Goal: Task Accomplishment & Management: Manage account settings

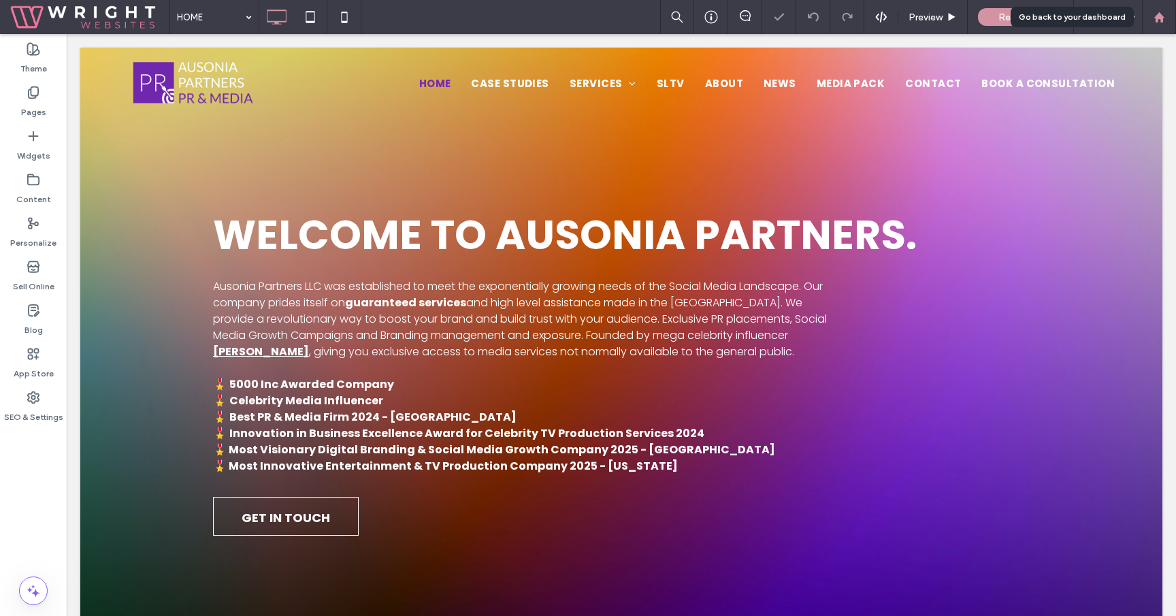
click at [1160, 27] on div at bounding box center [1159, 17] width 34 height 34
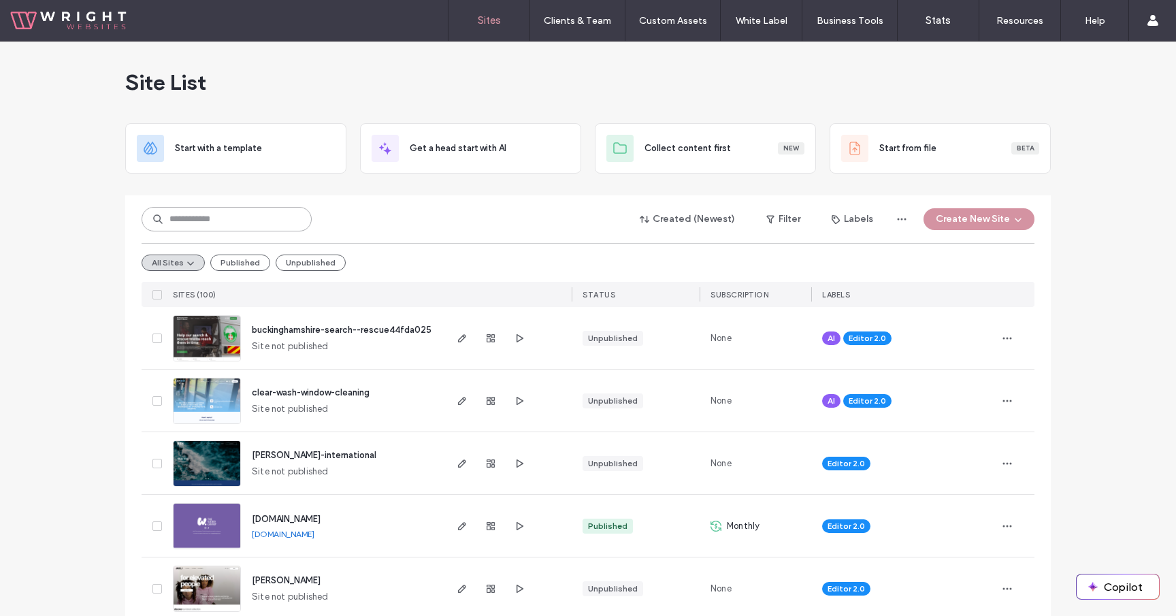
click at [248, 223] on input at bounding box center [227, 219] width 170 height 24
type input "**"
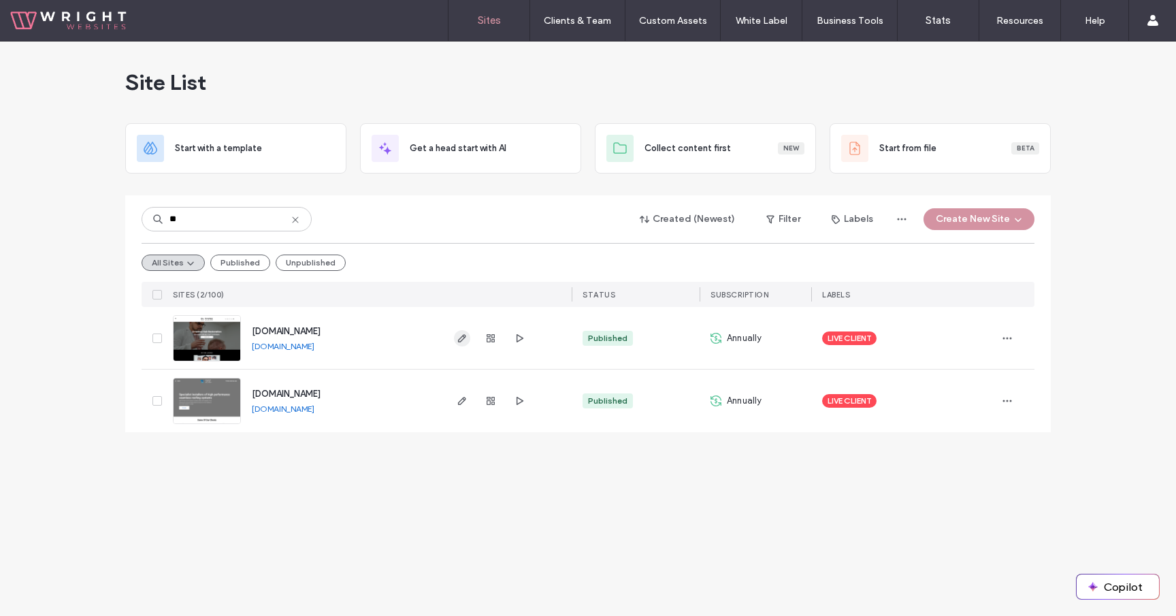
click at [462, 337] on icon "button" at bounding box center [462, 338] width 11 height 11
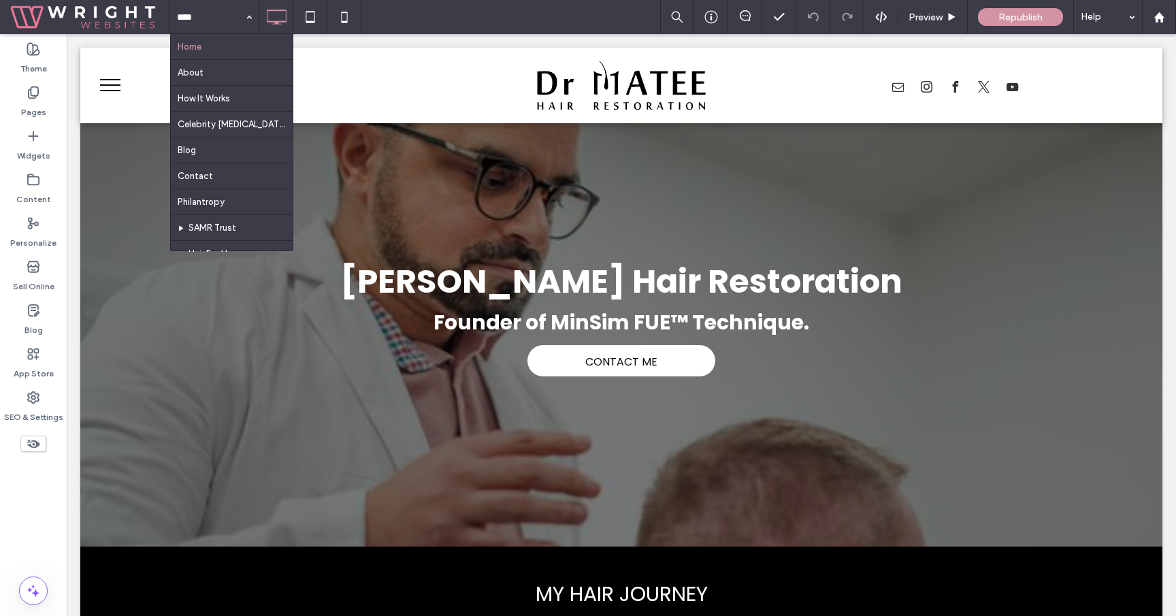
scroll to position [47, 0]
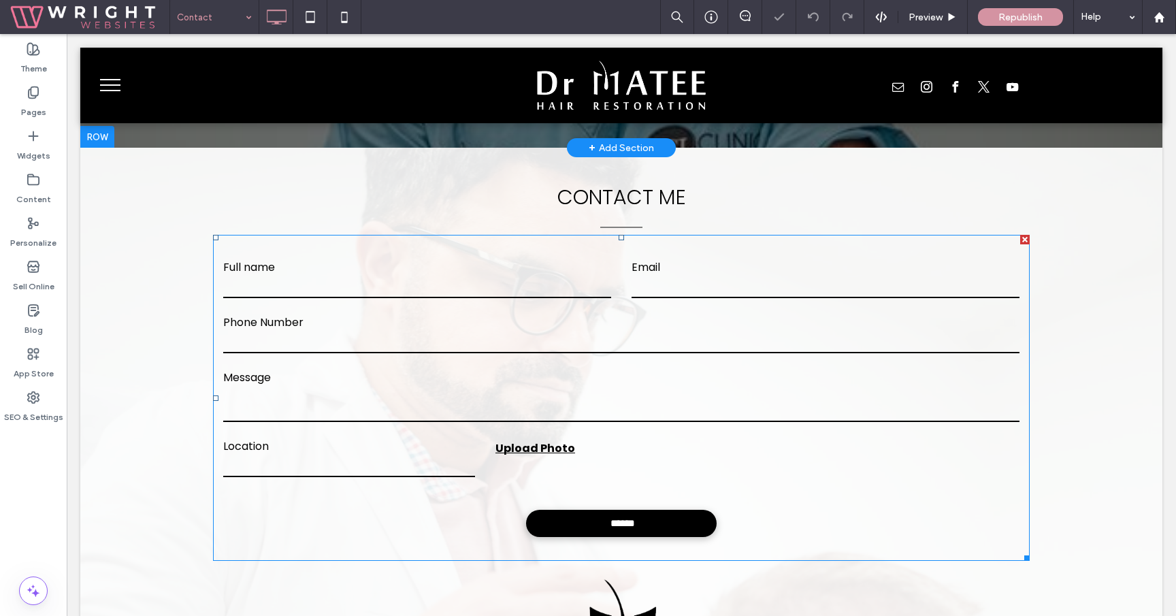
scroll to position [401, 0]
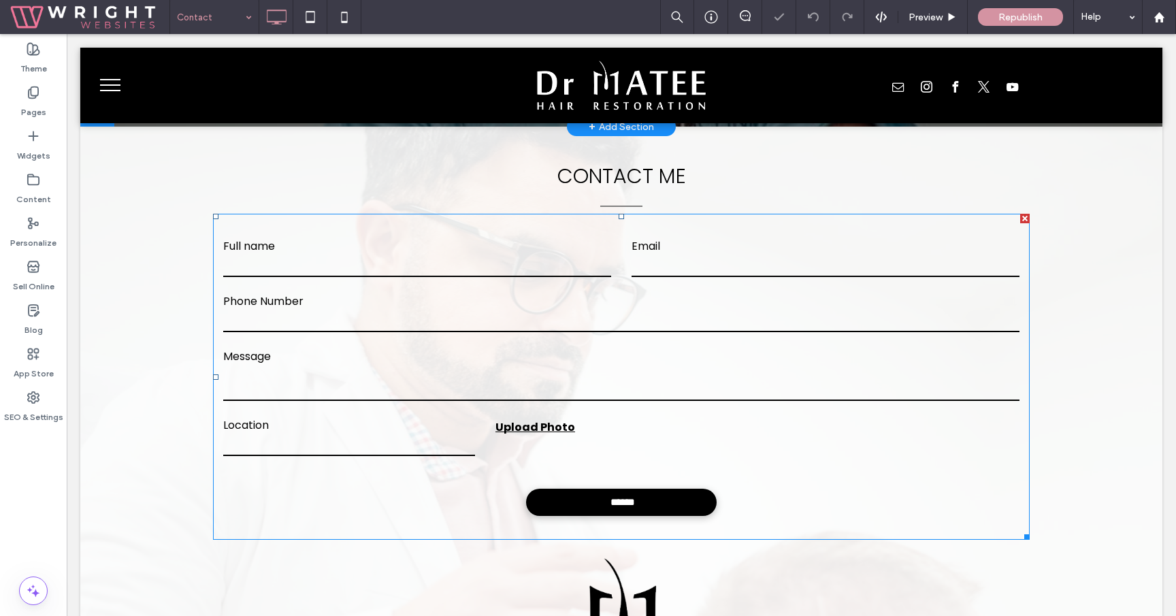
click at [414, 352] on label "Message" at bounding box center [621, 356] width 796 height 17
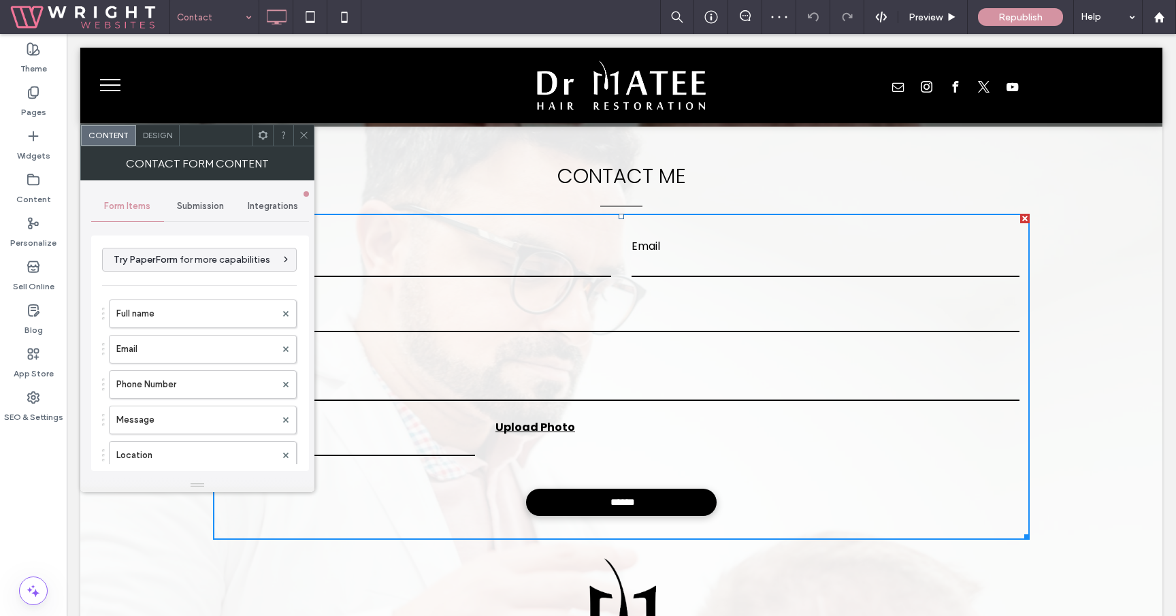
click at [302, 140] on span at bounding box center [304, 135] width 10 height 20
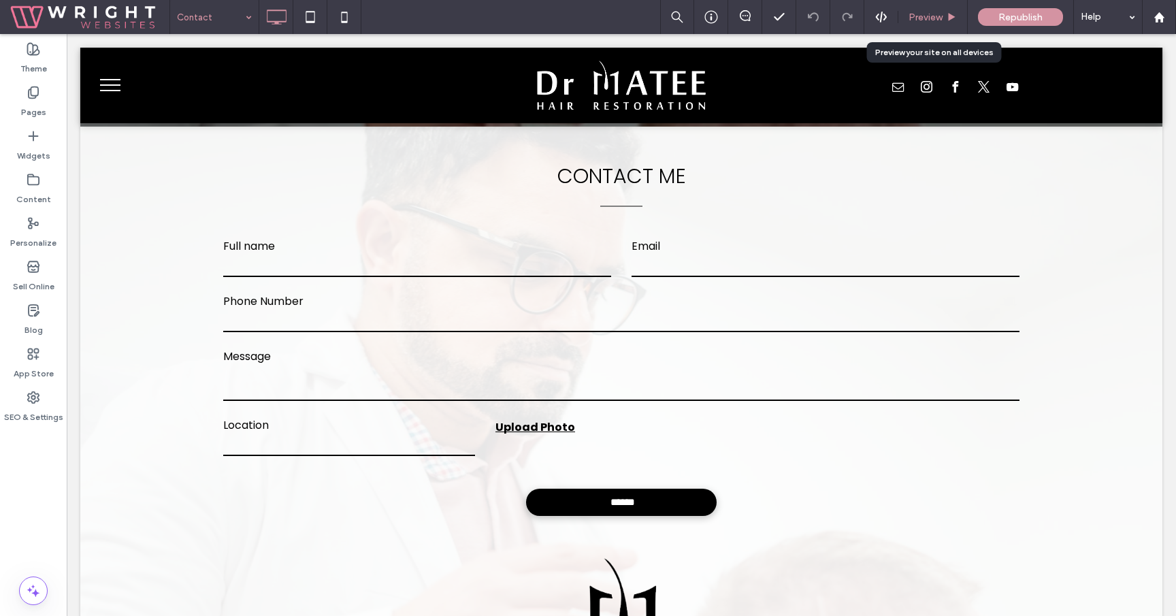
click at [935, 10] on div "Preview" at bounding box center [932, 17] width 69 height 34
click at [932, 9] on div "Preview" at bounding box center [932, 17] width 69 height 34
click at [931, 15] on span "Preview" at bounding box center [925, 18] width 34 height 12
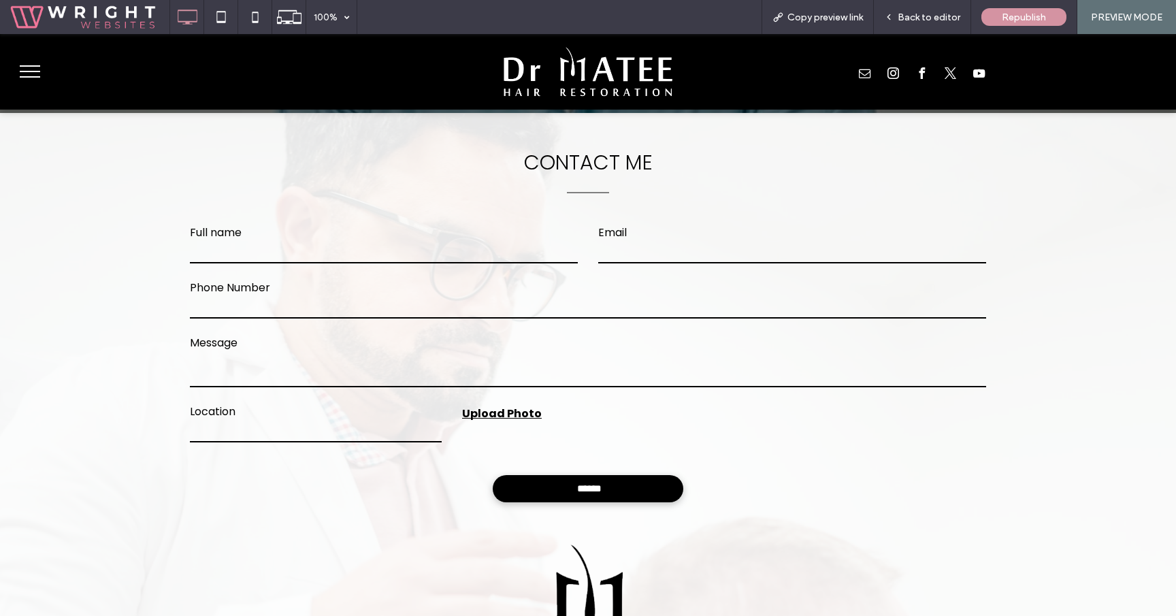
click at [26, 66] on span "menu" at bounding box center [30, 65] width 20 height 1
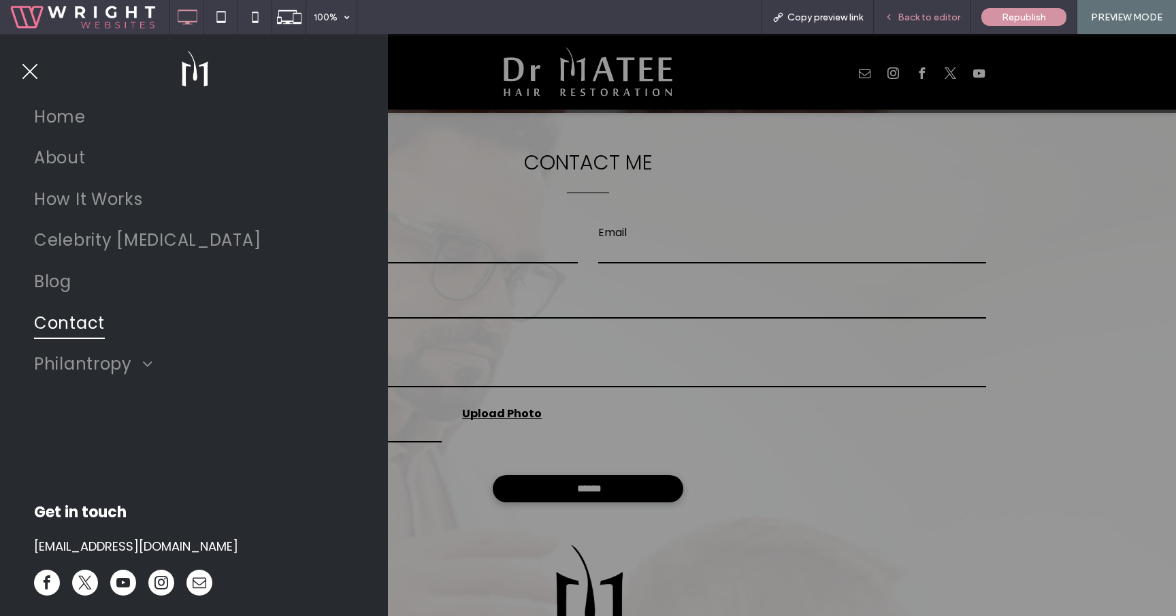
click at [930, 20] on span "Back to editor" at bounding box center [928, 18] width 63 height 12
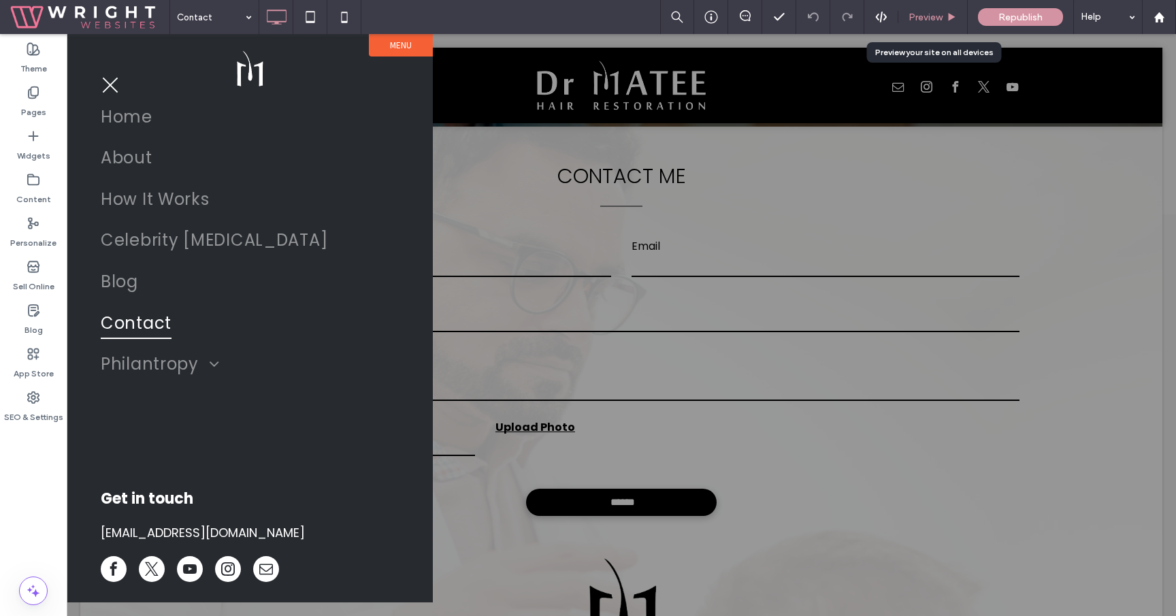
click at [916, 21] on span "Preview" at bounding box center [925, 18] width 34 height 12
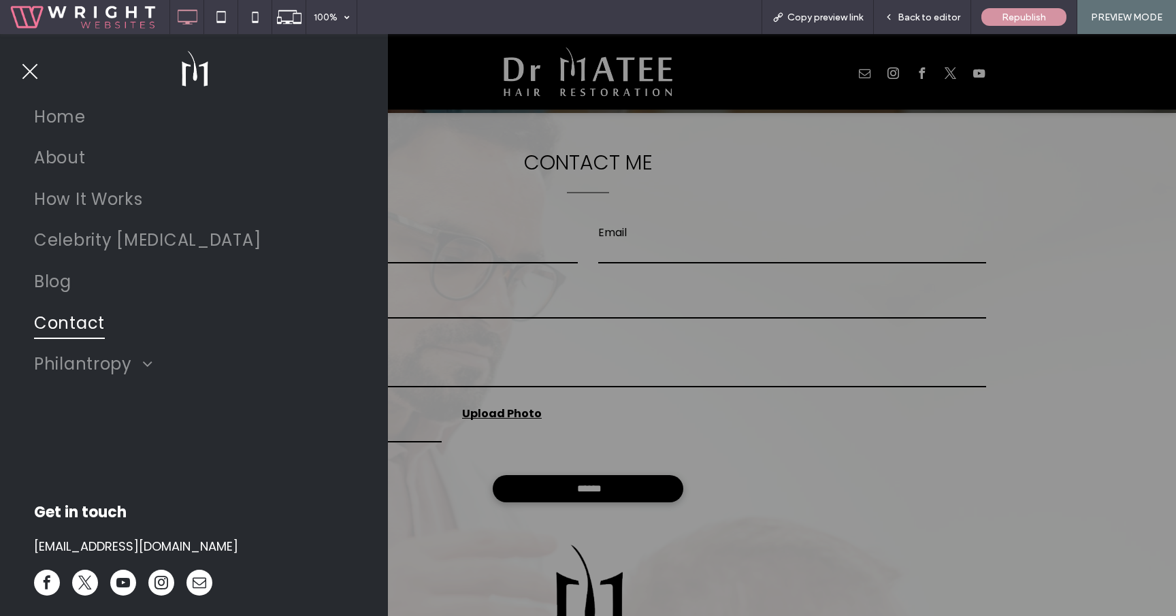
click at [41, 71] on button "menu" at bounding box center [29, 71] width 35 height 35
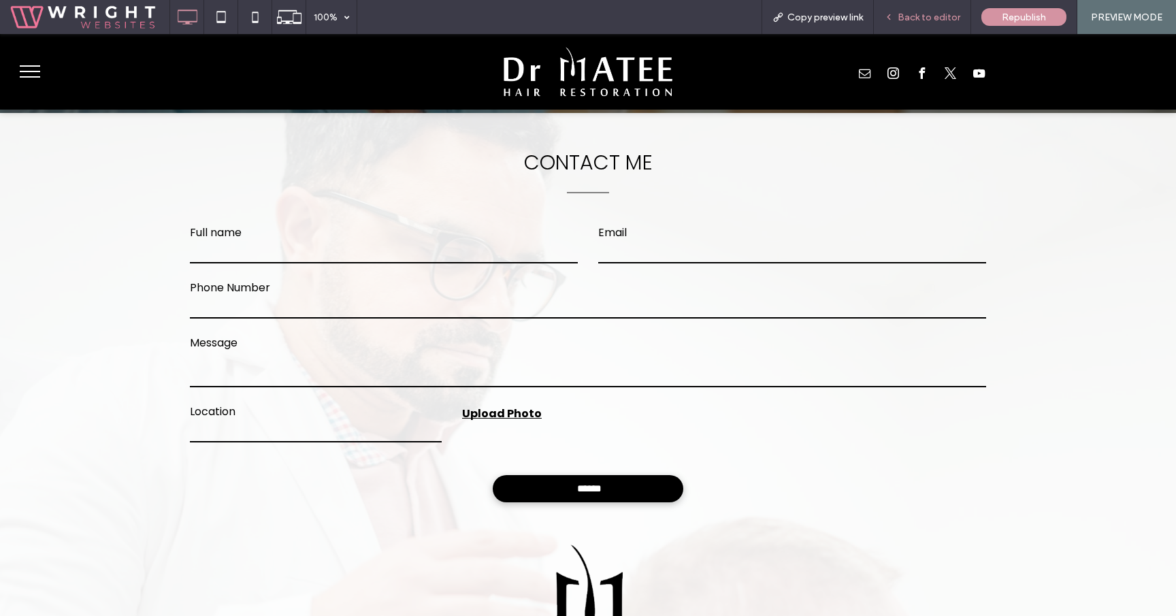
click at [906, 23] on div "Back to editor" at bounding box center [922, 17] width 97 height 34
click at [910, 20] on span "Back to editor" at bounding box center [928, 18] width 63 height 12
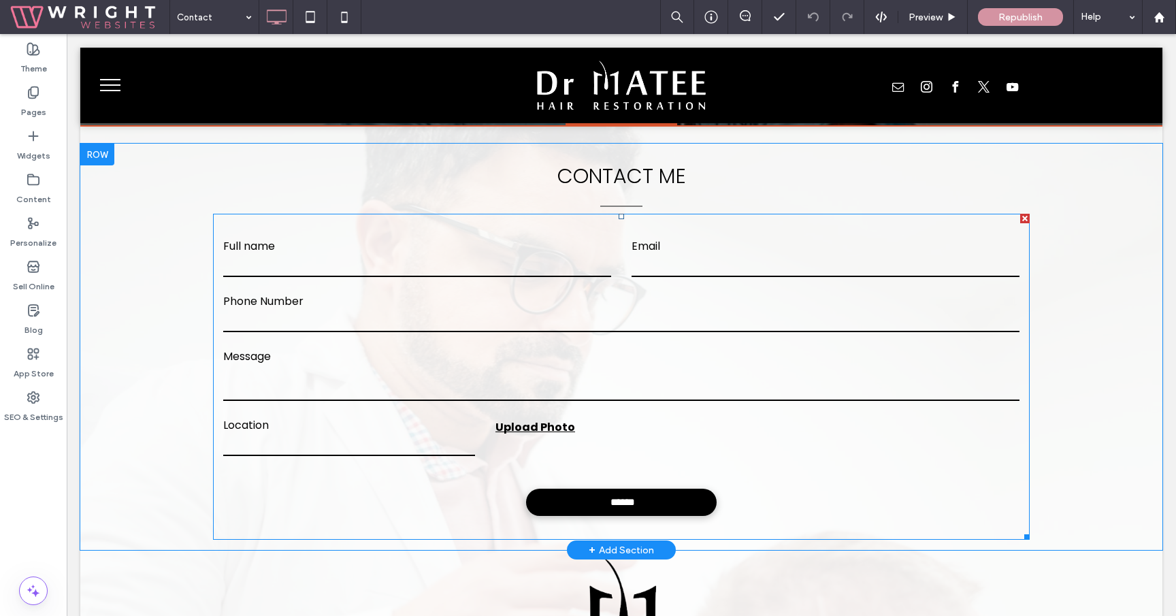
click at [589, 350] on label "Message" at bounding box center [621, 356] width 796 height 17
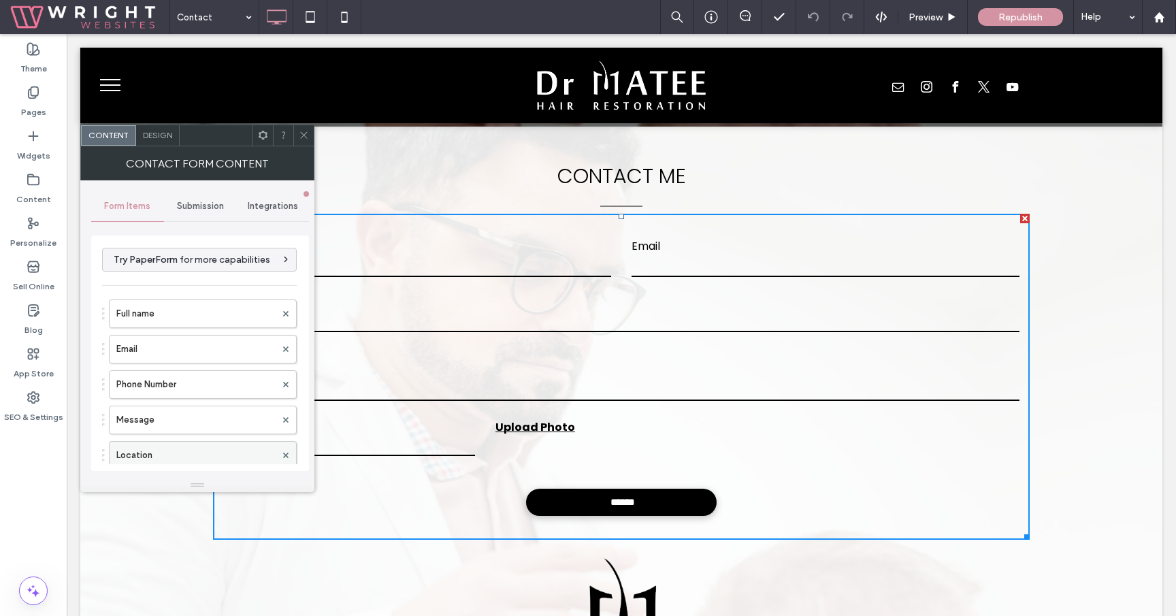
click at [187, 446] on label "Location" at bounding box center [195, 455] width 159 height 27
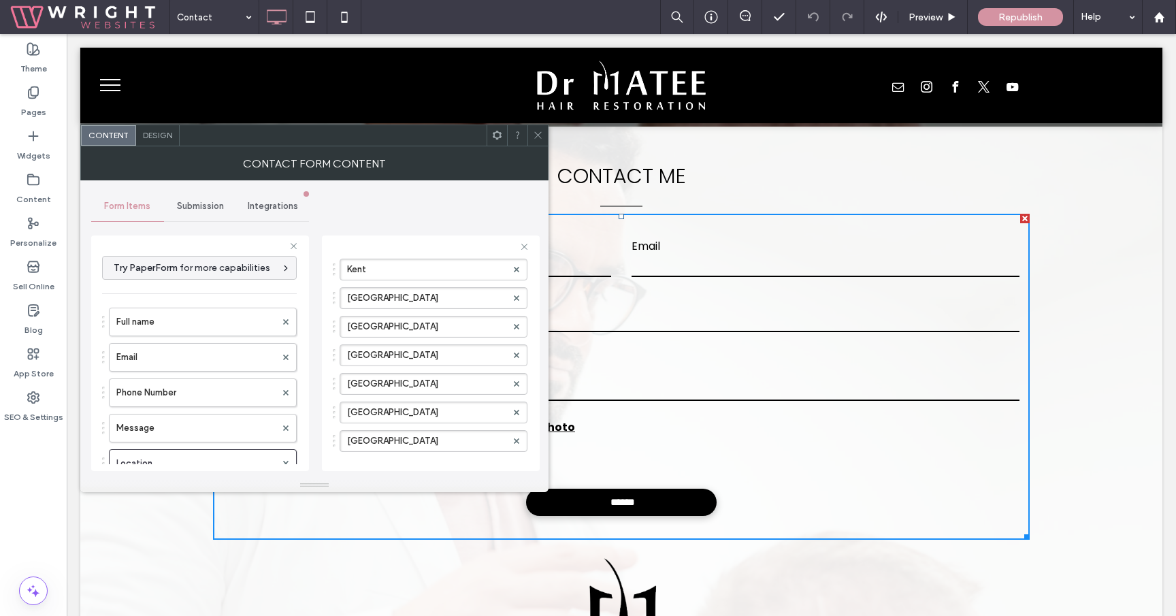
scroll to position [127, 0]
drag, startPoint x: 333, startPoint y: 444, endPoint x: 352, endPoint y: 317, distance: 128.5
click at [390, 437] on label "Ireland" at bounding box center [426, 443] width 159 height 20
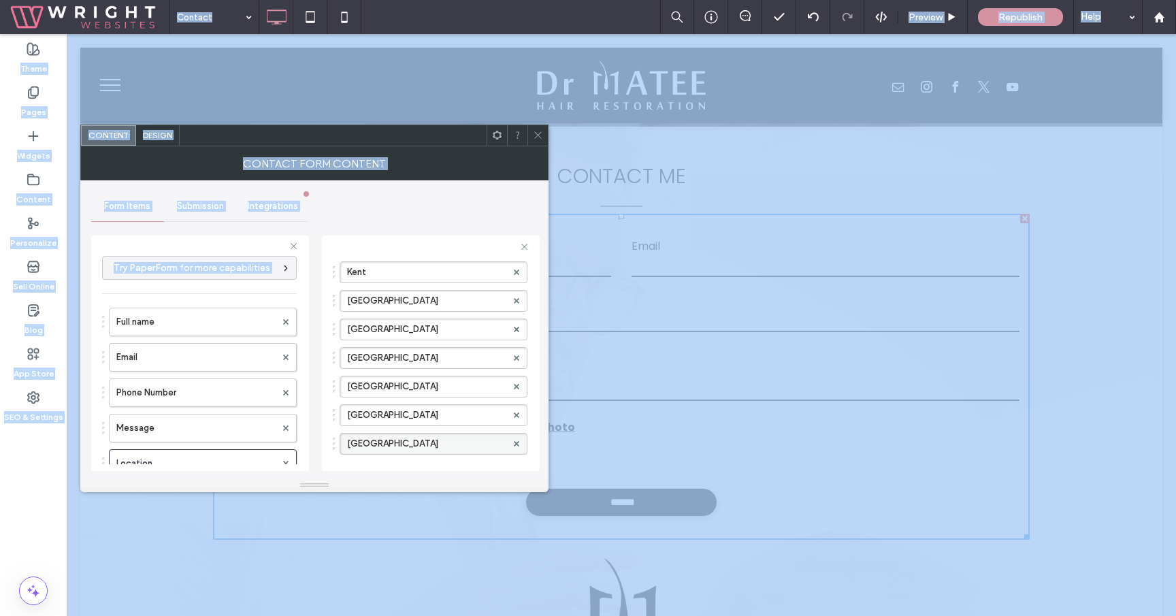
click at [388, 441] on label "Ireland" at bounding box center [426, 443] width 159 height 20
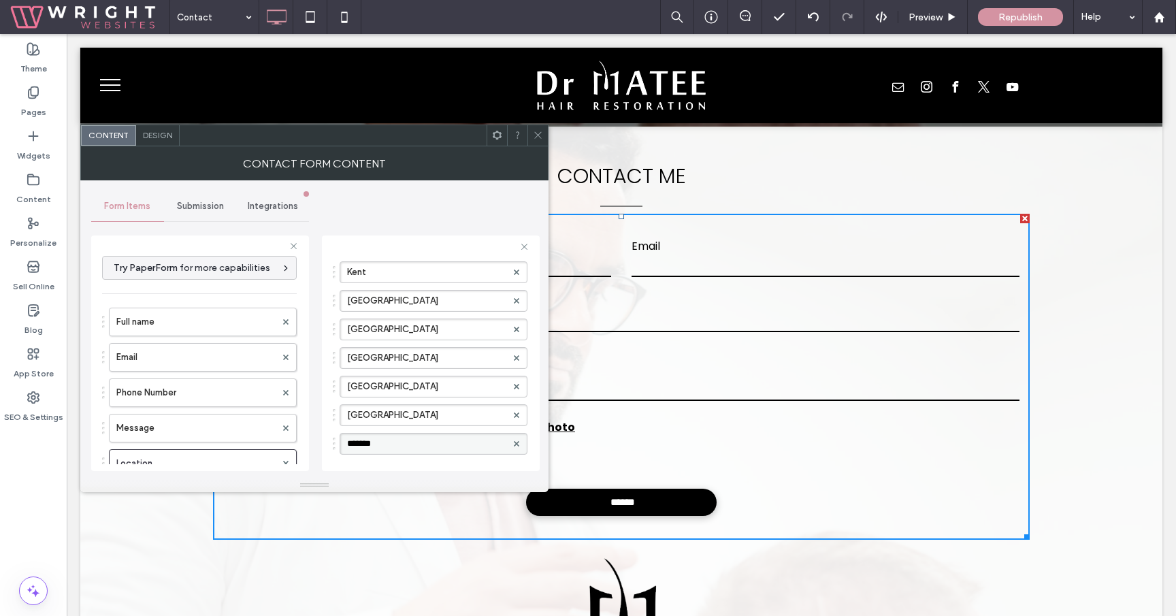
click at [388, 441] on input "*******" at bounding box center [426, 444] width 159 height 10
type input "******"
drag, startPoint x: 333, startPoint y: 442, endPoint x: 339, endPoint y: 335, distance: 107.6
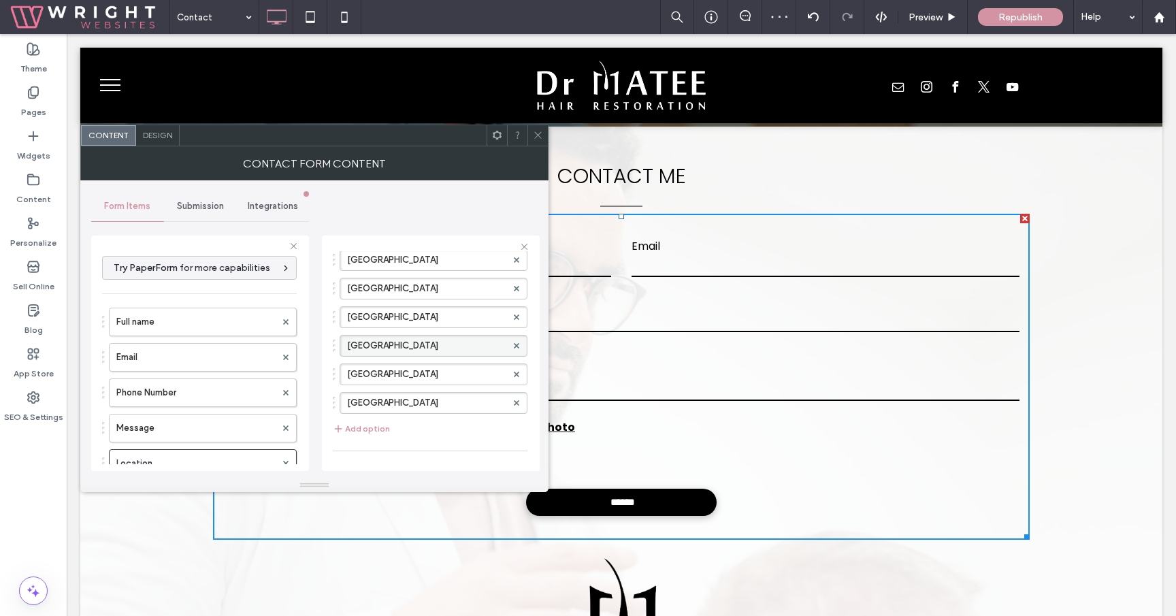
scroll to position [222, 0]
click at [374, 378] on button "Add option" at bounding box center [361, 374] width 57 height 16
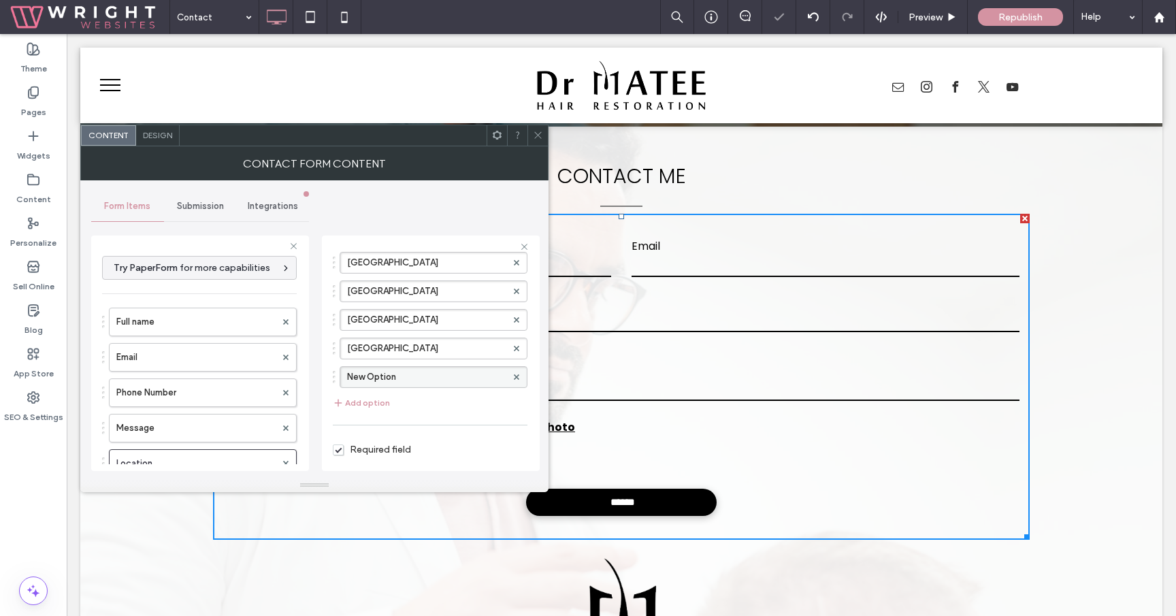
click at [376, 378] on label "New Option" at bounding box center [426, 377] width 159 height 20
type input "*****"
click at [422, 398] on div "Kent Manchester London Dublin Birmingham Newcastle Bristol ***** Add option" at bounding box center [430, 288] width 195 height 259
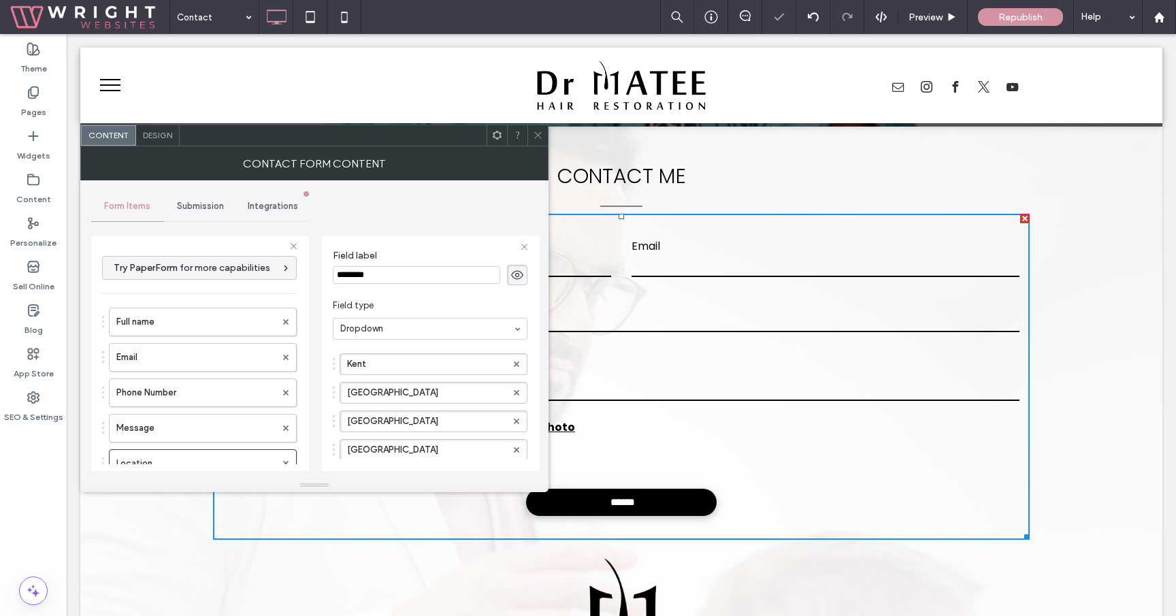
scroll to position [0, 0]
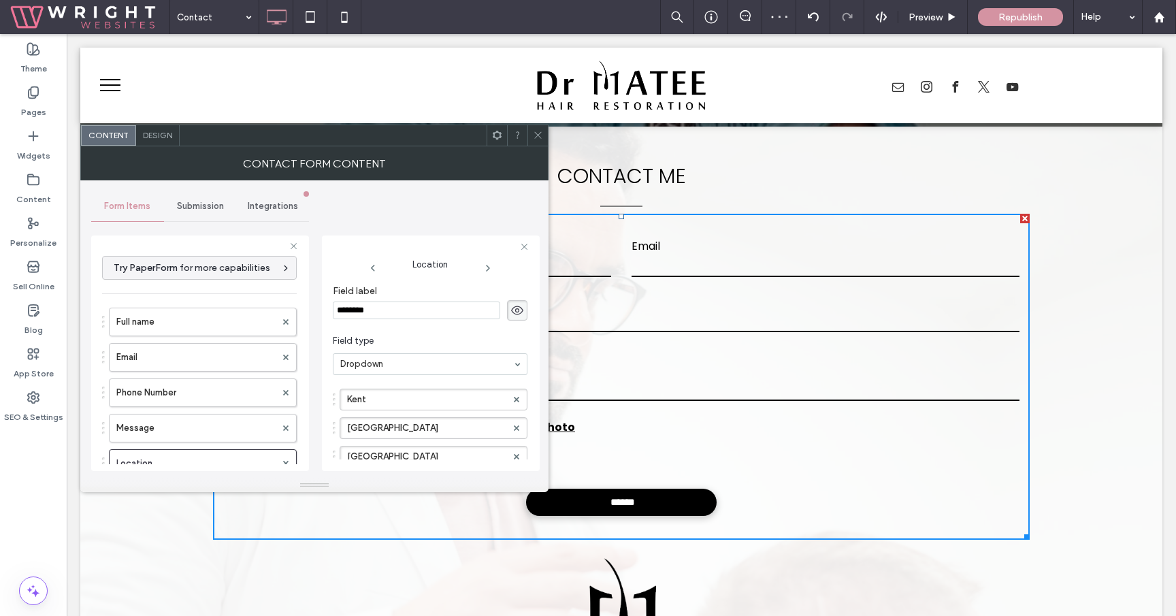
click at [535, 135] on icon at bounding box center [538, 135] width 10 height 10
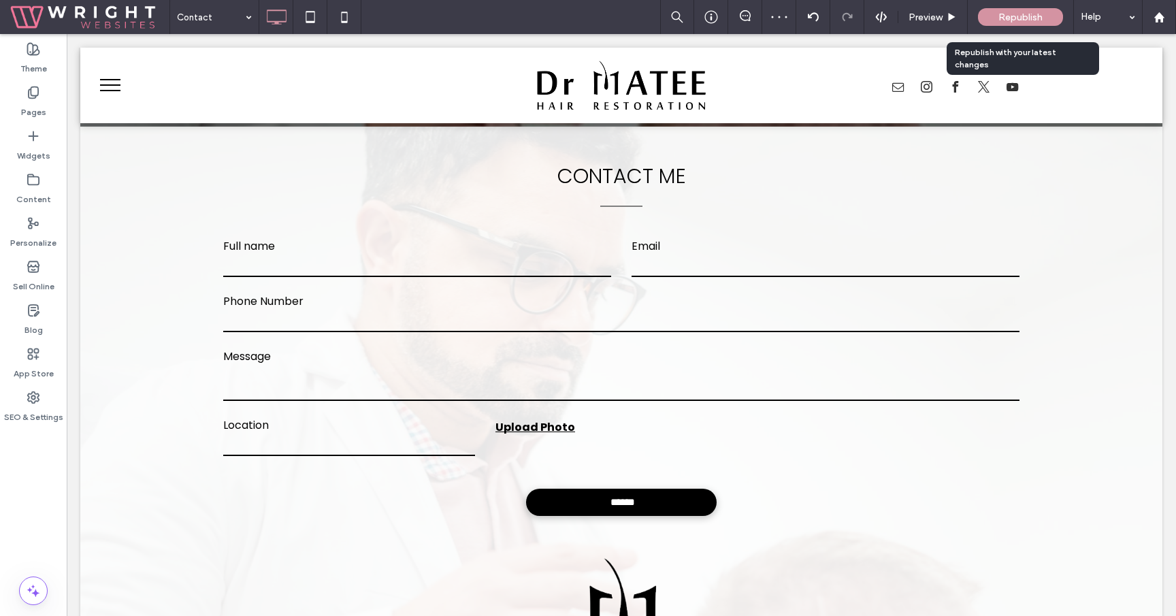
click at [1015, 26] on div "Republish" at bounding box center [1020, 17] width 85 height 34
click at [1014, 23] on div "Republish" at bounding box center [1020, 17] width 85 height 18
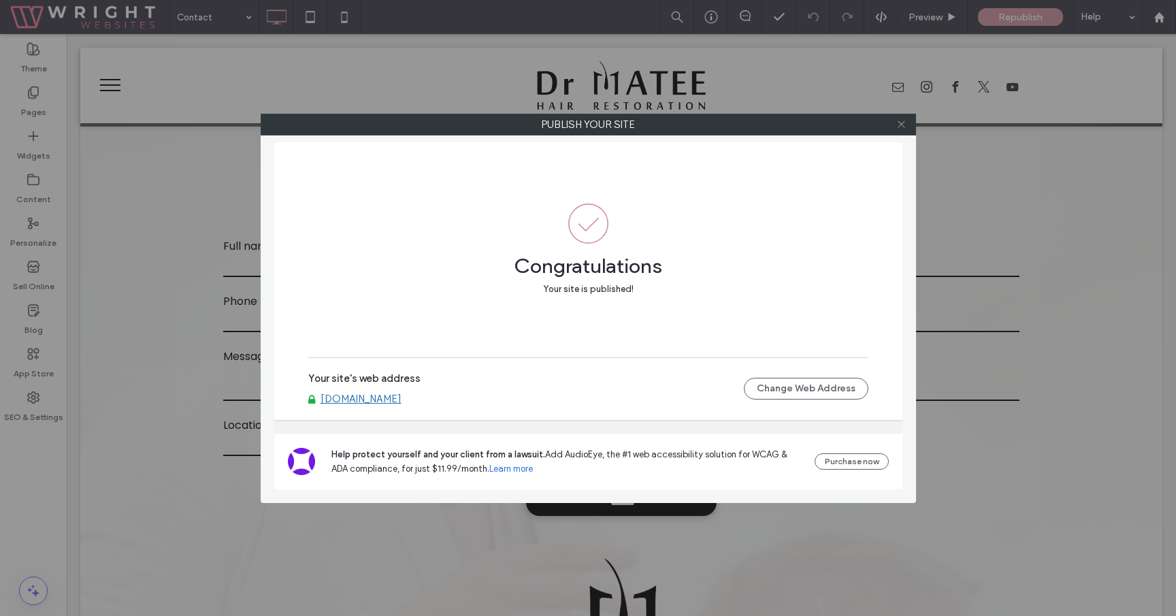
click at [906, 125] on icon at bounding box center [901, 124] width 10 height 10
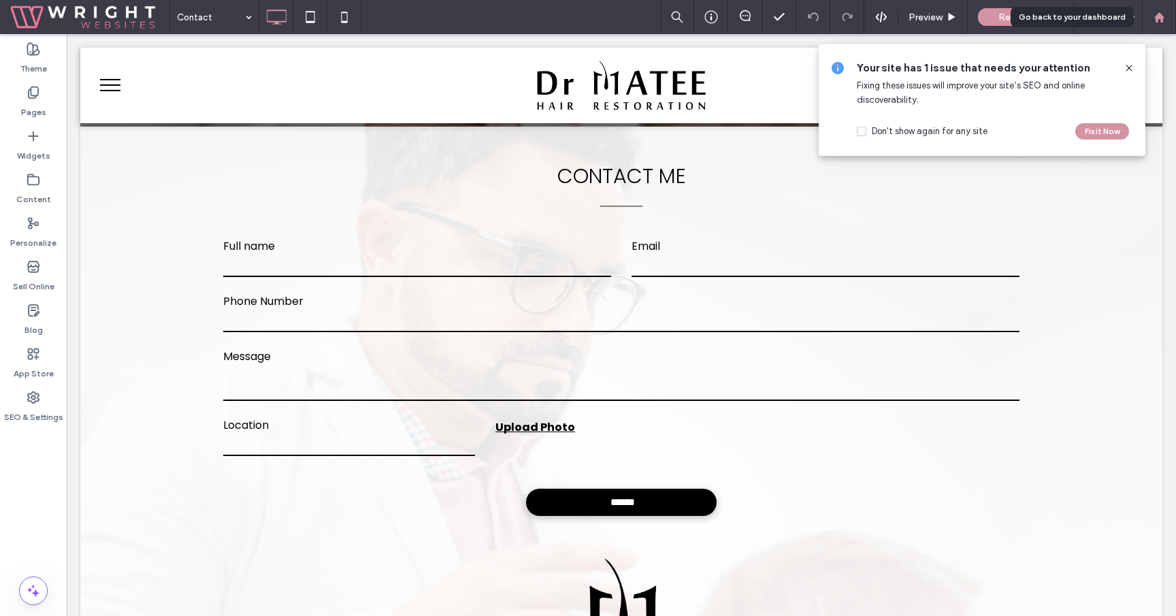
click at [1170, 12] on div at bounding box center [1158, 18] width 33 height 12
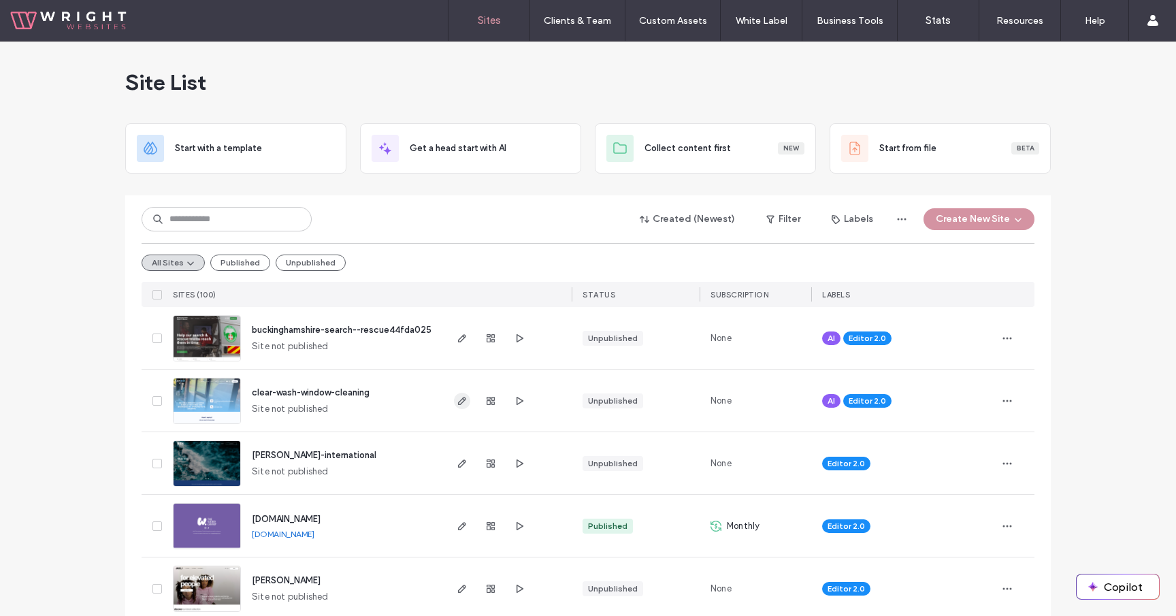
click icon "button"
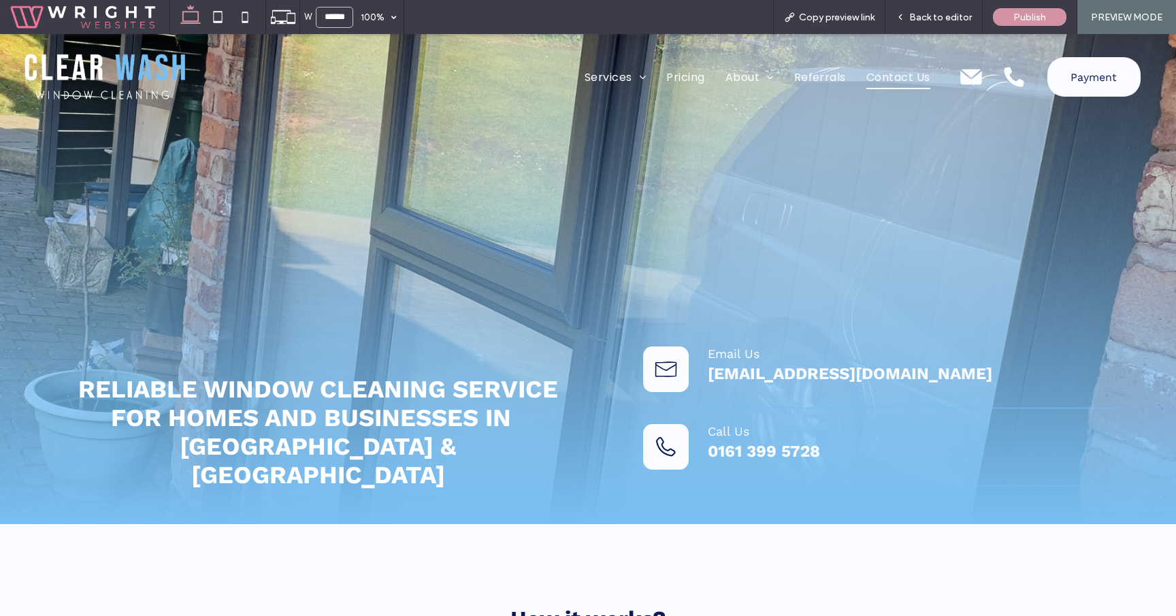
click at [878, 78] on span "Contact Us" at bounding box center [898, 77] width 64 height 24
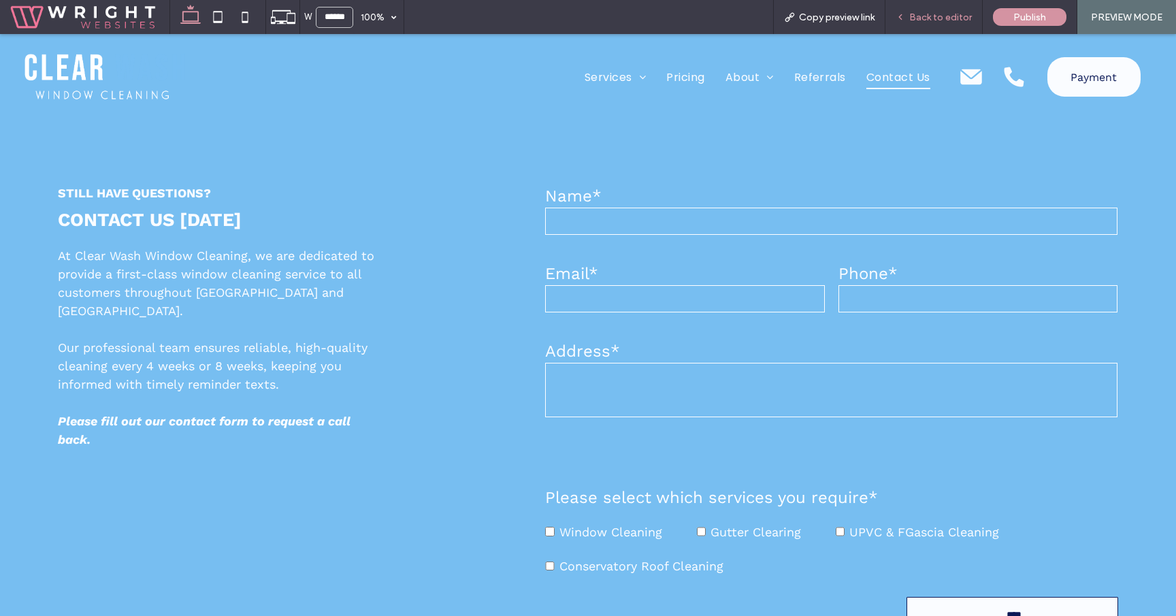
click at [927, 23] on div "Back to editor" at bounding box center [933, 17] width 97 height 34
click at [946, 8] on div "Back to editor" at bounding box center [933, 17] width 97 height 34
click at [920, 16] on span "Back to editor" at bounding box center [940, 18] width 63 height 12
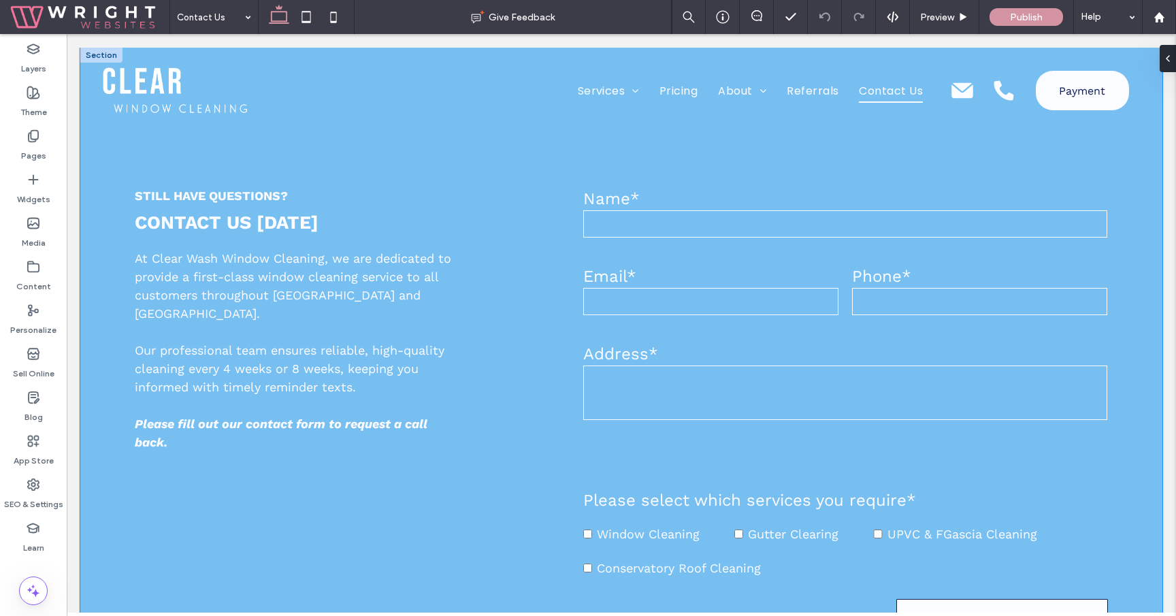
click at [357, 142] on div "Still have questions? CONTACT US TODAY At Clear Wash Window Cleaning, we are de…" at bounding box center [621, 368] width 1082 height 640
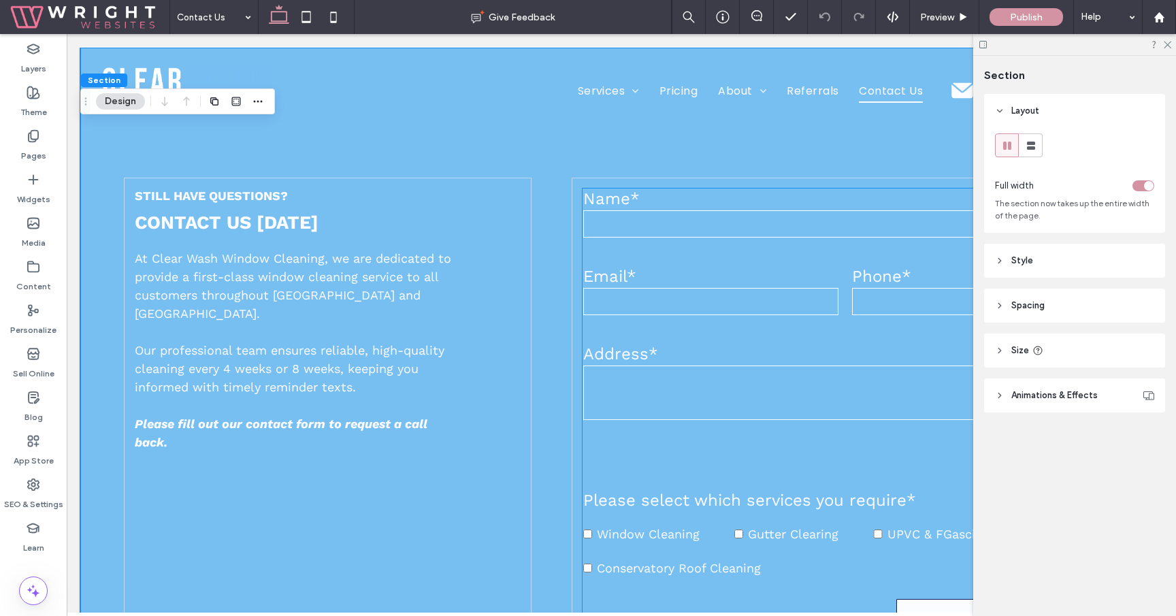
click at [659, 267] on label "Email*" at bounding box center [710, 276] width 255 height 19
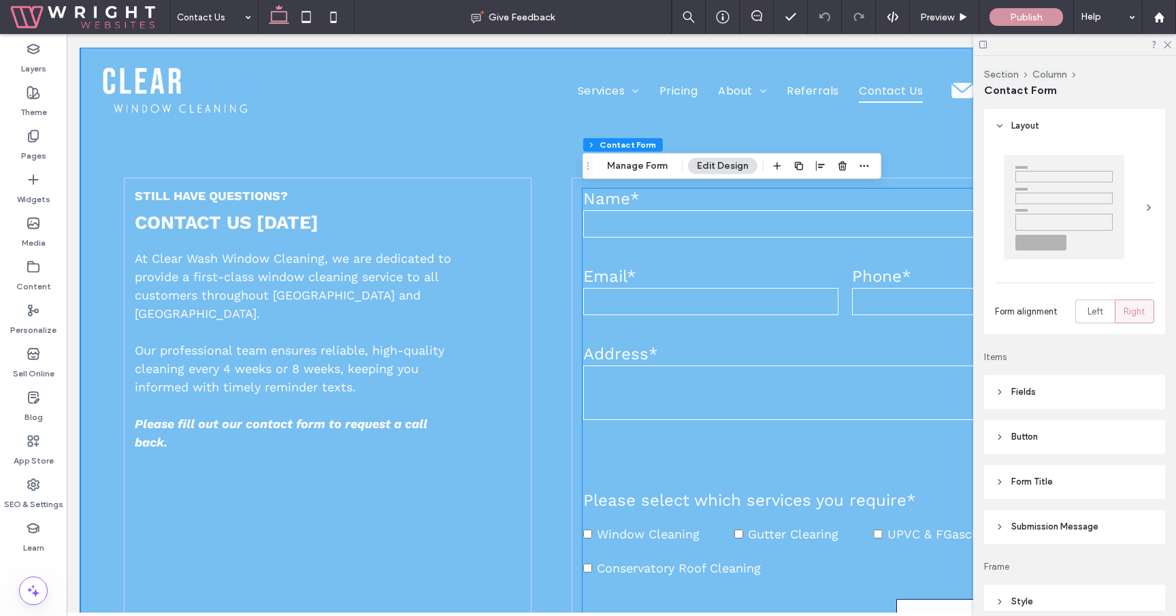
type input "*"
type input "***"
type input "*"
type input "***"
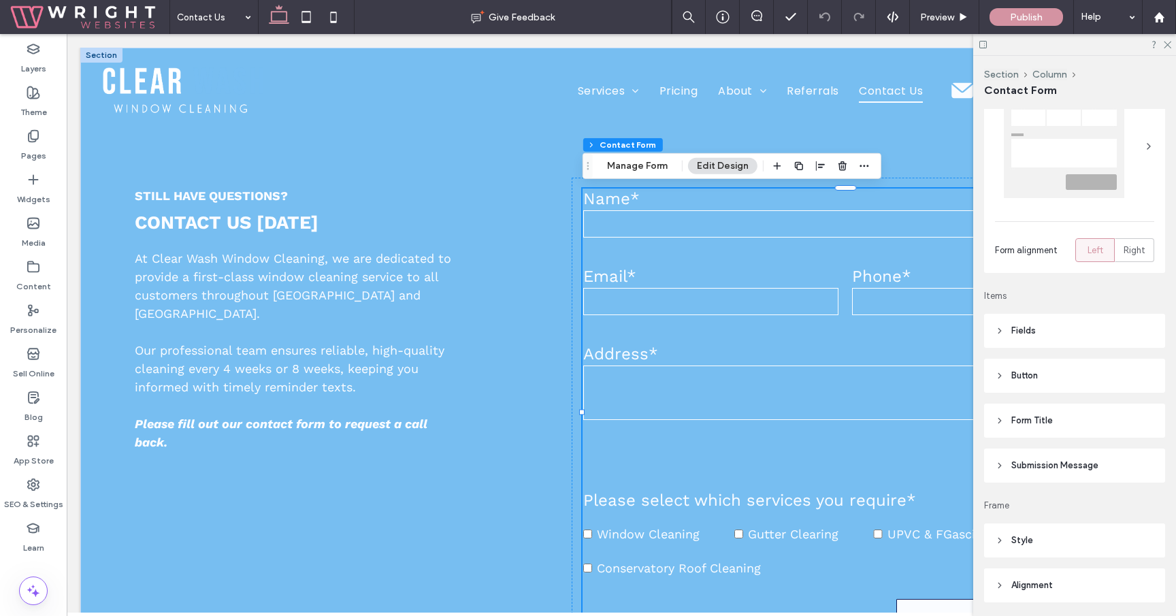
scroll to position [69, 0]
click at [1050, 329] on header "Fields" at bounding box center [1074, 322] width 181 height 34
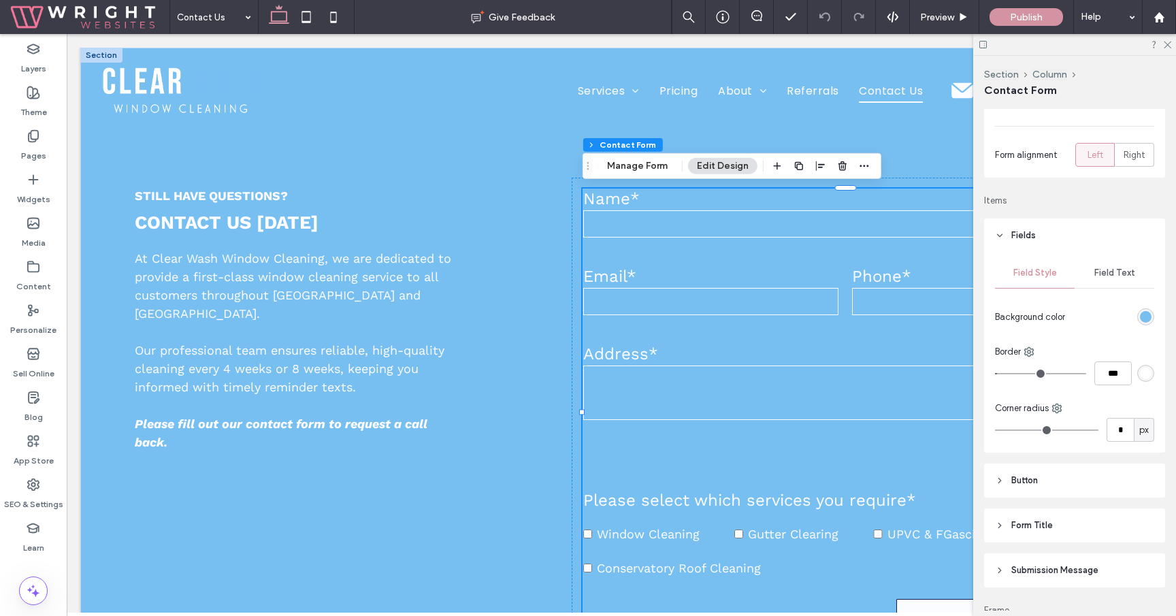
scroll to position [159, 0]
click at [1146, 314] on div "rgb(119, 190, 241)" at bounding box center [1146, 315] width 12 height 12
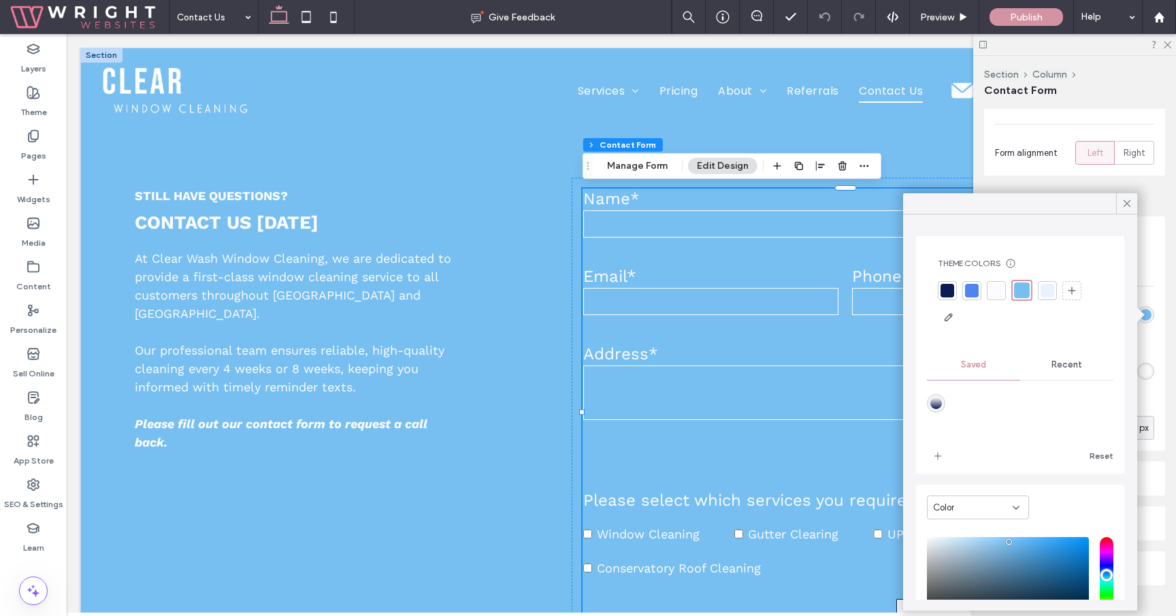
click at [999, 292] on div at bounding box center [996, 291] width 14 height 14
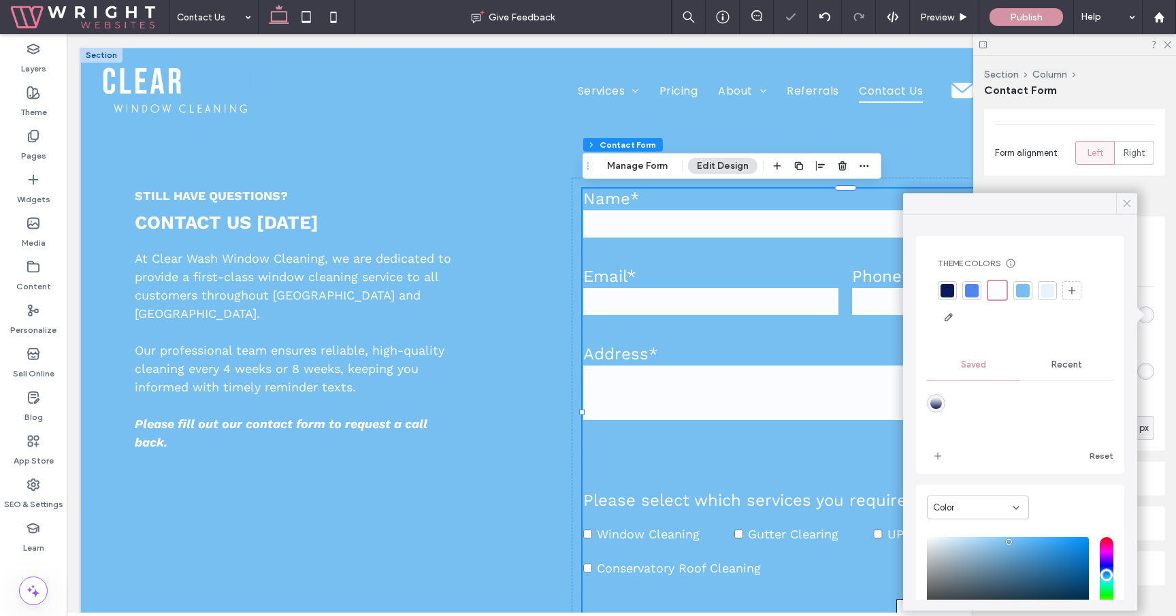
click at [1124, 208] on icon at bounding box center [1127, 203] width 12 height 12
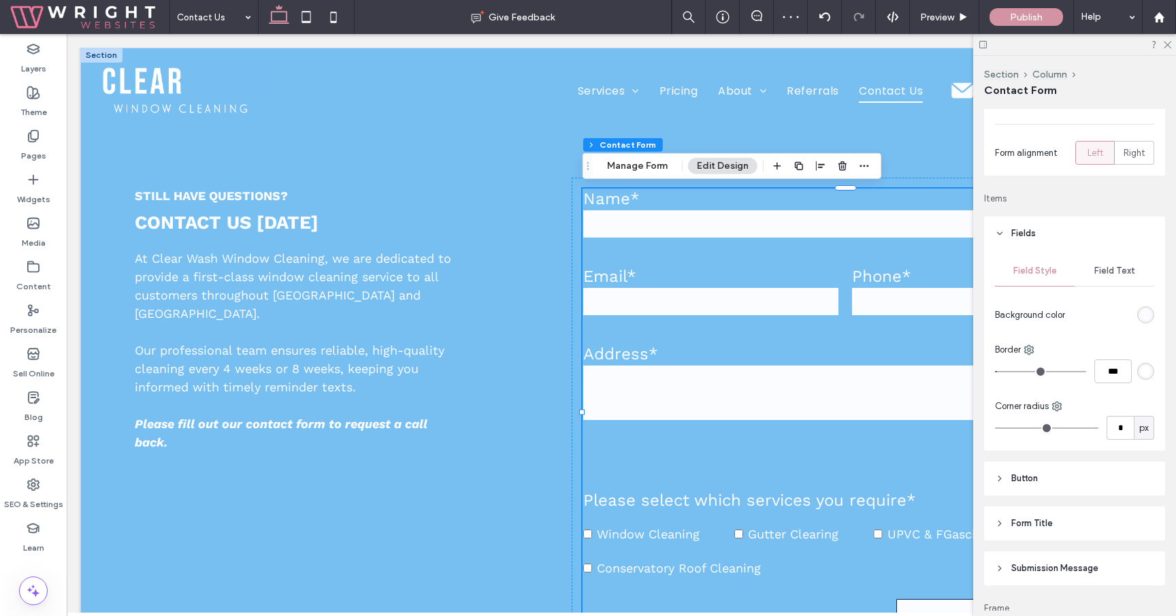
click at [1104, 279] on div "Field Text" at bounding box center [1114, 271] width 80 height 30
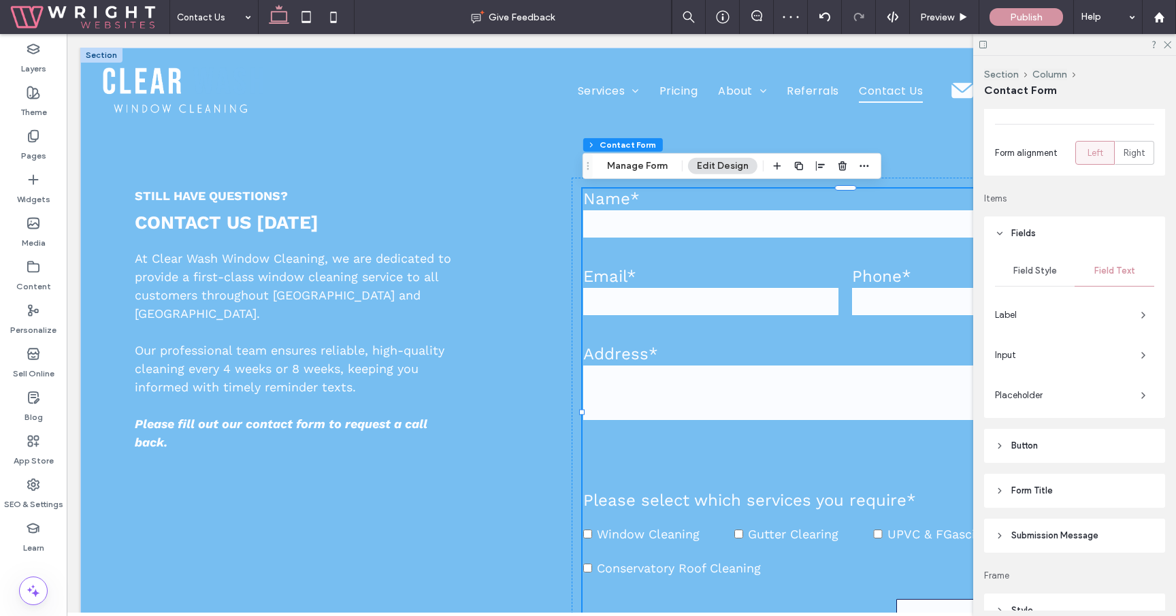
click at [1079, 304] on div "Label" at bounding box center [1074, 315] width 159 height 22
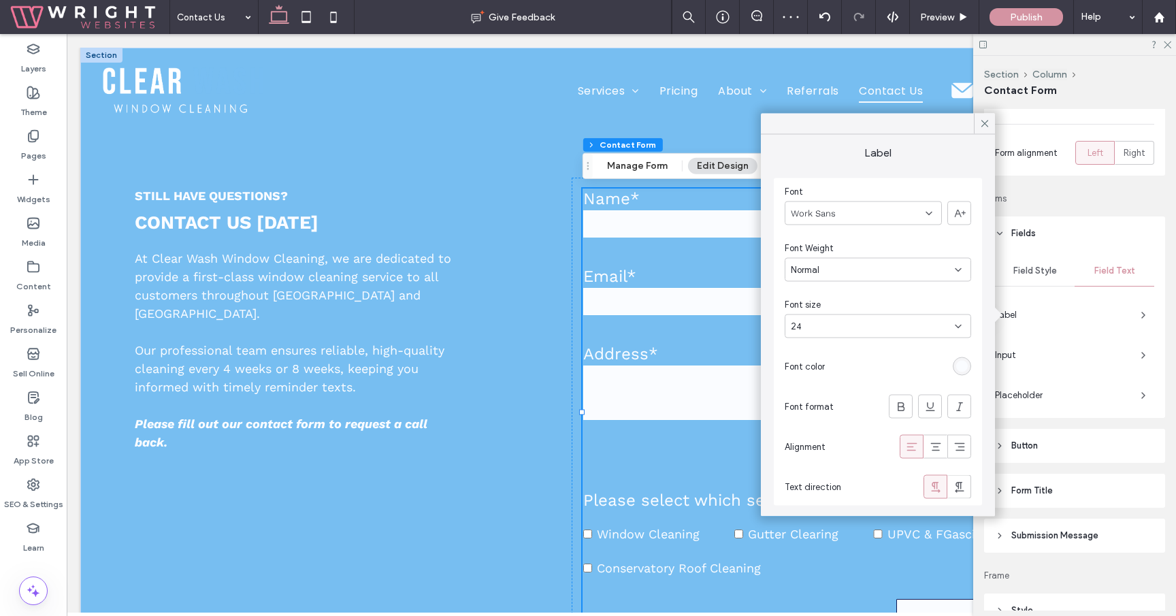
click at [960, 365] on div "rgb(250, 252, 255)" at bounding box center [962, 367] width 12 height 12
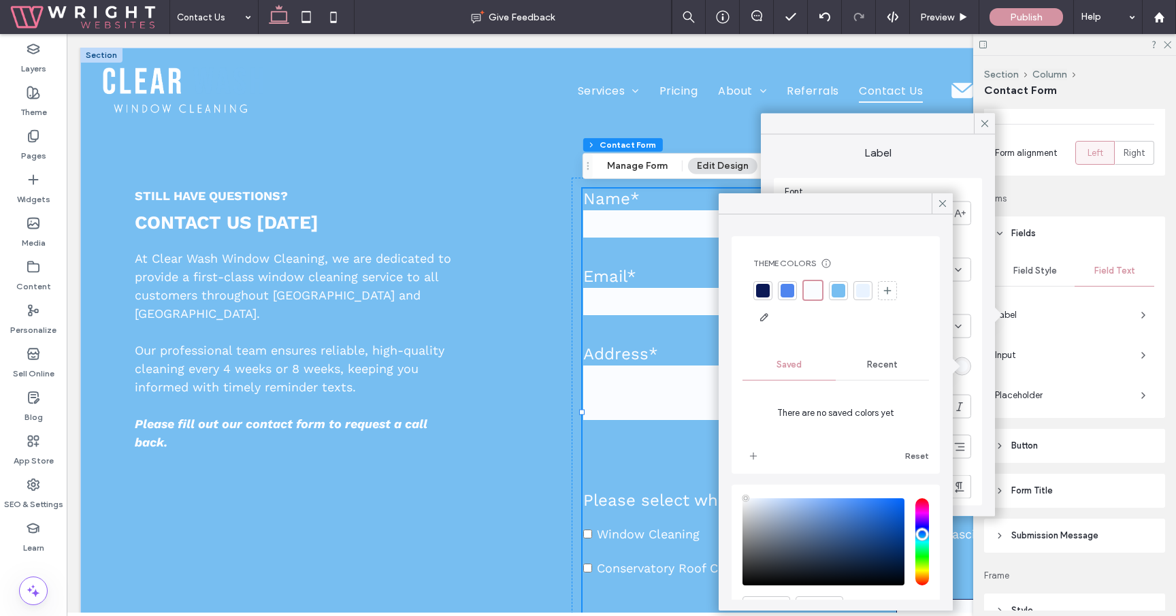
click at [757, 291] on div at bounding box center [763, 291] width 14 height 14
click at [1038, 352] on span "Input" at bounding box center [1062, 355] width 135 height 14
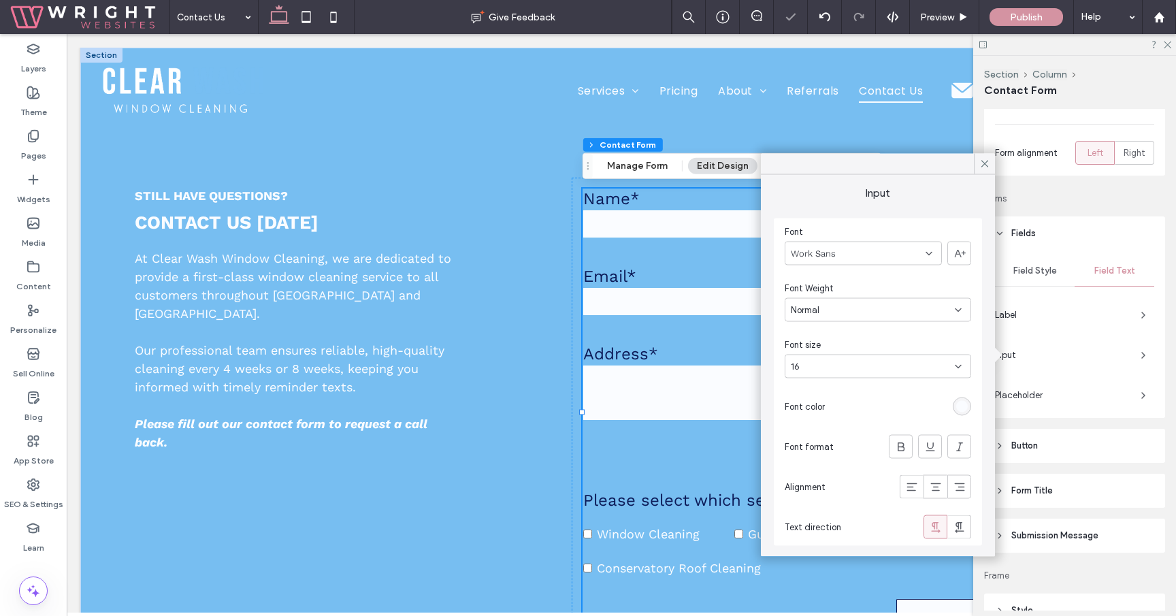
click at [967, 406] on div "rgb(250, 252, 255)" at bounding box center [962, 407] width 12 height 12
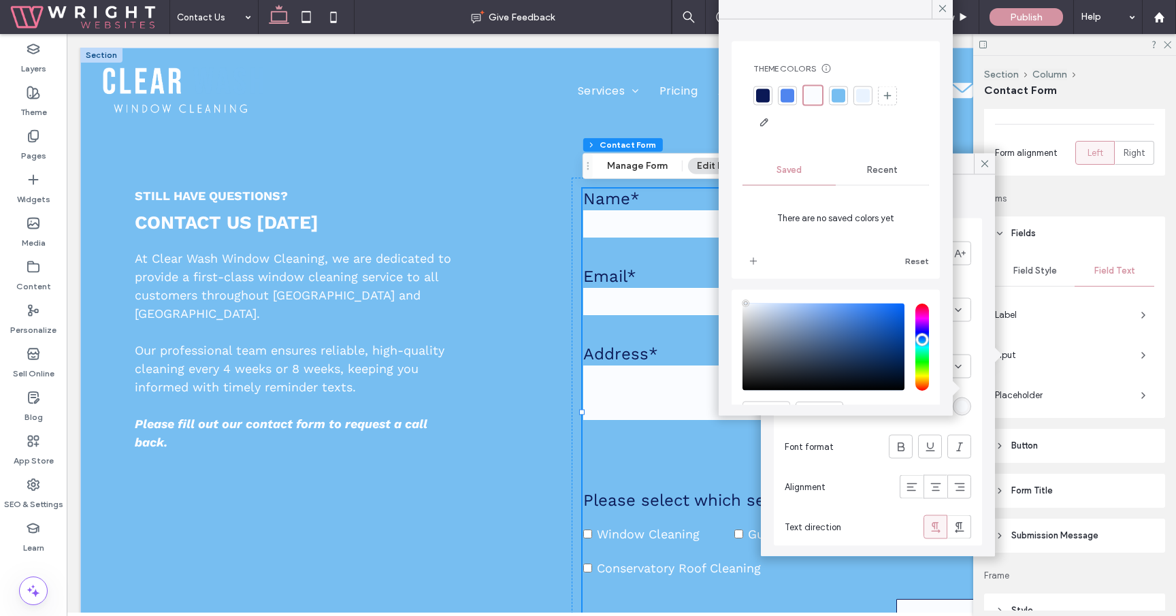
click at [755, 101] on div at bounding box center [762, 95] width 19 height 19
click at [1078, 397] on span "Placeholder" at bounding box center [1062, 395] width 135 height 14
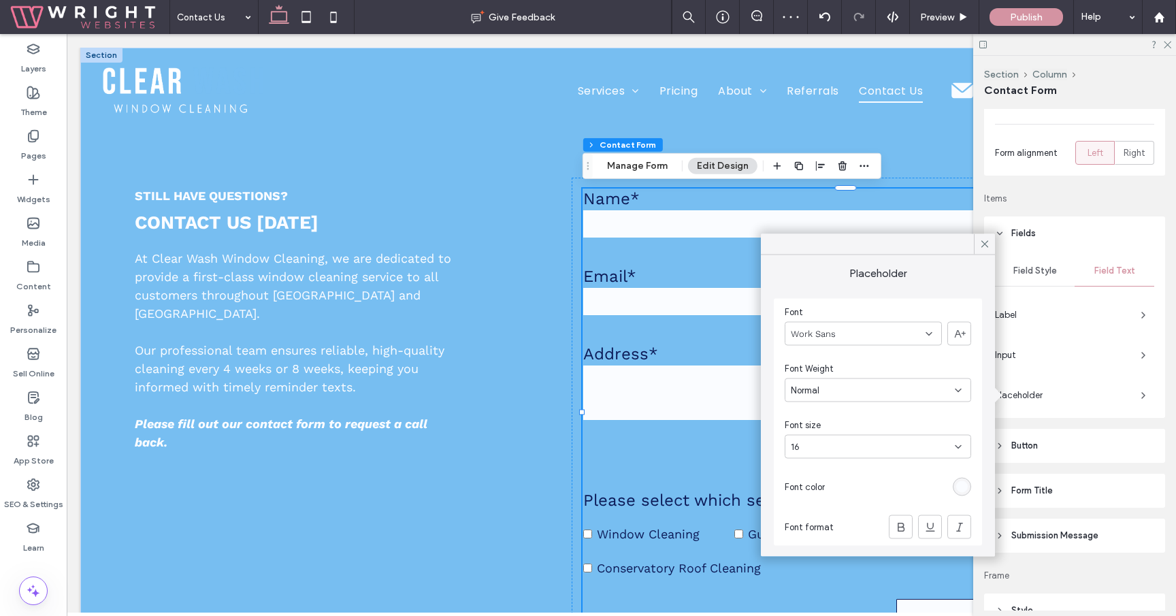
click at [963, 482] on div "rgb(250, 252, 255)" at bounding box center [962, 487] width 12 height 12
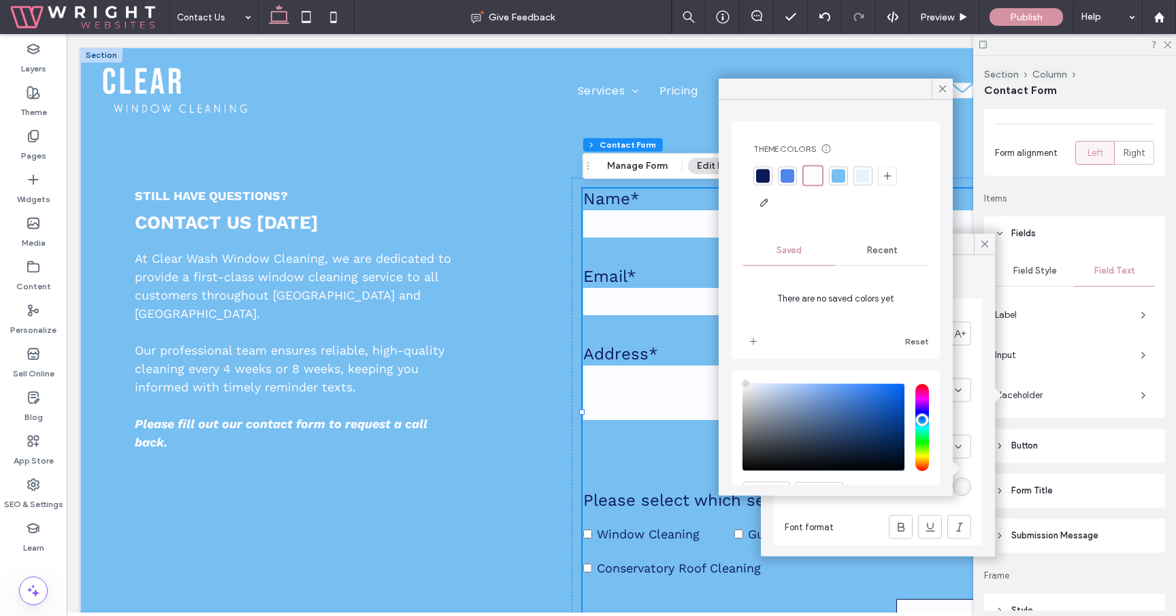
click at [765, 179] on div at bounding box center [763, 176] width 14 height 14
click at [944, 93] on icon at bounding box center [942, 89] width 12 height 12
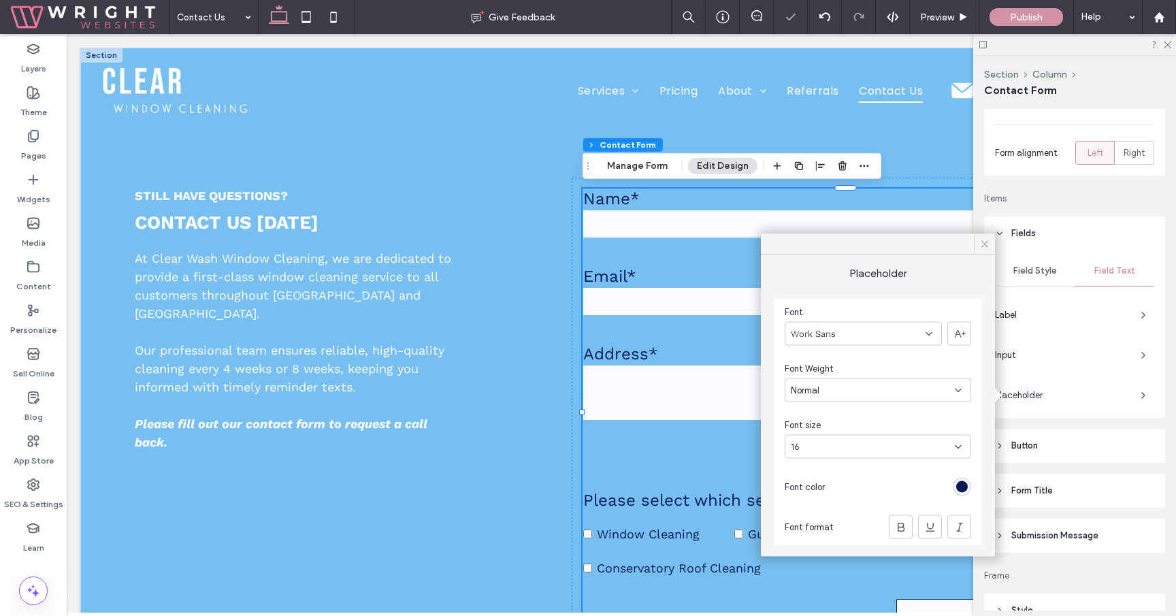
click at [986, 245] on use at bounding box center [984, 243] width 7 height 7
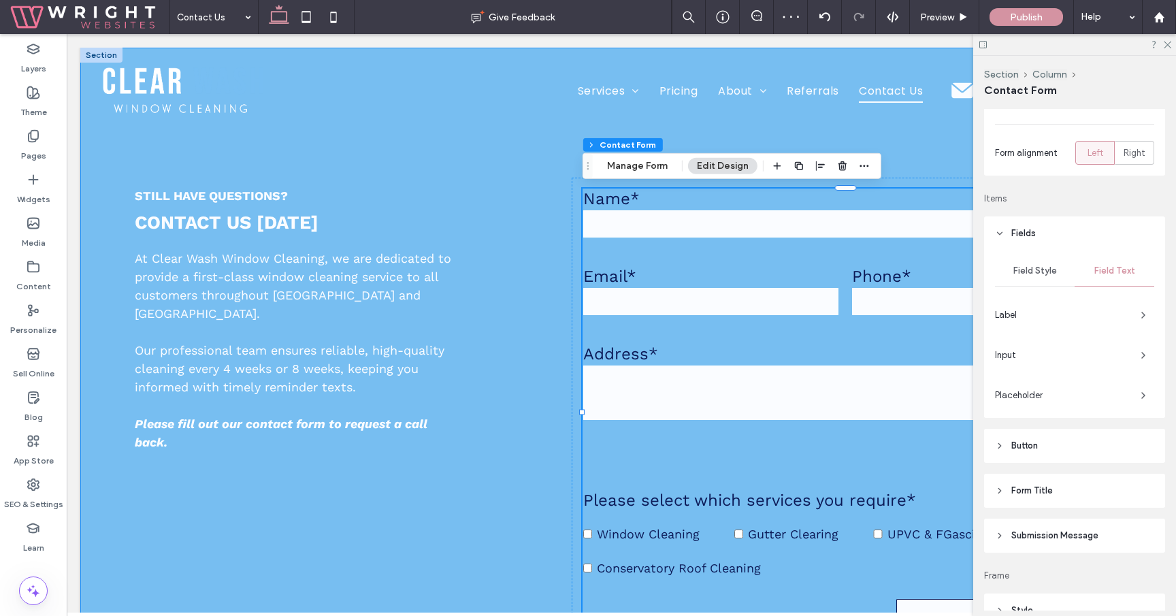
click at [111, 218] on div "Still have questions? CONTACT US TODAY At Clear Wash Window Cleaning, we are de…" at bounding box center [621, 368] width 1082 height 640
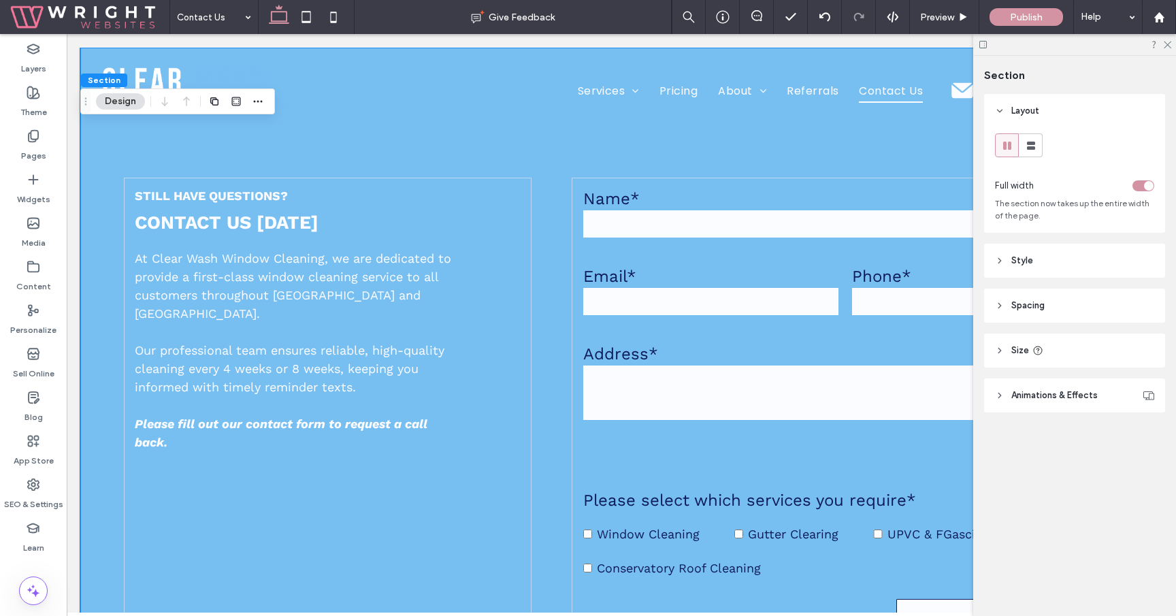
click at [1053, 395] on span "Animations & Effects" at bounding box center [1054, 395] width 86 height 14
click at [1055, 269] on header "Style" at bounding box center [1074, 261] width 181 height 34
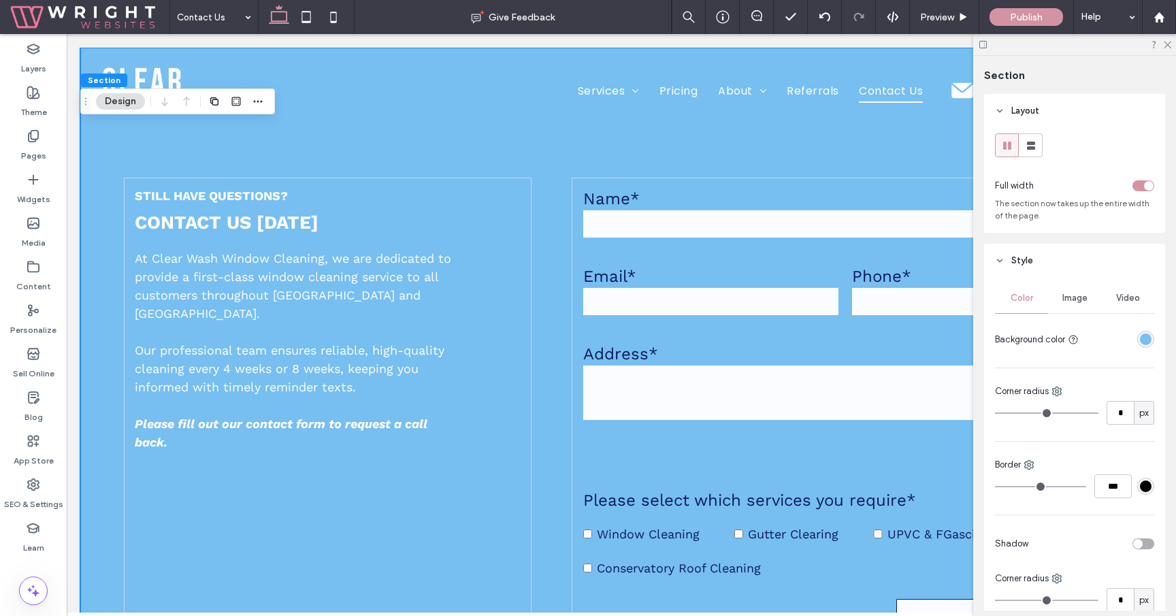
click at [1149, 335] on div "rgba(119, 190, 241, 1)" at bounding box center [1146, 339] width 12 height 12
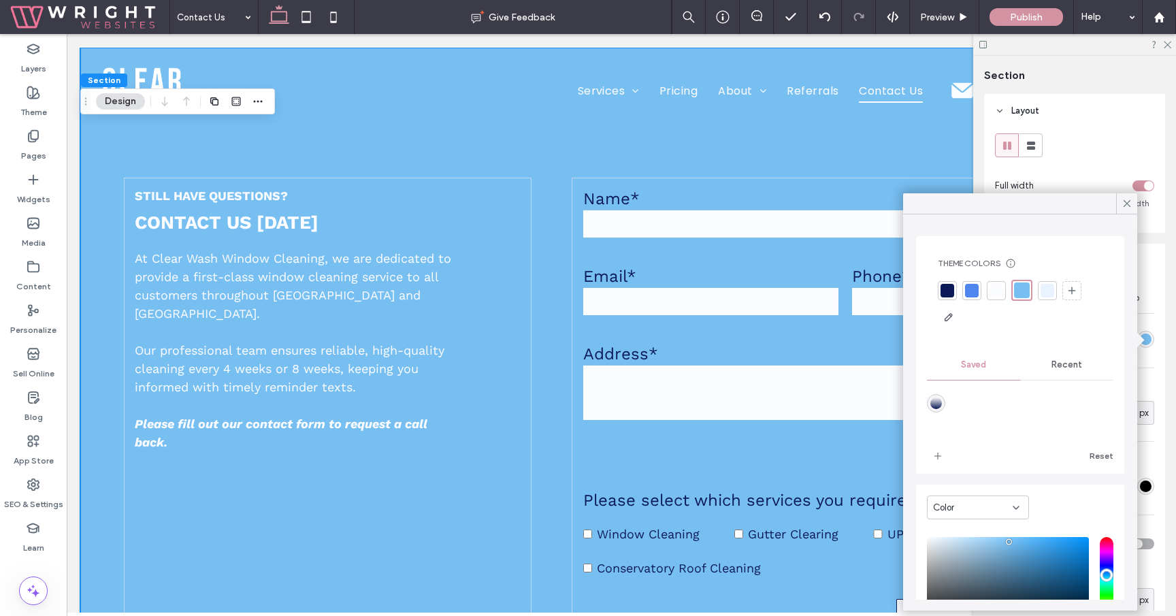
click at [997, 288] on div at bounding box center [996, 291] width 14 height 14
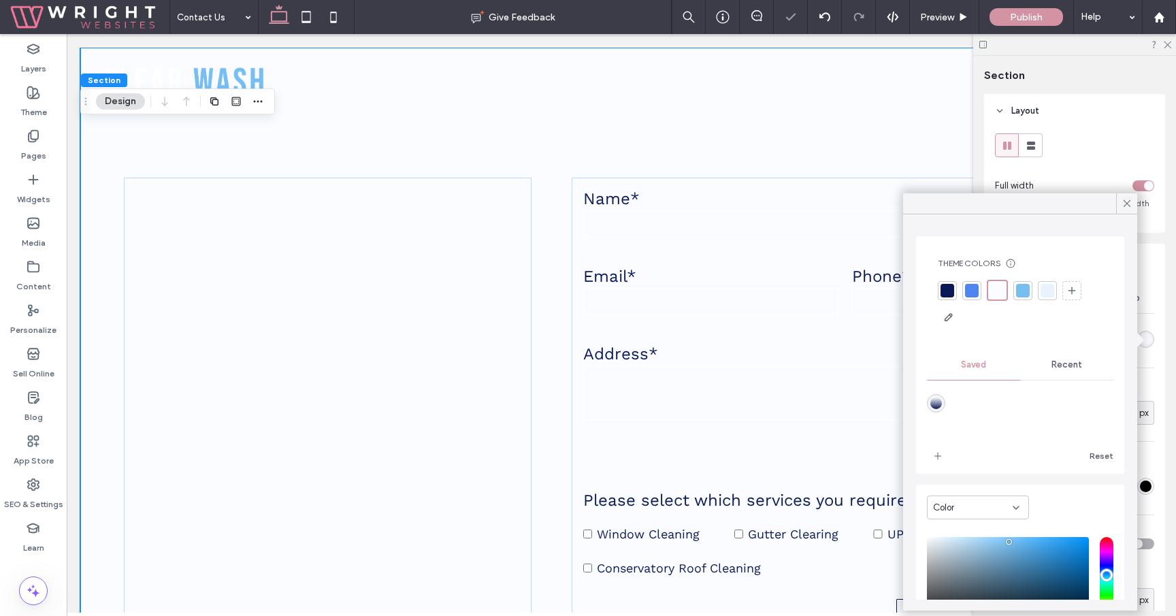
click at [101, 176] on div "Still have questions? CONTACT US TODAY At Clear Wash Window Cleaning, we are de…" at bounding box center [621, 368] width 1082 height 640
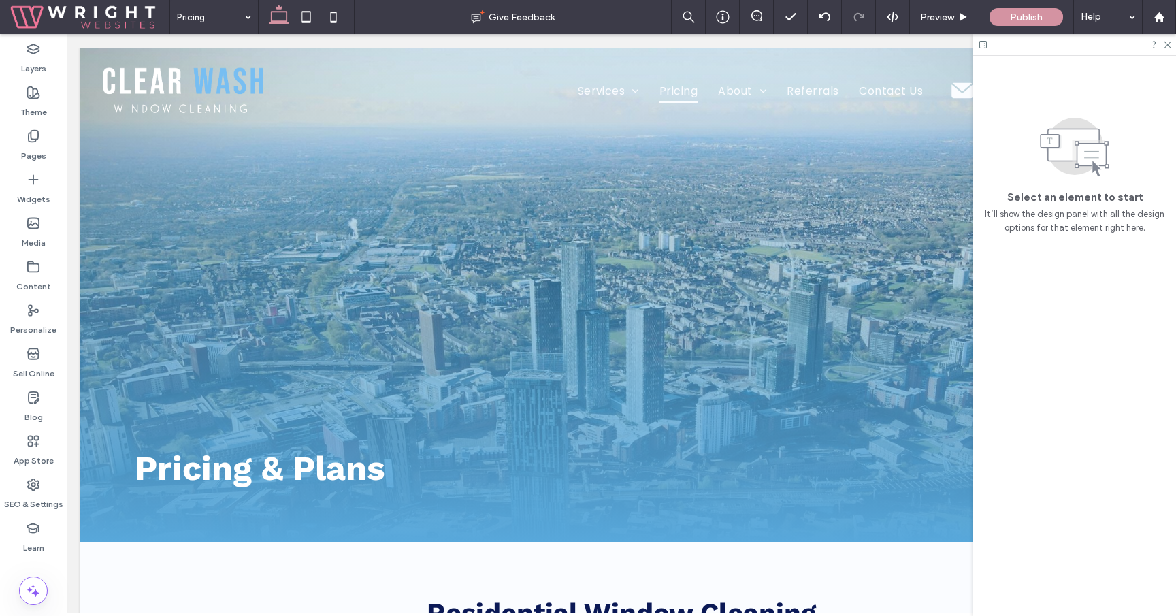
scroll to position [0, 0]
click at [90, 522] on div "Pricing & Plans" at bounding box center [621, 295] width 1082 height 495
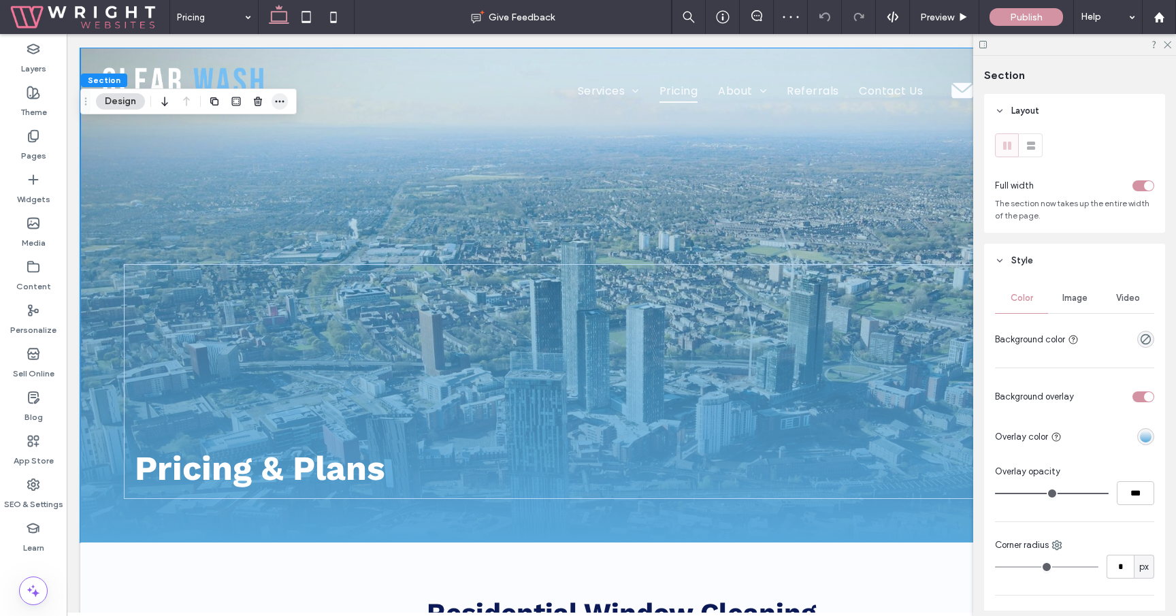
click at [274, 102] on span "button" at bounding box center [279, 101] width 16 height 16
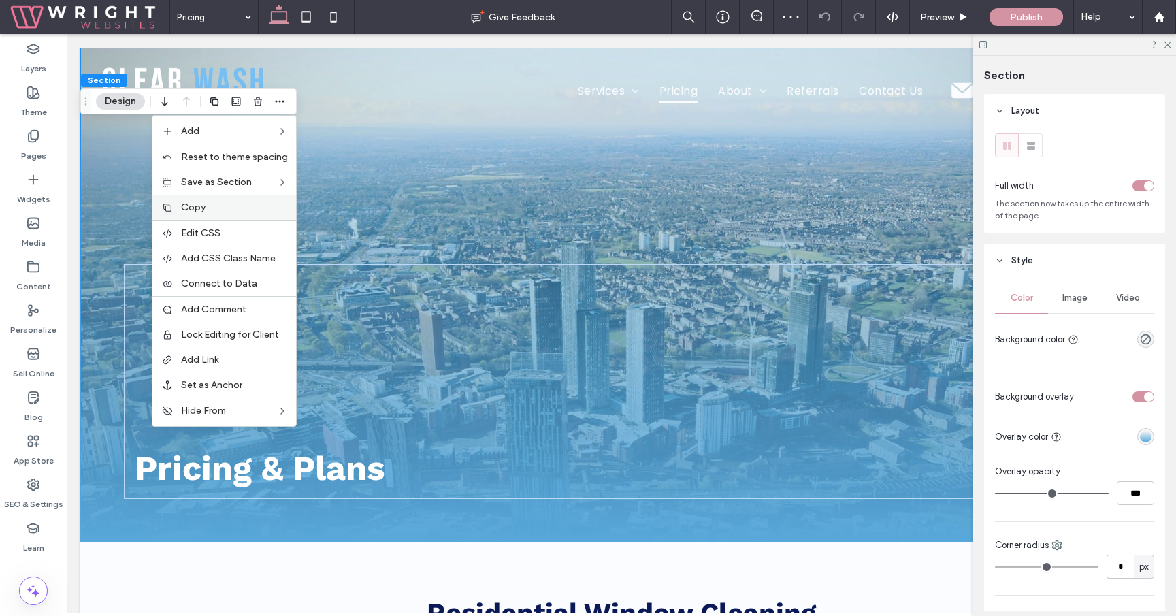
click at [227, 205] on label "Copy" at bounding box center [234, 207] width 107 height 12
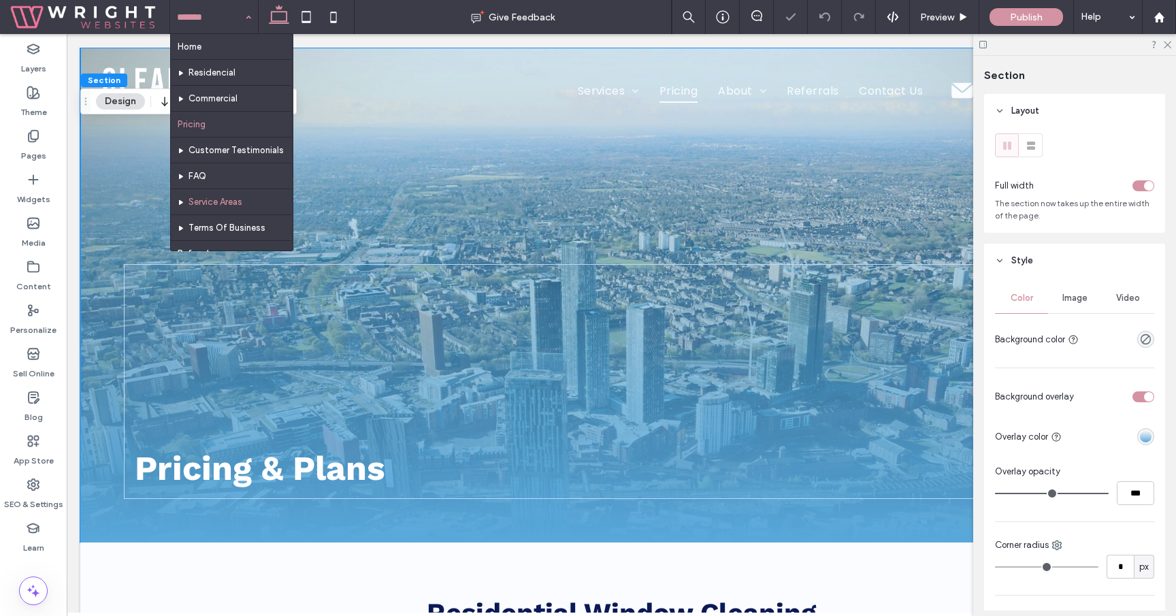
scroll to position [73, 0]
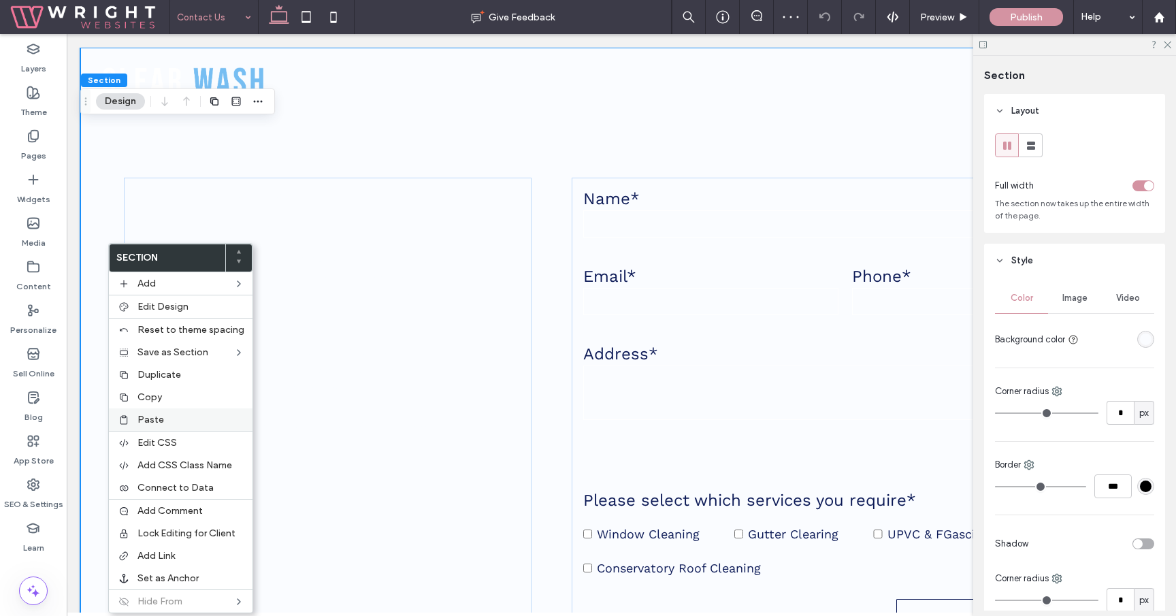
click at [161, 412] on div "Paste" at bounding box center [181, 419] width 144 height 22
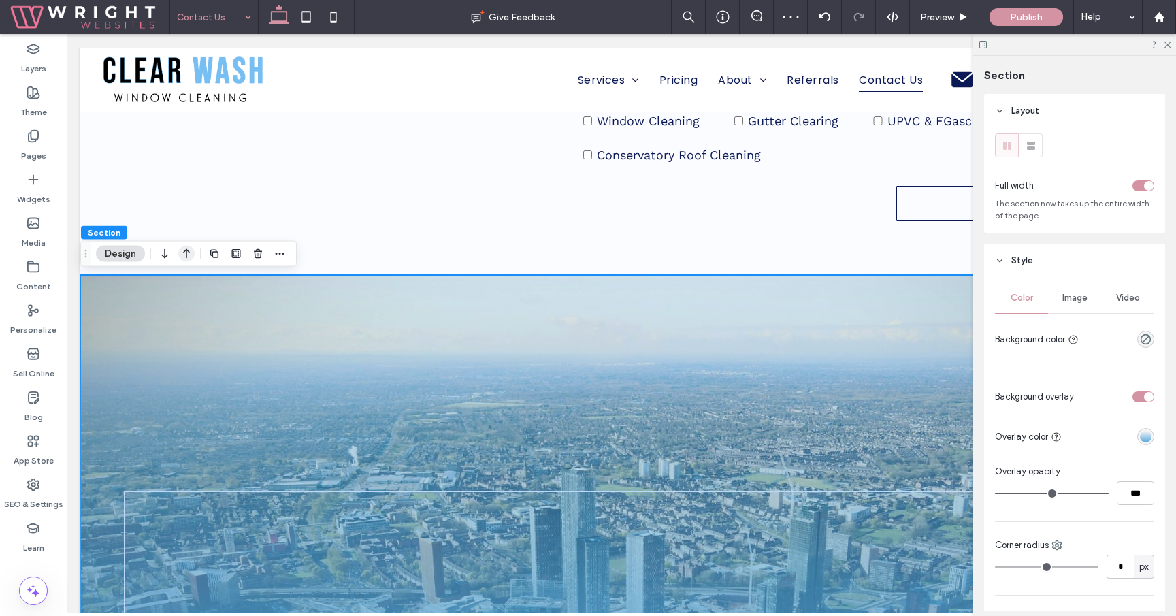
click at [189, 254] on icon "button" at bounding box center [186, 254] width 16 height 24
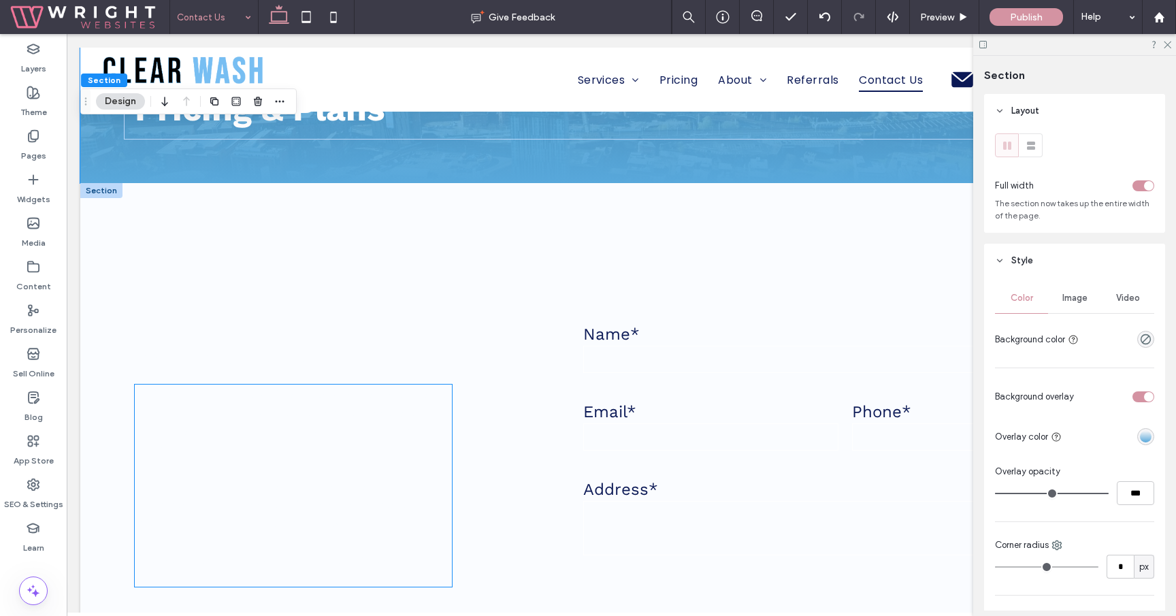
scroll to position [365, 0]
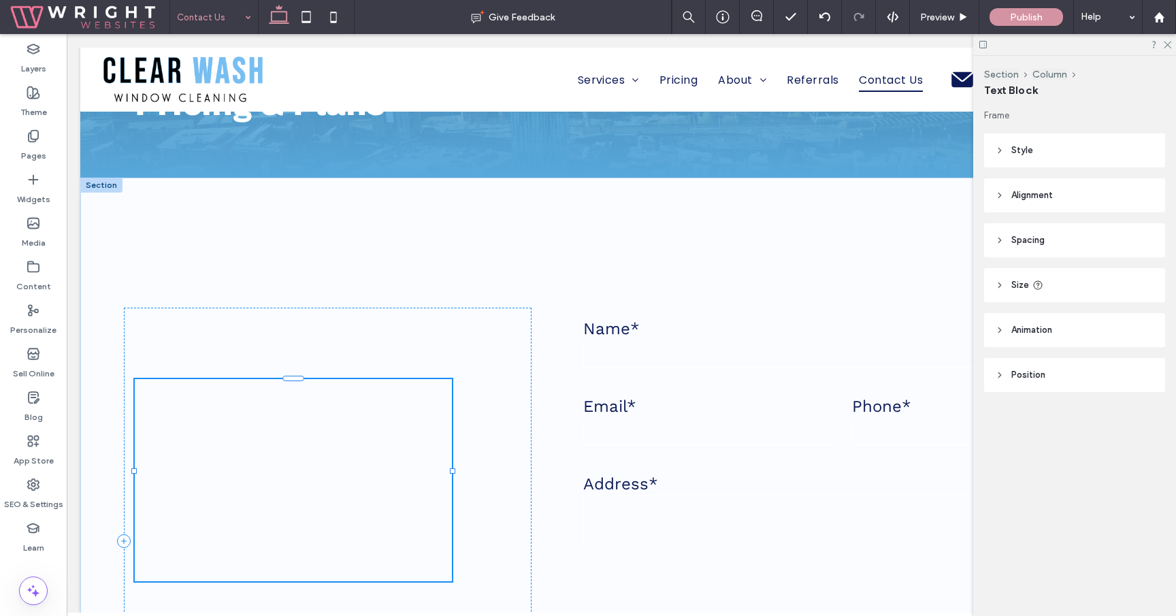
click at [285, 487] on p "Our professional team ensures reliable, high-quality cleaning every 4 weeks or …" at bounding box center [293, 498] width 317 height 55
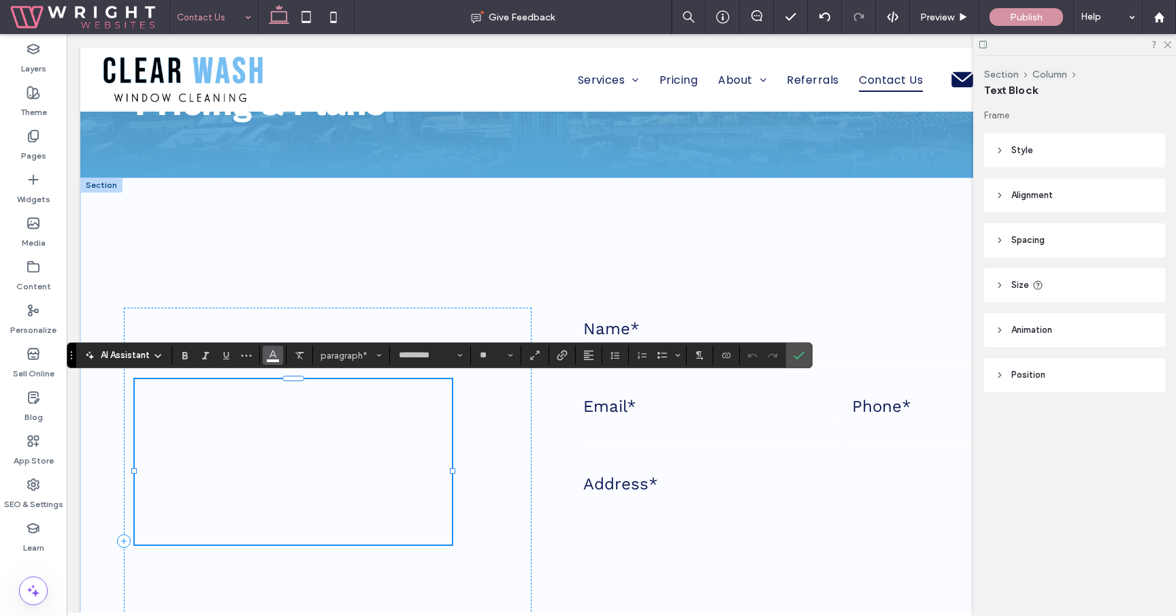
click at [274, 363] on button "Color" at bounding box center [273, 355] width 20 height 19
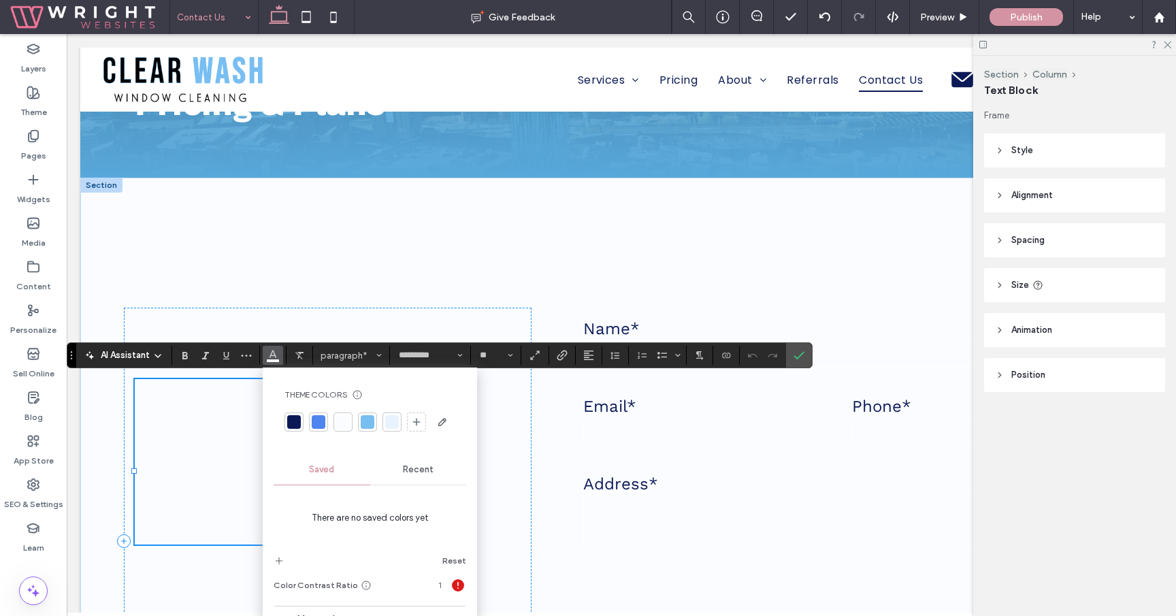
click at [292, 424] on div at bounding box center [294, 422] width 14 height 14
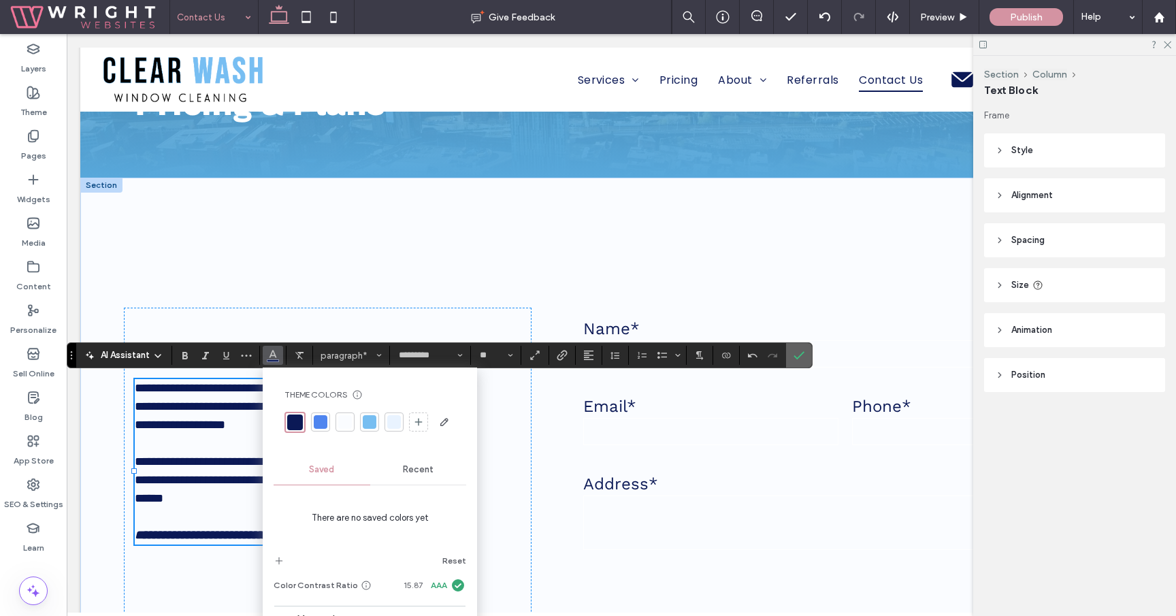
click at [791, 354] on label "Confirm" at bounding box center [799, 355] width 20 height 24
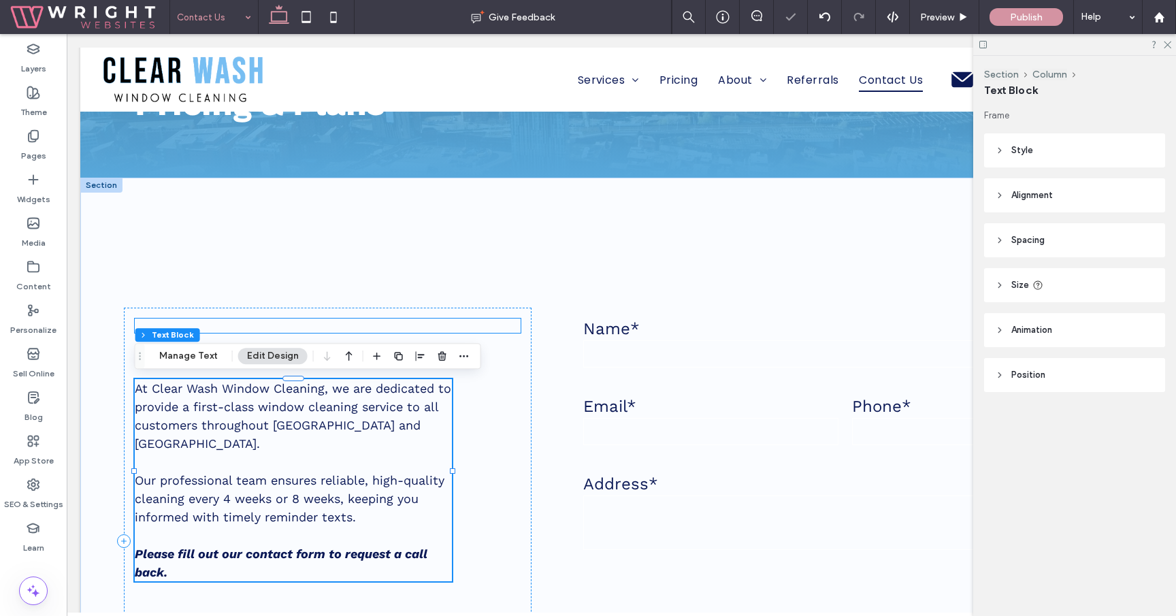
click at [353, 326] on p "Still have questions?" at bounding box center [328, 325] width 386 height 14
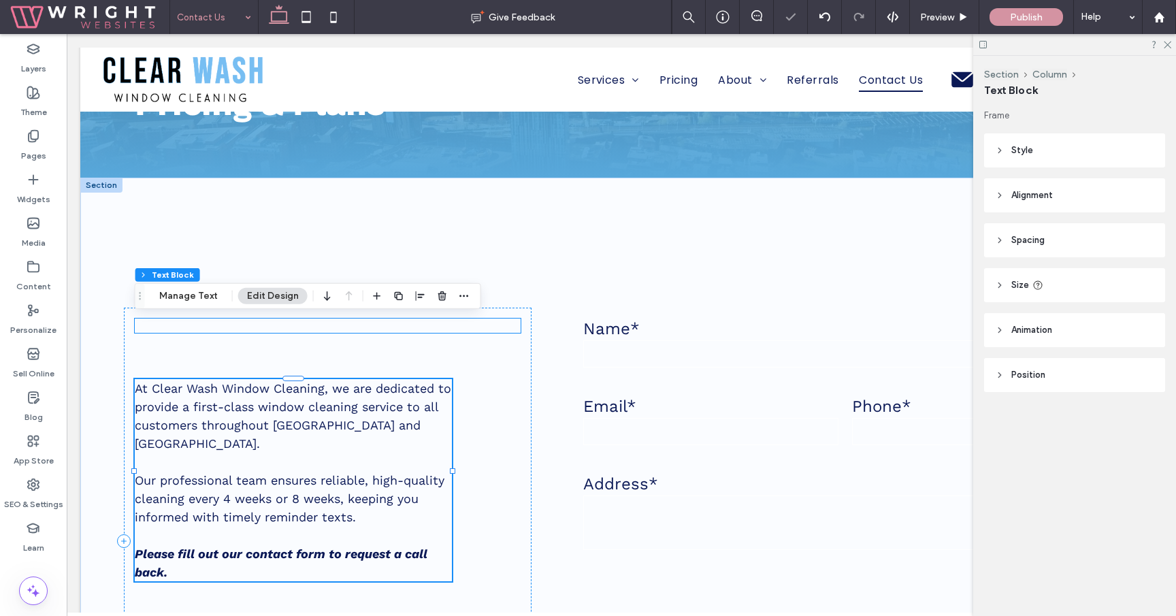
click at [353, 326] on p "Still have questions?" at bounding box center [328, 325] width 386 height 14
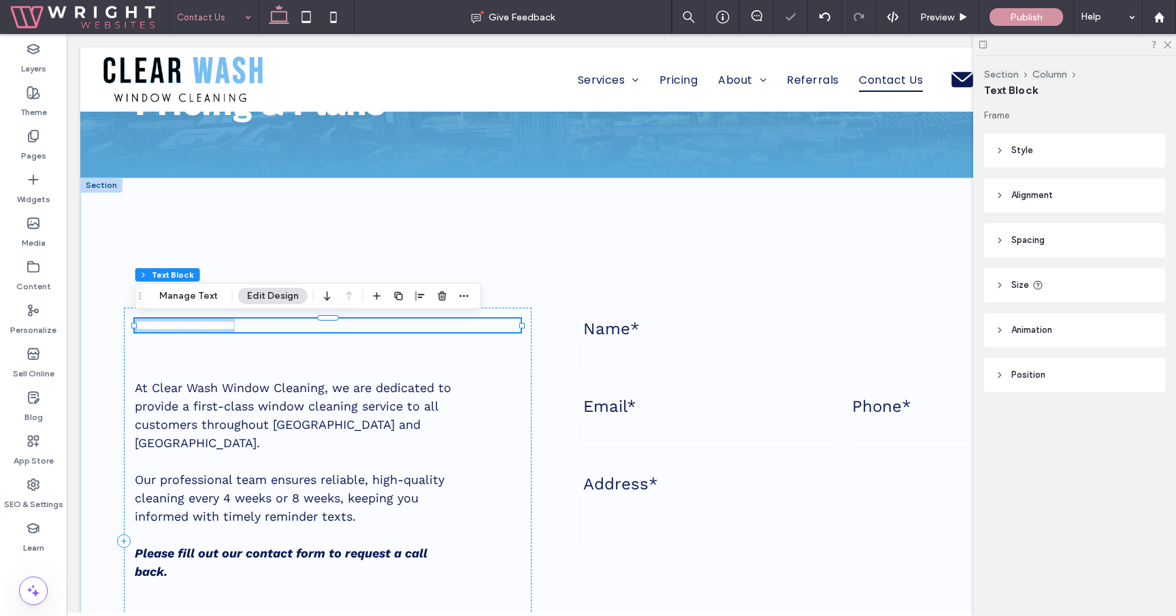
click at [353, 326] on p "**********" at bounding box center [328, 325] width 386 height 14
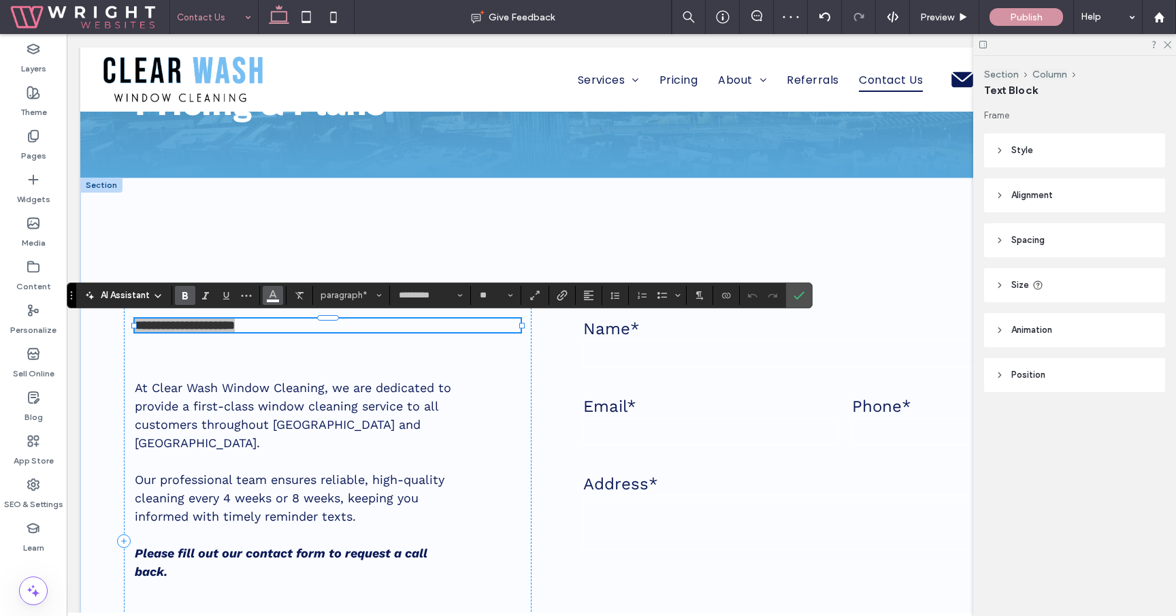
click at [273, 288] on icon "Color" at bounding box center [272, 293] width 11 height 11
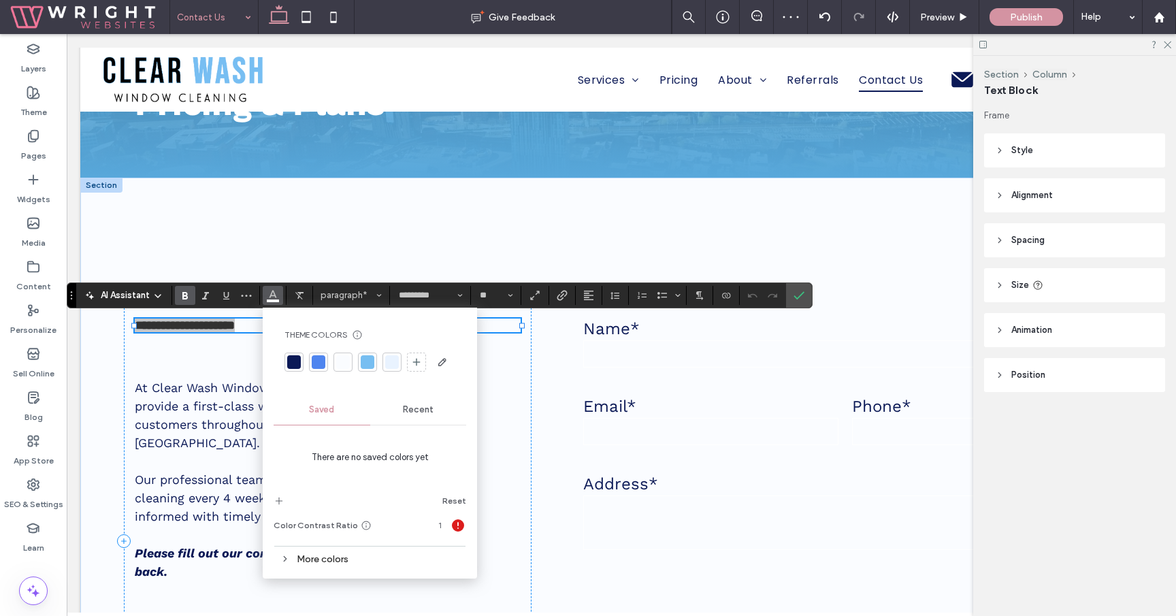
click at [298, 362] on div at bounding box center [294, 362] width 14 height 14
click at [797, 294] on icon "Confirm" at bounding box center [798, 295] width 11 height 11
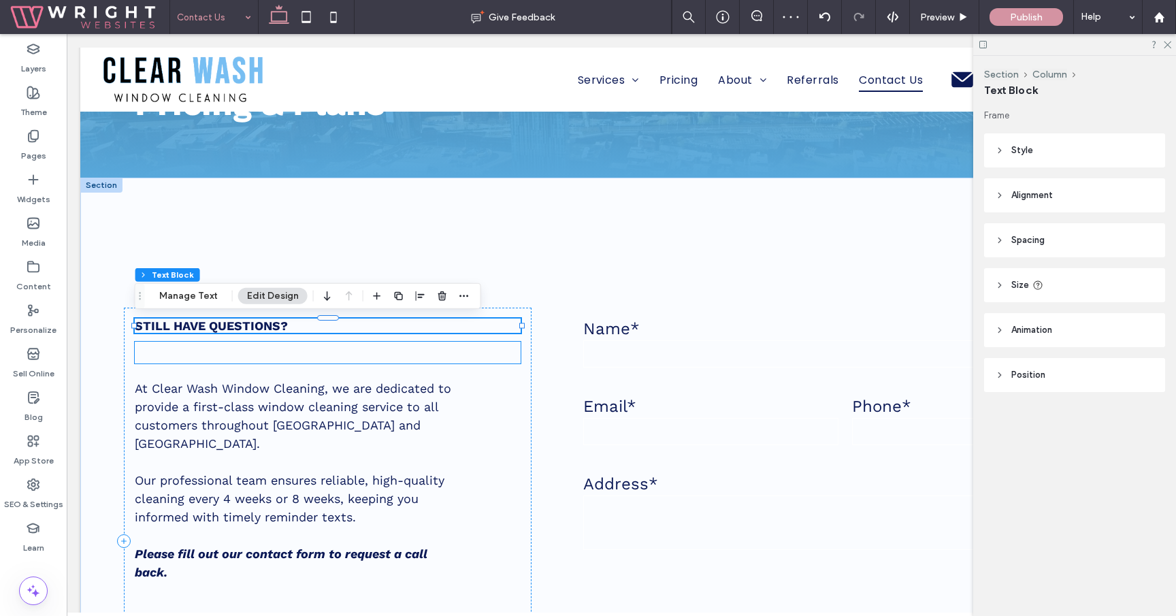
click at [308, 353] on span "CONTACT US TODAY" at bounding box center [227, 353] width 184 height 22
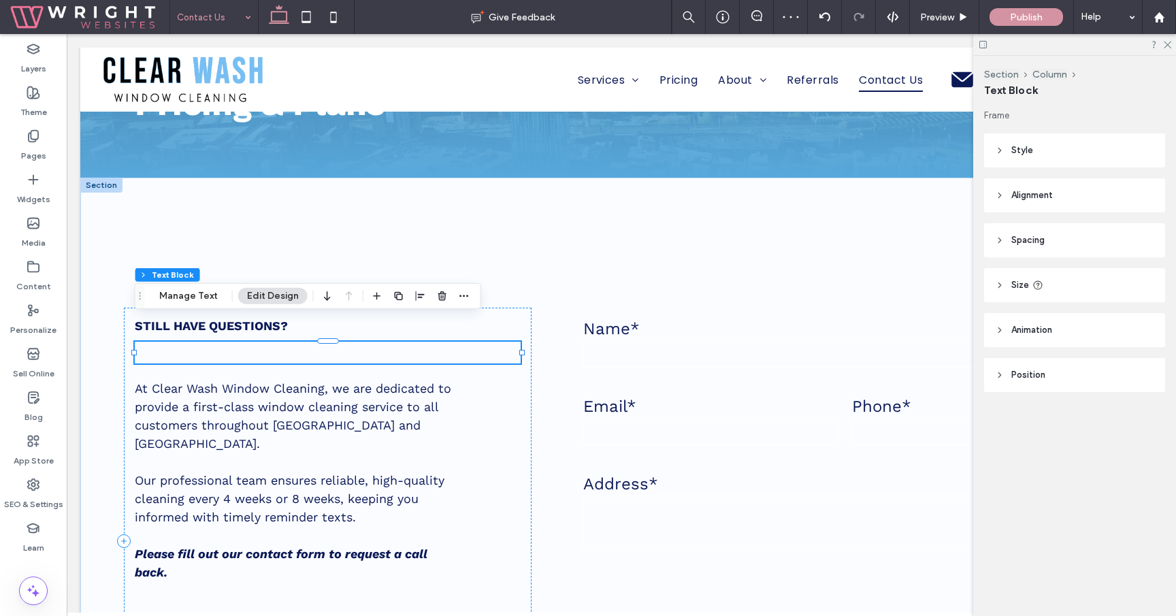
click at [308, 353] on span "CONTACT US TODAY" at bounding box center [227, 353] width 184 height 22
type input "*********"
type input "**"
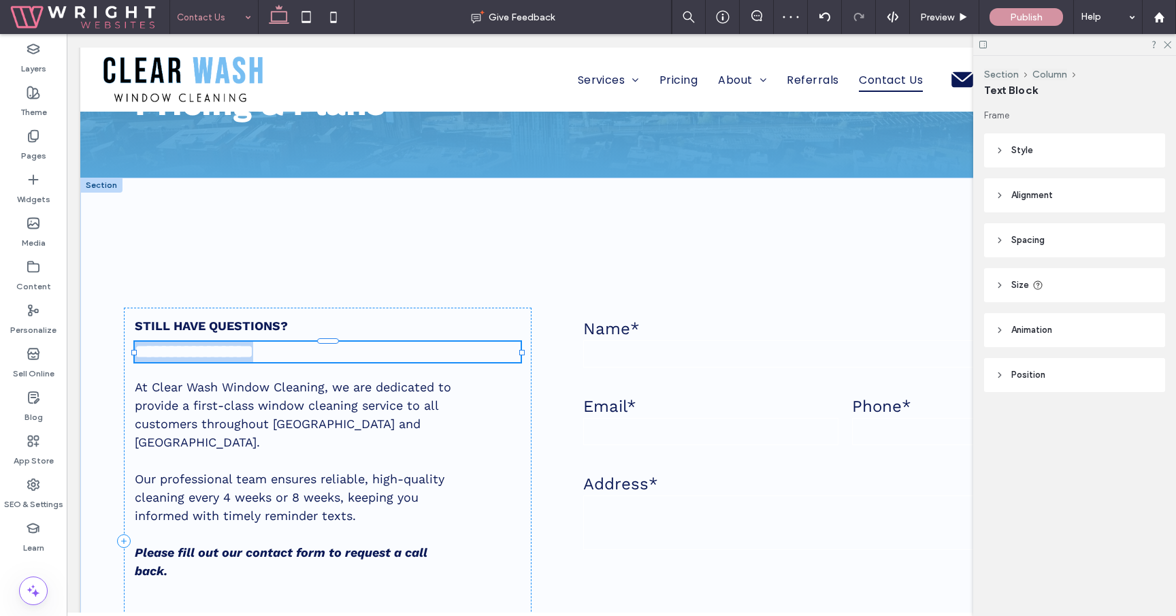
click at [253, 353] on span "**********" at bounding box center [194, 351] width 118 height 18
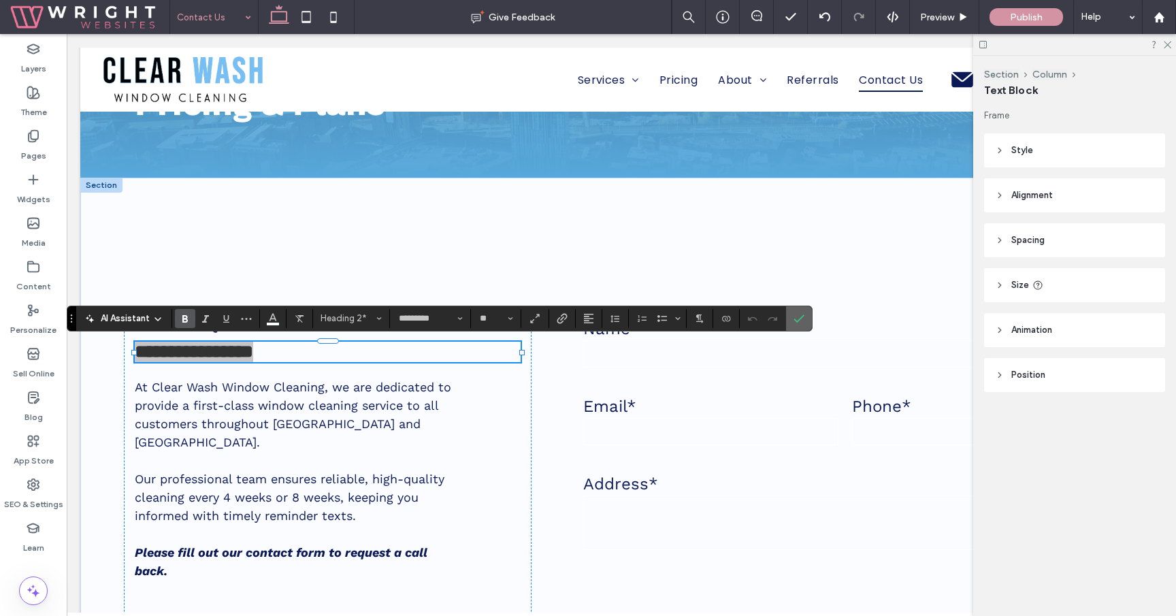
click at [800, 320] on icon "Confirm" at bounding box center [798, 318] width 11 height 11
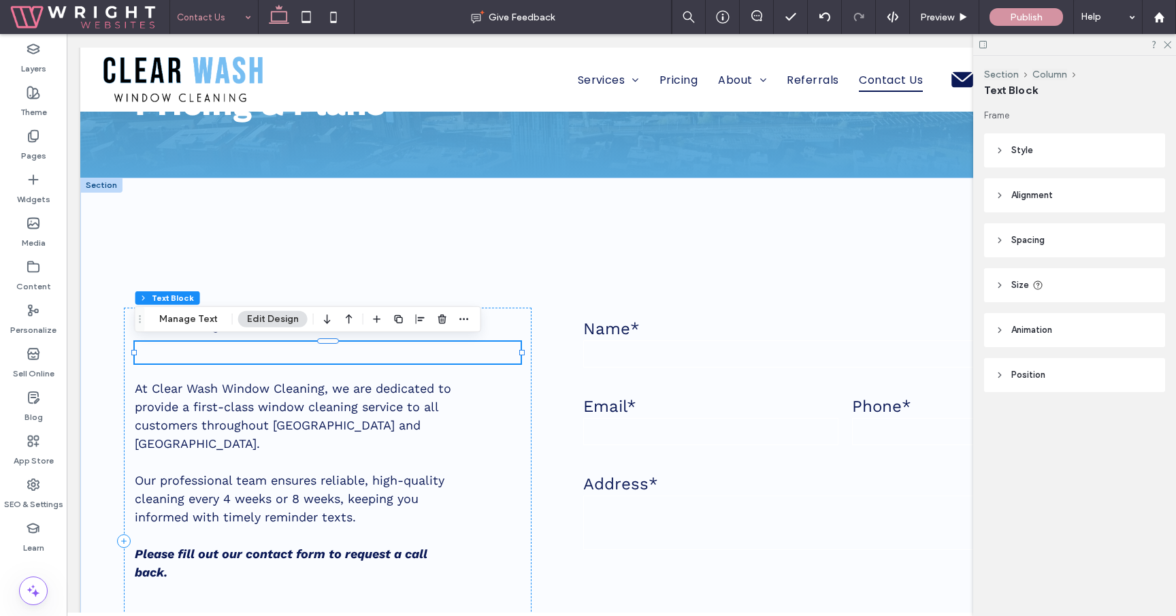
click at [318, 354] on h2 "CONTACT US TODAY" at bounding box center [328, 353] width 386 height 22
type input "*********"
type input "**"
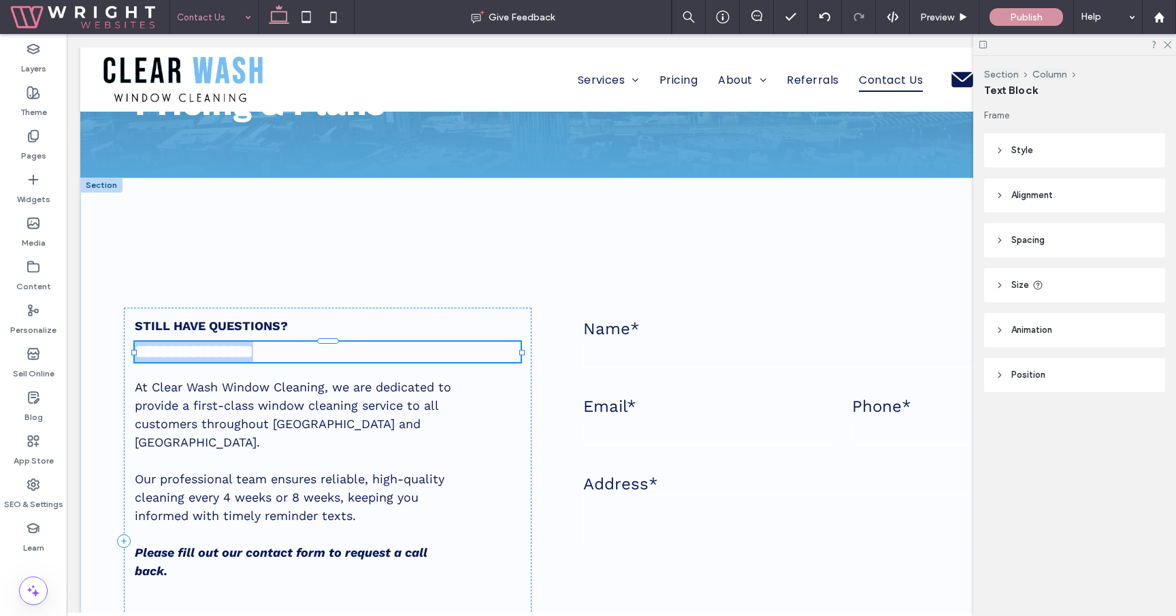
click at [318, 354] on h2 "**********" at bounding box center [328, 352] width 386 height 20
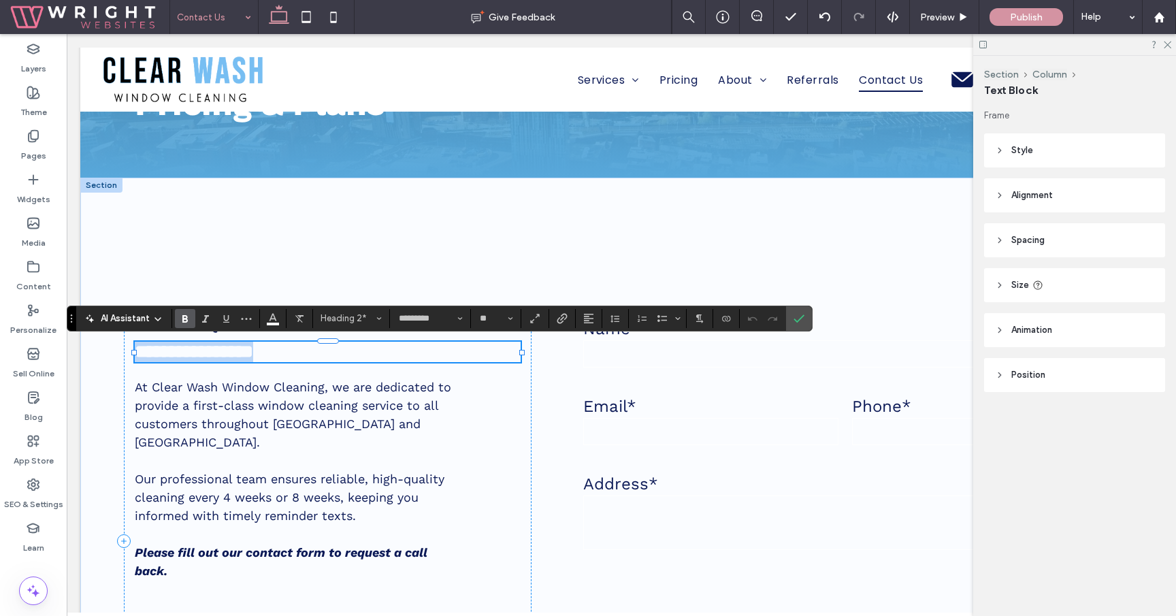
copy span "**********"
click at [275, 321] on icon "Color" at bounding box center [272, 317] width 11 height 11
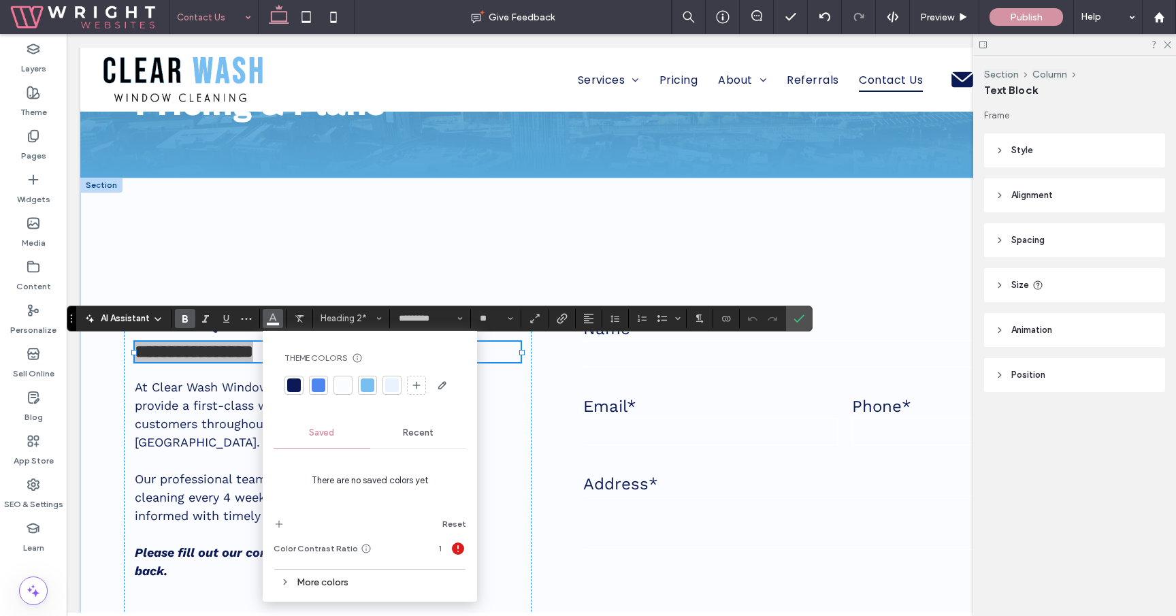
click at [294, 386] on div at bounding box center [294, 385] width 14 height 14
click at [801, 319] on icon "Confirm" at bounding box center [798, 318] width 11 height 11
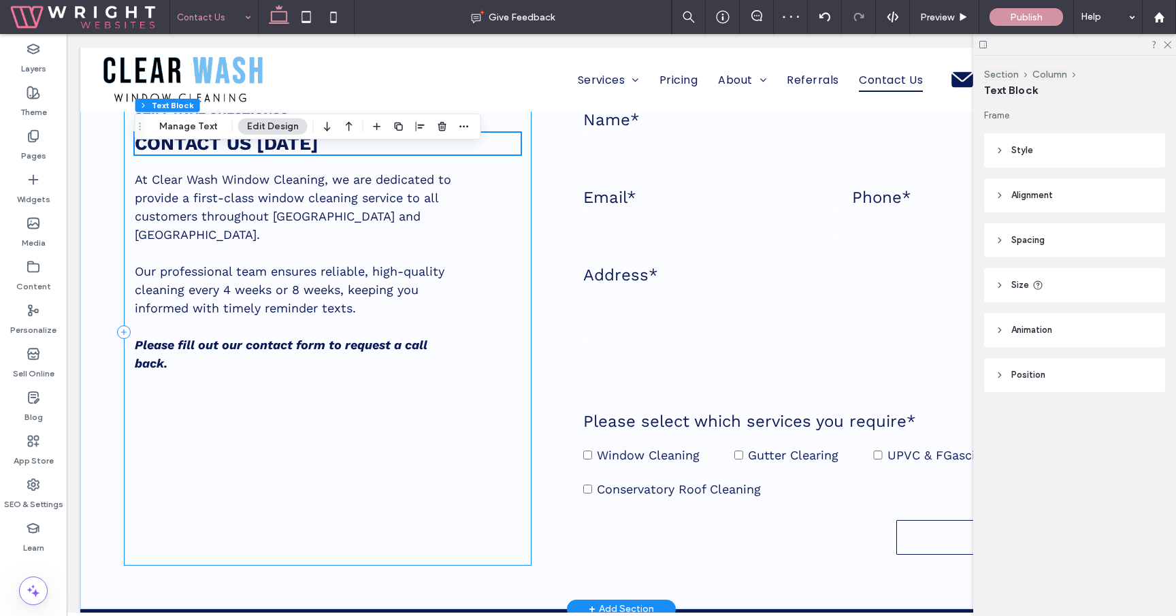
scroll to position [584, 0]
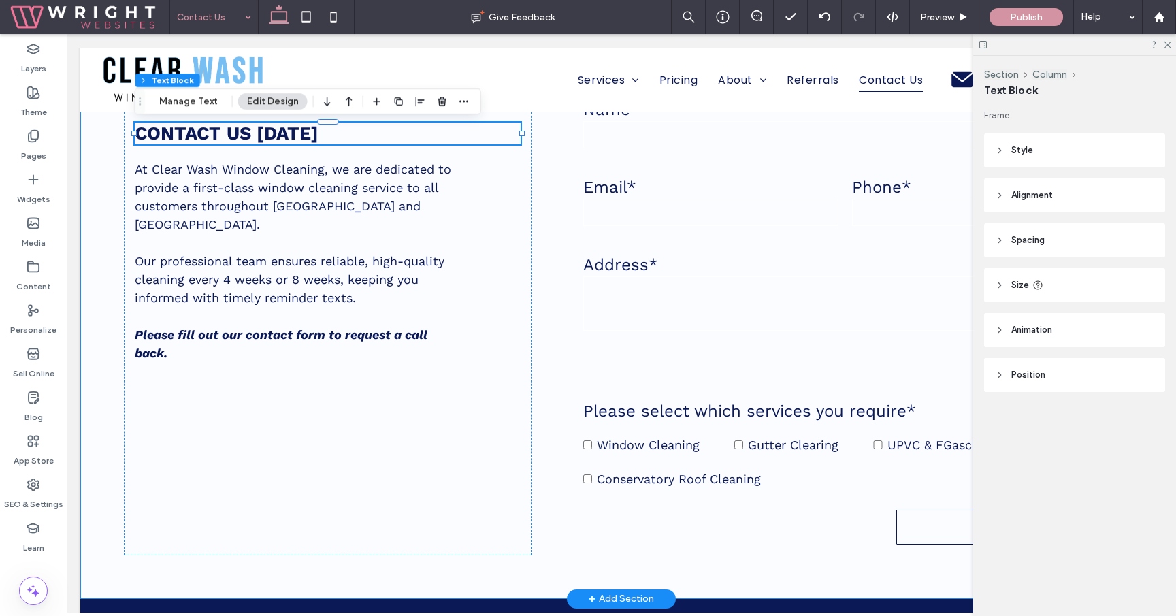
click at [535, 400] on div "Still have questions? CONTACT US TODAY At Clear Wash Window Cleaning, we are de…" at bounding box center [621, 278] width 1082 height 640
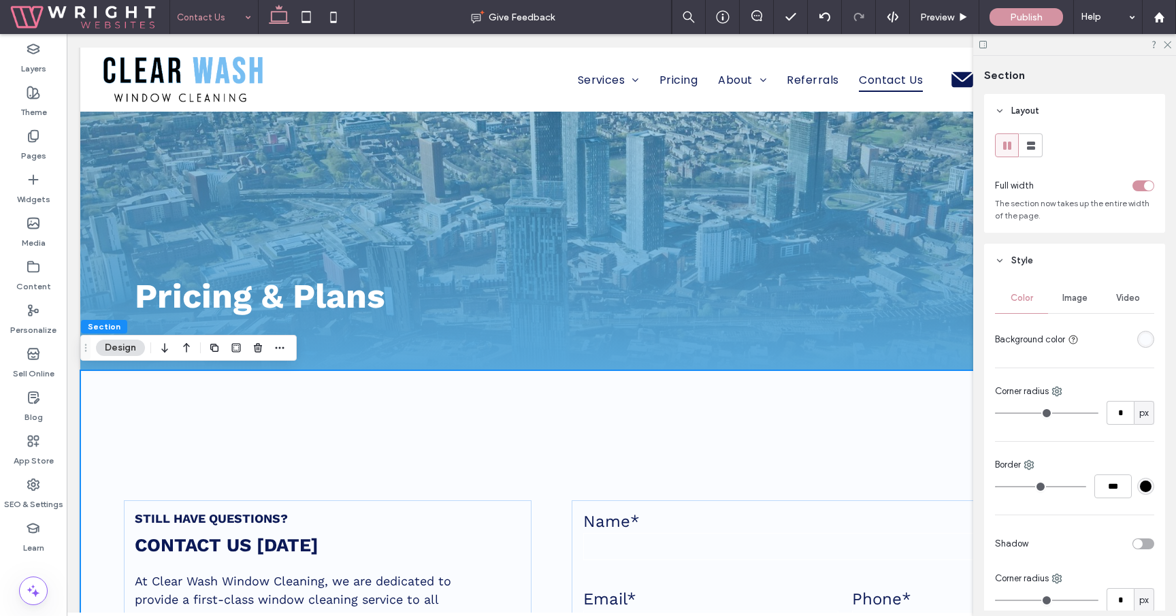
scroll to position [156, 0]
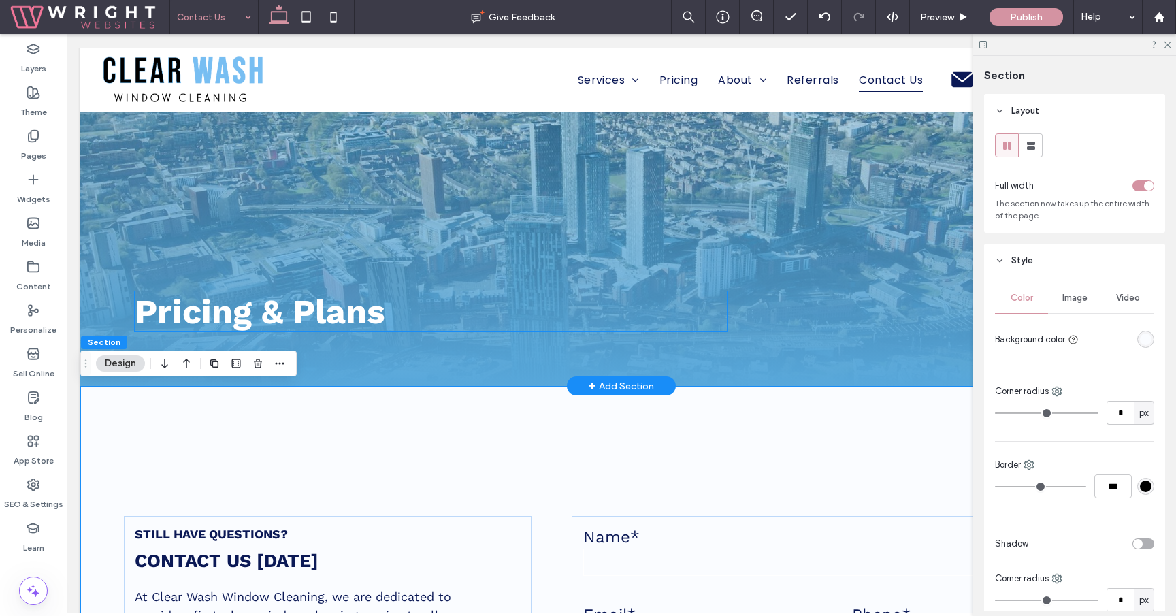
click at [325, 315] on span "Pricing & Plans" at bounding box center [260, 311] width 250 height 40
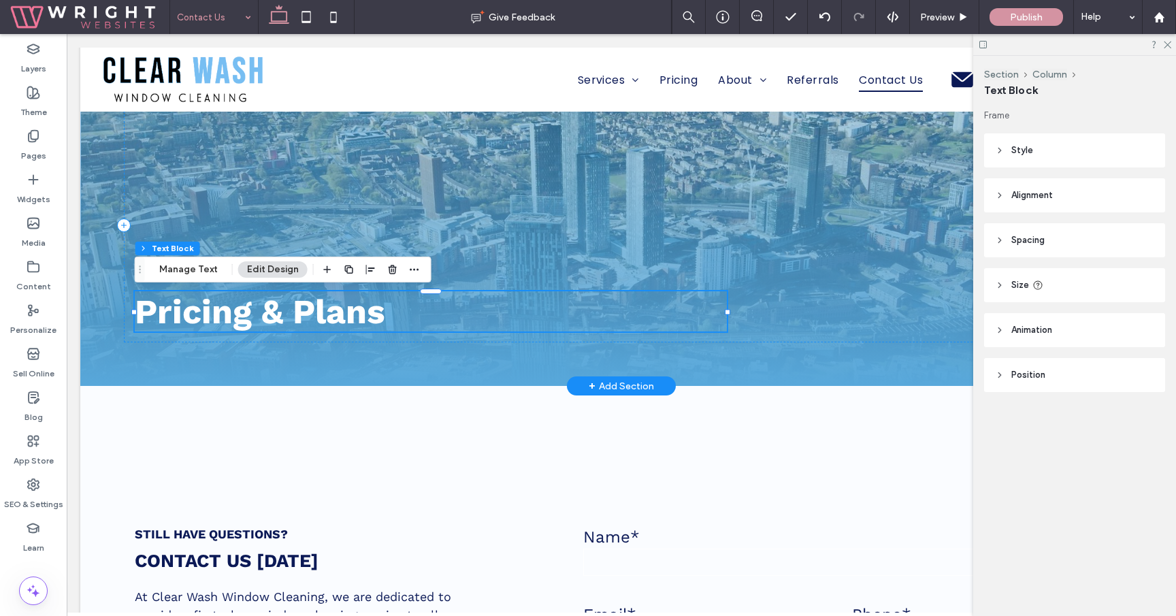
click at [325, 315] on span "Pricing & Plans" at bounding box center [260, 311] width 250 height 40
click at [325, 315] on span "**********" at bounding box center [236, 312] width 203 height 33
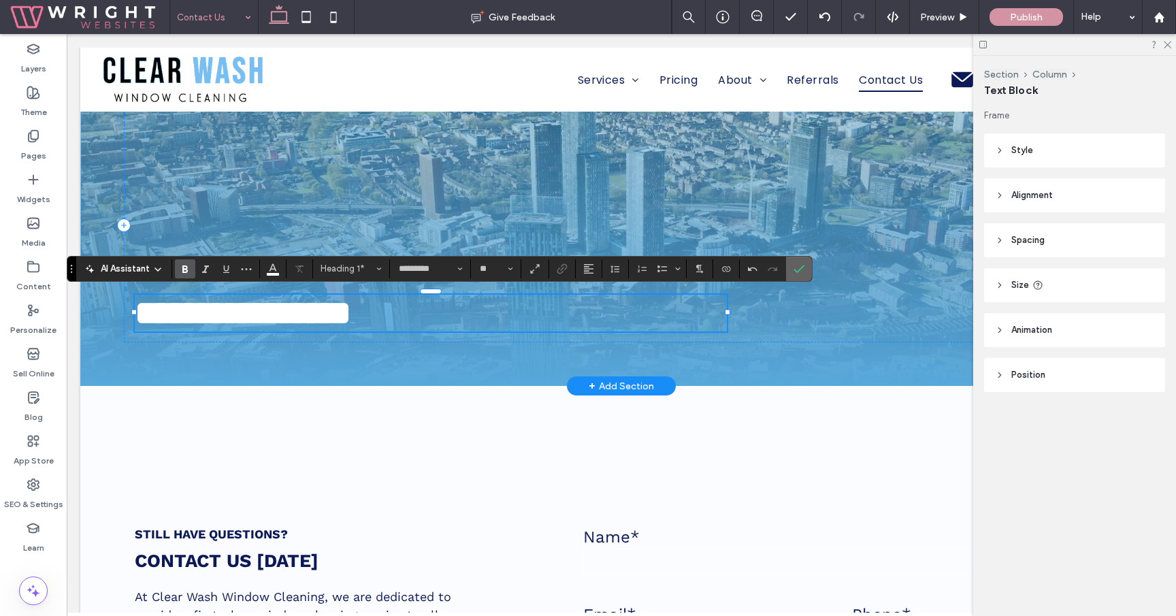
click at [794, 267] on icon "Confirm" at bounding box center [798, 268] width 11 height 11
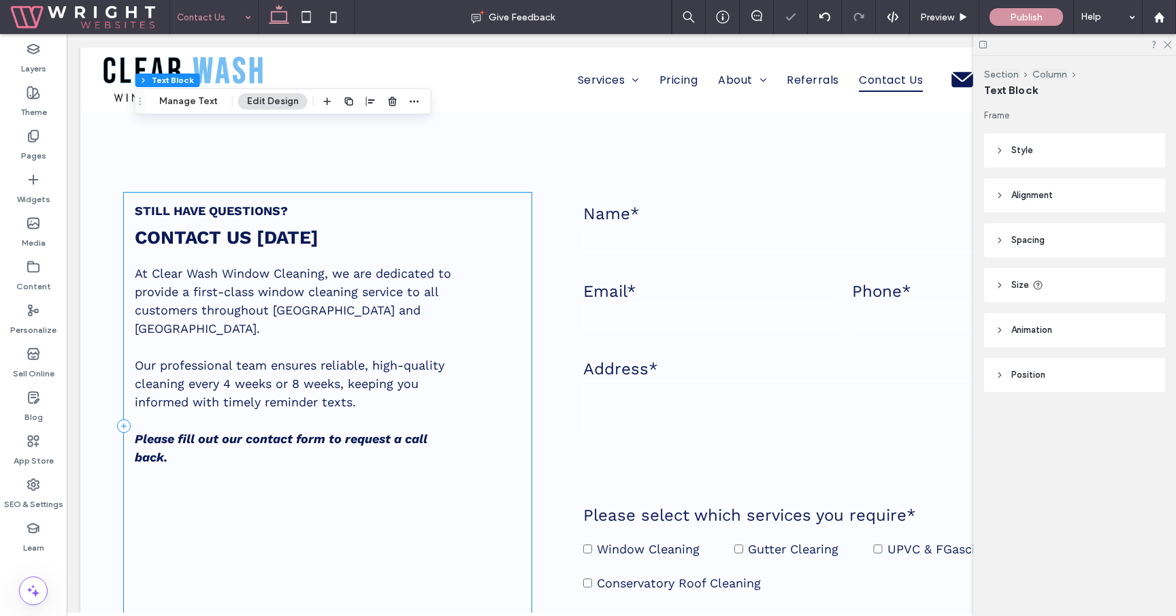
scroll to position [481, 0]
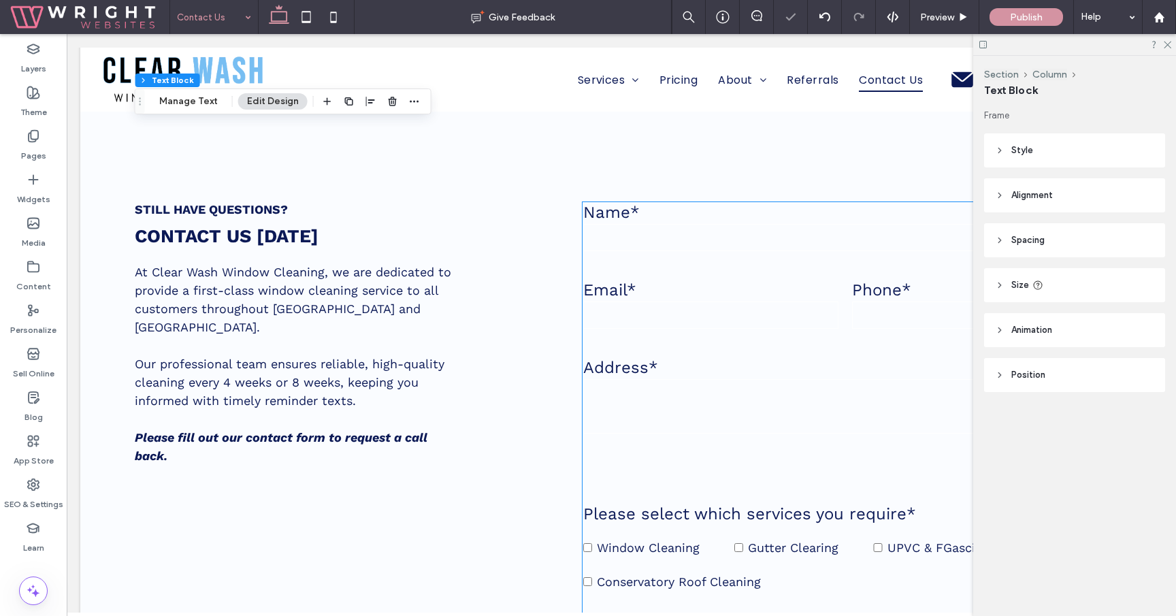
click at [665, 376] on label "Address*" at bounding box center [845, 367] width 525 height 19
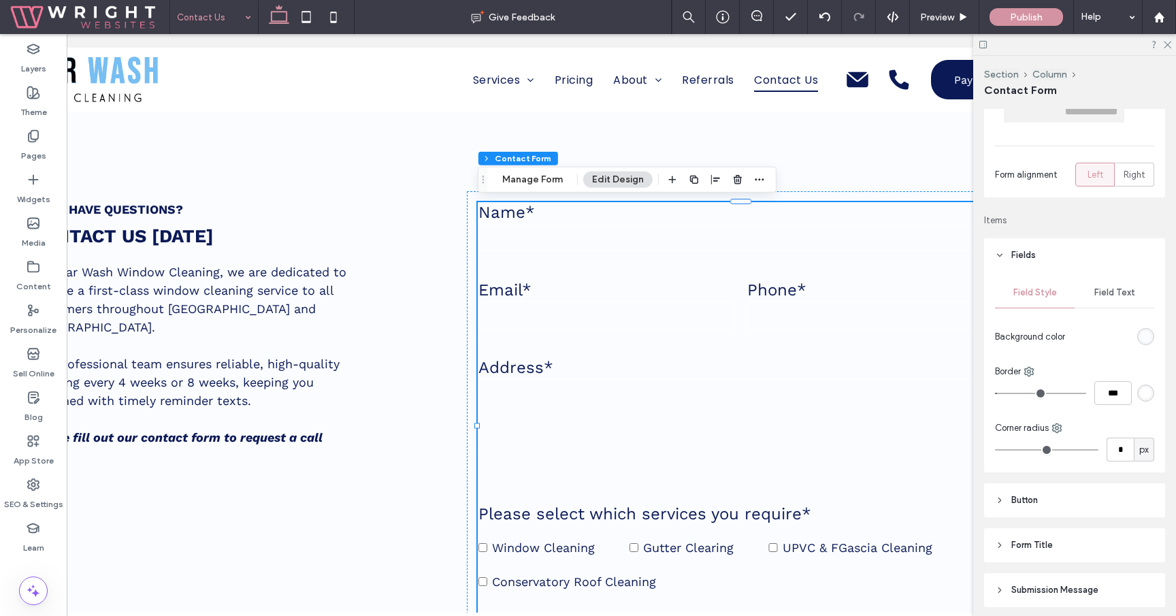
scroll to position [139, 0]
click at [1027, 372] on icon at bounding box center [1028, 368] width 11 height 11
click at [1080, 453] on span "Bottom" at bounding box center [1067, 451] width 29 height 14
click at [1148, 393] on div "rgb(255, 255, 255)" at bounding box center [1146, 390] width 12 height 12
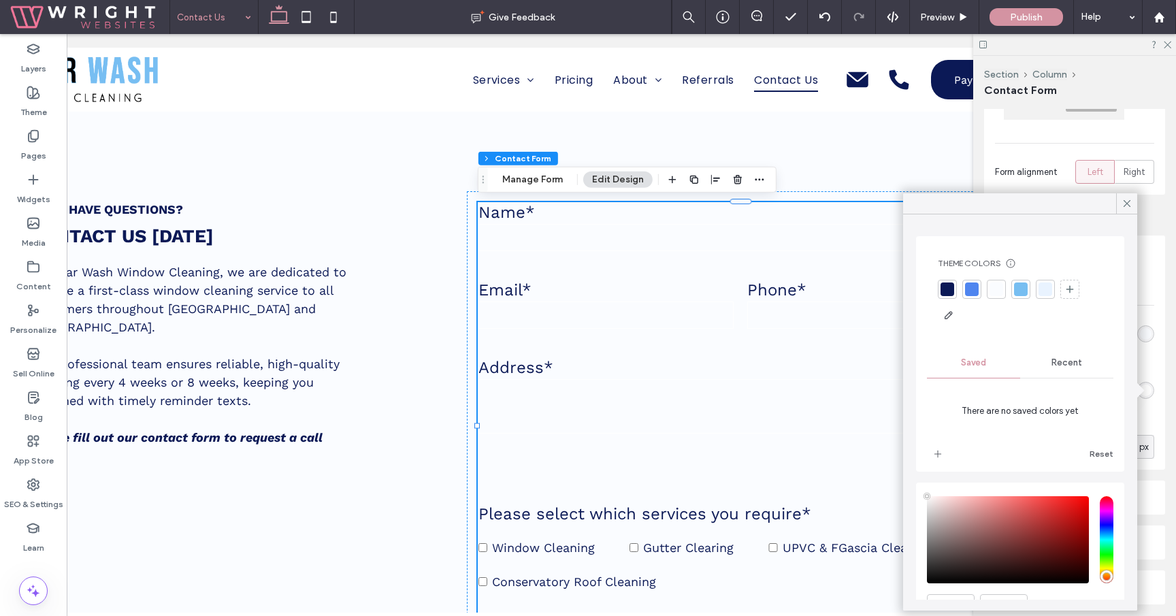
click at [945, 286] on div at bounding box center [947, 289] width 14 height 14
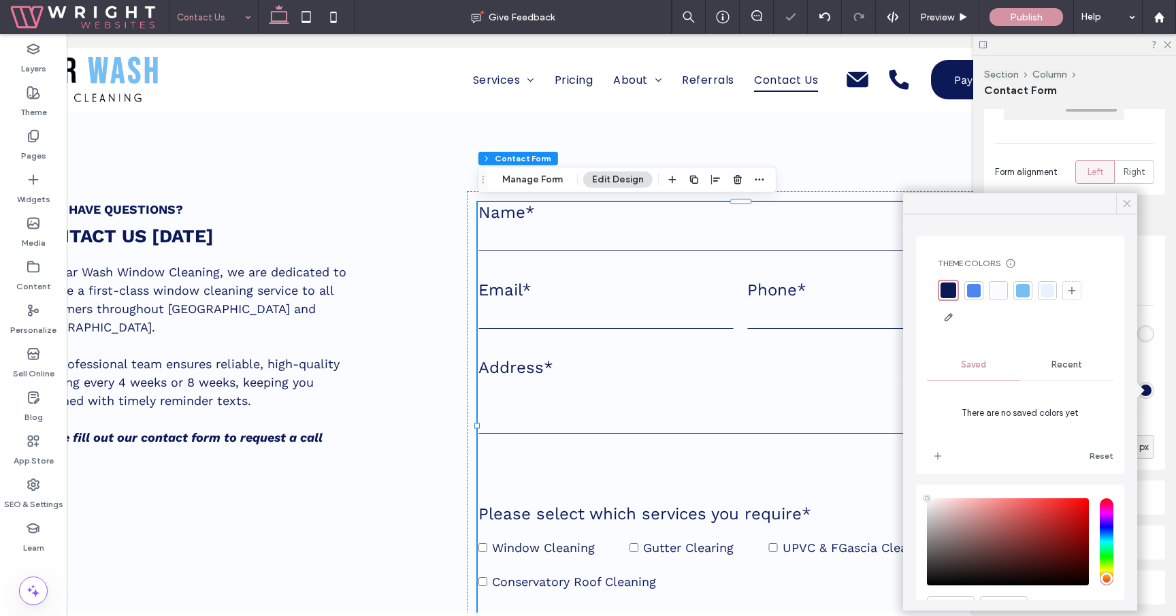
click at [1130, 203] on icon at bounding box center [1127, 203] width 12 height 12
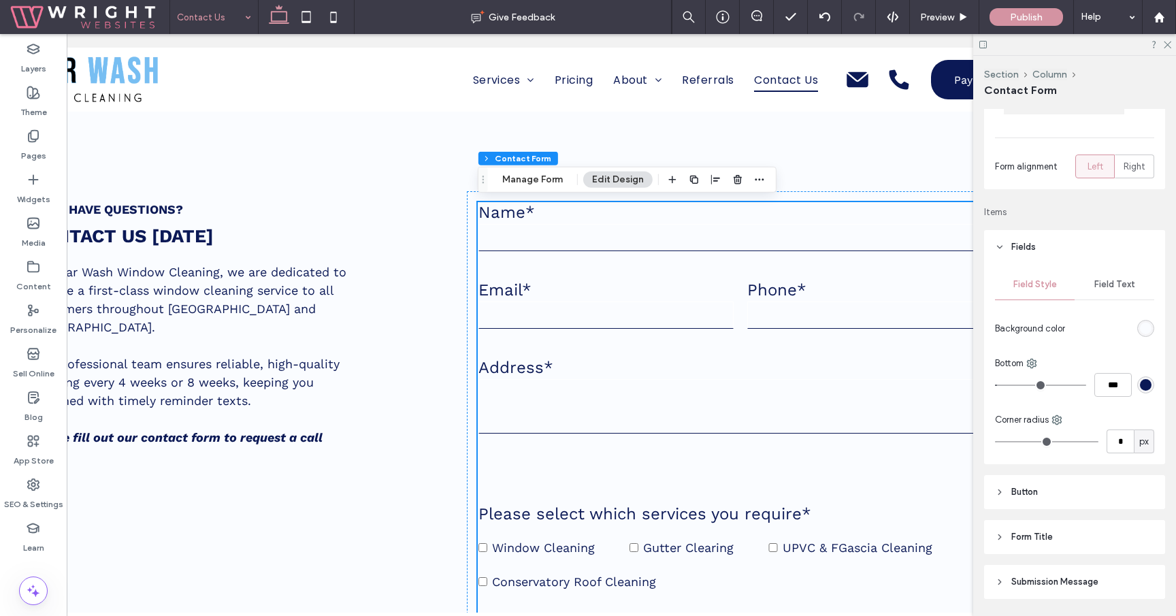
scroll to position [497, 0]
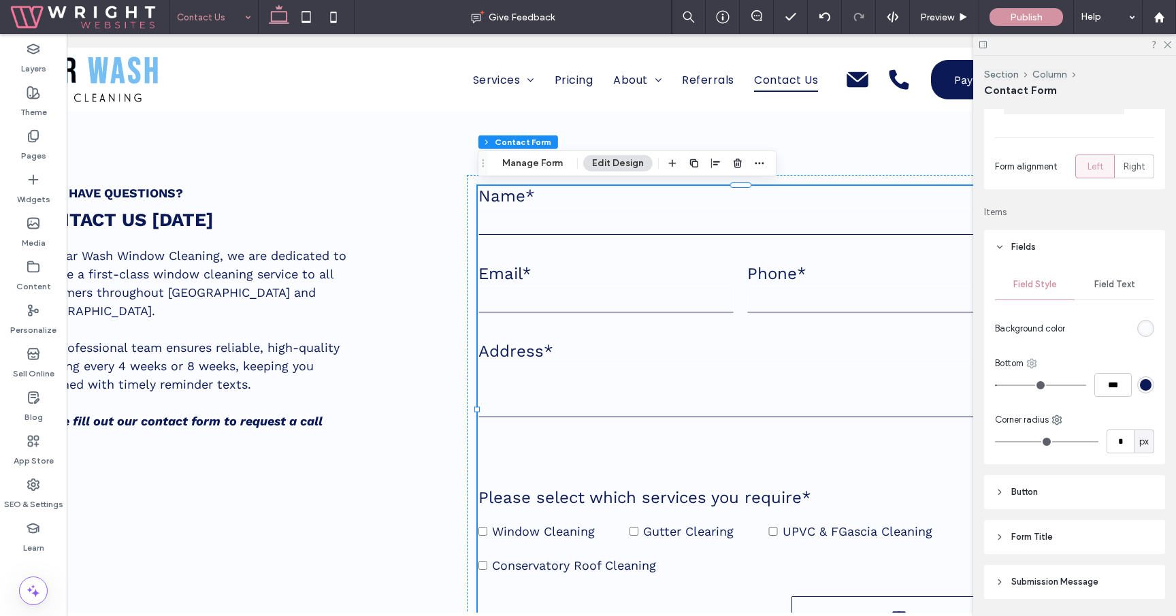
click at [1037, 361] on icon at bounding box center [1031, 363] width 11 height 11
click at [1056, 390] on span "All sides" at bounding box center [1071, 393] width 33 height 14
click at [1143, 383] on div "rgb(255, 255, 255)" at bounding box center [1146, 385] width 12 height 12
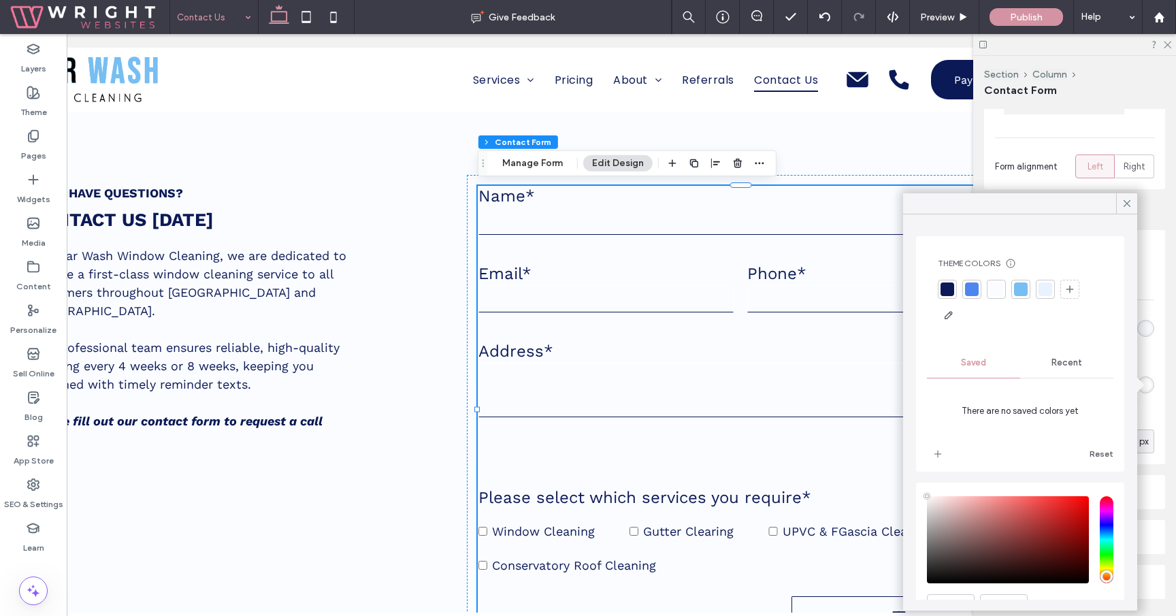
click at [1060, 359] on span "Recent" at bounding box center [1066, 362] width 31 height 11
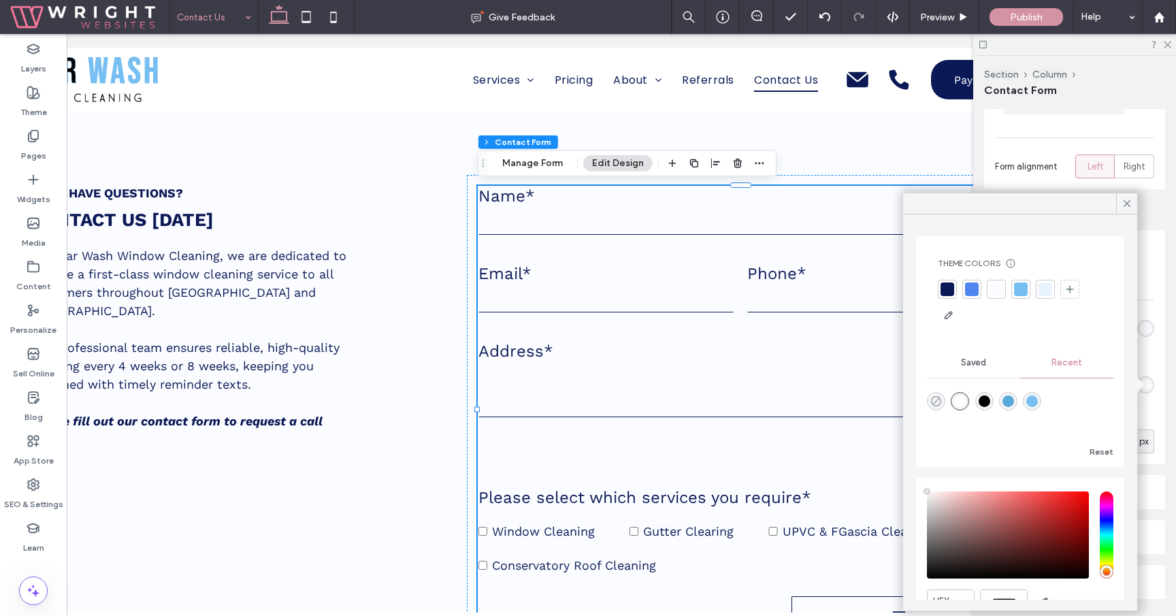
click at [936, 402] on icon "rgba(0, 0, 0, 0)" at bounding box center [936, 401] width 12 height 12
type input "*******"
type input "*"
type input "**"
click at [1129, 208] on icon at bounding box center [1127, 203] width 12 height 12
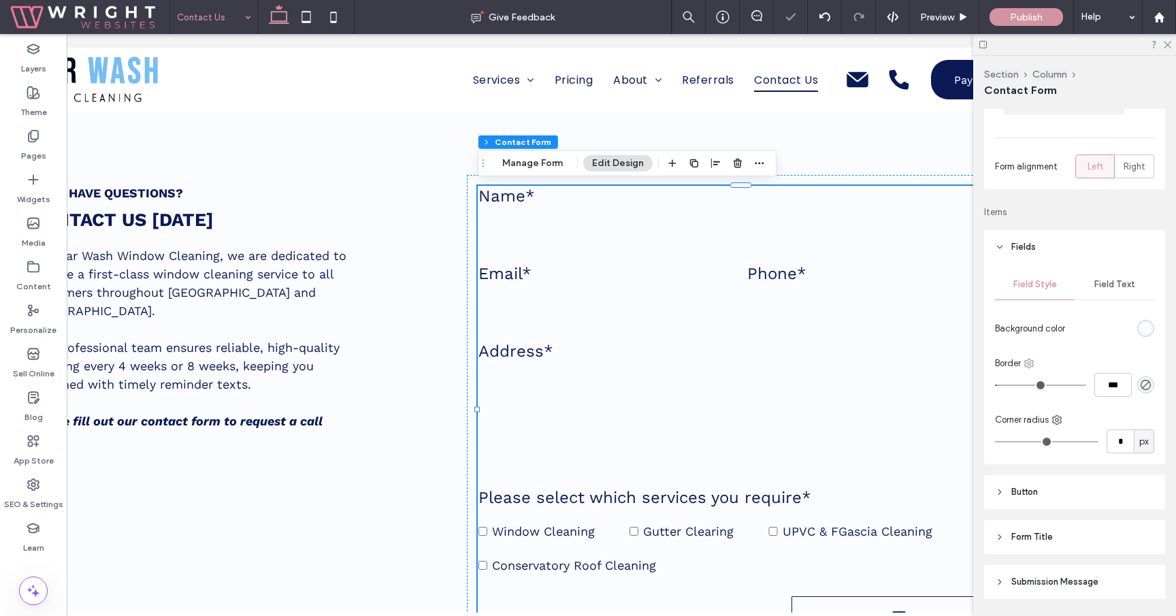
click at [1028, 363] on use at bounding box center [1029, 363] width 9 height 9
click at [1073, 438] on span "Bottom" at bounding box center [1067, 445] width 29 height 14
click at [1147, 382] on use "rgba(0, 0, 0, 0)" at bounding box center [1145, 385] width 10 height 10
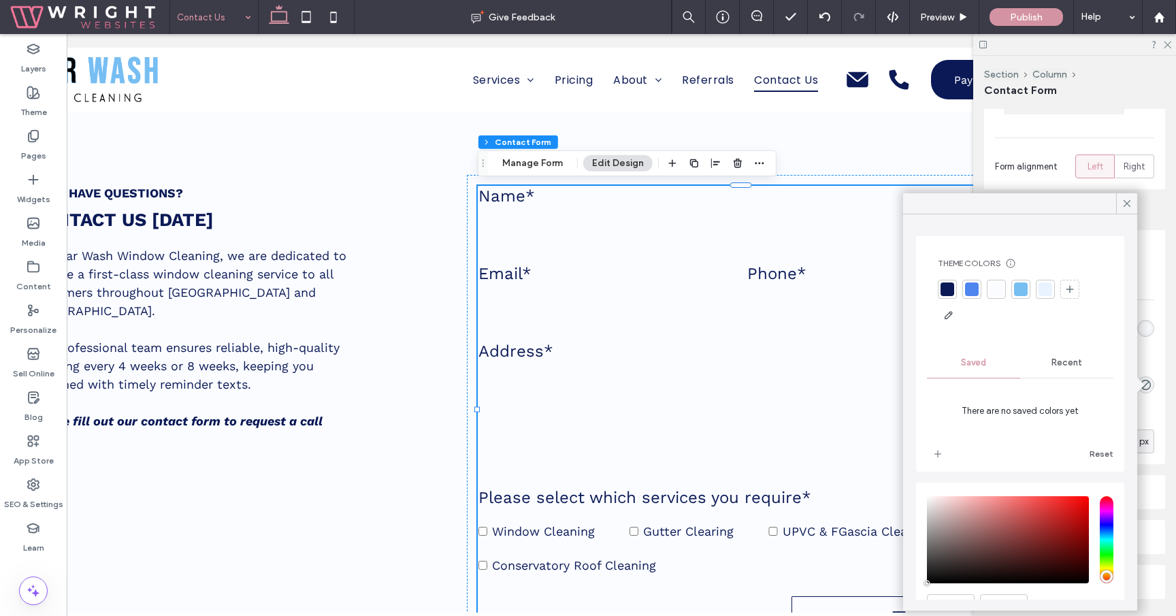
click at [947, 286] on div at bounding box center [947, 289] width 14 height 14
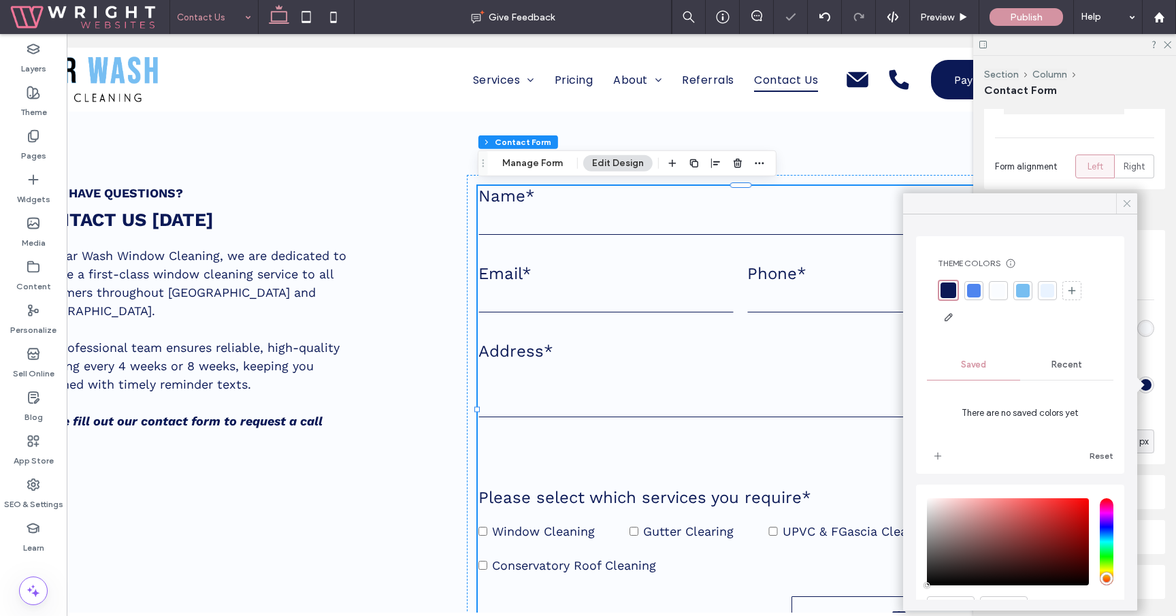
click at [1127, 203] on use at bounding box center [1126, 203] width 7 height 7
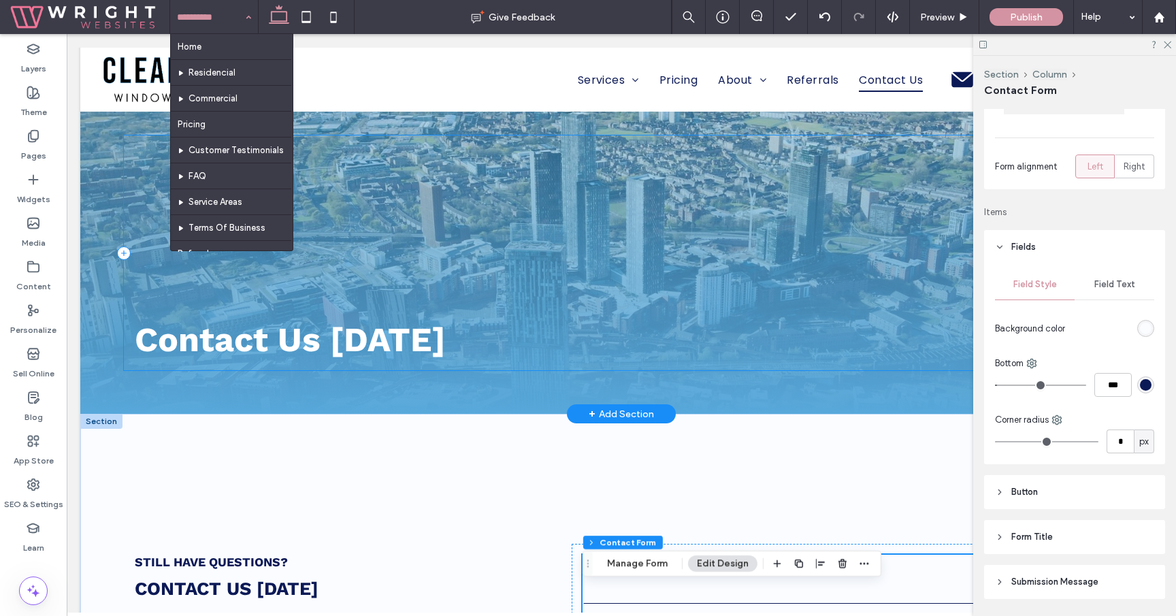
scroll to position [0, 0]
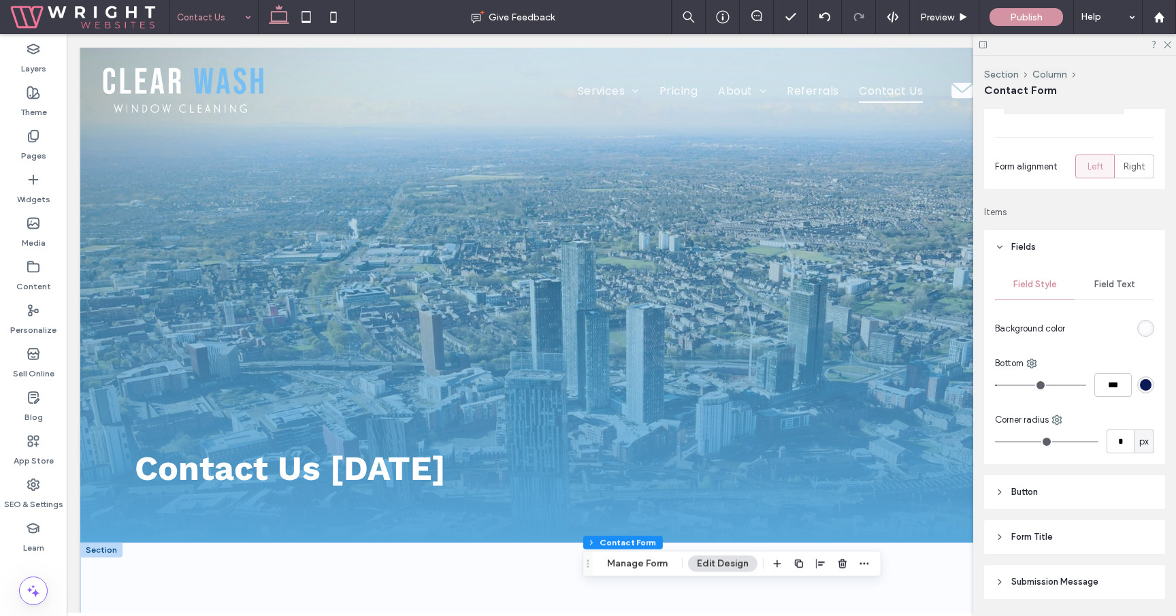
click at [254, 13] on div "Contact Us" at bounding box center [214, 17] width 88 height 34
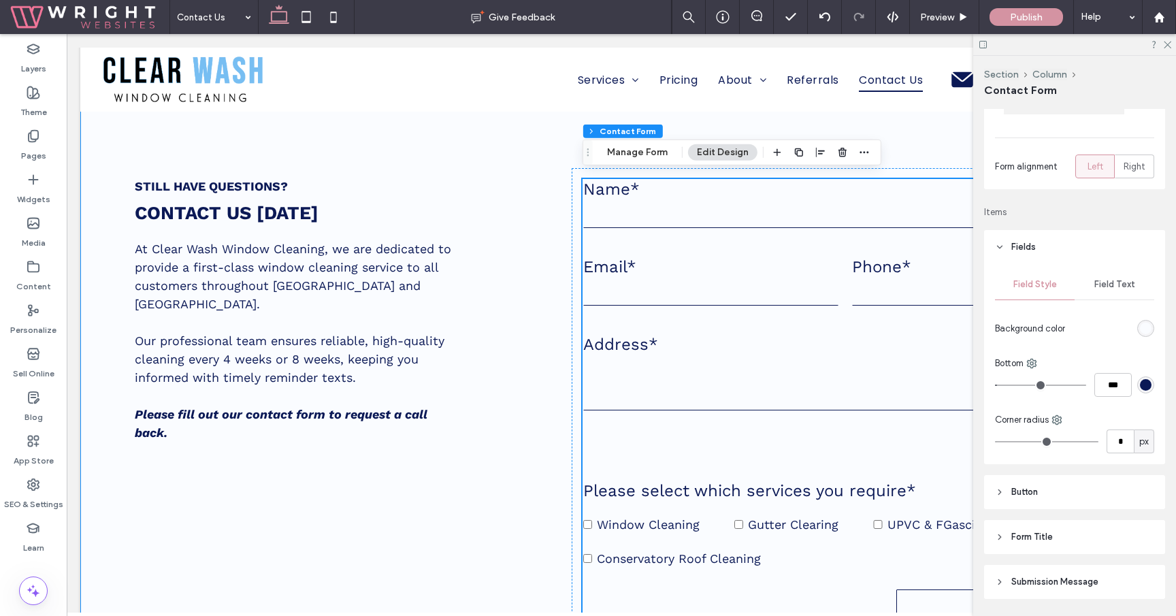
scroll to position [512, 0]
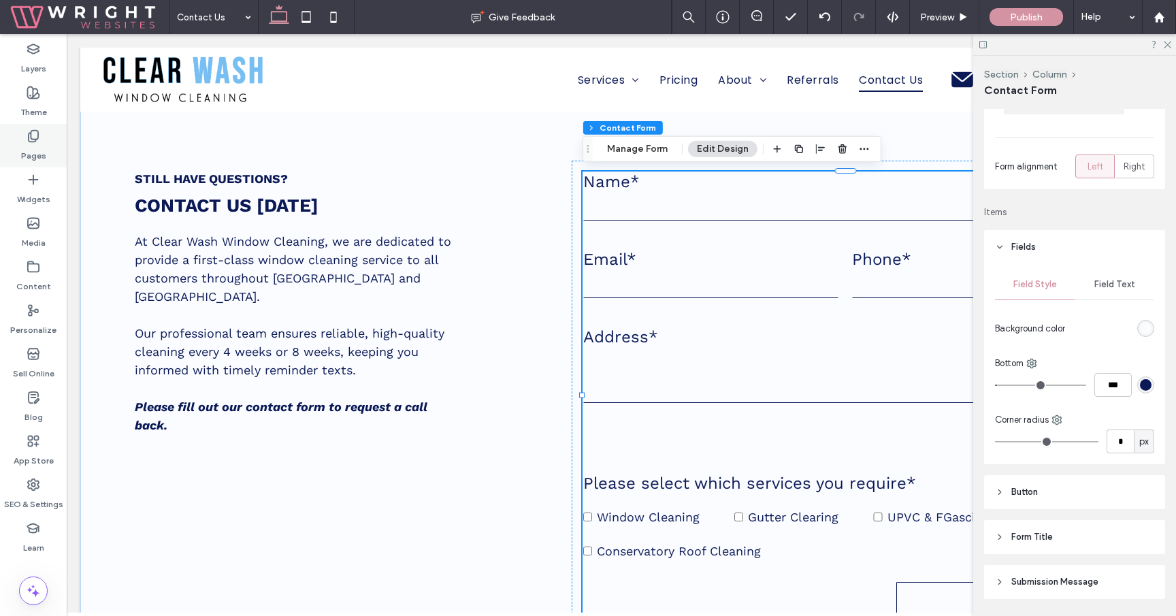
click at [38, 143] on label "Pages" at bounding box center [33, 152] width 25 height 19
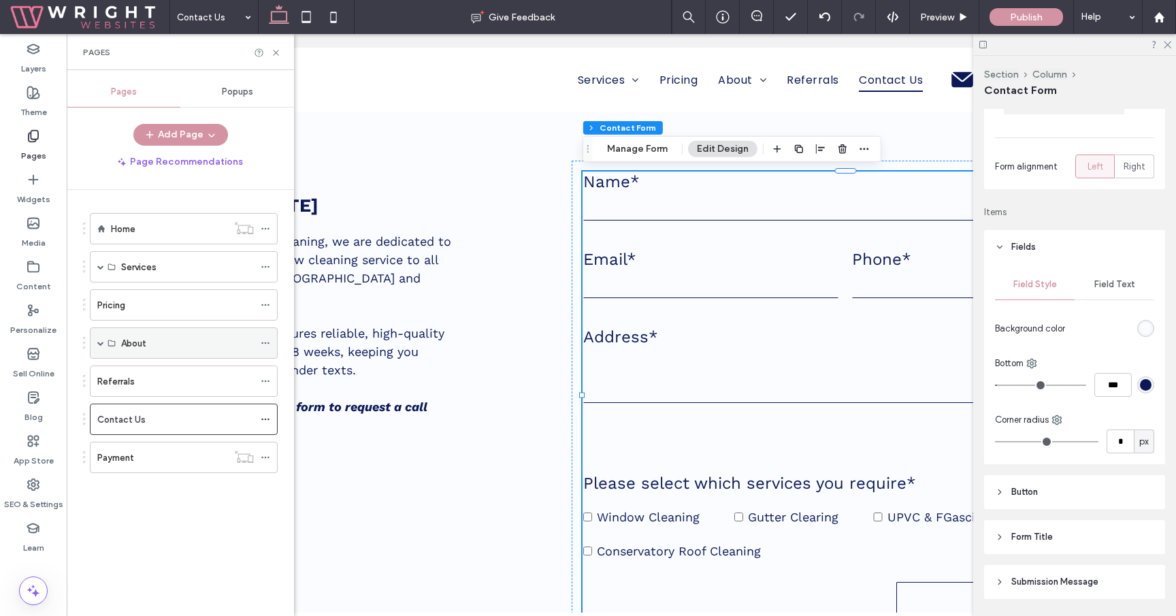
click at [99, 343] on span at bounding box center [100, 343] width 7 height 7
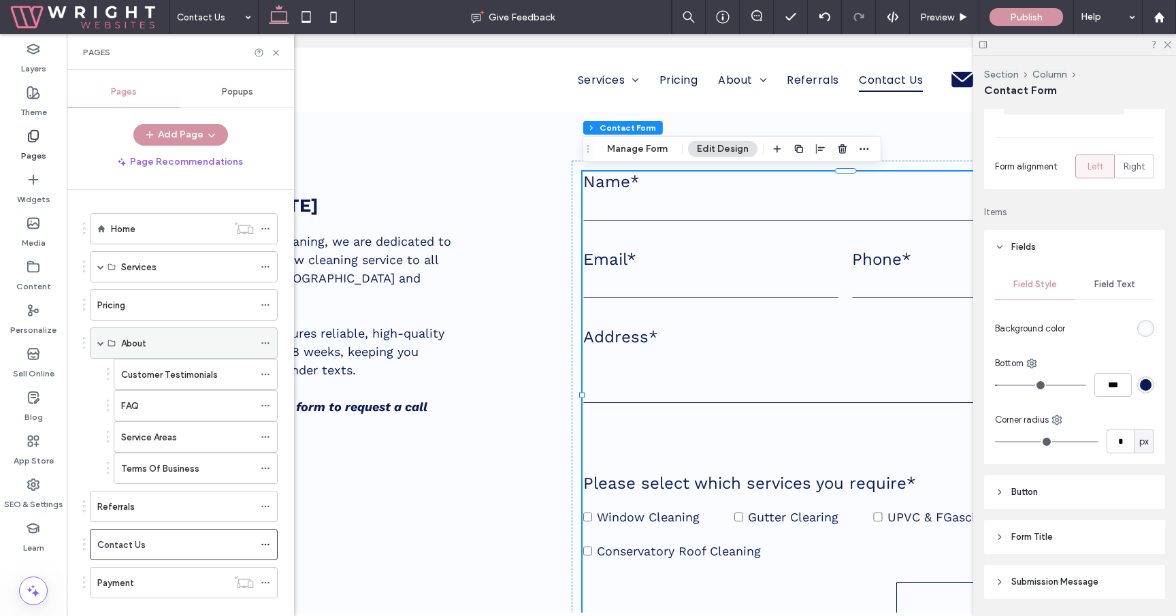
click at [98, 343] on span at bounding box center [100, 343] width 7 height 7
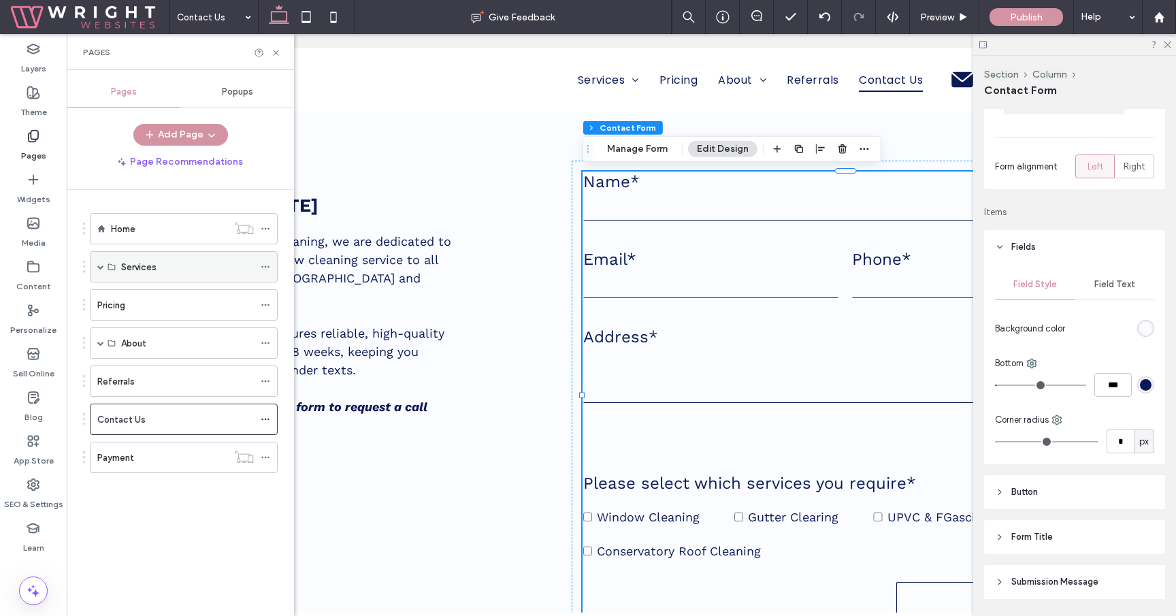
click at [99, 274] on span at bounding box center [100, 267] width 7 height 30
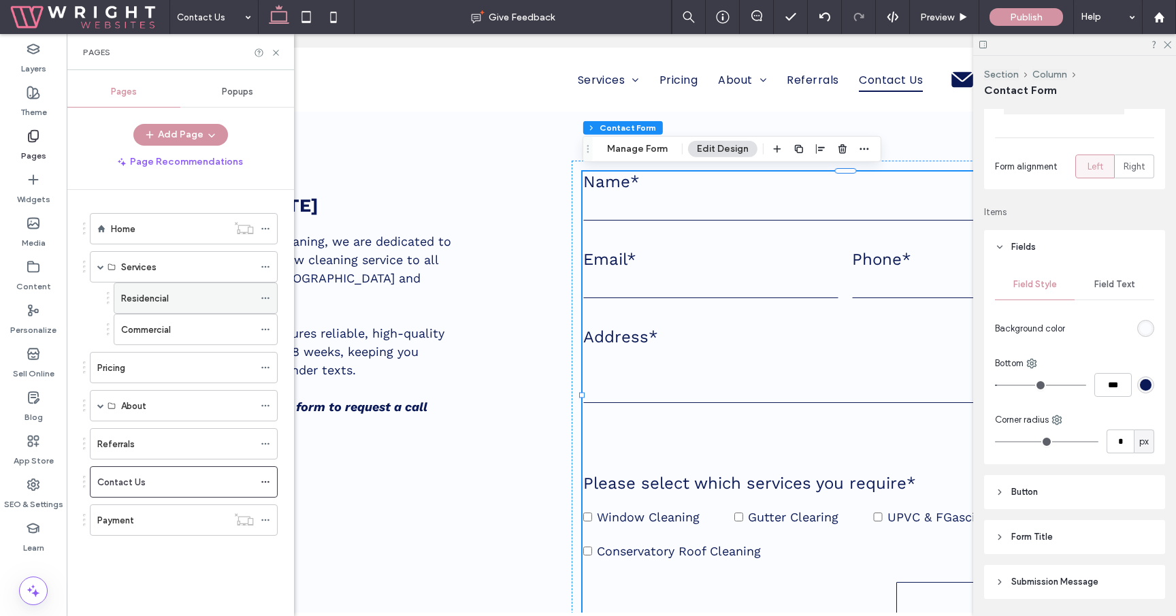
click at [265, 293] on icon at bounding box center [266, 298] width 10 height 10
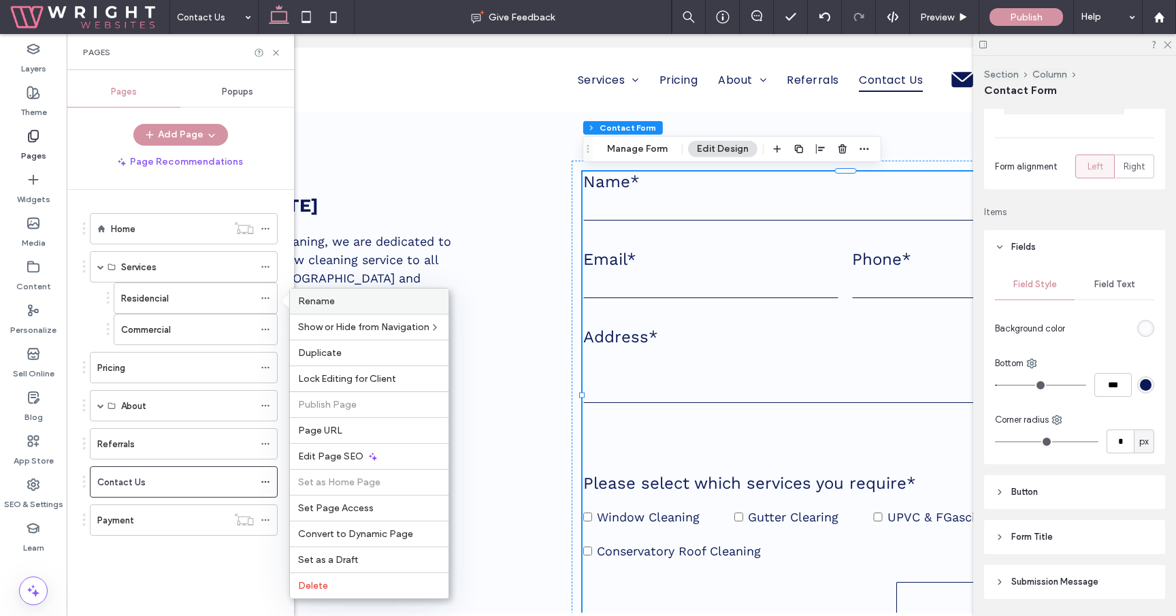
click at [330, 294] on div "Rename" at bounding box center [369, 300] width 159 height 25
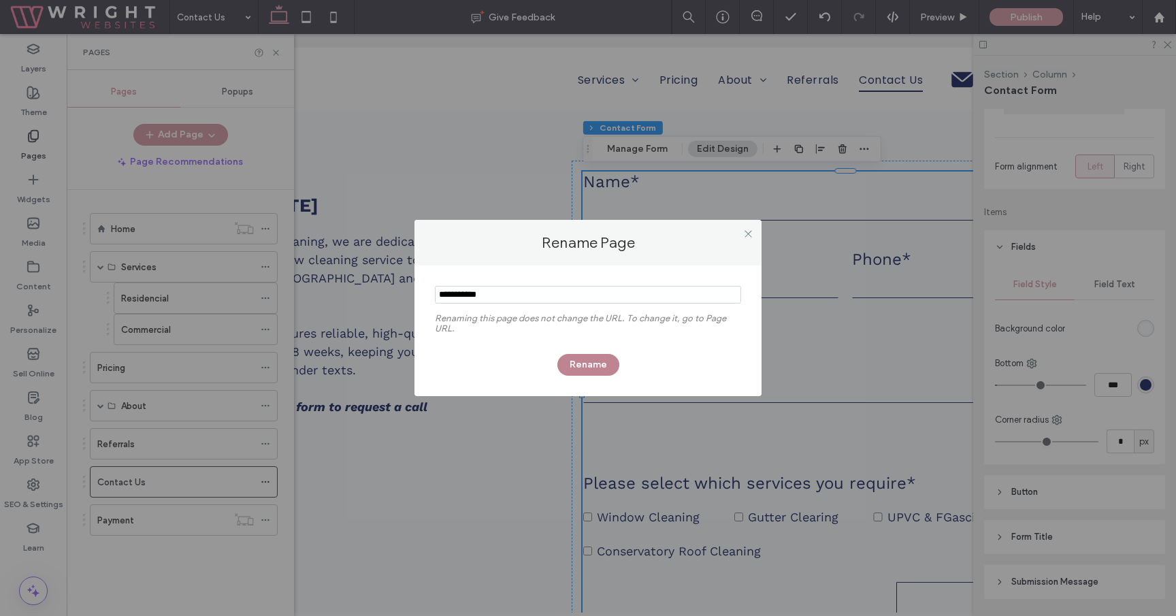
type input "**********"
click at [587, 373] on button "Rename" at bounding box center [588, 365] width 62 height 22
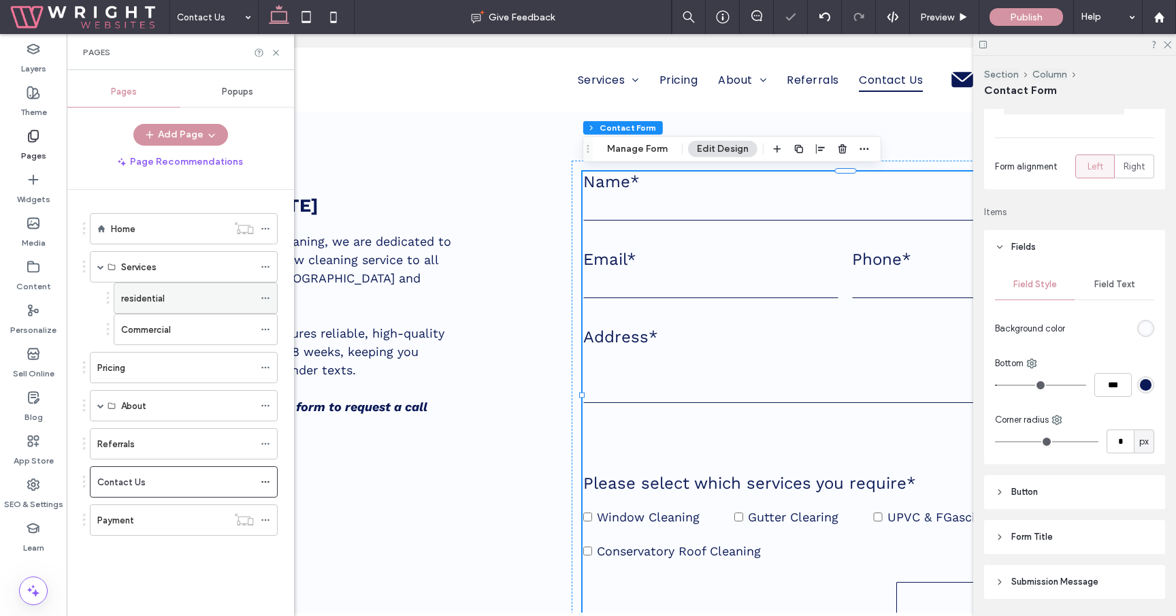
click at [271, 298] on div at bounding box center [269, 298] width 16 height 20
click at [268, 298] on icon at bounding box center [266, 298] width 10 height 10
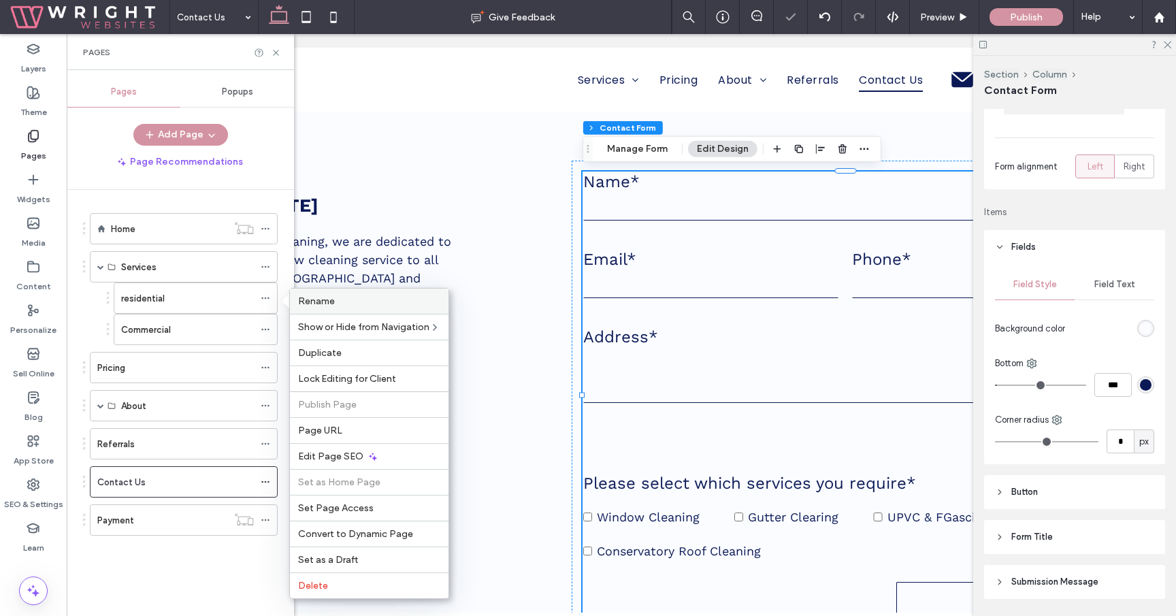
click at [310, 304] on span "Rename" at bounding box center [316, 301] width 37 height 12
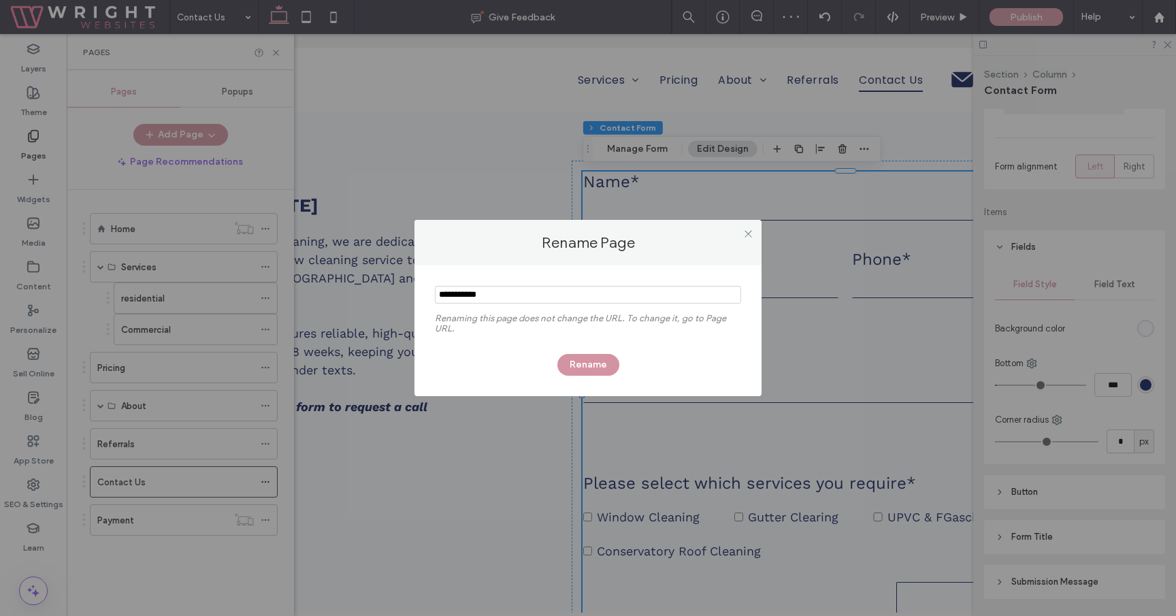
click at [442, 297] on input "notEmpty" at bounding box center [588, 295] width 306 height 18
type input "**********"
click at [571, 357] on button "Rename" at bounding box center [588, 365] width 62 height 22
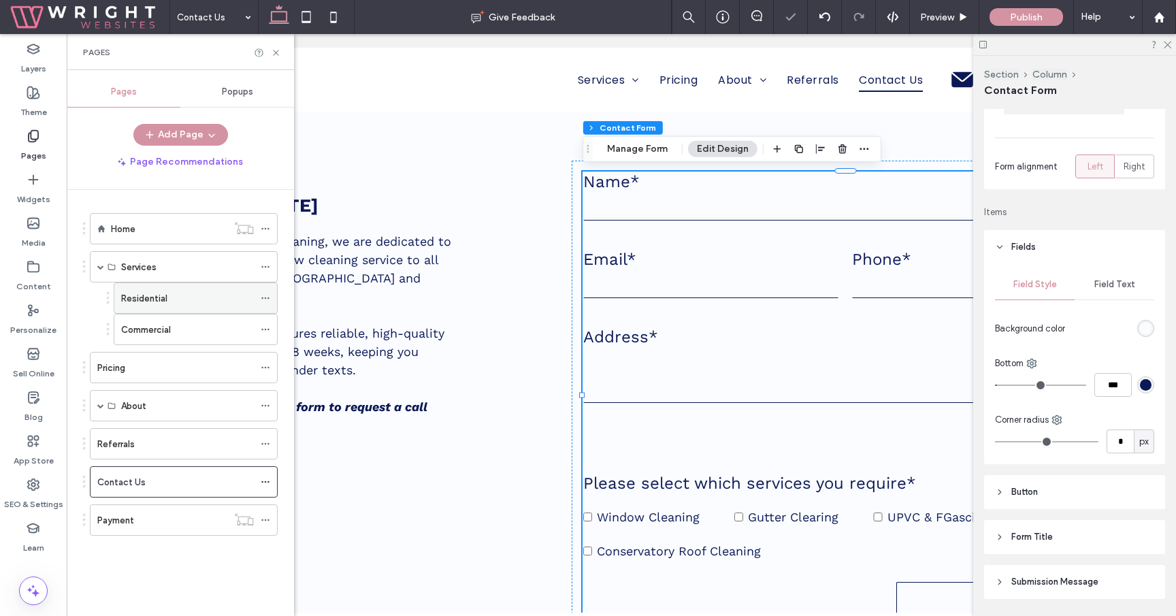
click at [206, 284] on div "Residential" at bounding box center [187, 298] width 133 height 30
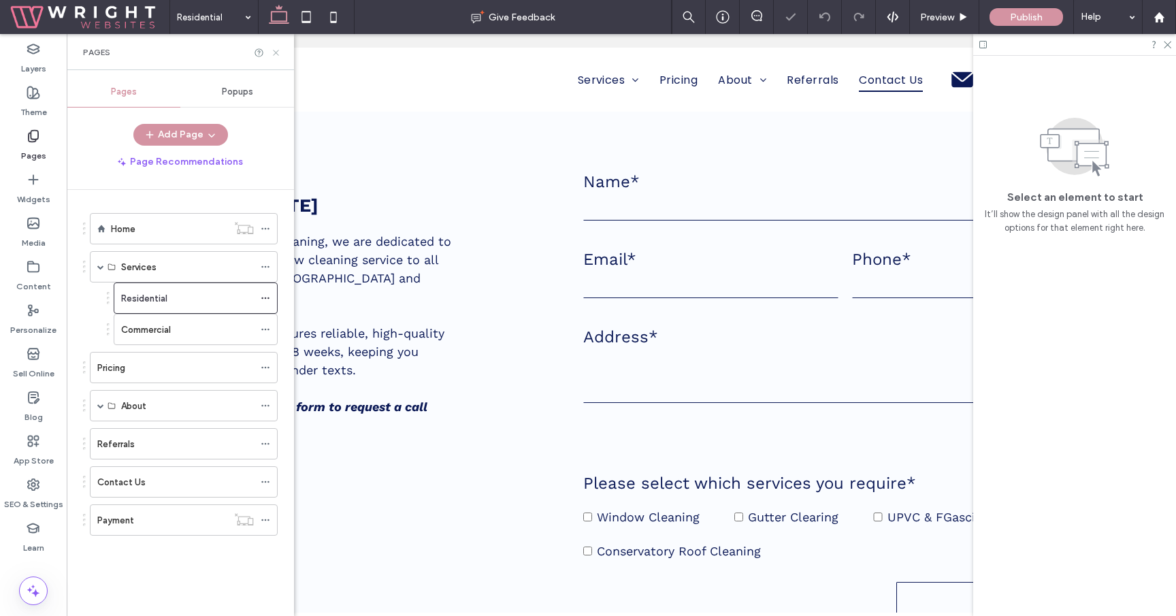
click at [276, 52] on icon at bounding box center [276, 53] width 10 height 10
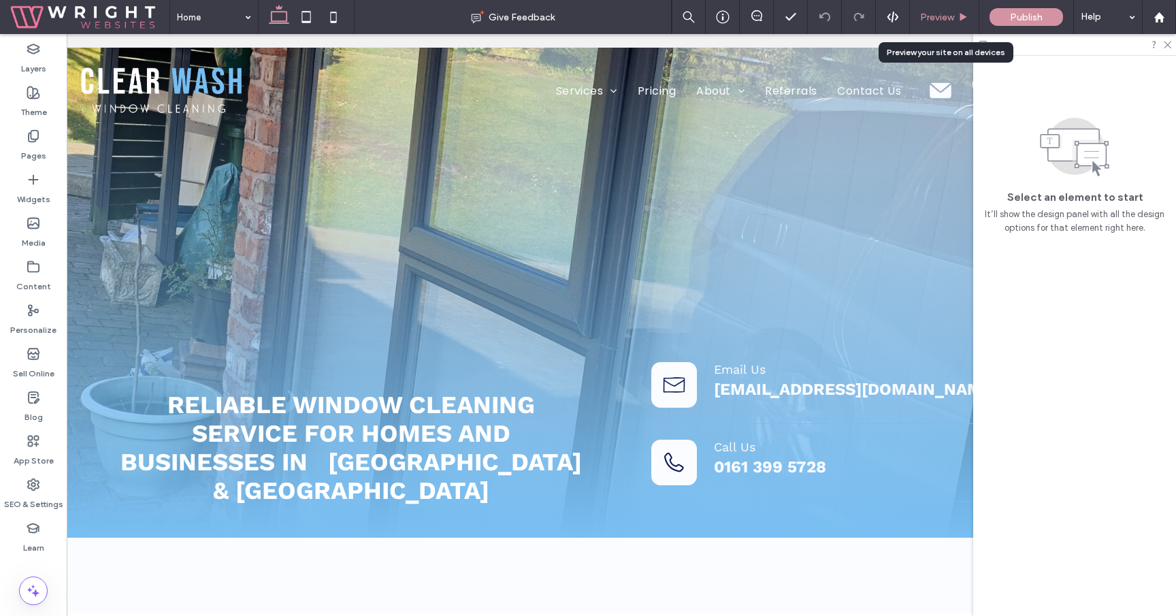
click at [923, 24] on div "Preview" at bounding box center [944, 17] width 69 height 34
click at [941, 29] on div "Preview" at bounding box center [944, 17] width 69 height 34
click at [958, 15] on icon at bounding box center [963, 17] width 10 height 10
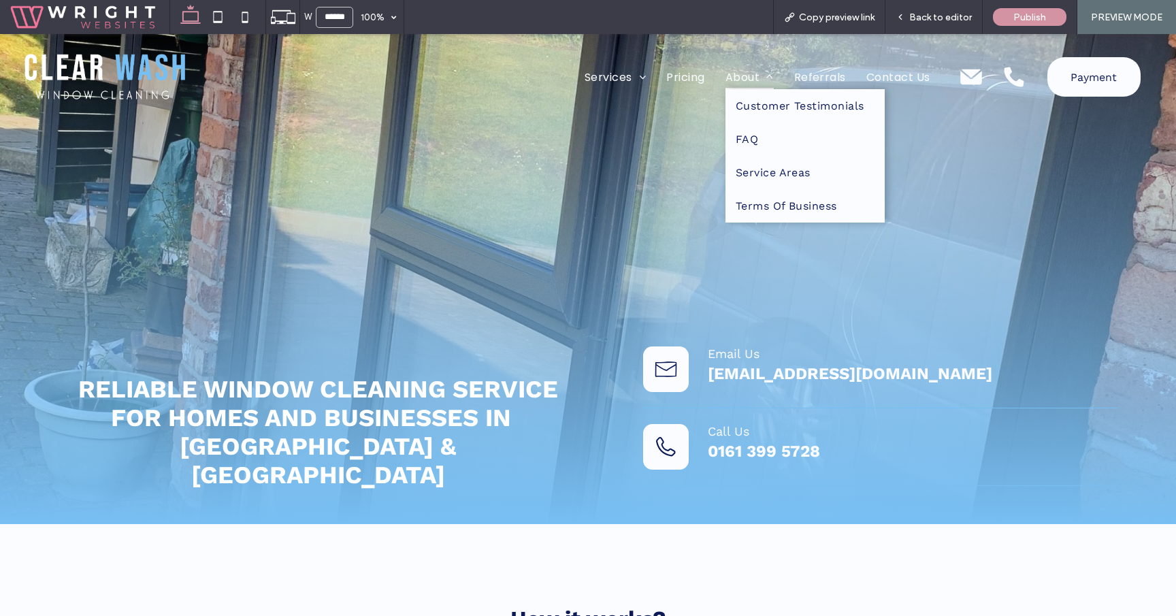
click at [743, 65] on span "About" at bounding box center [749, 77] width 48 height 24
click at [743, 73] on span "About" at bounding box center [749, 77] width 48 height 24
click at [742, 74] on span "About" at bounding box center [749, 77] width 48 height 24
click at [772, 103] on span "Customer Testimonials" at bounding box center [799, 105] width 129 height 13
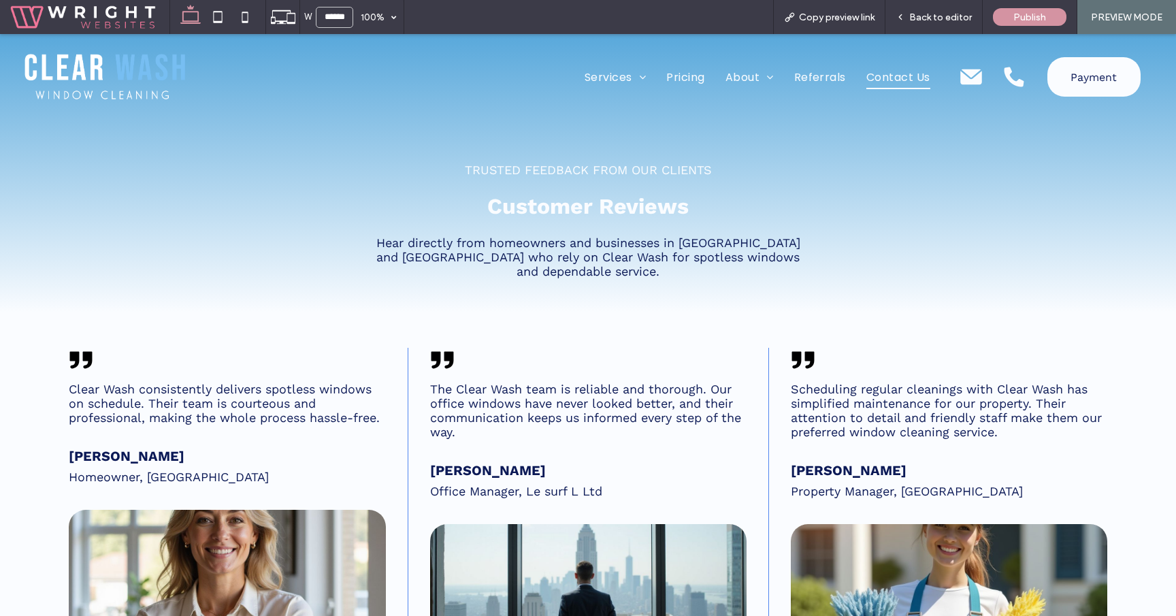
click at [889, 78] on span "Contact Us" at bounding box center [898, 77] width 64 height 24
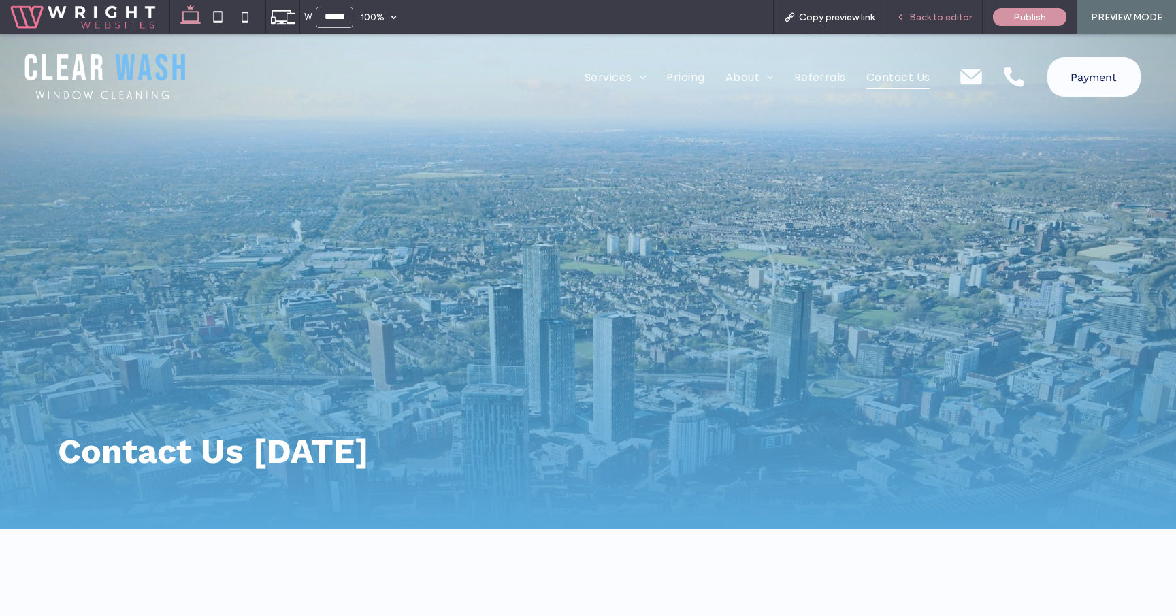
click at [932, 33] on div "Back to editor" at bounding box center [933, 17] width 97 height 34
click at [940, 24] on div "Back to editor" at bounding box center [933, 17] width 97 height 34
click at [912, 19] on span "Back to editor" at bounding box center [940, 18] width 63 height 12
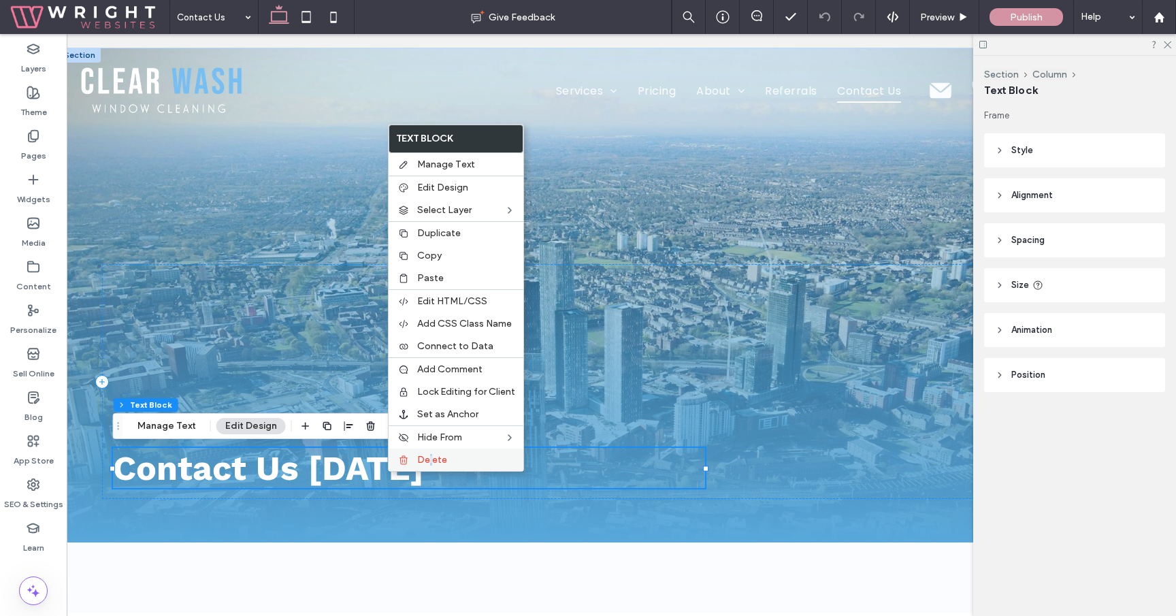
click at [431, 463] on span "Delete" at bounding box center [432, 460] width 30 height 12
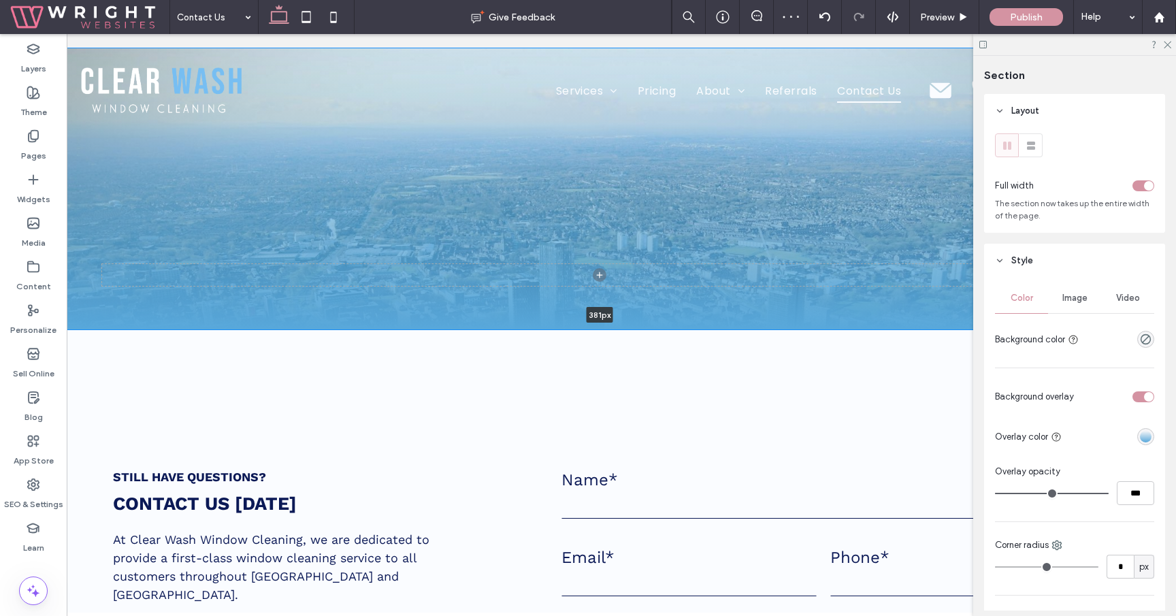
drag, startPoint x: 521, startPoint y: 542, endPoint x: 553, endPoint y: 306, distance: 237.6
click at [553, 306] on div "381px Section + Add Section" at bounding box center [600, 189] width 1082 height 282
type input "***"
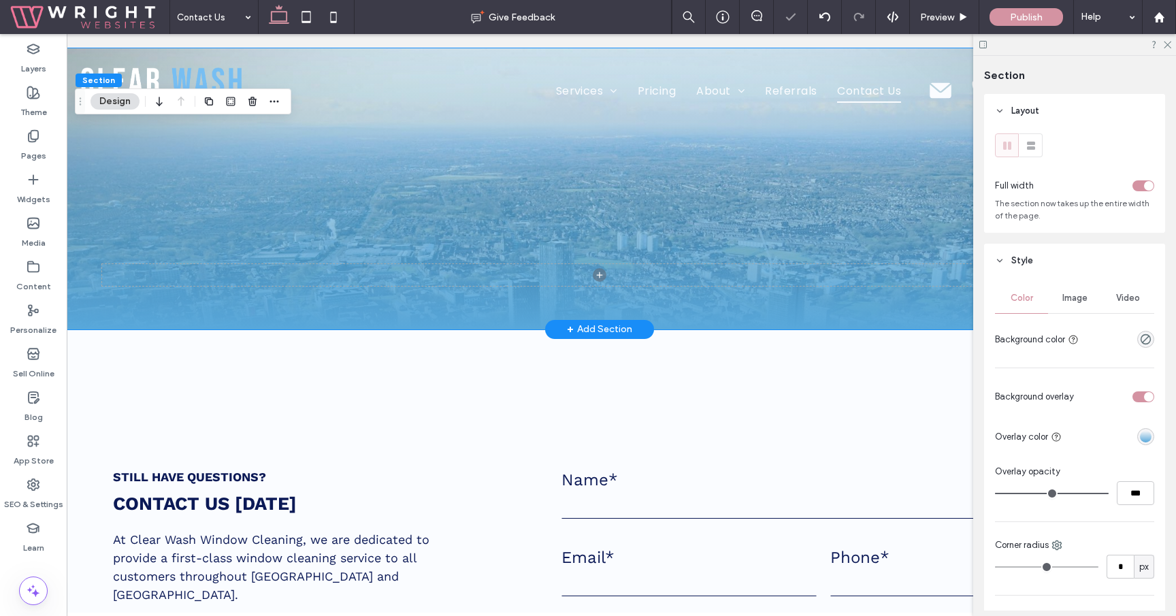
click at [501, 310] on div at bounding box center [600, 189] width 1082 height 282
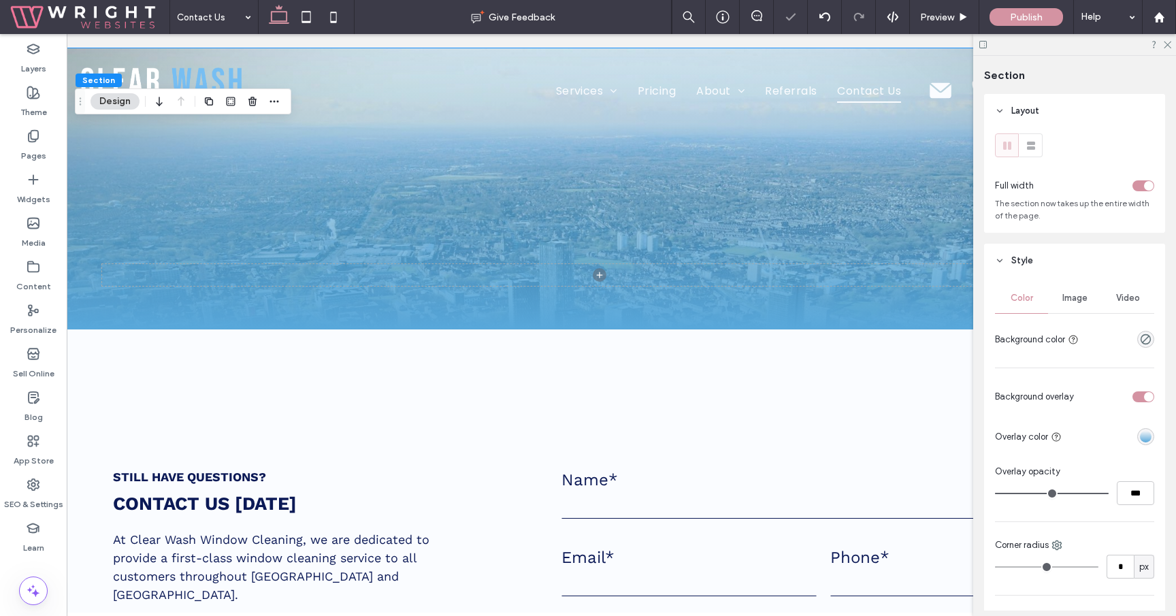
click at [1140, 437] on div "linear-gradient(180deg, rgba(0, 0, 0, 0) 0%, rgba(88, 168, 219, 1) 100%)" at bounding box center [1146, 437] width 12 height 12
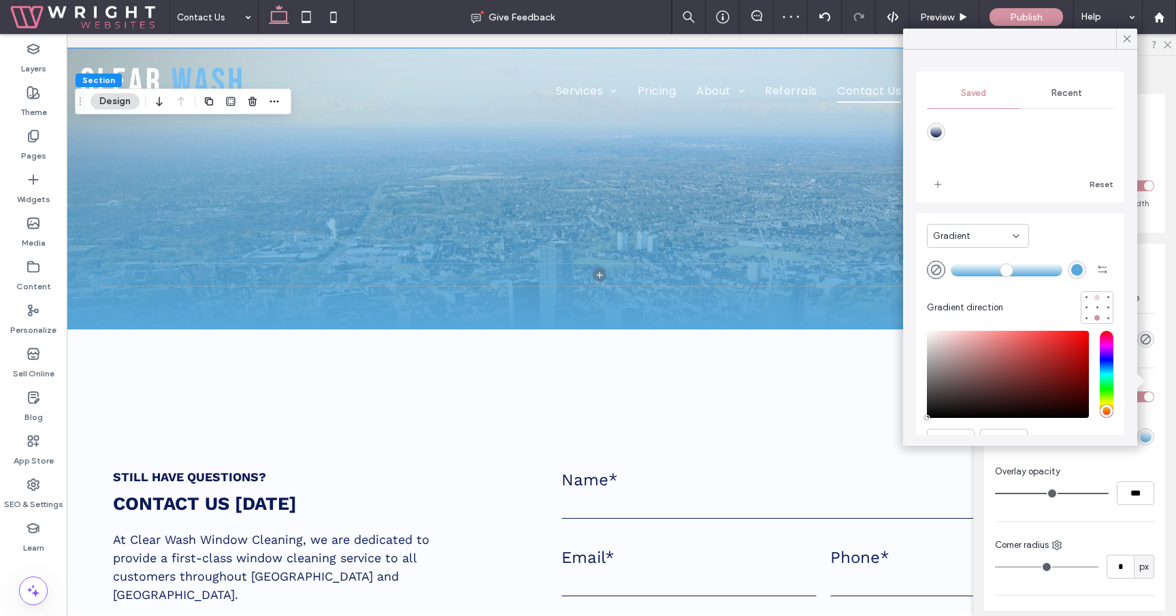
click at [1100, 297] on div at bounding box center [1097, 298] width 10 height 10
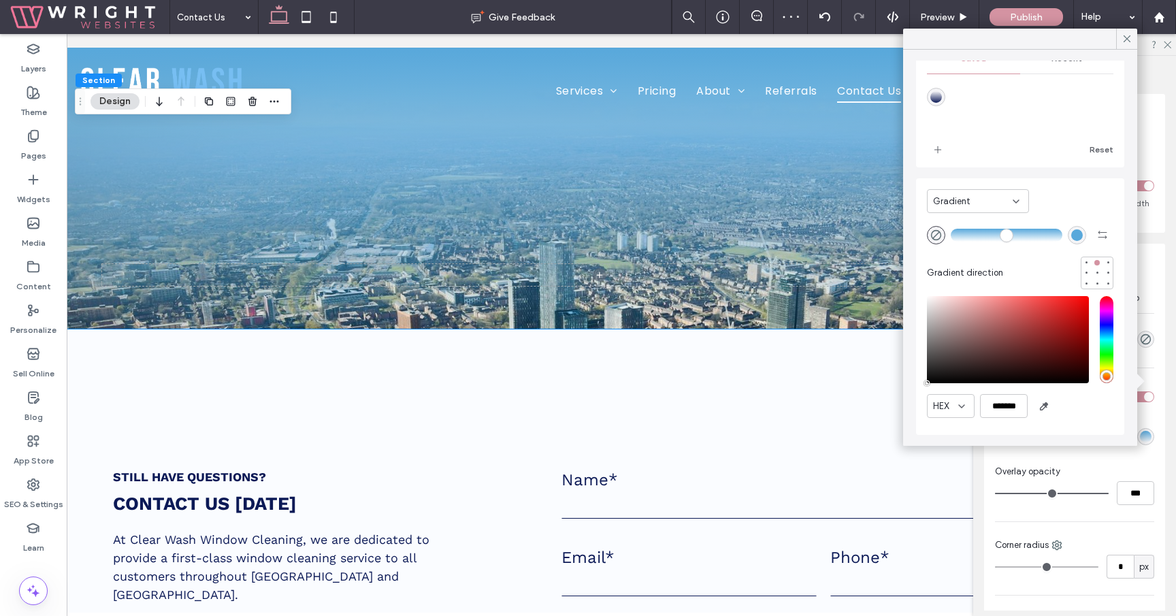
scroll to position [33, 0]
click at [930, 237] on icon "rgba(0, 0, 0, 0)" at bounding box center [936, 237] width 12 height 12
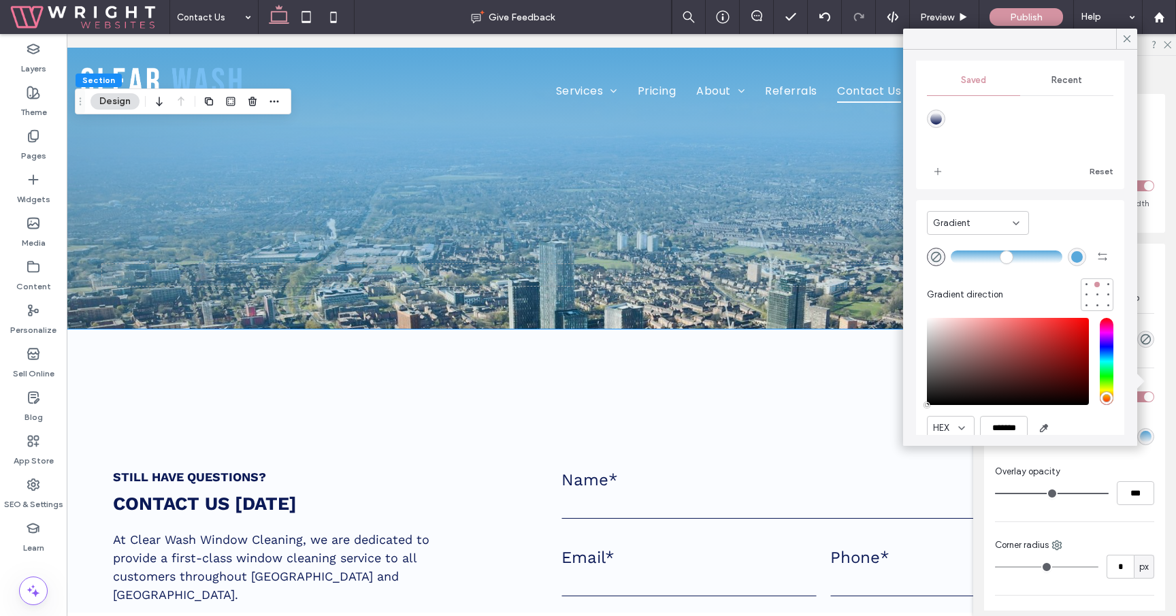
scroll to position [0, 0]
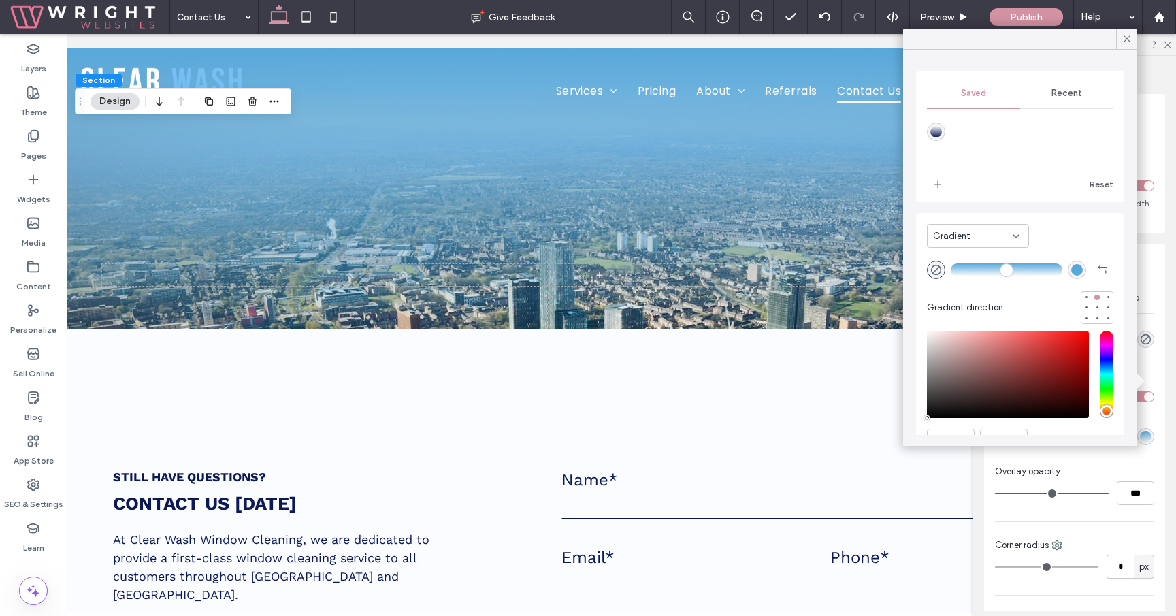
click at [1054, 101] on div "Recent" at bounding box center [1066, 93] width 93 height 30
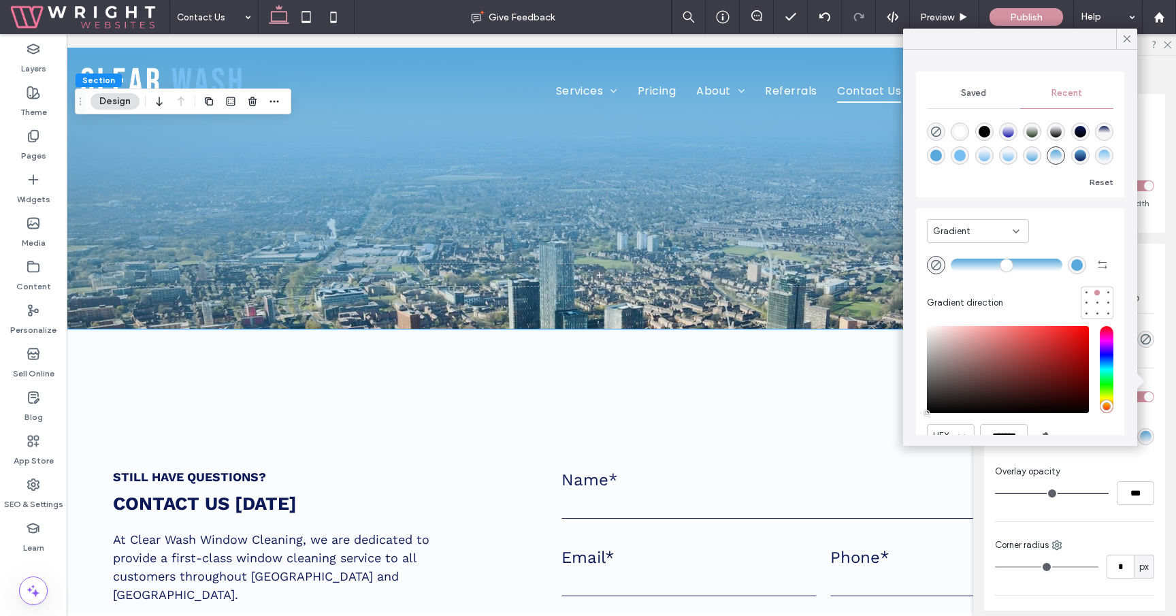
click at [962, 127] on div "rgba(255, 255, 255, 1)" at bounding box center [960, 132] width 12 height 12
type input "*******"
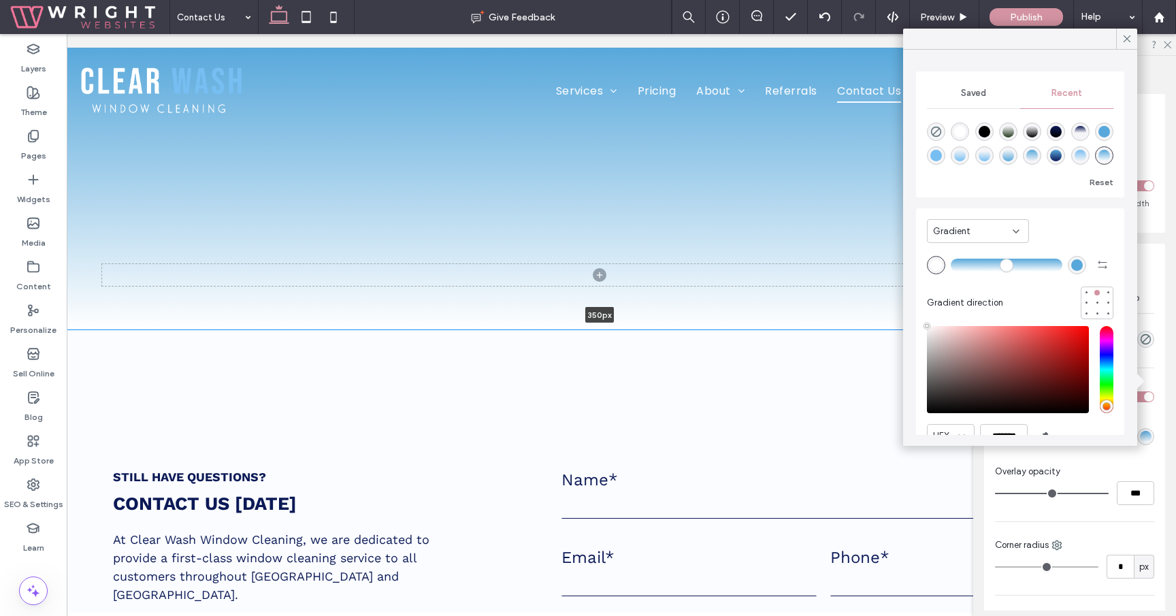
drag, startPoint x: 729, startPoint y: 329, endPoint x: 738, endPoint y: 286, distance: 43.8
click at [738, 286] on div "350px Section + Add Section" at bounding box center [600, 189] width 1082 height 282
type input "***"
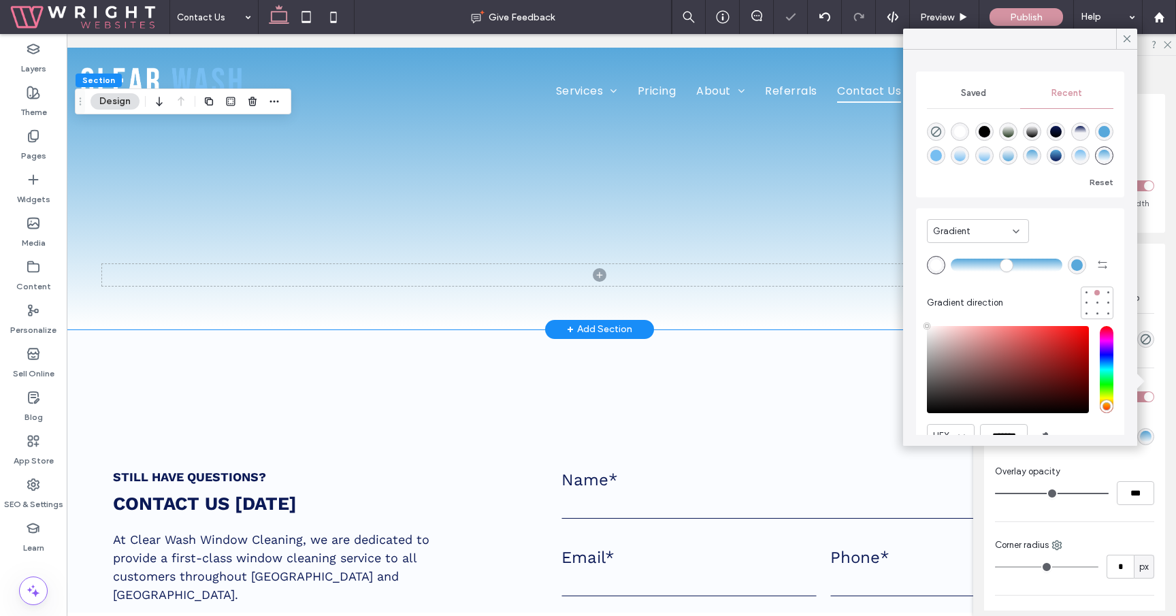
click at [667, 245] on div at bounding box center [600, 189] width 1082 height 282
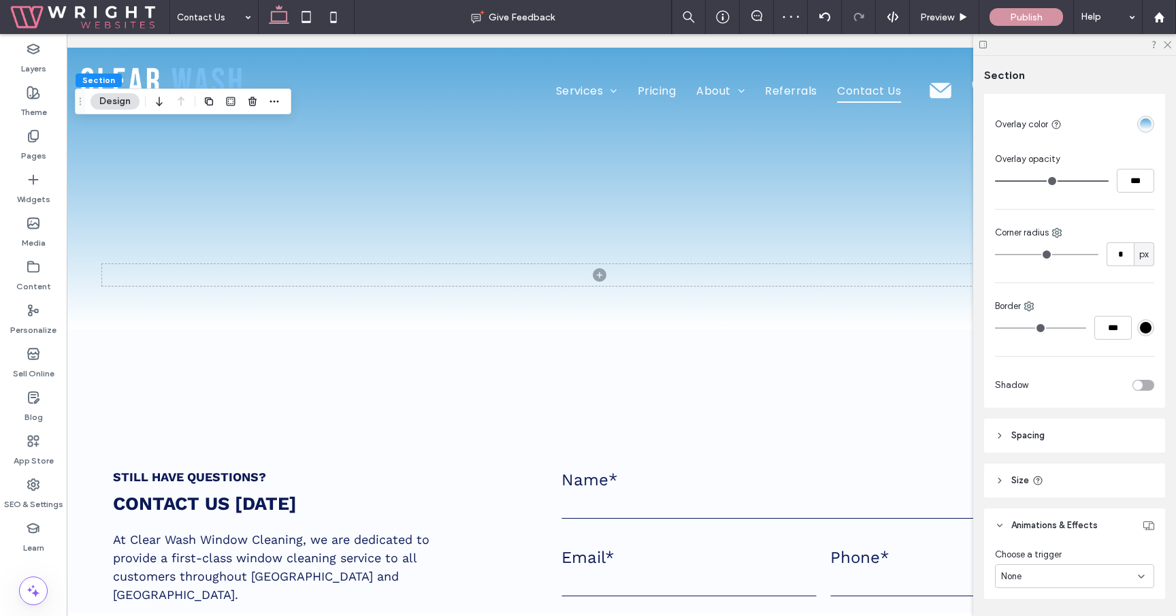
scroll to position [697, 0]
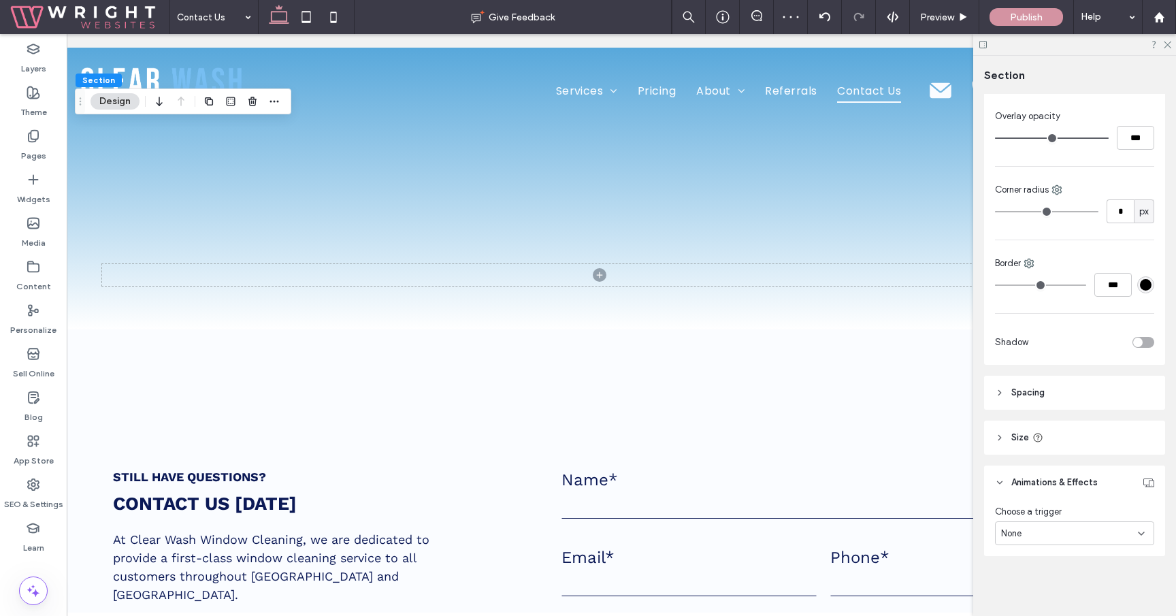
click at [1078, 393] on header "Spacing" at bounding box center [1074, 393] width 181 height 34
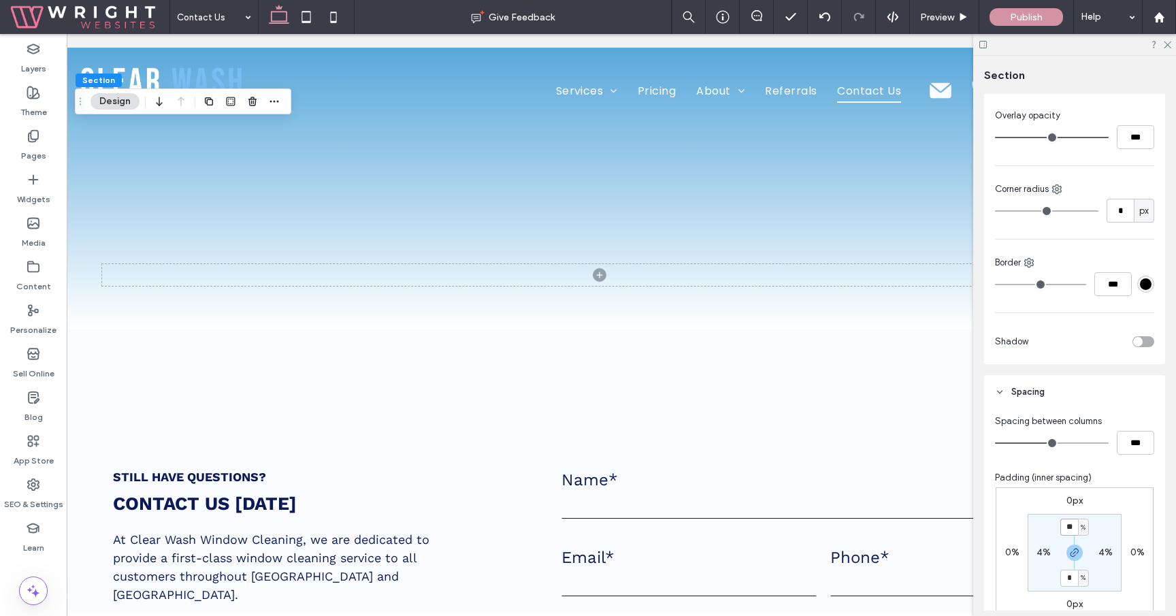
click at [1073, 527] on input "**" at bounding box center [1069, 526] width 18 height 17
type input "**"
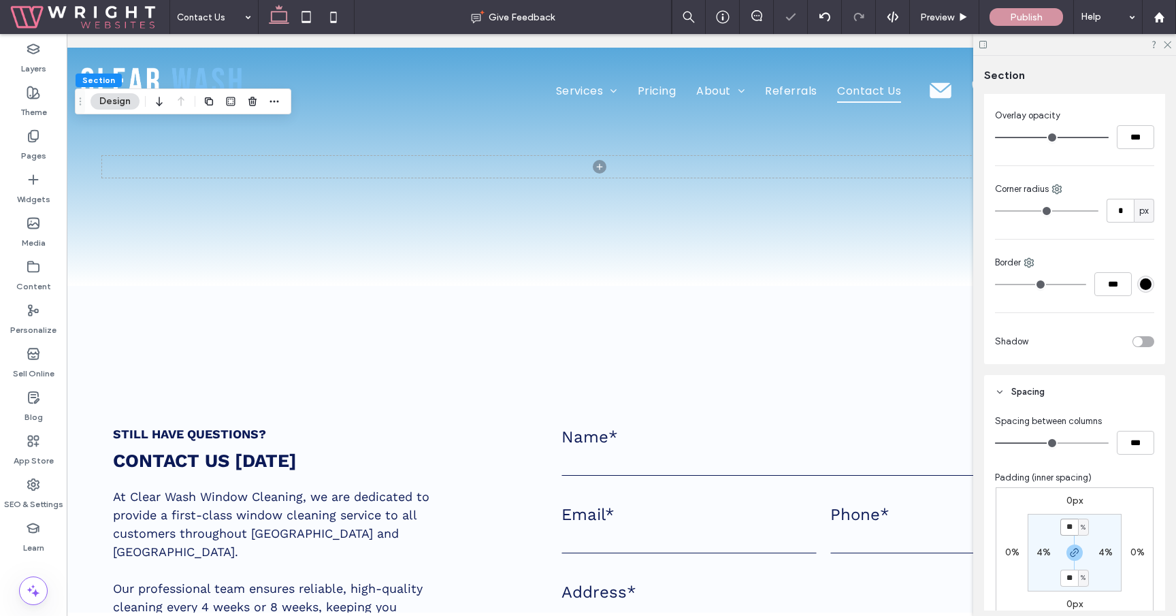
click at [1073, 527] on input "**" at bounding box center [1069, 526] width 18 height 17
click at [918, 372] on div "Still have questions? CONTACT US TODAY At Clear Wash Window Cleaning, we are de…" at bounding box center [600, 606] width 1082 height 640
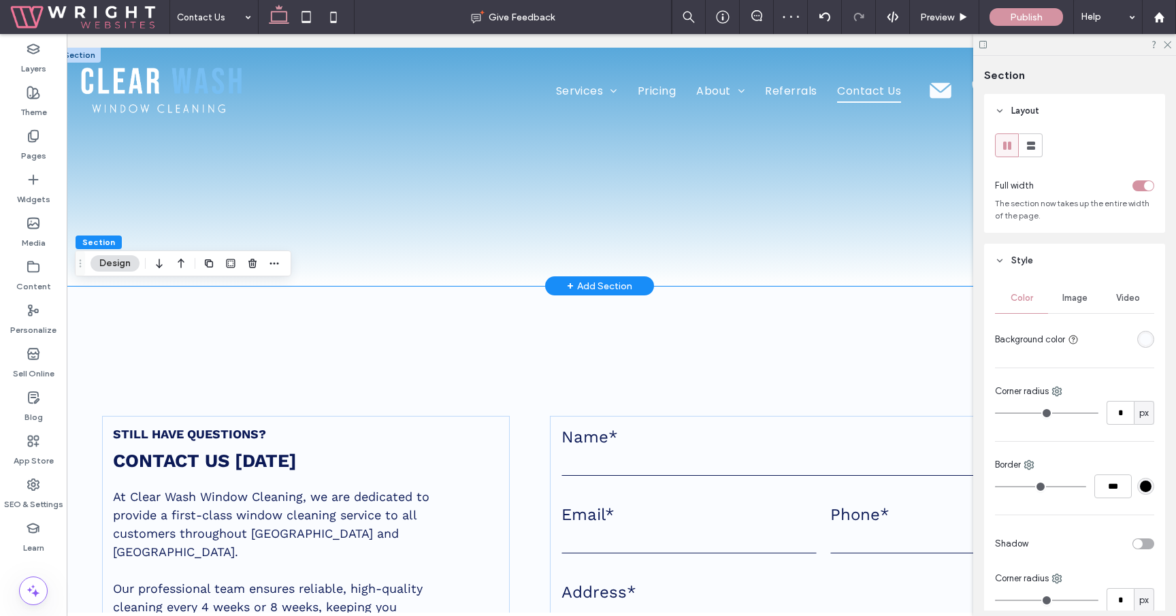
click at [870, 265] on div at bounding box center [600, 167] width 1082 height 238
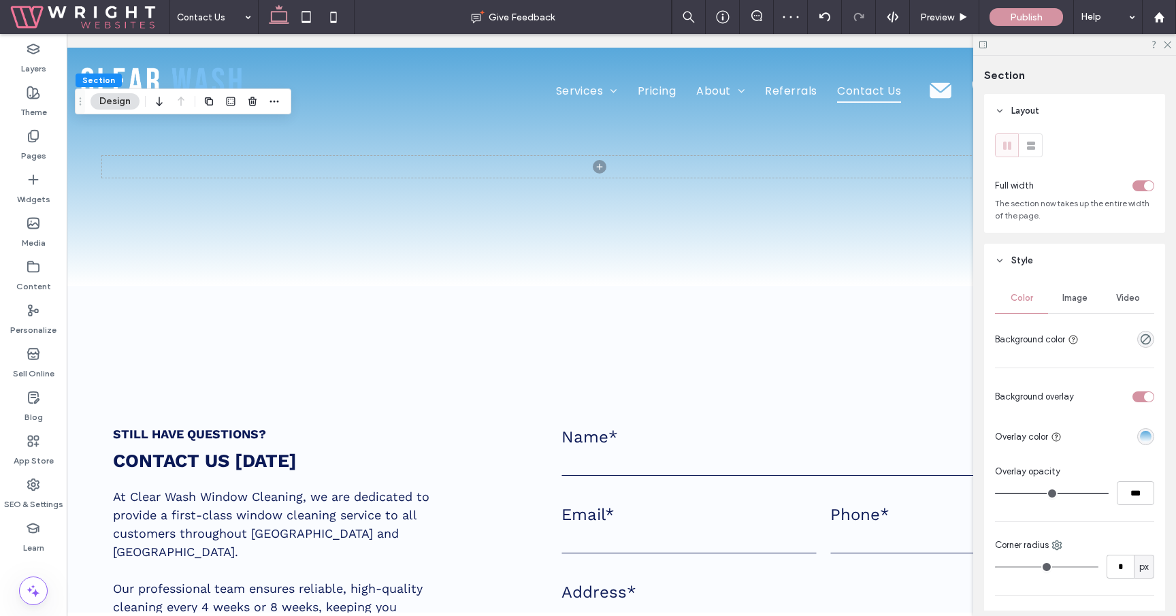
click at [1144, 437] on div "linear-gradient(0deg, rgba(255, 255, 255, 1) 0%, rgba(88, 168, 219, 1) 100%)" at bounding box center [1146, 437] width 12 height 12
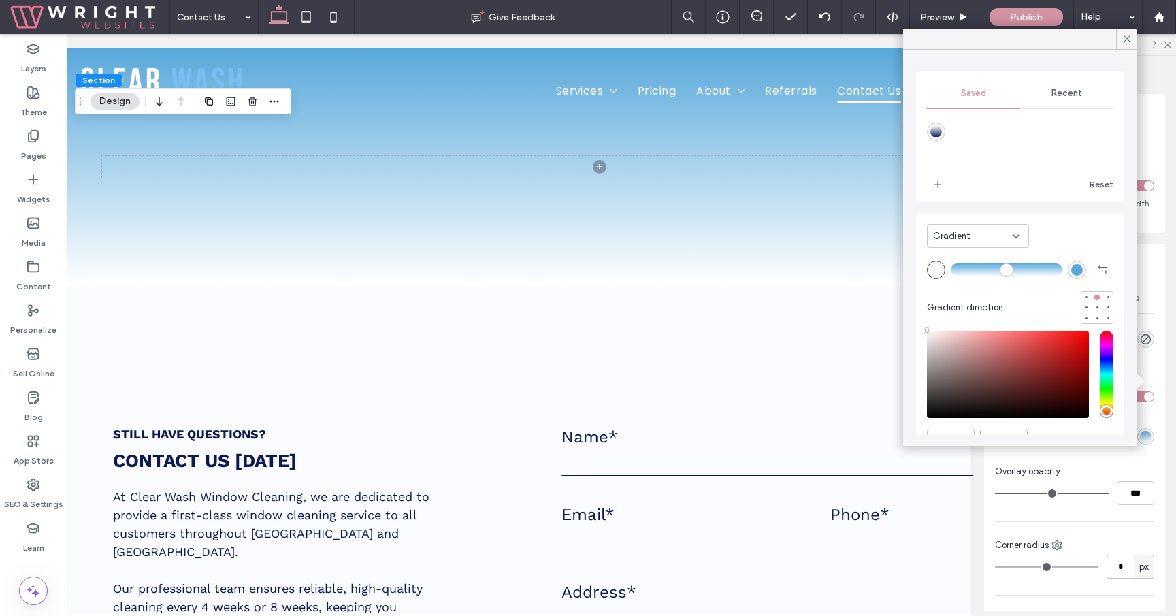
click at [935, 271] on div "rgba(255, 255, 255, 1)" at bounding box center [936, 270] width 12 height 12
click at [1067, 92] on span "Recent" at bounding box center [1066, 93] width 31 height 11
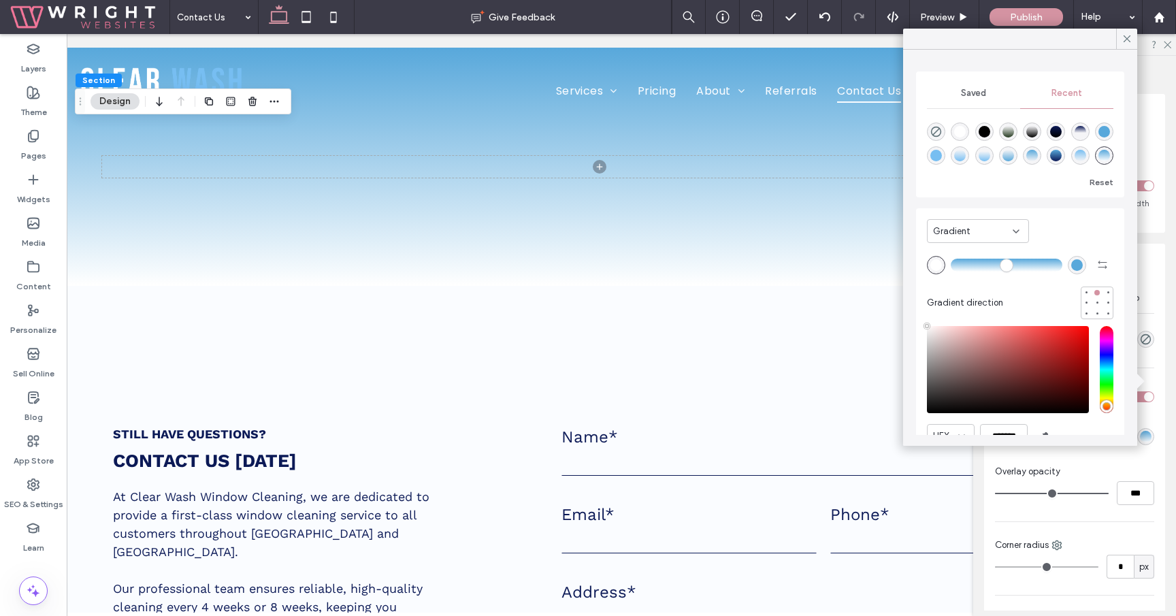
click at [963, 135] on div "rgba(255, 255, 255, 1)" at bounding box center [960, 132] width 12 height 12
click at [837, 346] on div "Still have questions? CONTACT US TODAY At Clear Wash Window Cleaning, we are de…" at bounding box center [600, 606] width 1082 height 640
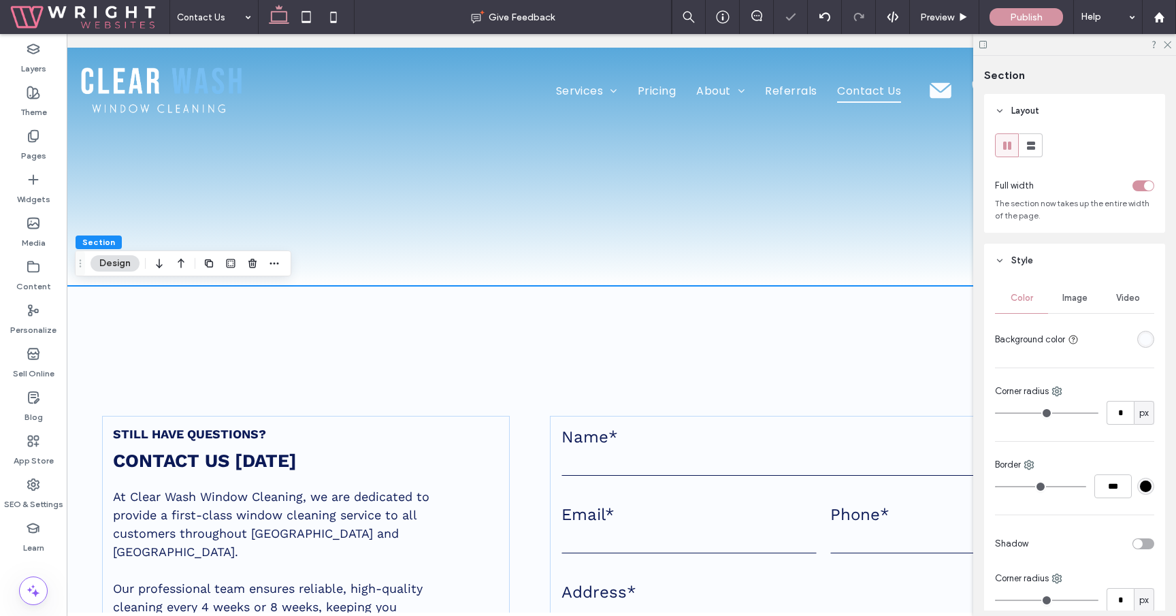
click at [1148, 337] on div "rgba(250, 252, 255, 1)" at bounding box center [1146, 339] width 12 height 12
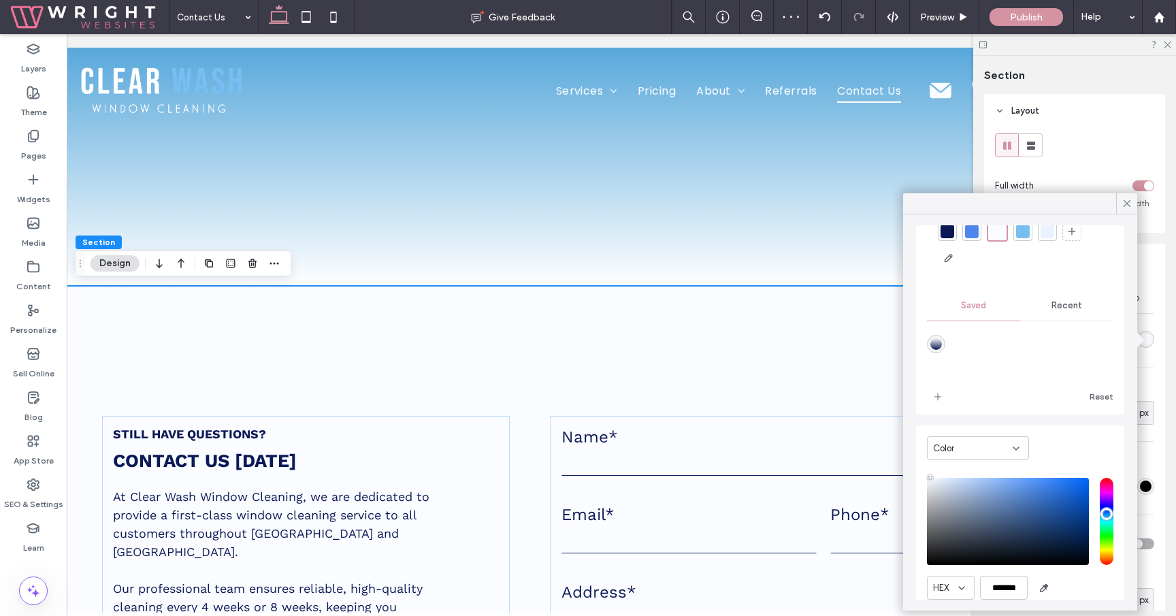
scroll to position [111, 0]
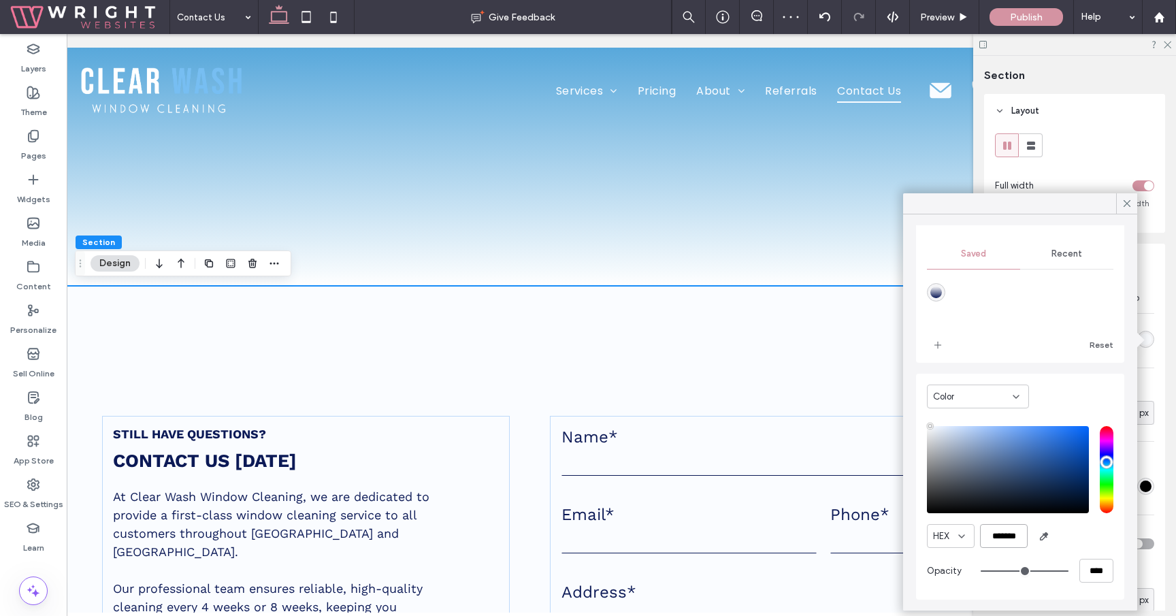
click at [1017, 538] on input "*******" at bounding box center [1004, 536] width 48 height 24
click at [881, 225] on div at bounding box center [600, 167] width 1082 height 238
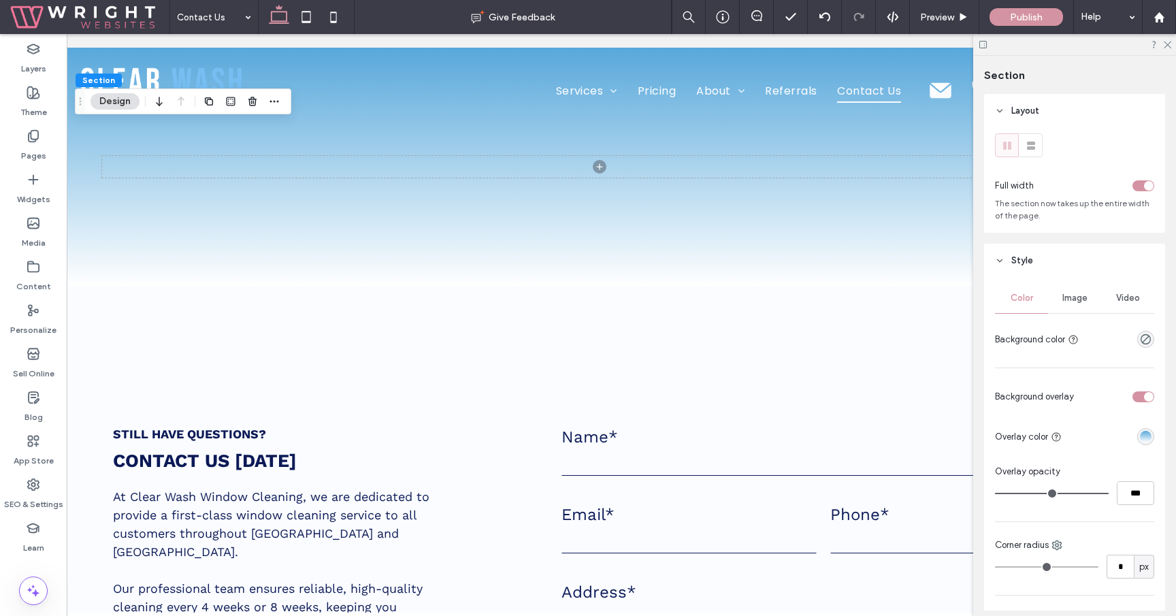
click at [1140, 432] on div "linear-gradient(0deg, rgba(255, 255, 255, 1) 0%, rgba(88, 168, 219, 1) 100%)" at bounding box center [1146, 437] width 12 height 12
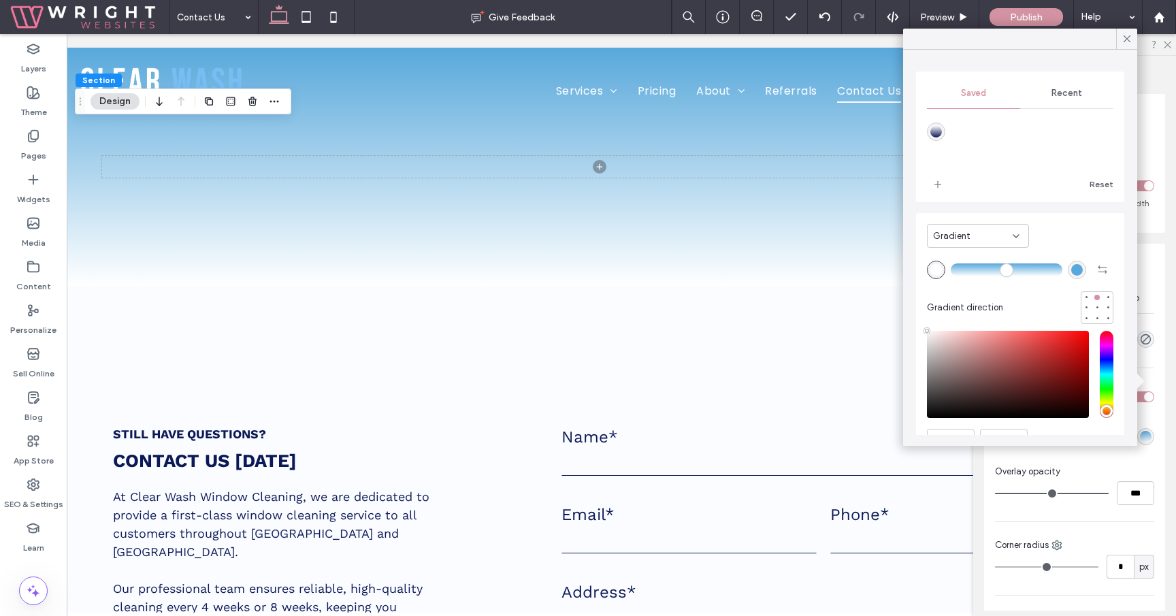
scroll to position [35, 0]
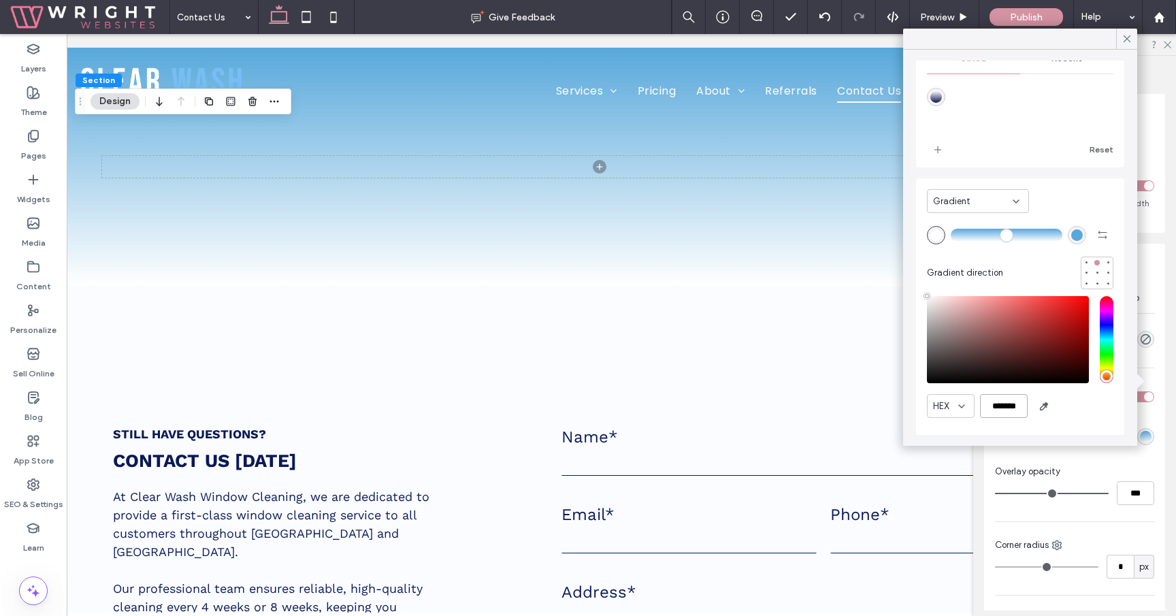
click at [1005, 416] on input "*******" at bounding box center [1004, 406] width 48 height 24
paste input "color picker textbox"
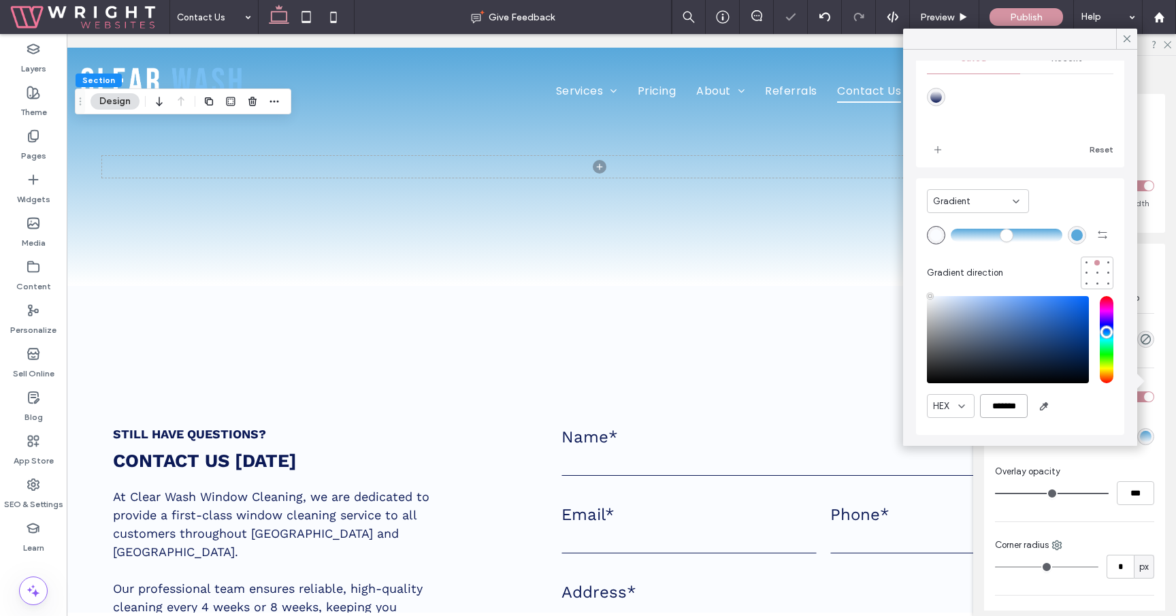
type input "*******"
click at [1084, 408] on div "HEX *******" at bounding box center [1020, 406] width 186 height 24
click at [1121, 42] on icon at bounding box center [1127, 39] width 12 height 12
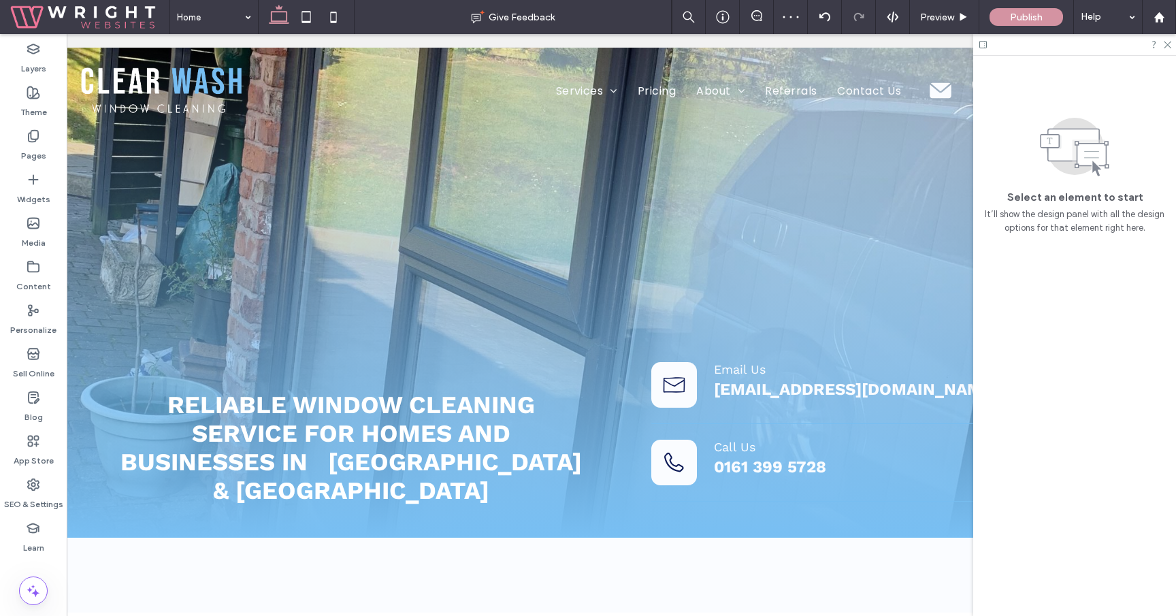
scroll to position [0, 0]
click at [246, 27] on div "Home" at bounding box center [214, 17] width 88 height 34
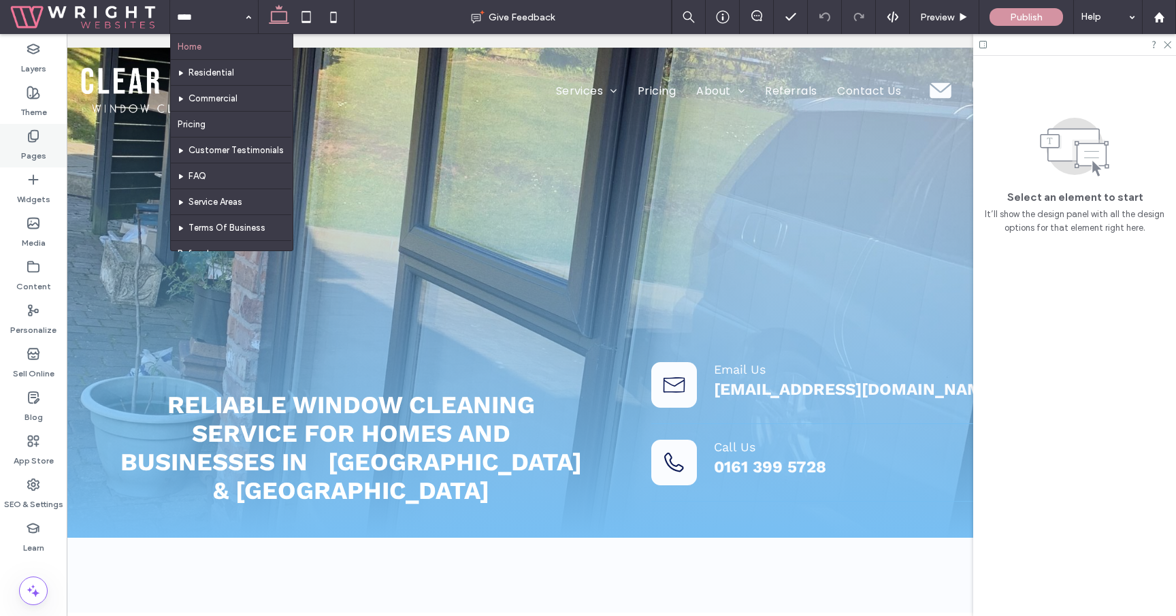
click at [39, 133] on icon at bounding box center [34, 136] width 14 height 14
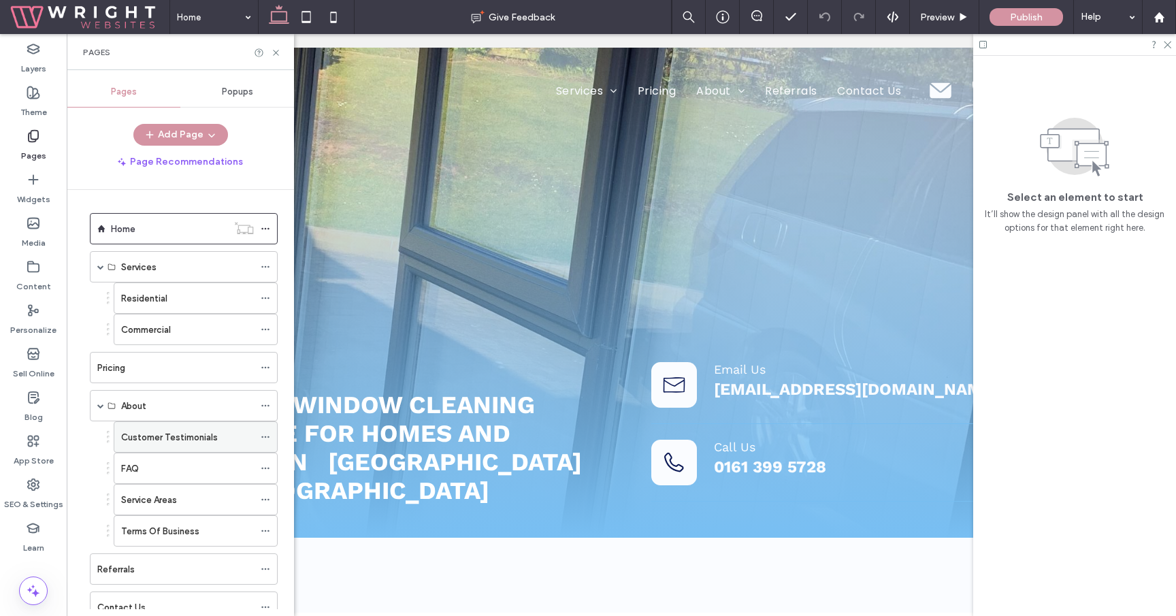
click at [266, 437] on icon at bounding box center [266, 437] width 10 height 10
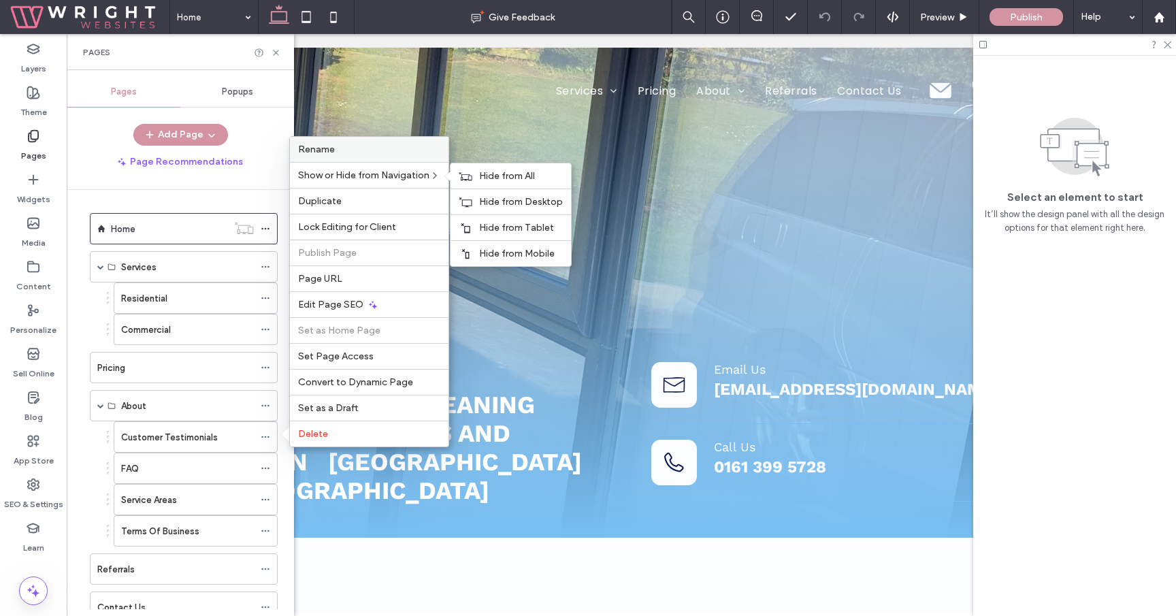
click at [357, 151] on label "Rename" at bounding box center [369, 150] width 142 height 12
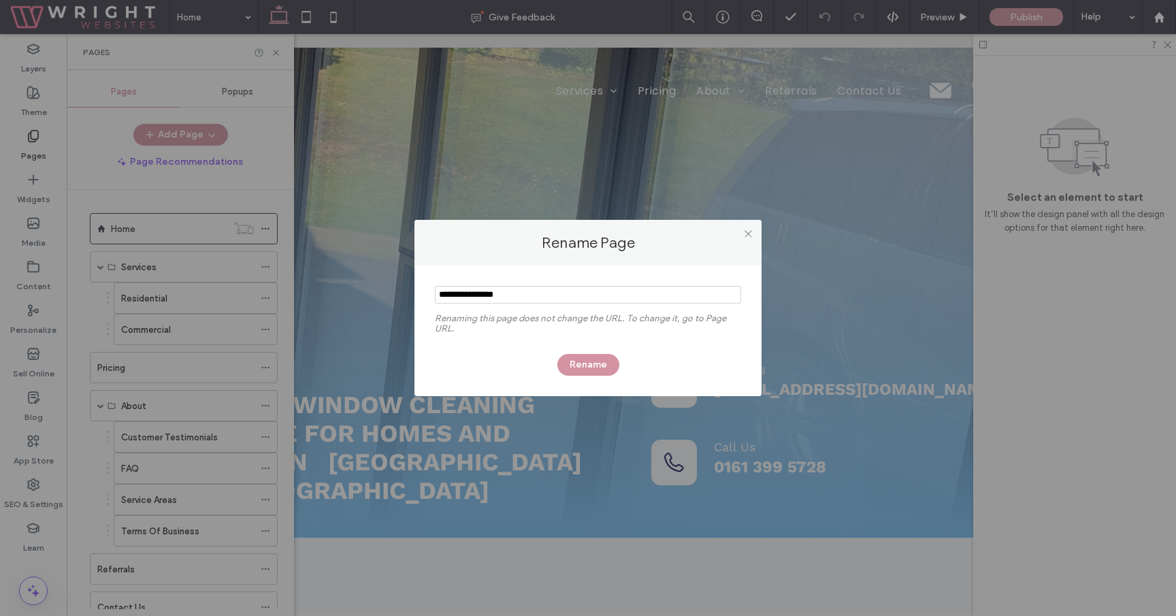
click at [441, 293] on input "notEmpty" at bounding box center [588, 295] width 306 height 18
type input "**********"
click at [601, 358] on button "Rename" at bounding box center [588, 365] width 62 height 22
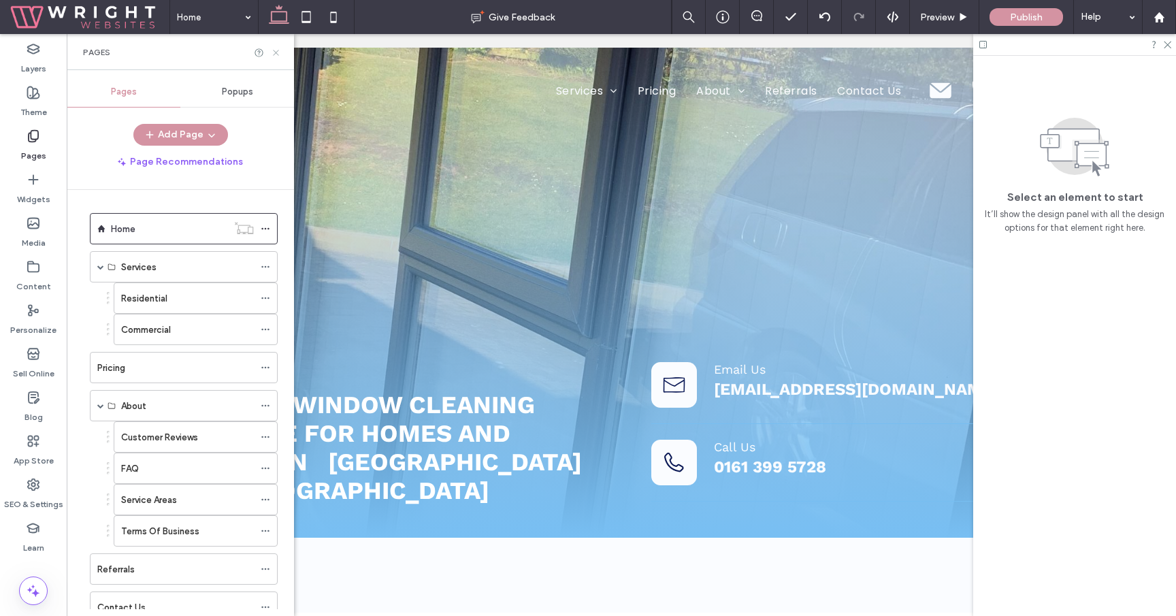
click at [277, 55] on icon at bounding box center [276, 53] width 10 height 10
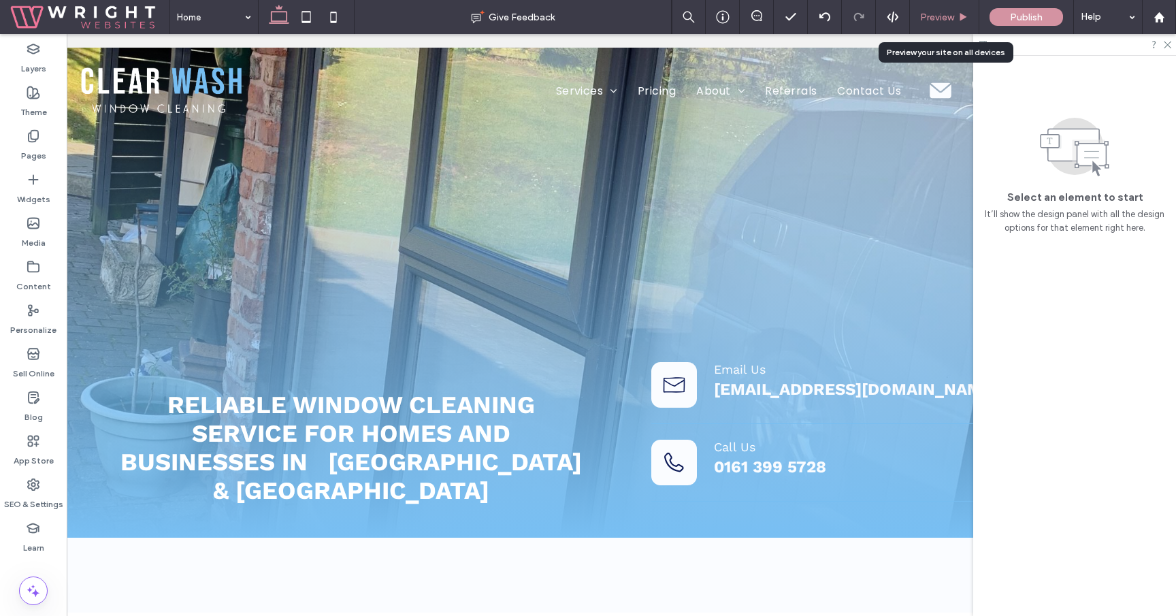
click at [953, 16] on span "Preview" at bounding box center [937, 18] width 34 height 12
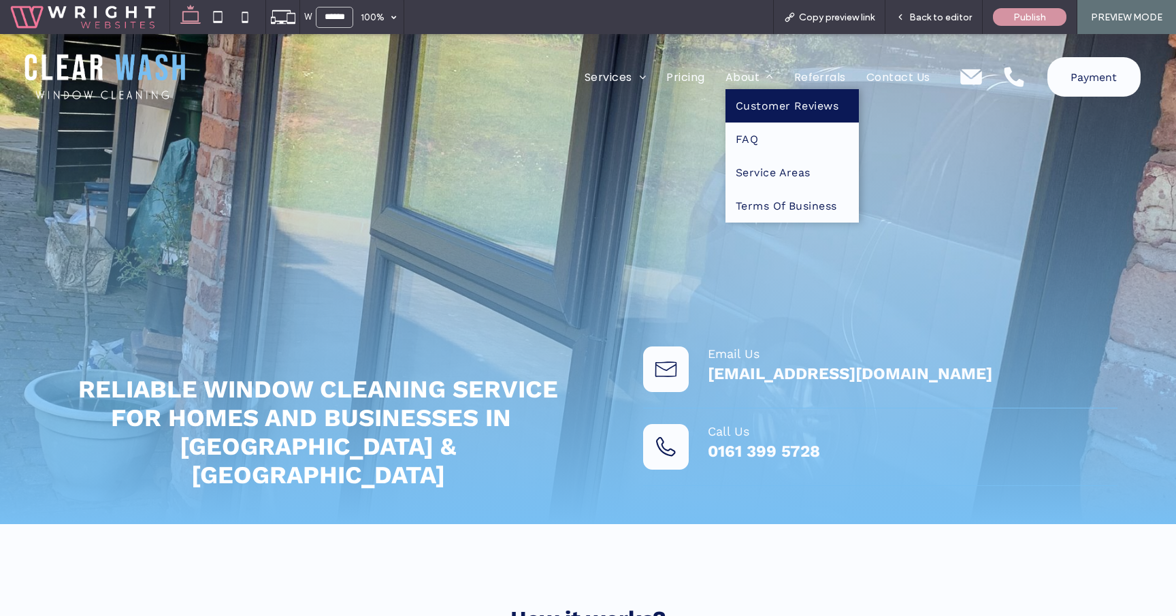
click at [776, 112] on link "Customer Reviews" at bounding box center [792, 105] width 134 height 33
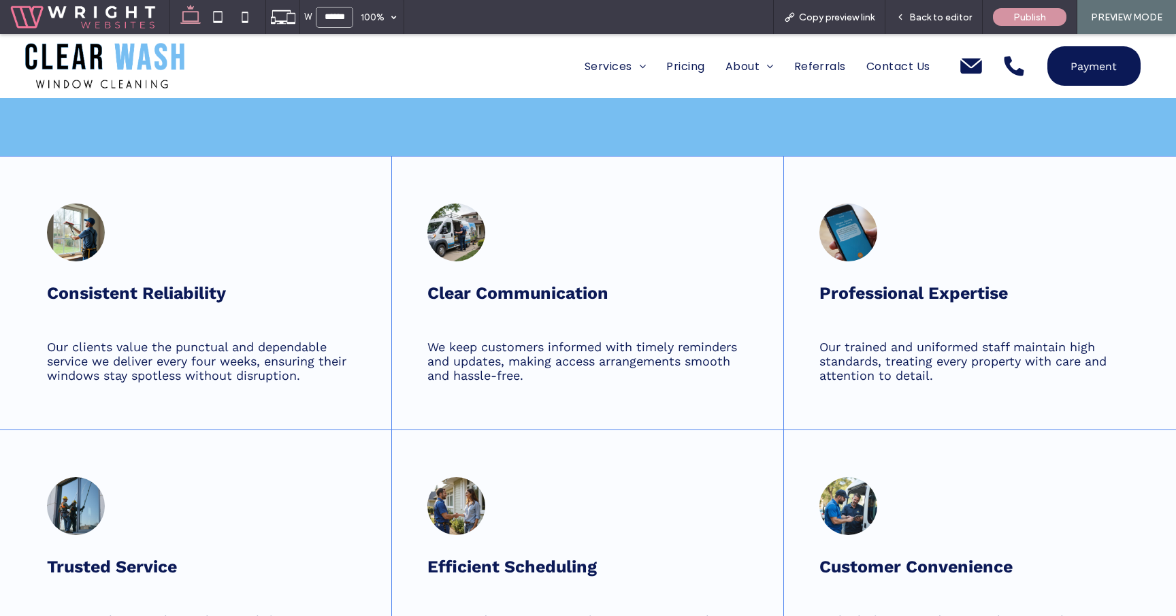
scroll to position [775, 0]
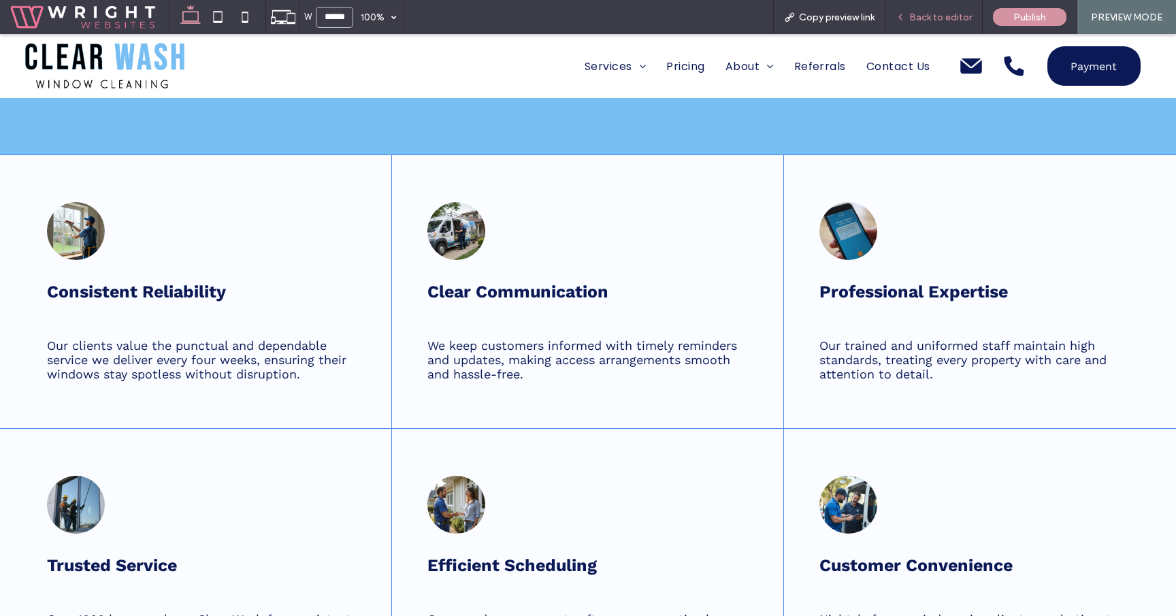
click at [925, 9] on div "Back to editor" at bounding box center [933, 17] width 97 height 34
click at [942, 15] on span "Back to editor" at bounding box center [940, 18] width 63 height 12
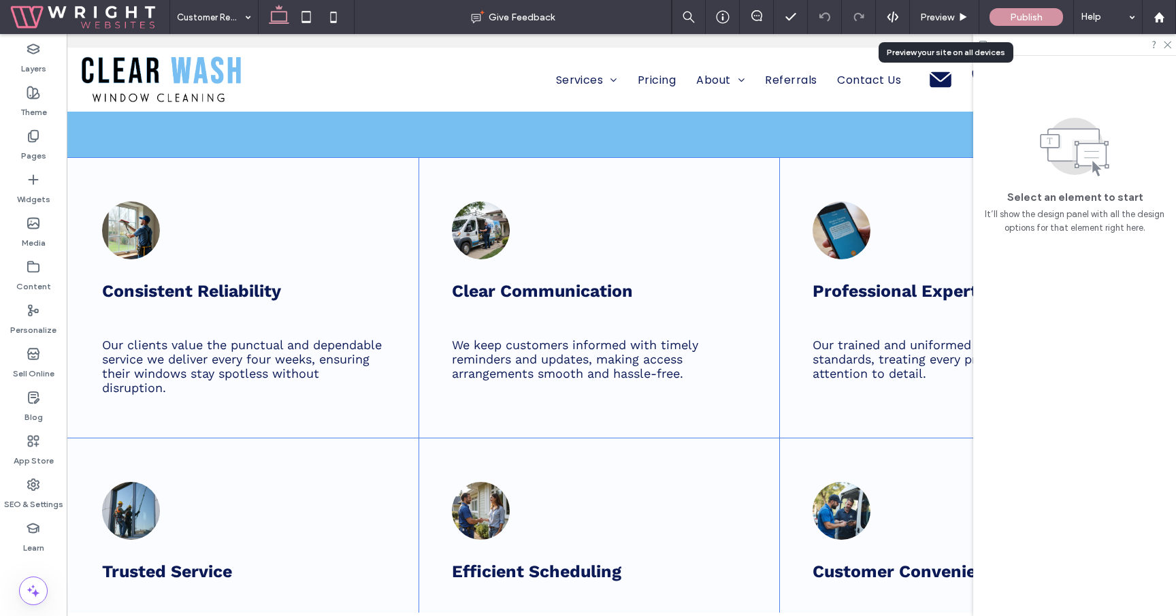
scroll to position [780, 0]
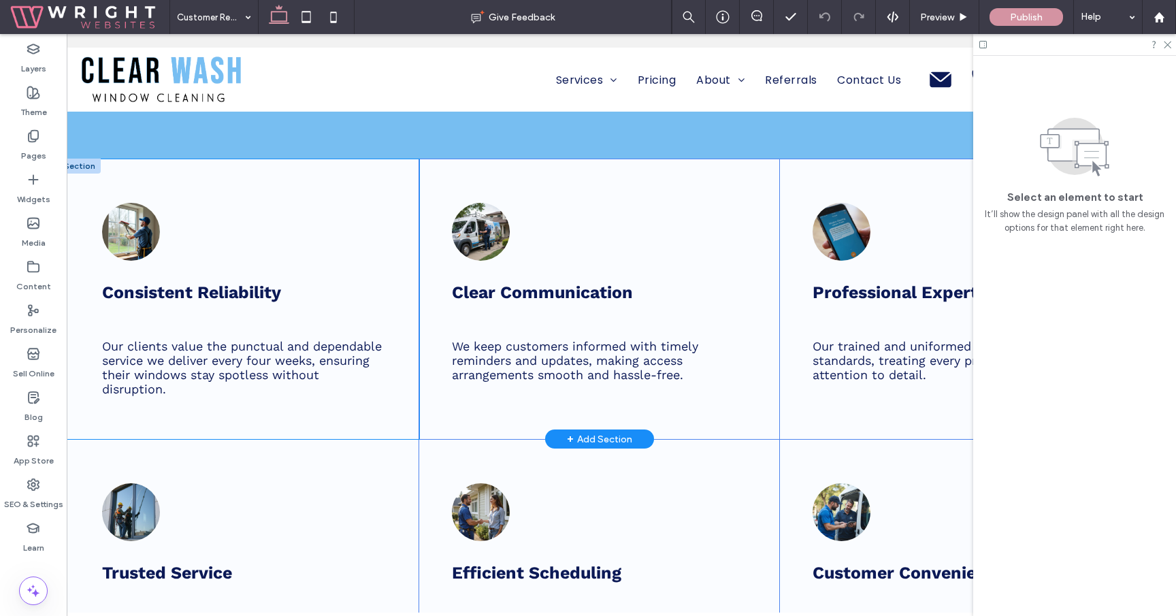
click at [306, 188] on div "Consistent Reliability Our clients value the punctual and dependable service we…" at bounding box center [239, 299] width 361 height 280
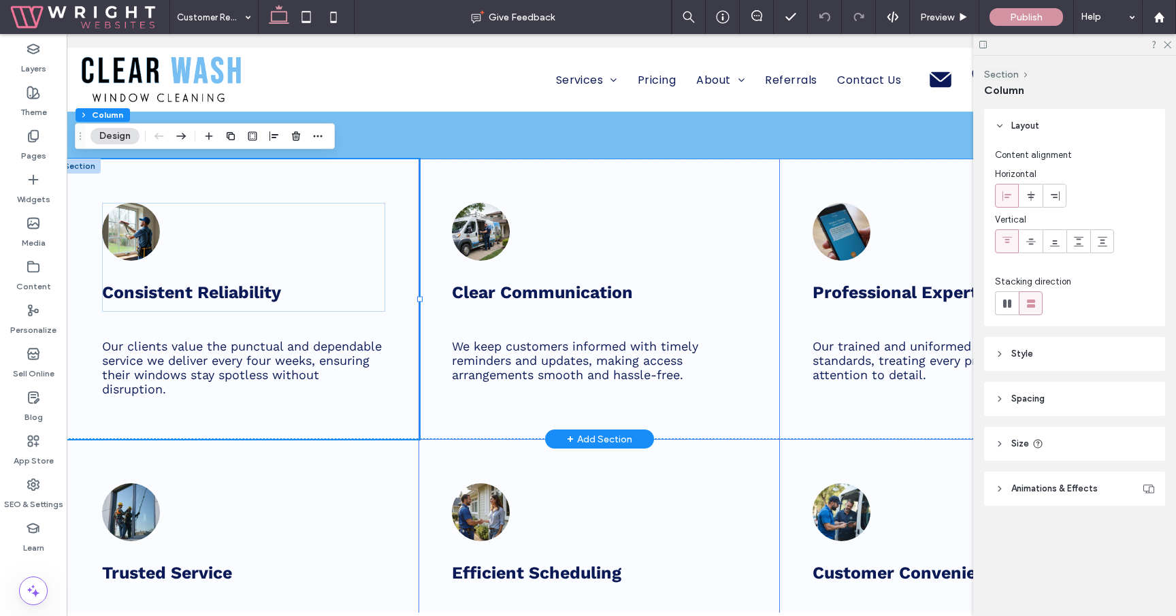
click at [80, 165] on div at bounding box center [80, 166] width 42 height 15
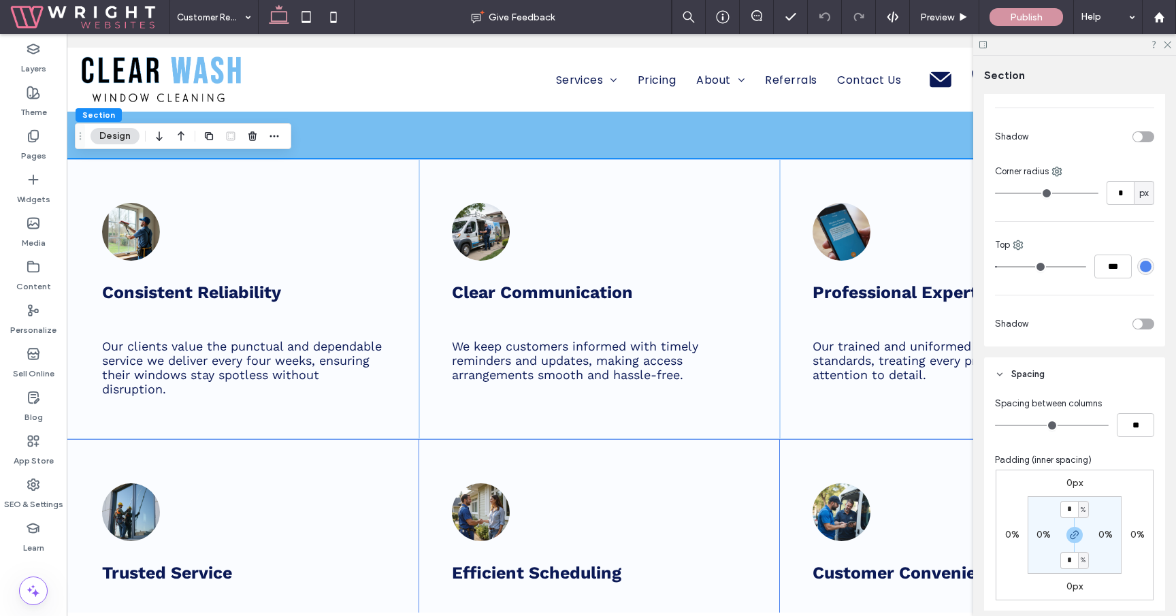
scroll to position [416, 0]
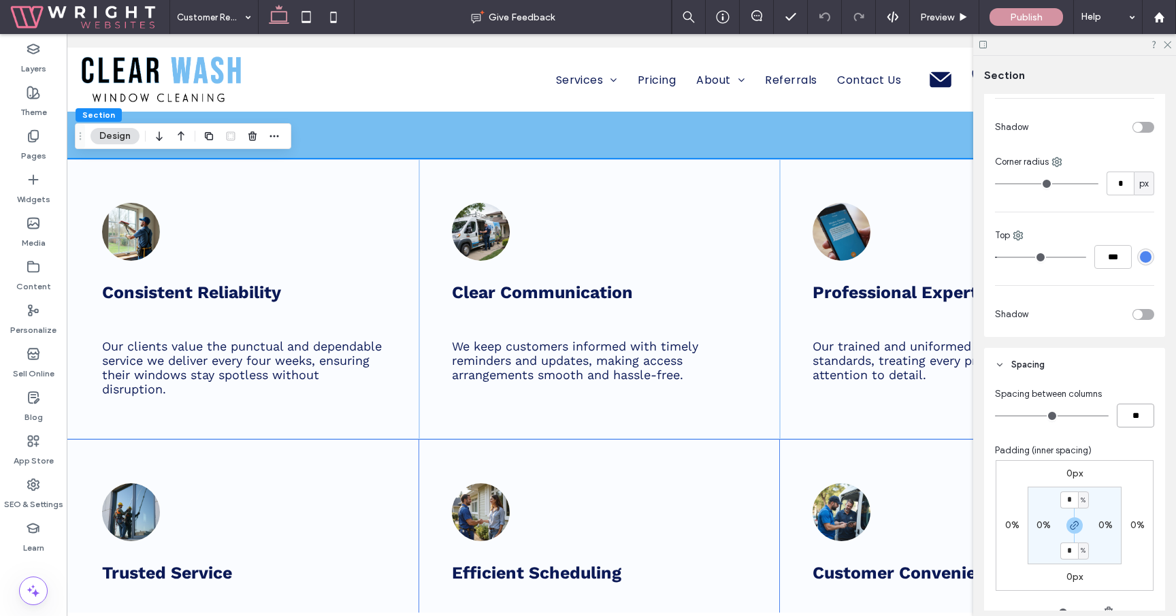
click at [1132, 417] on input "**" at bounding box center [1134, 415] width 37 height 24
type input "*"
type input "**"
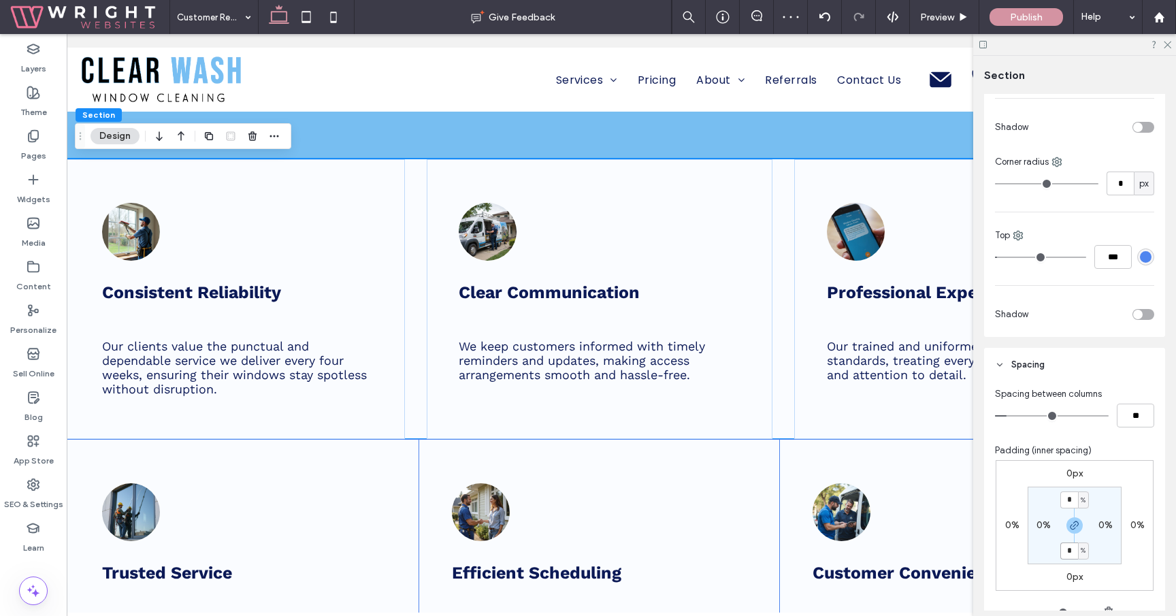
click at [1070, 547] on input "*" at bounding box center [1069, 550] width 18 height 17
type input "*"
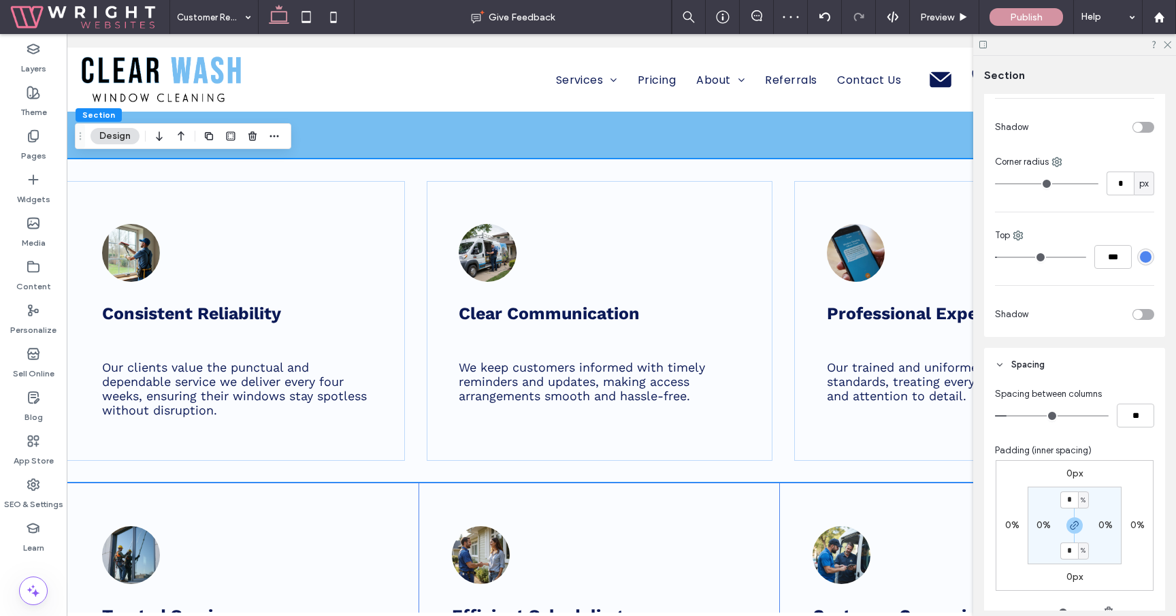
click at [1011, 528] on label "0%" at bounding box center [1012, 525] width 14 height 12
type input "*"
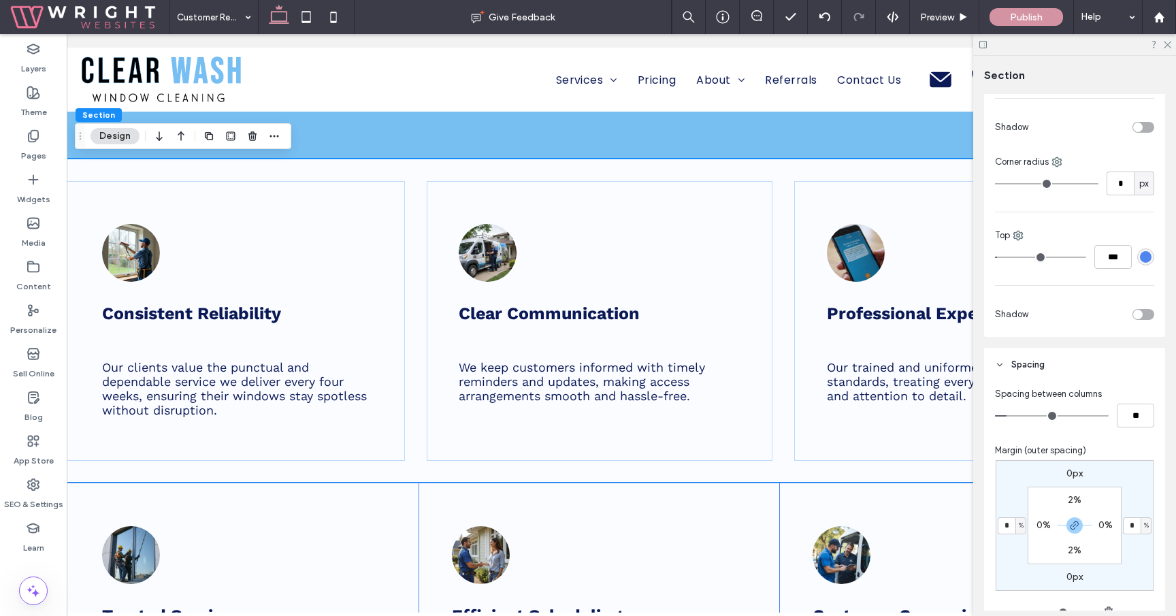
type input "*"
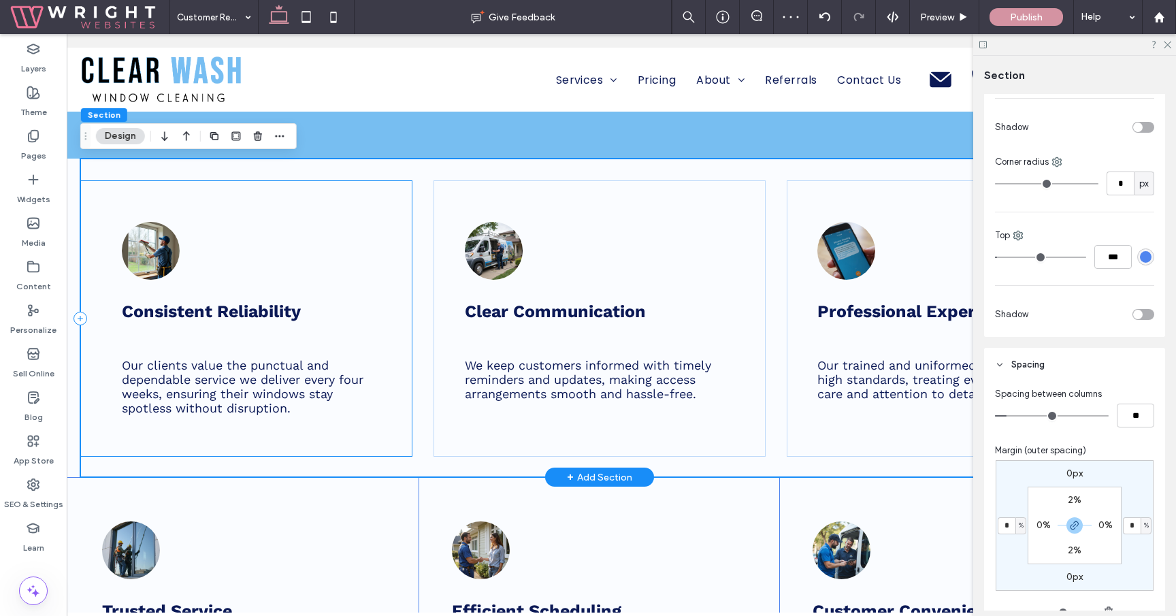
click at [396, 252] on div "Consistent Reliability Our clients value the punctual and dependable service we…" at bounding box center [246, 318] width 332 height 276
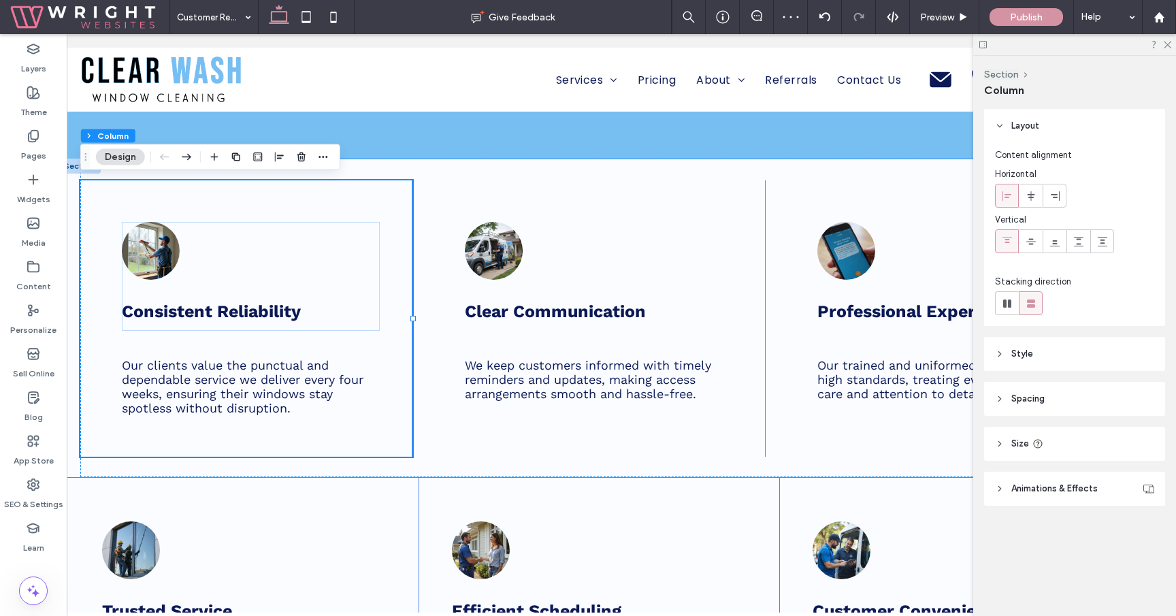
click at [1067, 349] on header "Style" at bounding box center [1074, 354] width 181 height 34
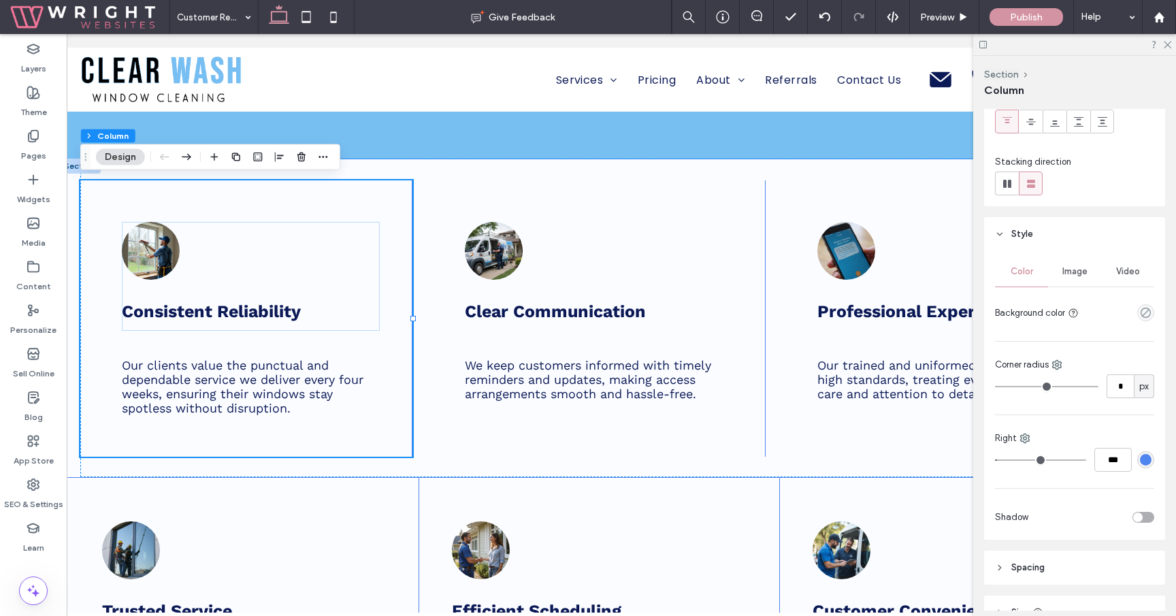
scroll to position [125, 0]
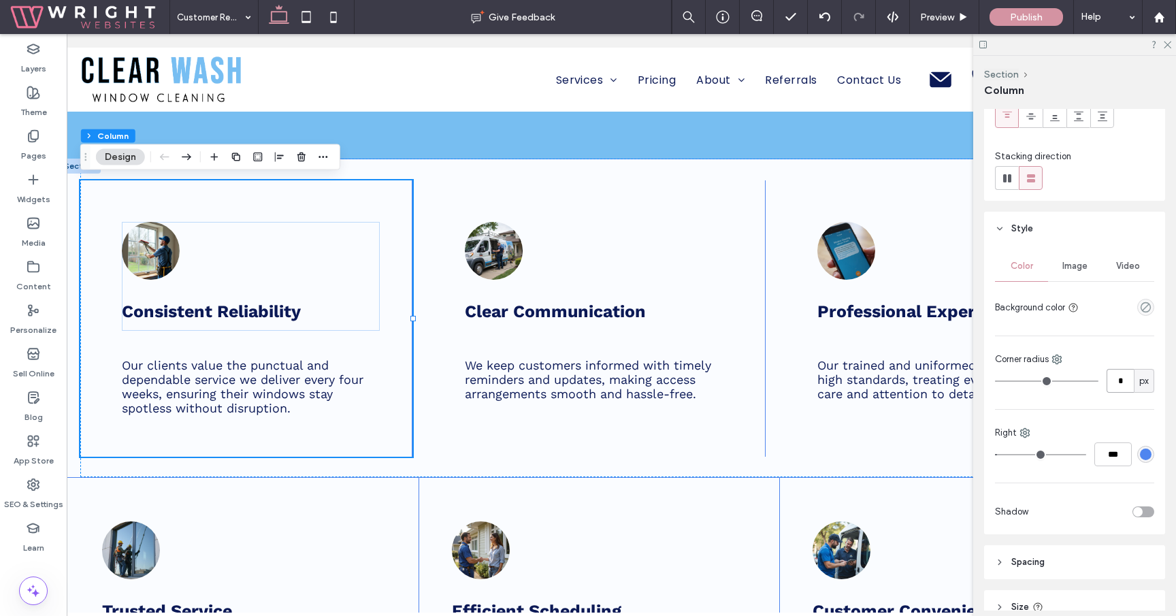
click at [1119, 387] on input "*" at bounding box center [1119, 381] width 27 height 24
type input "**"
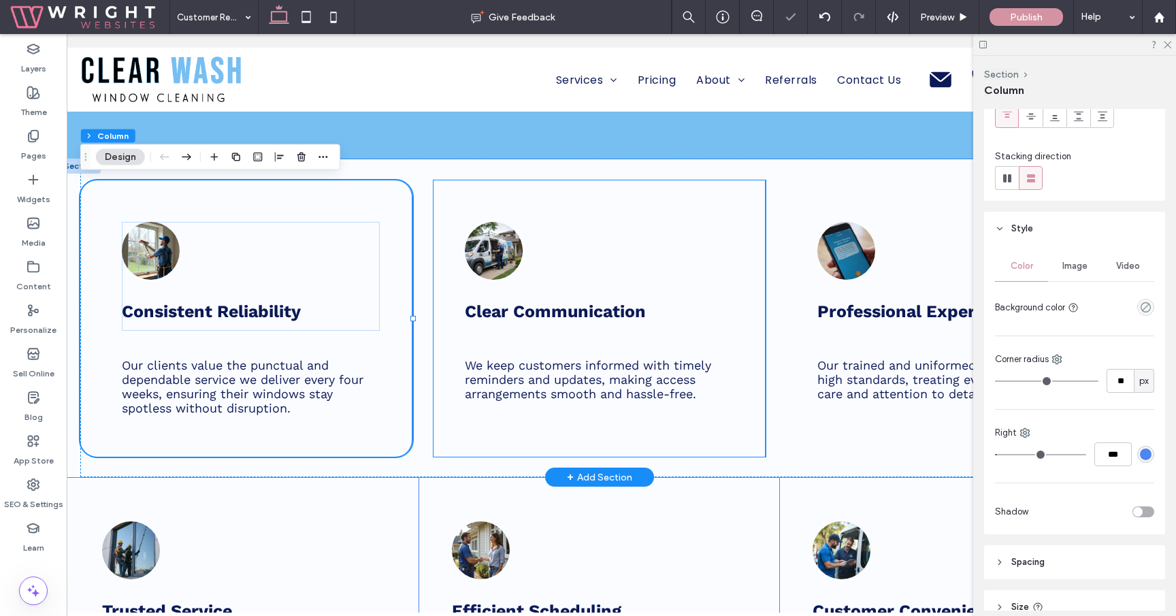
click at [689, 431] on div "Clear Communication We keep customers informed with timely reminders and update…" at bounding box center [599, 318] width 332 height 276
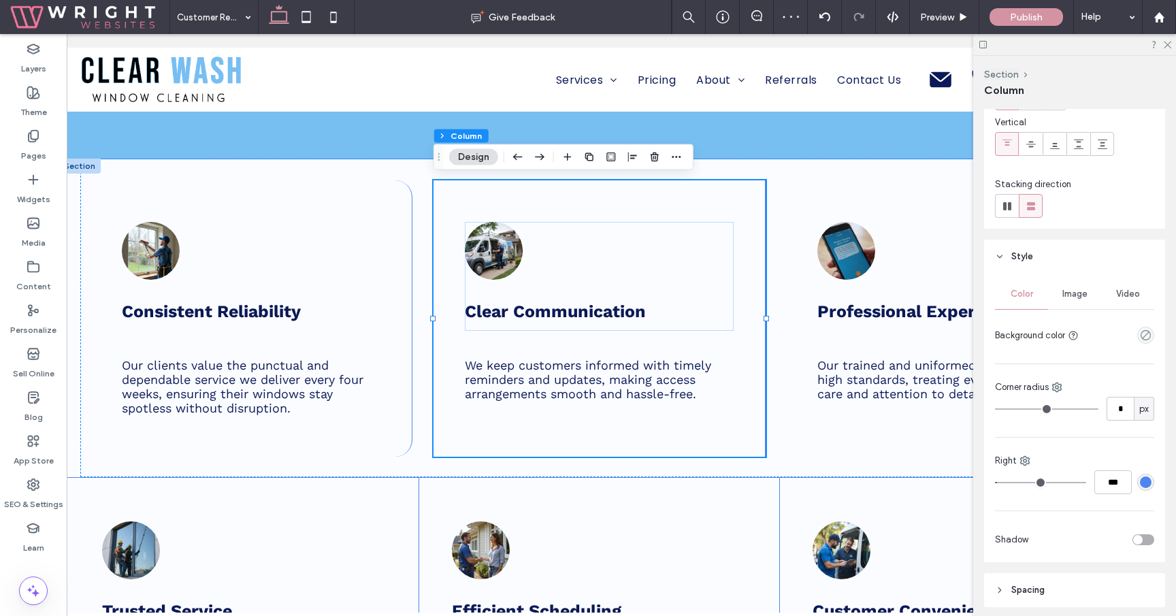
scroll to position [111, 0]
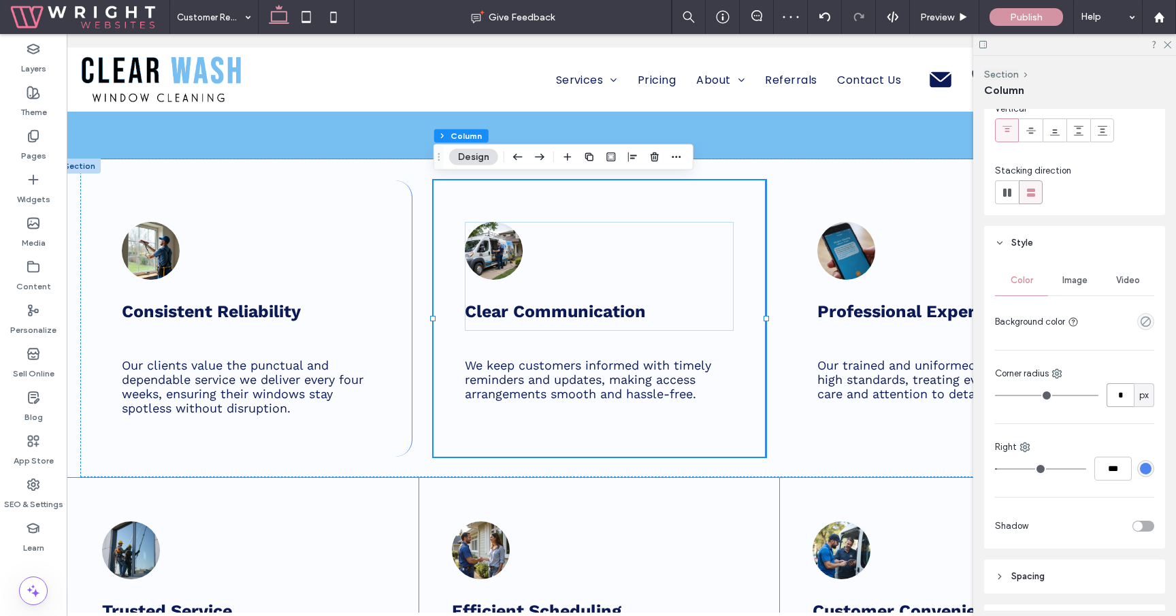
click at [1118, 396] on input "*" at bounding box center [1119, 395] width 27 height 24
type input "**"
click at [856, 423] on div "Professional Expertise Our trained and uniformed staff maintain high standards,…" at bounding box center [952, 318] width 332 height 276
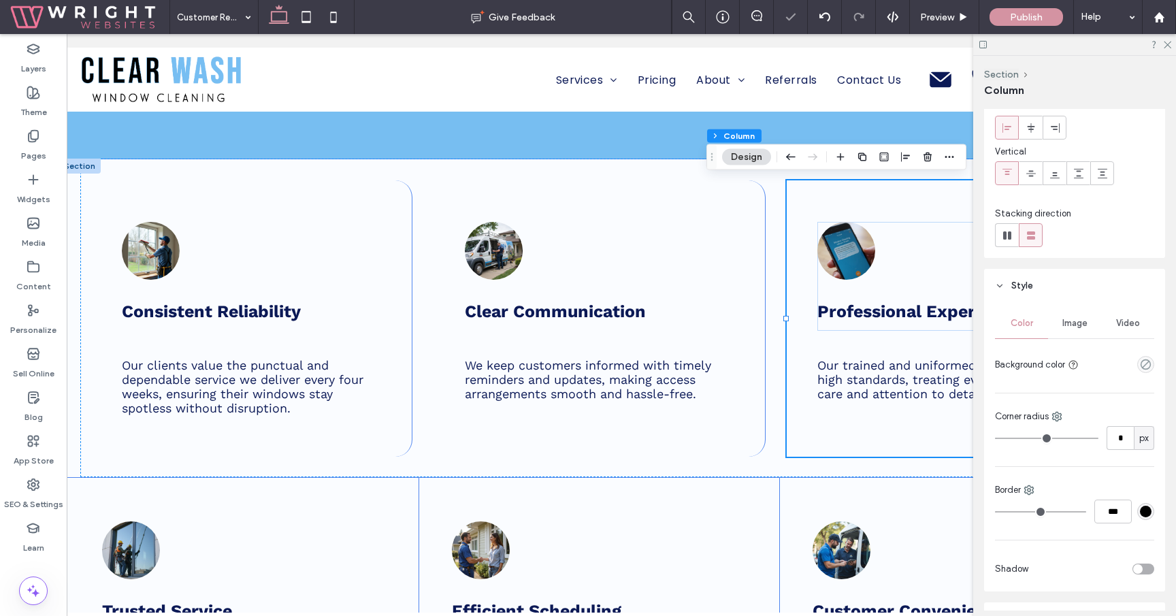
scroll to position [90, 0]
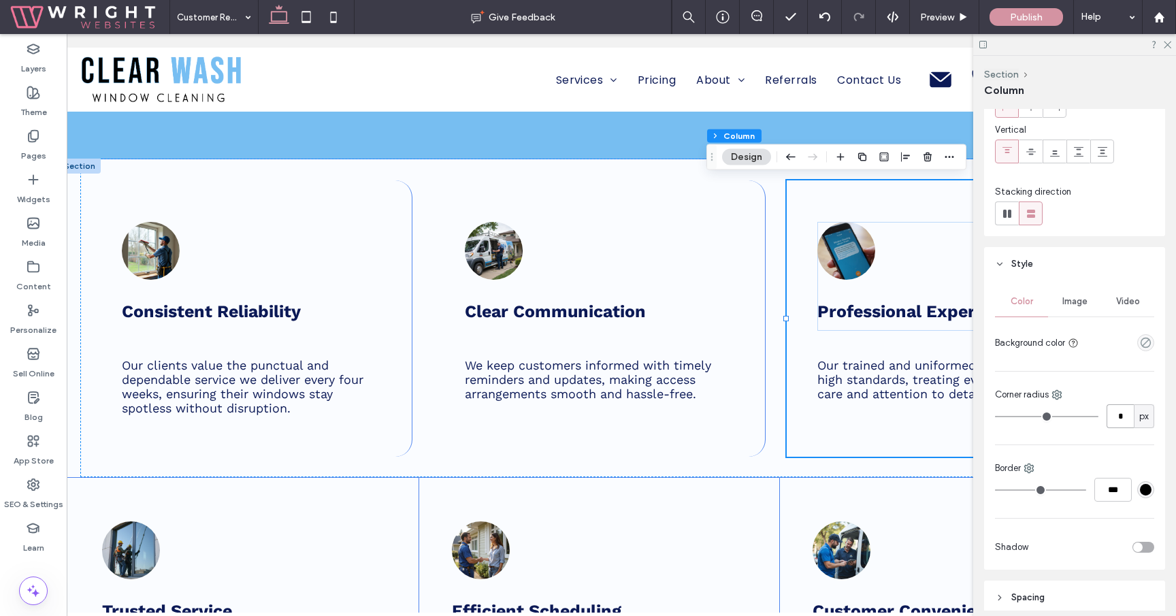
click at [1112, 420] on input "*" at bounding box center [1119, 416] width 27 height 24
type input "**"
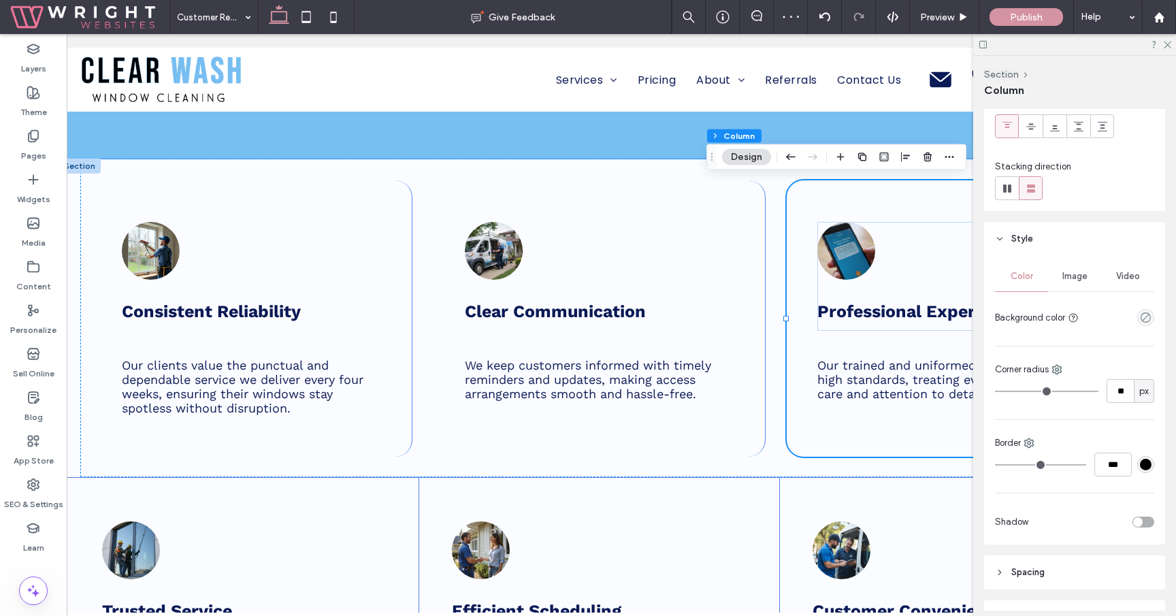
click at [1145, 464] on div "#000000" at bounding box center [1146, 465] width 12 height 12
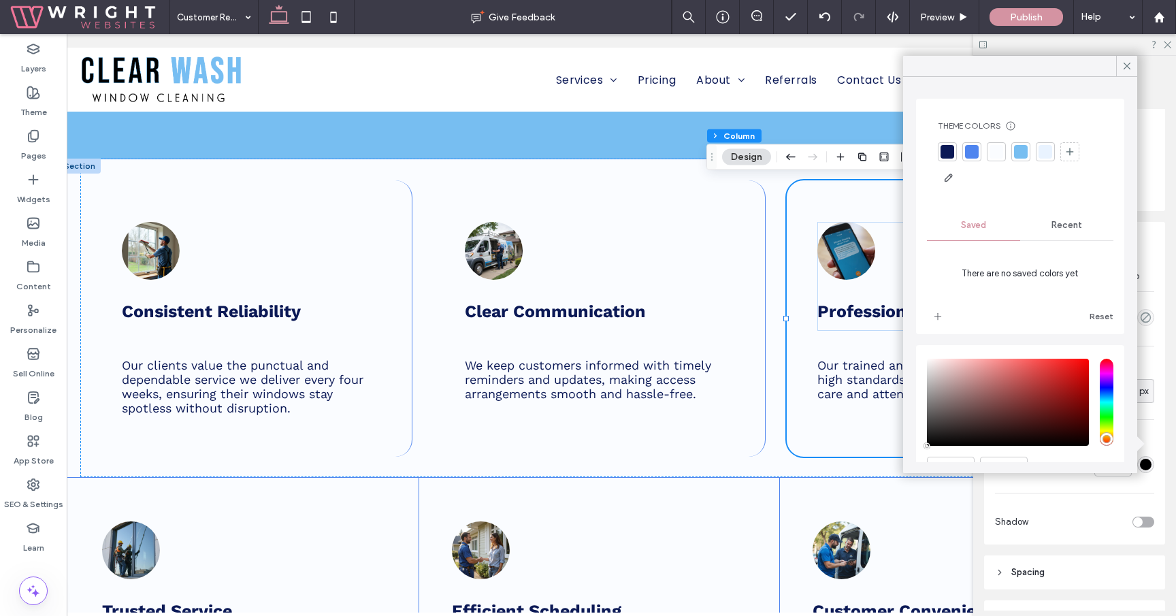
click at [948, 152] on div at bounding box center [947, 152] width 14 height 14
click at [1023, 161] on div at bounding box center [1022, 153] width 19 height 19
click at [1094, 477] on div "Color Image Video Background color Corner radius ** px Border *** Shadow" at bounding box center [1074, 400] width 181 height 288
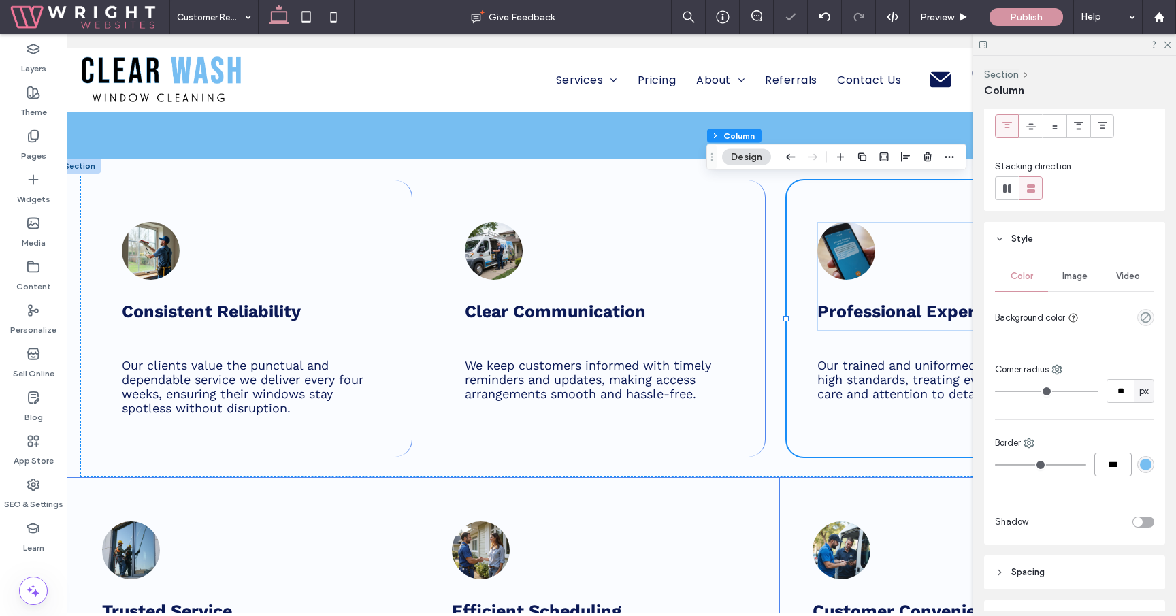
click at [1105, 467] on input "***" at bounding box center [1112, 464] width 37 height 24
type input "*"
type input "***"
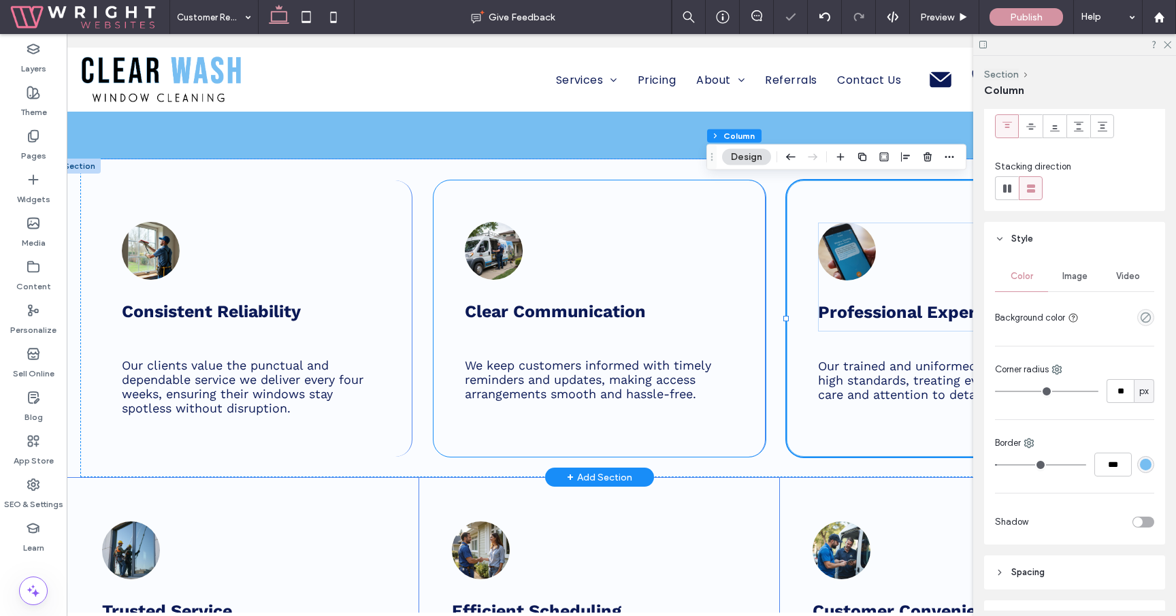
click at [662, 446] on div "Clear Communication We keep customers informed with timely reminders and update…" at bounding box center [599, 318] width 332 height 276
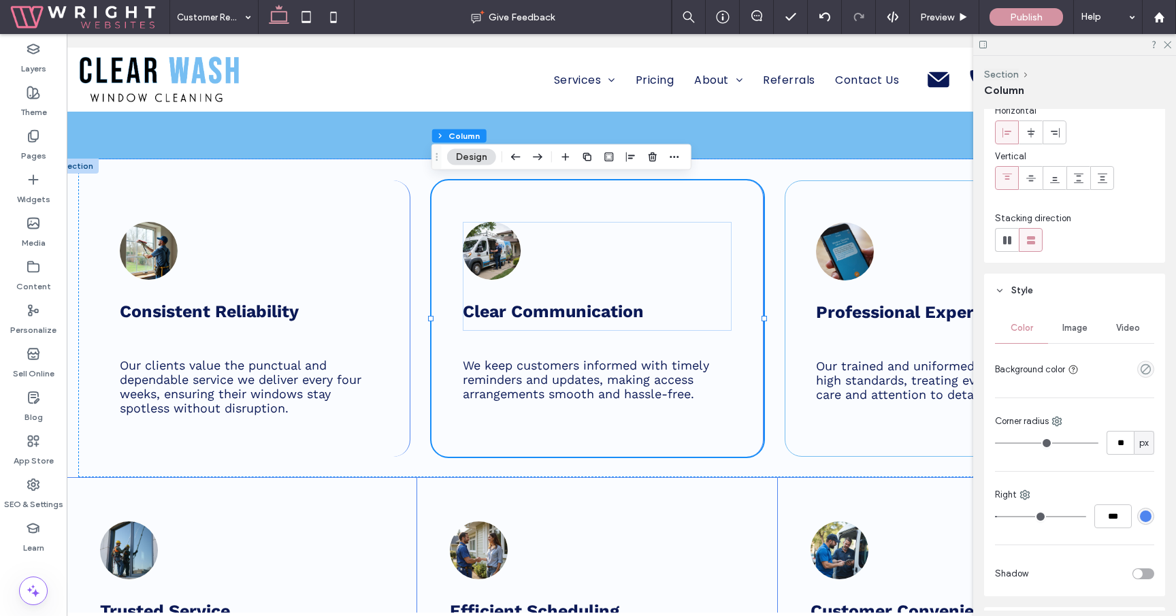
scroll to position [94, 0]
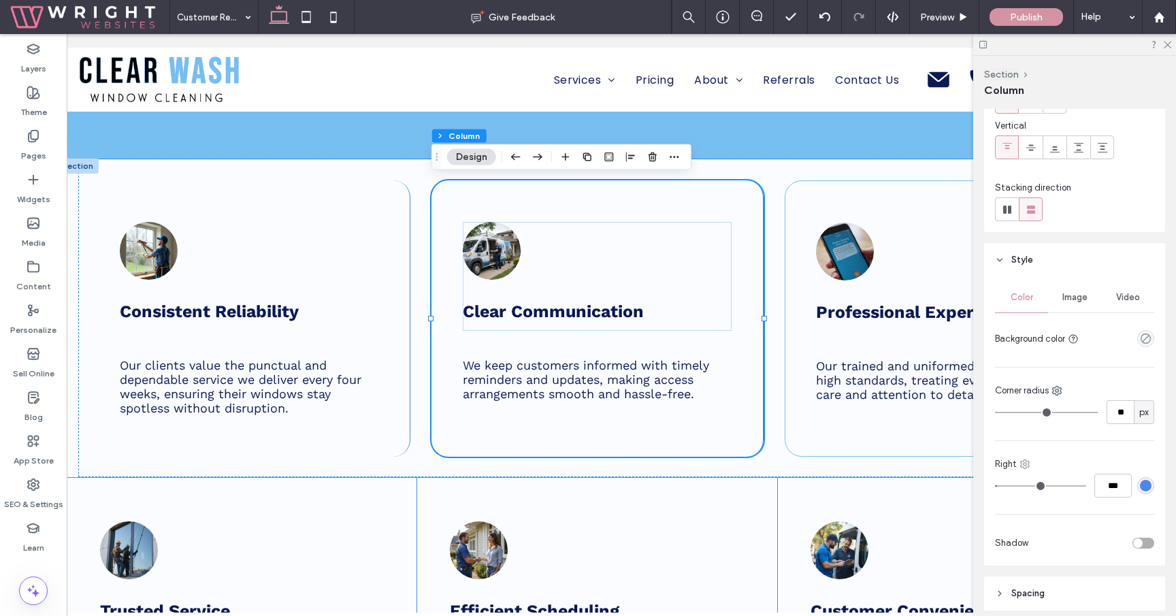
click at [1025, 464] on icon at bounding box center [1024, 464] width 11 height 11
click at [1059, 337] on div "All sides" at bounding box center [1080, 331] width 121 height 26
type input "*"
click at [1113, 484] on input "***" at bounding box center [1112, 486] width 37 height 24
click at [1155, 482] on div "Color Image Video Background color Corner radius ** px Border *** Shadow" at bounding box center [1074, 421] width 181 height 288
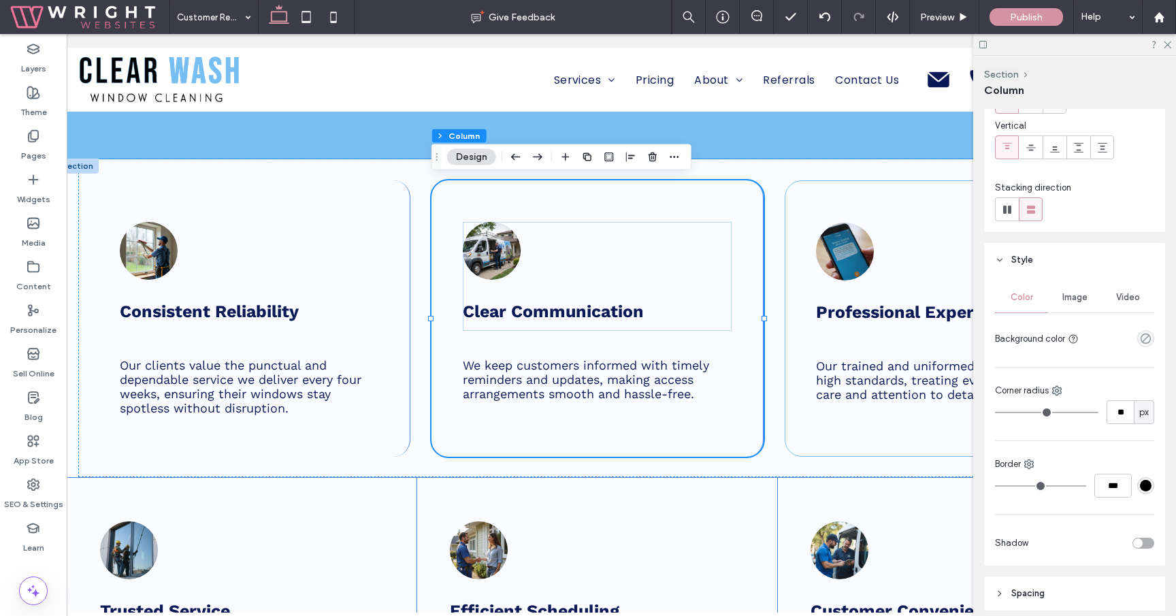
click at [1150, 482] on div "#000000" at bounding box center [1146, 486] width 12 height 12
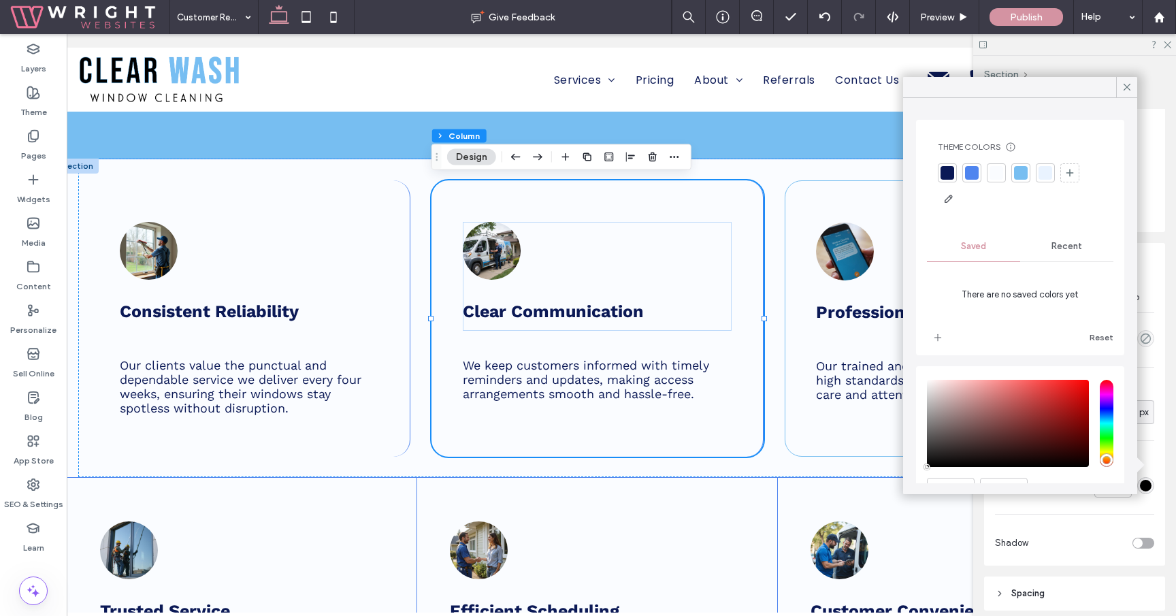
click at [1022, 175] on div at bounding box center [1021, 173] width 14 height 14
click at [1102, 512] on div "Color Image Video Background color Corner radius ** px Border *** Shadow" at bounding box center [1074, 421] width 181 height 288
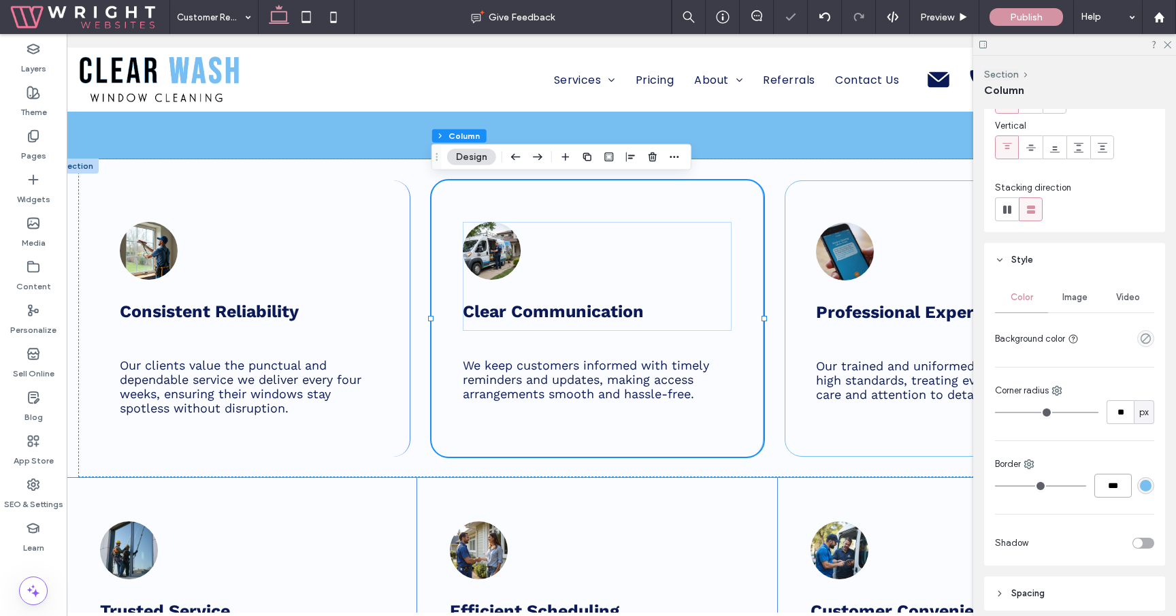
click at [1106, 480] on input "***" at bounding box center [1112, 486] width 37 height 24
type input "*"
type input "***"
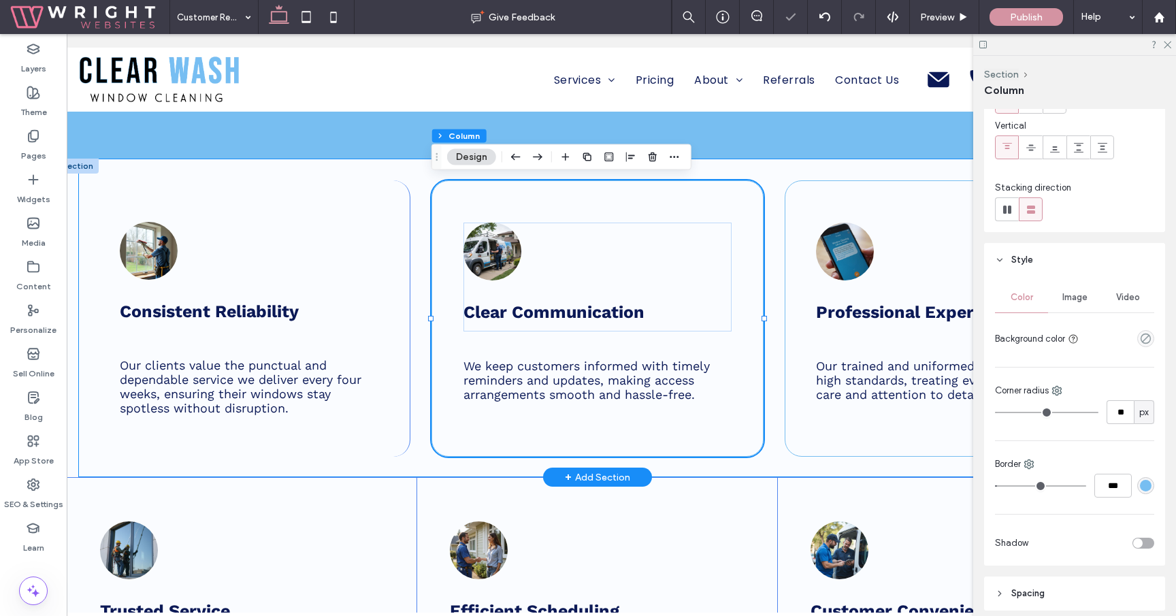
click at [371, 444] on div "Consistent Reliability Our clients value the punctual and dependable service we…" at bounding box center [244, 318] width 332 height 276
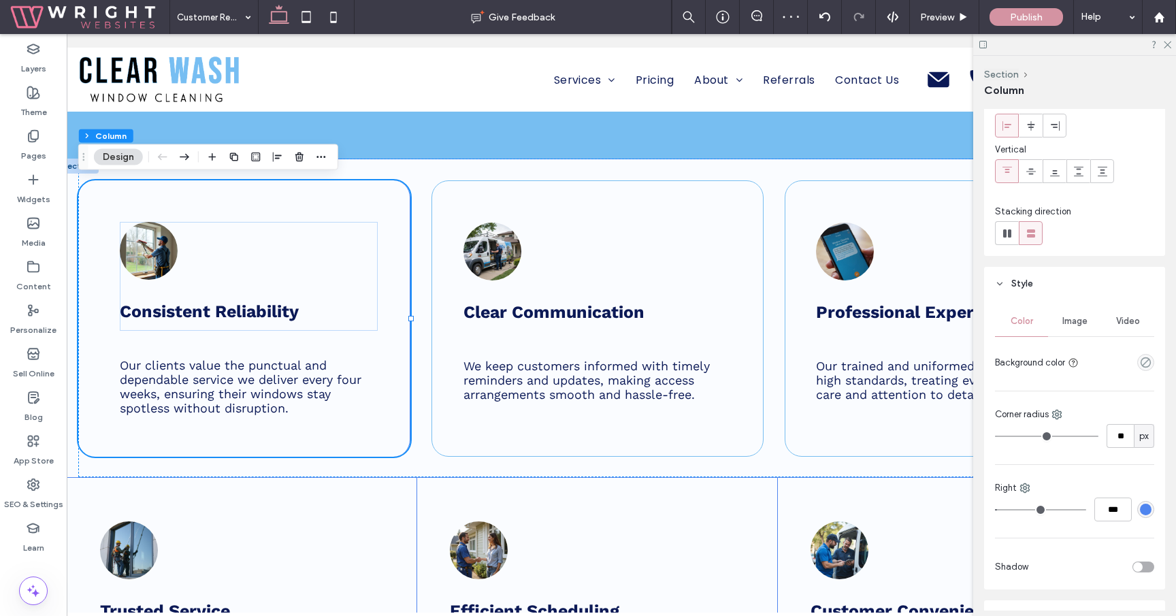
scroll to position [135, 0]
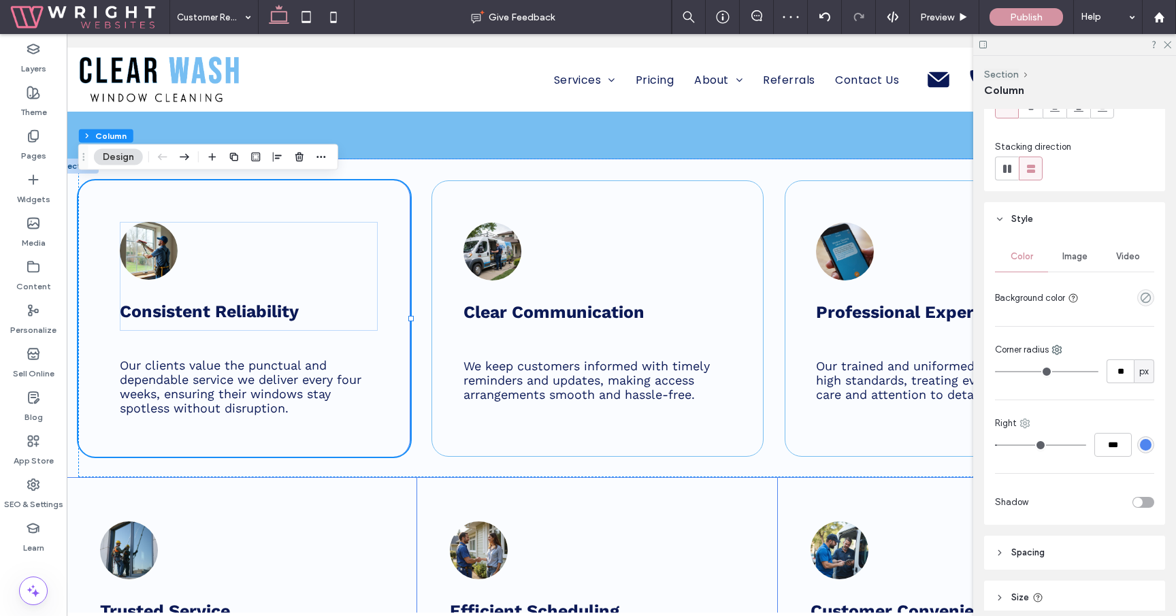
click at [1022, 420] on icon at bounding box center [1024, 423] width 11 height 11
click at [1066, 452] on span "All sides" at bounding box center [1063, 453] width 33 height 14
type input "*"
click at [1142, 444] on div "#000000" at bounding box center [1146, 445] width 12 height 12
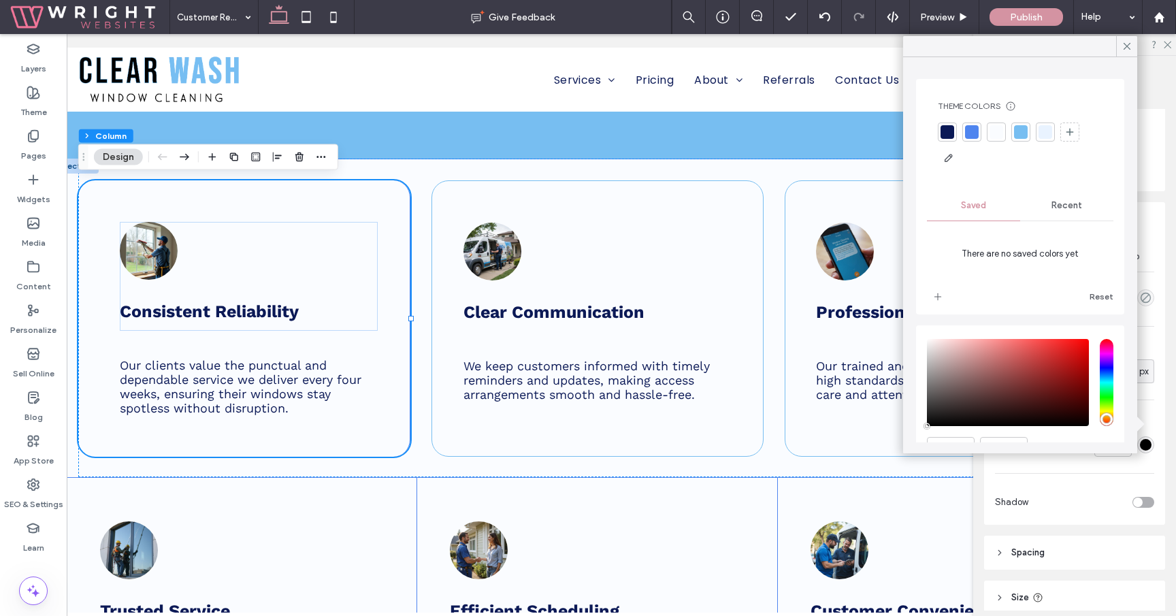
click at [1023, 133] on div at bounding box center [1021, 132] width 14 height 14
click at [1081, 504] on div at bounding box center [1093, 502] width 120 height 24
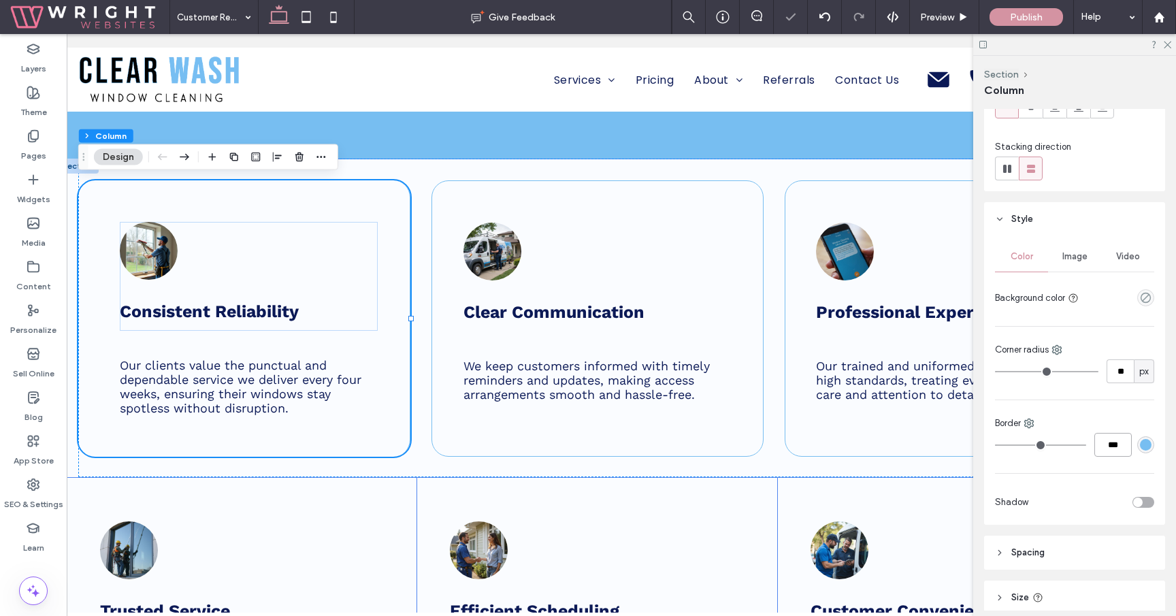
click at [1103, 445] on input "***" at bounding box center [1112, 445] width 37 height 24
type input "*"
type input "***"
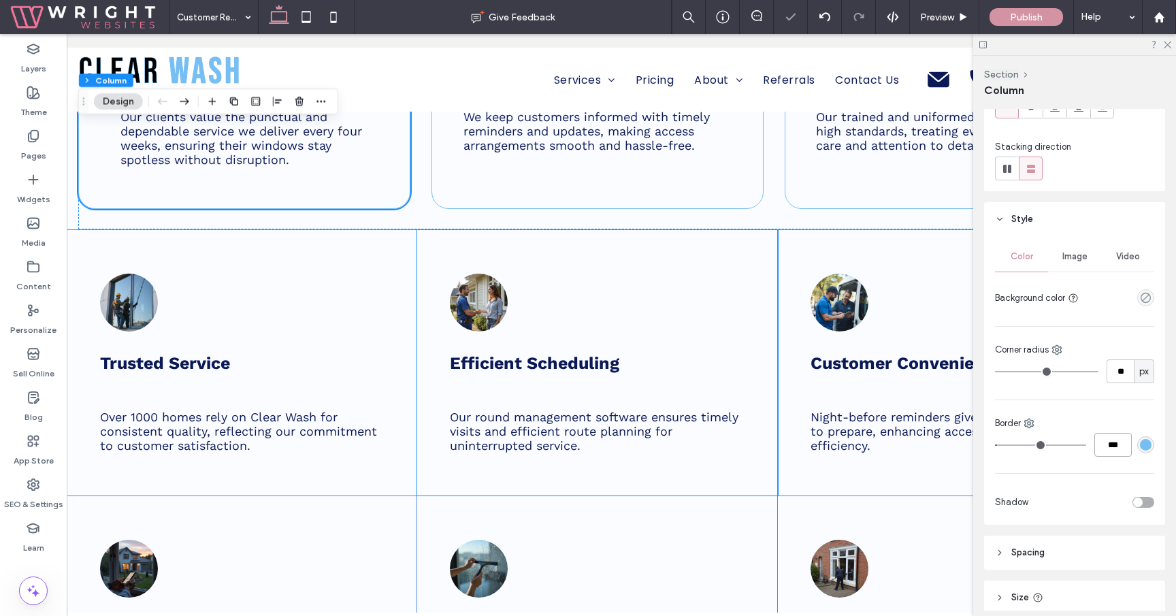
scroll to position [1037, 0]
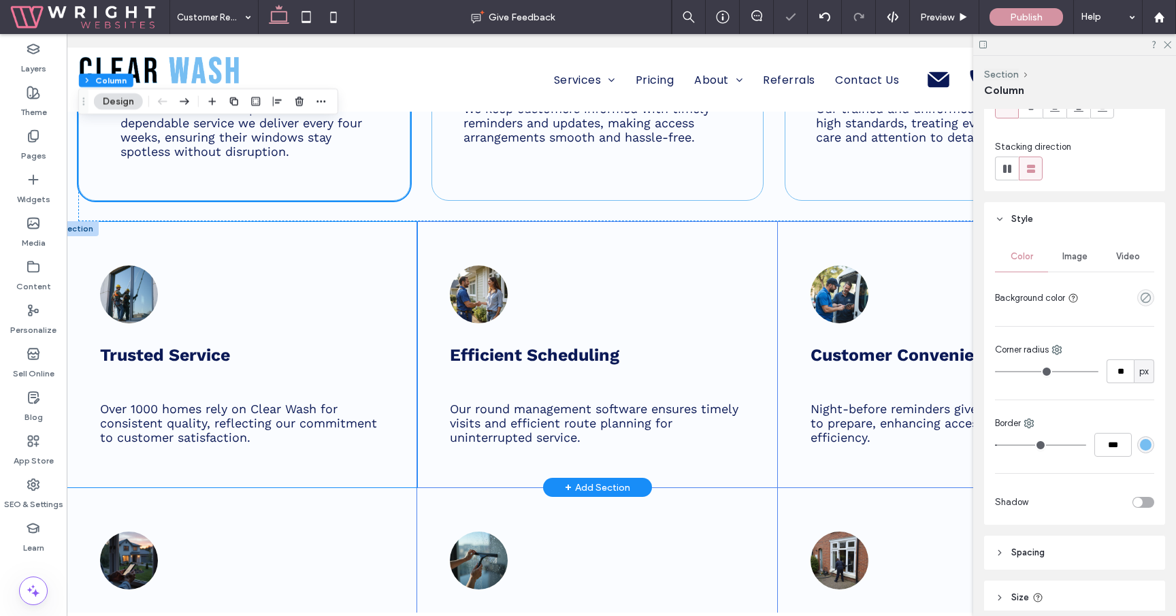
click at [399, 276] on div "Trusted Service Over 1000 homes rely on Clear Wash for consistent quality, refl…" at bounding box center [236, 354] width 361 height 265
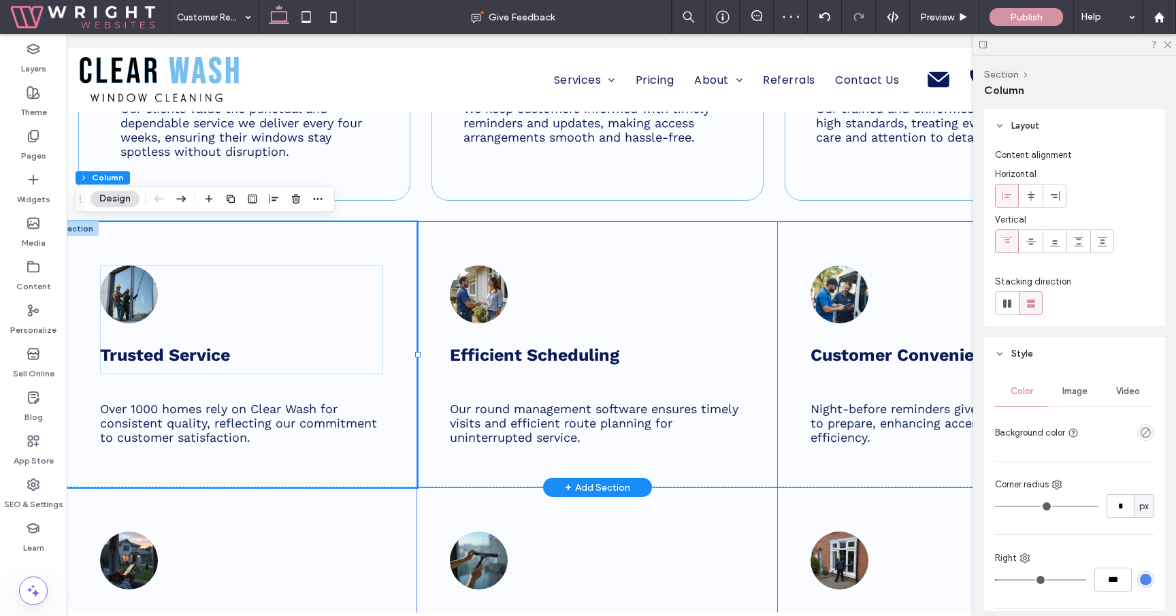
click at [88, 232] on div at bounding box center [77, 228] width 42 height 15
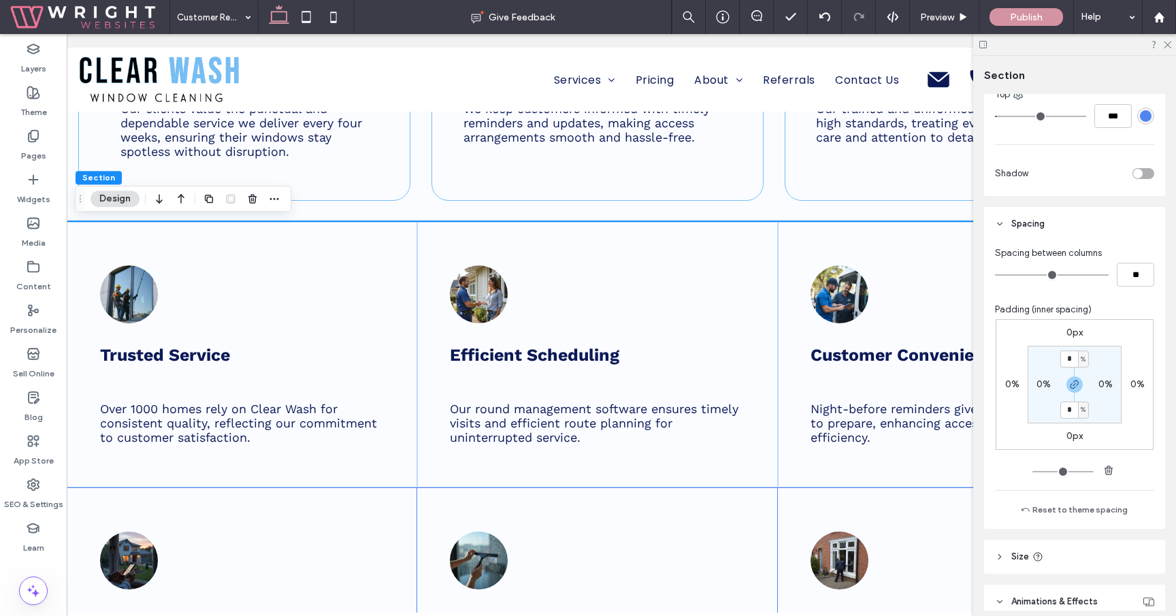
scroll to position [583, 0]
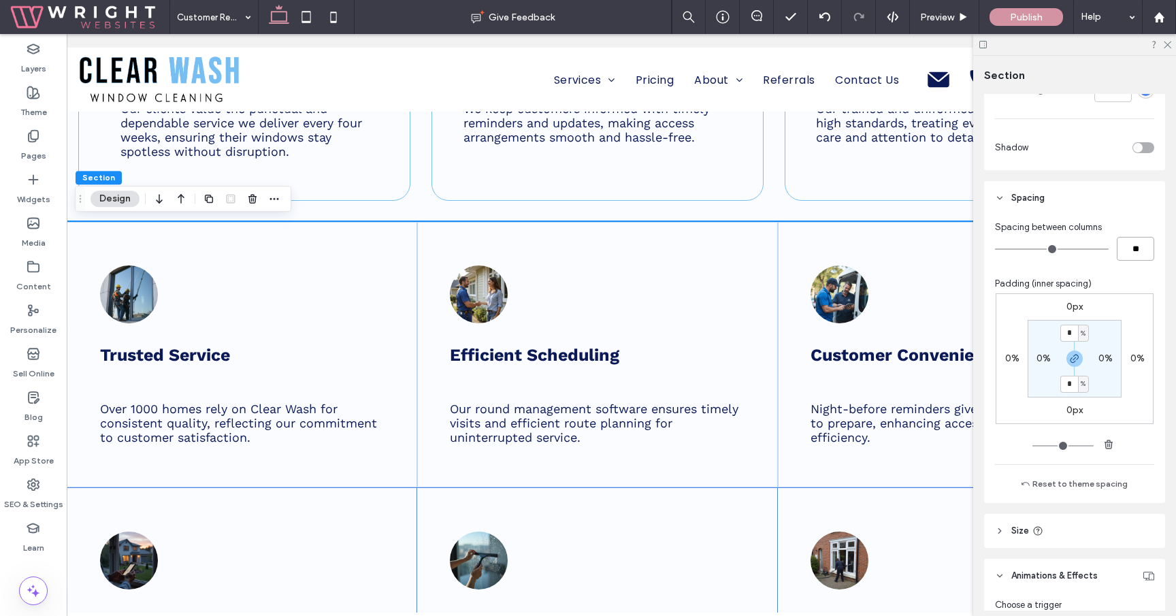
click at [1126, 251] on input "**" at bounding box center [1134, 249] width 37 height 24
type input "***"
type input "**"
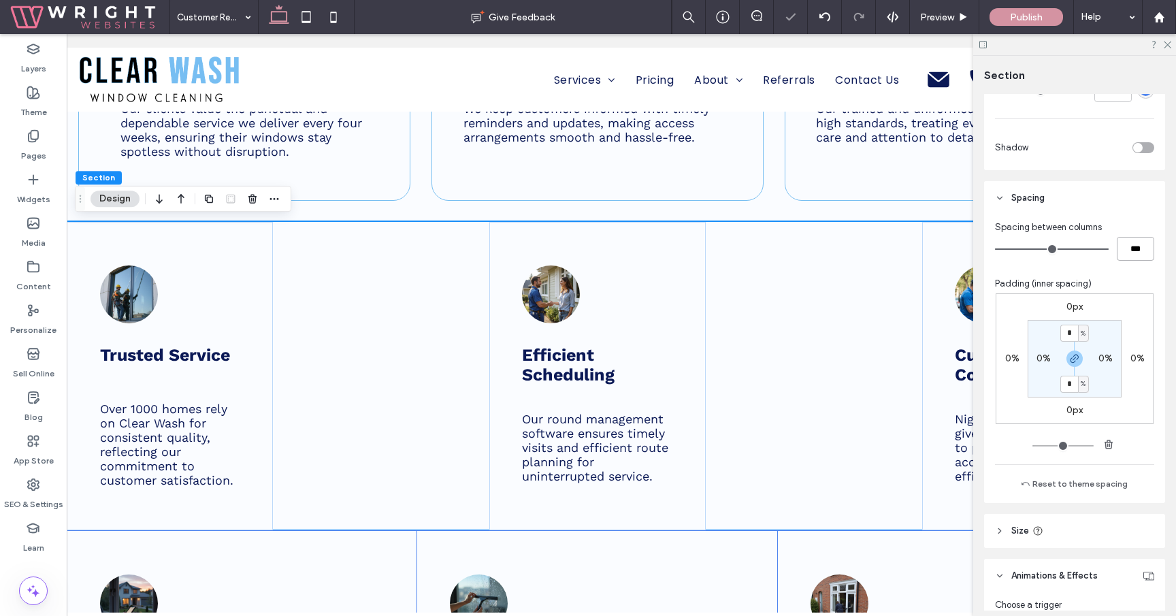
click at [1132, 247] on input "***" at bounding box center [1134, 249] width 37 height 24
type input "**"
type input "*"
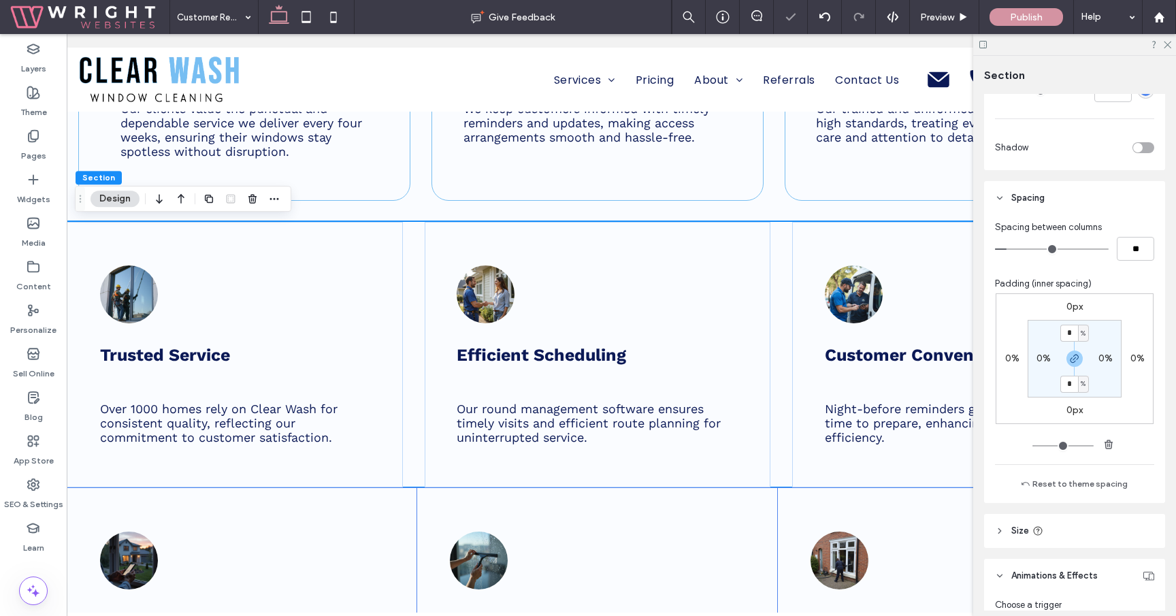
click at [1011, 357] on label "0%" at bounding box center [1012, 358] width 14 height 12
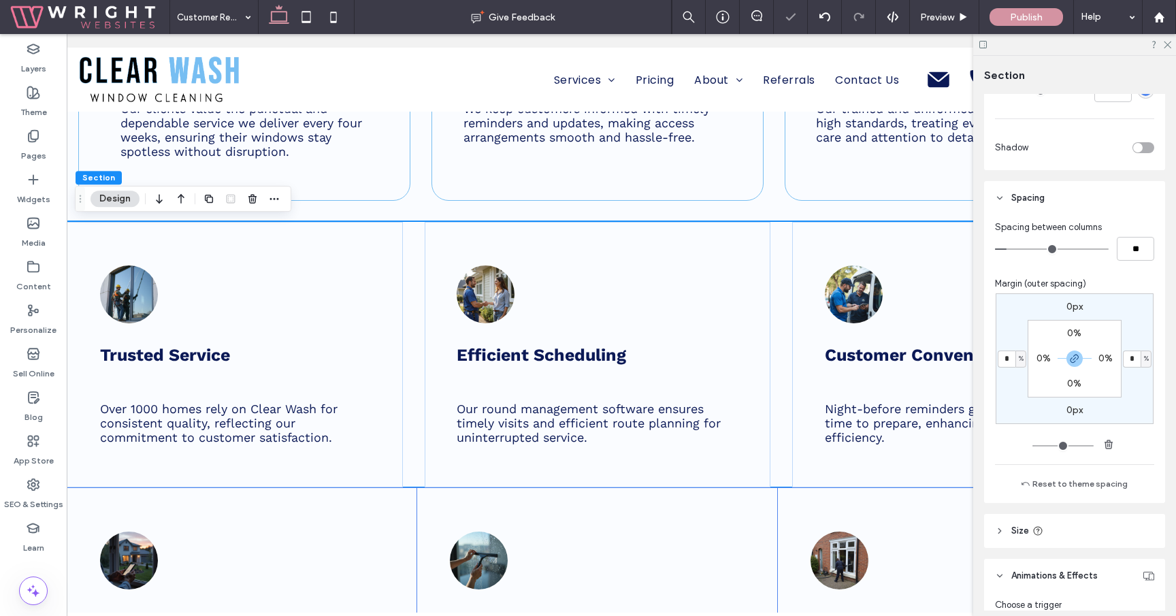
type input "*"
click at [1127, 357] on input "*" at bounding box center [1132, 358] width 18 height 17
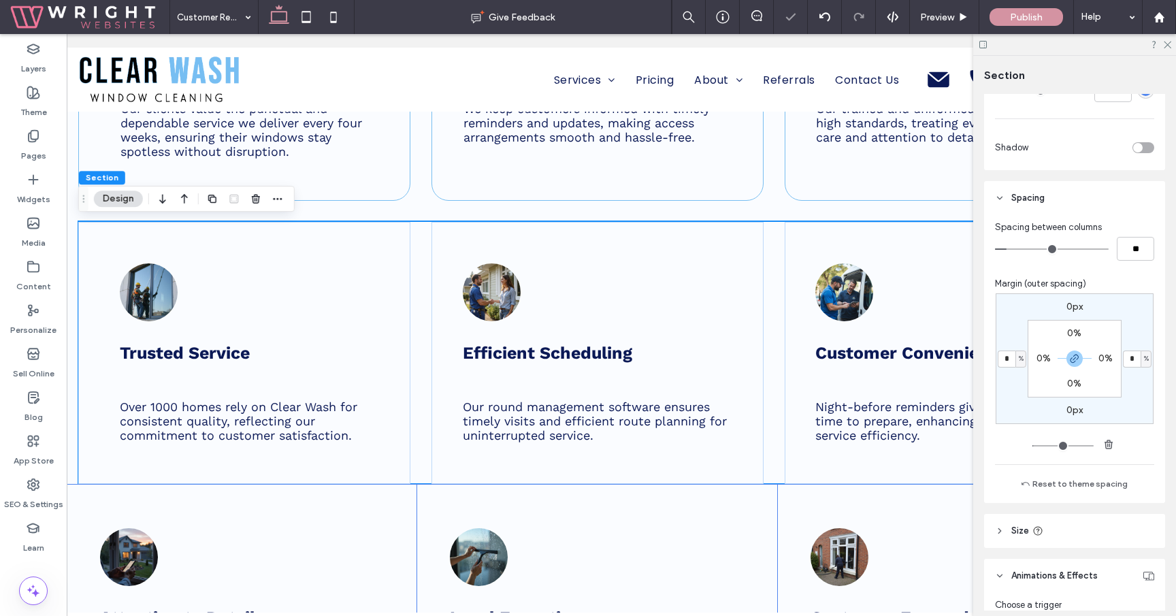
click at [1129, 315] on div "0px * % 0px * % 0% 0% 0% 0%" at bounding box center [1074, 358] width 158 height 131
click at [384, 278] on div "Trusted Service Over 1000 homes rely on Clear Wash for consistent quality, refl…" at bounding box center [244, 353] width 332 height 262
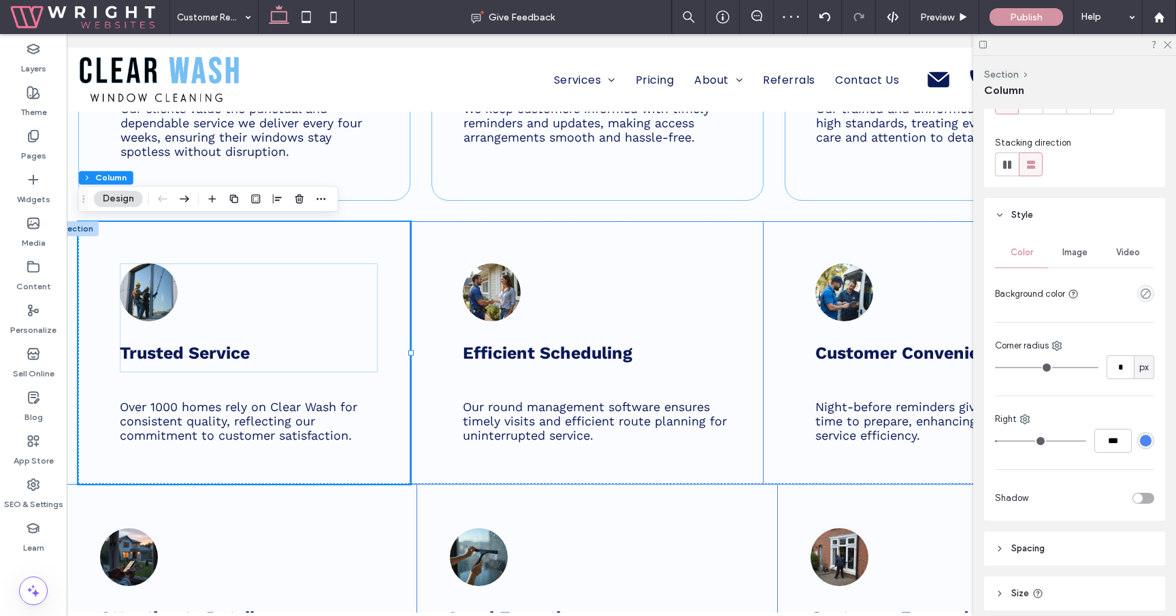
scroll to position [175, 0]
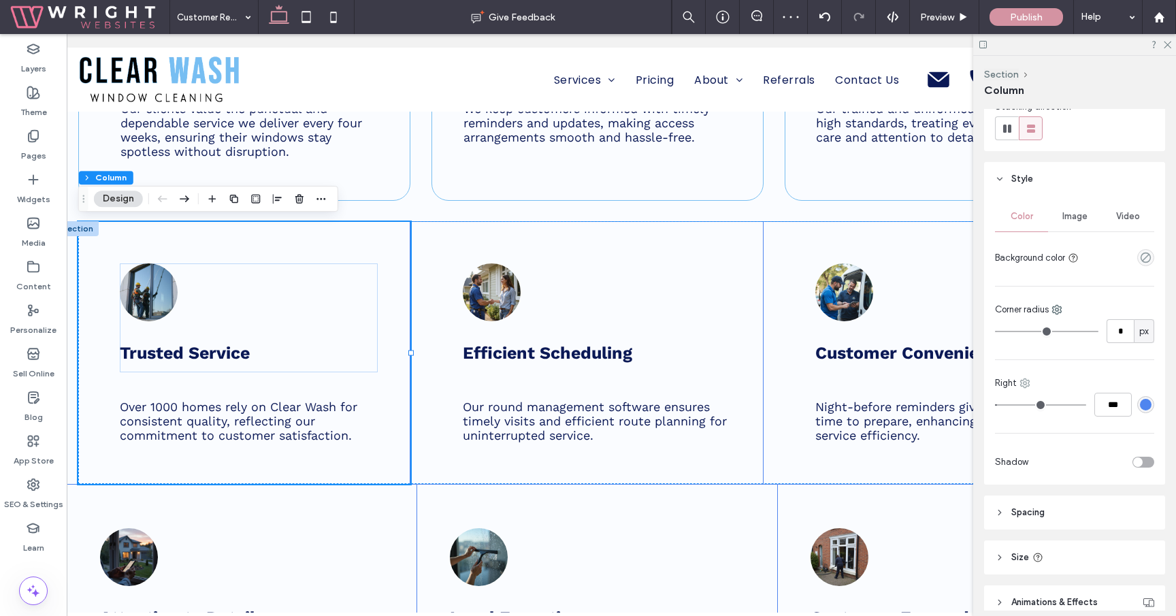
click at [1027, 385] on icon at bounding box center [1024, 383] width 11 height 11
click at [1053, 406] on div "All sides" at bounding box center [1080, 413] width 121 height 26
type input "*"
click at [1148, 406] on div "#000000" at bounding box center [1146, 405] width 12 height 12
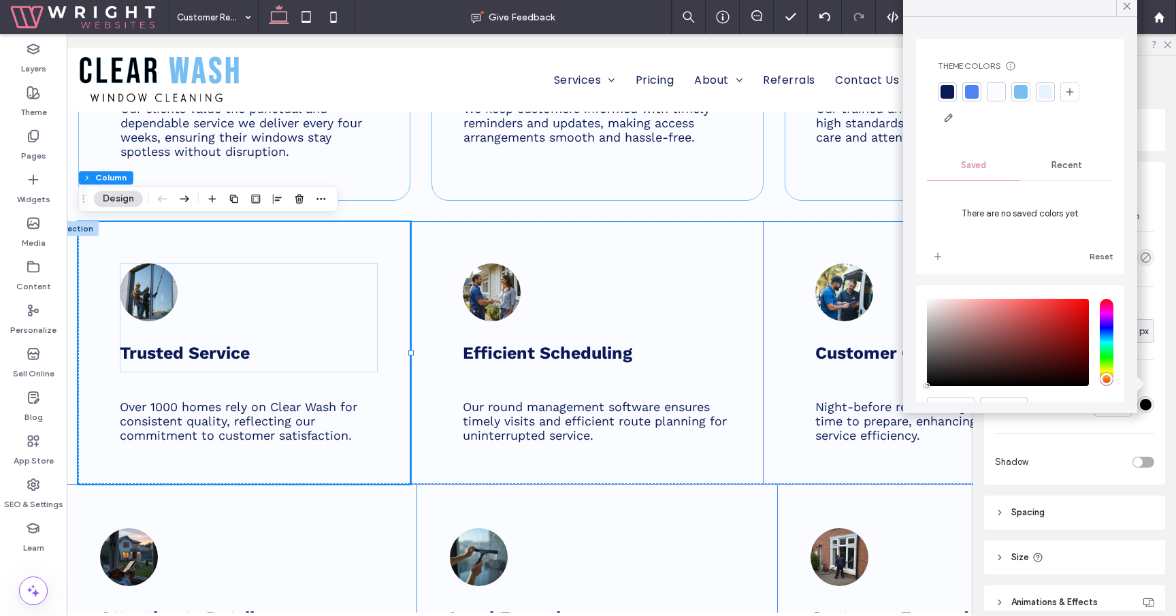
click at [1016, 93] on div at bounding box center [1021, 92] width 14 height 14
click at [1117, 448] on div "Color Image Video Background color Corner radius * px Border *** Shadow" at bounding box center [1074, 340] width 181 height 288
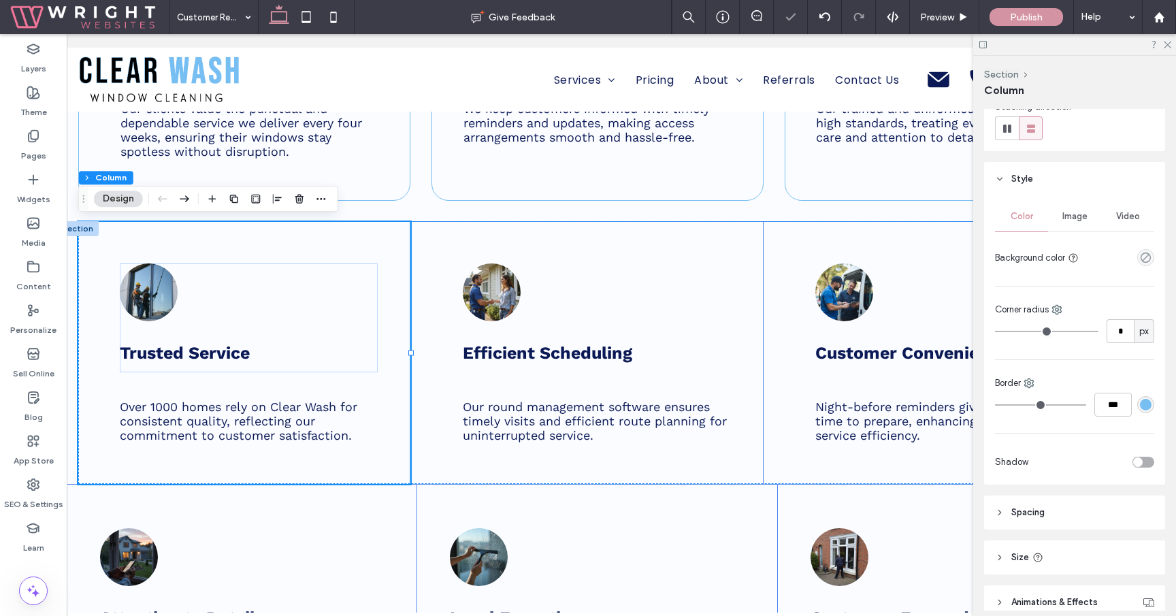
click at [1116, 391] on div "Border ***" at bounding box center [1074, 396] width 159 height 40
click at [1116, 408] on input "***" at bounding box center [1112, 405] width 37 height 24
type input "*"
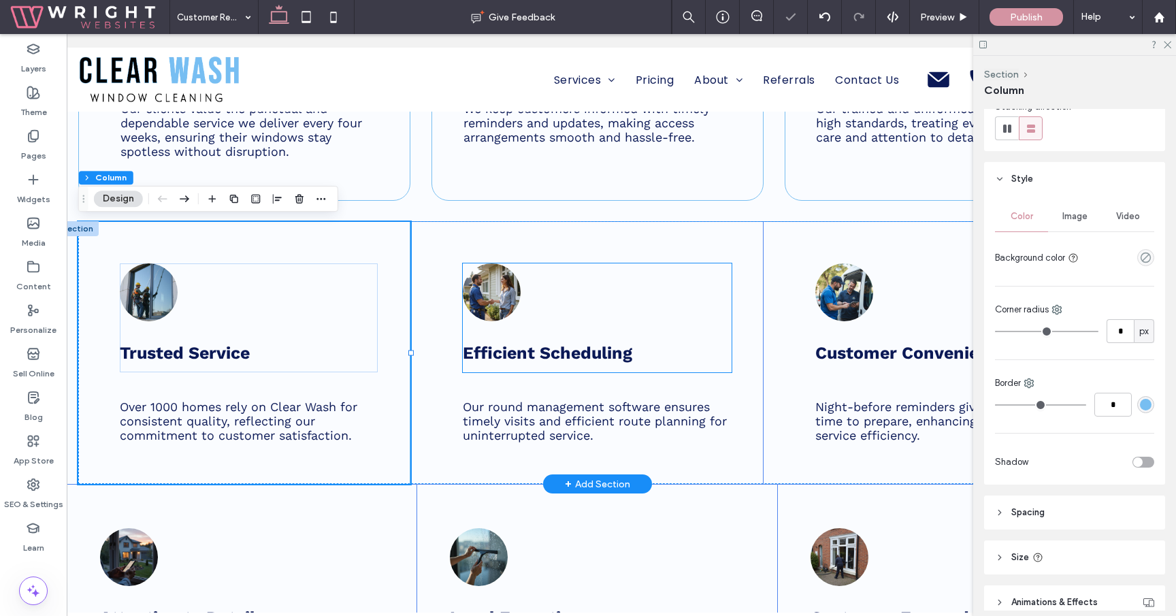
type input "***"
click at [753, 322] on div "Efficient Scheduling Our round management software ensures timely visits and ef…" at bounding box center [597, 353] width 332 height 262
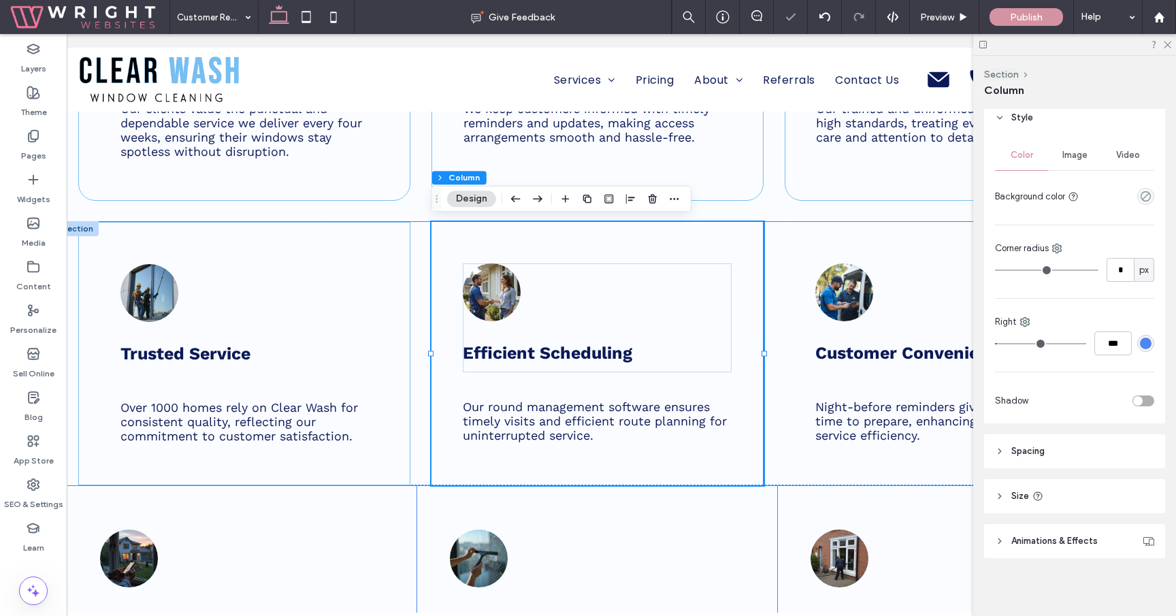
scroll to position [238, 0]
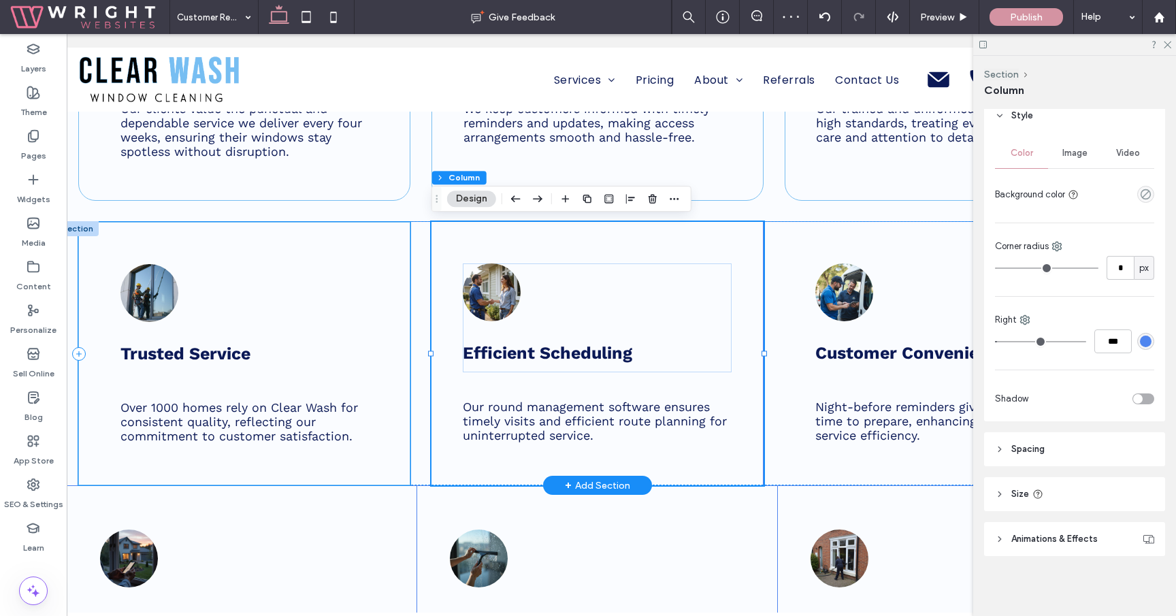
click at [380, 337] on div "Trusted Service Over 1000 homes rely on Clear Wash for consistent quality, refl…" at bounding box center [244, 353] width 332 height 263
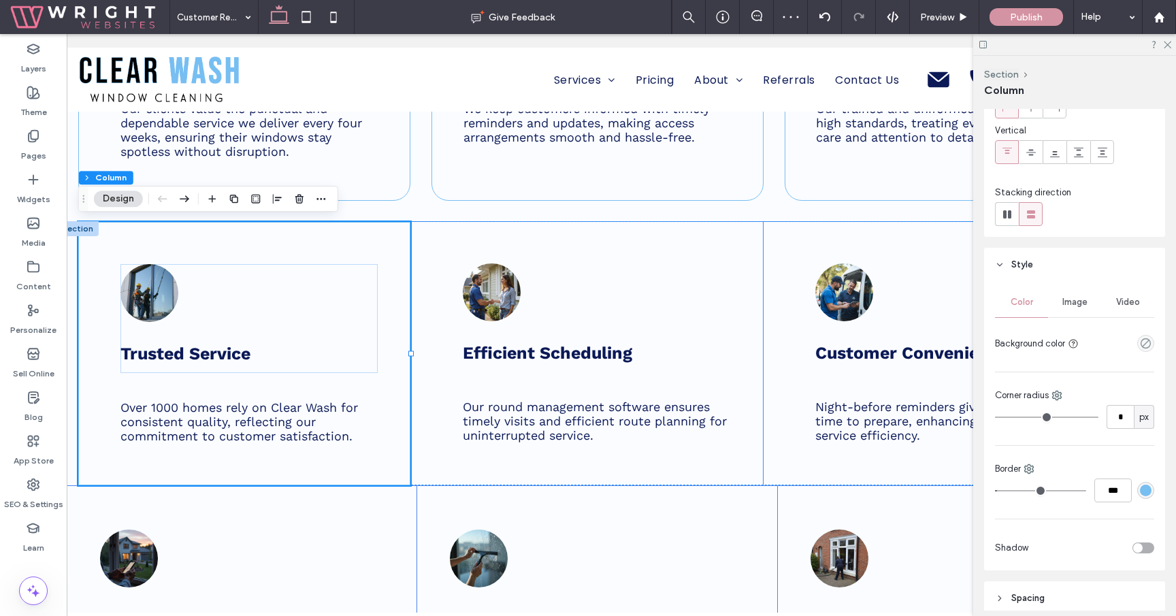
scroll to position [97, 0]
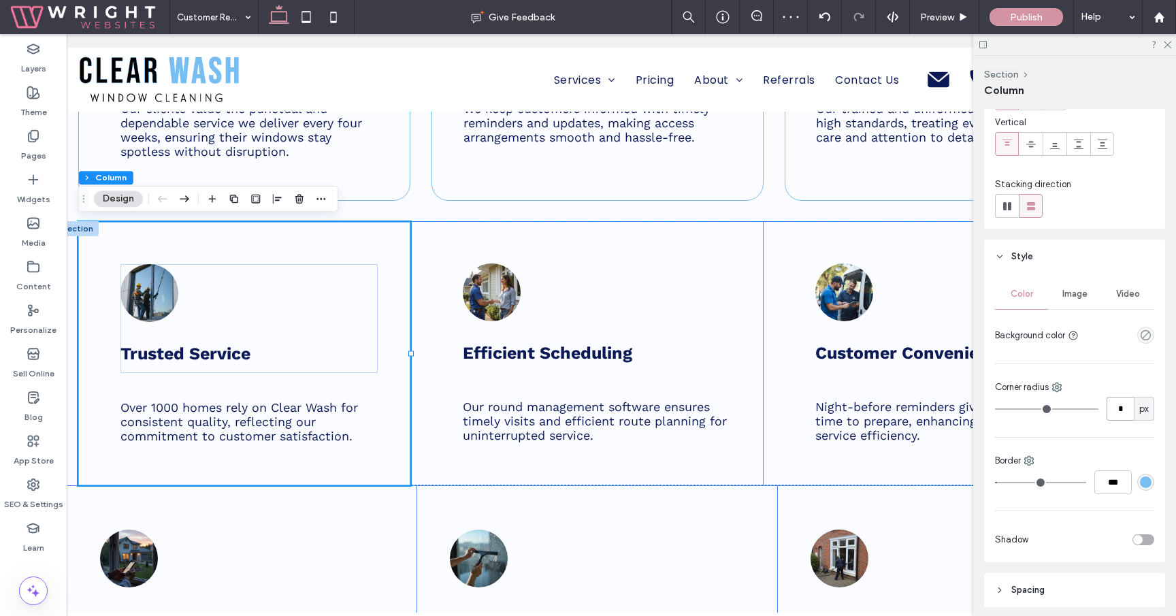
click at [1116, 412] on input "*" at bounding box center [1119, 409] width 27 height 24
type input "**"
click at [752, 342] on div "Efficient Scheduling Our round management software ensures timely visits and ef…" at bounding box center [597, 353] width 332 height 263
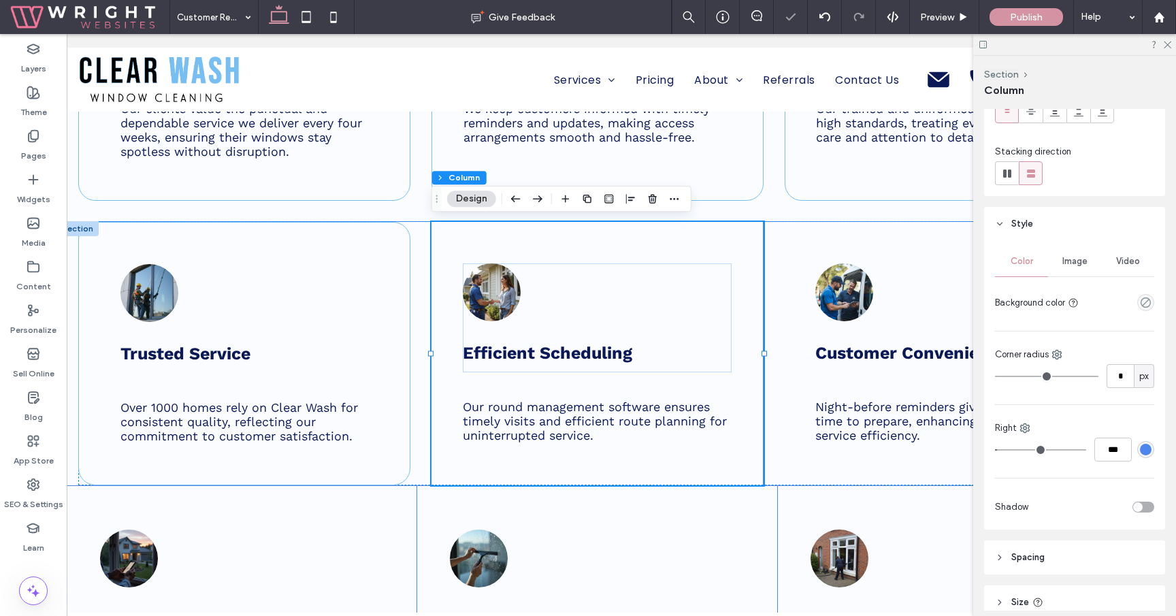
scroll to position [152, 0]
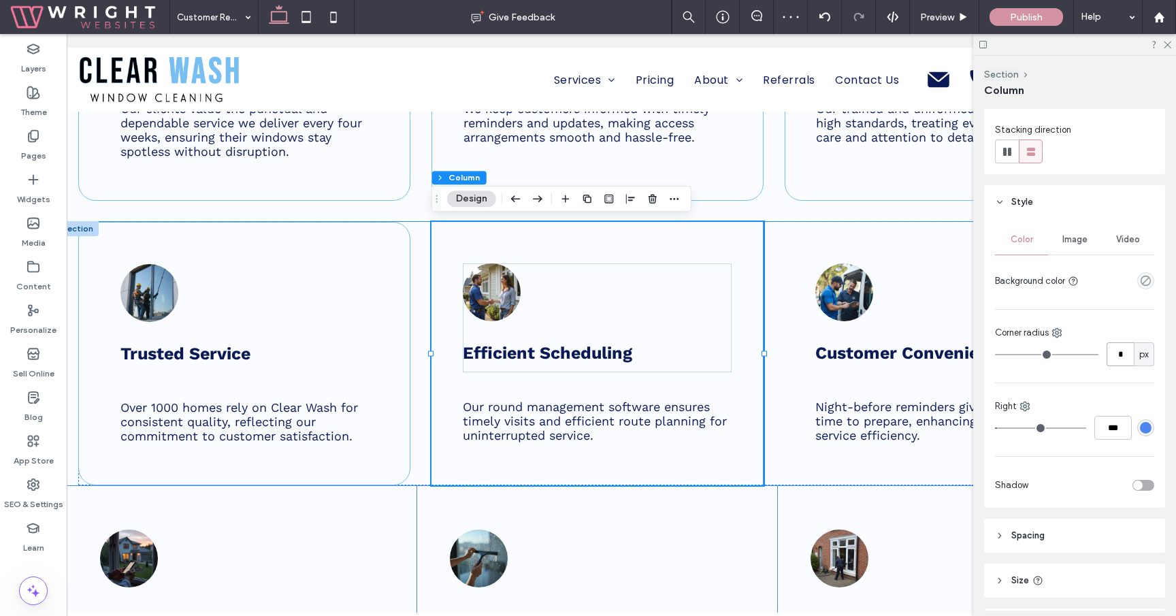
click at [1123, 348] on input "*" at bounding box center [1119, 354] width 27 height 24
type input "**"
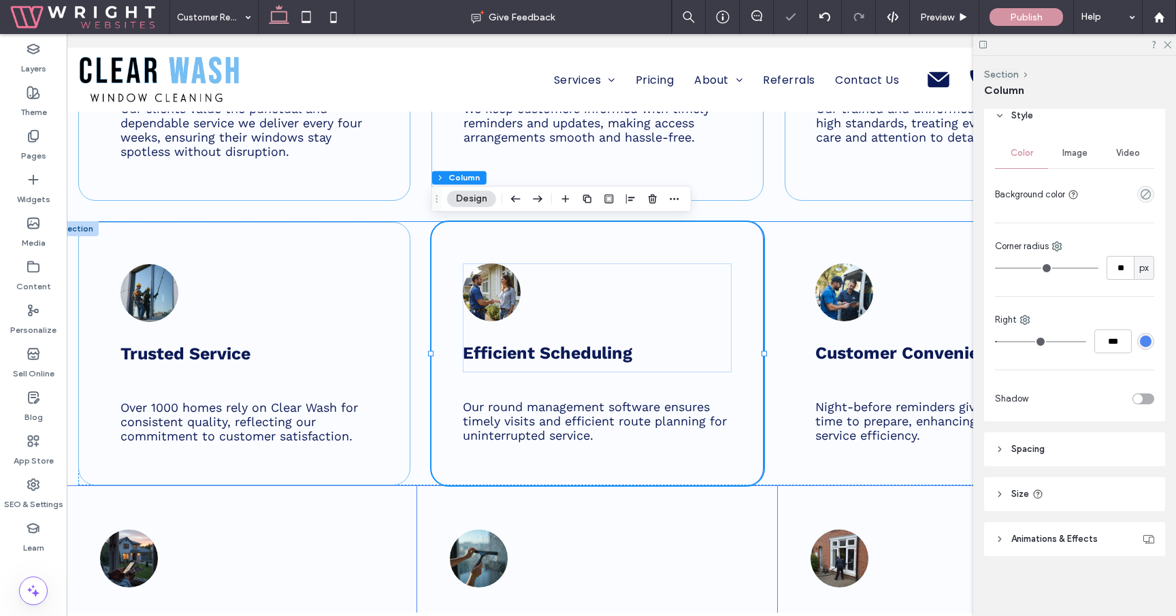
click at [1076, 442] on header "Spacing" at bounding box center [1074, 449] width 181 height 34
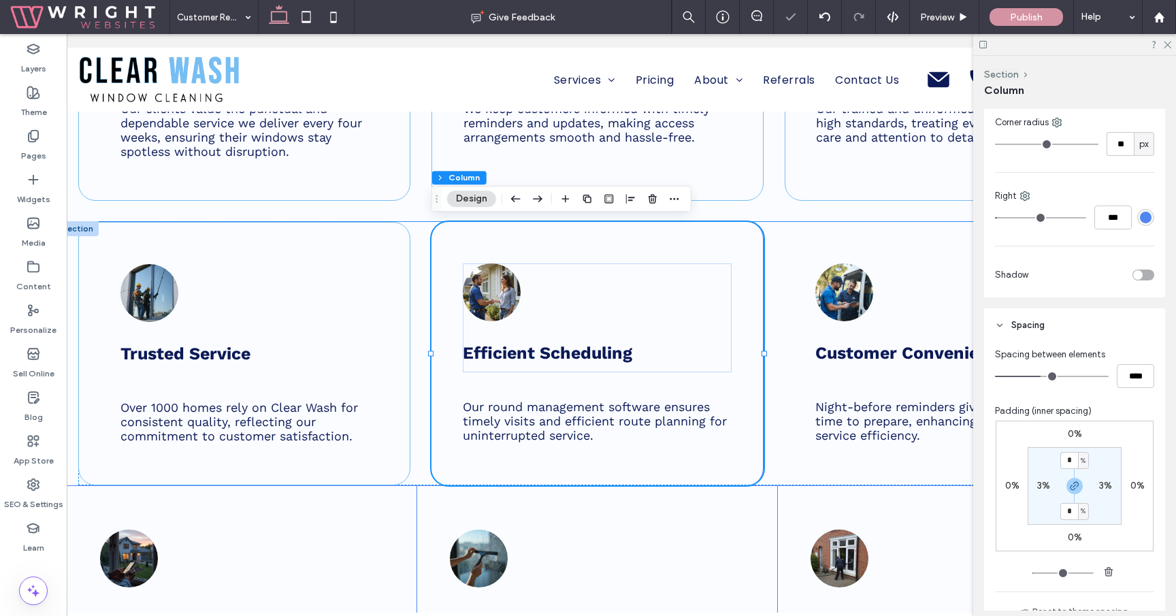
scroll to position [366, 0]
click at [1010, 477] on label "0%" at bounding box center [1012, 482] width 14 height 12
type input "*"
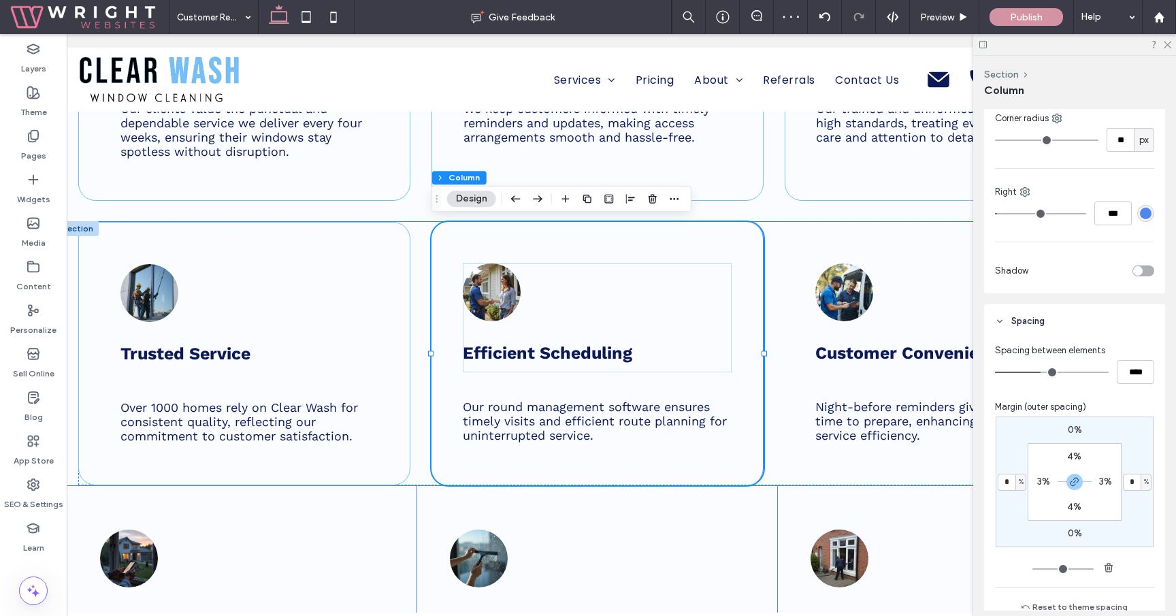
type input "*"
type input "**"
type input "*****"
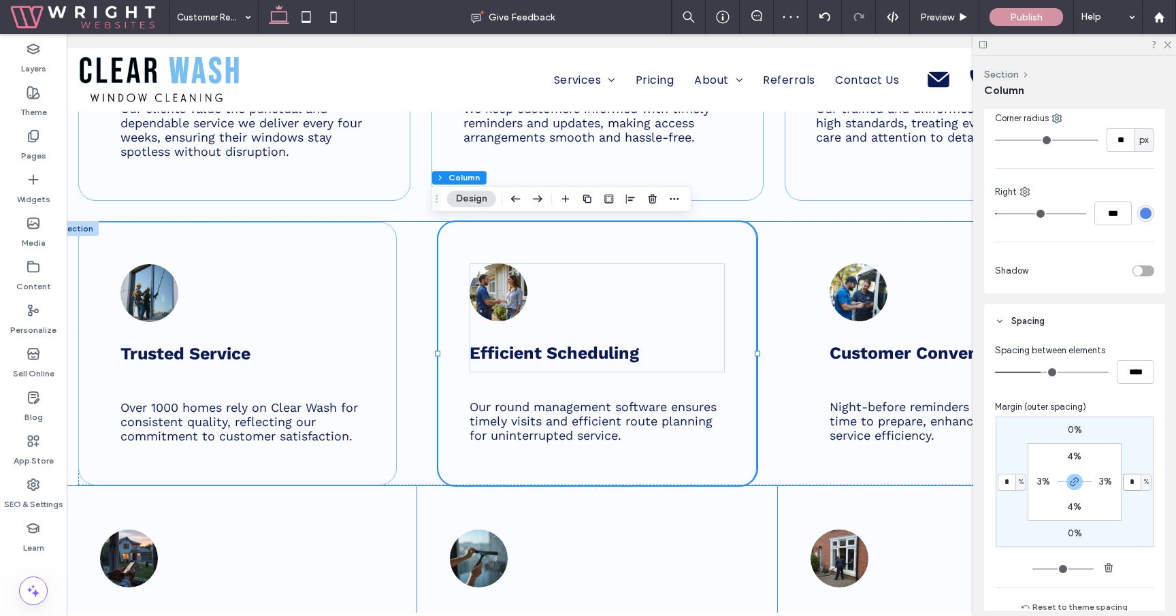
click at [1129, 481] on input "*" at bounding box center [1132, 482] width 18 height 17
type input "**"
type input "*****"
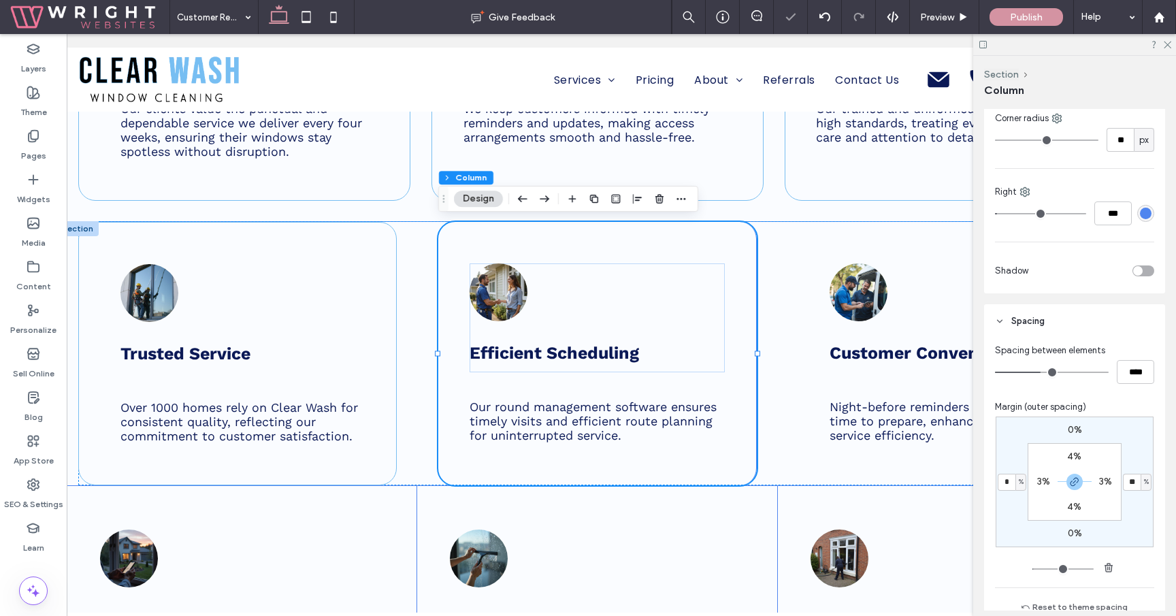
type input "**"
click at [1088, 391] on div "Spacing between elements **** Margin (outer spacing) 0% ** % 0% ** % 4% 3% 4% 3…" at bounding box center [1074, 479] width 159 height 271
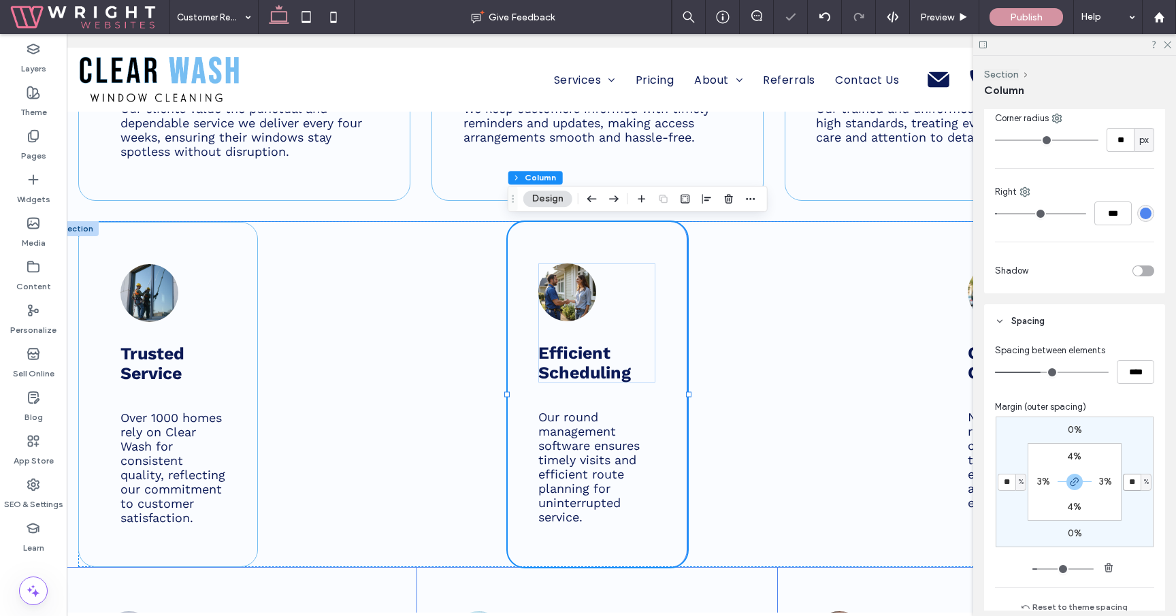
click at [1131, 483] on input "**" at bounding box center [1132, 482] width 18 height 17
type input "*"
type input "**"
type input "*****"
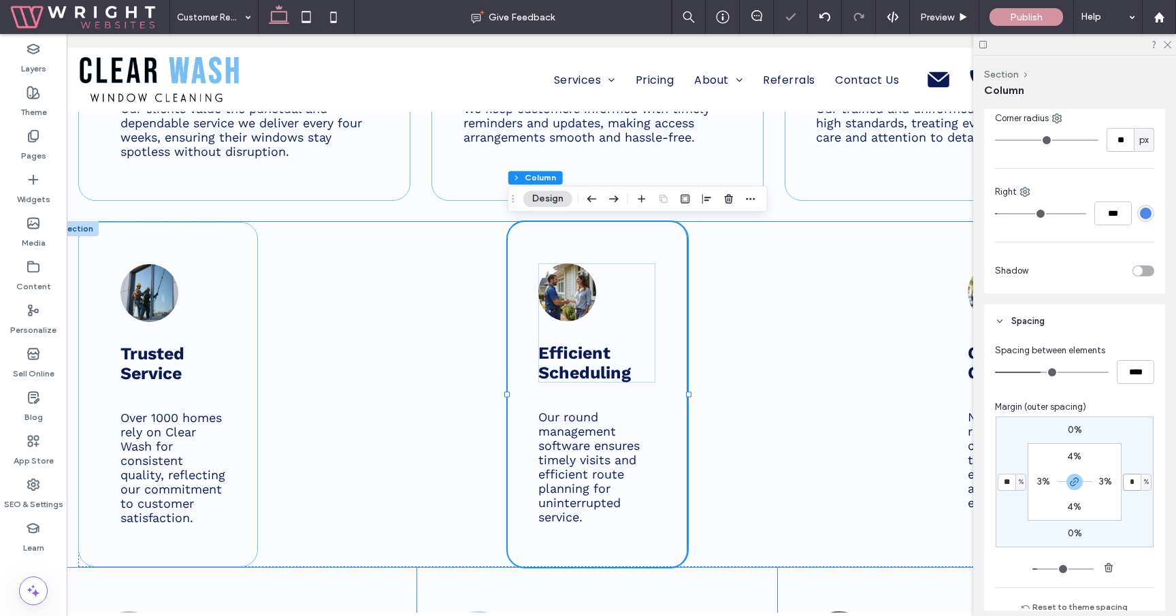
type input "*"
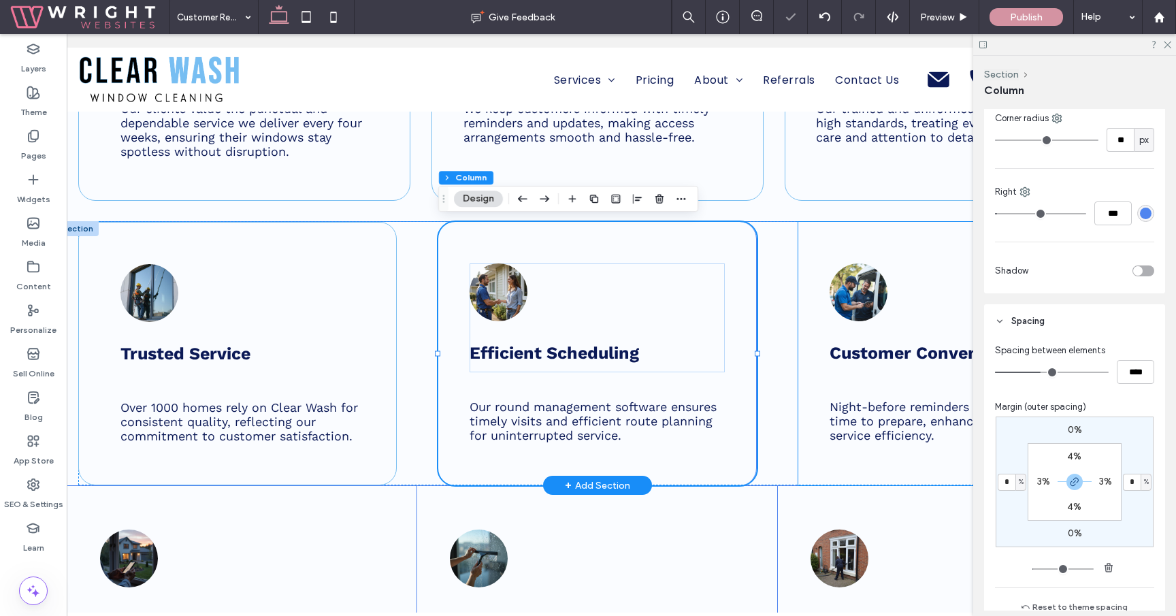
click at [806, 371] on div "Customer Convenience Night-before reminders give clients ample time to prepare,…" at bounding box center [957, 353] width 318 height 263
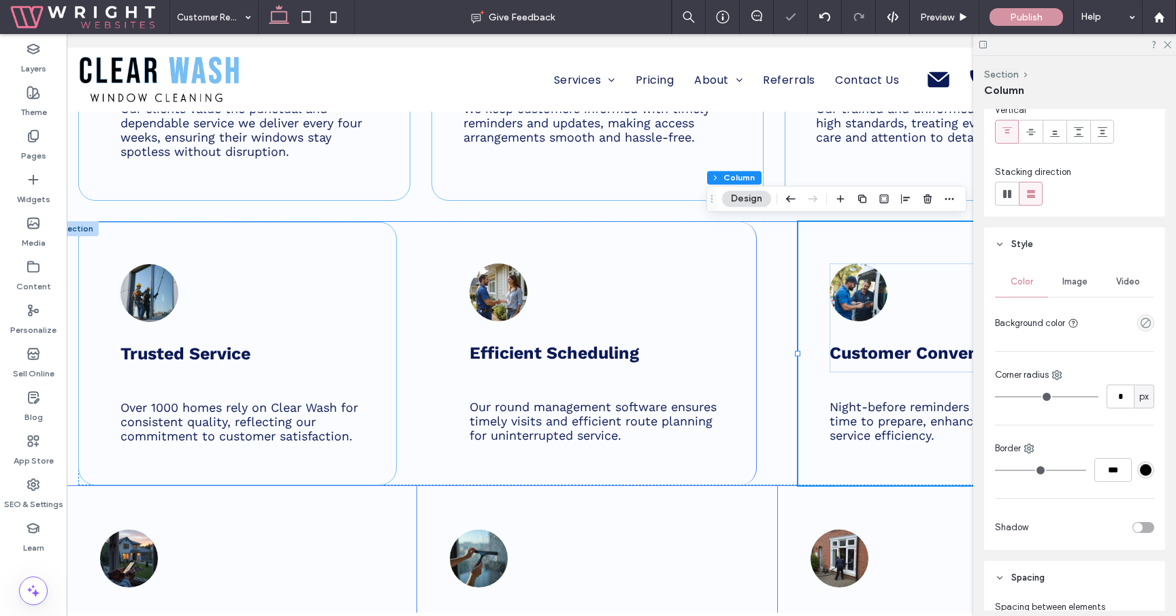
scroll to position [127, 0]
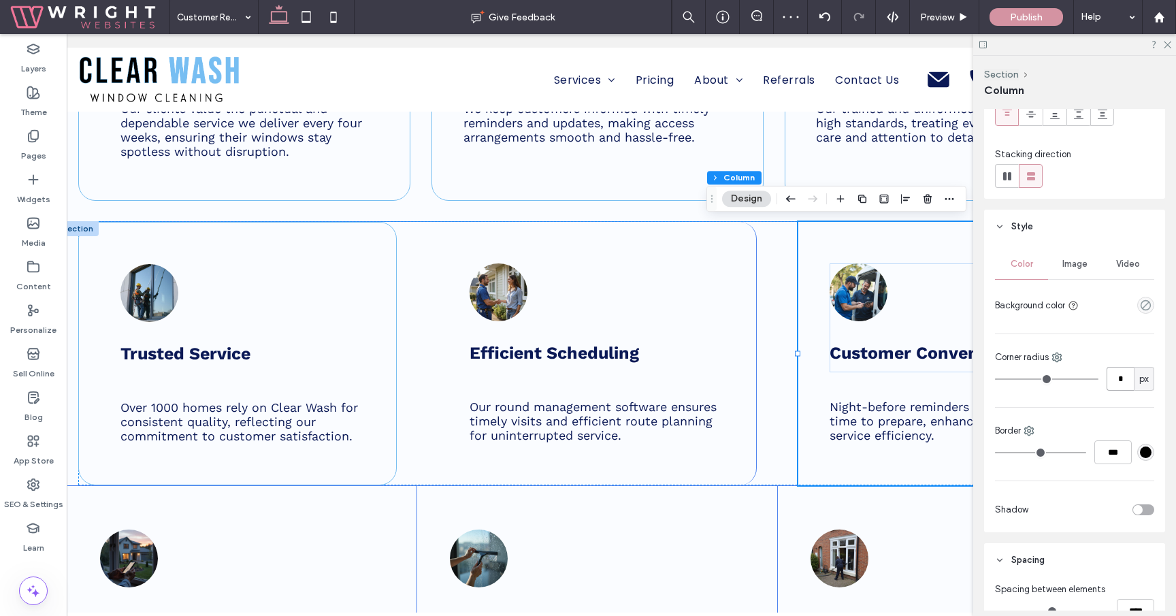
click at [1116, 378] on input "*" at bounding box center [1119, 379] width 27 height 24
type input "**"
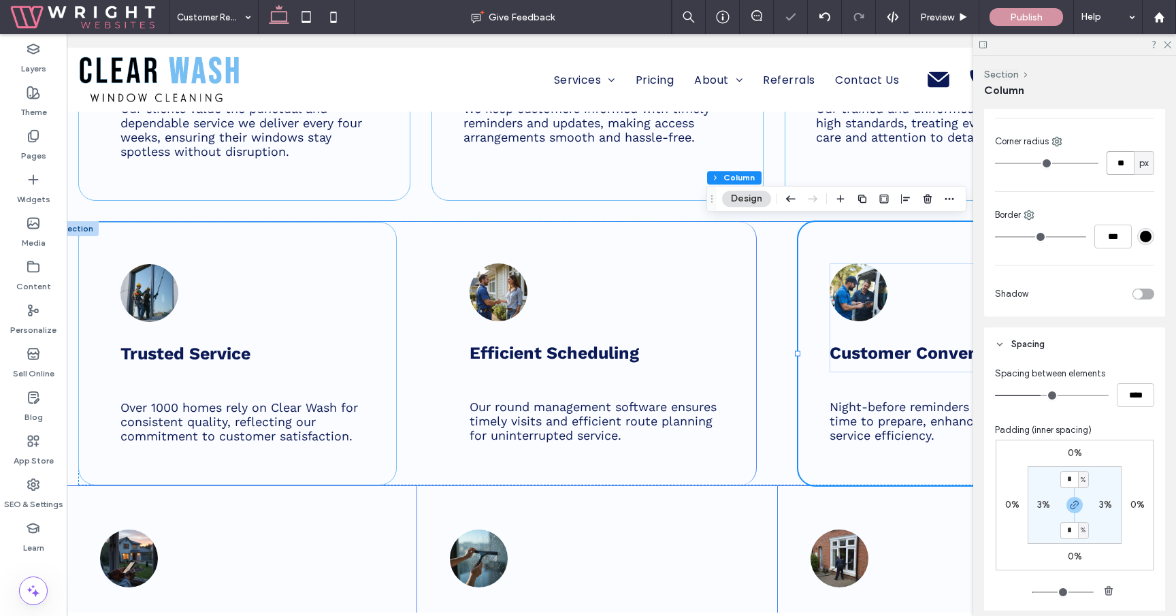
scroll to position [356, 0]
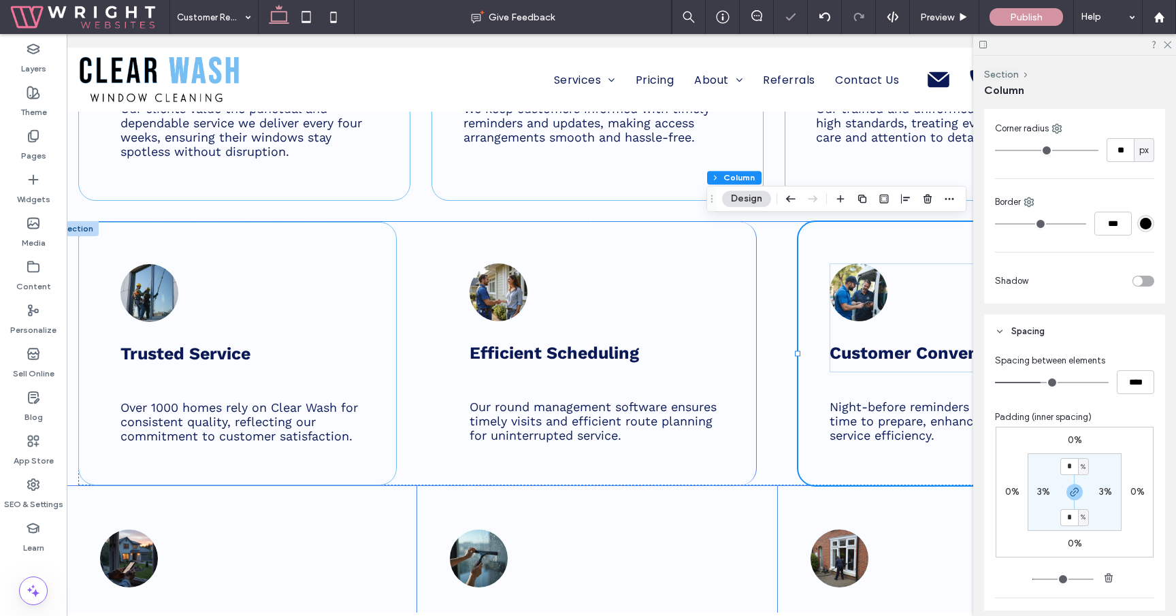
click at [1015, 490] on label "0%" at bounding box center [1012, 492] width 14 height 12
type input "*"
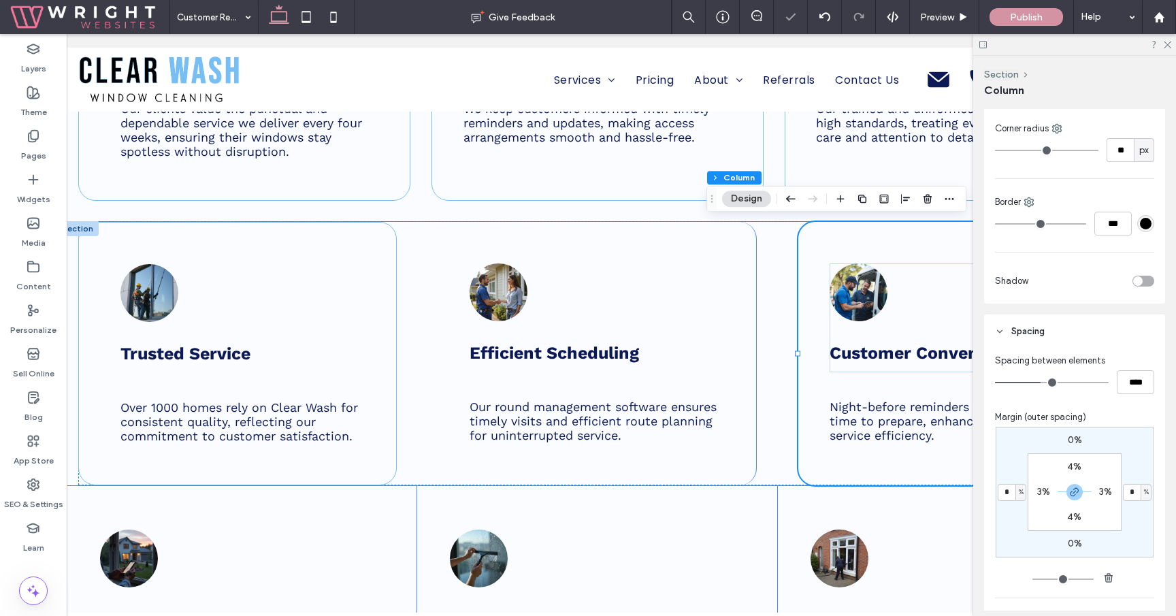
type input "*"
click at [1099, 405] on div "Spacing between elements **** Margin (outer spacing) 0% * % 0% % 4% 3% 4% 3% Re…" at bounding box center [1074, 489] width 159 height 271
click at [746, 354] on div "Efficient Scheduling Our round management software ensures timely visits and ef…" at bounding box center [597, 353] width 318 height 263
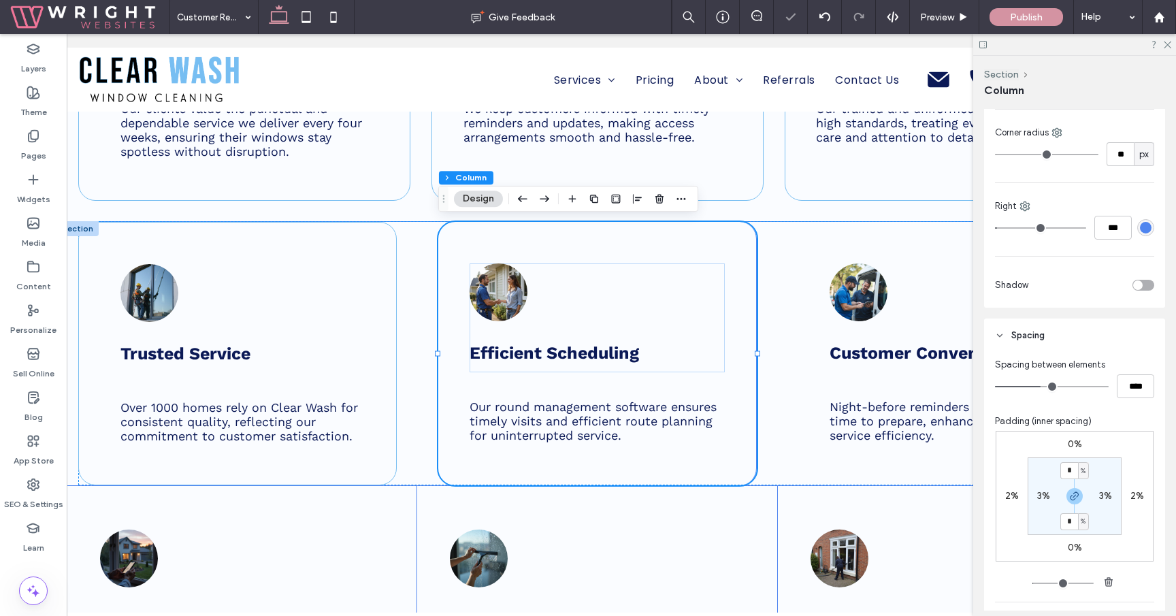
scroll to position [405, 0]
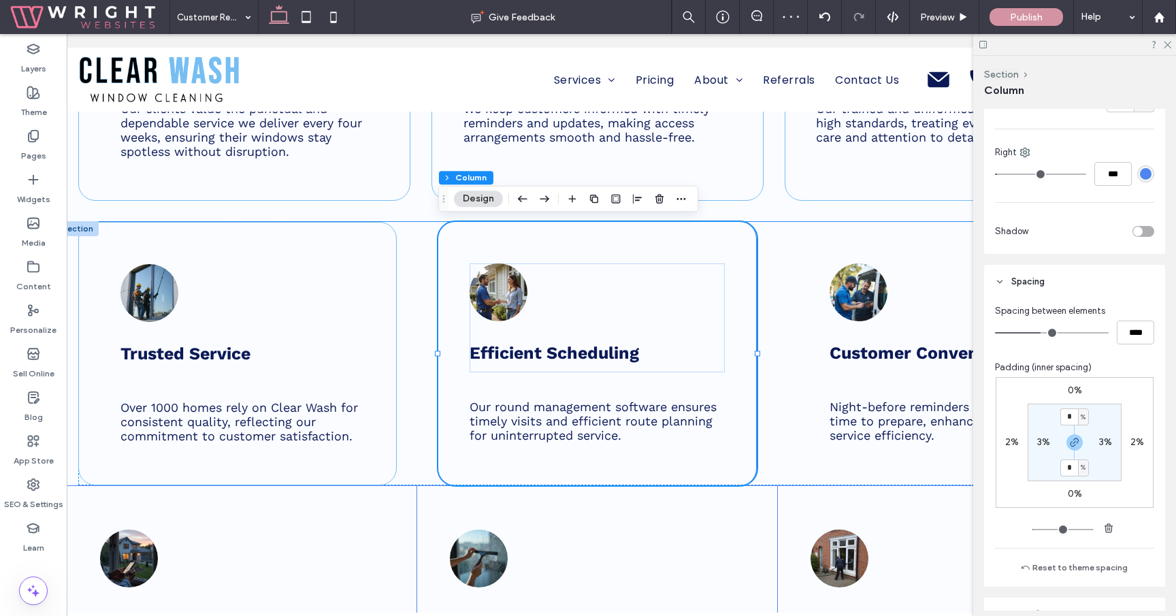
click at [1016, 446] on label "2%" at bounding box center [1012, 442] width 14 height 12
type input "*"
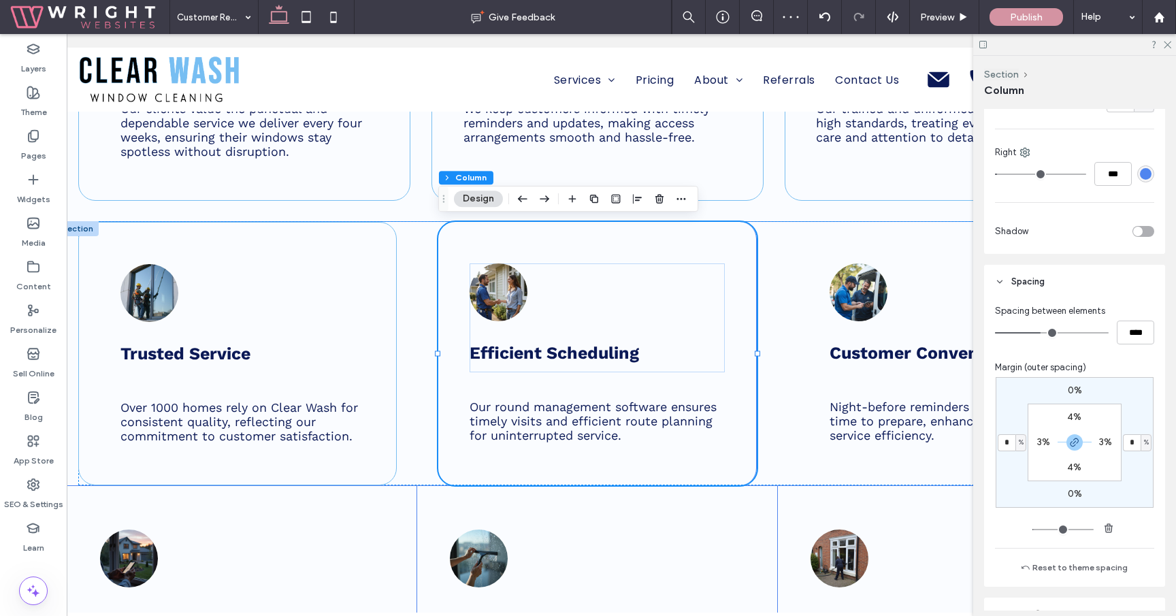
type input "*"
type input "**"
type input "***"
type input "*"
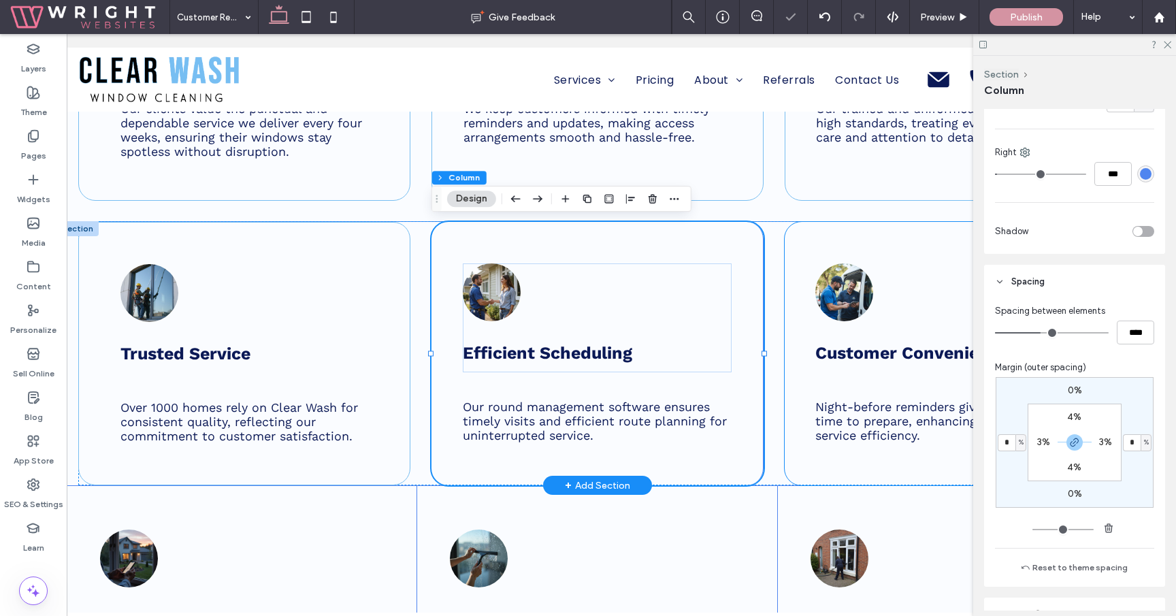
click at [819, 465] on div "Customer Convenience Night-before reminders give clients ample time to prepare,…" at bounding box center [950, 353] width 332 height 263
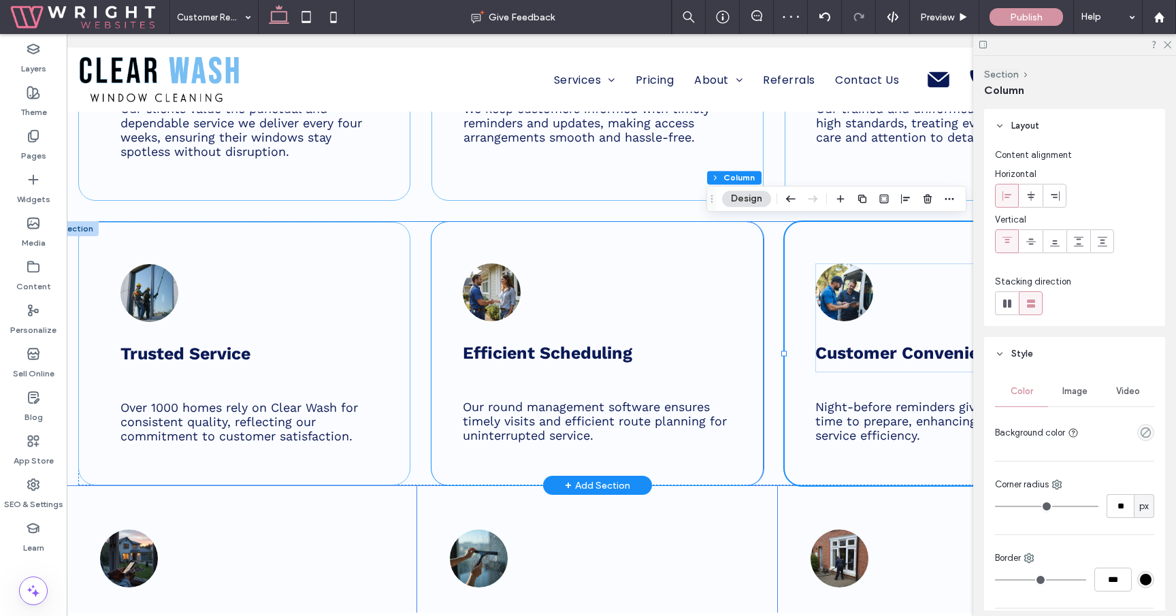
click at [741, 455] on div "Efficient Scheduling Our round management software ensures timely visits and ef…" at bounding box center [597, 353] width 332 height 263
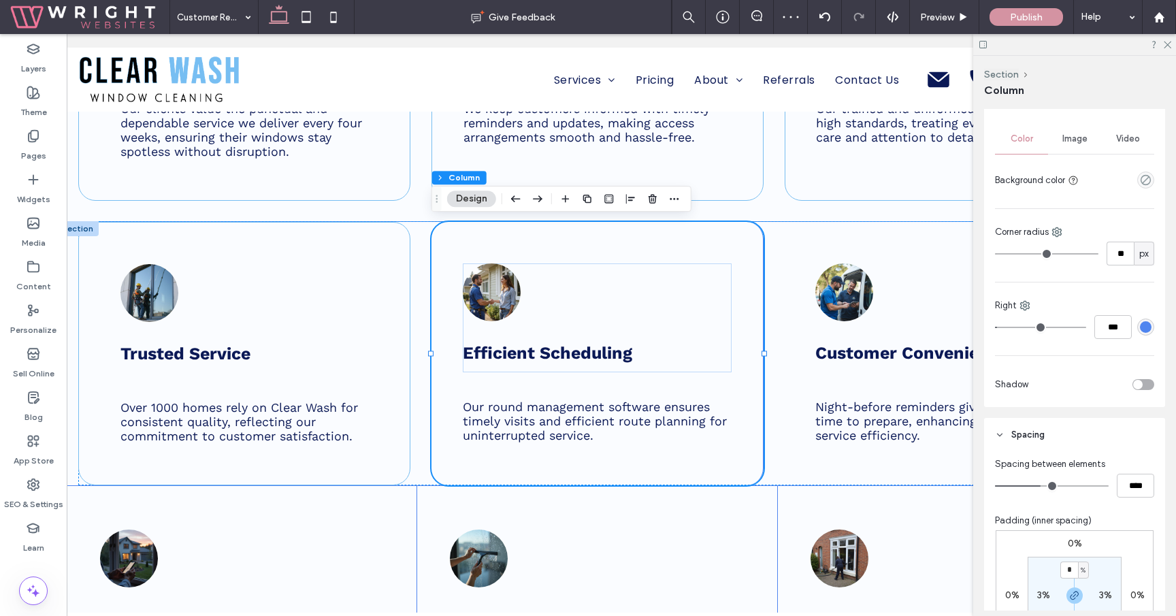
scroll to position [251, 0]
click at [1026, 310] on icon at bounding box center [1024, 306] width 11 height 11
click at [1054, 335] on span "All sides" at bounding box center [1063, 337] width 33 height 14
type input "*"
click at [1138, 334] on div at bounding box center [1145, 328] width 17 height 17
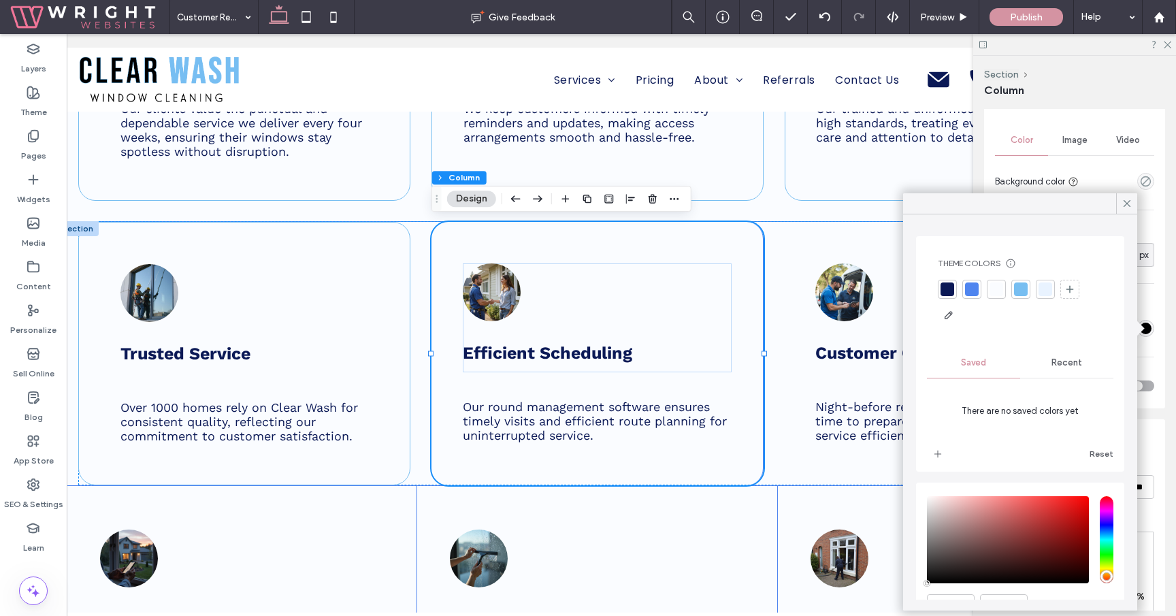
click at [967, 292] on div at bounding box center [972, 289] width 14 height 14
click at [1021, 287] on div at bounding box center [1023, 291] width 14 height 14
click at [1118, 205] on div at bounding box center [1126, 203] width 21 height 20
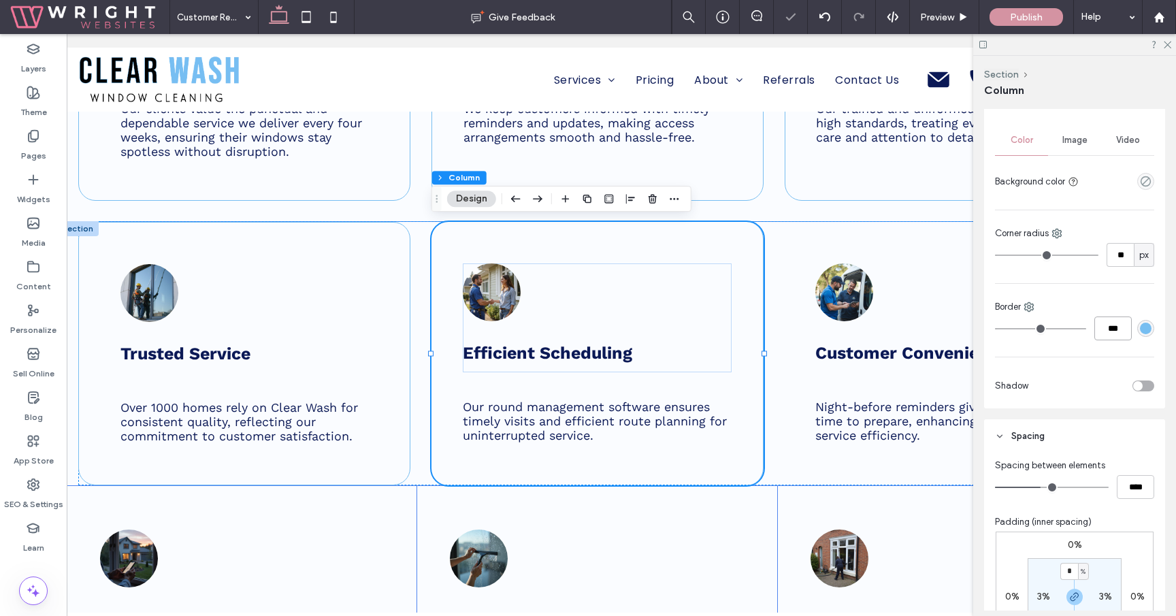
click at [1104, 322] on input "***" at bounding box center [1112, 328] width 37 height 24
type input "*"
type input "***"
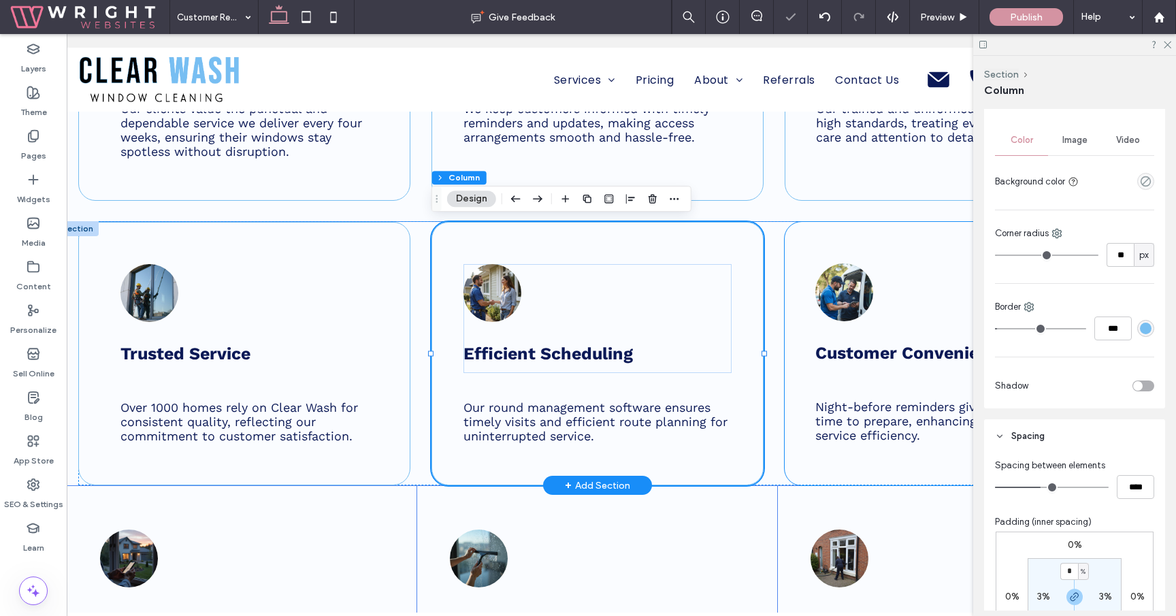
click at [787, 410] on div "Customer Convenience Night-before reminders give clients ample time to prepare,…" at bounding box center [950, 353] width 332 height 263
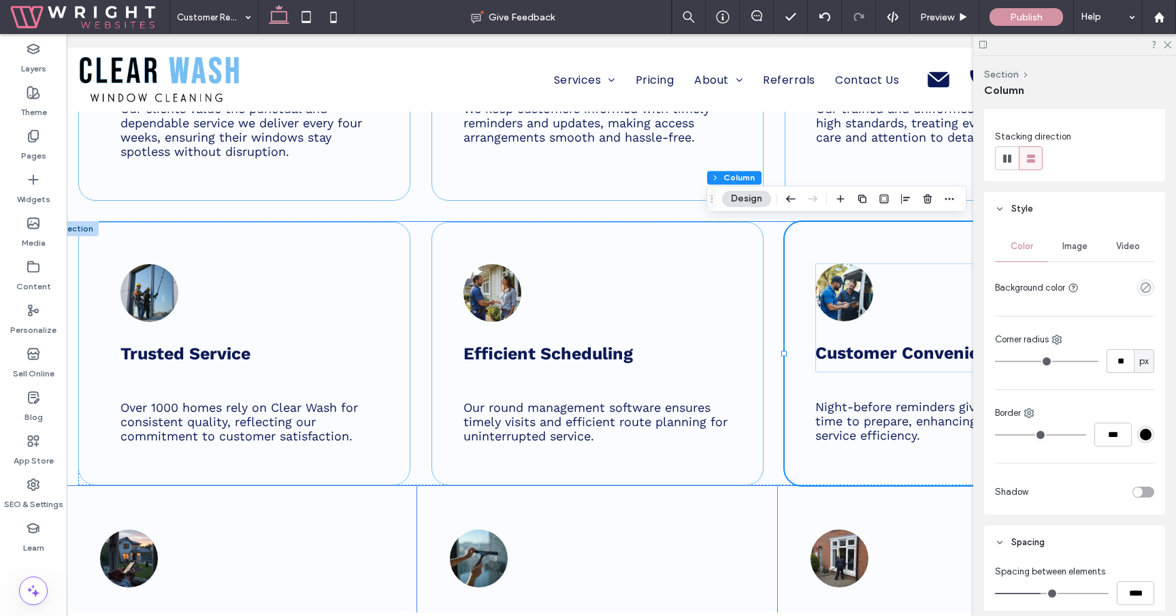
scroll to position [144, 0]
click at [1155, 429] on div "Color Image Video Background color Corner radius ** px Border *** Shadow" at bounding box center [1074, 371] width 181 height 288
click at [1141, 437] on div "#000000" at bounding box center [1146, 435] width 12 height 12
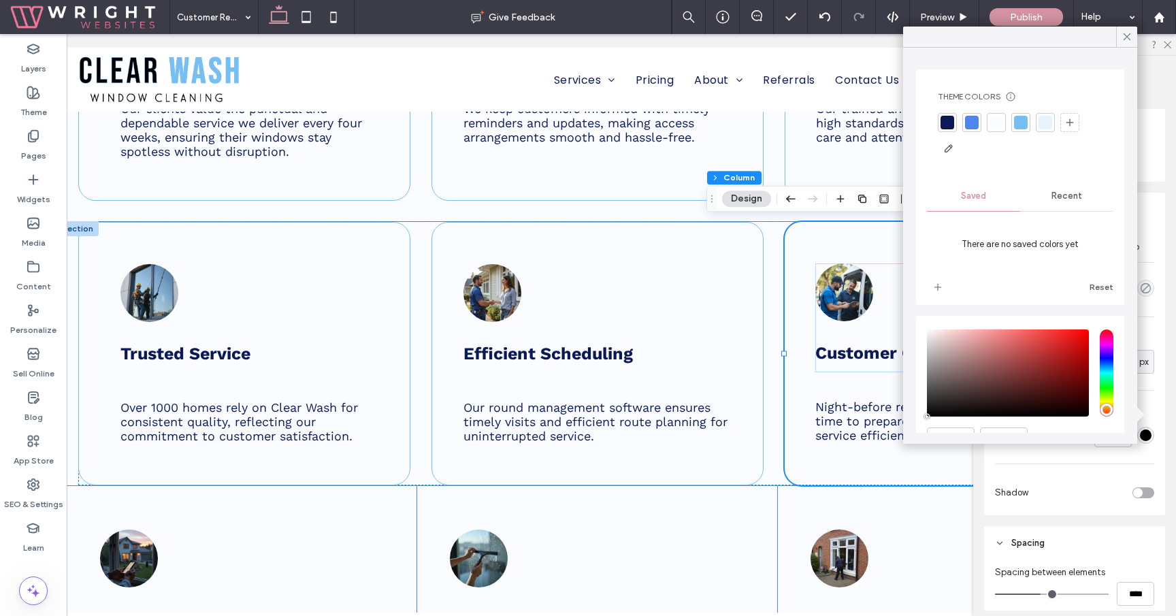
click at [1022, 126] on div at bounding box center [1021, 123] width 14 height 14
click at [1114, 467] on div "Color Image Video Background color Corner radius ** px Border *** Shadow" at bounding box center [1074, 371] width 181 height 288
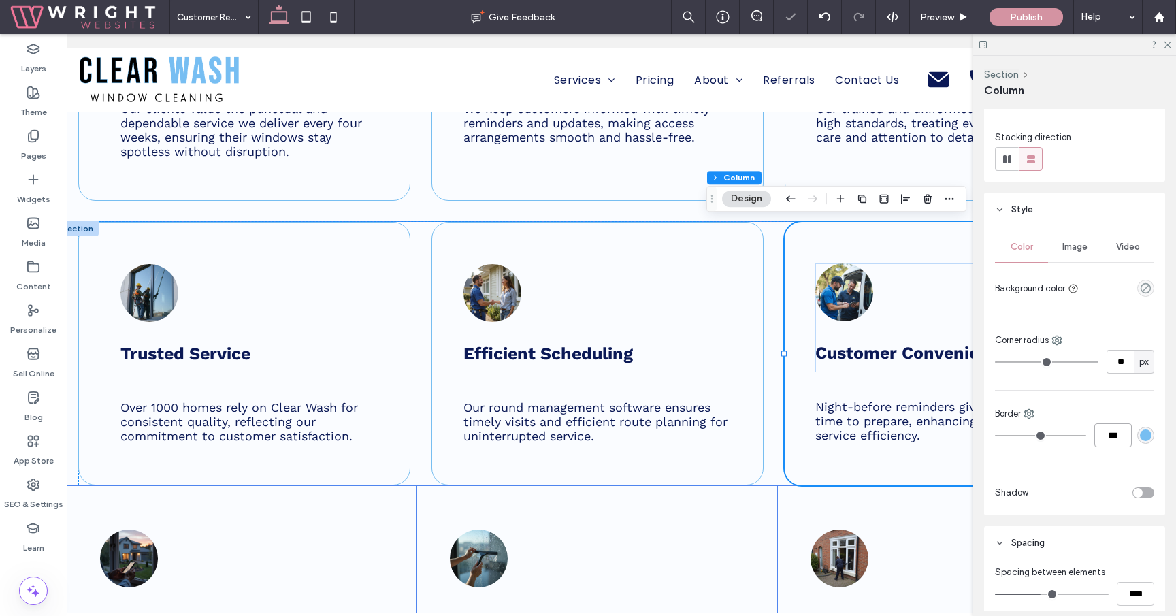
click at [1114, 424] on input "***" at bounding box center [1112, 435] width 37 height 24
type input "*"
type input "***"
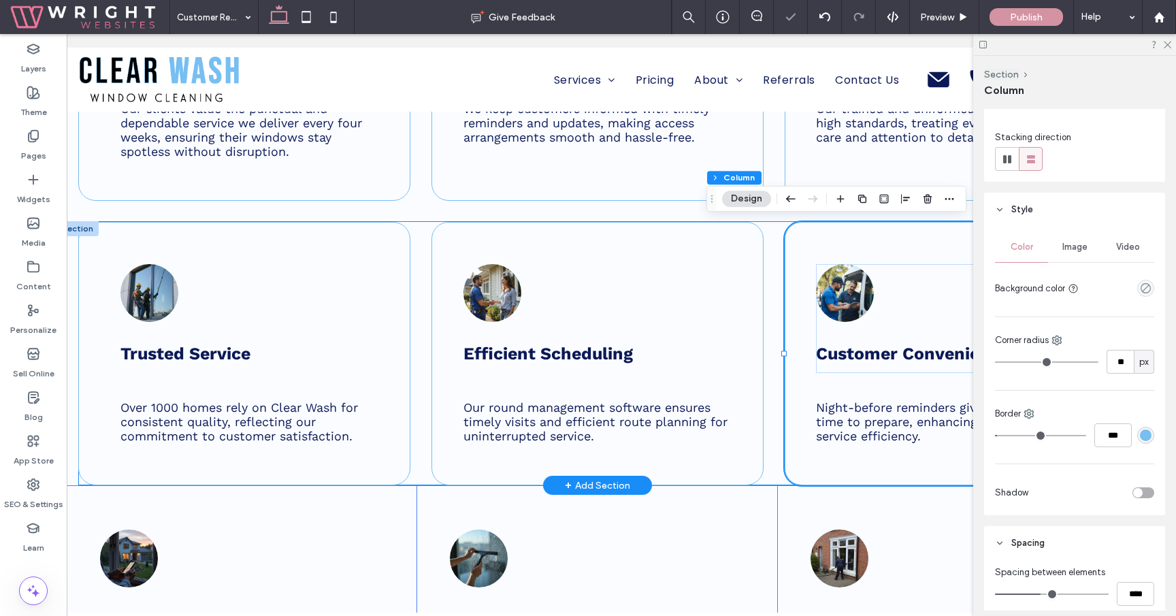
click at [772, 467] on div "Trusted Service Over 1000 homes rely on Clear Wash for consistent quality, refl…" at bounding box center [597, 353] width 1038 height 263
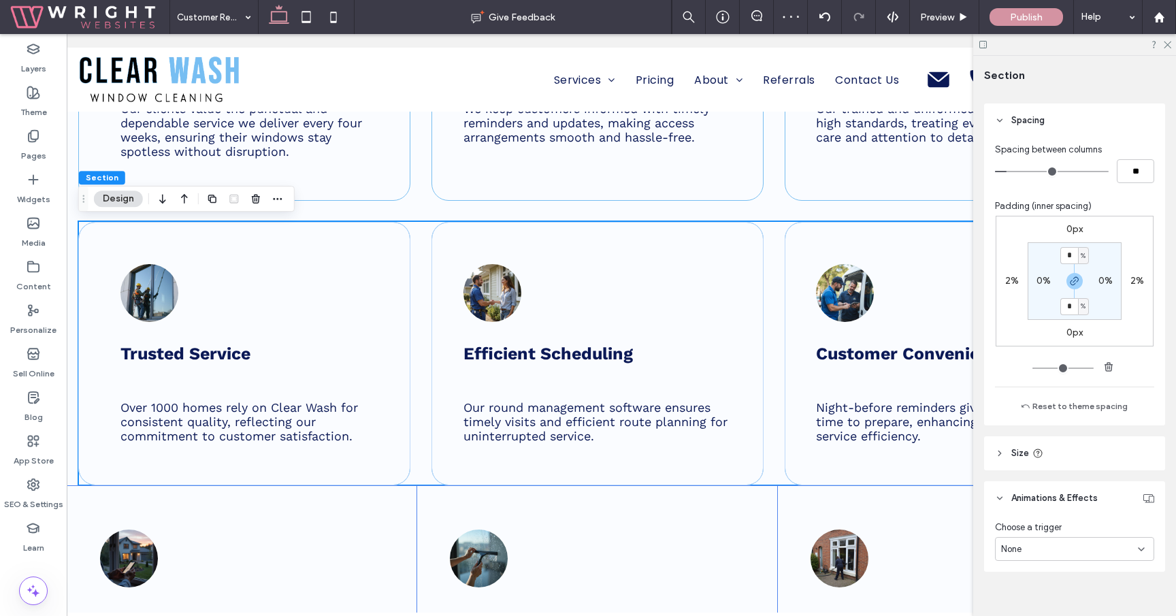
scroll to position [665, 0]
type input "*"
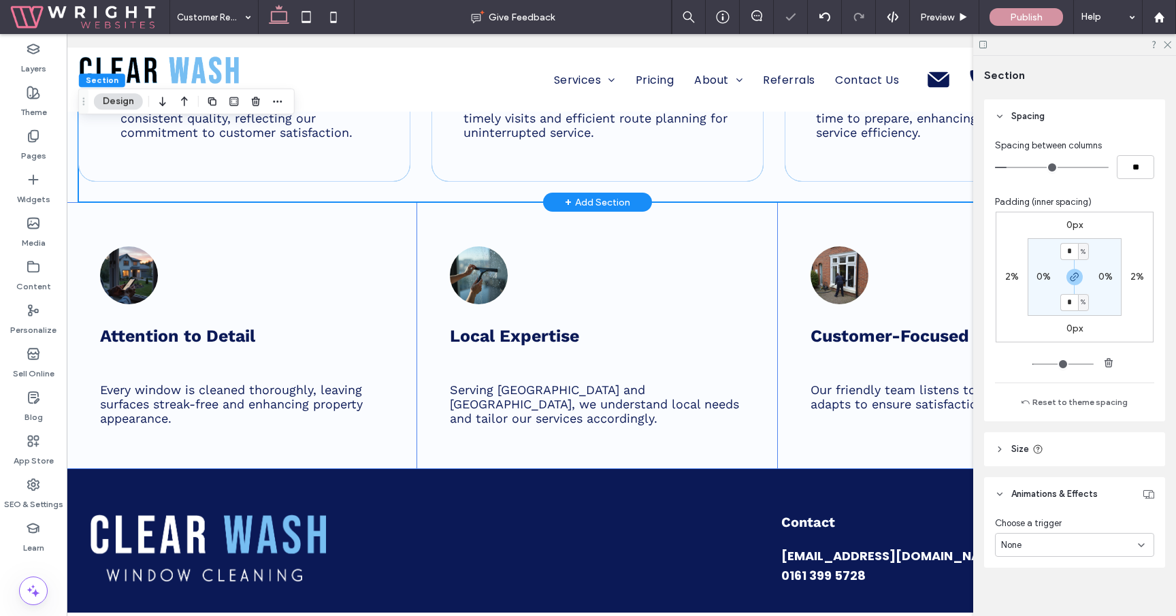
scroll to position [1376, 0]
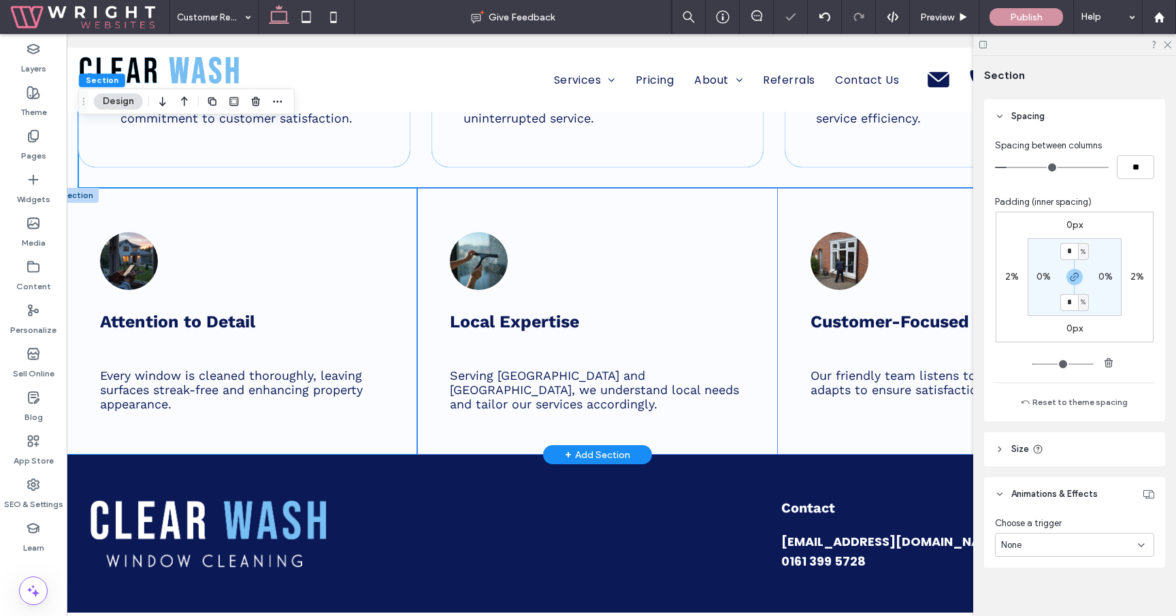
click at [401, 225] on div "Attention to Detail Every window is cleaned thoroughly, leaving surfaces streak…" at bounding box center [236, 320] width 361 height 265
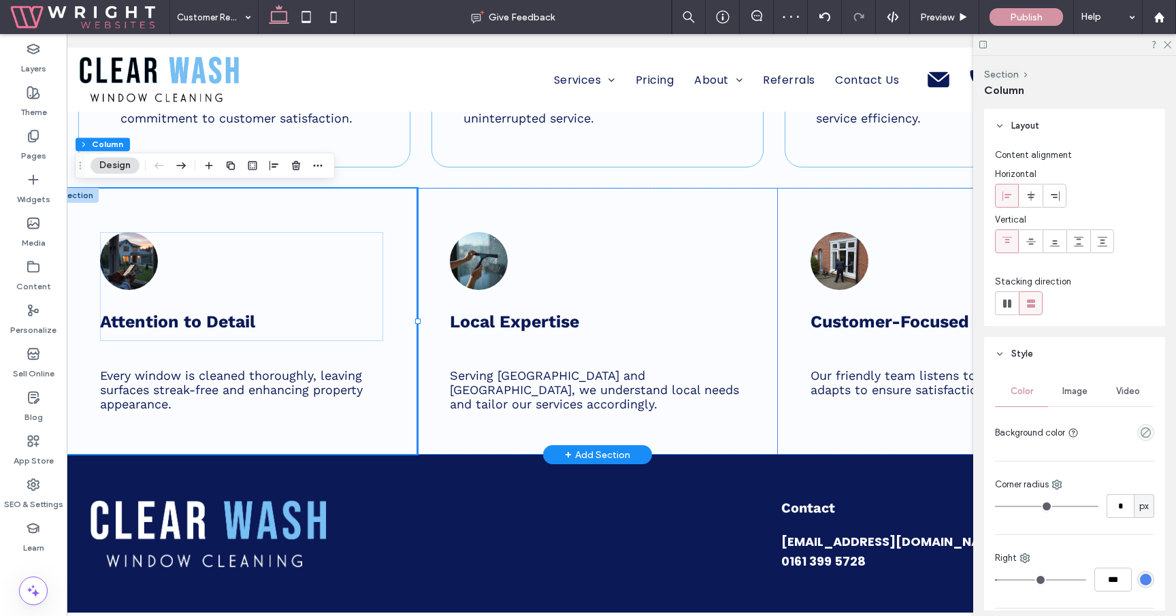
click at [82, 194] on div at bounding box center [77, 195] width 42 height 15
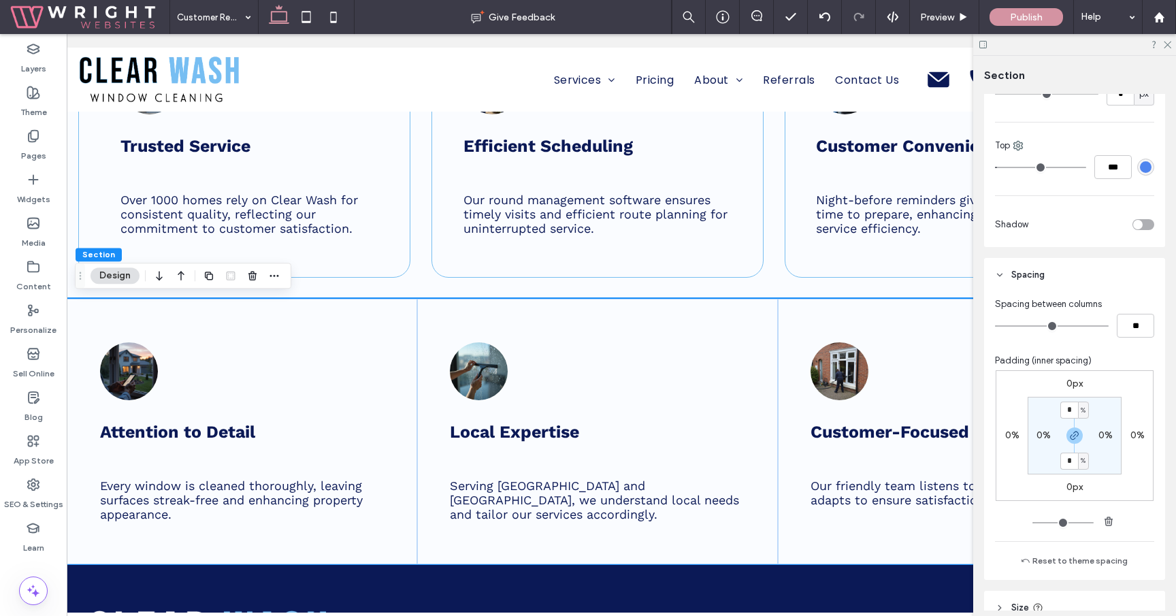
scroll to position [542, 0]
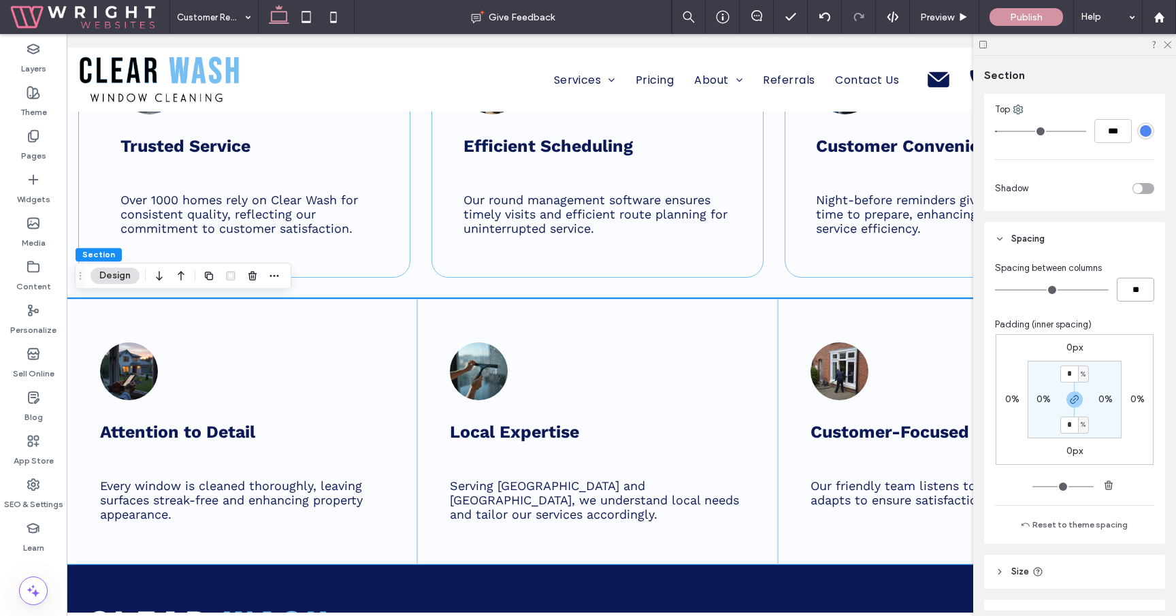
click at [1129, 279] on input "**" at bounding box center [1134, 290] width 37 height 24
type input "*"
type input "**"
click at [1012, 394] on label "0%" at bounding box center [1012, 399] width 14 height 12
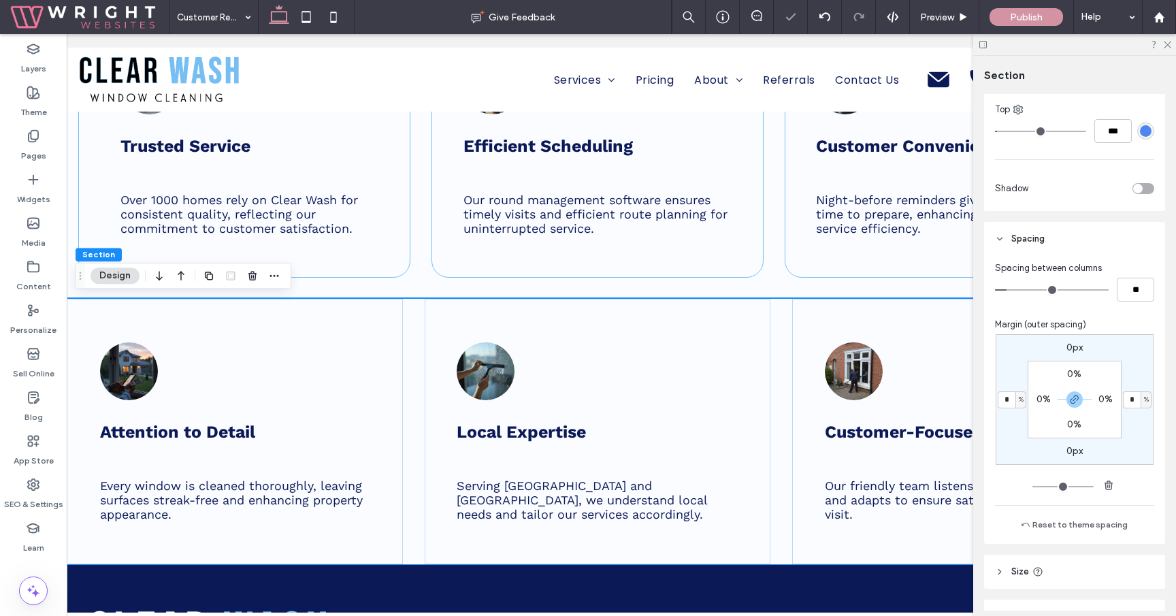
type input "*"
click at [1128, 400] on input "*" at bounding box center [1132, 399] width 18 height 17
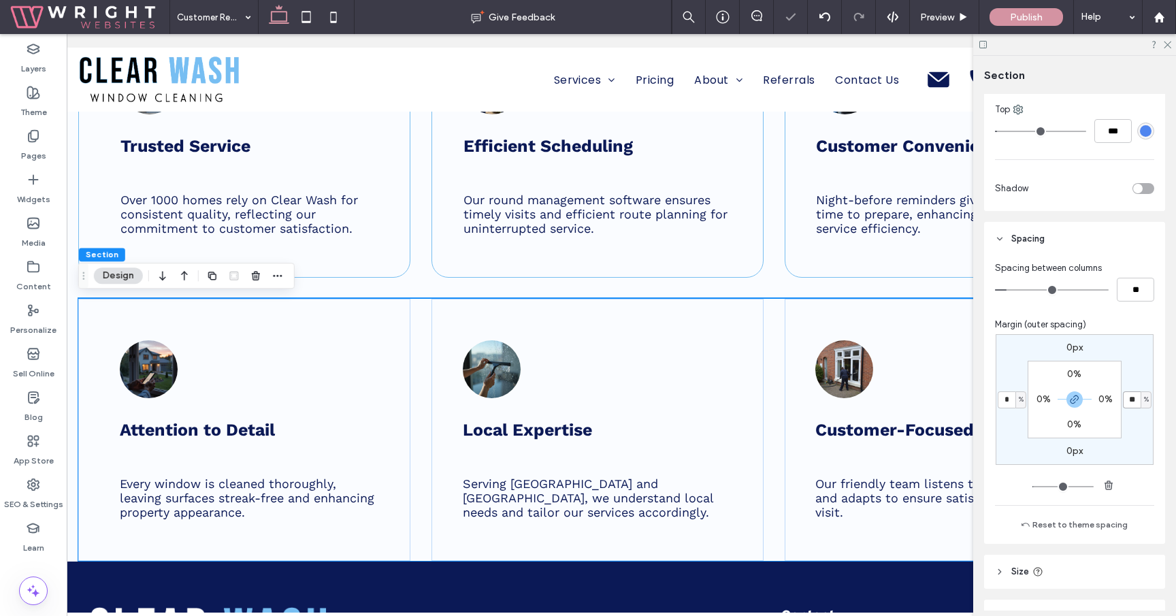
type input "**"
click at [1072, 348] on label "0px" at bounding box center [1074, 348] width 16 height 12
type input "*"
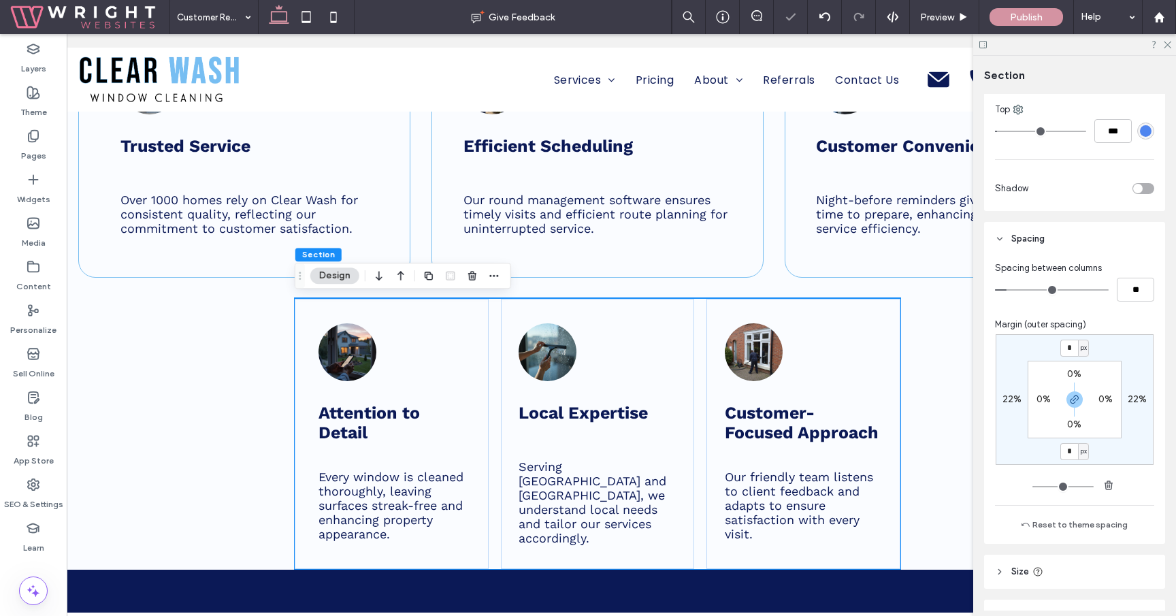
type input "*"
click at [1134, 325] on div "Margin (outer spacing)" at bounding box center [1074, 325] width 159 height 14
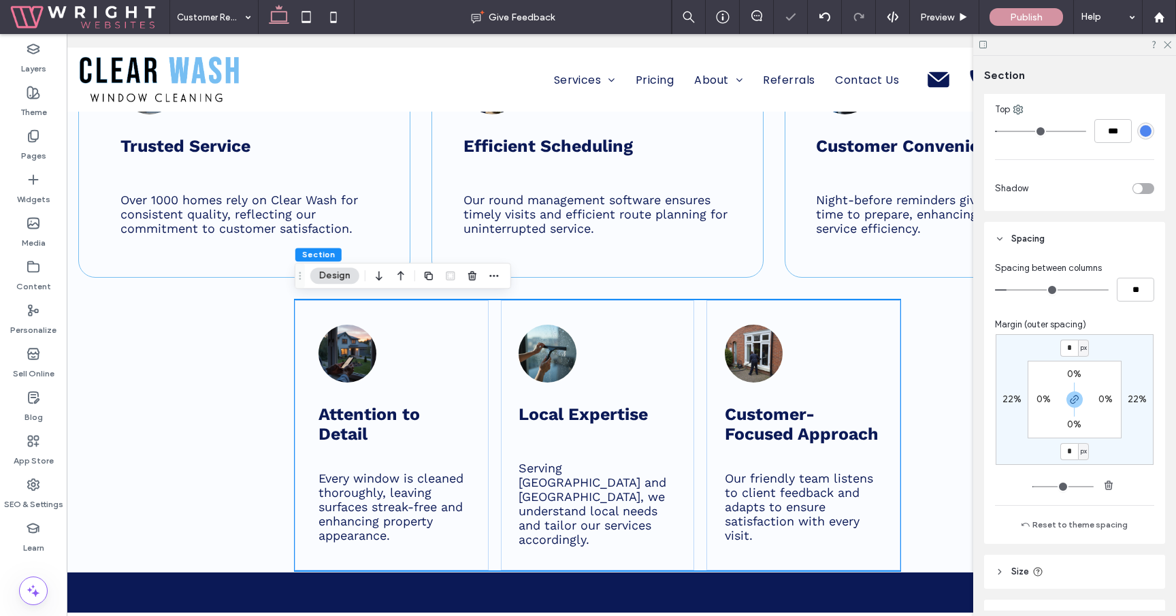
click at [1008, 400] on label "22%" at bounding box center [1011, 399] width 19 height 12
type input "**"
type input "*"
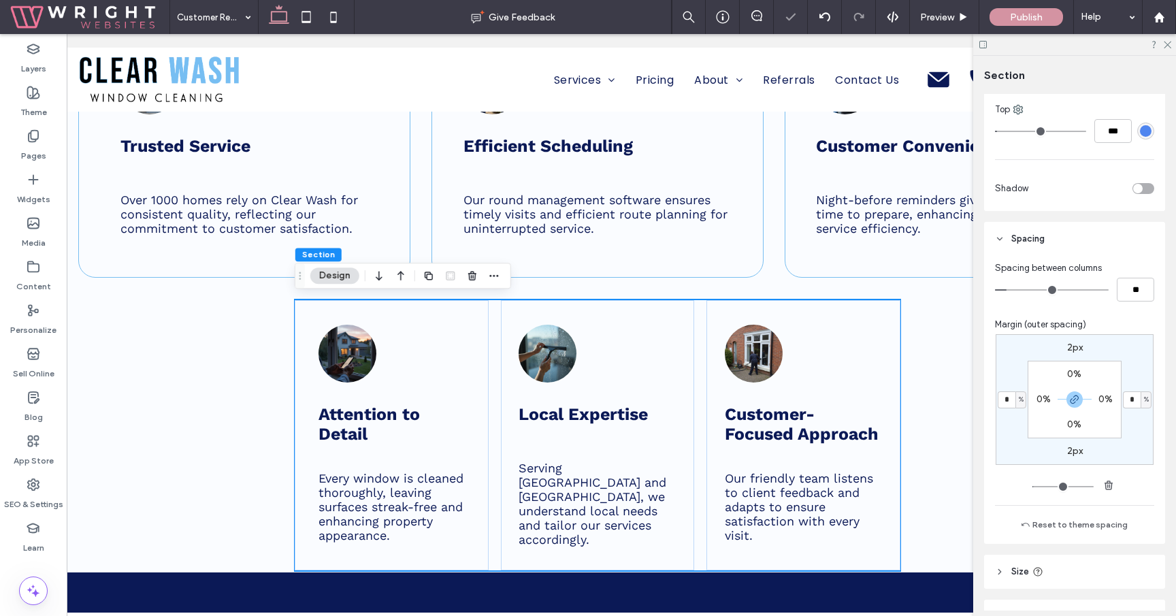
click at [1029, 341] on div "2px * % 2px * % 0% 0% 0% 0%" at bounding box center [1074, 399] width 158 height 131
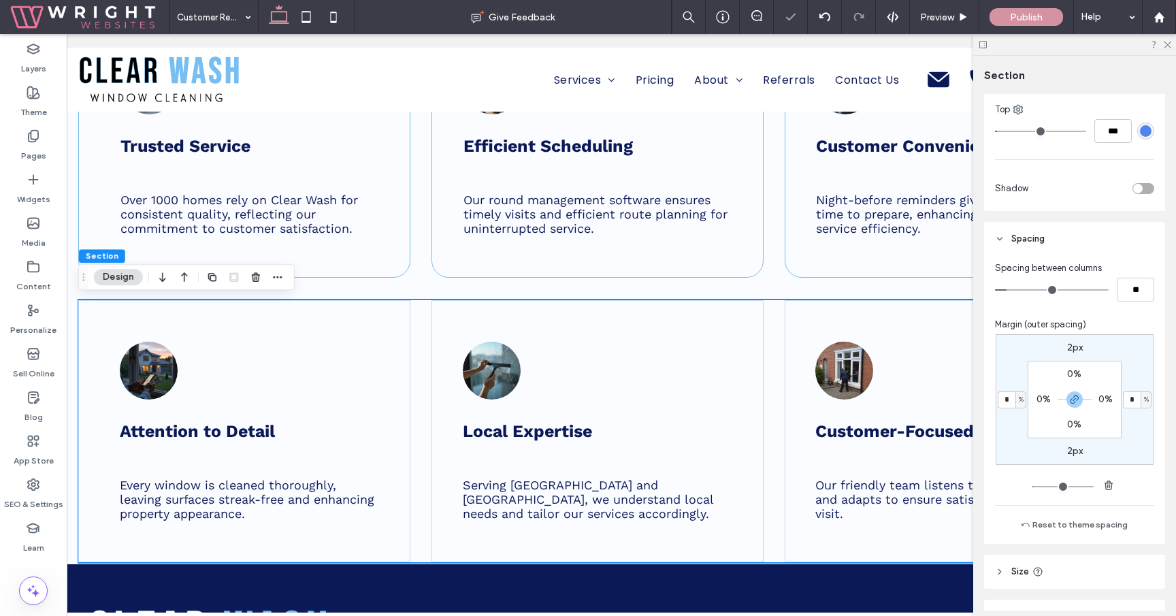
click at [1072, 450] on label "2px" at bounding box center [1075, 451] width 16 height 12
click at [1072, 450] on input "*" at bounding box center [1069, 451] width 18 height 17
type input "*"
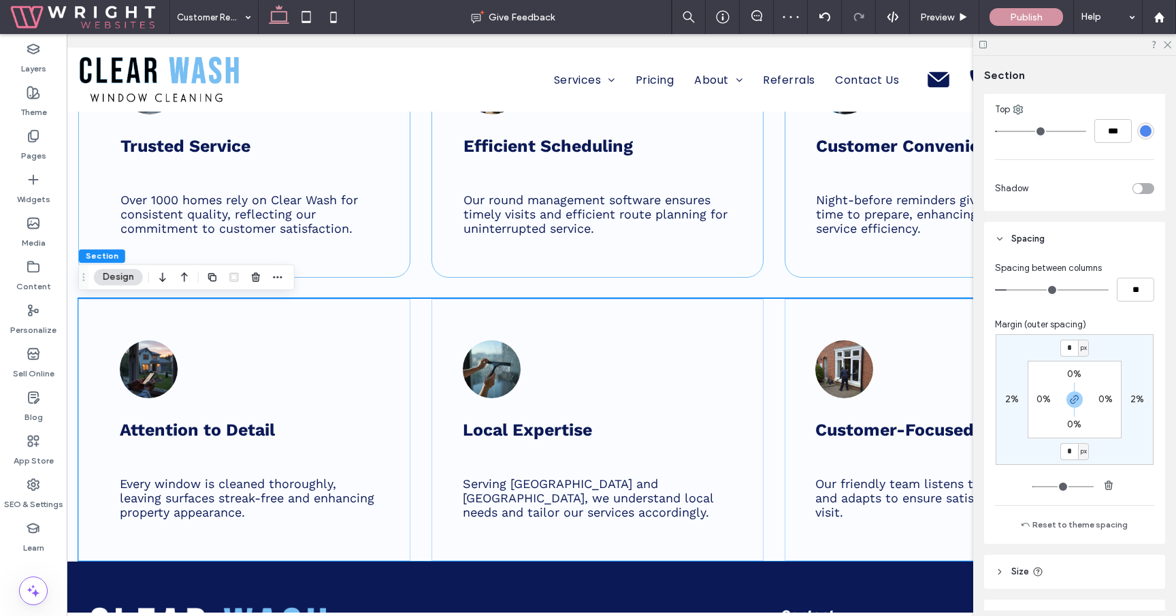
click at [1082, 450] on span "px" at bounding box center [1083, 451] width 6 height 14
click at [1084, 488] on div "%" at bounding box center [1078, 496] width 19 height 24
click at [1076, 453] on input "*" at bounding box center [1069, 451] width 18 height 17
type input "*"
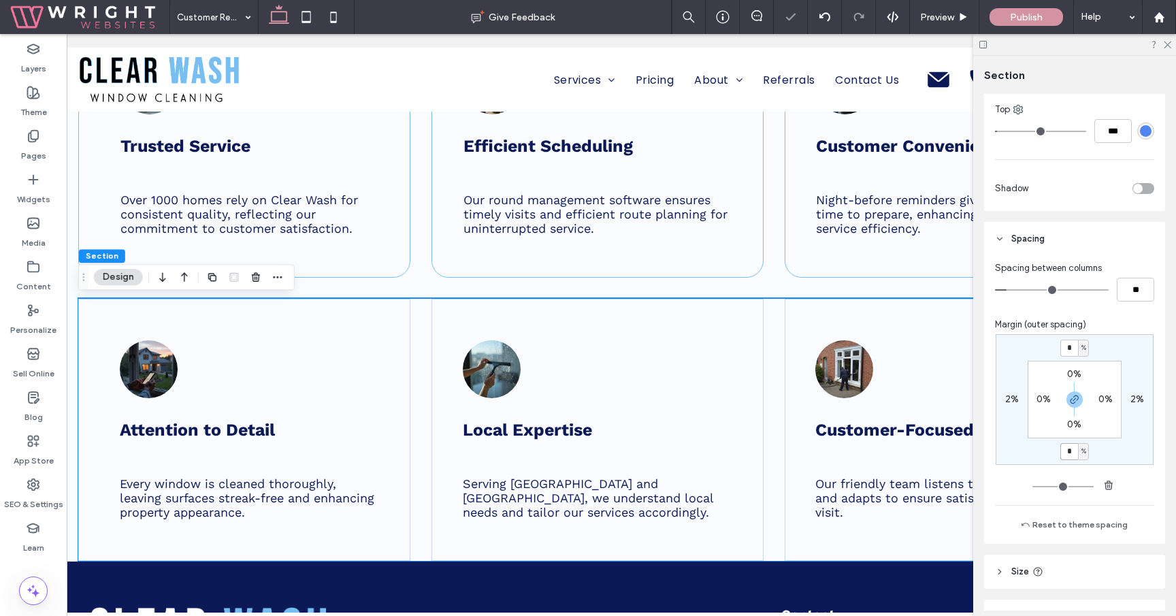
type input "*"
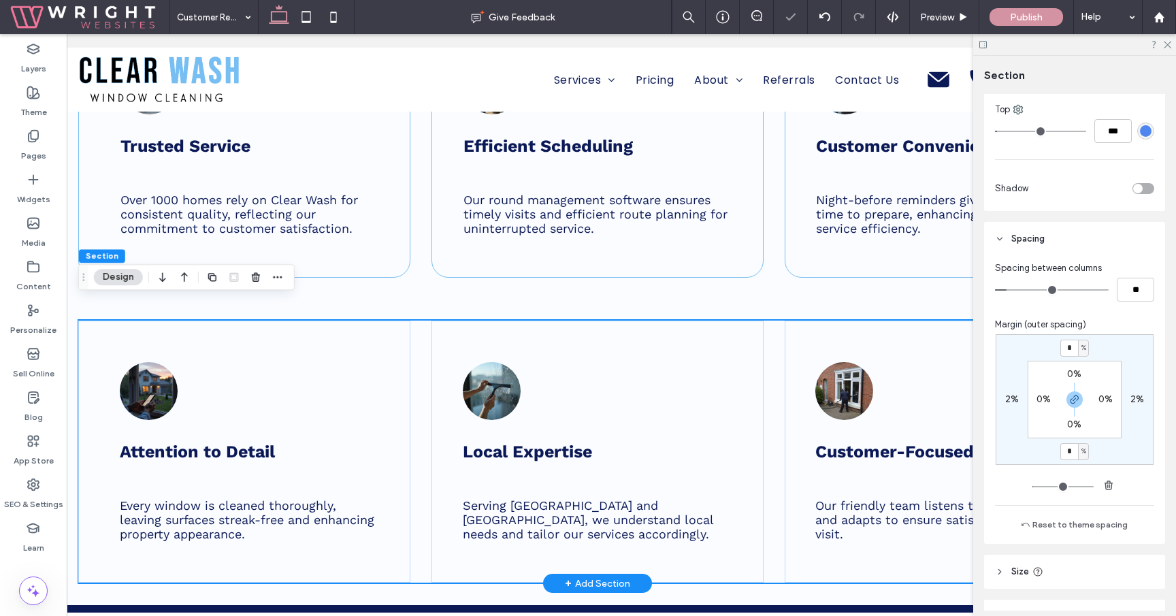
click at [403, 349] on div "Attention to Detail Every window is cleaned thoroughly, leaving surfaces streak…" at bounding box center [244, 451] width 332 height 262
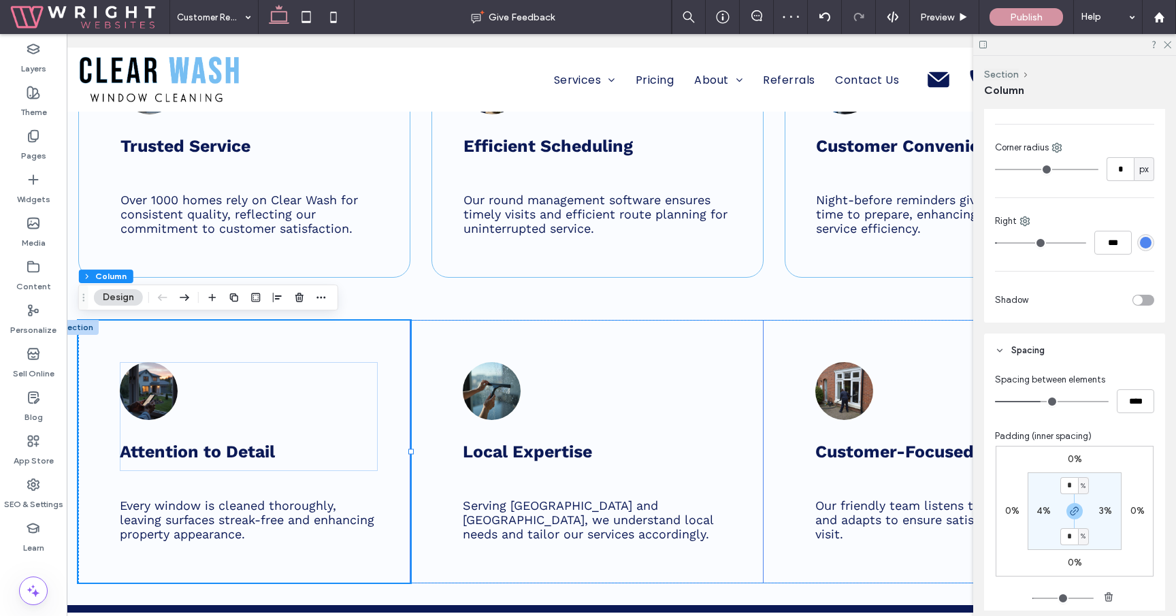
scroll to position [381, 0]
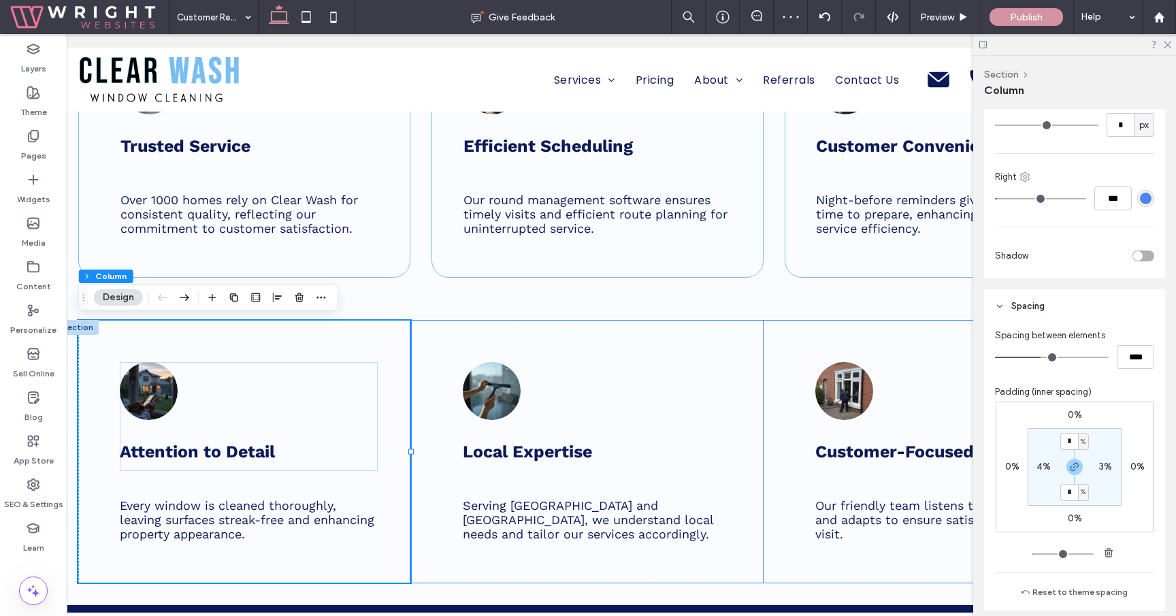
click at [1029, 176] on icon at bounding box center [1024, 176] width 11 height 11
click at [1044, 204] on span at bounding box center [1039, 206] width 16 height 15
type input "*"
type input "***"
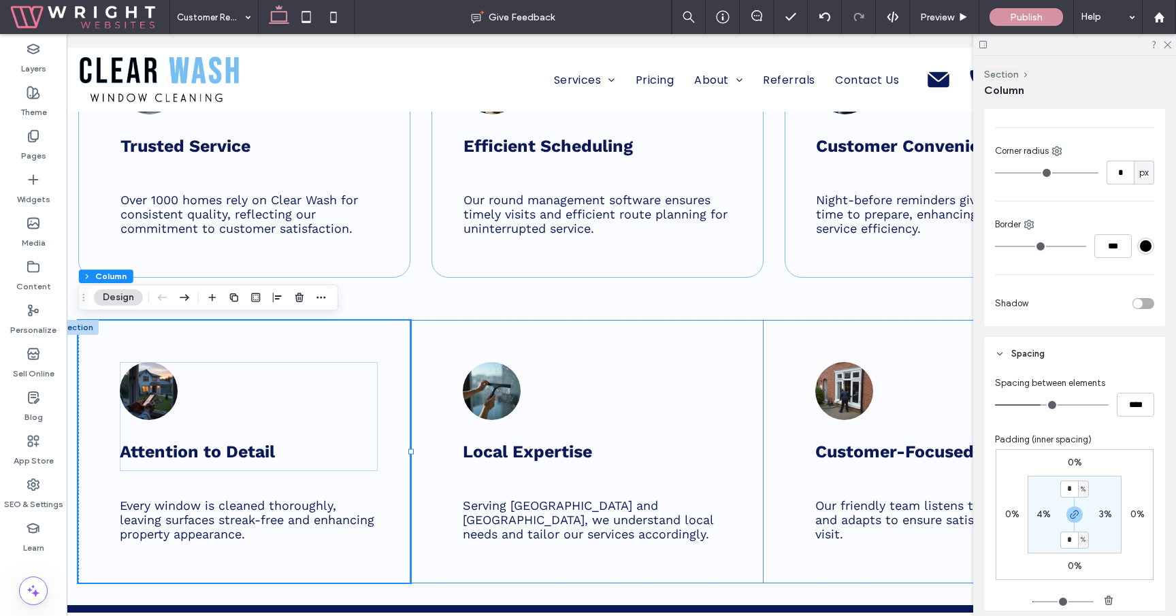
scroll to position [322, 0]
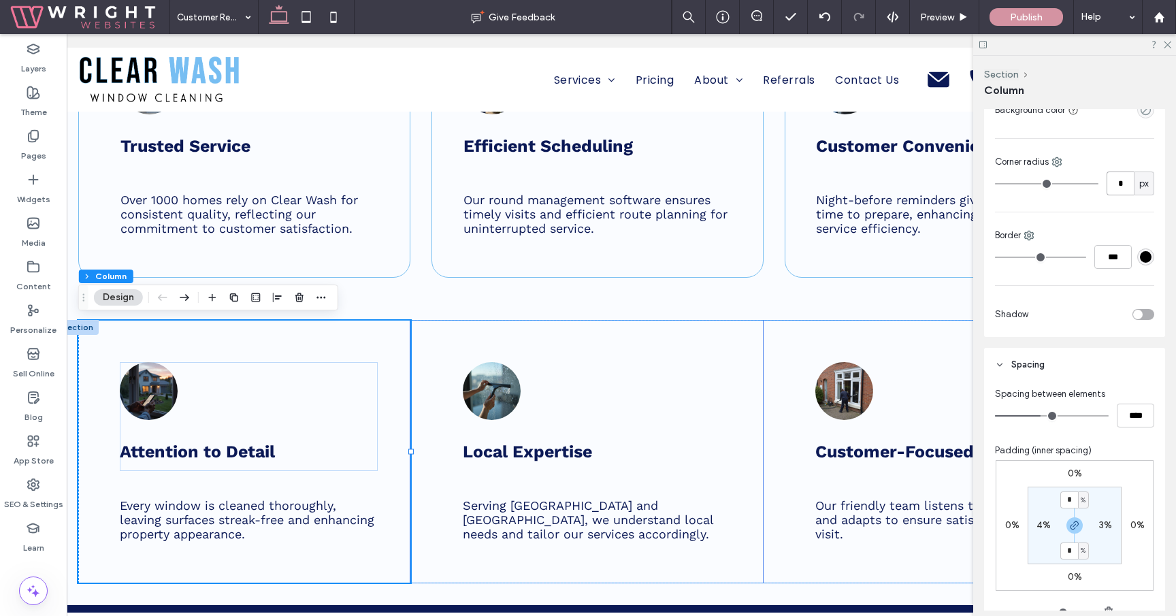
click at [1114, 180] on input "*" at bounding box center [1119, 183] width 27 height 24
type input "**"
click at [1144, 266] on div "***" at bounding box center [1074, 257] width 159 height 24
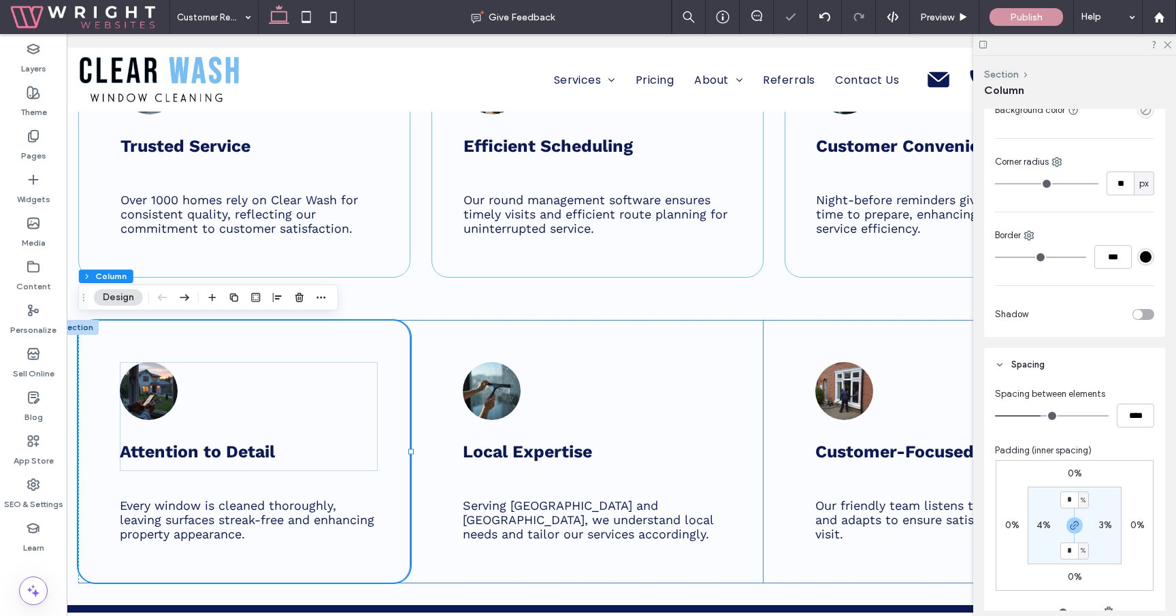
click at [1143, 252] on div "#000000" at bounding box center [1146, 257] width 12 height 12
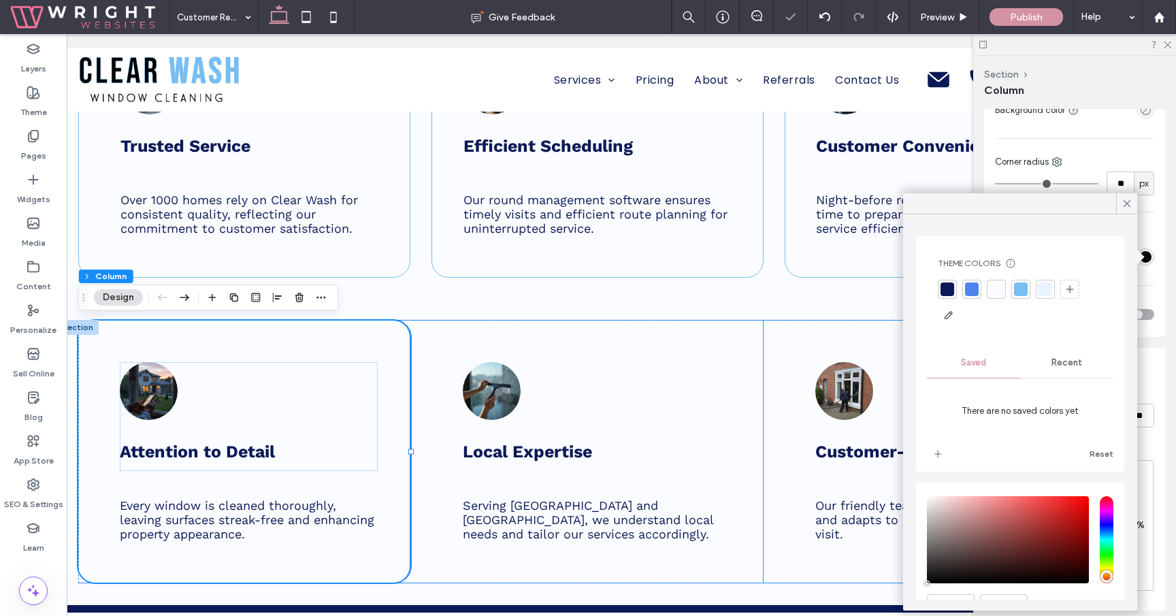
click at [1023, 286] on div at bounding box center [1021, 289] width 14 height 14
click at [1124, 203] on icon at bounding box center [1127, 203] width 12 height 12
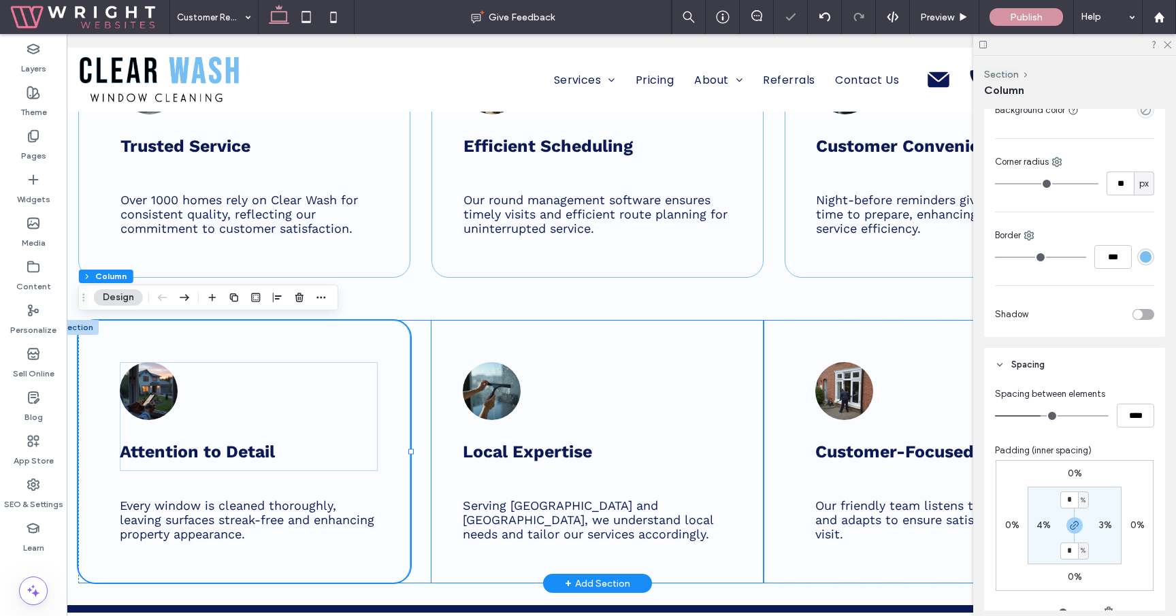
click at [744, 370] on div "Local Expertise Serving Manchester and Cheshire, we understand local needs and …" at bounding box center [597, 451] width 332 height 262
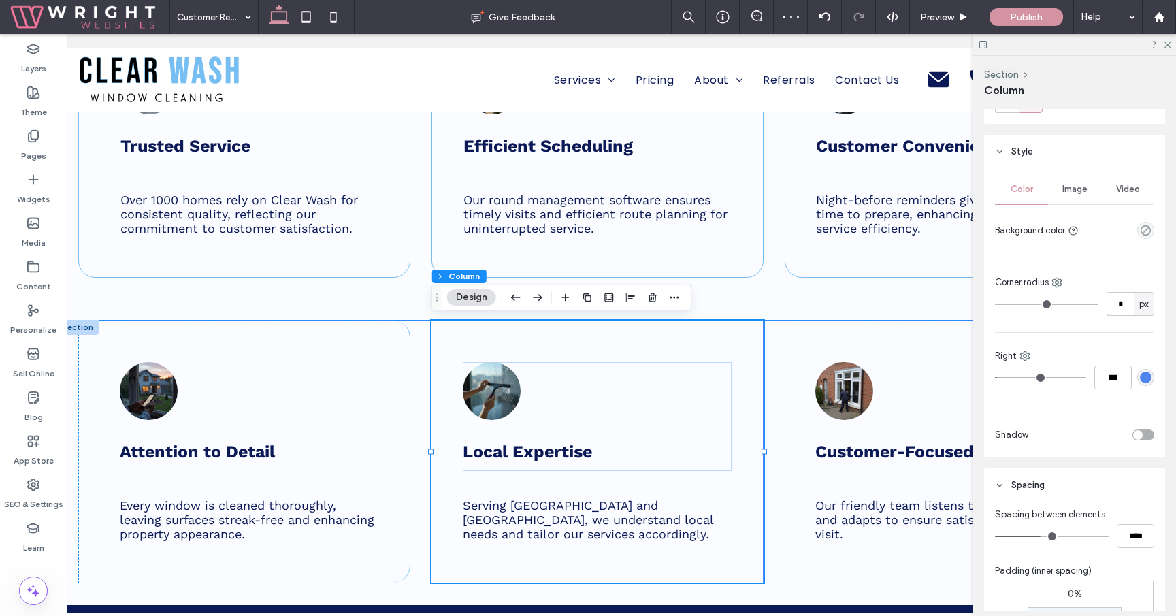
scroll to position [352, 0]
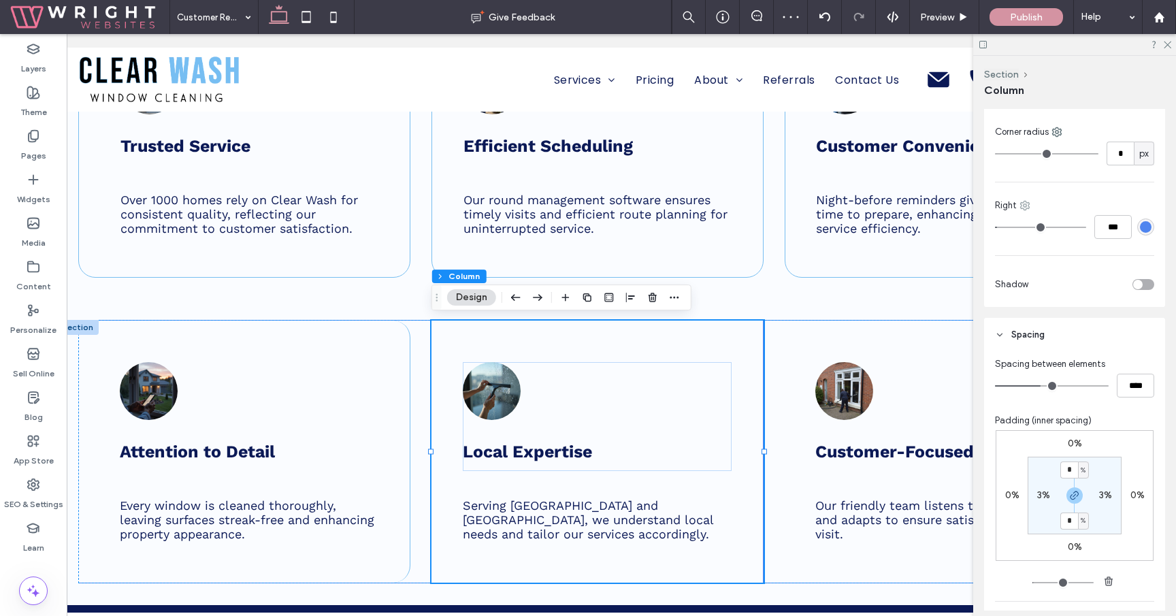
click at [1026, 201] on icon at bounding box center [1024, 205] width 11 height 11
click at [1044, 233] on span at bounding box center [1039, 235] width 16 height 15
type input "*"
type input "***"
click at [1143, 231] on div "#000000" at bounding box center [1146, 227] width 12 height 12
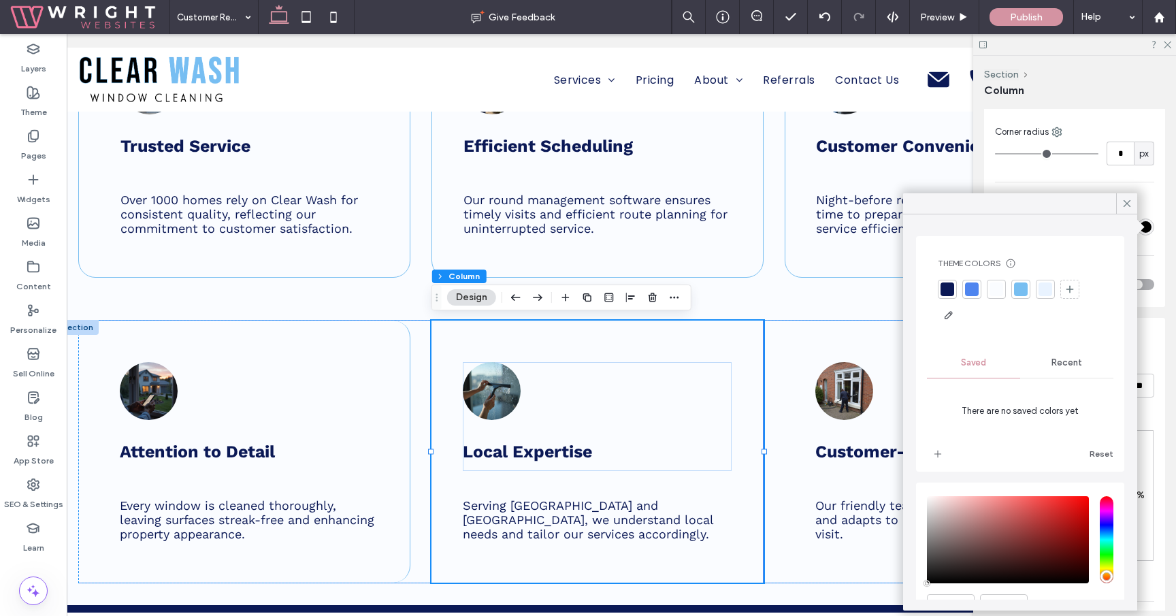
click at [1019, 284] on div at bounding box center [1021, 289] width 14 height 14
click at [1120, 152] on input "*" at bounding box center [1119, 154] width 27 height 24
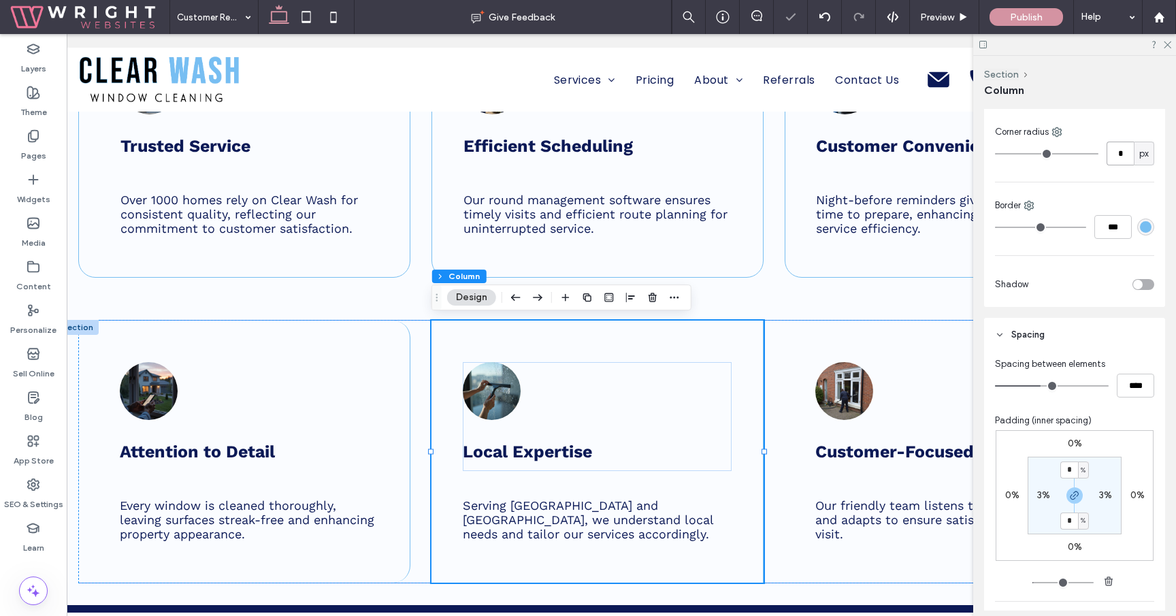
click at [1120, 152] on input "*" at bounding box center [1119, 154] width 27 height 24
type input "*"
type input "**"
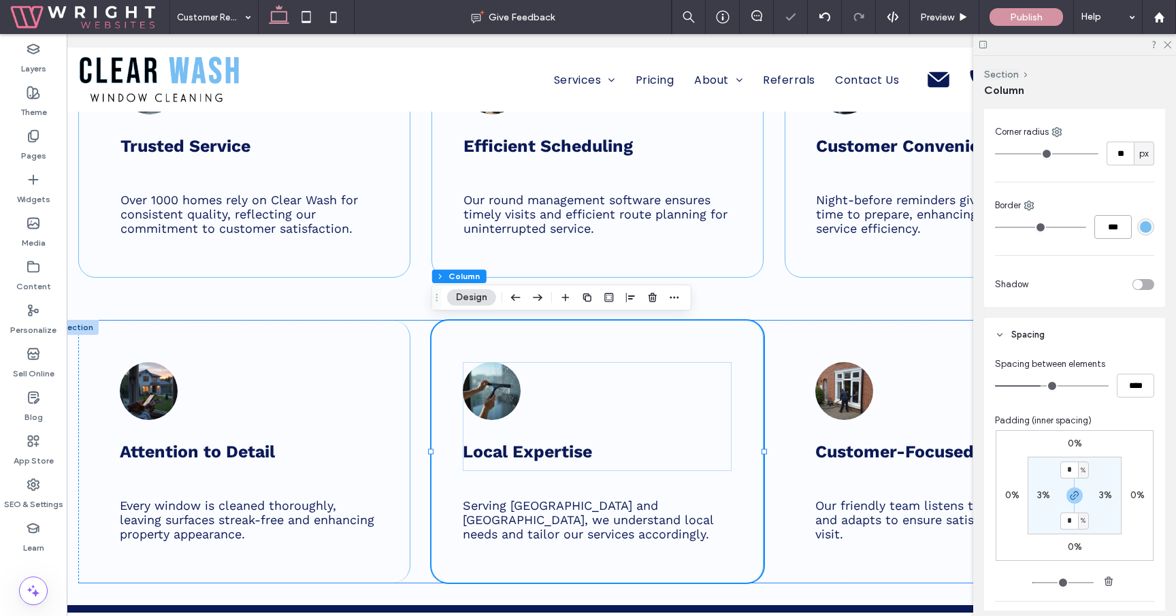
click at [1108, 225] on input "***" at bounding box center [1112, 227] width 37 height 24
type input "*"
type input "***"
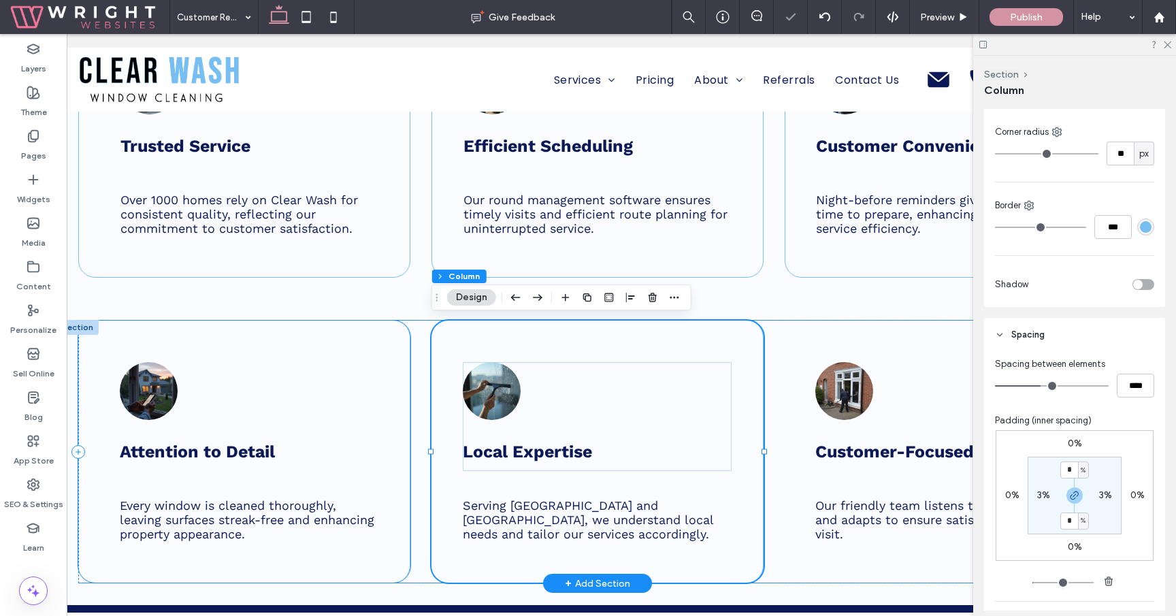
click at [400, 389] on div "Attention to Detail Every window is cleaned thoroughly, leaving surfaces streak…" at bounding box center [244, 451] width 332 height 262
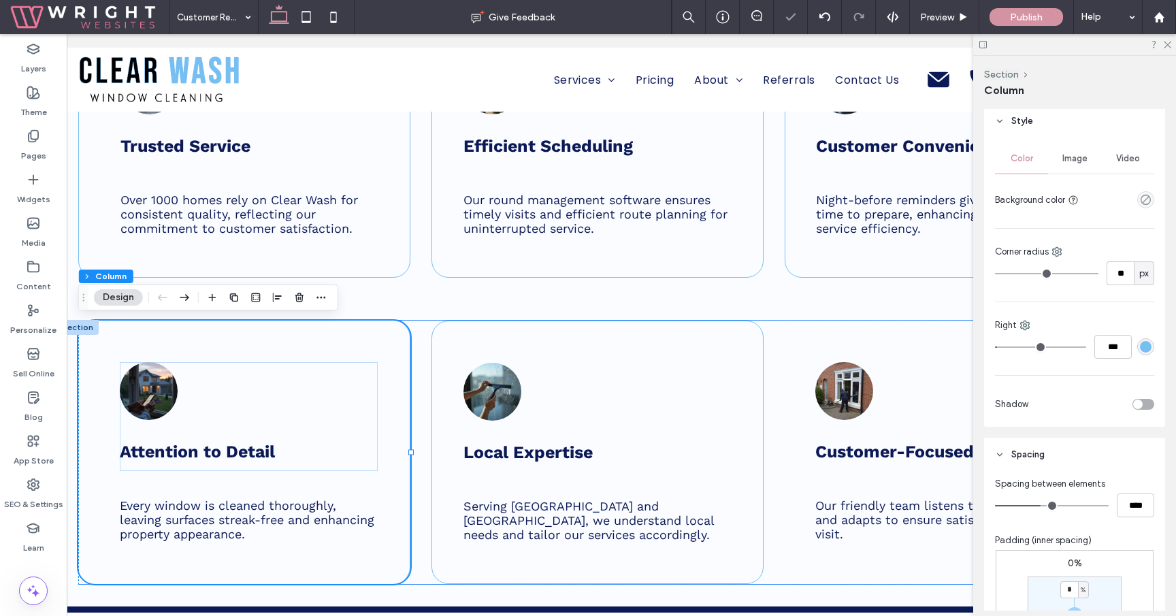
scroll to position [276, 0]
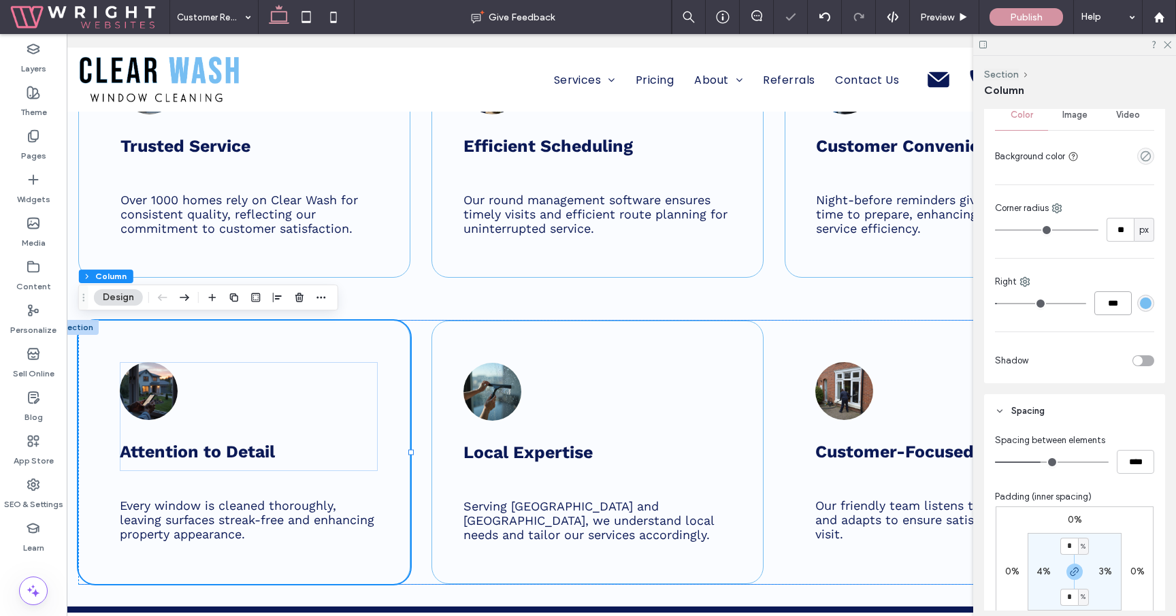
click at [1113, 302] on input "***" at bounding box center [1112, 303] width 37 height 24
click at [1012, 276] on span "Right" at bounding box center [1006, 282] width 22 height 14
click at [1023, 280] on icon at bounding box center [1024, 281] width 11 height 11
click at [1050, 309] on span "All sides" at bounding box center [1063, 312] width 33 height 14
type input "*"
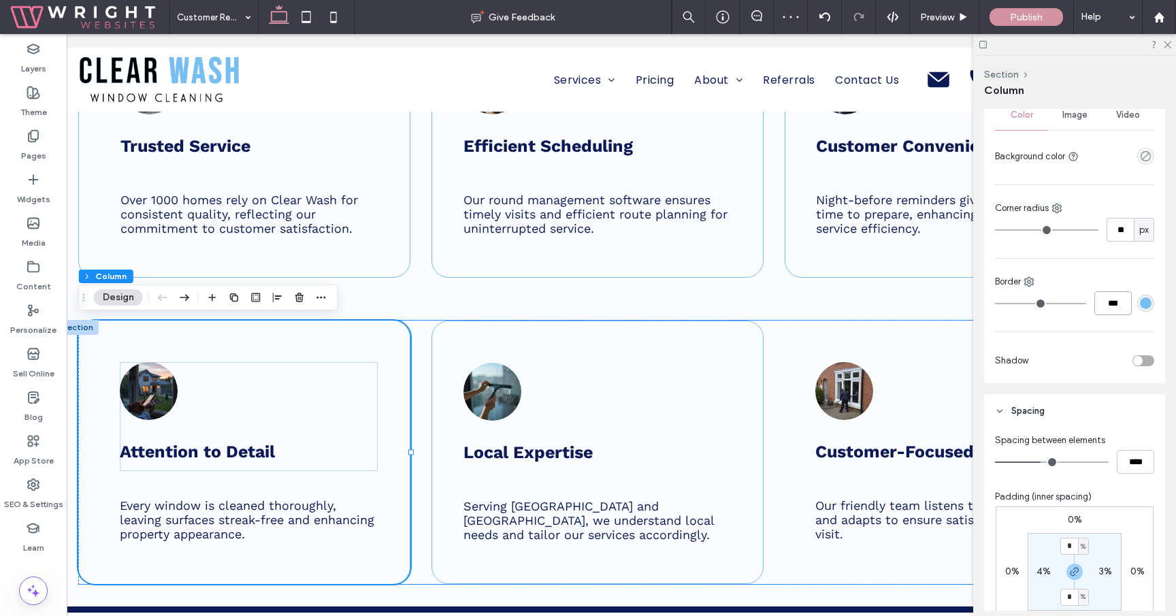
click at [1110, 309] on input "***" at bounding box center [1112, 303] width 37 height 24
type input "*"
type input "***"
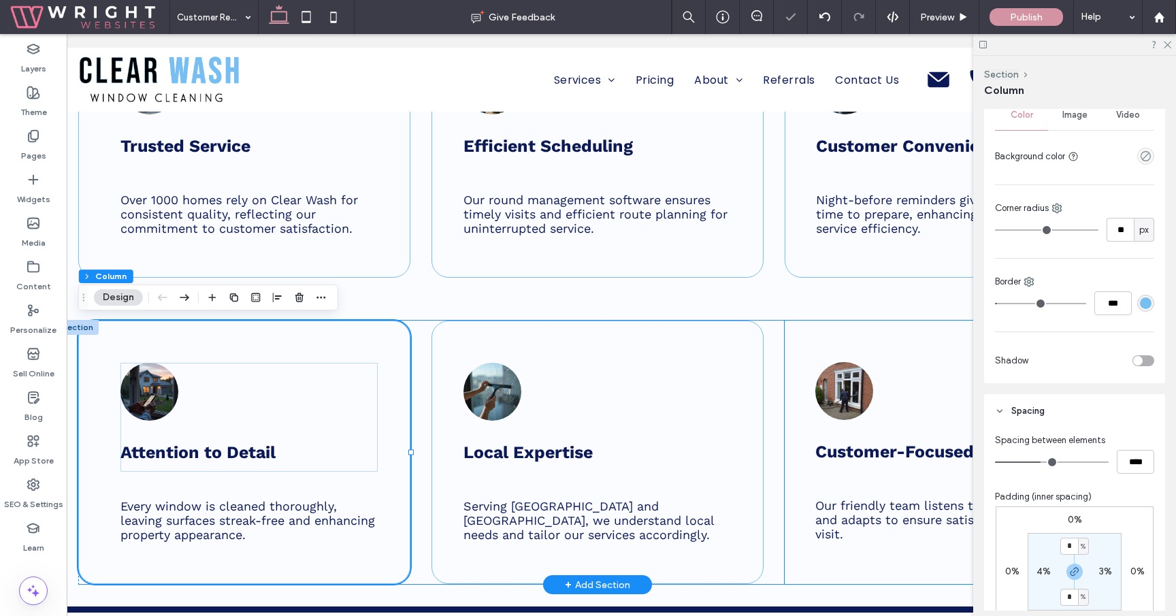
click at [796, 357] on div "Customer-Focused Approach Our friendly team listens to client feedback and adap…" at bounding box center [950, 451] width 332 height 263
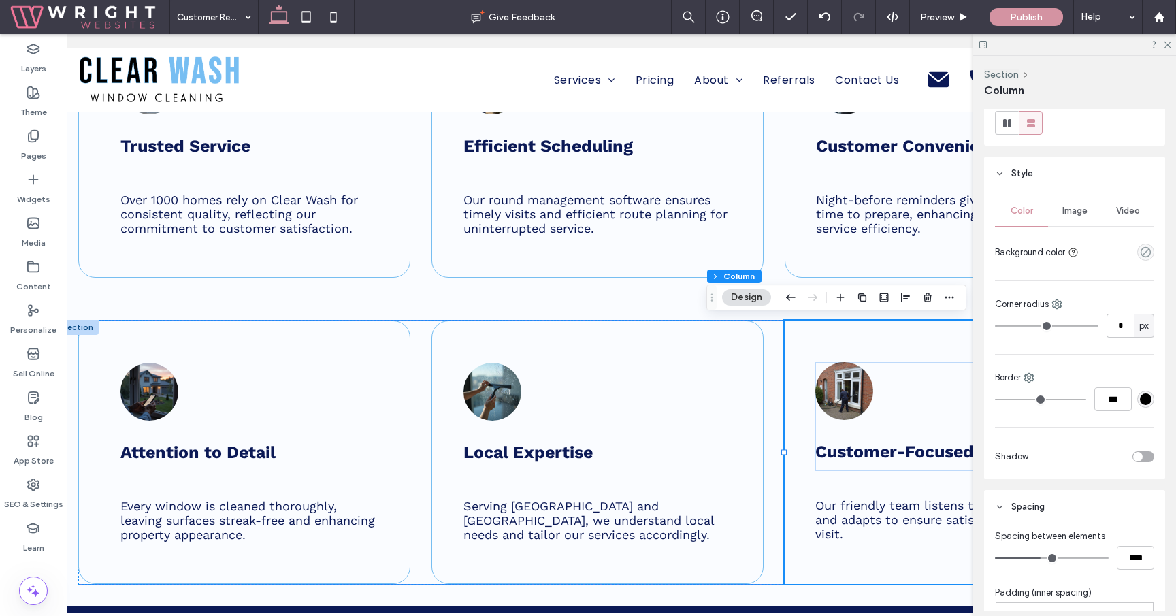
scroll to position [118, 0]
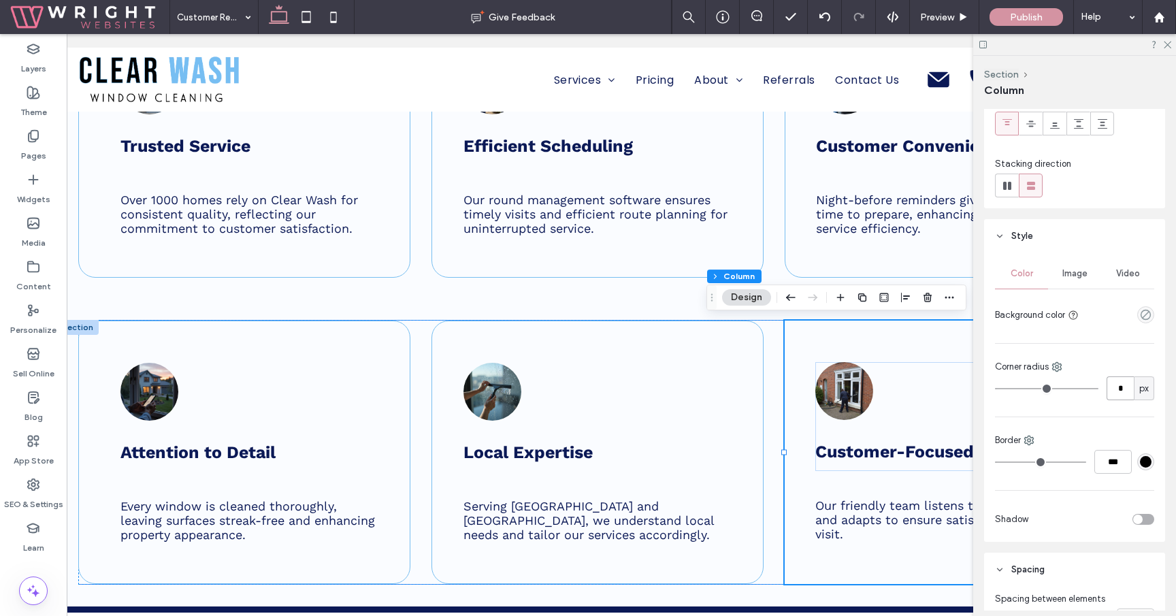
click at [1121, 393] on input "*" at bounding box center [1119, 388] width 27 height 24
type input "**"
click at [1144, 460] on div "#000000" at bounding box center [1146, 462] width 12 height 12
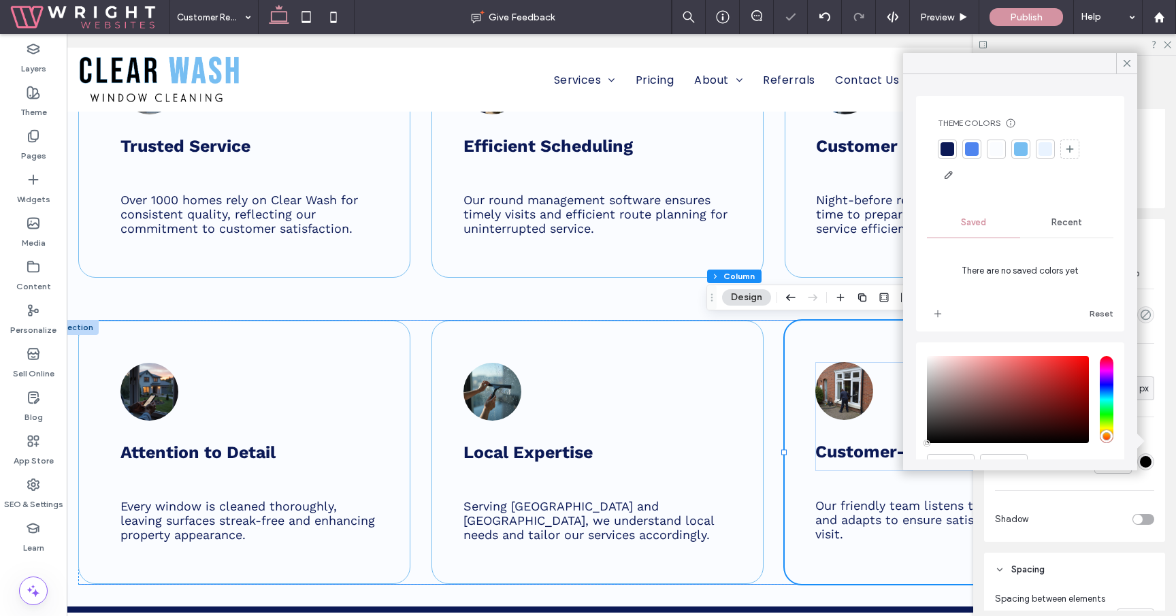
click at [1022, 142] on div at bounding box center [1021, 149] width 14 height 14
click at [1076, 501] on div "Color Image Video Background color Corner radius ** px Border *** Shadow" at bounding box center [1074, 397] width 181 height 288
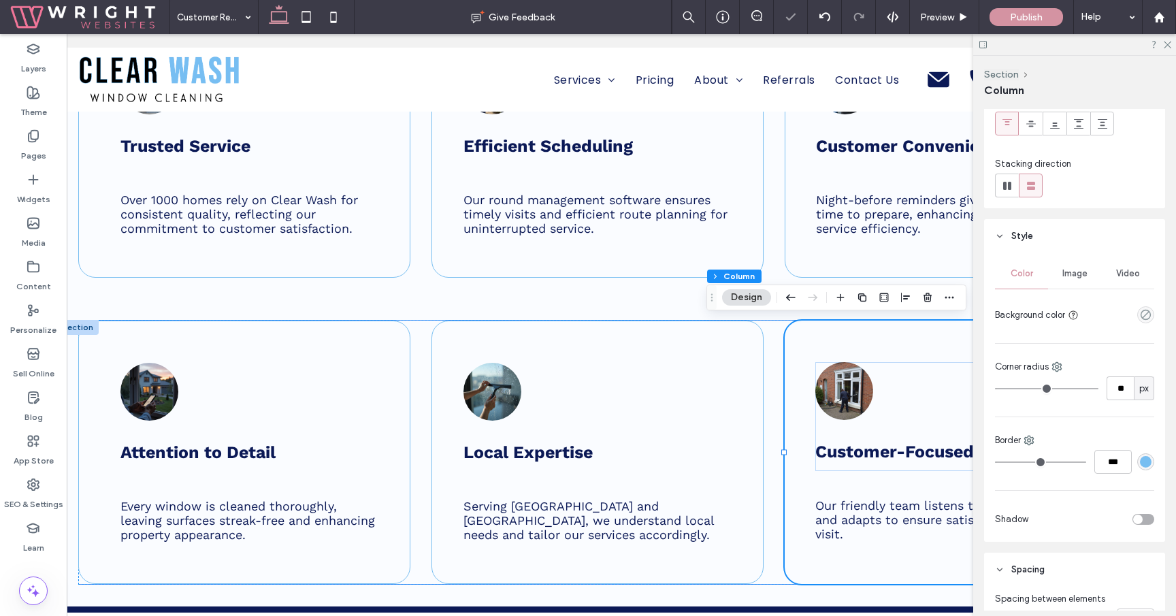
click at [1108, 448] on div "Border ***" at bounding box center [1074, 453] width 159 height 40
click at [1108, 465] on input "***" at bounding box center [1112, 462] width 37 height 24
type input "*"
type input "***"
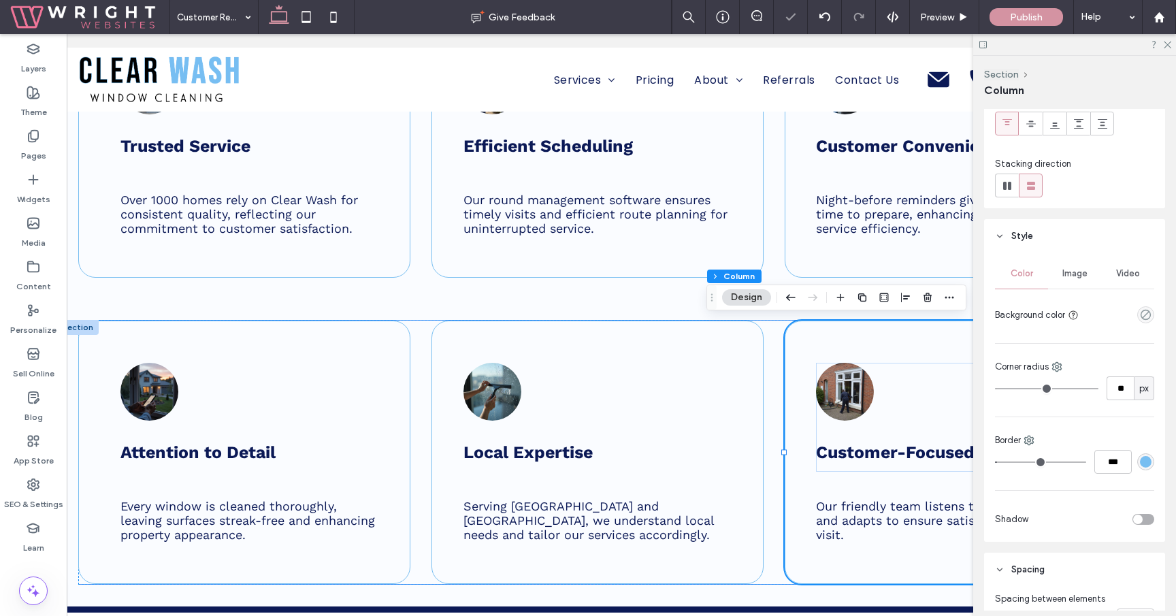
click at [1040, 440] on div "Border" at bounding box center [1074, 440] width 159 height 14
click at [1168, 46] on use at bounding box center [1166, 45] width 7 height 7
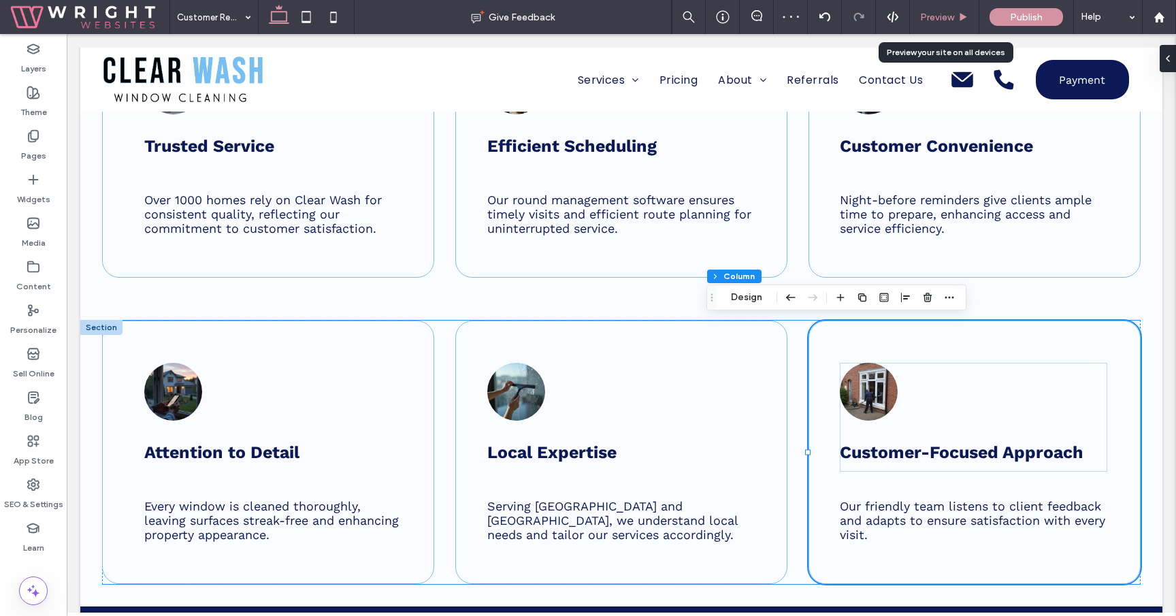
click at [938, 22] on span "Preview" at bounding box center [937, 18] width 34 height 12
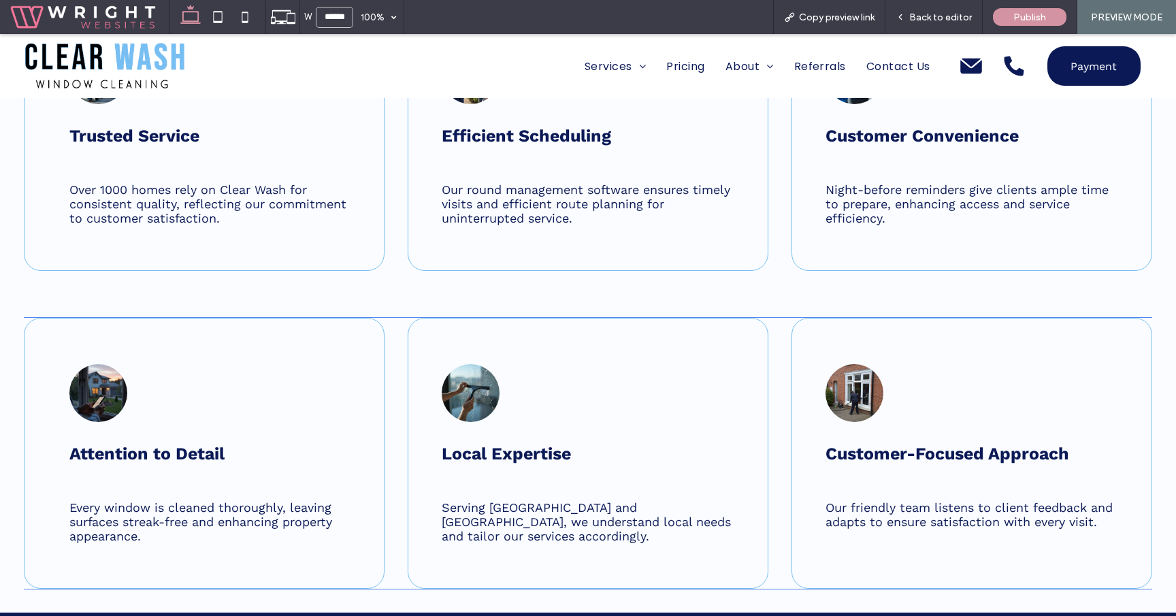
scroll to position [1273, 0]
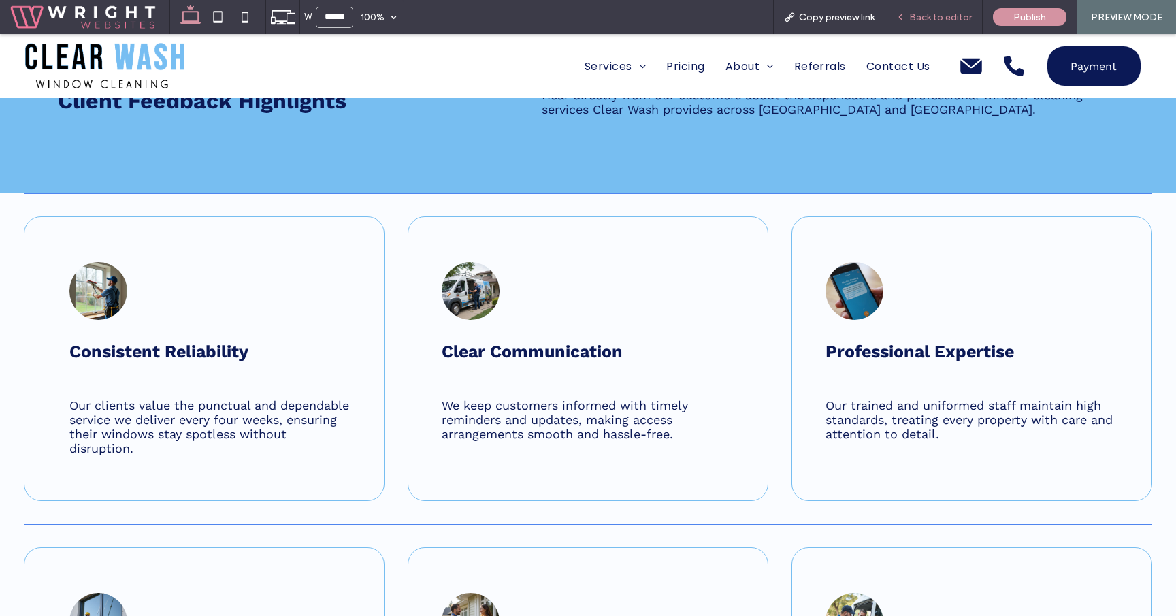
click at [938, 14] on span "Back to editor" at bounding box center [940, 18] width 63 height 12
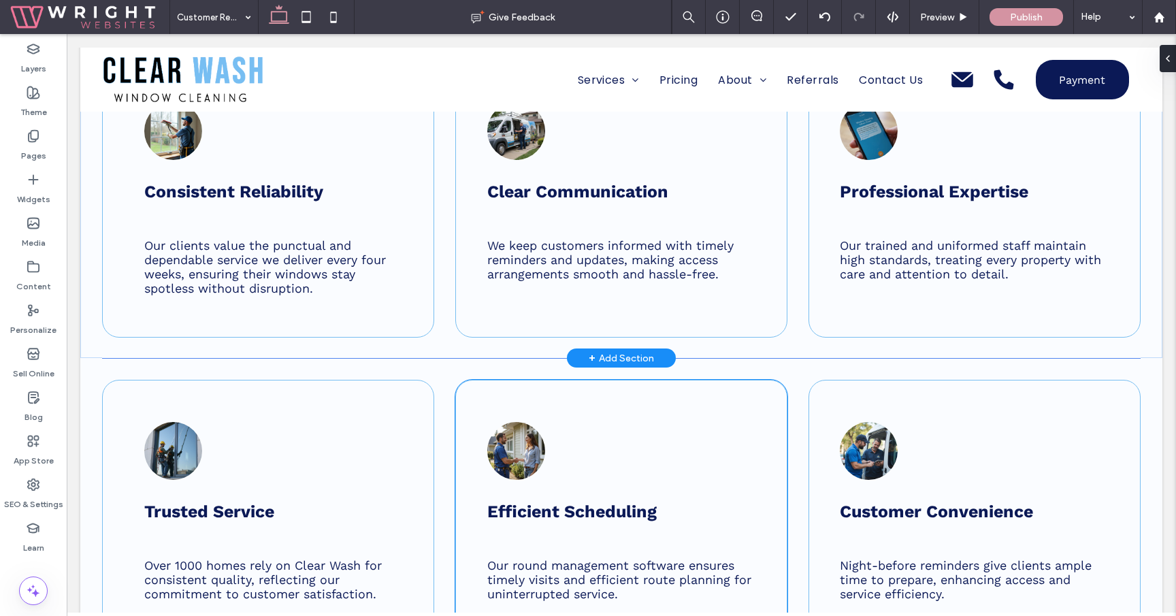
scroll to position [906, 0]
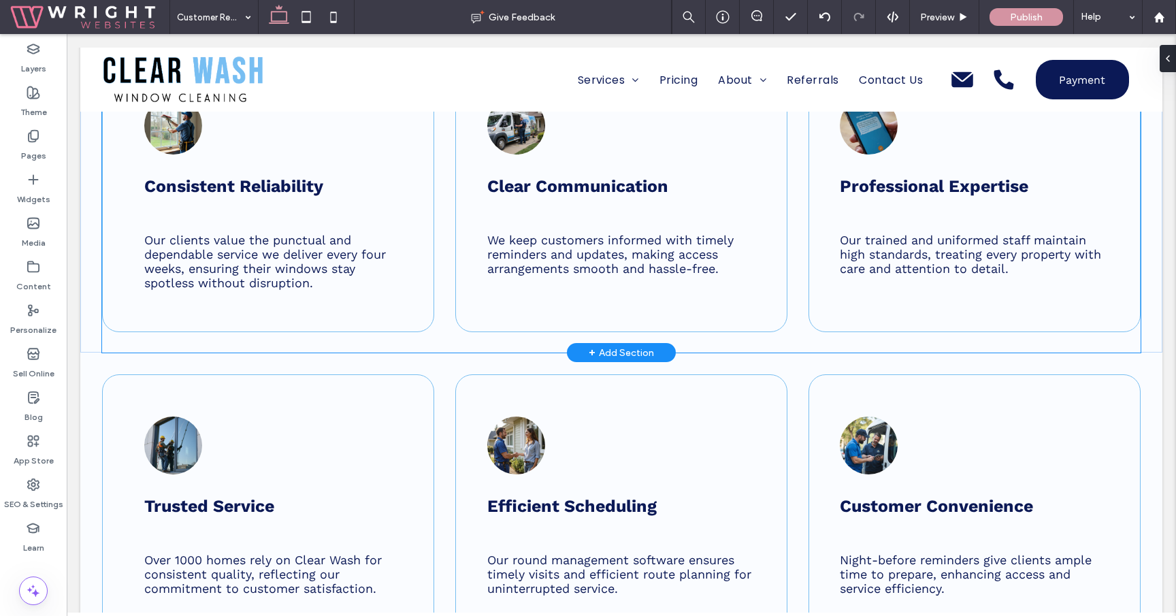
click at [442, 342] on div "Consistent Reliability Our clients value the punctual and dependable service we…" at bounding box center [621, 192] width 1038 height 319
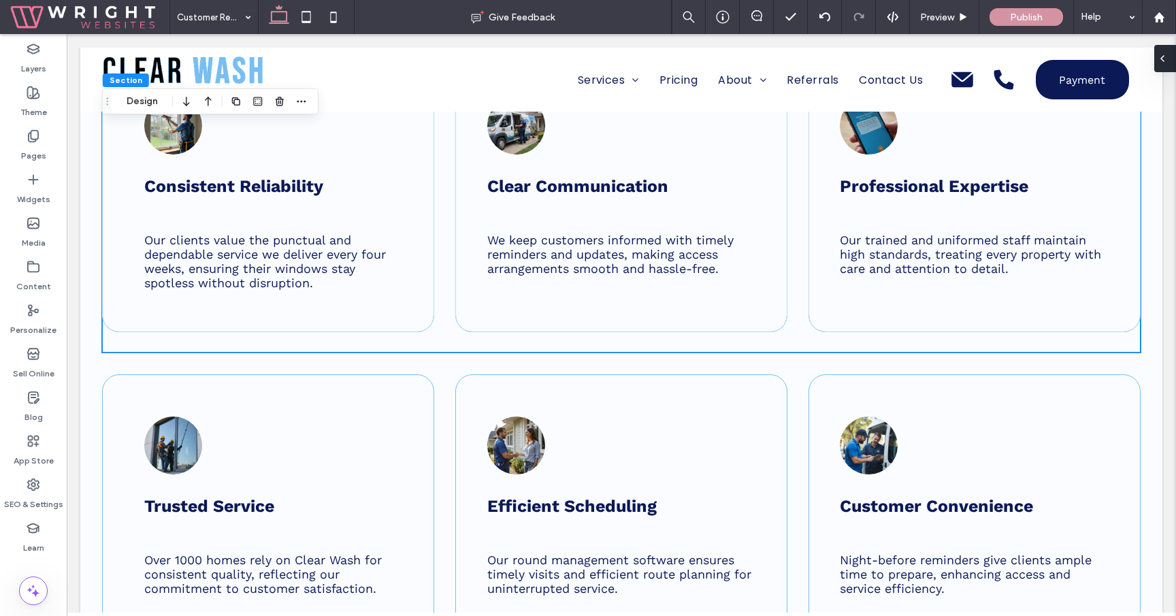
click at [1168, 66] on div at bounding box center [1165, 58] width 22 height 27
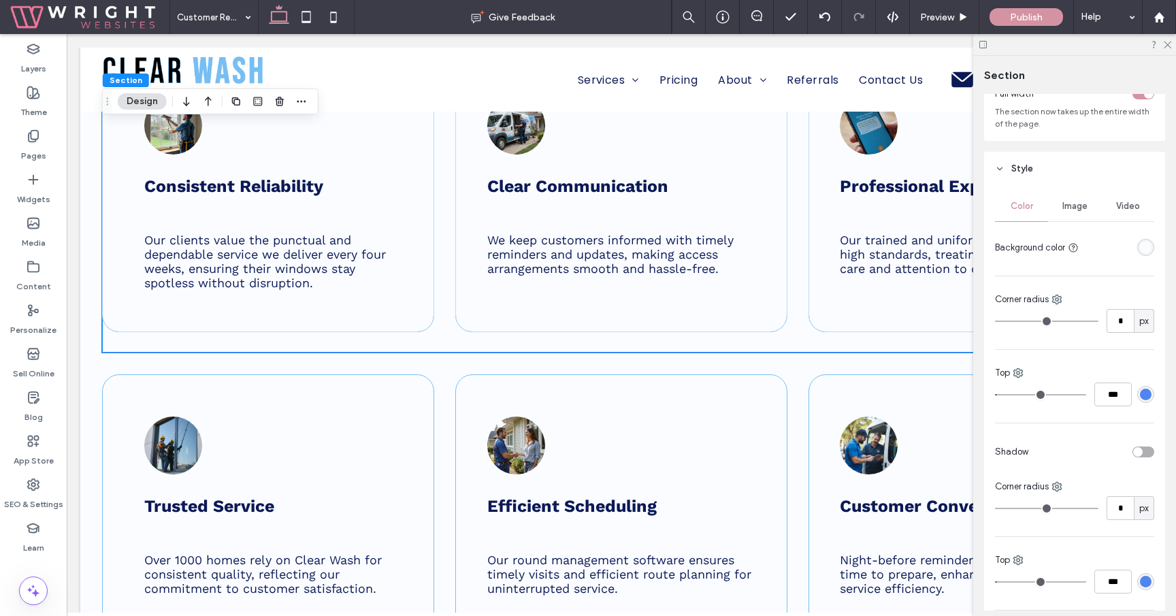
scroll to position [107, 0]
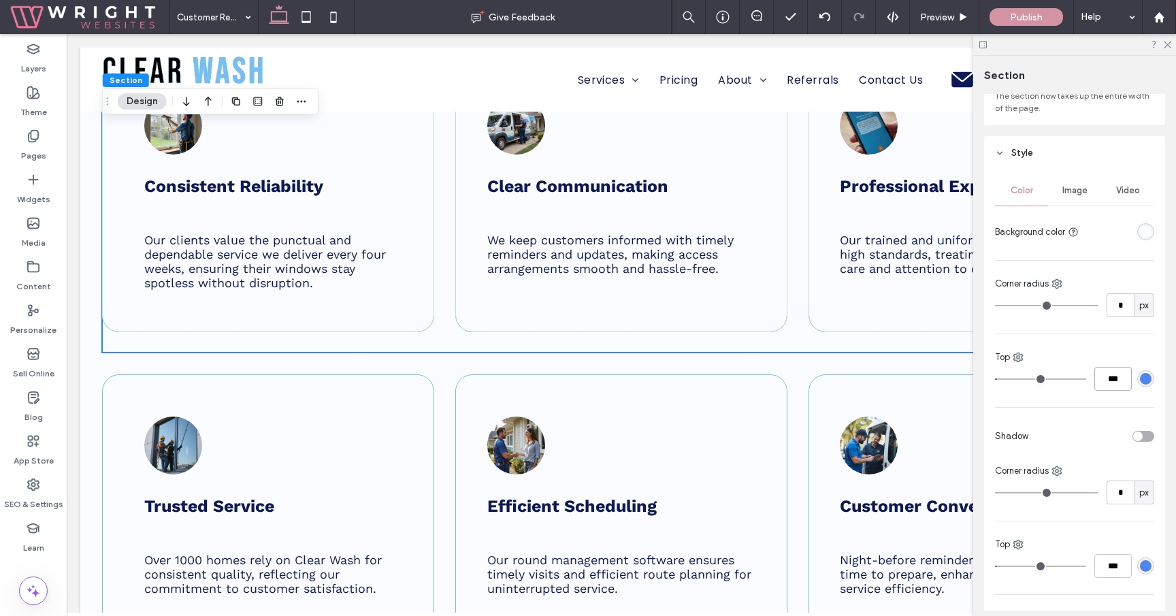
click at [1113, 378] on input "***" at bounding box center [1112, 379] width 37 height 24
type input "*"
type input "***"
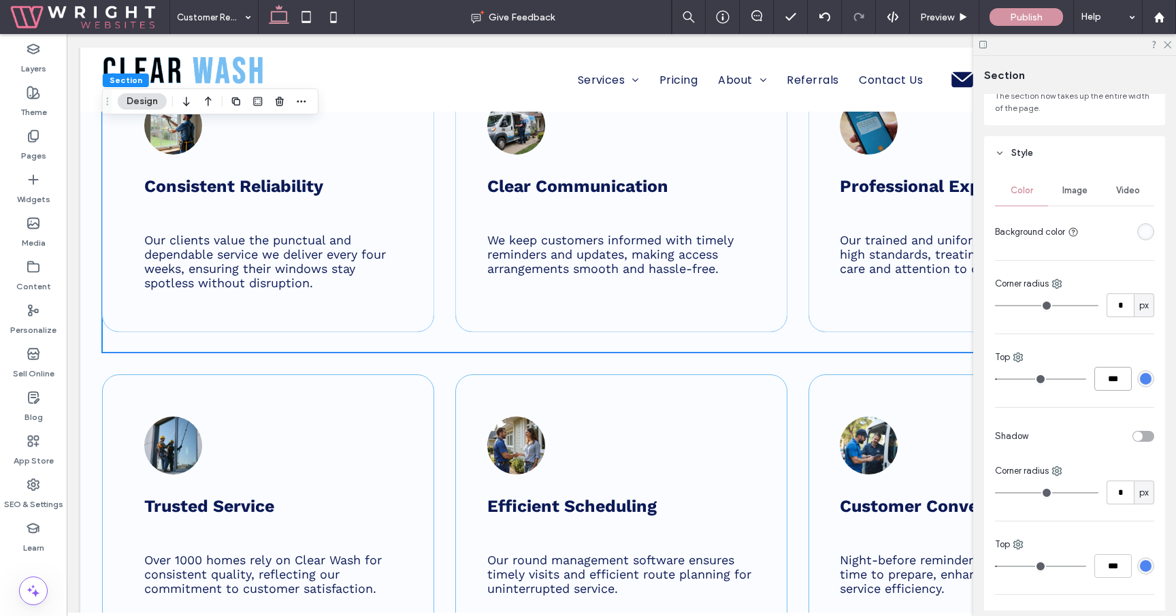
type input "*"
type input "***"
click at [793, 371] on div "Trusted Service Over 1000 homes rely on Clear Wash for consistent quality, refl…" at bounding box center [621, 504] width 1038 height 305
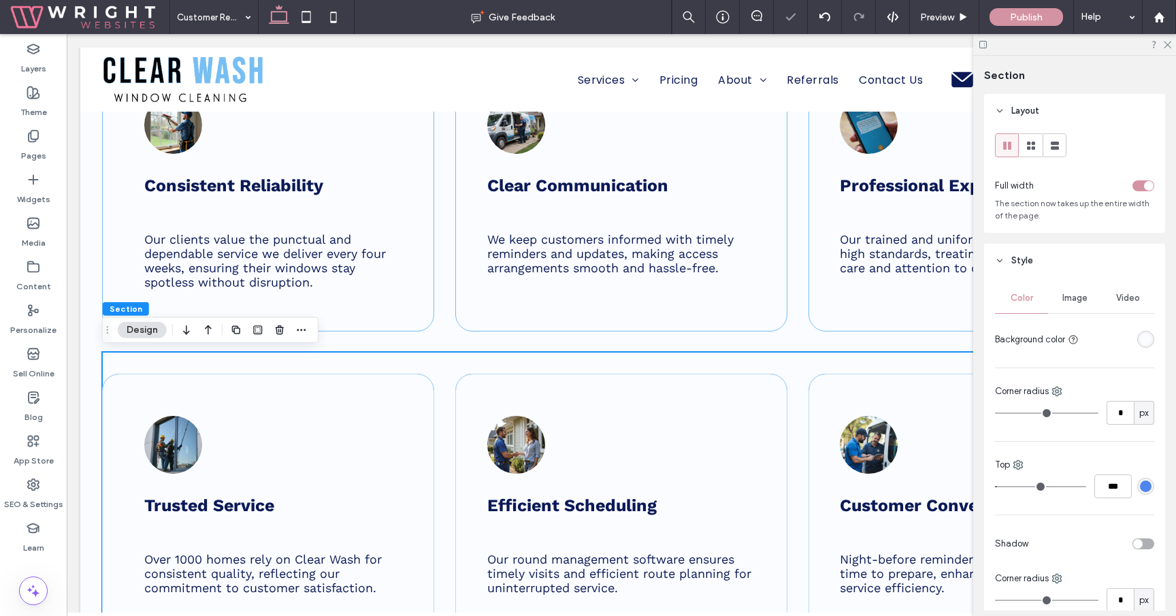
click at [1110, 499] on div "Color Image Video Background color Corner radius * px Top *** Shadow Corner rad…" at bounding box center [1074, 516] width 181 height 476
click at [1109, 491] on input "***" at bounding box center [1112, 486] width 37 height 24
type input "*"
type input "***"
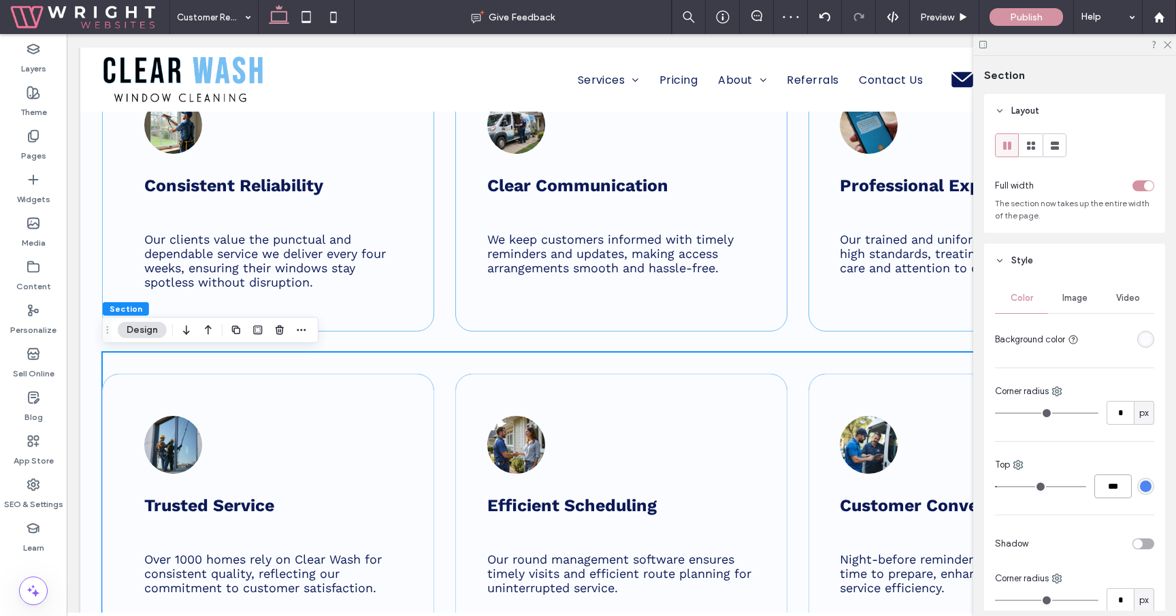
type input "*"
type input "***"
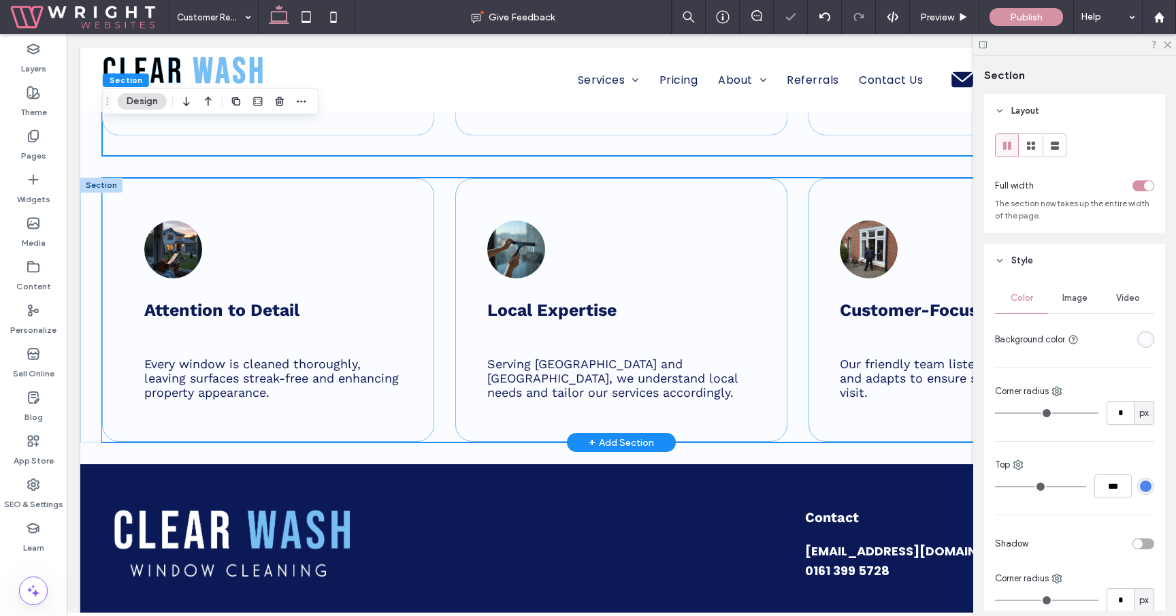
click at [803, 271] on div "Attention to Detail Every window is cleaned thoroughly, leaving surfaces streak…" at bounding box center [621, 309] width 1038 height 263
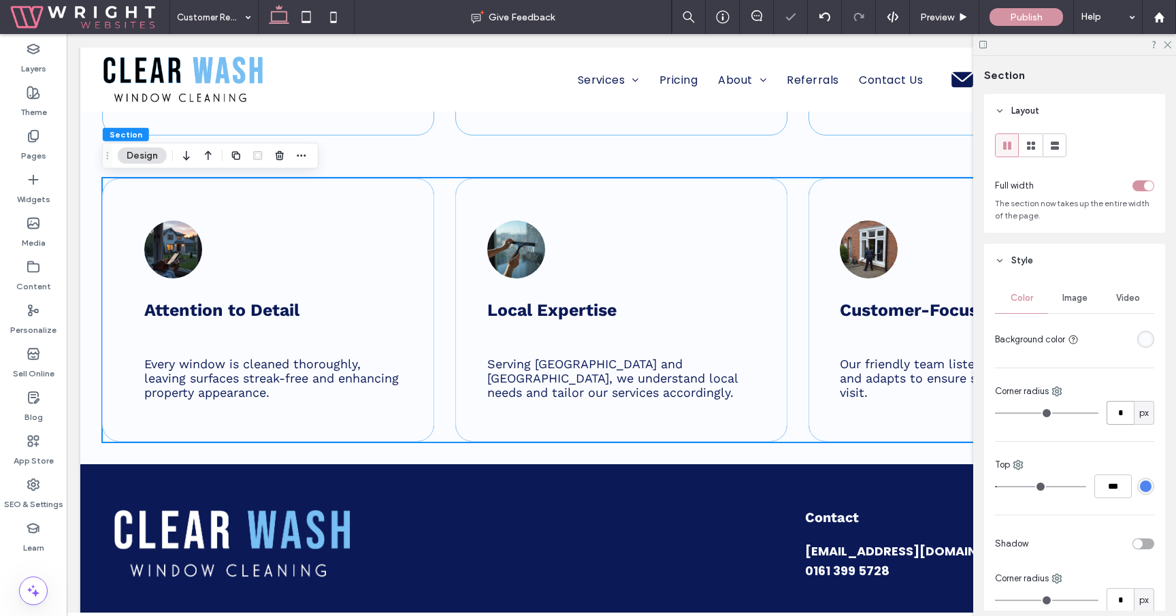
click at [1116, 415] on input "*" at bounding box center [1119, 413] width 27 height 24
click at [1118, 480] on input "***" at bounding box center [1112, 486] width 37 height 24
type input "*"
type input "***"
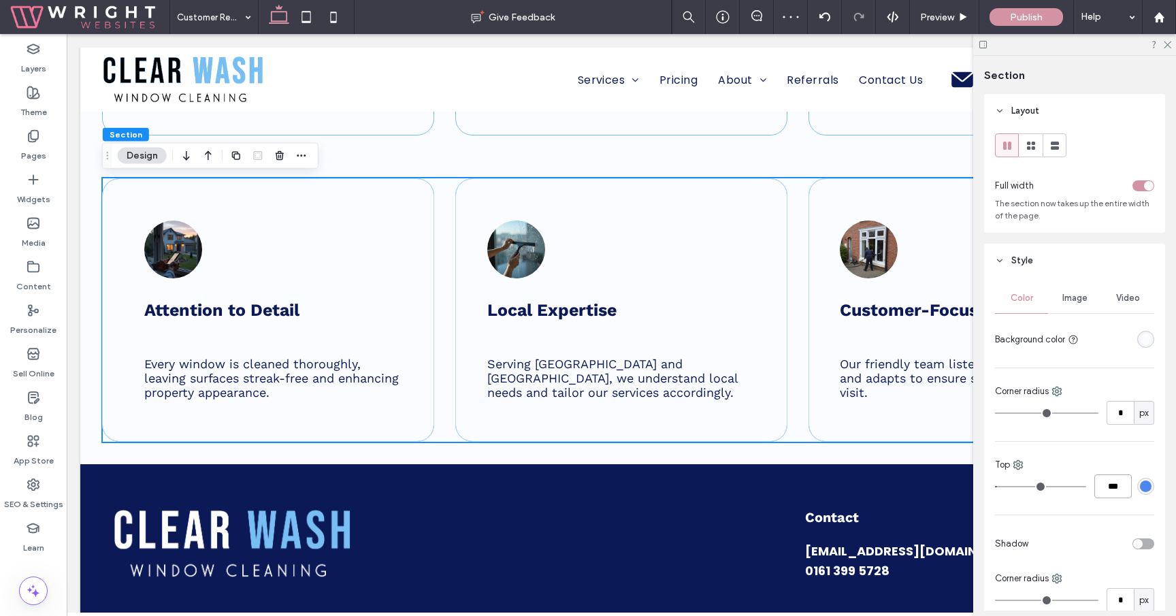
type input "*"
type input "***"
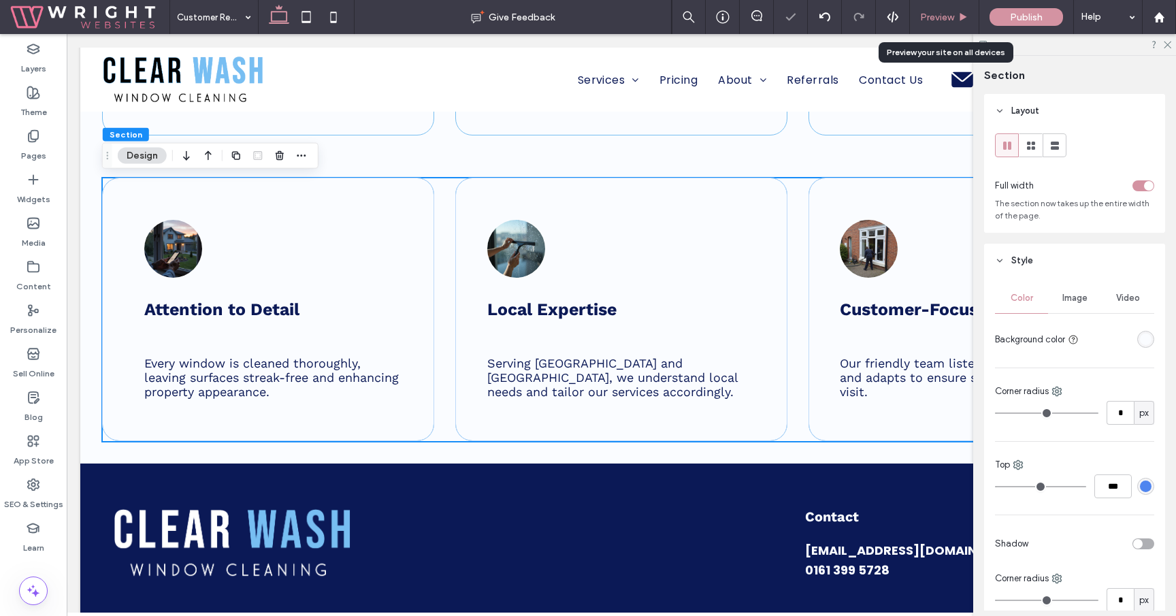
click at [958, 23] on div "Preview" at bounding box center [944, 17] width 69 height 34
click at [940, 9] on div "Preview" at bounding box center [944, 17] width 69 height 34
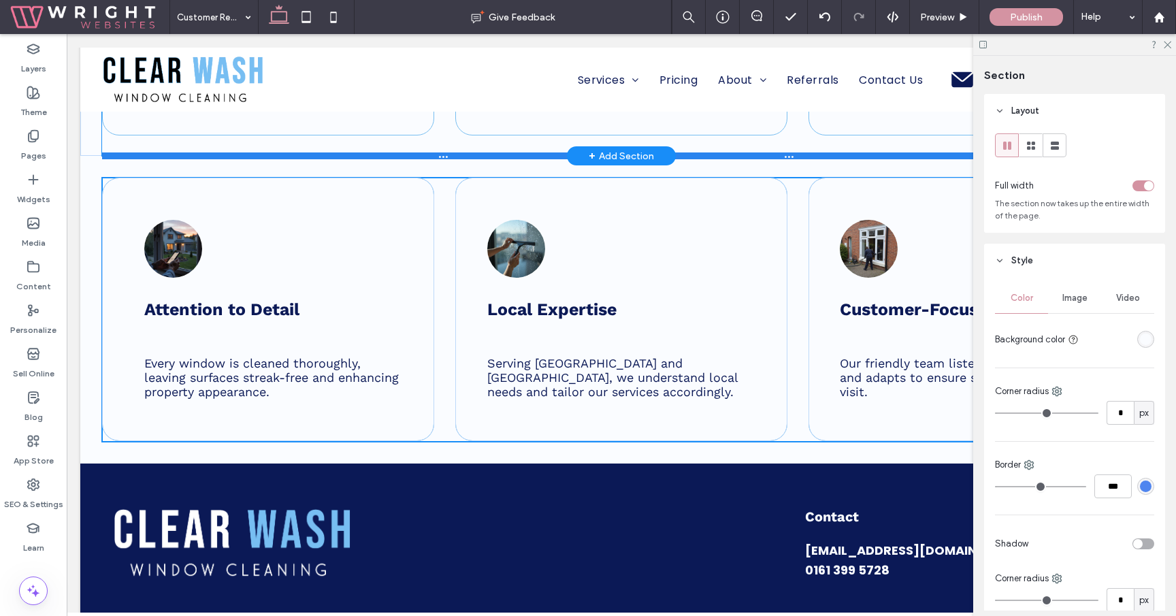
click at [861, 157] on div at bounding box center [621, 155] width 1038 height 7
type input "***"
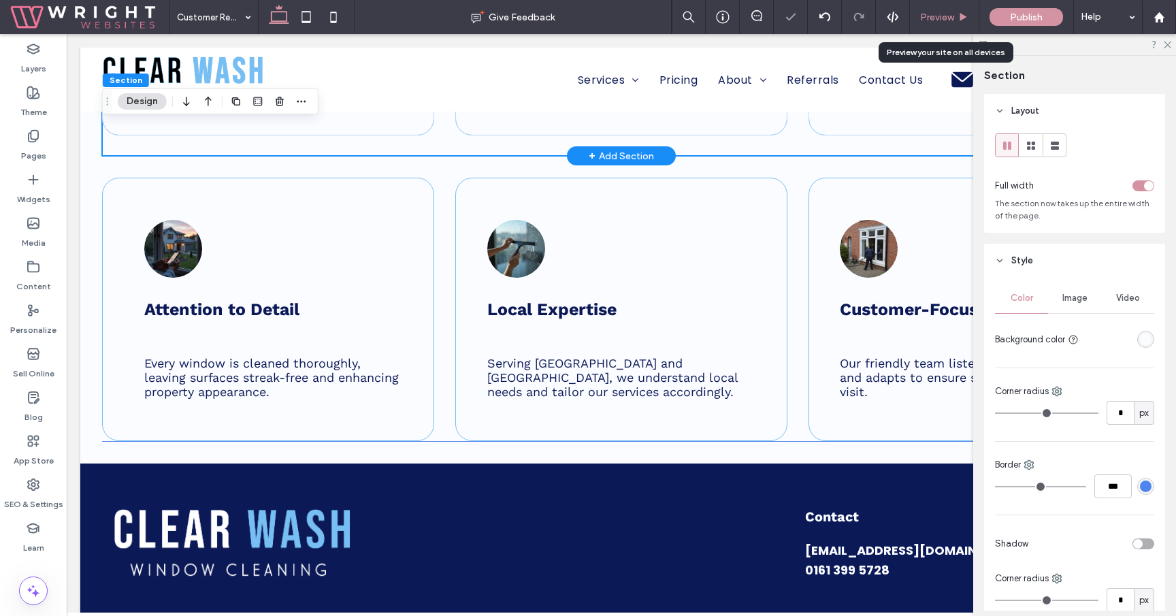
click at [931, 20] on span "Preview" at bounding box center [937, 18] width 34 height 12
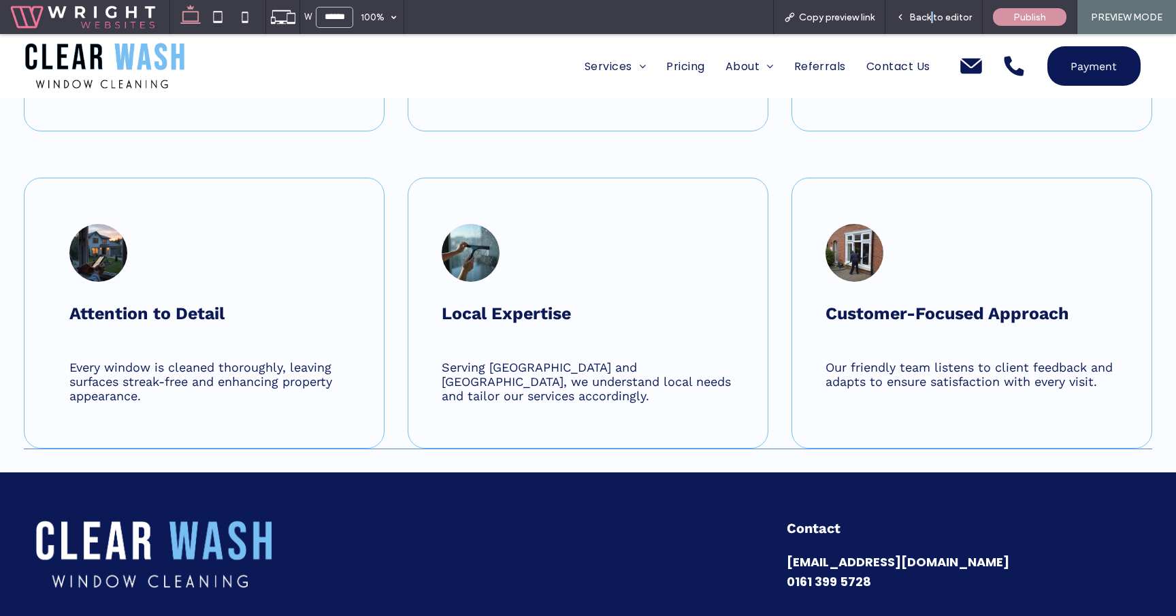
click at [931, 20] on span "Back to editor" at bounding box center [940, 18] width 63 height 12
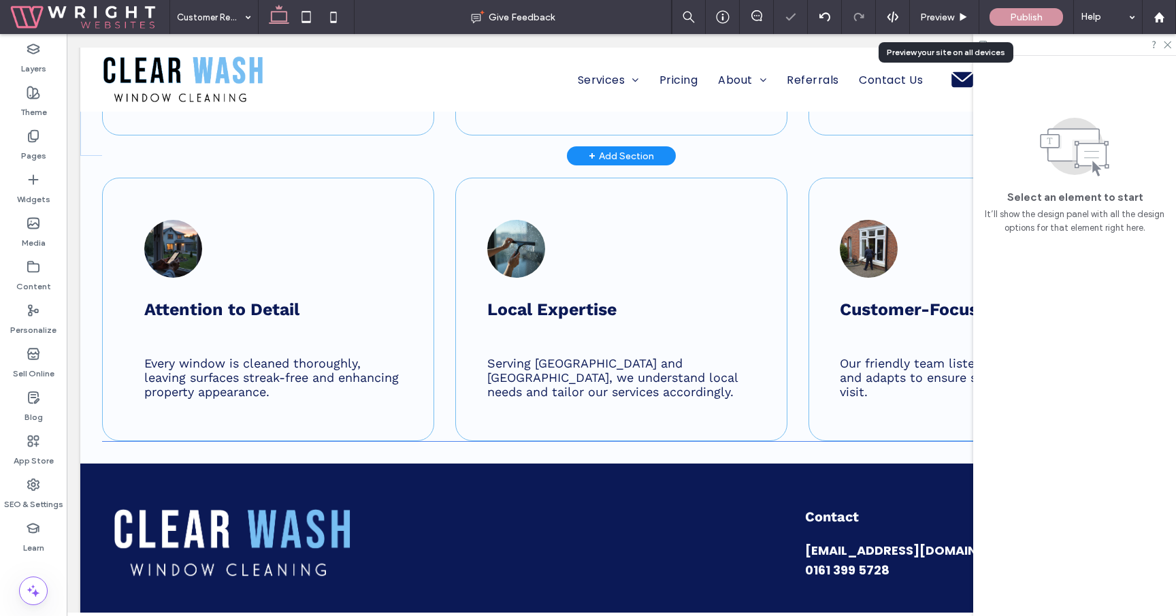
click at [931, 20] on span "Preview" at bounding box center [937, 18] width 34 height 12
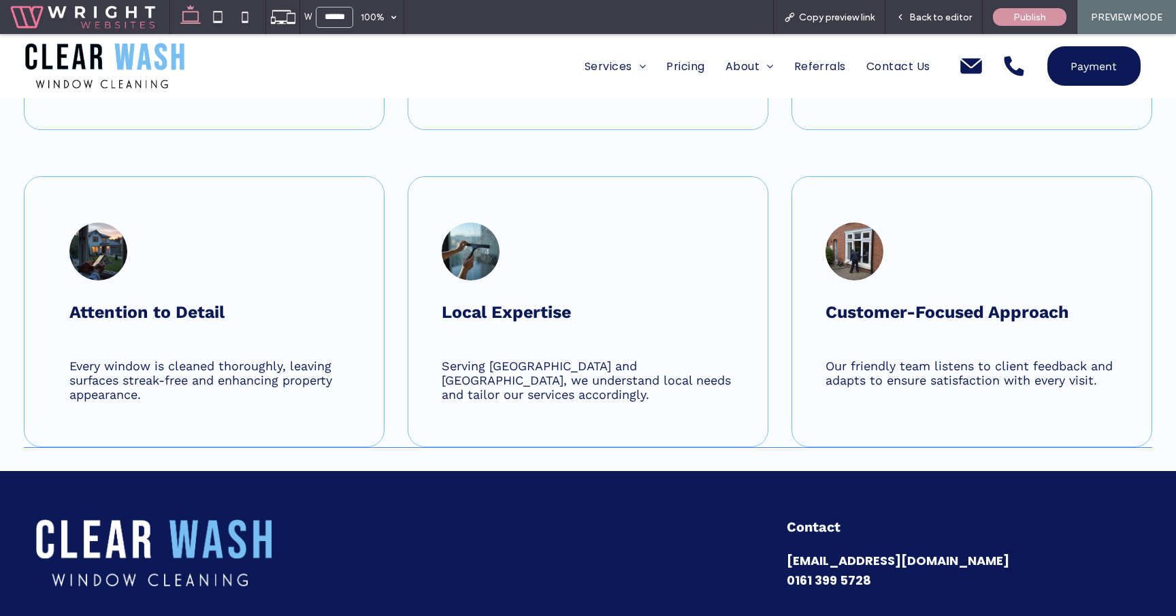
scroll to position [1414, 0]
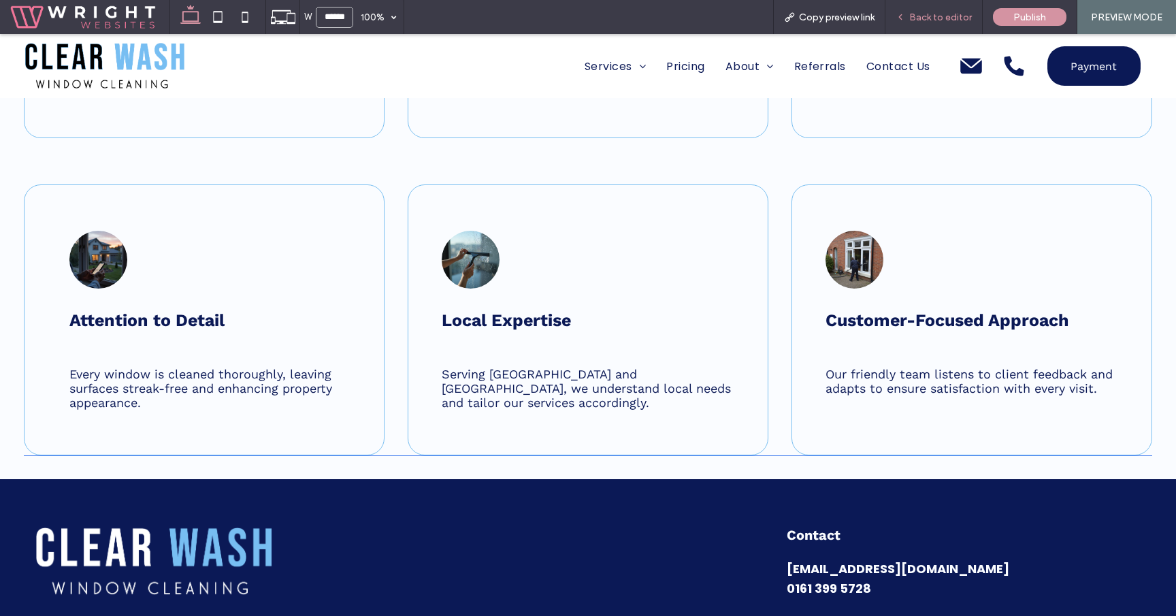
click at [921, 31] on div "Back to editor" at bounding box center [933, 17] width 97 height 34
click at [923, 24] on div "Back to editor" at bounding box center [933, 17] width 97 height 34
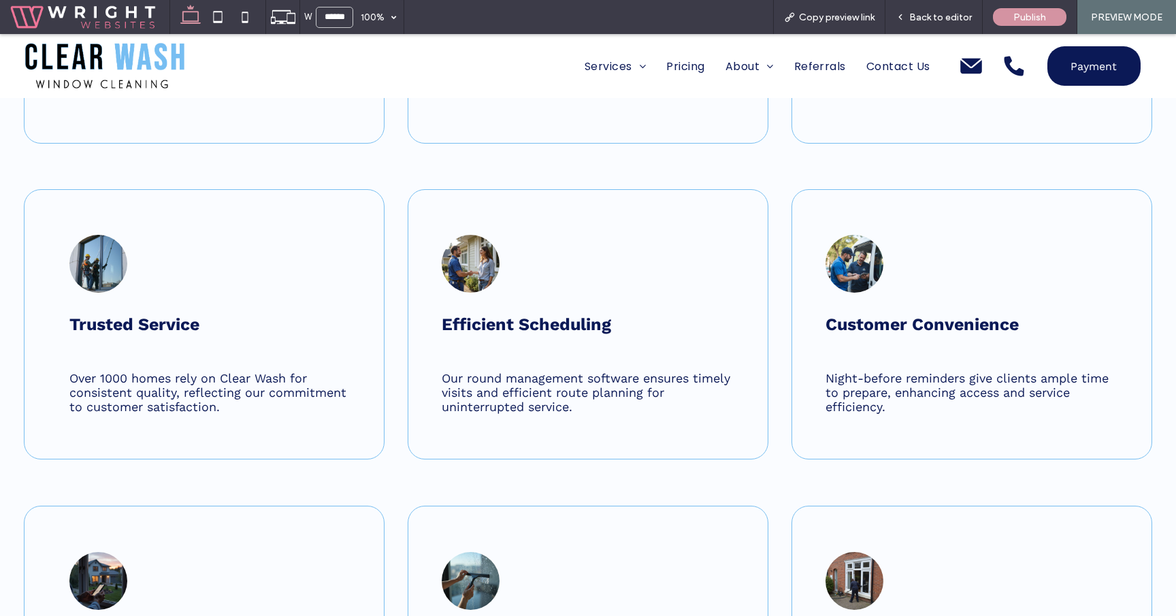
scroll to position [1297, 0]
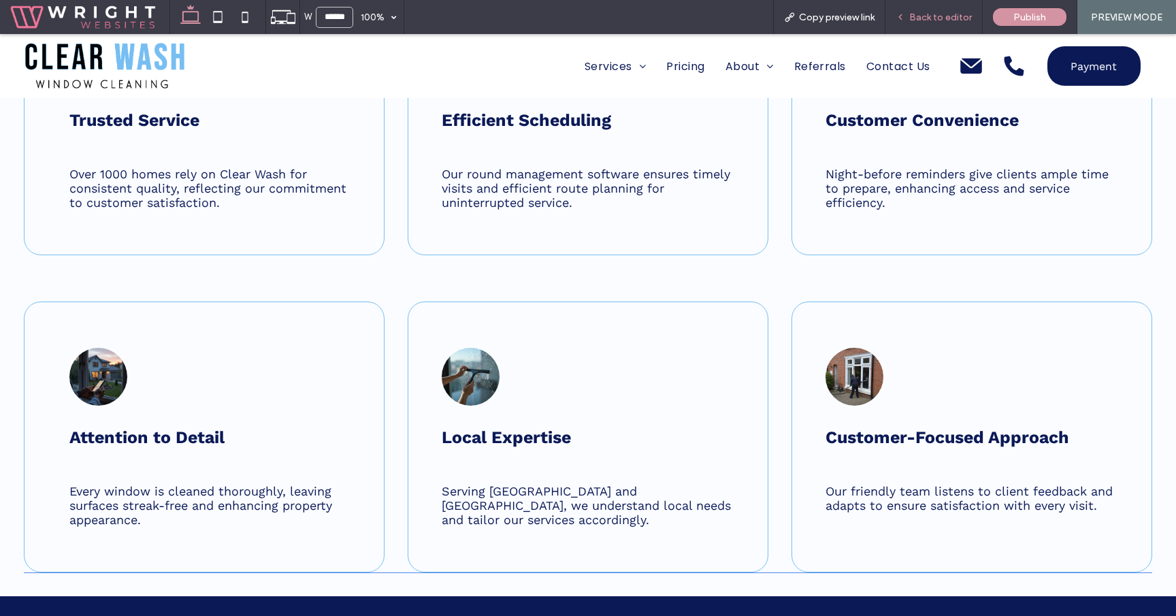
click at [937, 27] on div "Back to editor" at bounding box center [933, 17] width 97 height 34
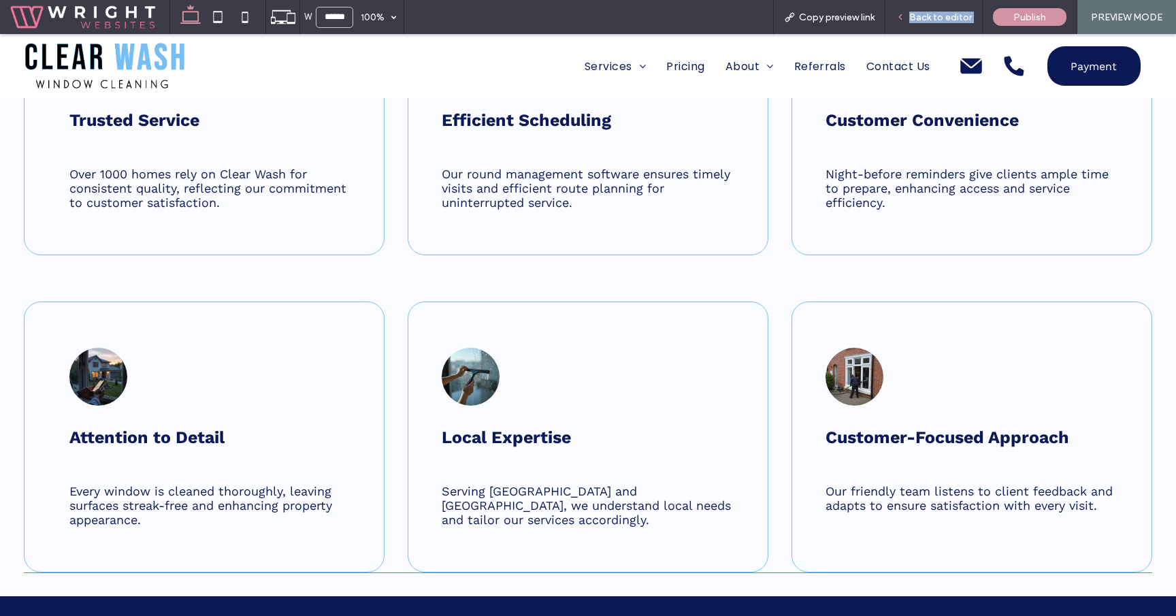
click at [937, 27] on div "Back to editor" at bounding box center [933, 17] width 97 height 34
click at [903, 44] on div "Services Residential Commercial Pricing About Customer Reviews FAQ Service Area…" at bounding box center [674, 66] width 951 height 64
click at [916, 25] on div "Back to editor" at bounding box center [933, 17] width 97 height 34
click at [905, 19] on icon at bounding box center [900, 17] width 10 height 10
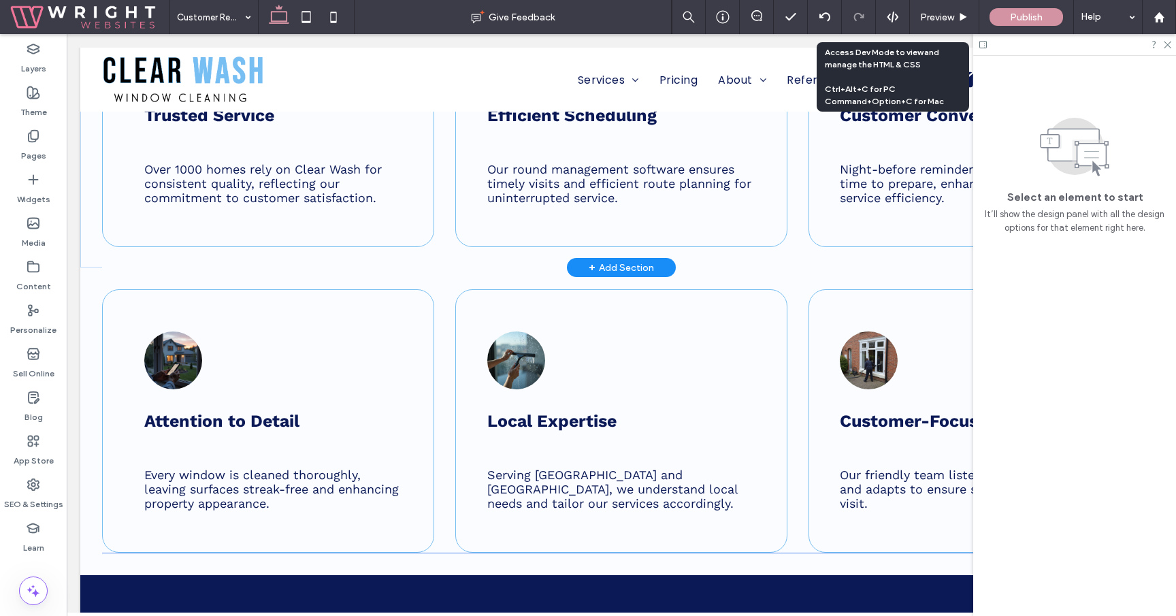
scroll to position [1289, 0]
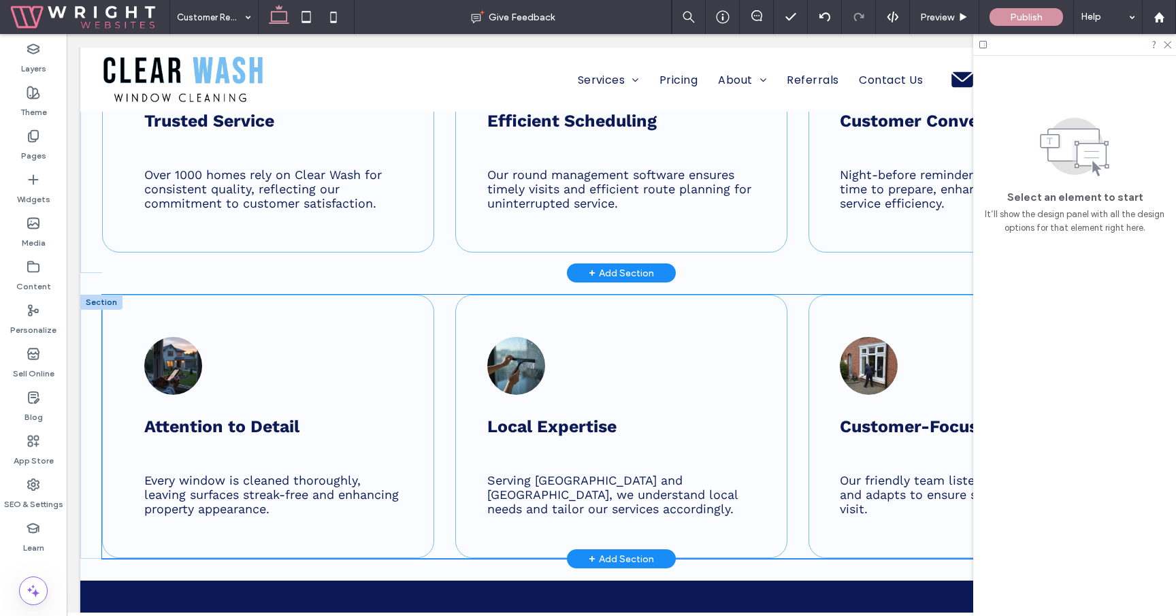
click at [791, 546] on div "Attention to Detail Every window is cleaned thoroughly, leaving surfaces streak…" at bounding box center [621, 426] width 1038 height 263
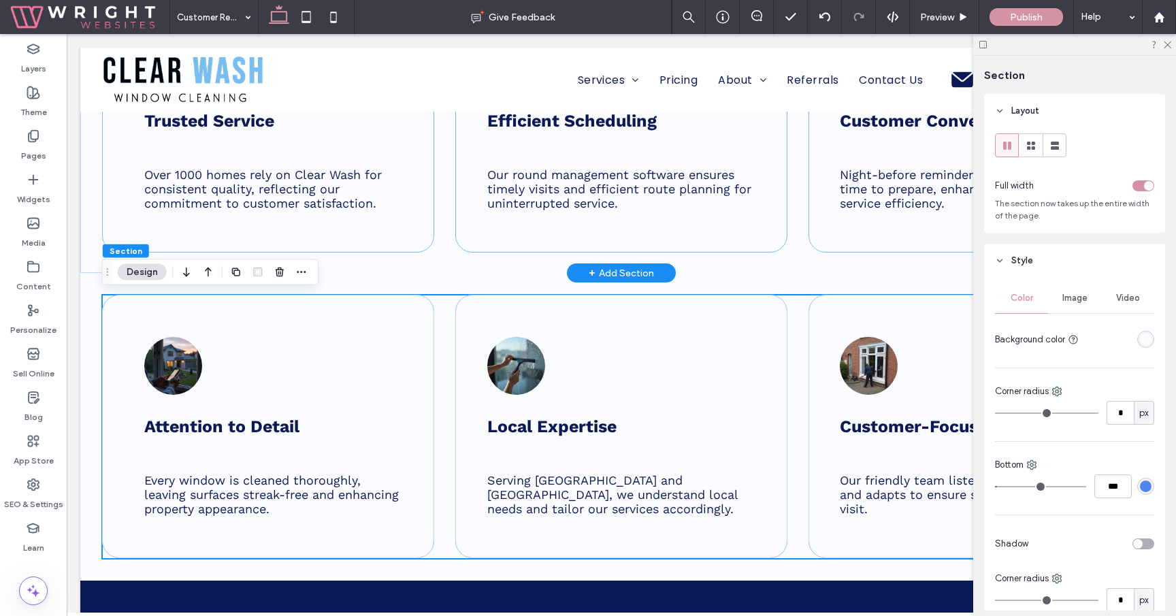
scroll to position [69, 0]
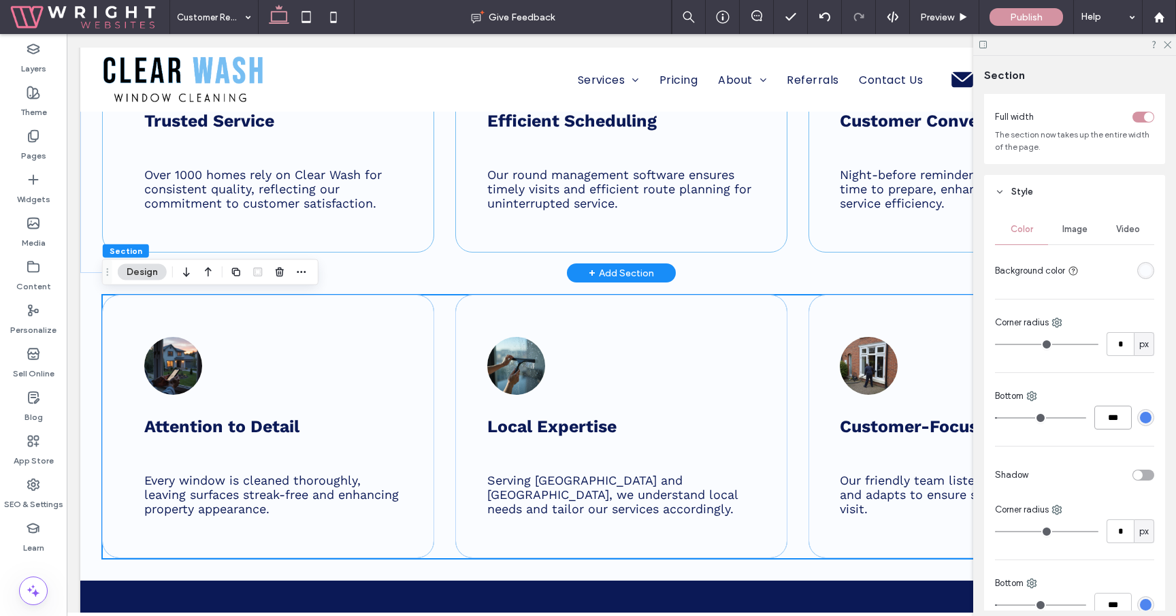
click at [1116, 423] on input "***" at bounding box center [1112, 417] width 37 height 24
type input "*"
type input "***"
type input "*"
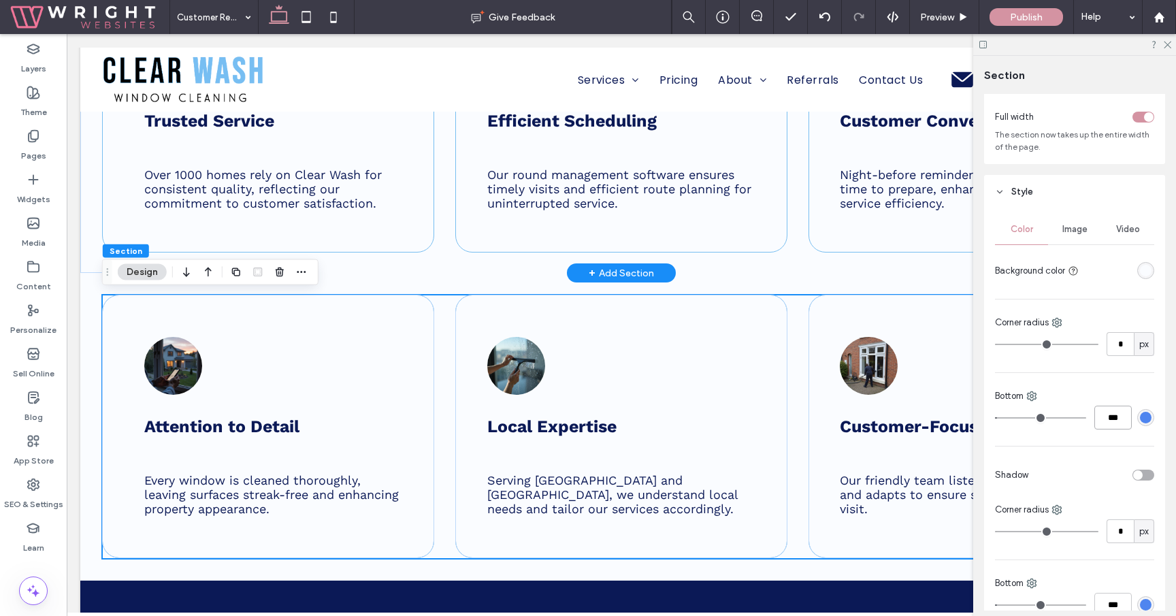
type input "***"
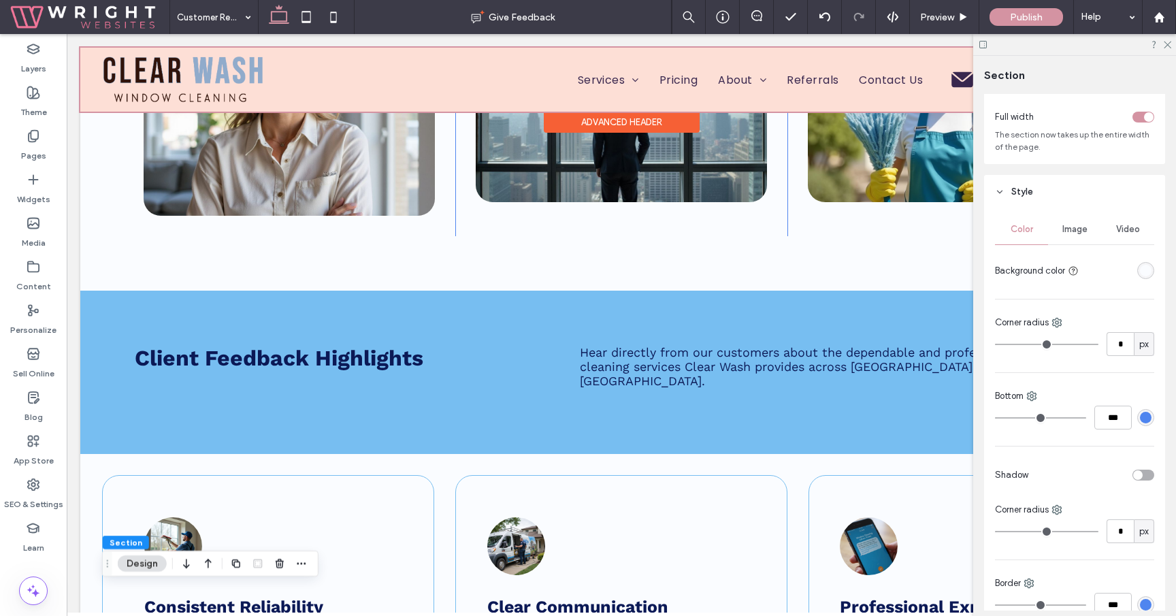
scroll to position [409, 0]
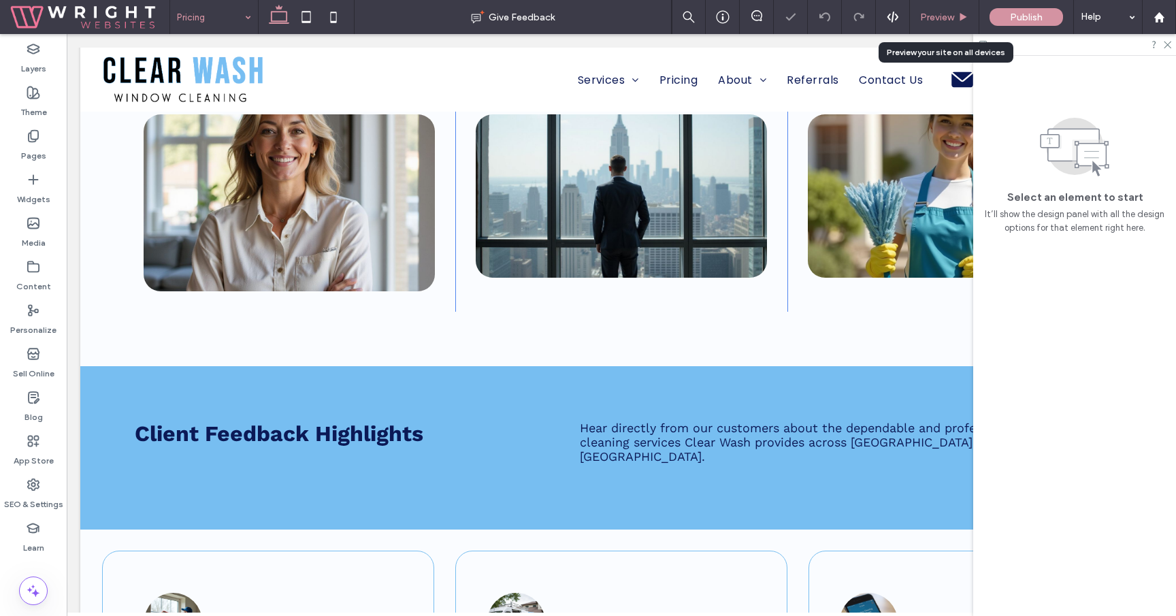
click at [951, 16] on span "Preview" at bounding box center [937, 18] width 34 height 12
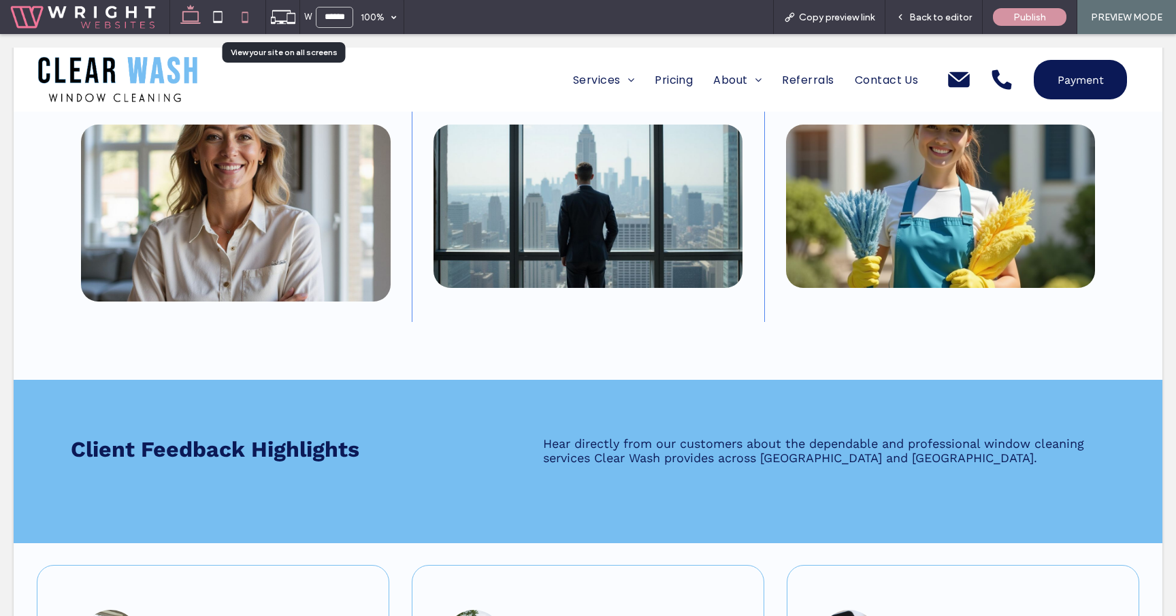
click at [251, 14] on icon at bounding box center [244, 16] width 27 height 27
type input "*****"
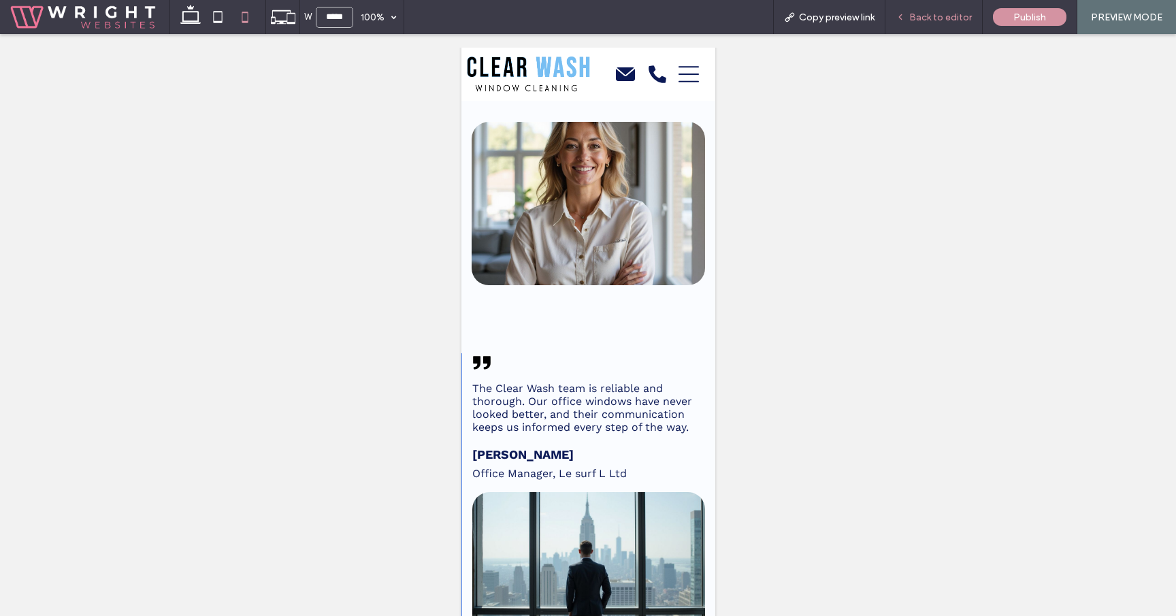
click at [926, 28] on div "Back to editor" at bounding box center [933, 17] width 97 height 34
click at [941, 19] on span "Back to editor" at bounding box center [940, 18] width 63 height 12
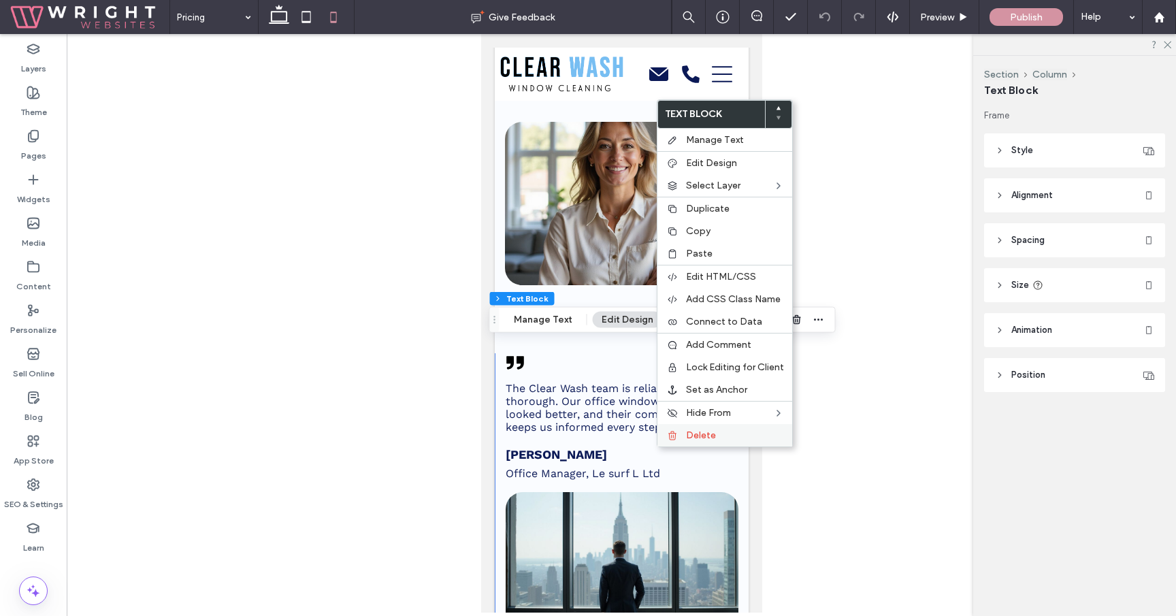
click at [721, 429] on label "Delete" at bounding box center [735, 435] width 98 height 12
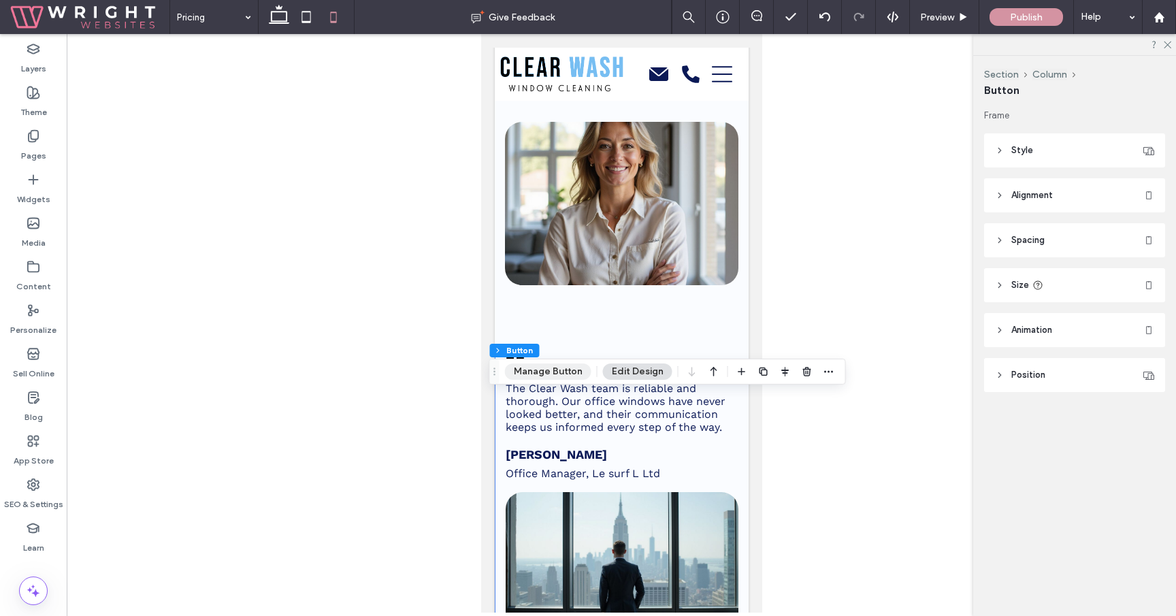
click at [549, 371] on button "Manage Button" at bounding box center [548, 371] width 86 height 16
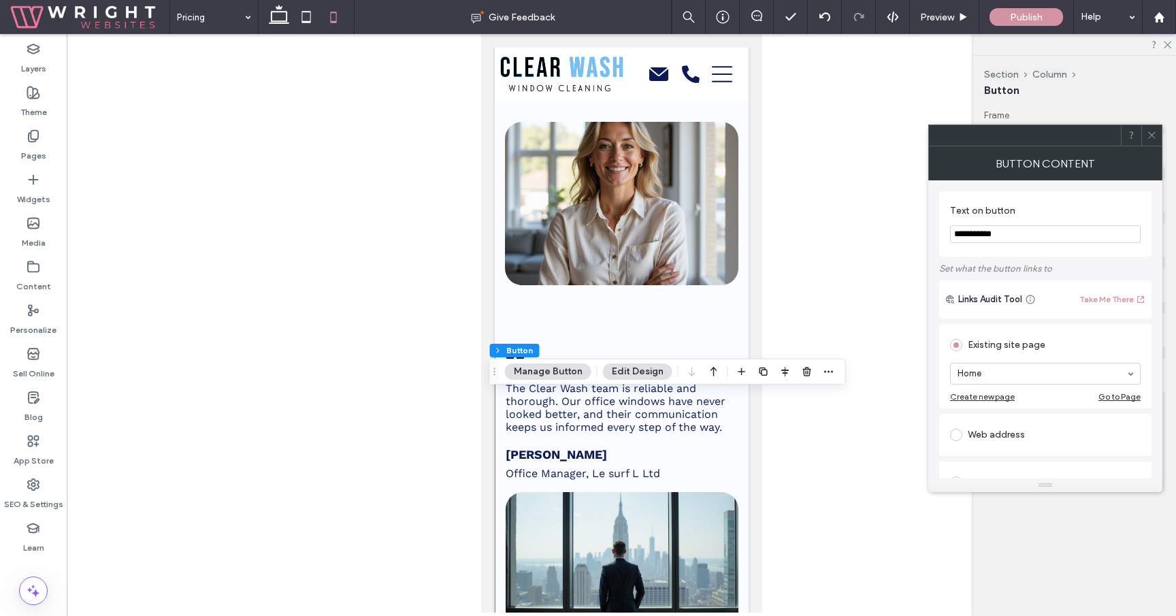
click at [1038, 226] on input "**********" at bounding box center [1045, 234] width 191 height 18
type input "********"
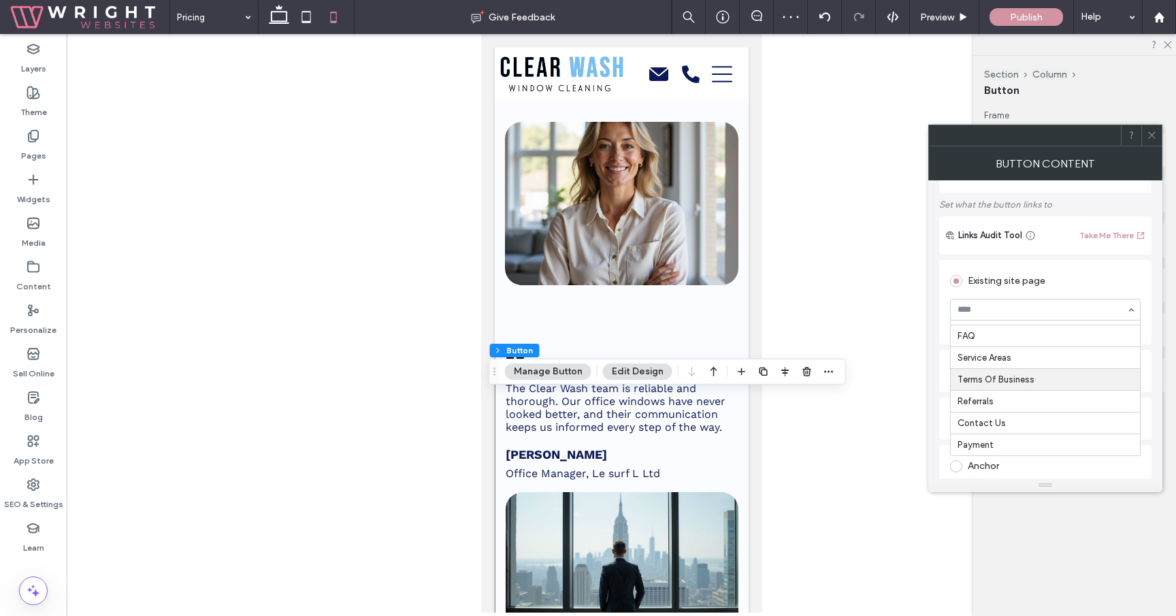
scroll to position [69, 0]
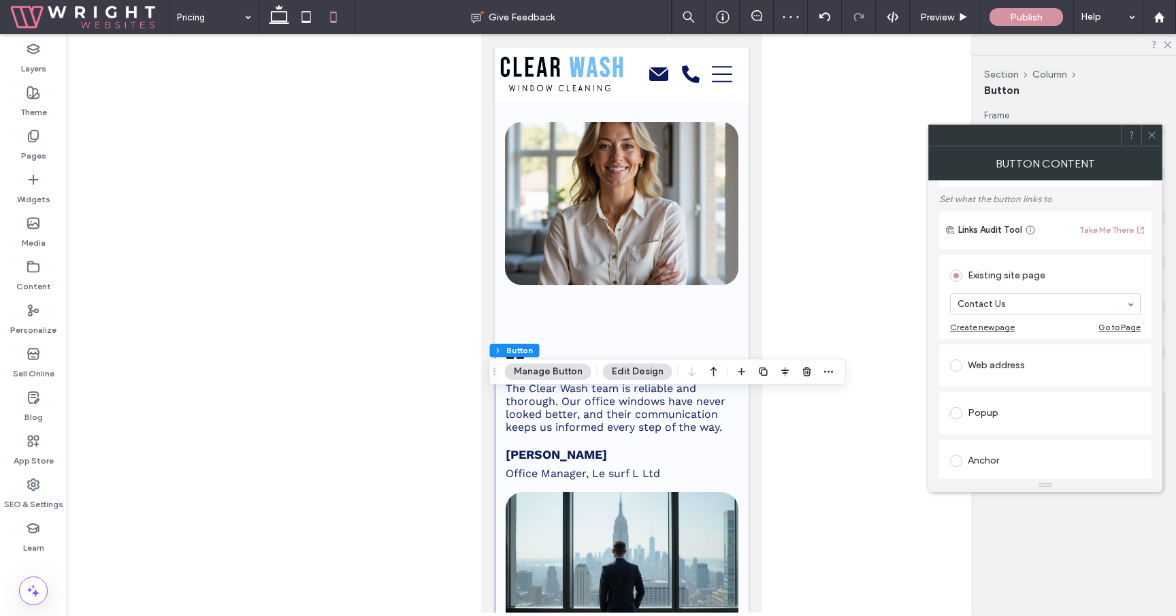
click at [1151, 130] on span at bounding box center [1151, 135] width 10 height 20
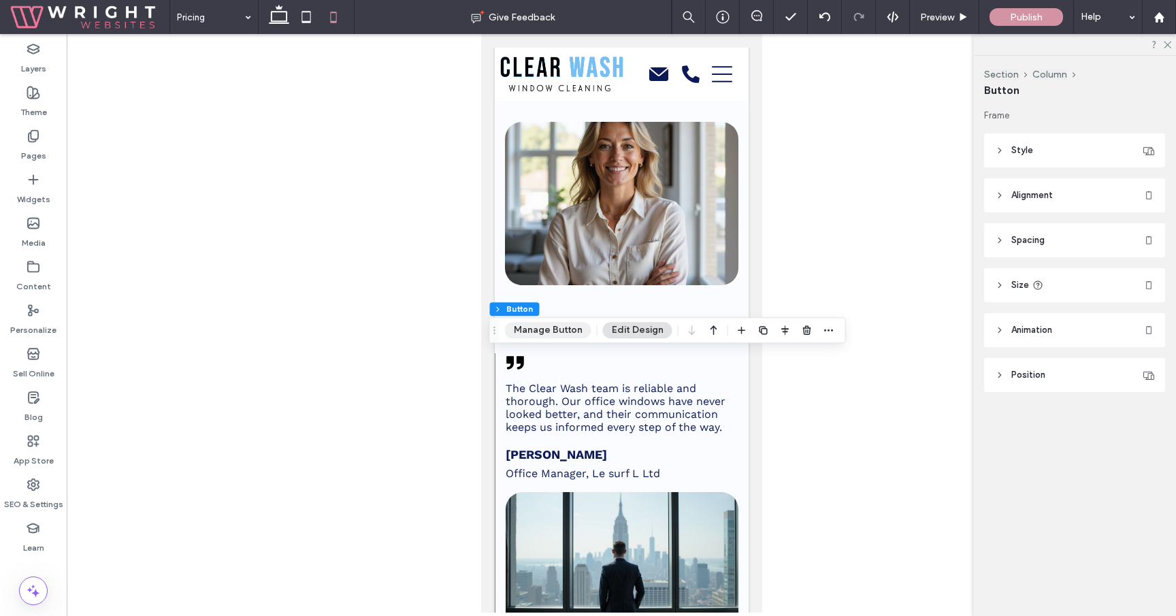
click at [542, 333] on button "Manage Button" at bounding box center [548, 330] width 86 height 16
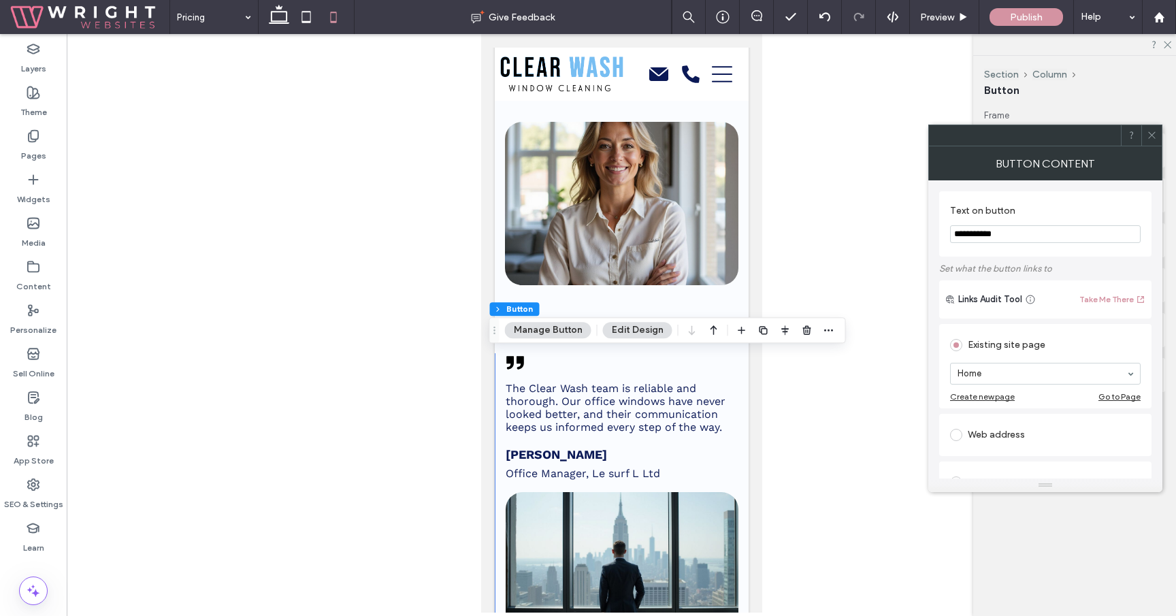
click at [1053, 239] on input "**********" at bounding box center [1045, 234] width 191 height 18
paste input "Text on button"
type input "********"
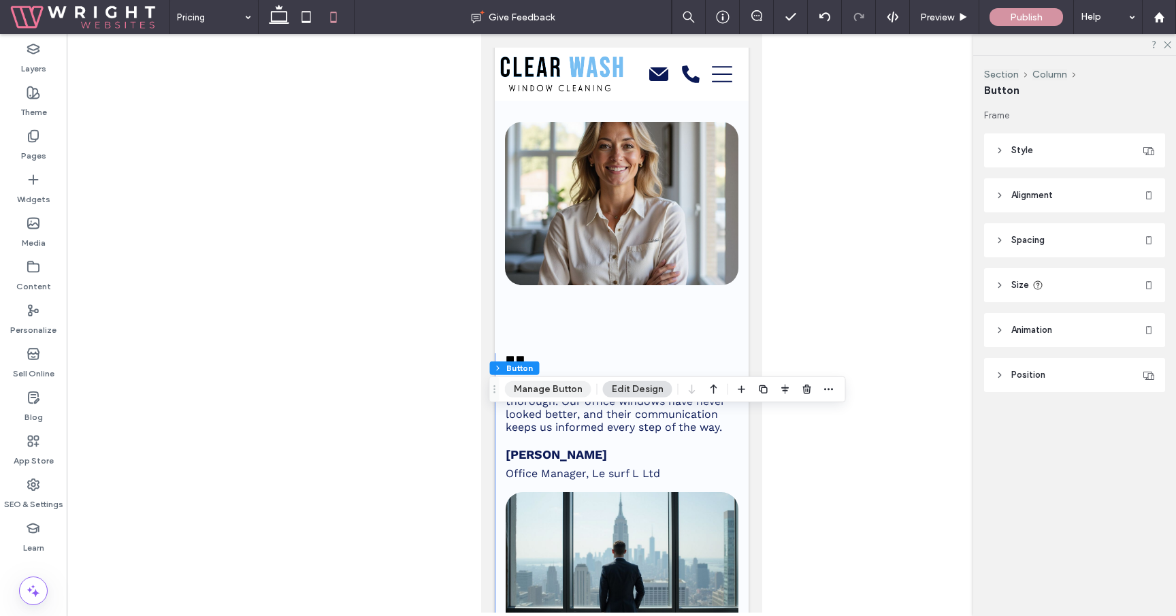
click at [533, 384] on button "Manage Button" at bounding box center [548, 389] width 86 height 16
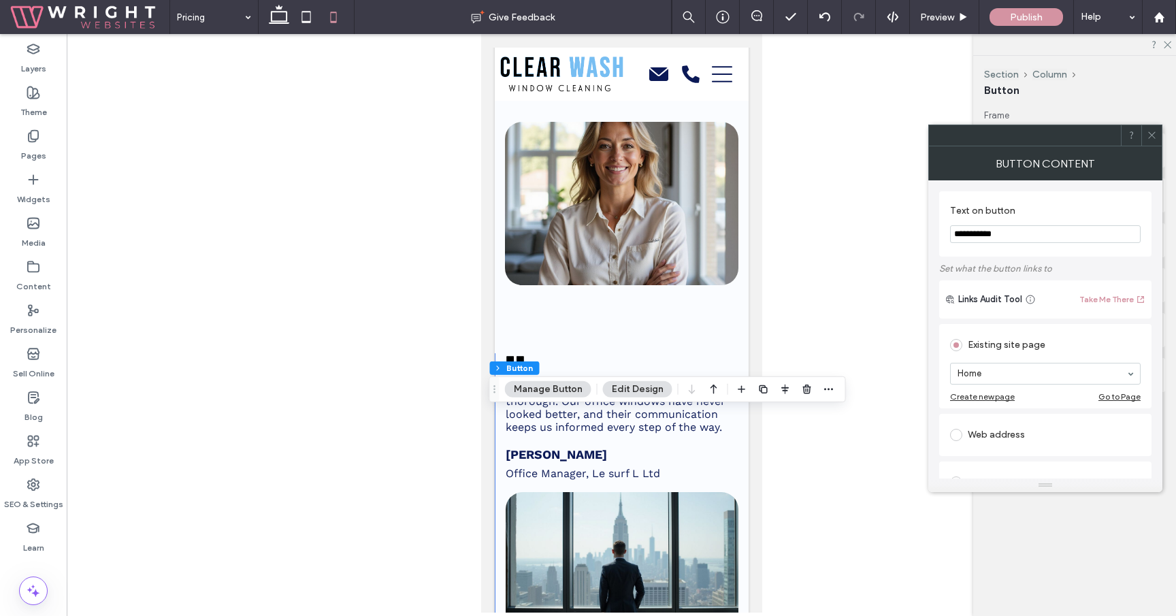
click at [1033, 248] on section "**********" at bounding box center [1045, 224] width 191 height 52
click at [1027, 234] on input "**********" at bounding box center [1045, 234] width 191 height 18
paste input "Text on button"
type input "********"
click at [1027, 359] on section "Home" at bounding box center [1045, 373] width 191 height 35
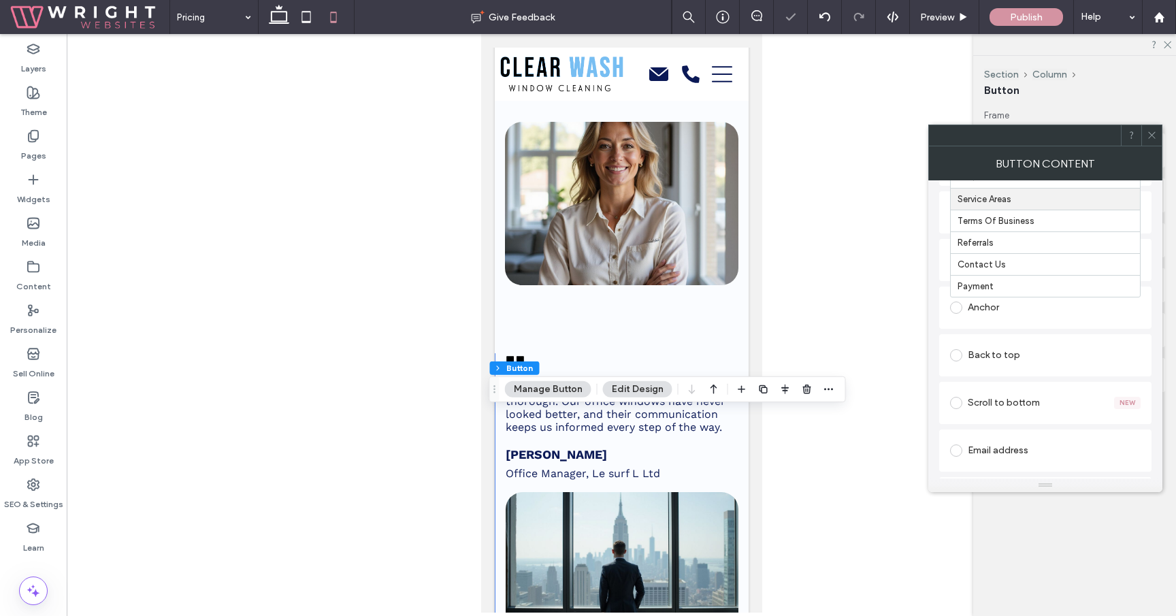
scroll to position [250, 0]
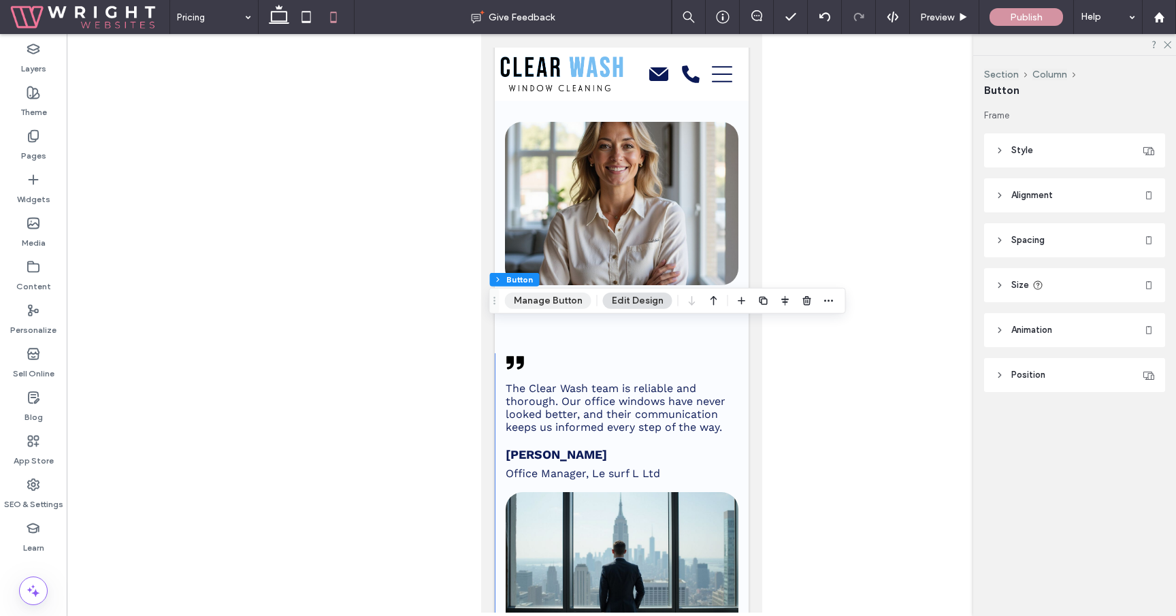
click at [551, 299] on button "Manage Button" at bounding box center [548, 301] width 86 height 16
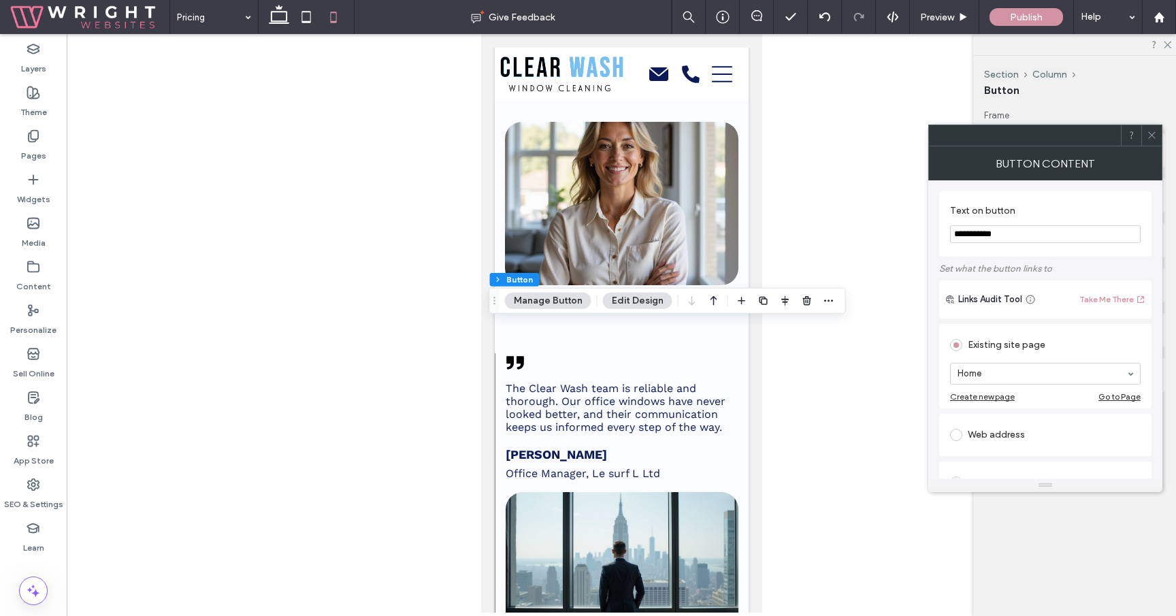
click at [1025, 235] on input "**********" at bounding box center [1045, 234] width 191 height 18
paste input "Text on button"
type input "********"
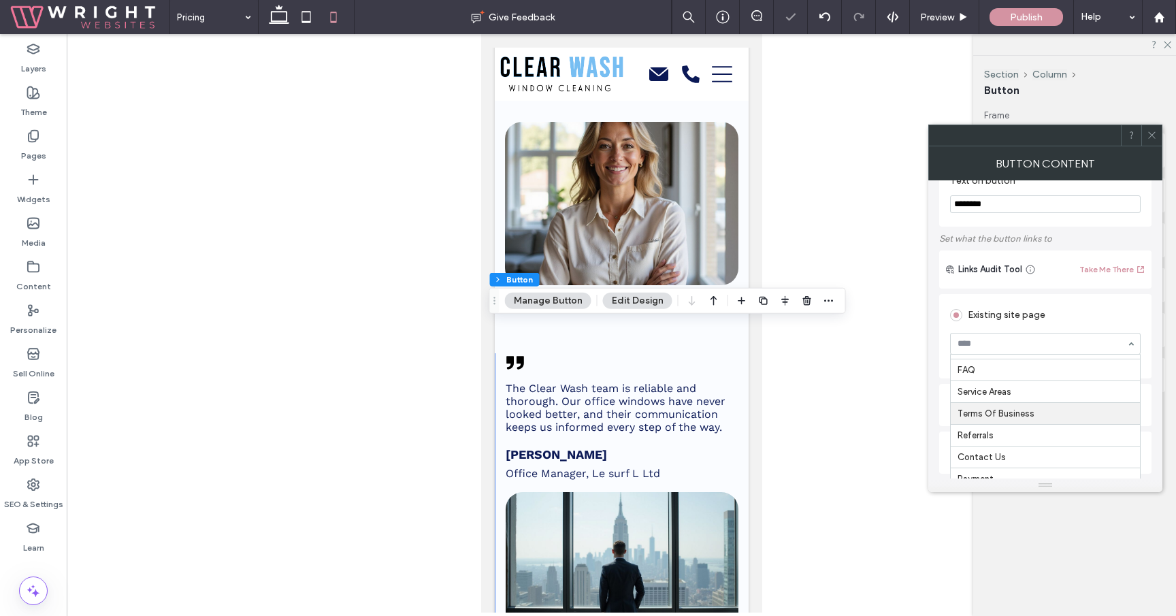
scroll to position [41, 0]
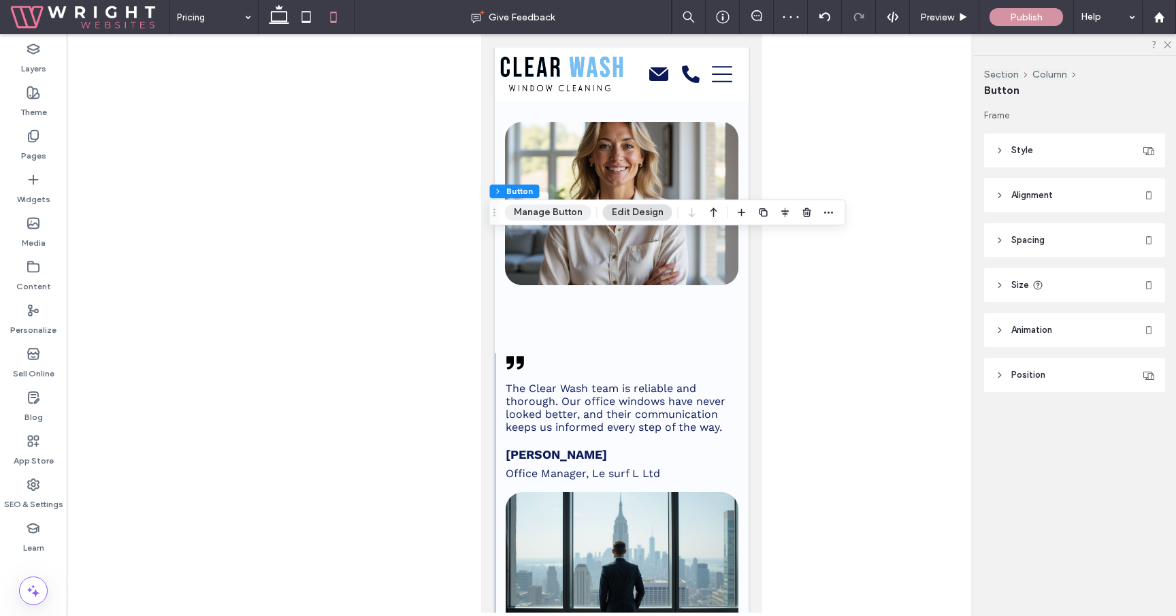
click at [552, 217] on button "Manage Button" at bounding box center [548, 212] width 86 height 16
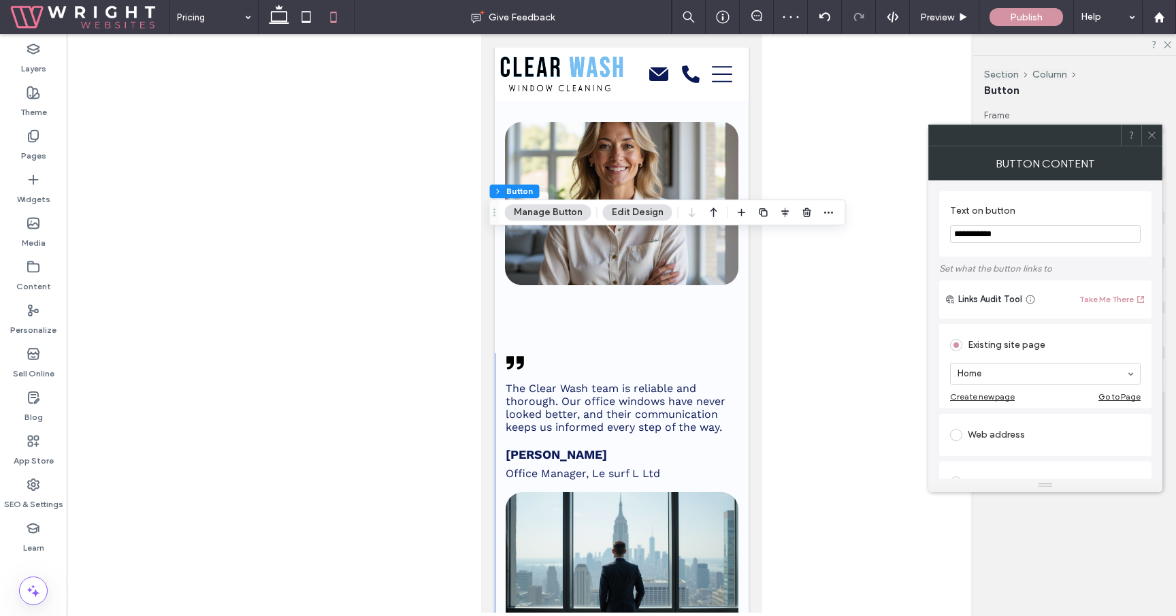
click at [1006, 235] on input "**********" at bounding box center [1045, 234] width 191 height 18
paste input "Text on button"
type input "********"
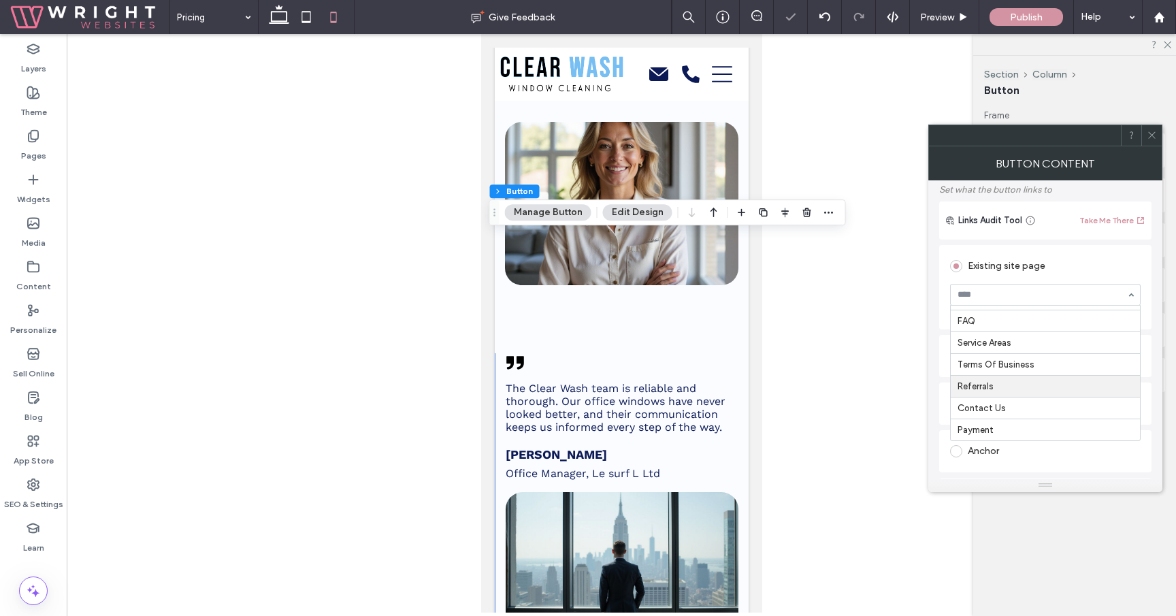
scroll to position [82, 0]
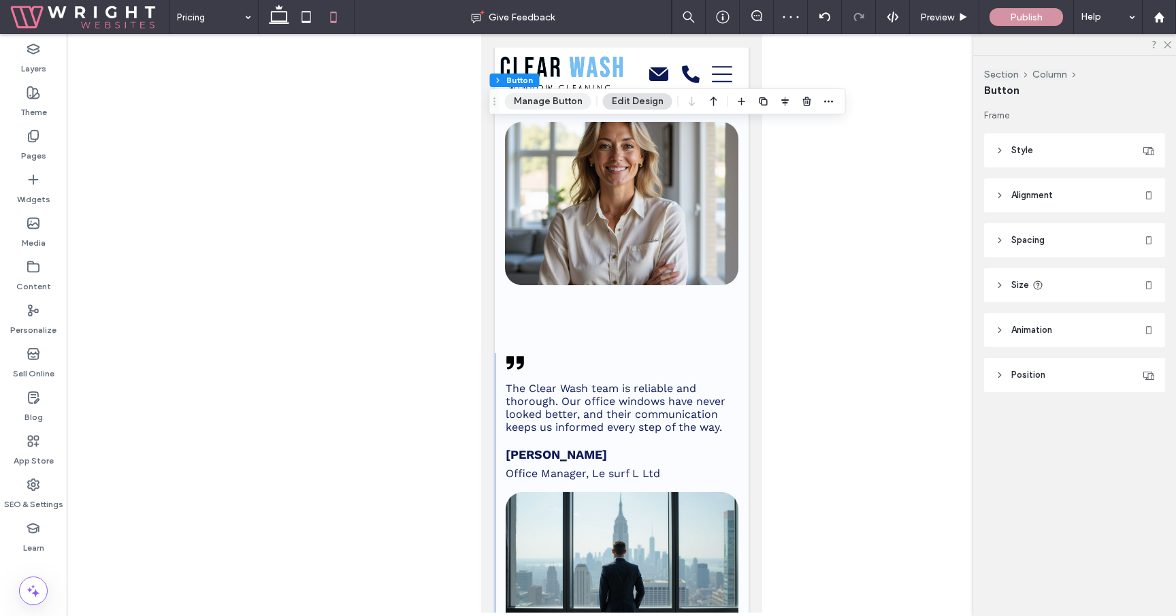
click at [542, 95] on button "Manage Button" at bounding box center [548, 101] width 86 height 16
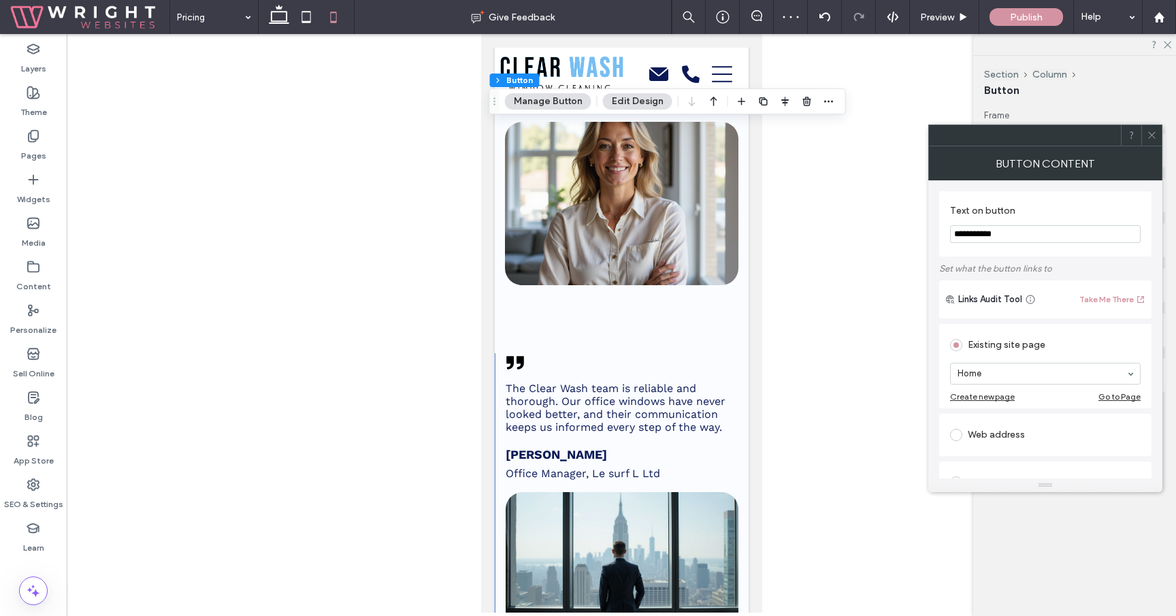
click at [1006, 240] on input "**********" at bounding box center [1045, 234] width 191 height 18
paste input "Text on button"
type input "********"
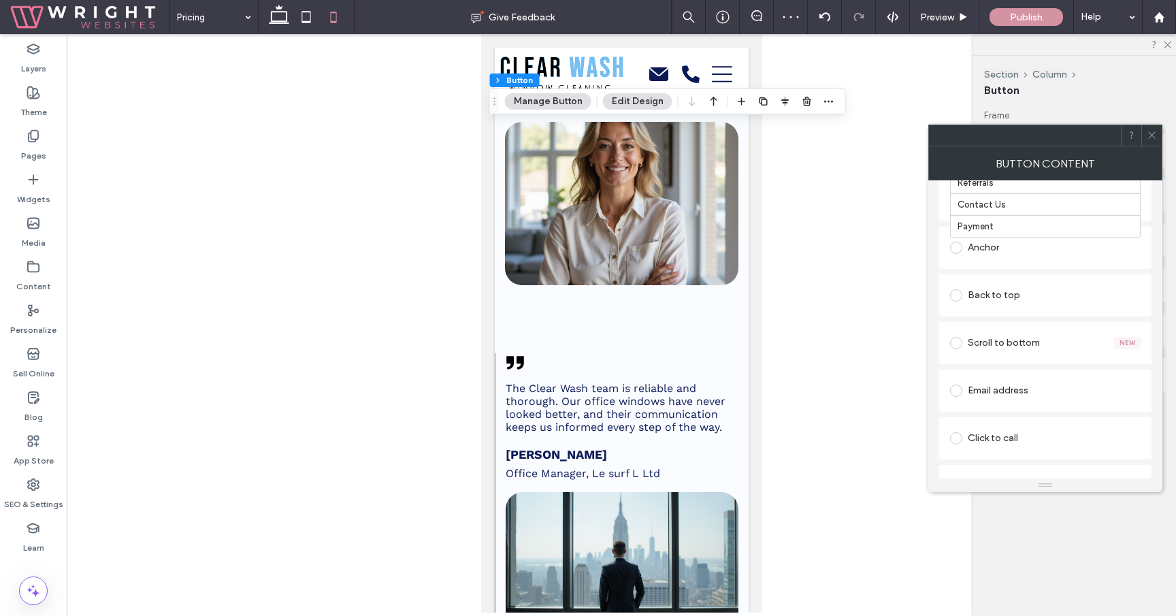
scroll to position [301, 0]
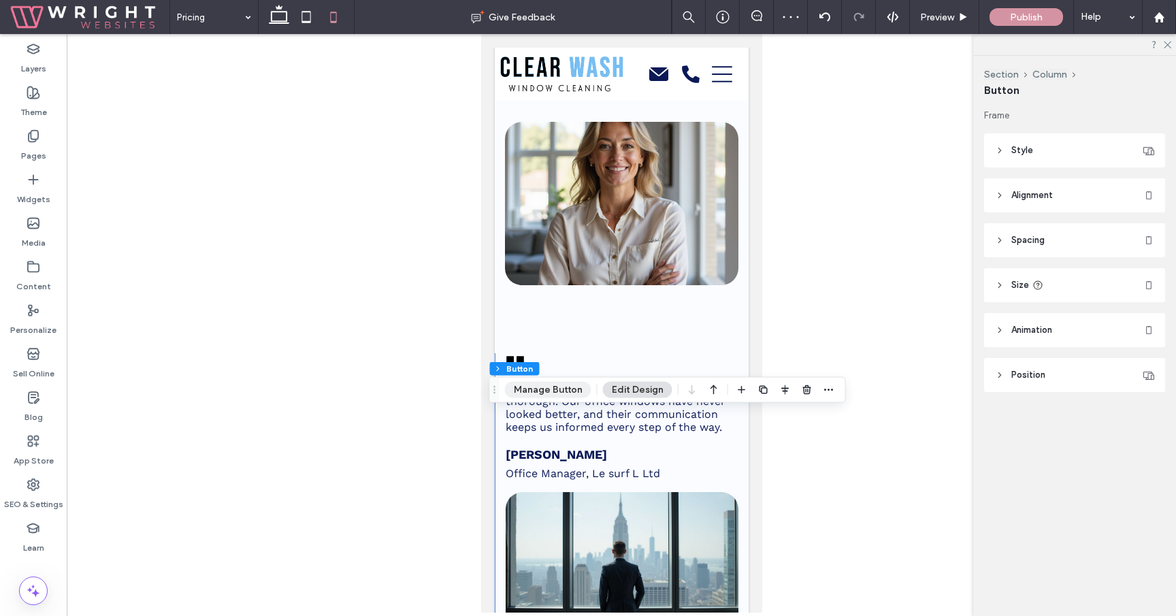
click at [554, 391] on button "Manage Button" at bounding box center [548, 390] width 86 height 16
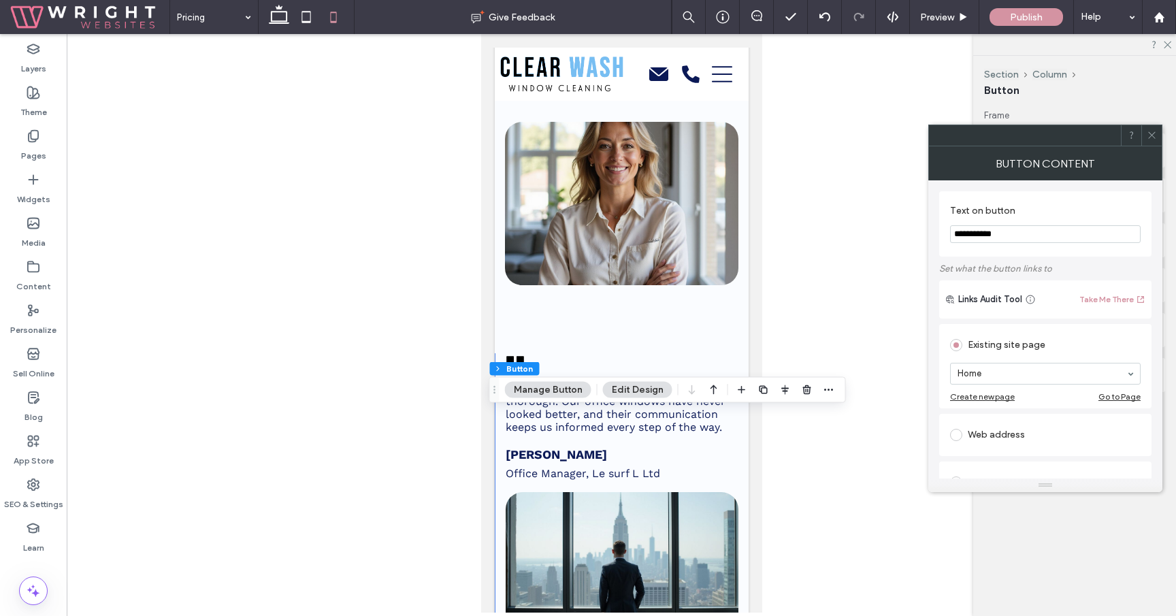
click at [1032, 239] on input "**********" at bounding box center [1045, 234] width 191 height 18
paste input "Text on button"
type input "********"
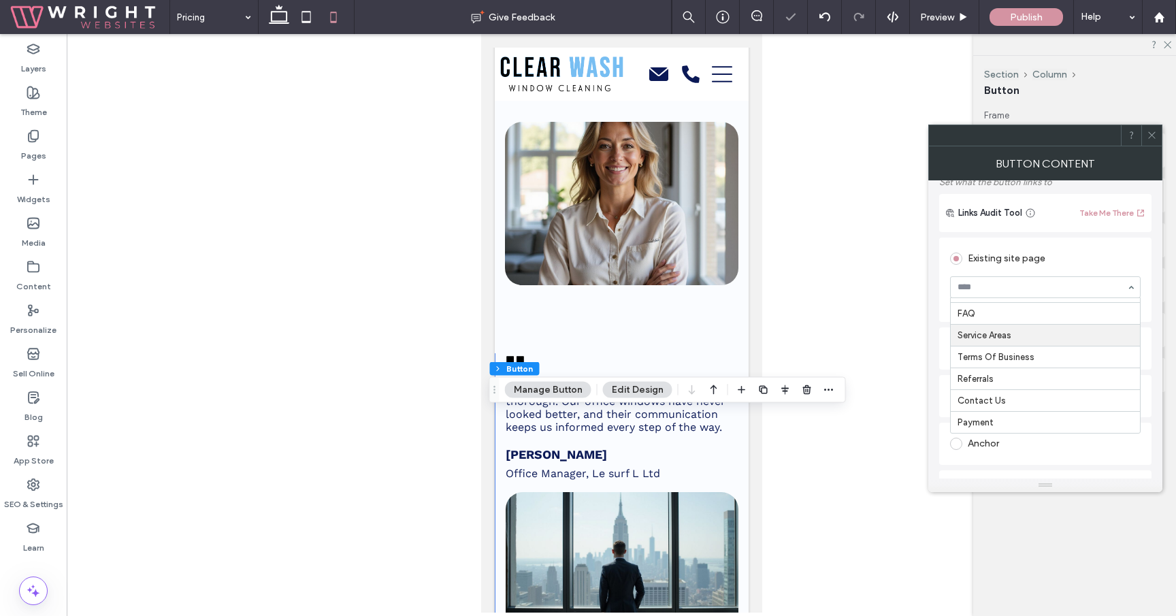
scroll to position [90, 0]
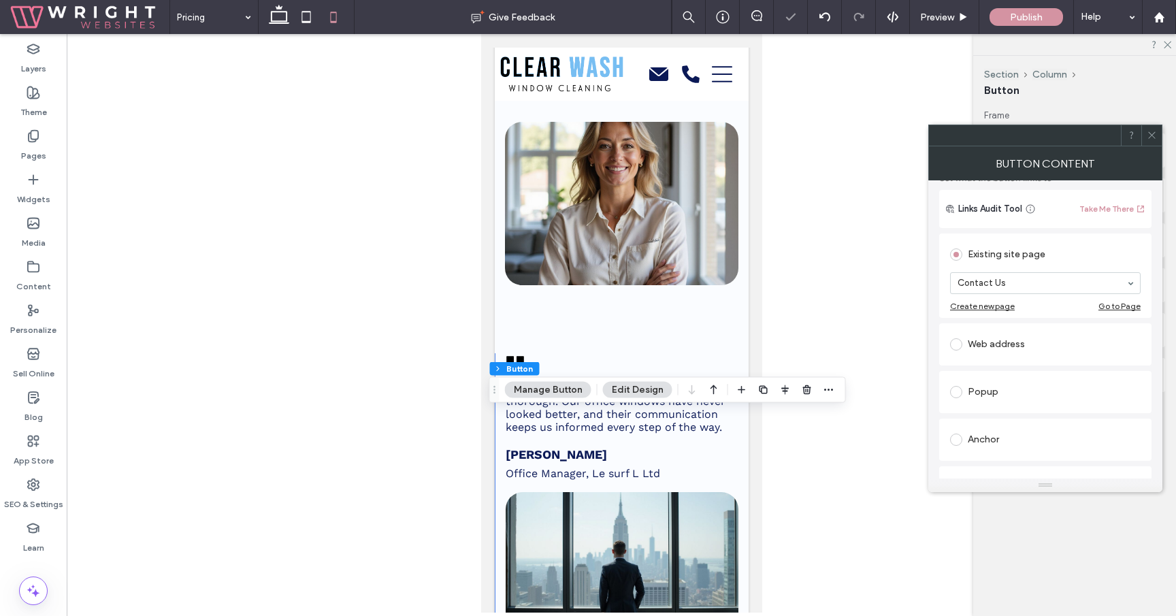
click at [1153, 139] on icon at bounding box center [1151, 135] width 10 height 10
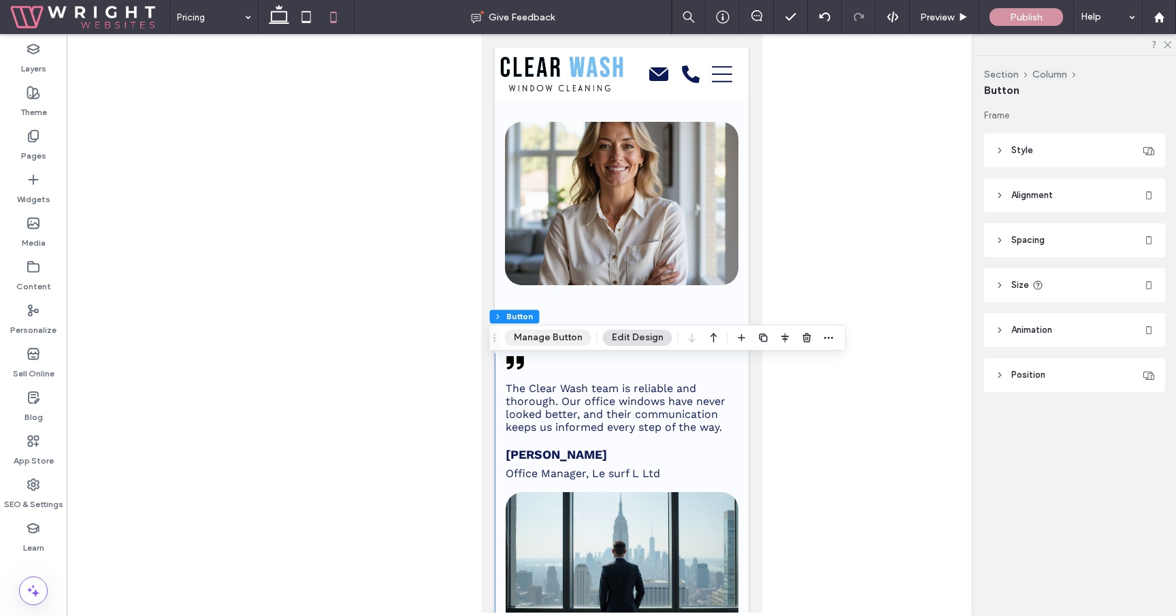
click at [554, 335] on button "Manage Button" at bounding box center [548, 337] width 86 height 16
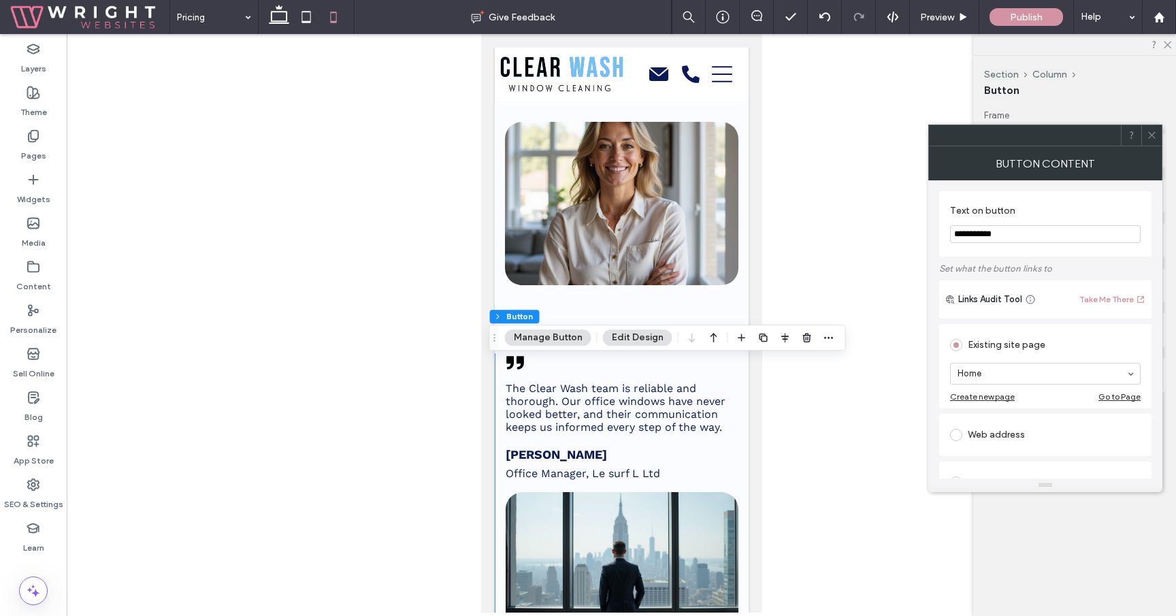
click at [1028, 241] on input "**********" at bounding box center [1045, 234] width 191 height 18
paste input "Text on button"
type input "********"
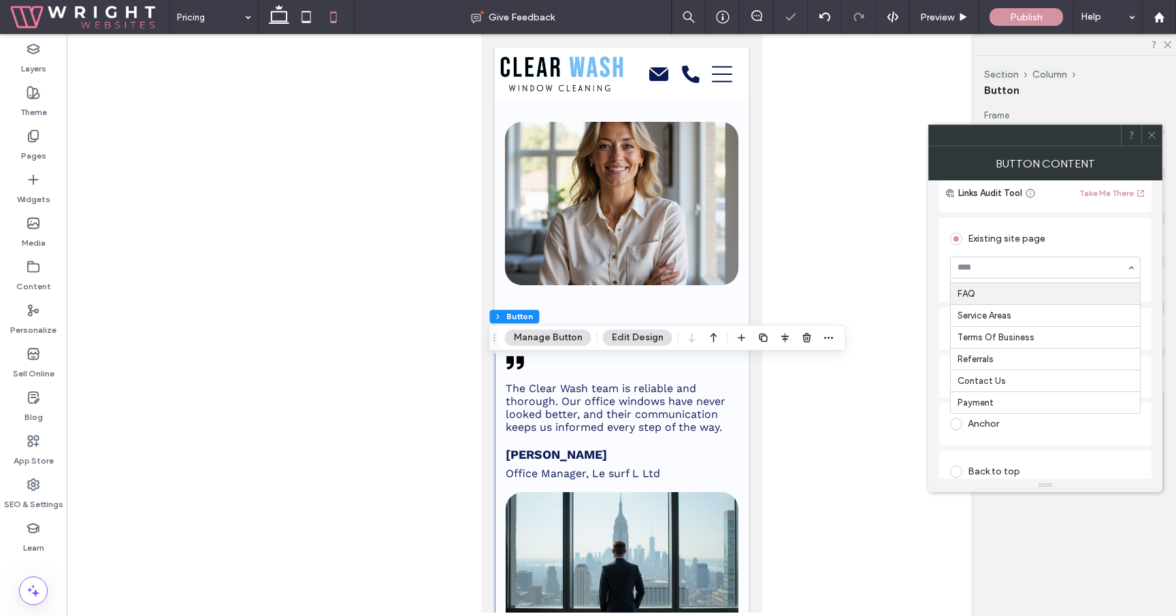
scroll to position [109, 0]
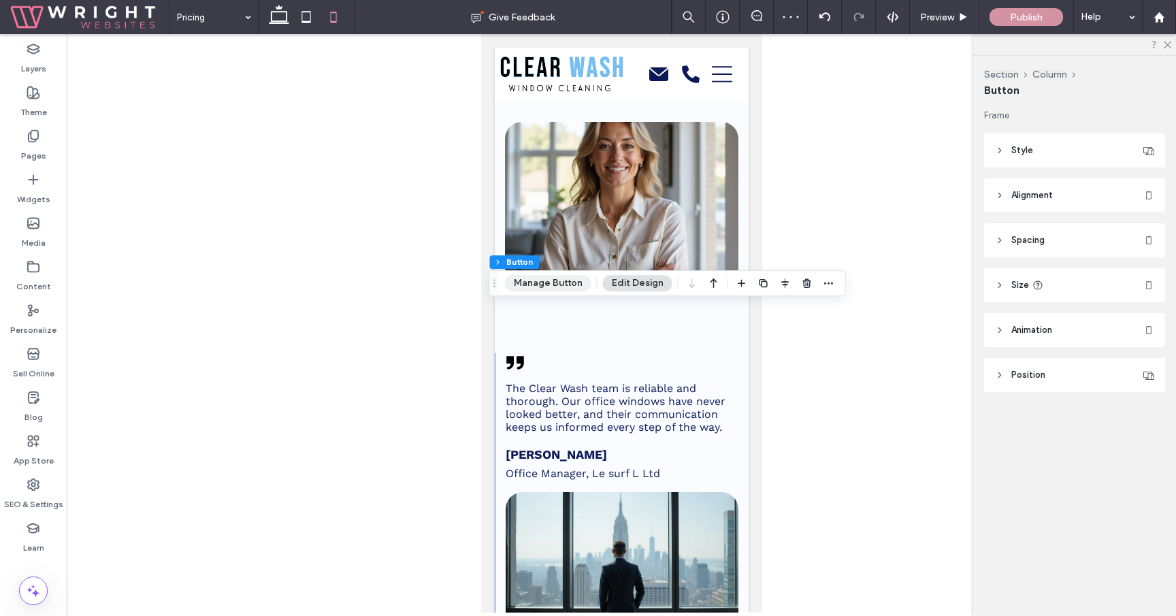
click at [552, 283] on button "Manage Button" at bounding box center [548, 283] width 86 height 16
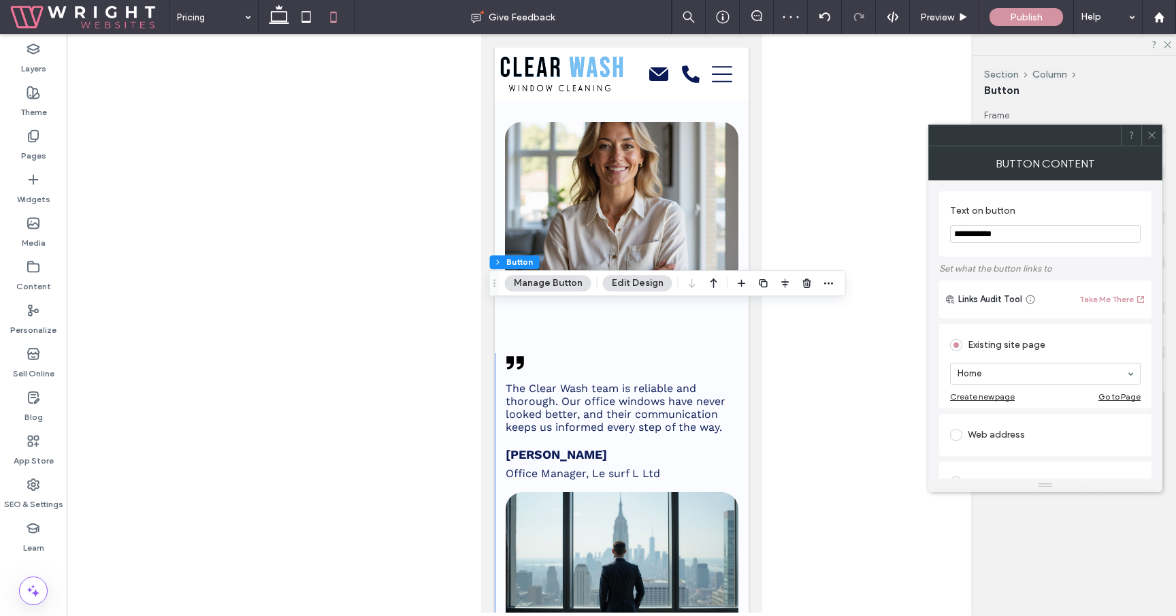
click at [1040, 231] on input "**********" at bounding box center [1045, 234] width 191 height 18
paste input "Text on button"
type input "********"
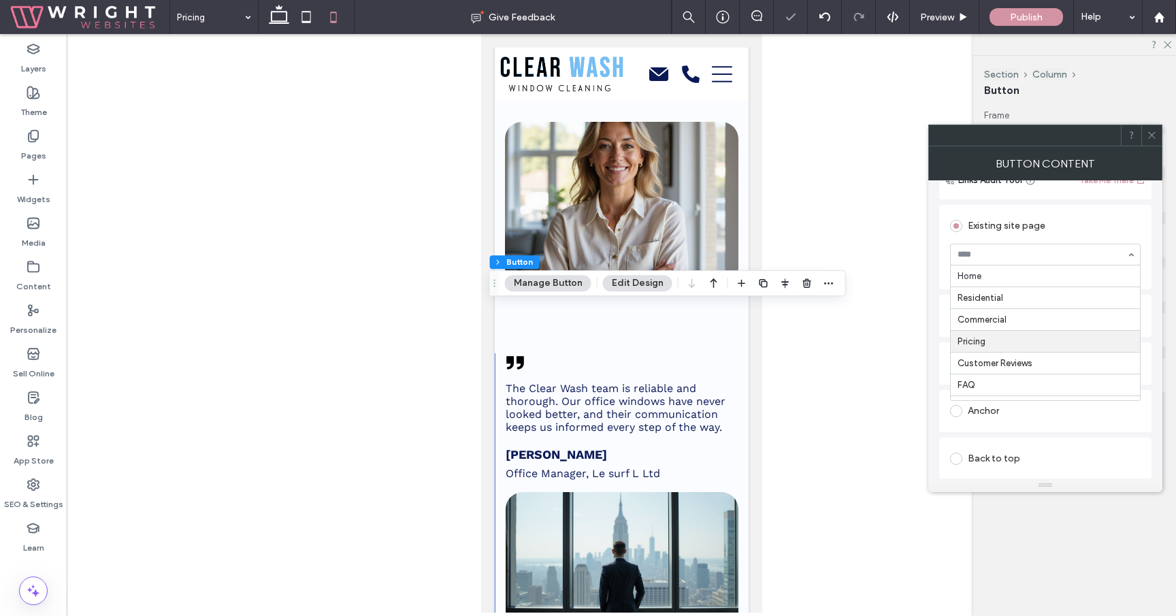
scroll to position [112, 0]
click at [1157, 135] on div at bounding box center [1151, 135] width 20 height 20
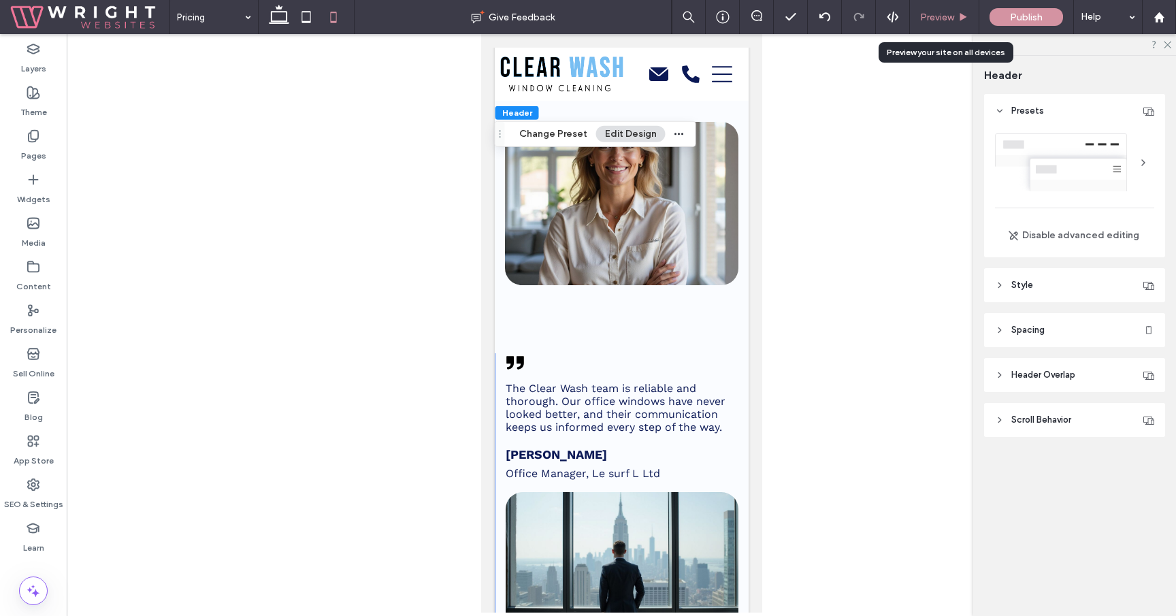
click at [921, 18] on span "Preview" at bounding box center [937, 18] width 34 height 12
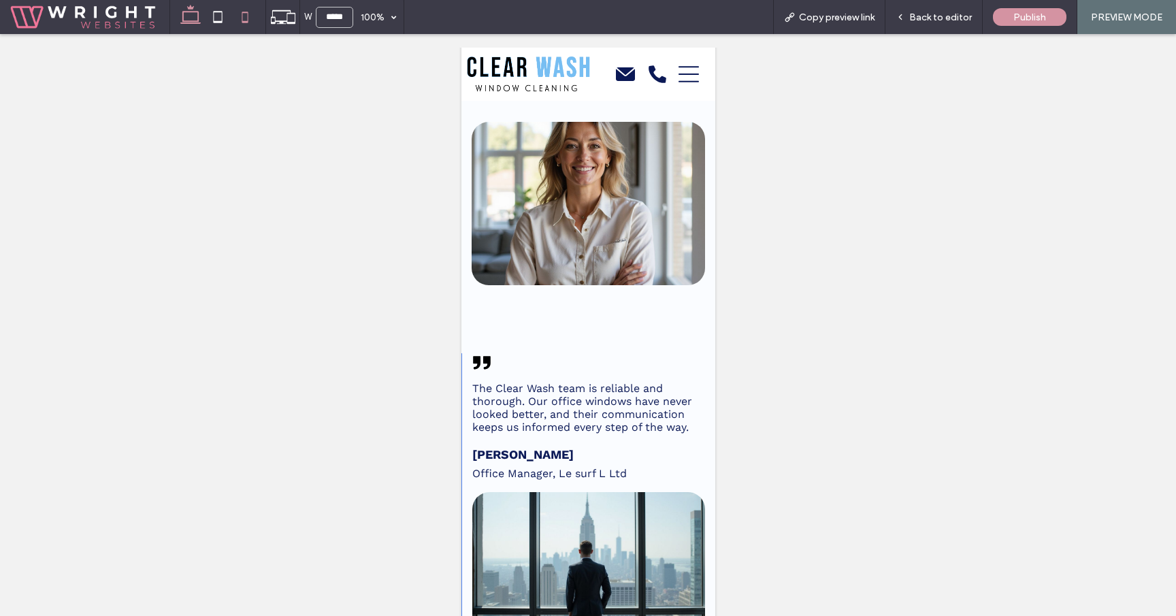
click at [201, 26] on icon at bounding box center [190, 16] width 27 height 27
type input "******"
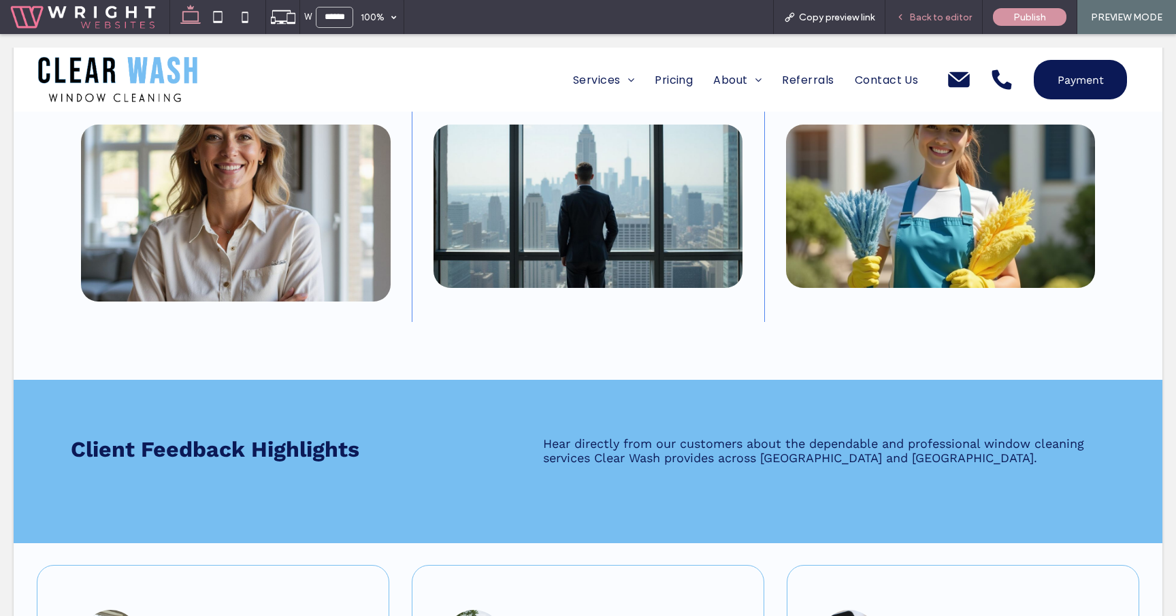
click at [942, 17] on span "Back to editor" at bounding box center [940, 18] width 63 height 12
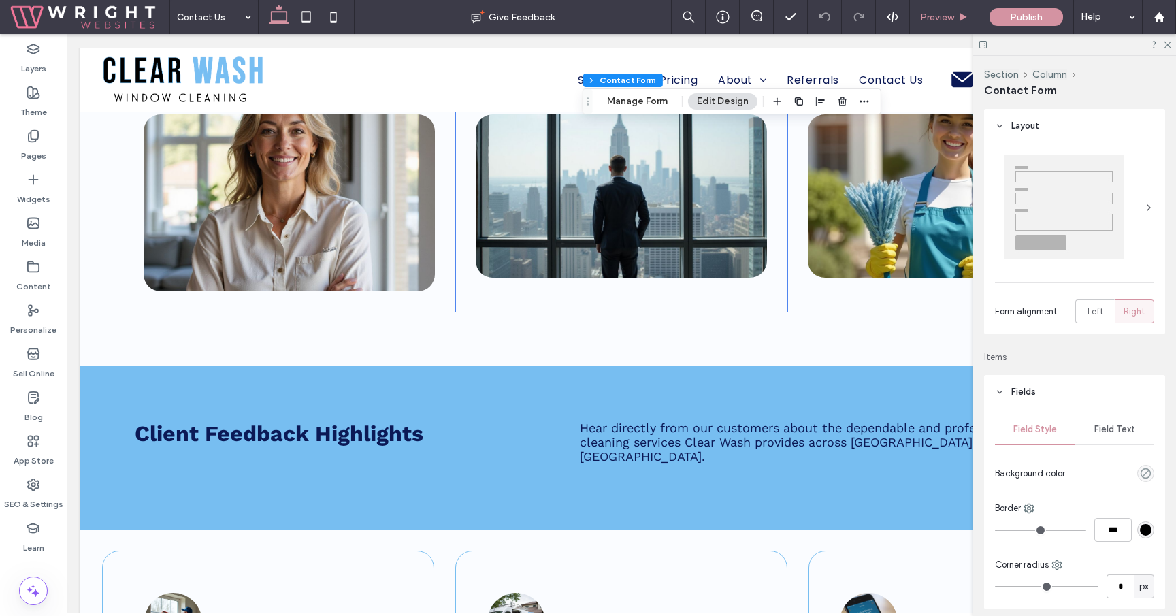
type input "*"
type input "***"
type input "*"
type input "***"
click at [641, 107] on button "Manage Form" at bounding box center [637, 101] width 78 height 16
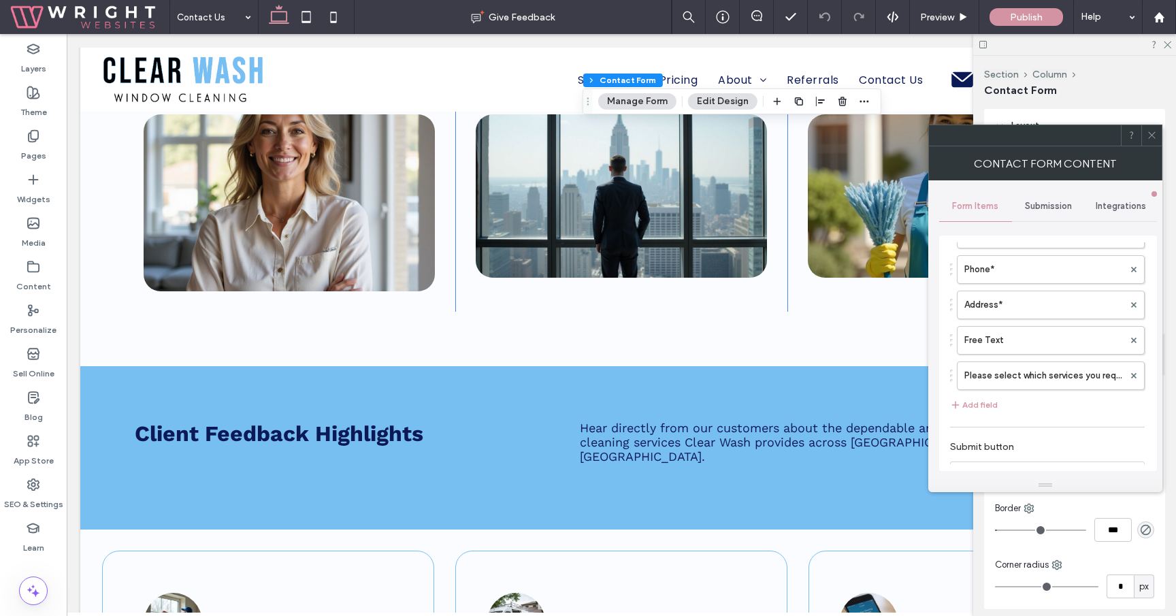
scroll to position [117, 0]
click at [1045, 378] on label "Please select which services you require*" at bounding box center [1043, 373] width 159 height 27
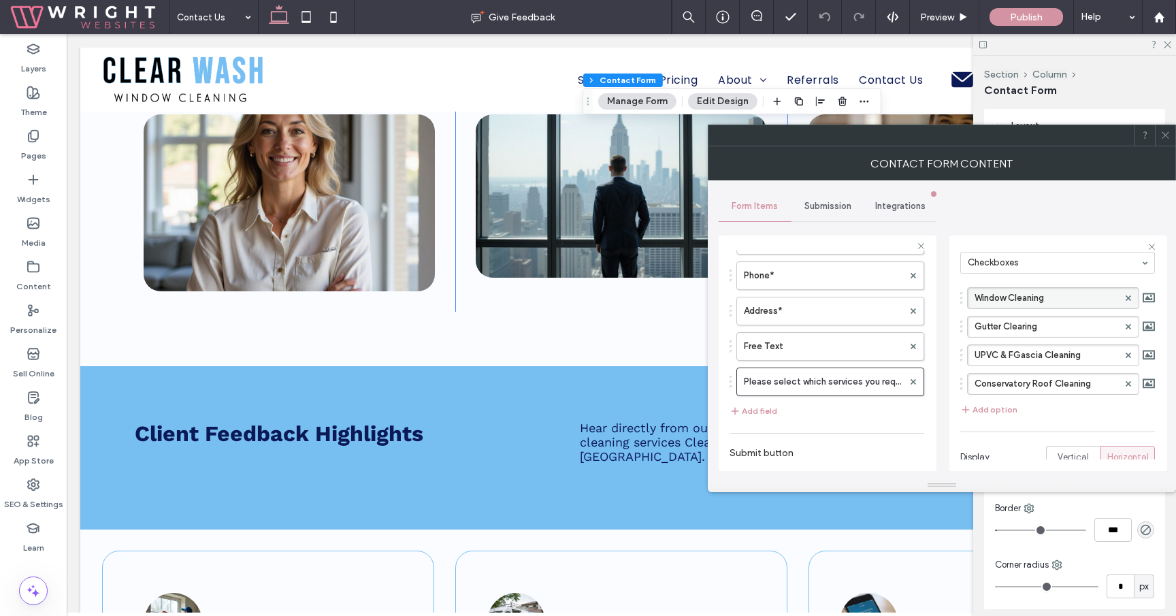
scroll to position [103, 0]
click at [1014, 352] on label "UPVC & FGascia Cleaning" at bounding box center [1046, 353] width 144 height 20
click at [1023, 352] on input "**********" at bounding box center [1046, 353] width 144 height 10
type input "**********"
click at [1170, 133] on icon at bounding box center [1165, 135] width 10 height 10
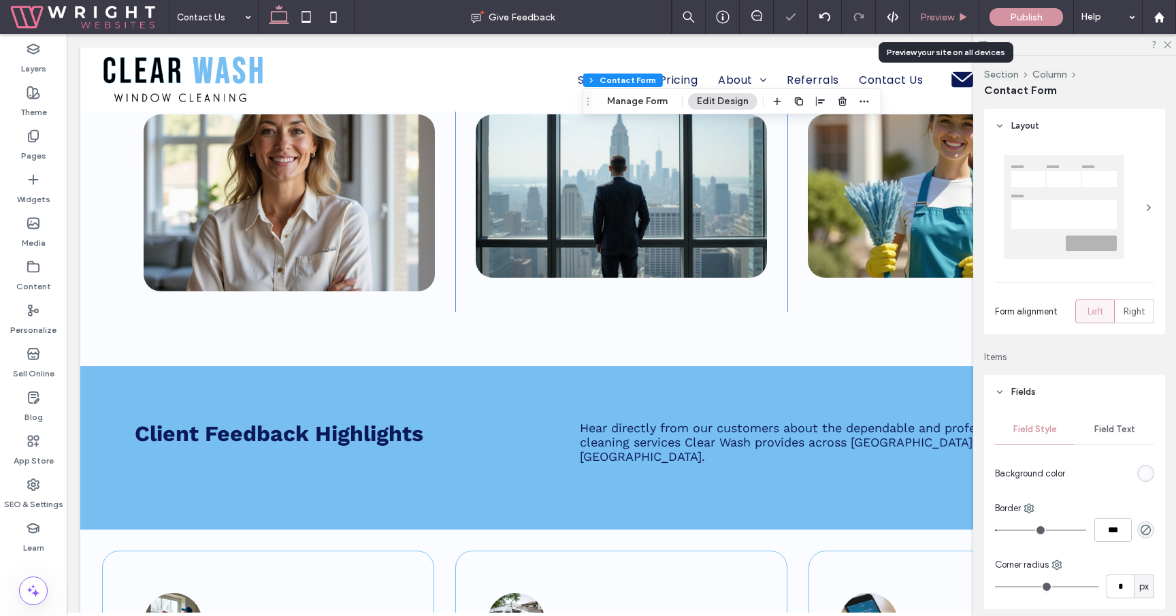
click at [948, 18] on span "Preview" at bounding box center [937, 18] width 34 height 12
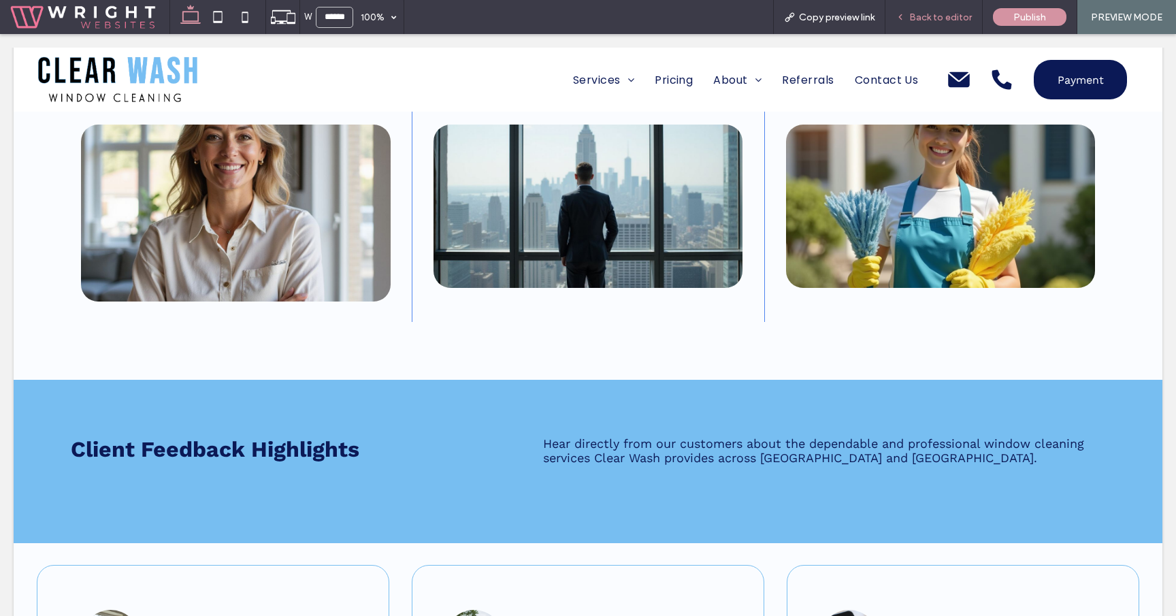
click at [934, 21] on span "Back to editor" at bounding box center [940, 18] width 63 height 12
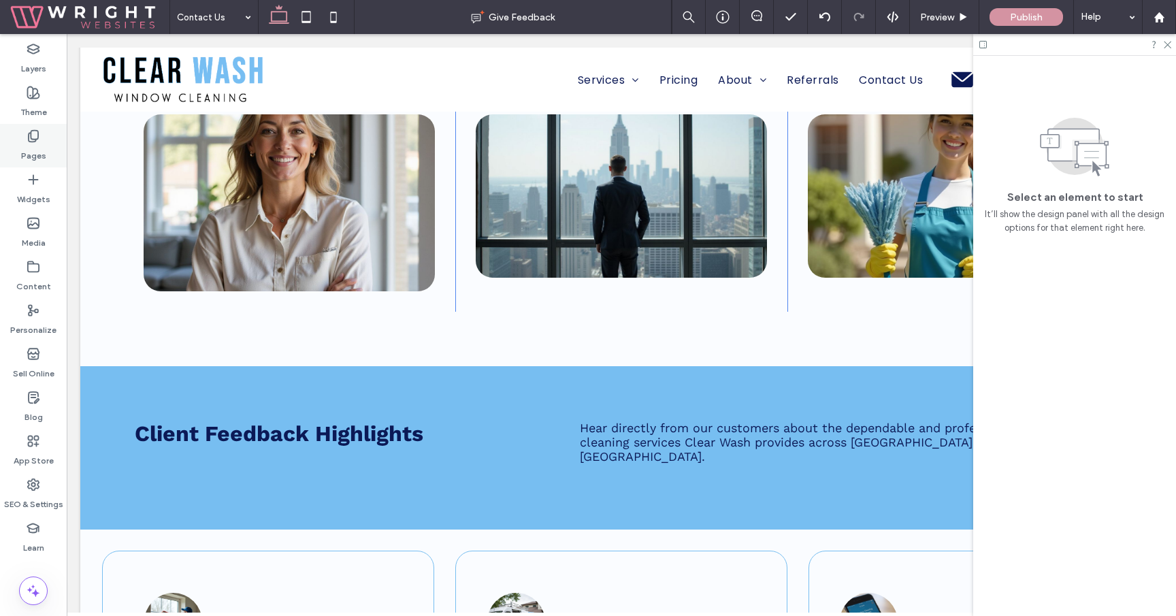
click at [60, 139] on div "Pages" at bounding box center [33, 146] width 67 height 44
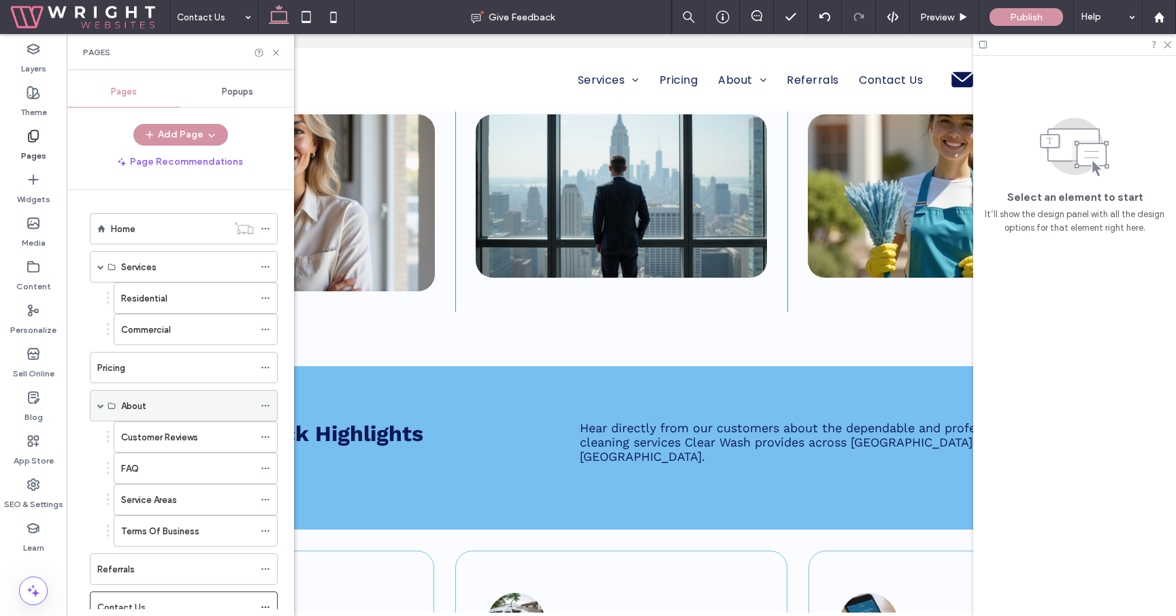
scroll to position [86, 0]
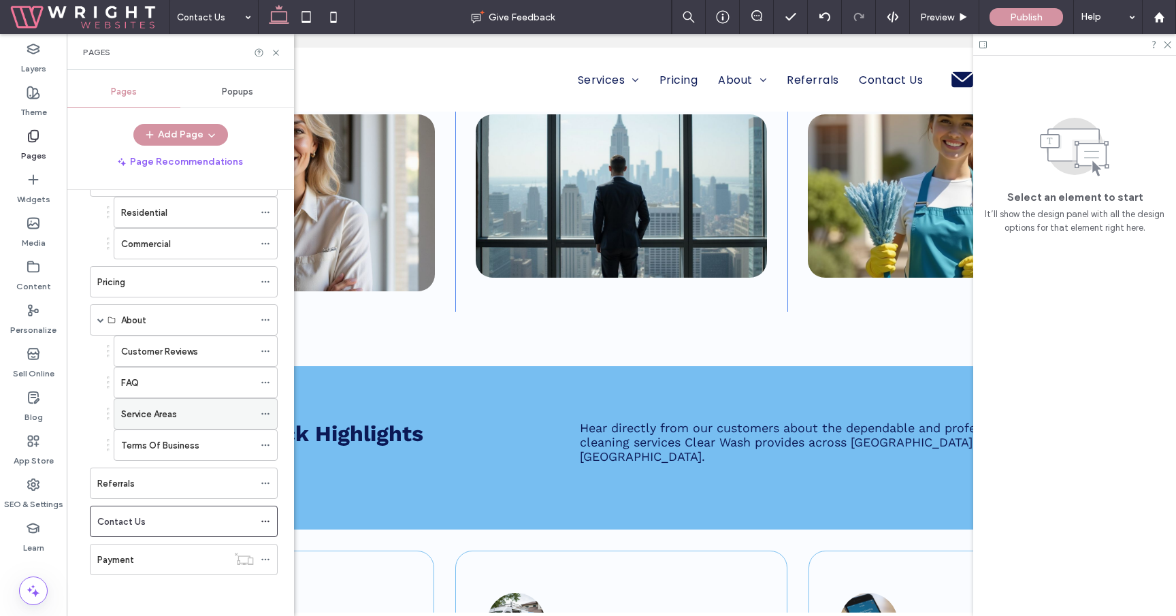
click at [267, 413] on icon at bounding box center [266, 414] width 10 height 10
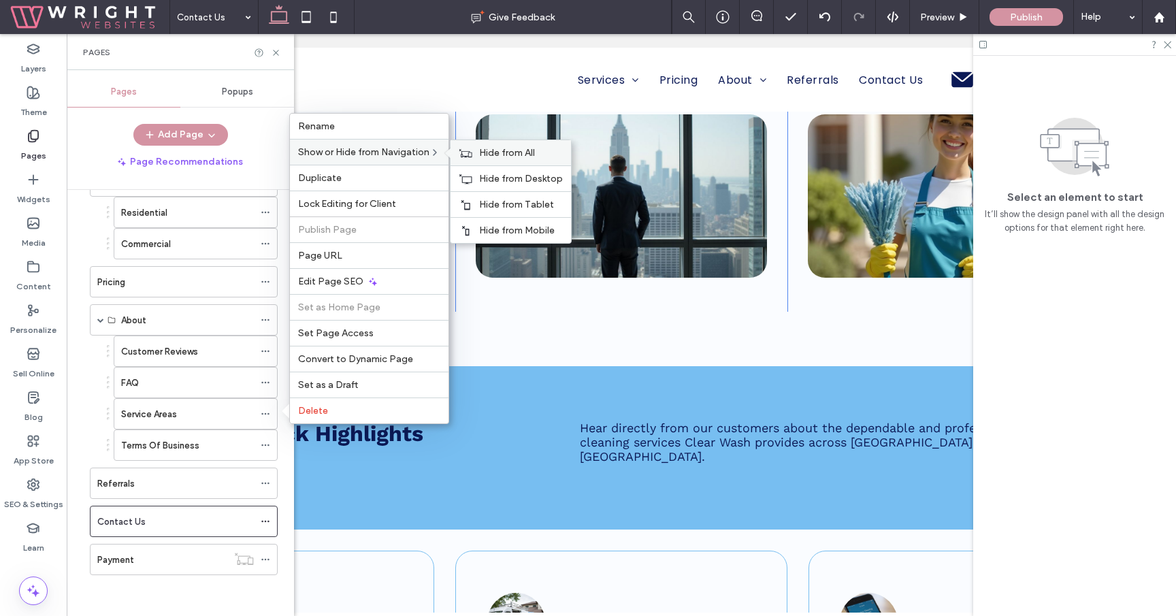
click at [527, 153] on span "Hide from All" at bounding box center [507, 153] width 56 height 12
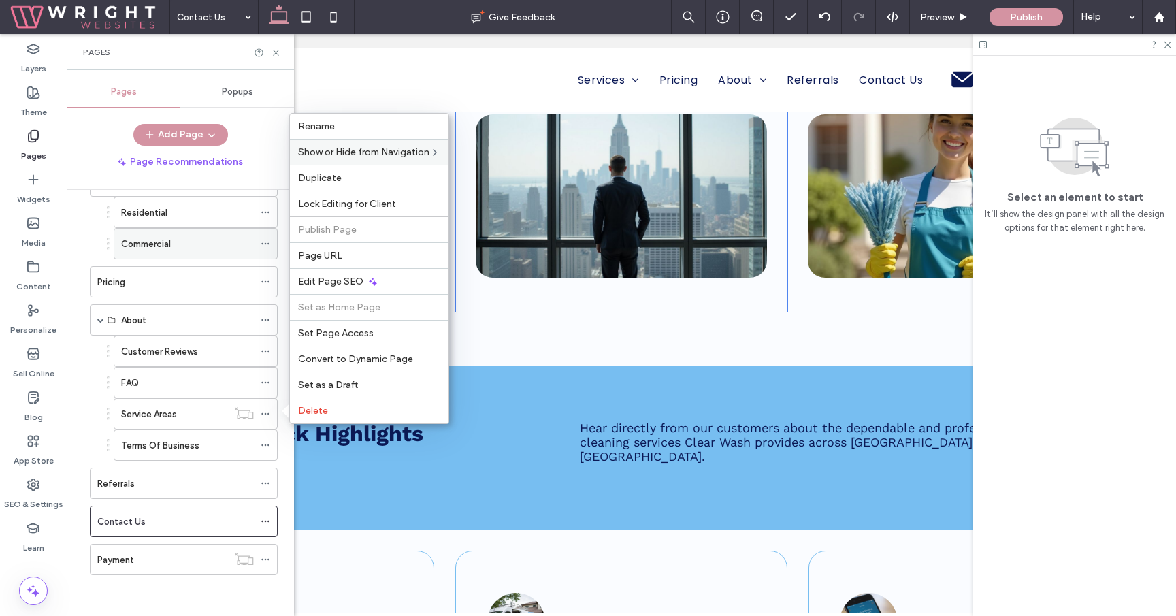
scroll to position [63, 0]
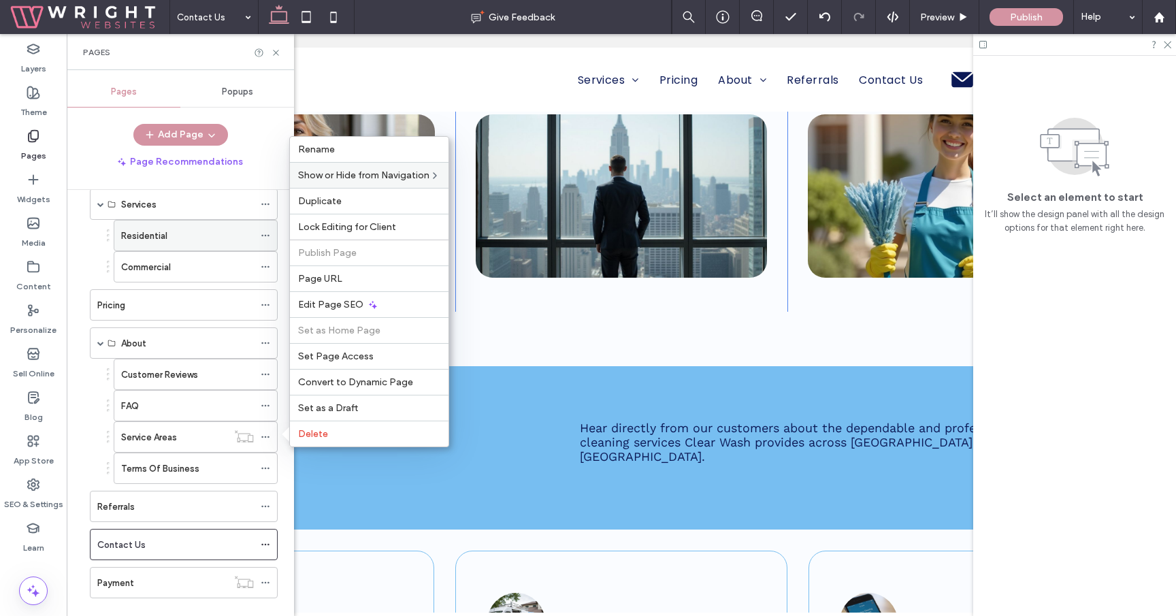
click at [169, 244] on div "Residential" at bounding box center [187, 235] width 133 height 30
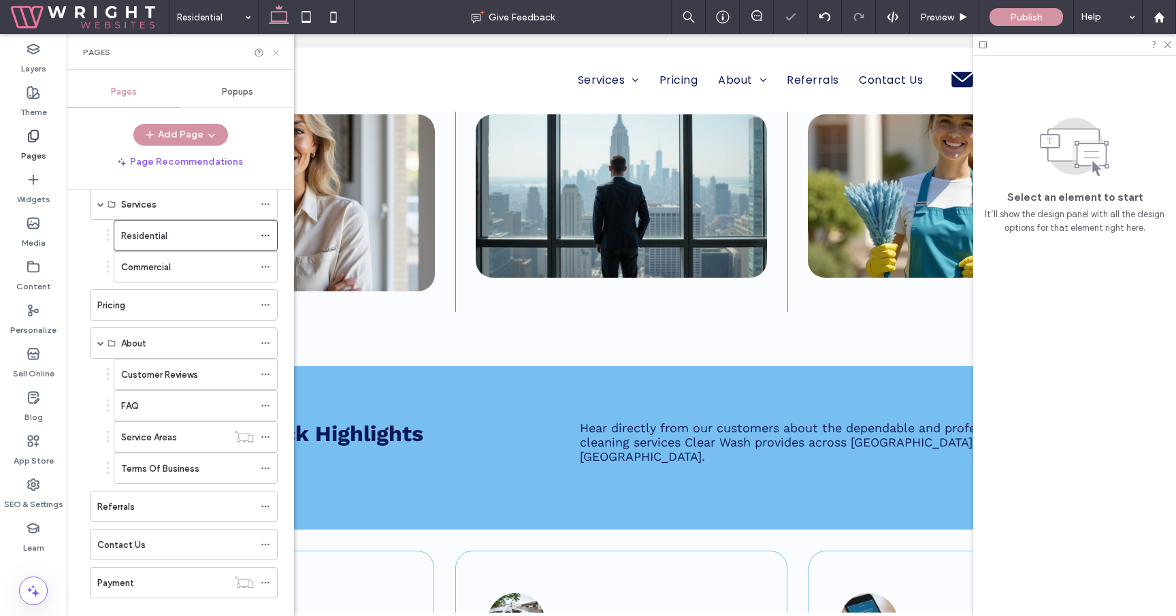
click at [278, 52] on icon at bounding box center [276, 53] width 10 height 10
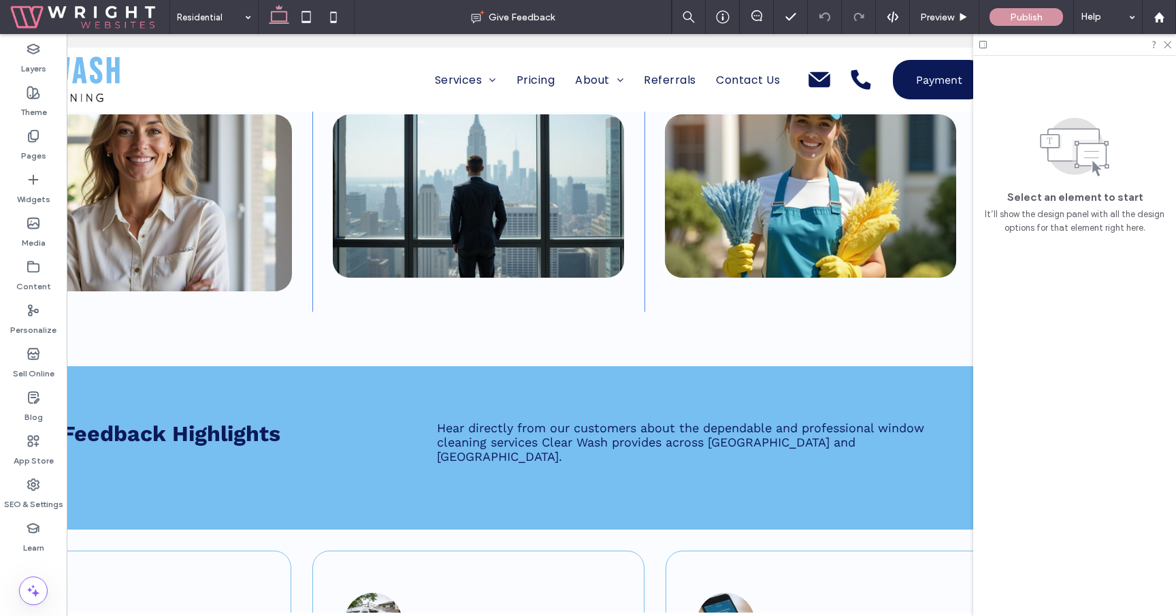
scroll to position [0, 203]
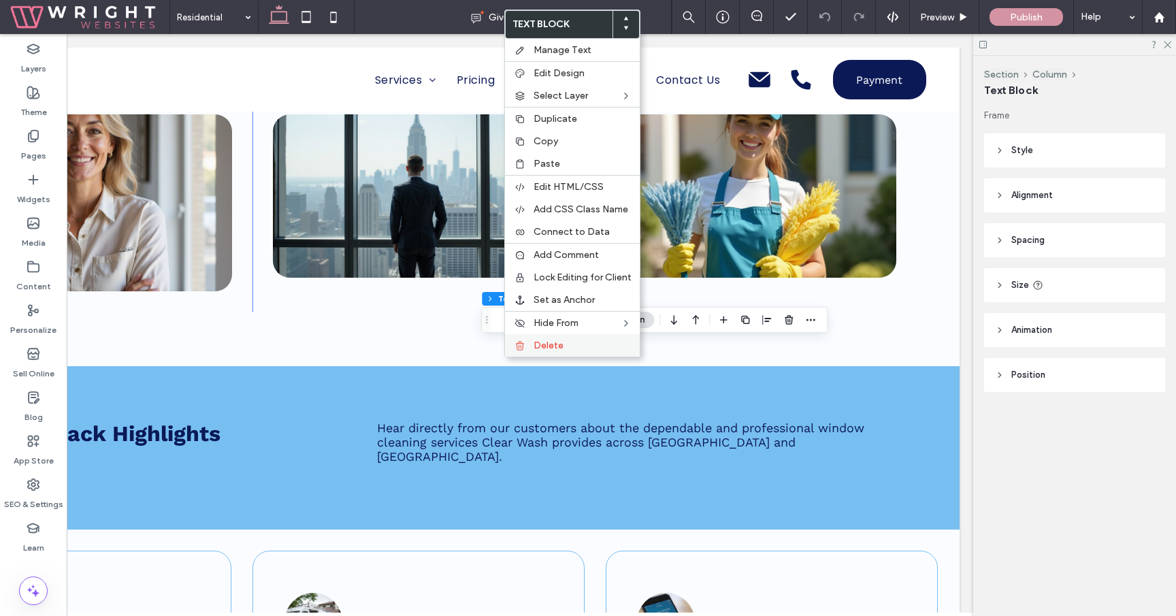
click at [561, 354] on div "Delete" at bounding box center [572, 345] width 135 height 22
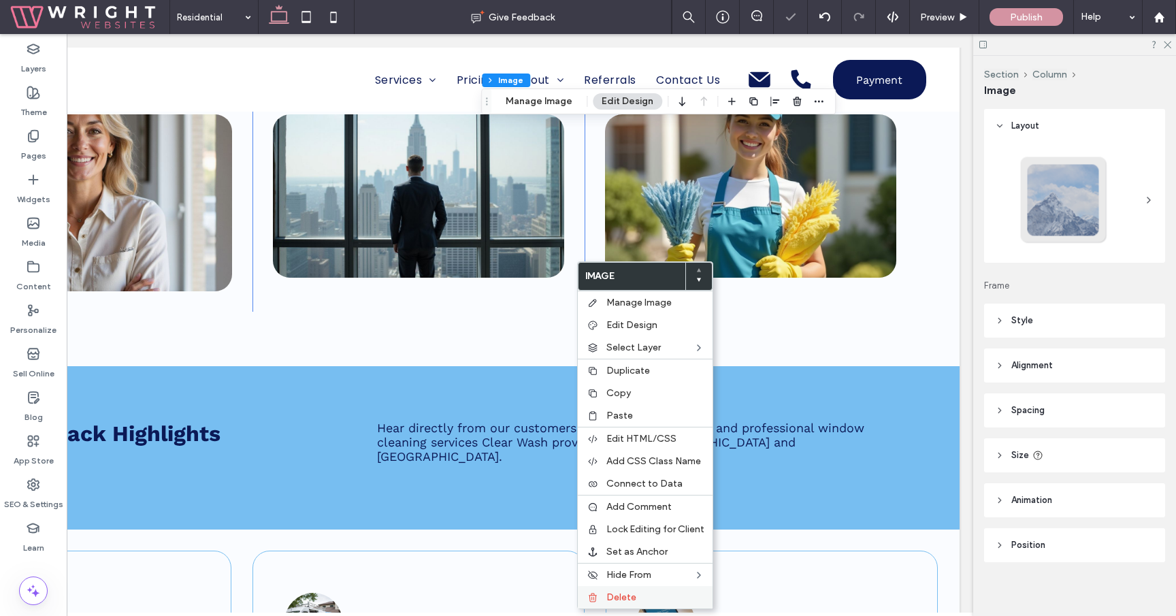
click at [631, 598] on span "Delete" at bounding box center [621, 597] width 30 height 12
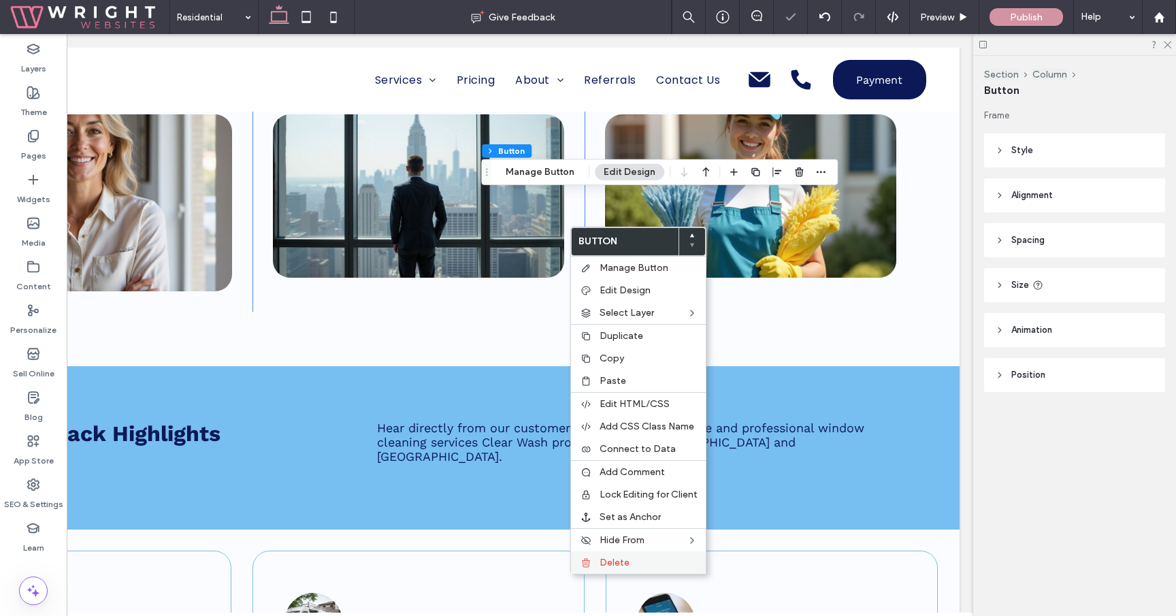
click at [626, 559] on span "Delete" at bounding box center [614, 563] width 30 height 12
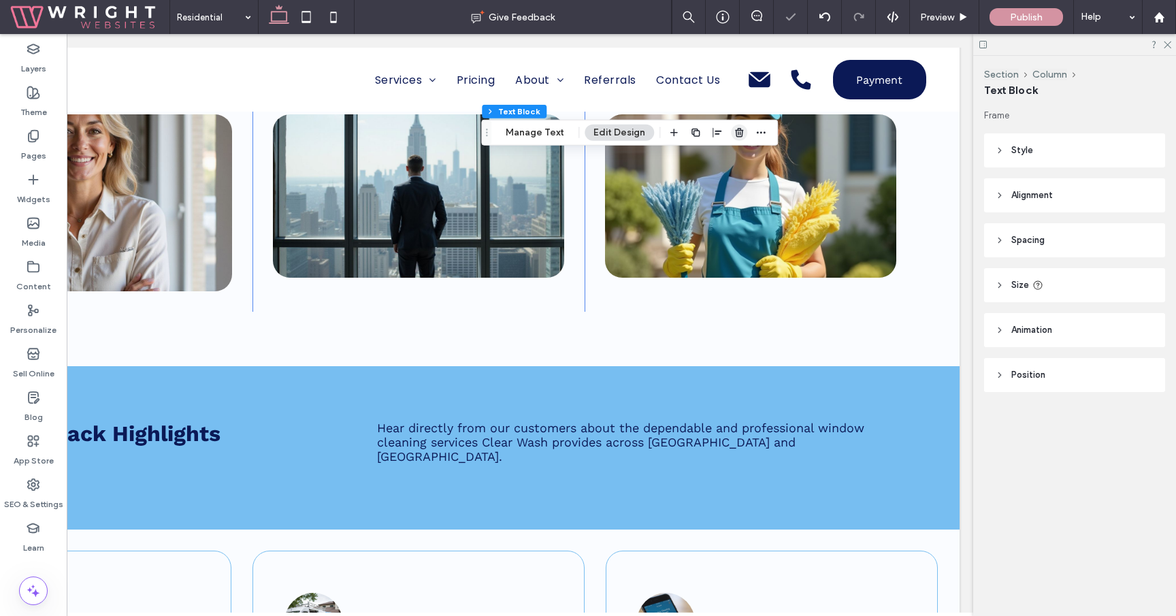
click at [733, 132] on icon "button" at bounding box center [738, 132] width 11 height 11
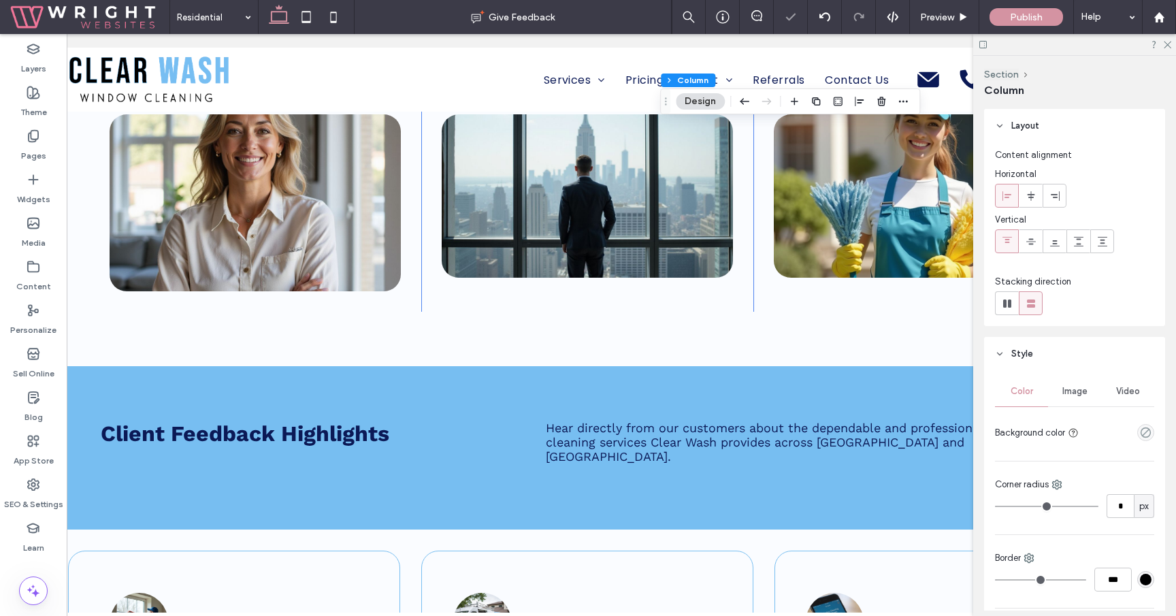
scroll to position [0, 0]
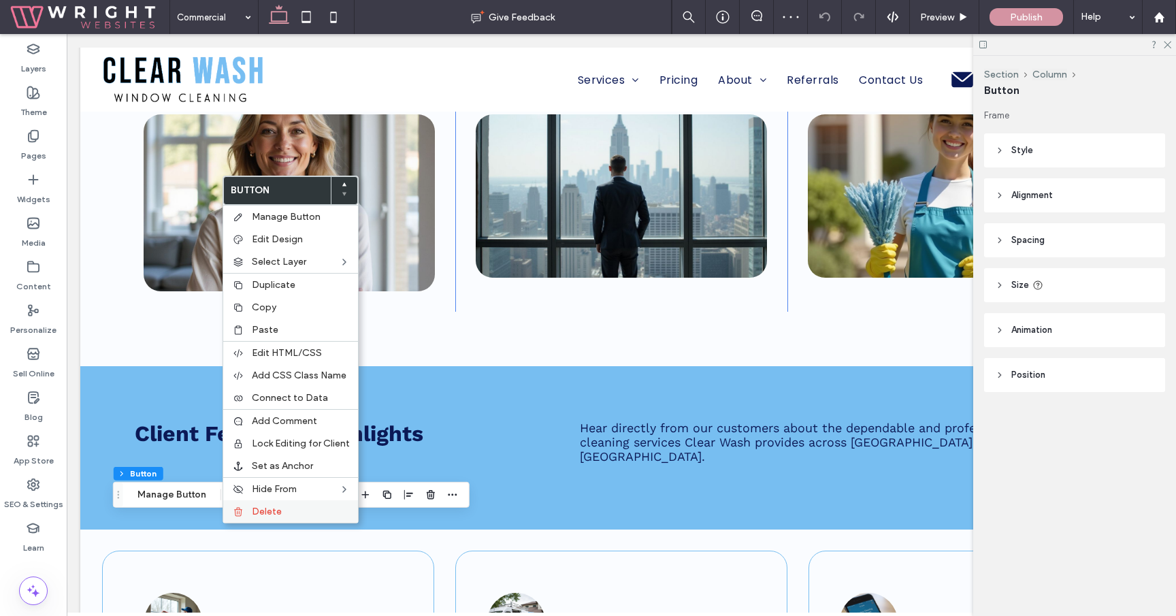
click at [269, 504] on div "Delete" at bounding box center [290, 511] width 135 height 22
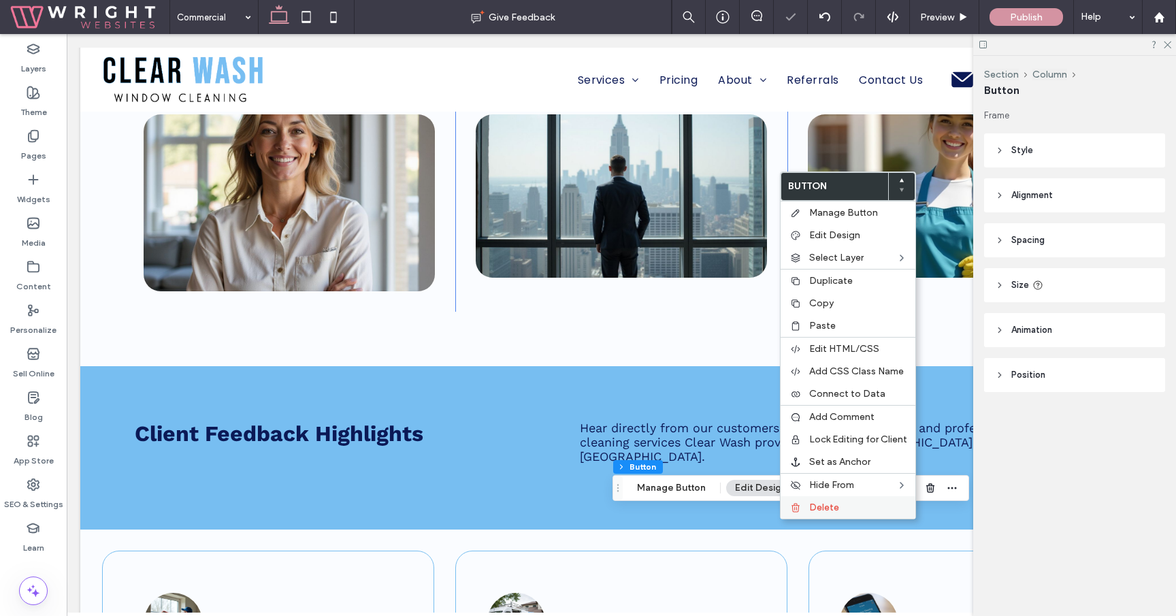
click at [809, 501] on span "Delete" at bounding box center [824, 507] width 30 height 12
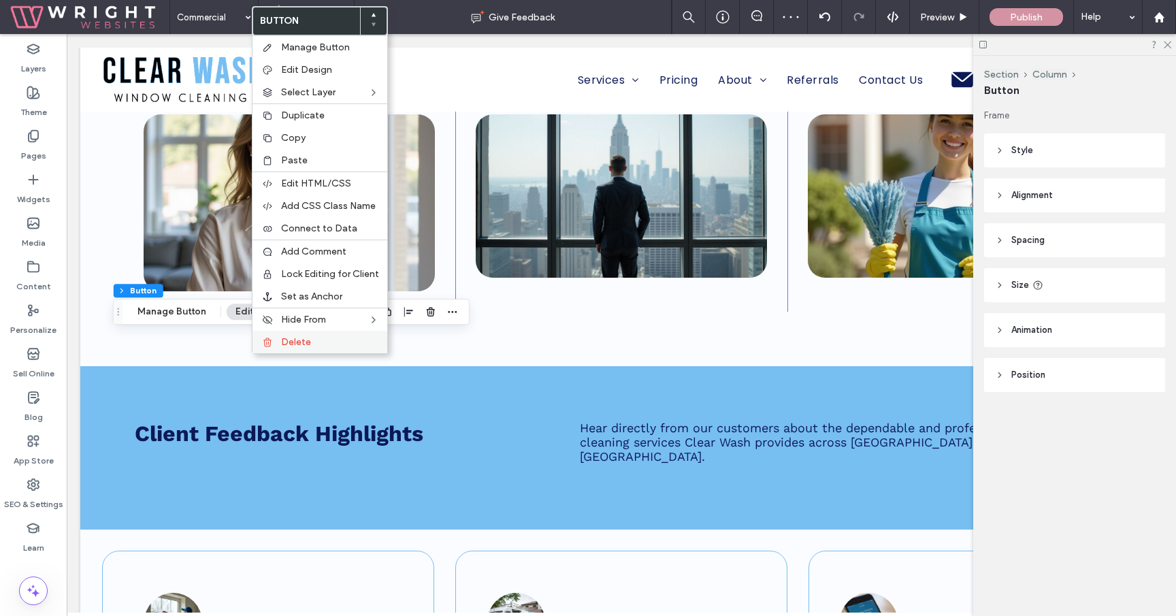
click at [328, 337] on label "Delete" at bounding box center [330, 342] width 98 height 12
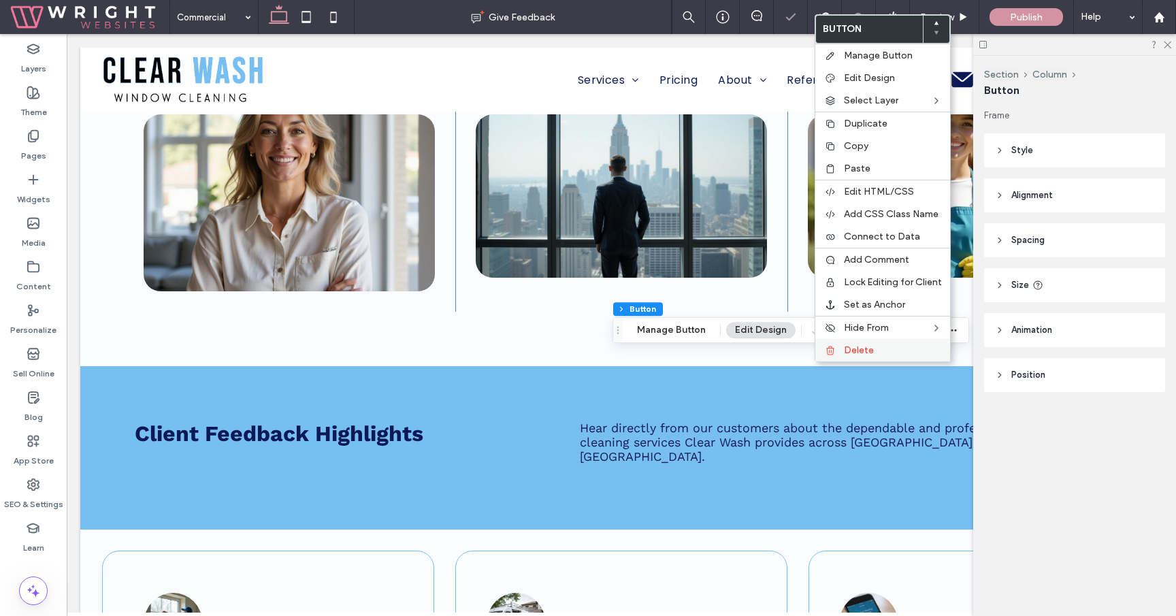
click at [850, 357] on div "Delete" at bounding box center [882, 350] width 135 height 22
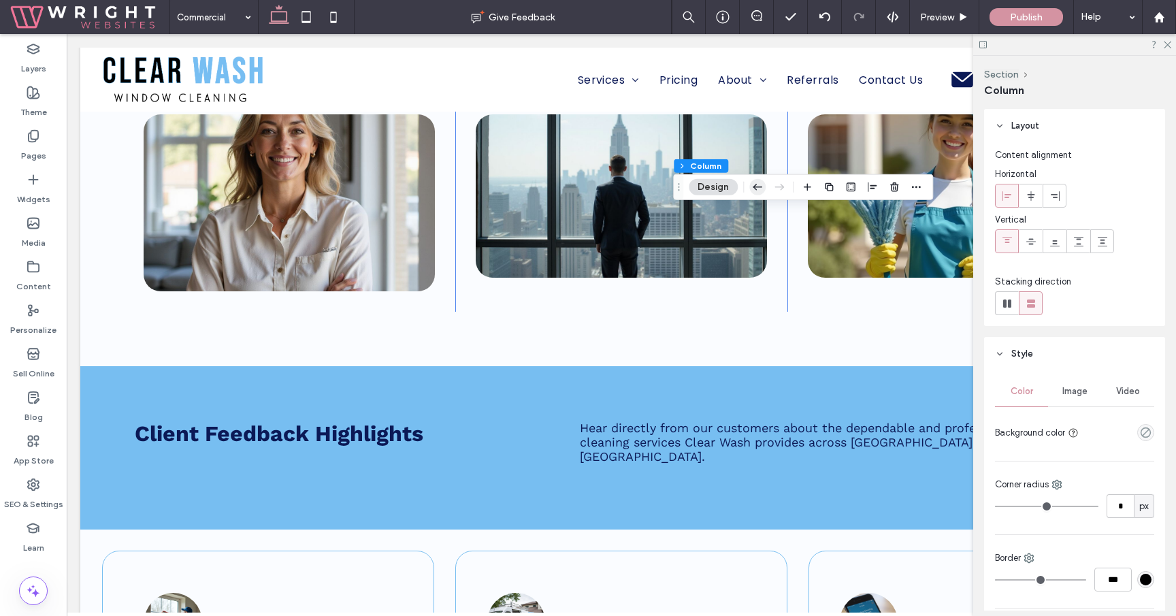
click at [755, 184] on icon "button" at bounding box center [757, 187] width 16 height 24
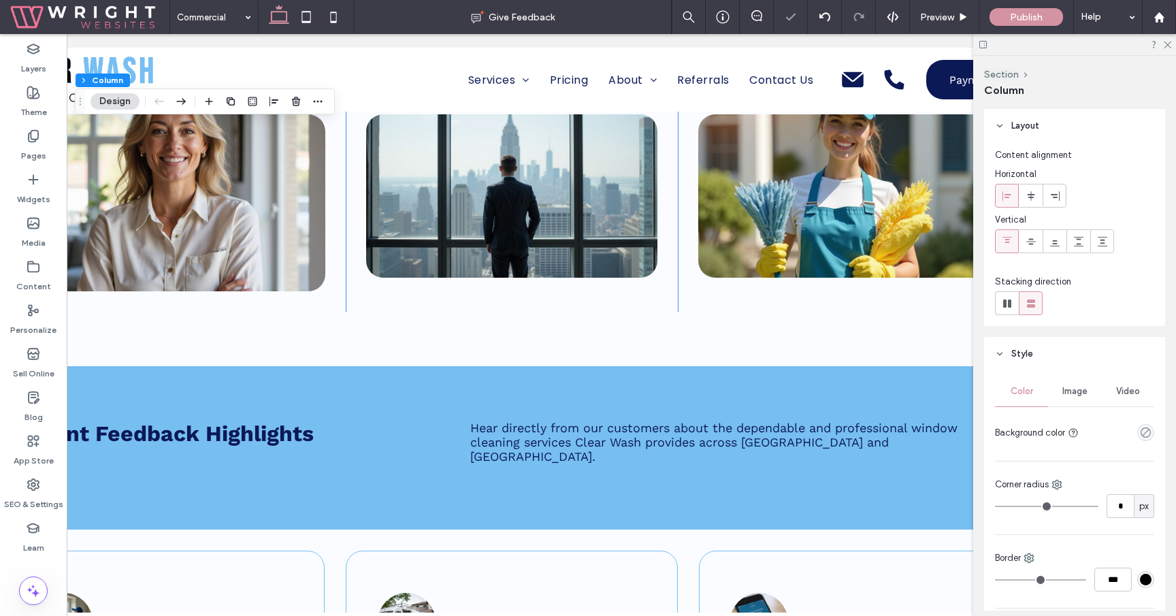
scroll to position [0, 203]
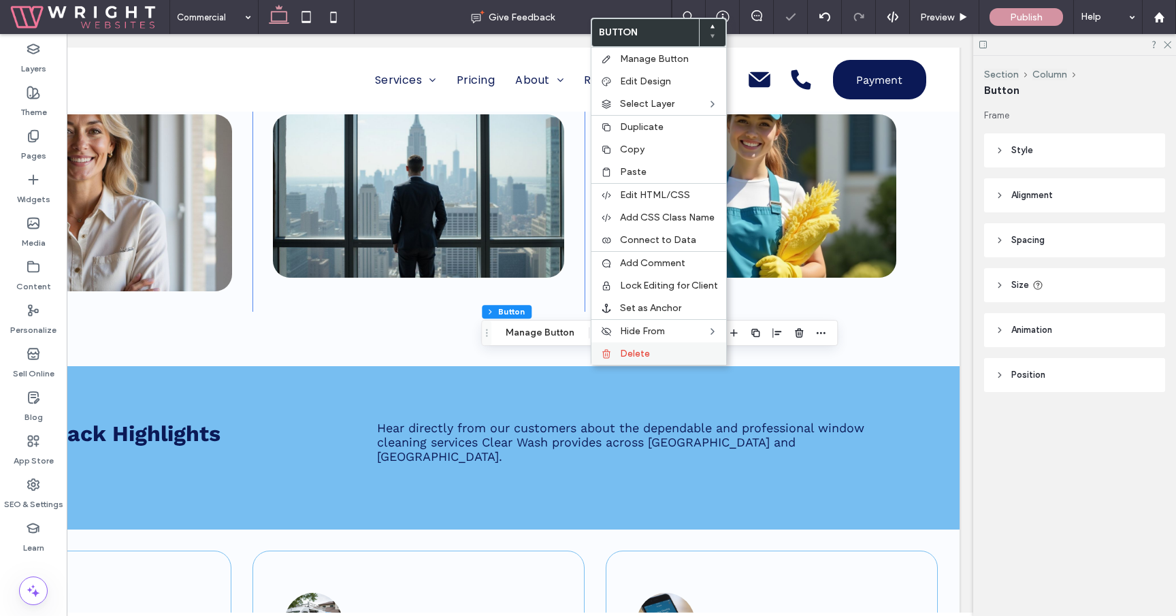
click at [631, 352] on span "Delete" at bounding box center [635, 354] width 30 height 12
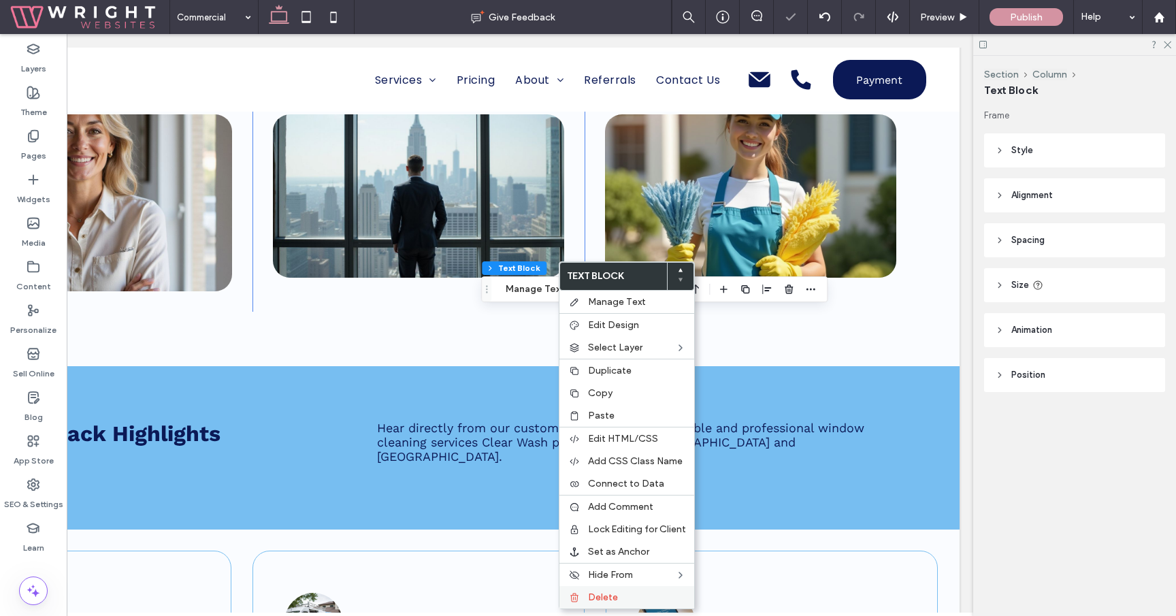
click at [618, 601] on label "Delete" at bounding box center [637, 597] width 98 height 12
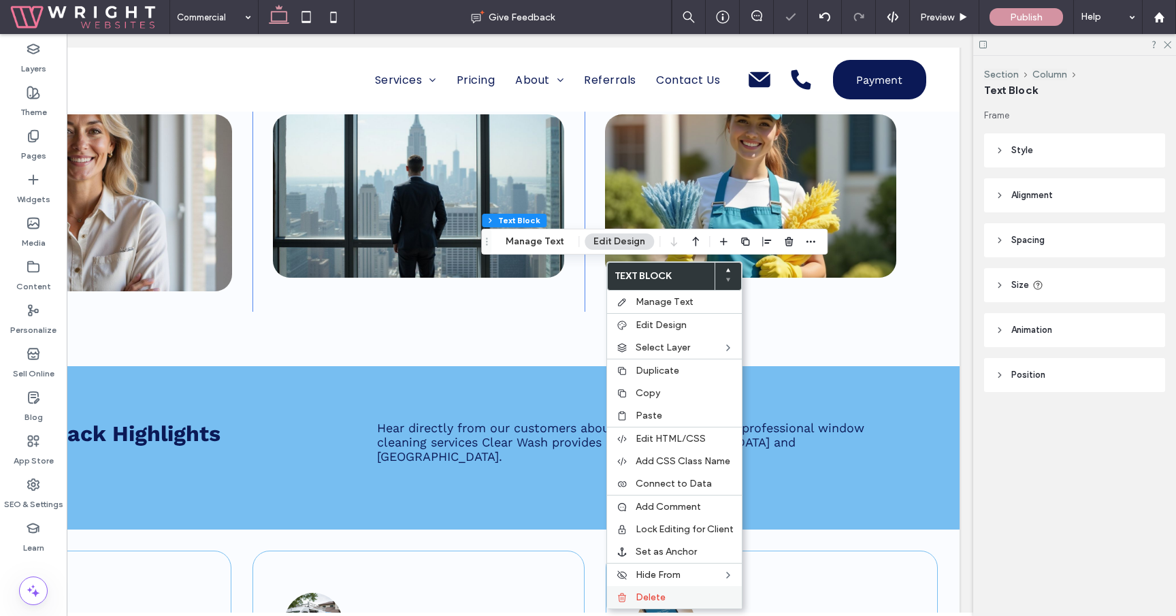
click at [665, 597] on label "Delete" at bounding box center [684, 597] width 98 height 12
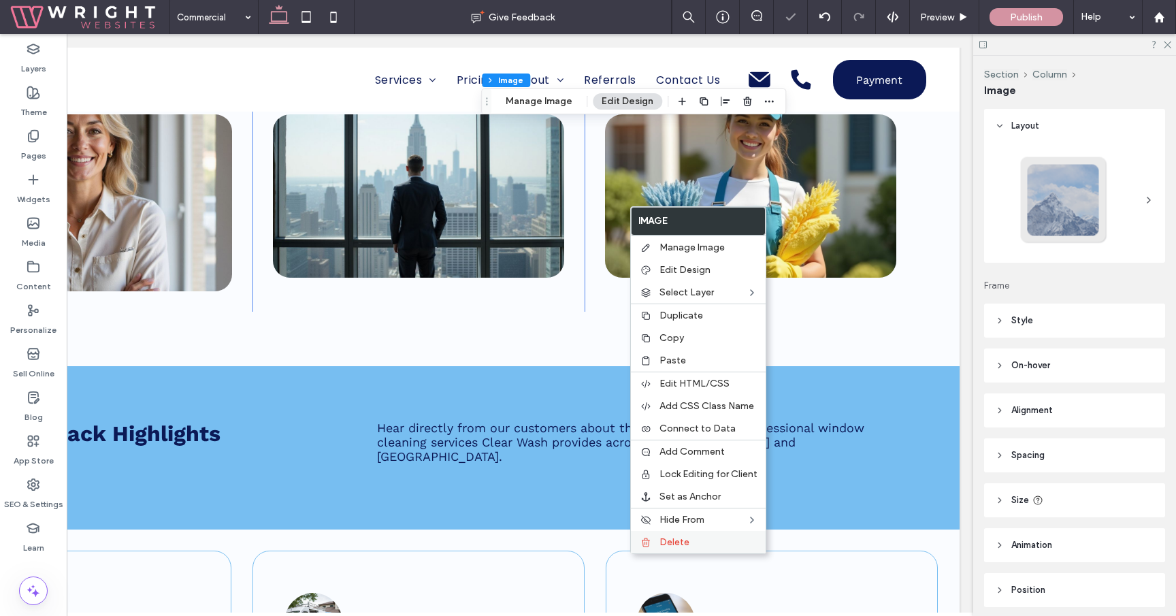
click at [674, 539] on span "Delete" at bounding box center [674, 542] width 30 height 12
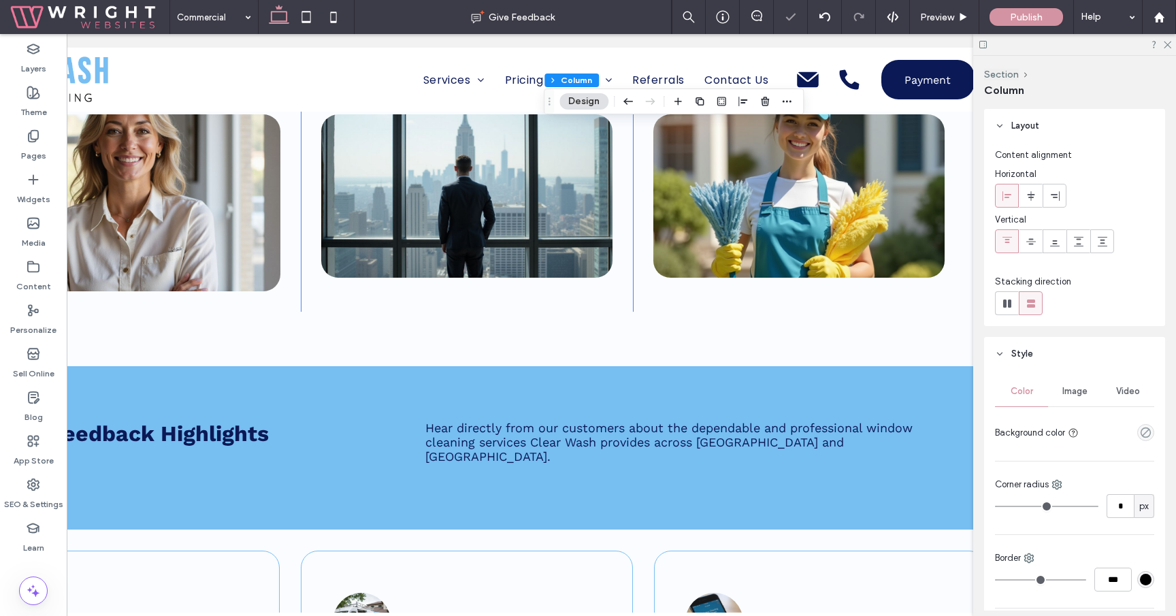
scroll to position [0, 25]
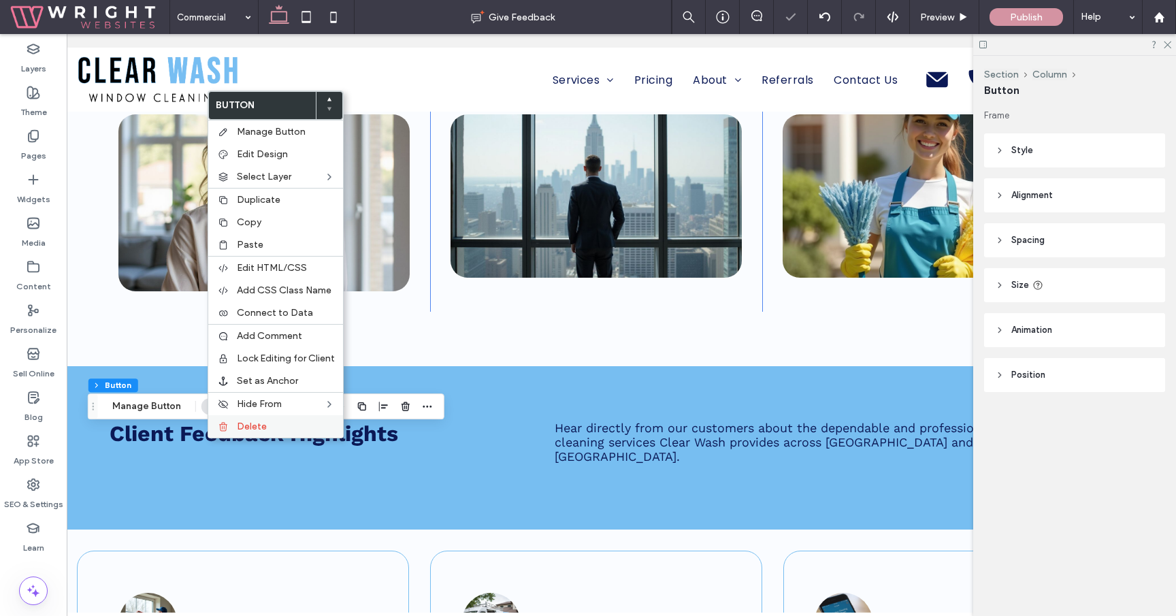
click at [253, 422] on span "Delete" at bounding box center [252, 426] width 30 height 12
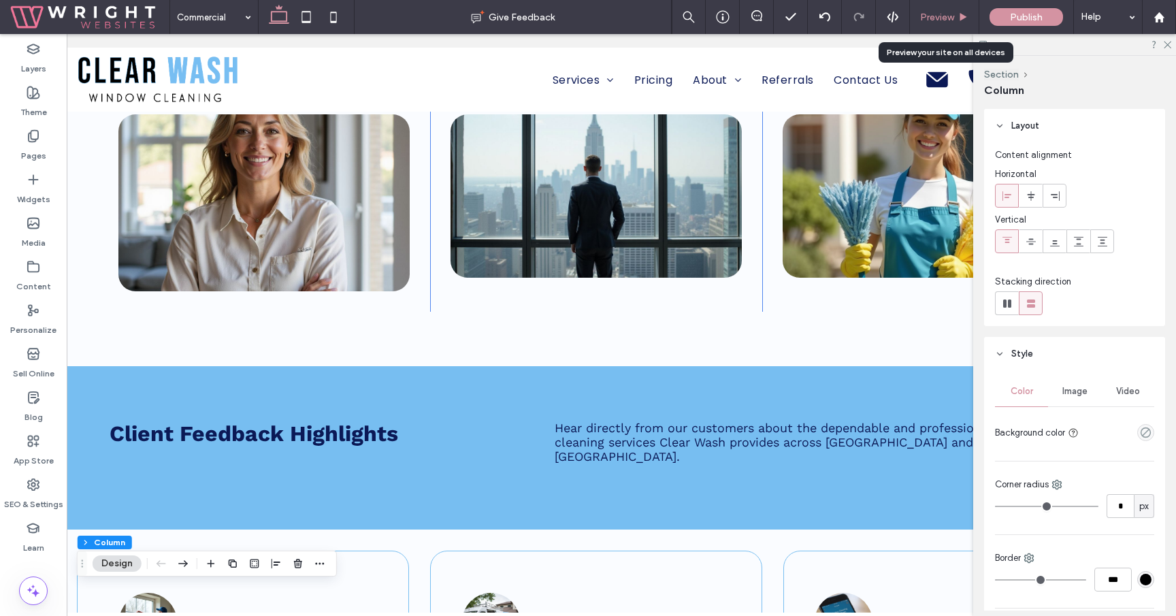
click at [938, 9] on div "Preview" at bounding box center [944, 17] width 69 height 34
click at [946, 23] on div "Preview" at bounding box center [944, 17] width 69 height 34
click at [945, 18] on span "Preview" at bounding box center [937, 18] width 34 height 12
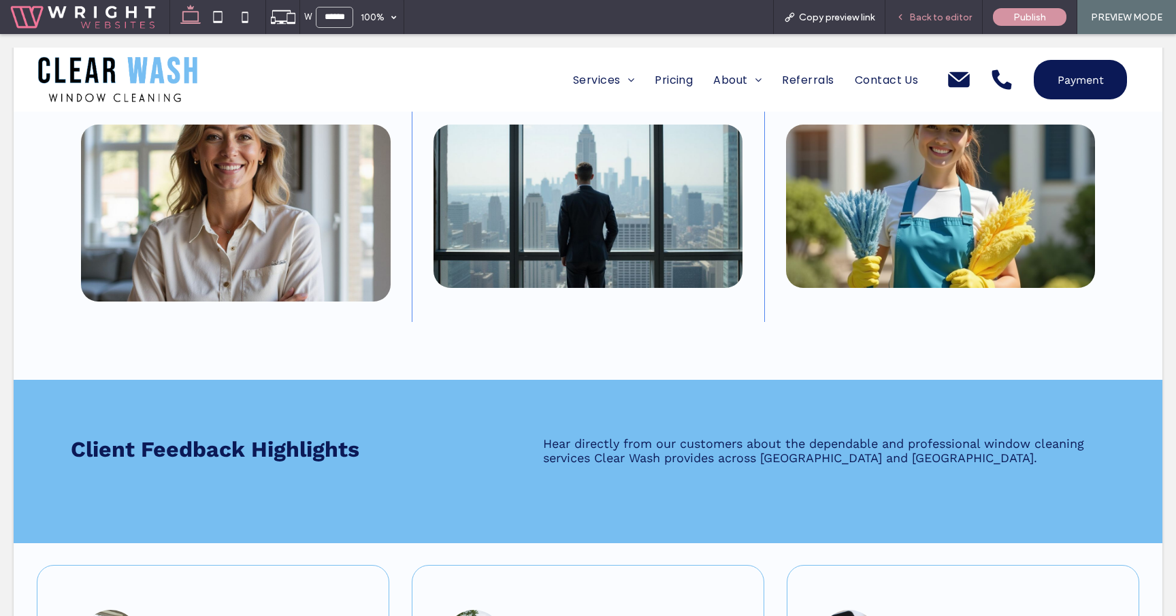
click at [943, 12] on span "Back to editor" at bounding box center [940, 18] width 63 height 12
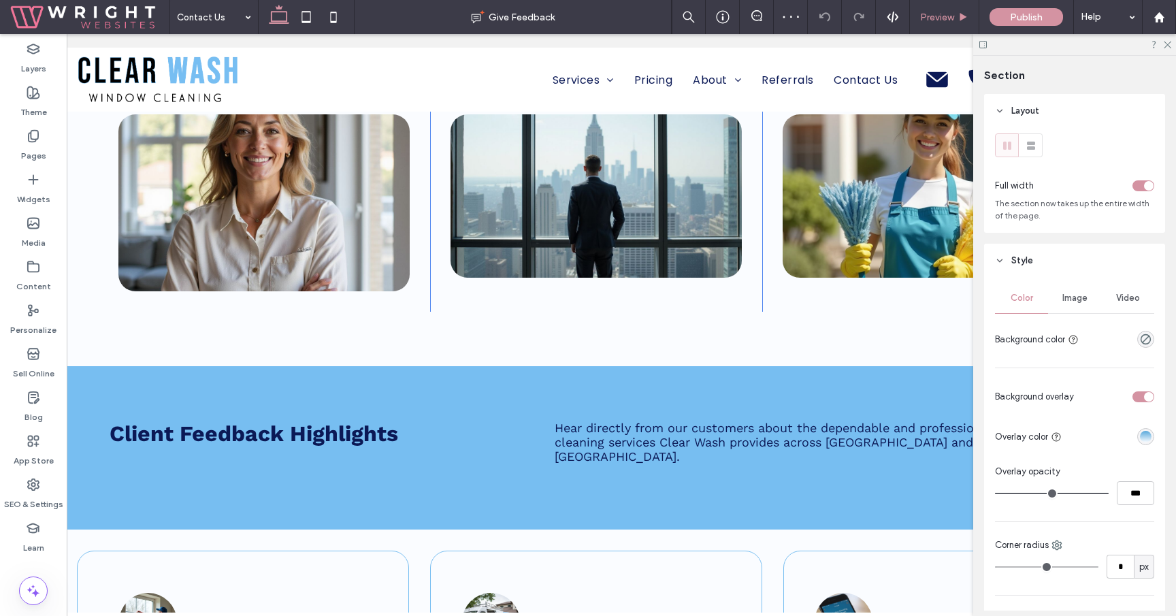
type input "***"
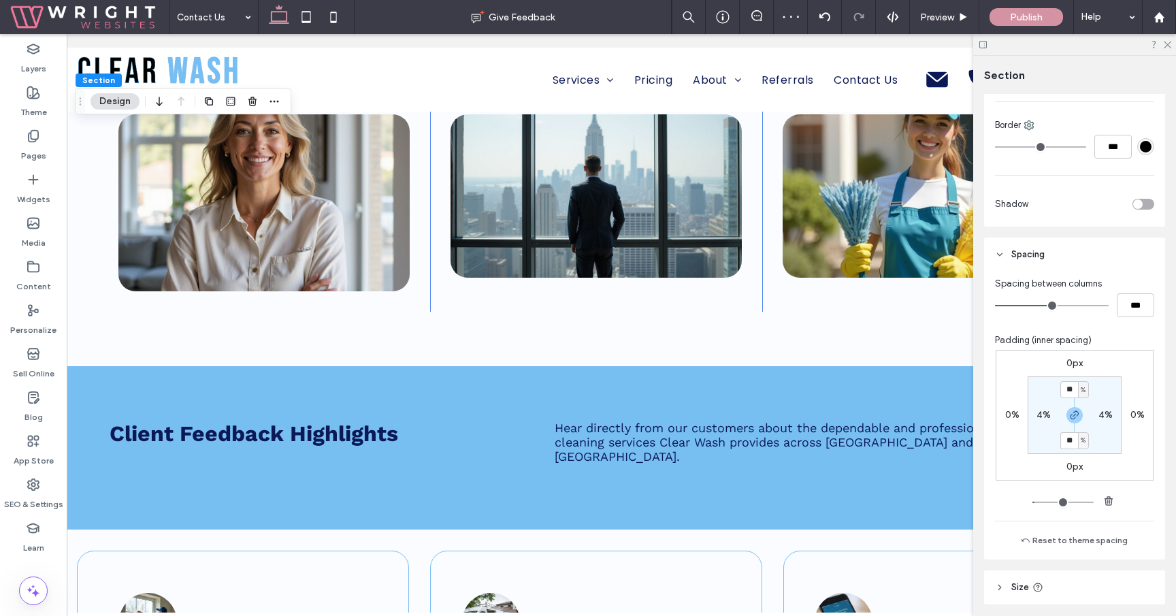
scroll to position [846, 0]
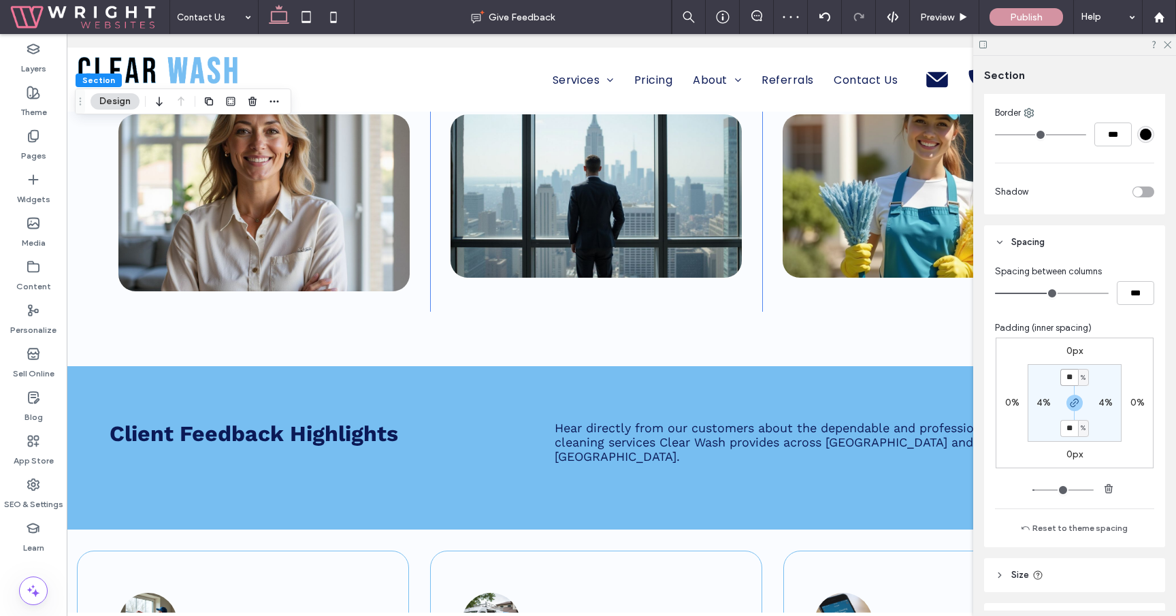
click at [1071, 378] on input "**" at bounding box center [1069, 377] width 18 height 17
type input "*"
click at [1074, 429] on input "*" at bounding box center [1069, 428] width 18 height 17
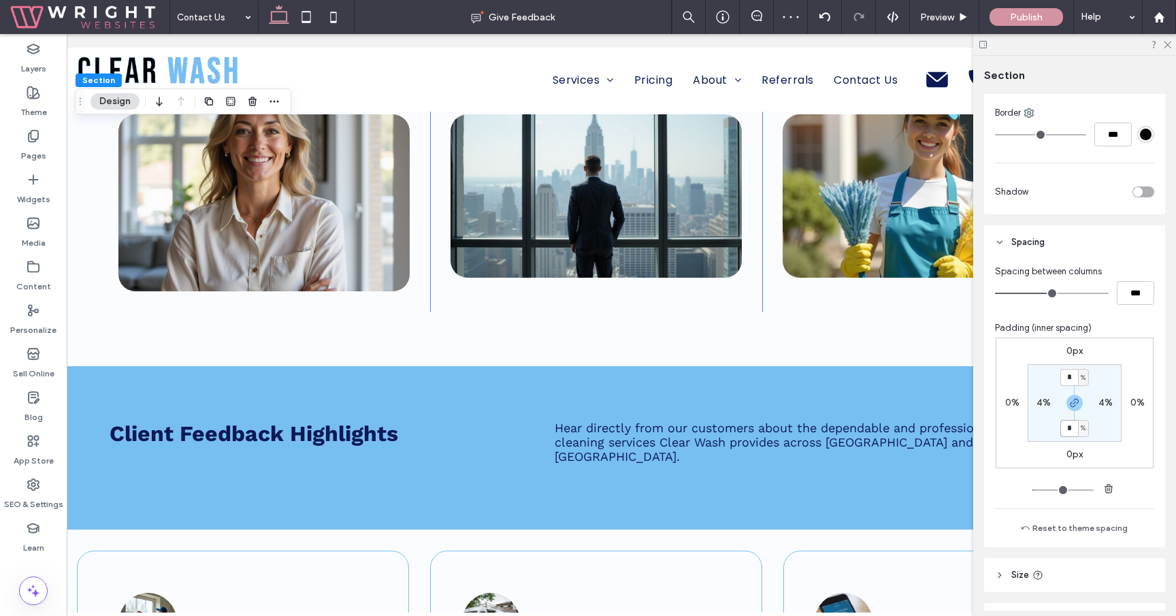
type input "*"
click at [942, 16] on span "Preview" at bounding box center [937, 18] width 34 height 12
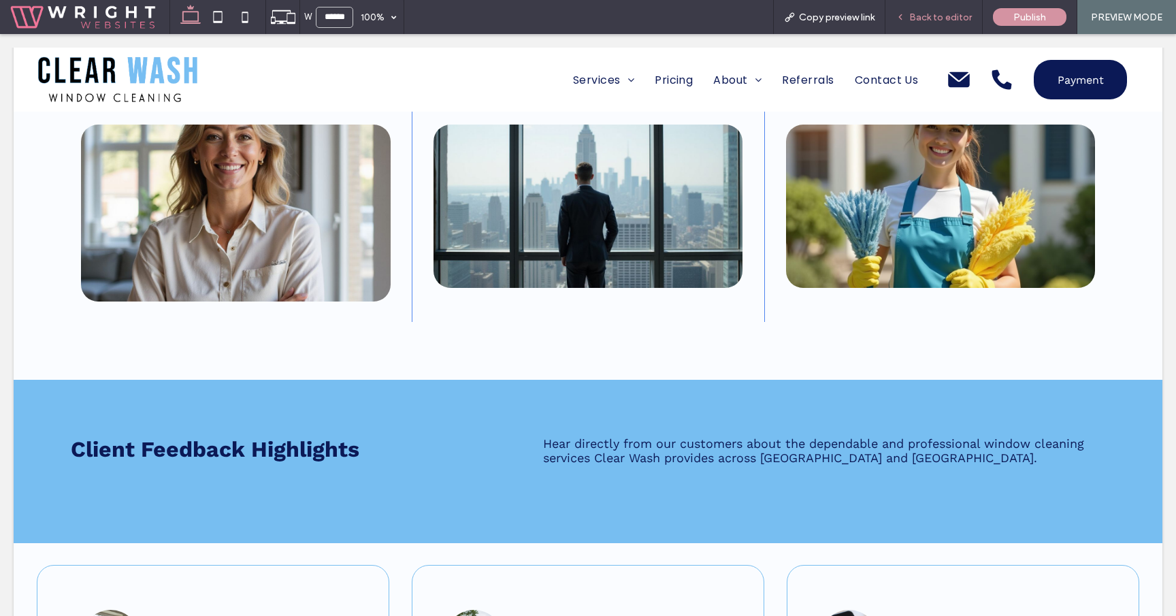
click at [945, 14] on span "Back to editor" at bounding box center [940, 18] width 63 height 12
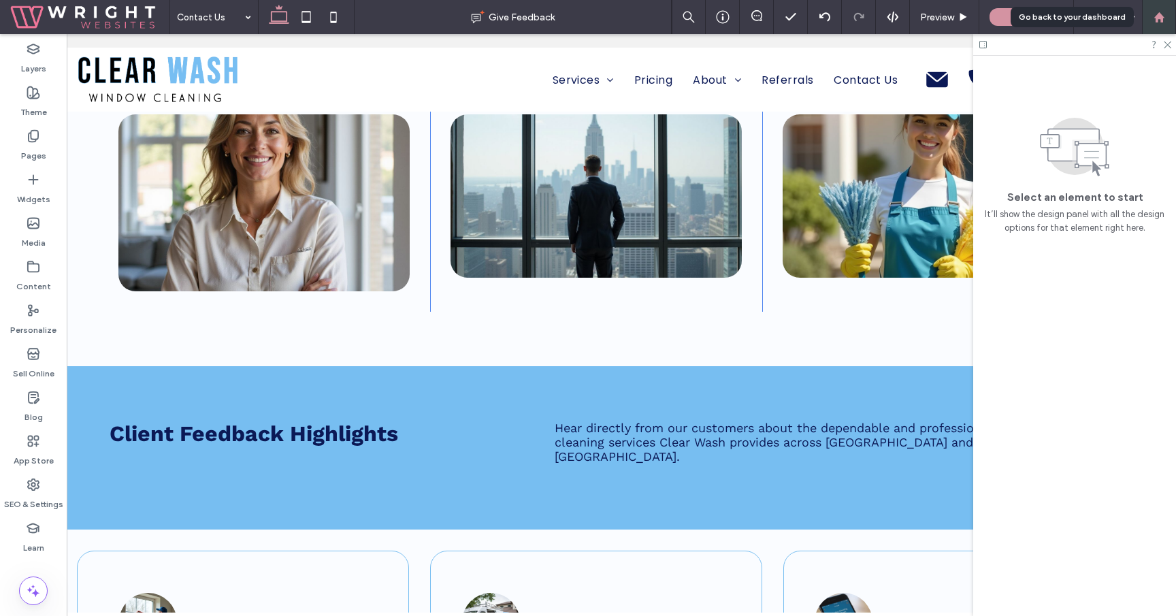
click at [1162, 12] on icon at bounding box center [1159, 18] width 12 height 12
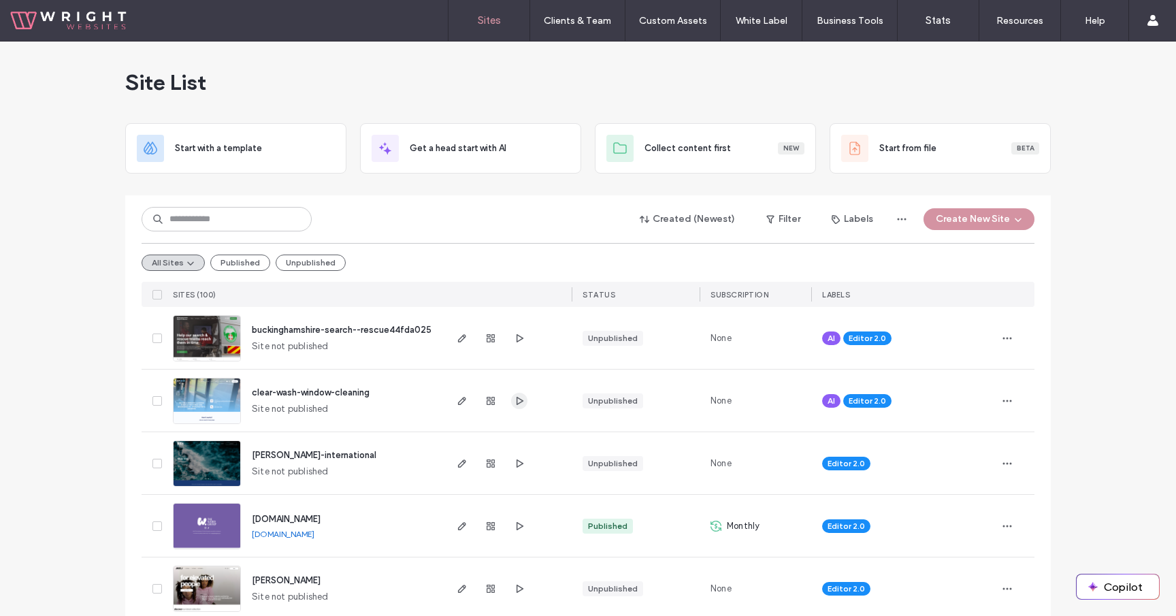
click at [514, 399] on icon "button" at bounding box center [519, 400] width 11 height 11
click at [224, 227] on input at bounding box center [227, 219] width 170 height 24
type input "*******"
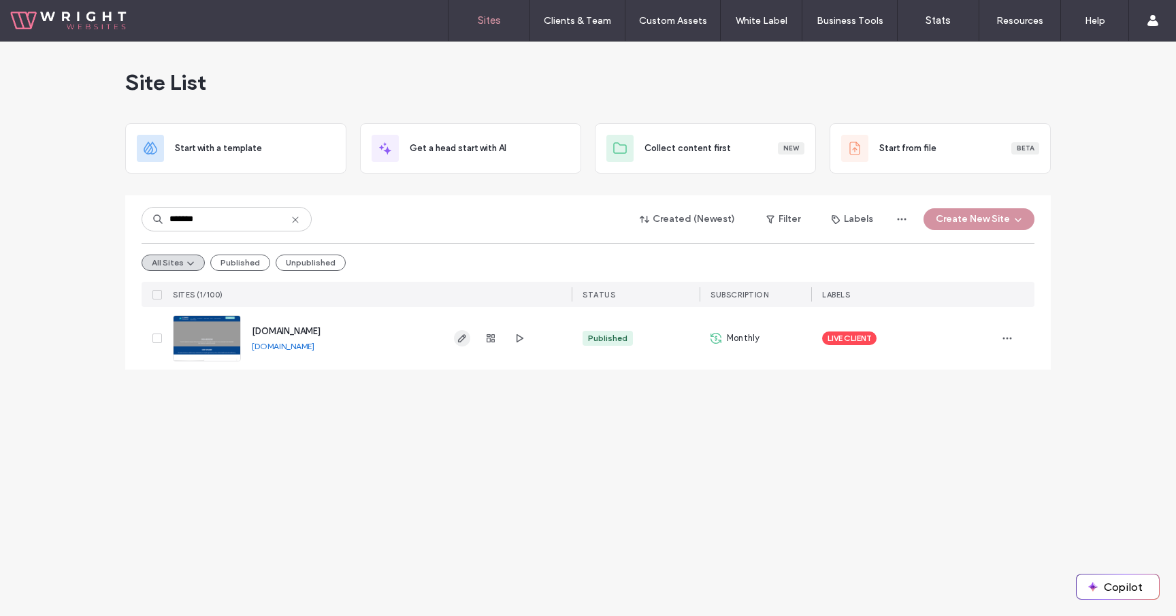
click at [457, 342] on icon "button" at bounding box center [462, 338] width 11 height 11
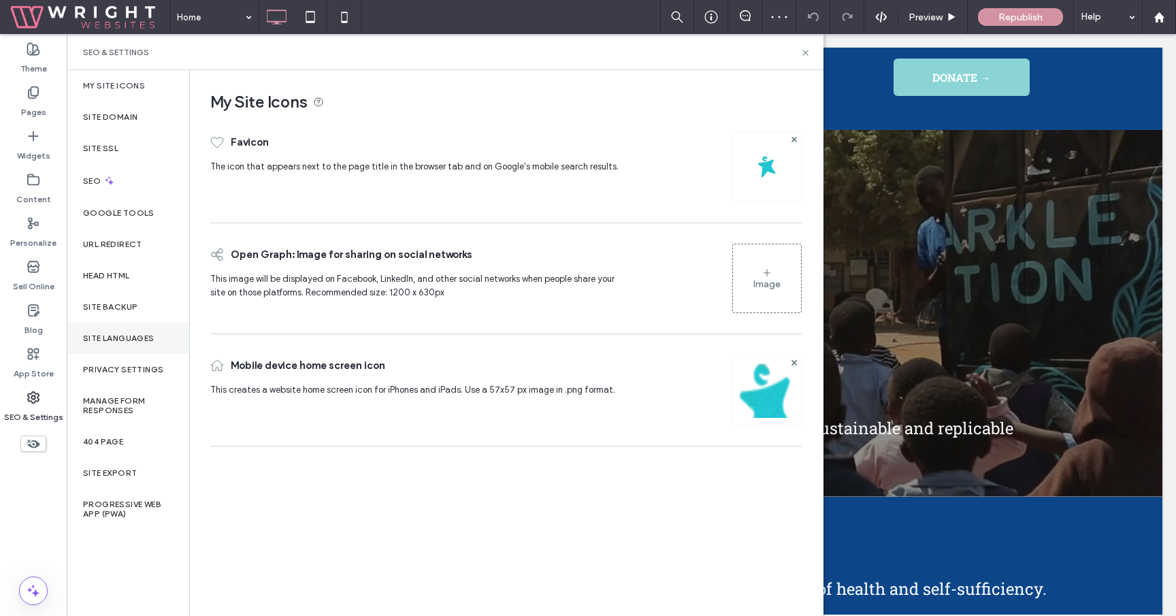
click label "Site Languages"
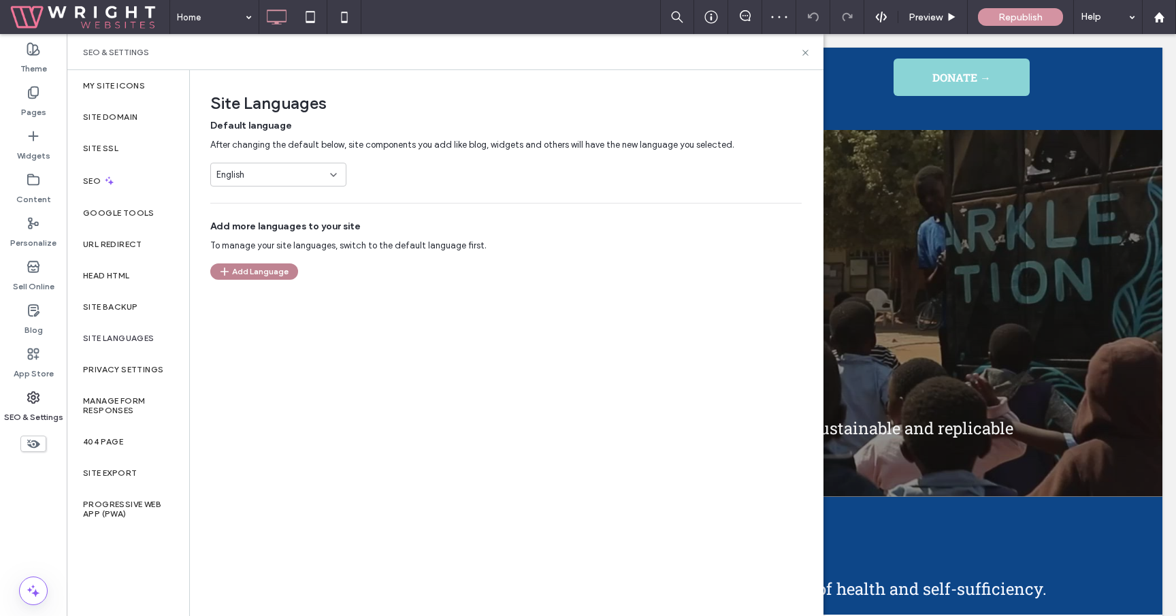
click button "Add Language"
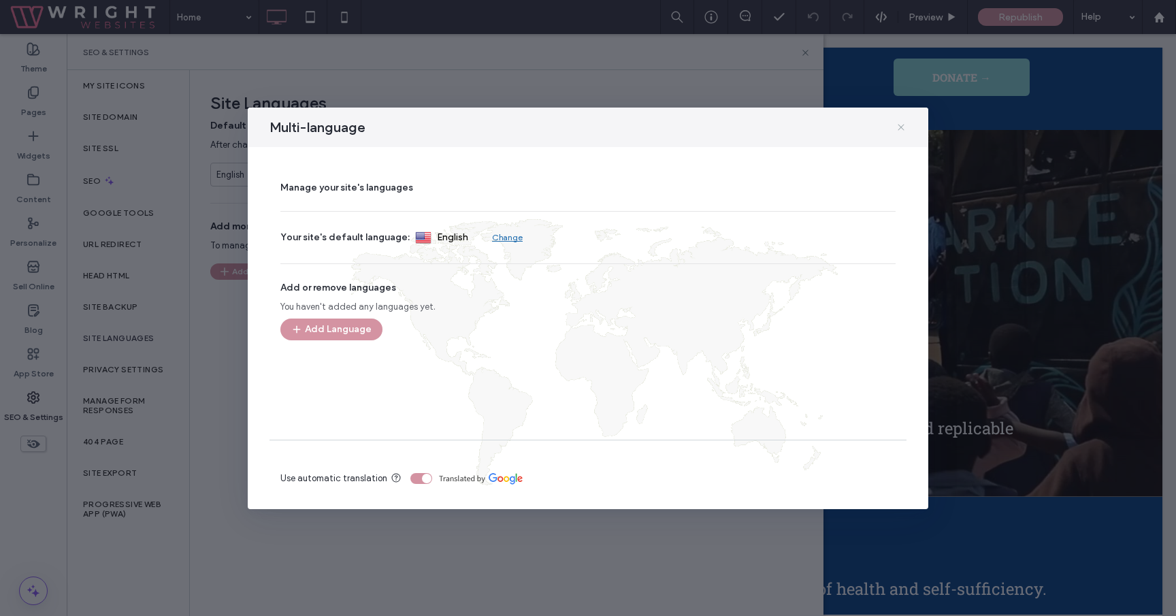
click icon
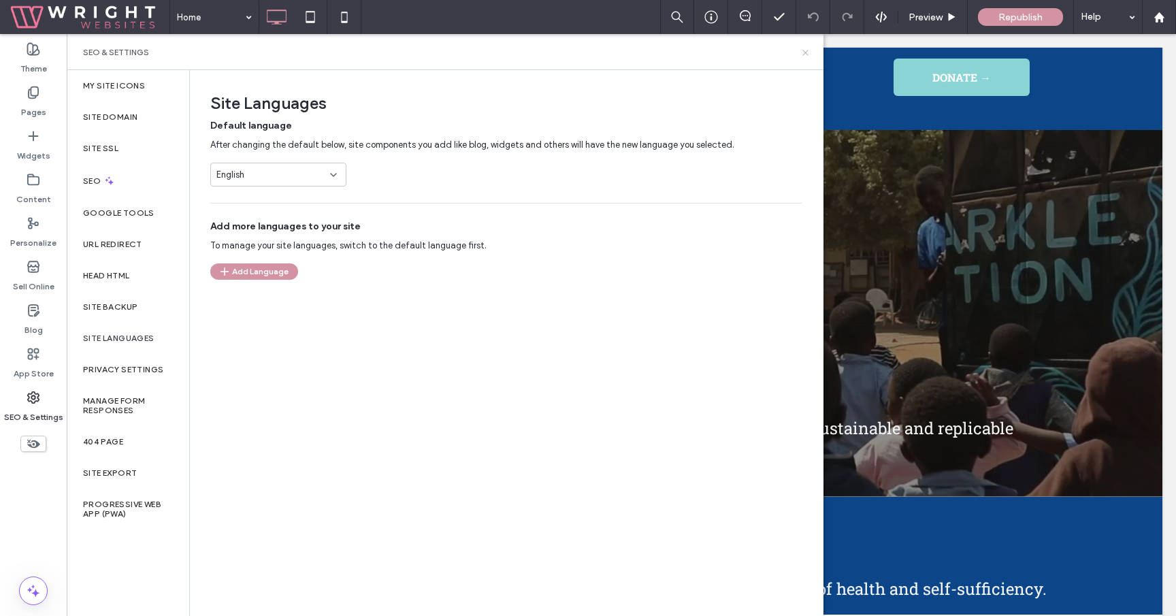
click icon
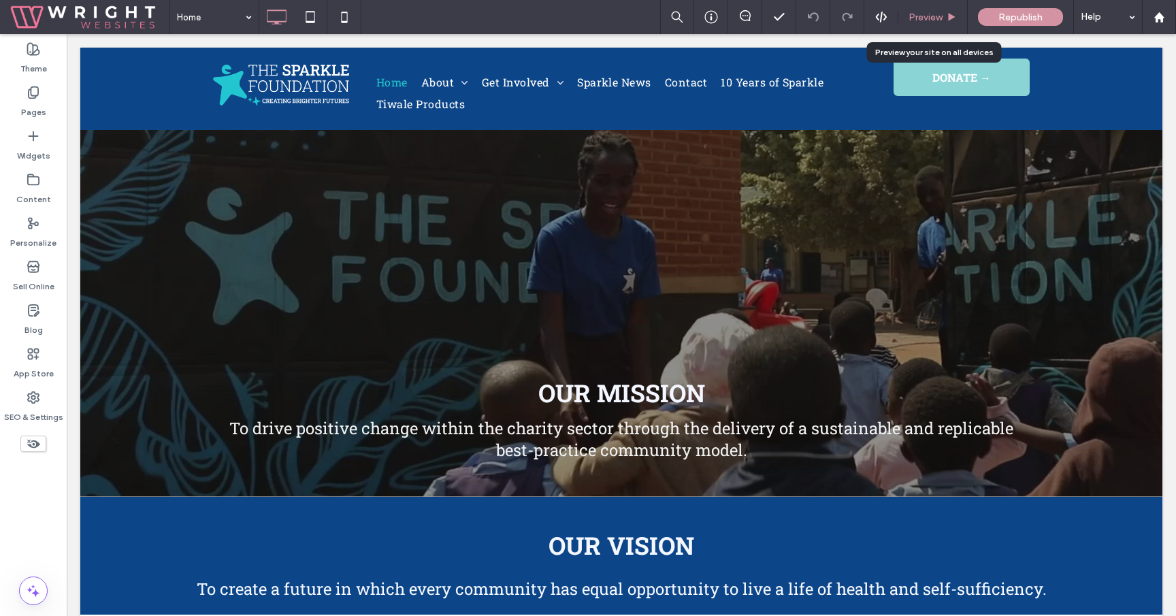
click div "Preview"
click span "Preview"
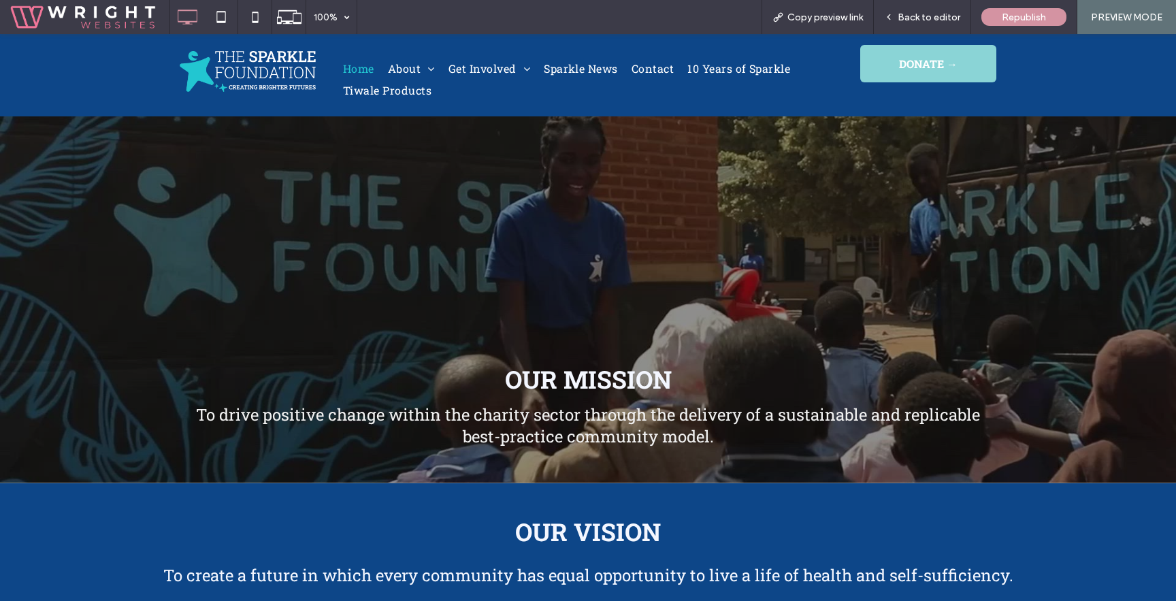
click span "Back to editor"
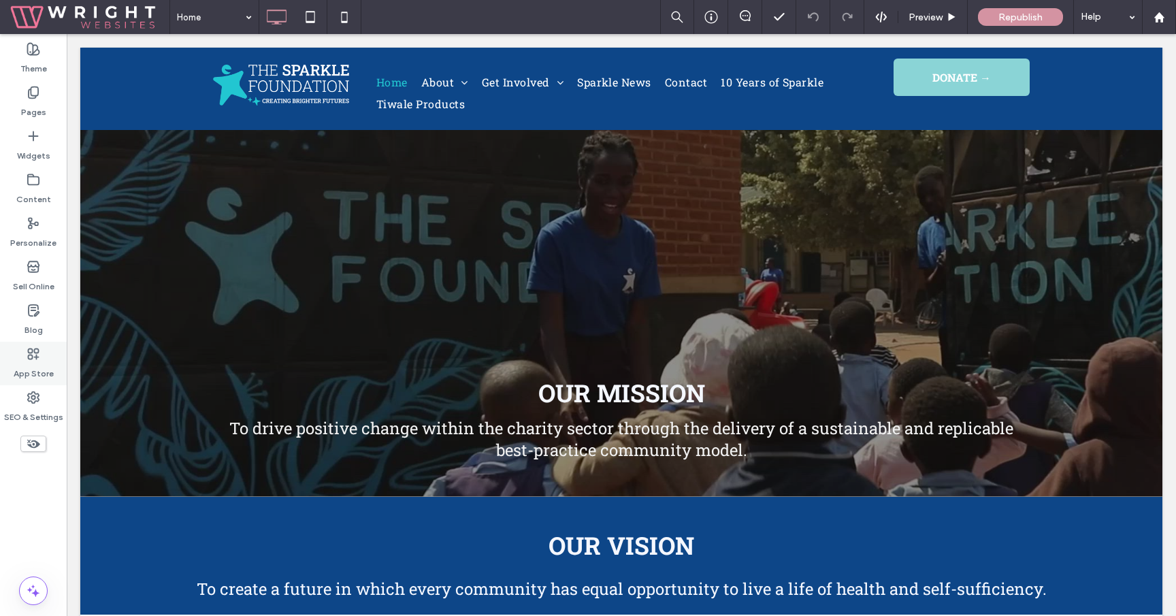
click div "App Store"
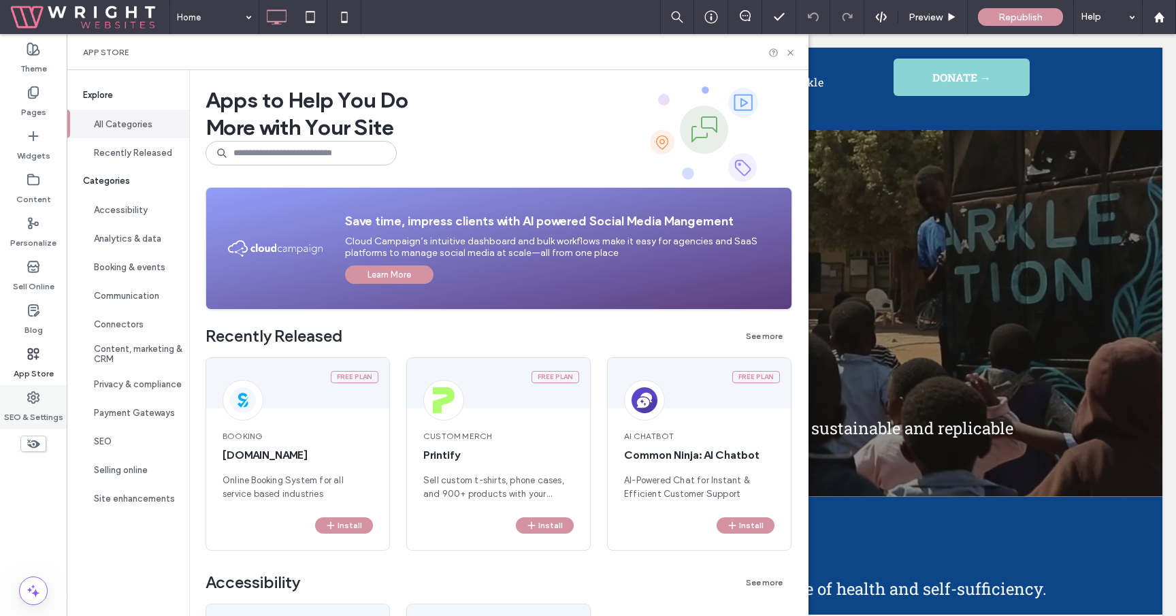
click icon
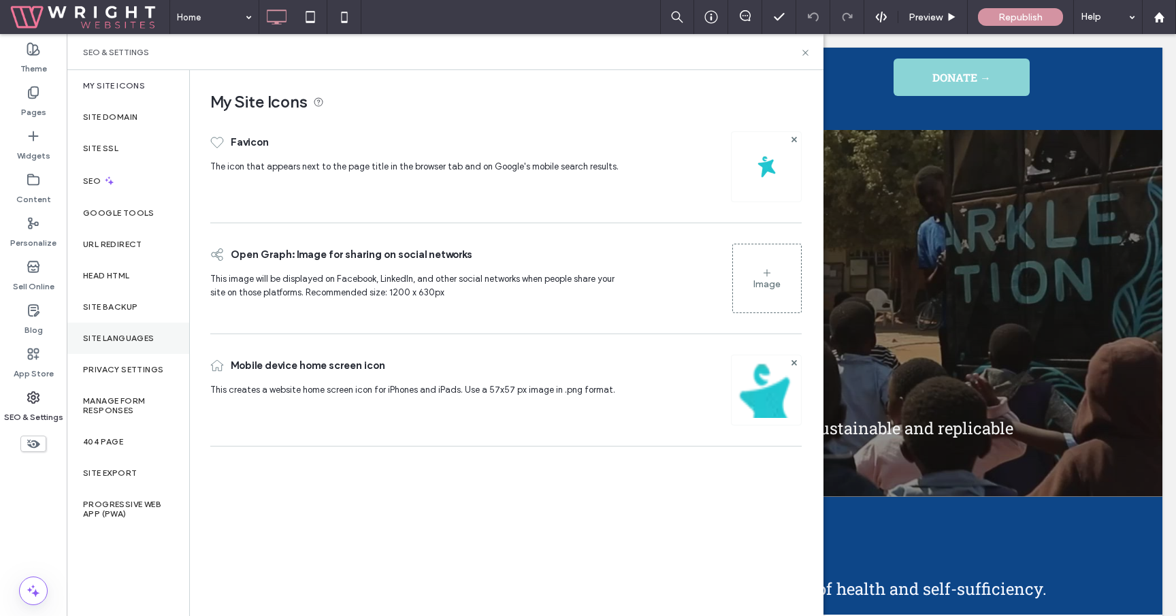
click label "Site Languages"
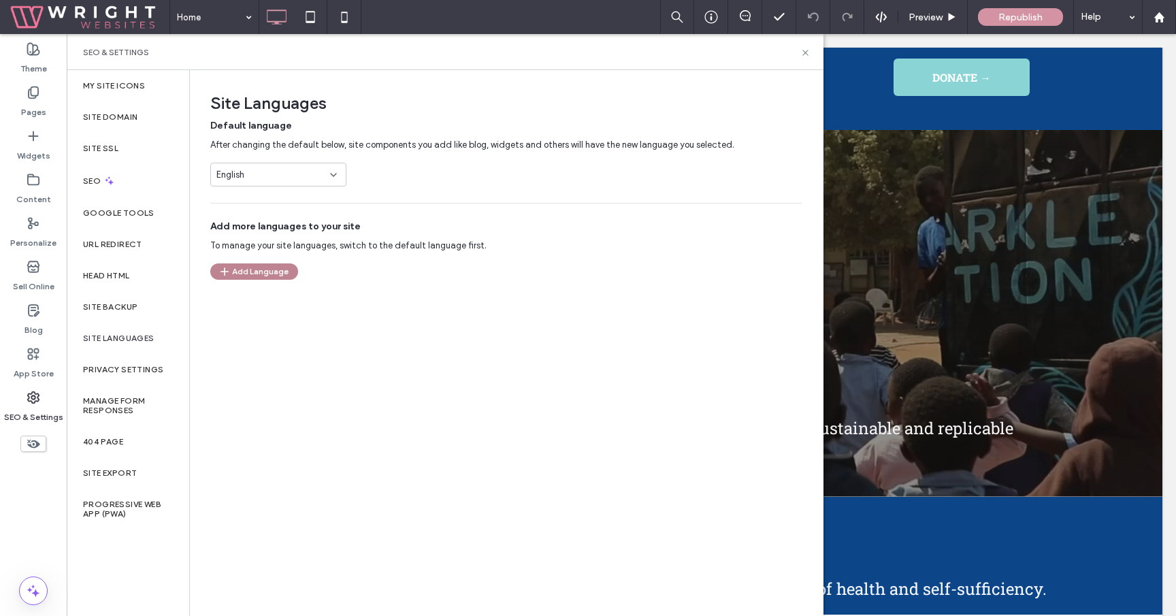
click button "Add Language"
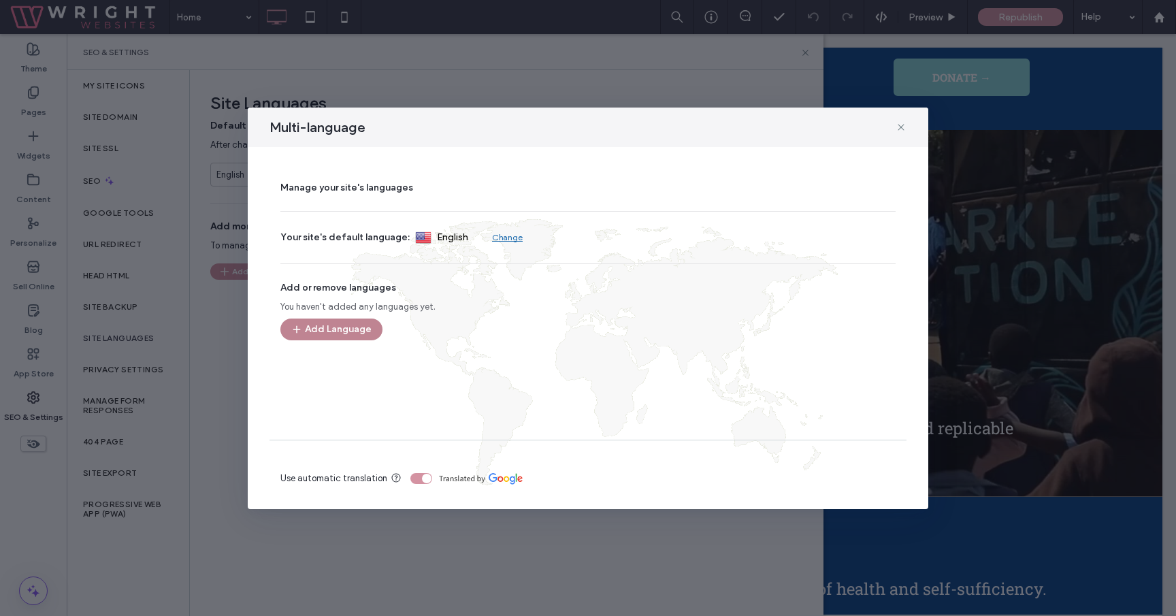
click button "Add Language"
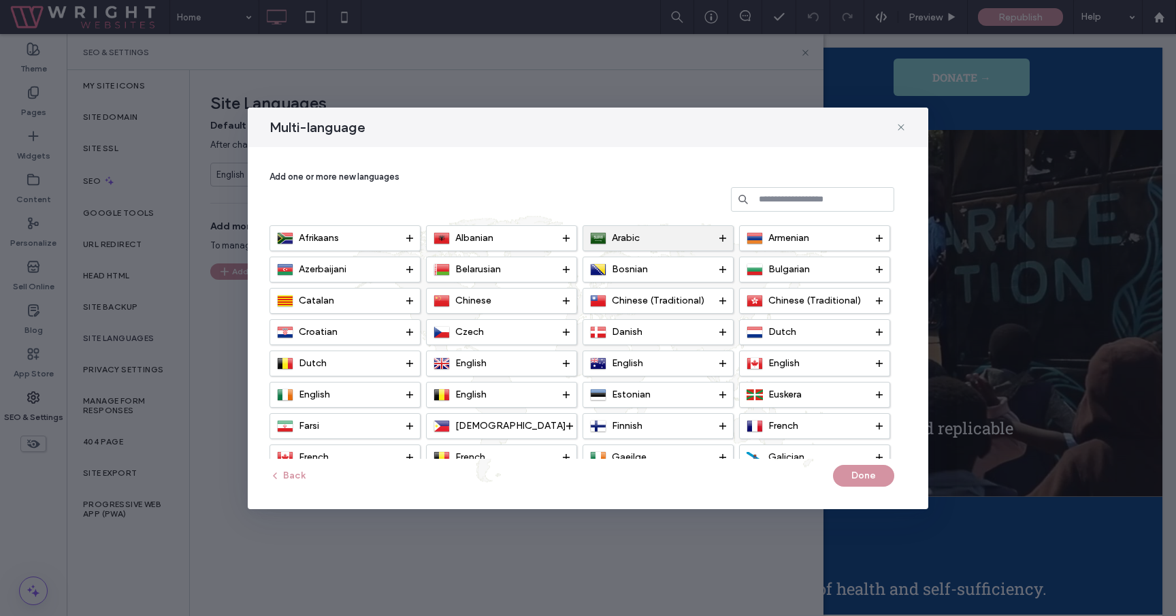
click div "Arabic"
click button "Done"
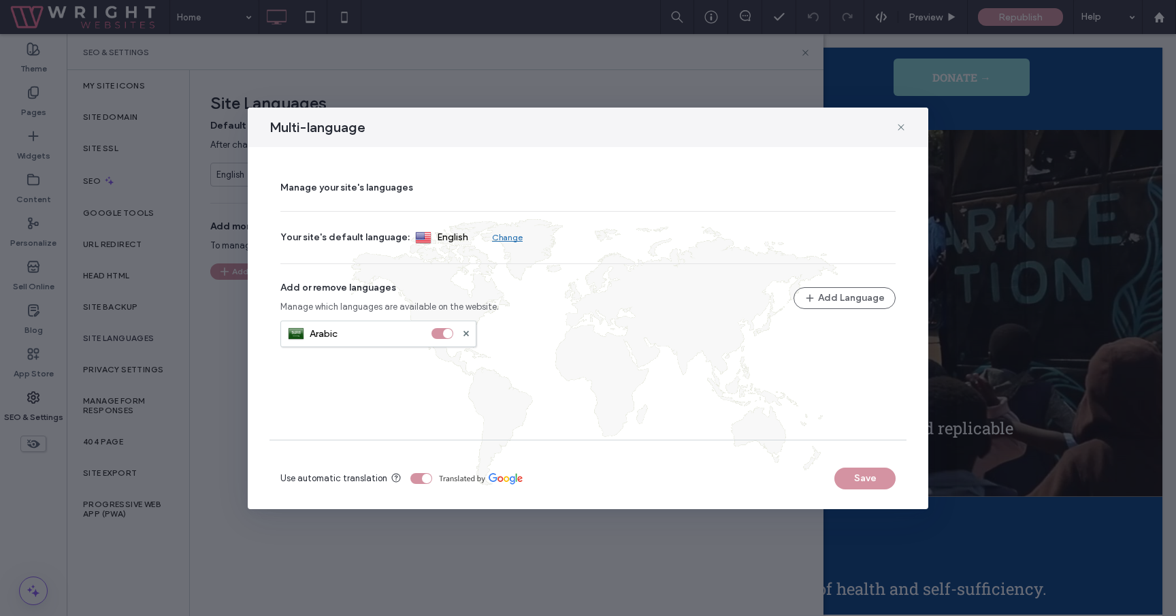
click div "Use automatic translation Save"
click button "Save"
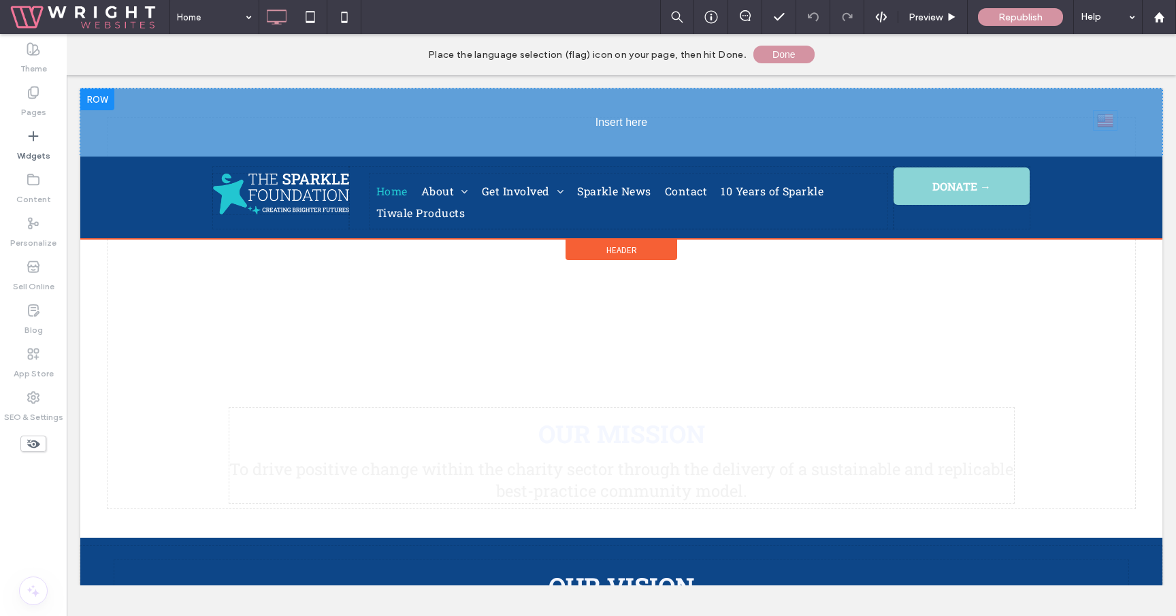
drag, startPoint x: 1081, startPoint y: 31, endPoint x: 1036, endPoint y: 46, distance: 47.3
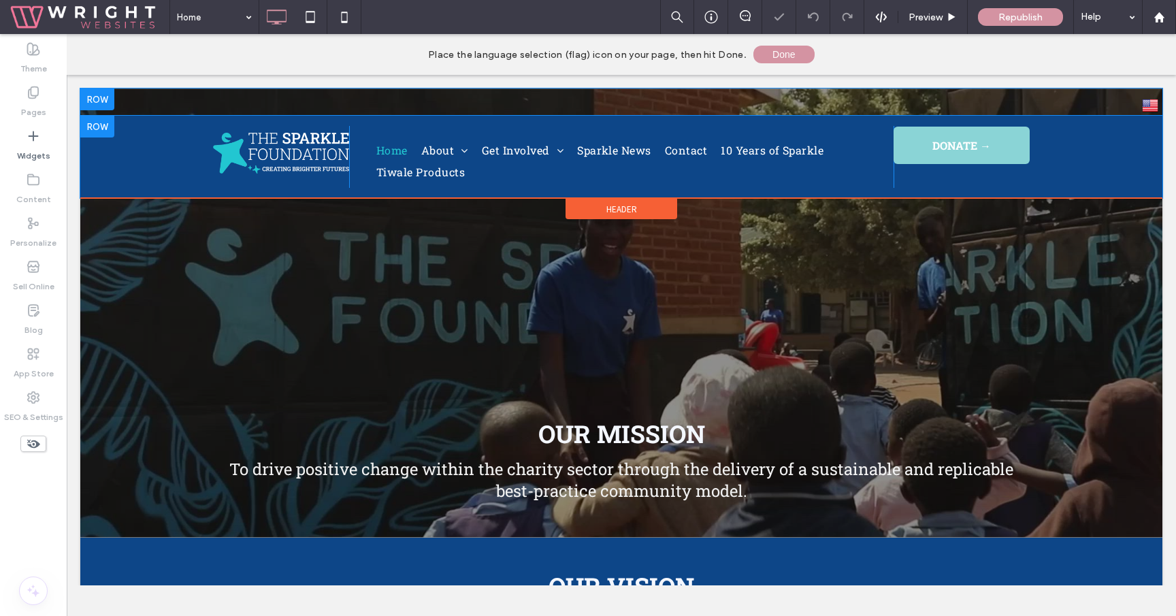
click div "Click To Paste Home About What We Do The Sparkle Journey Meet The Team FAQ Get …"
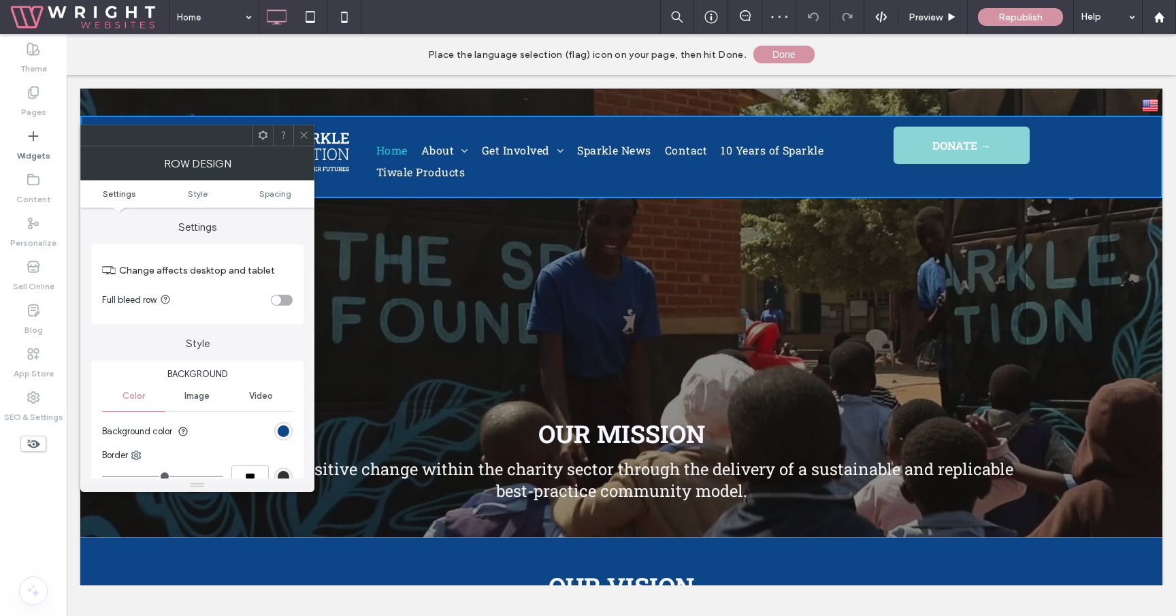
click div
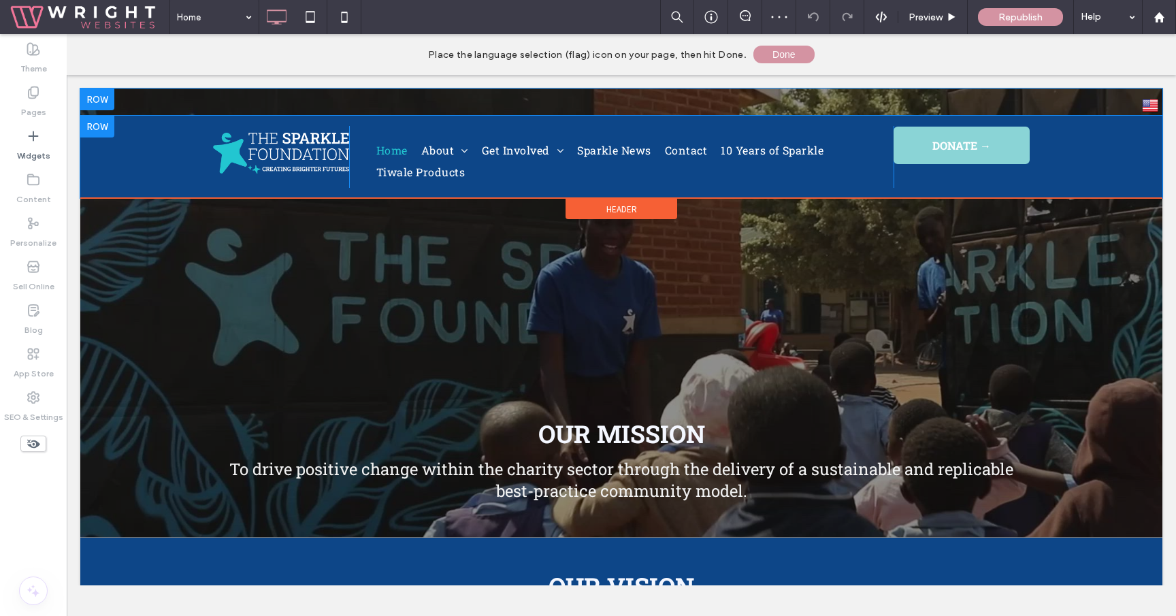
click div "DONATE → Click To Paste"
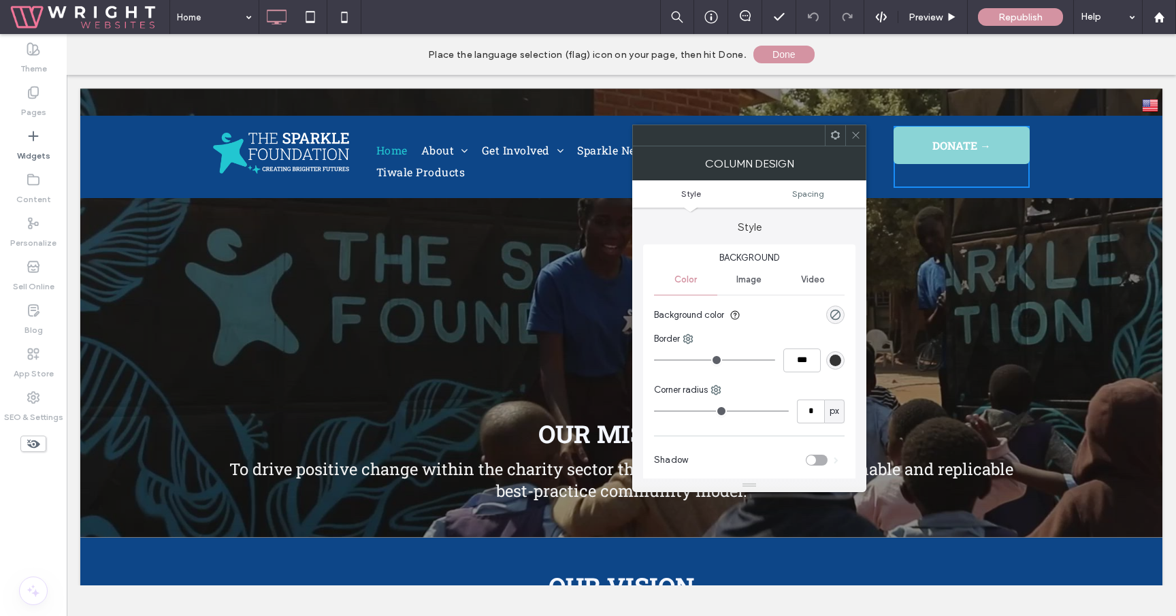
click span
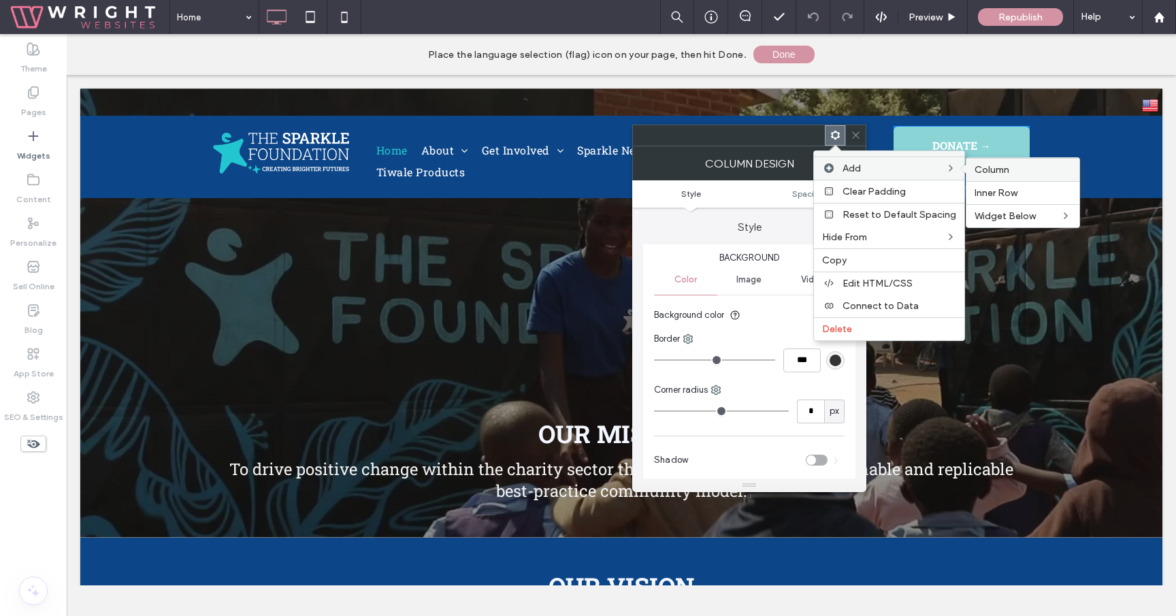
click div "Column"
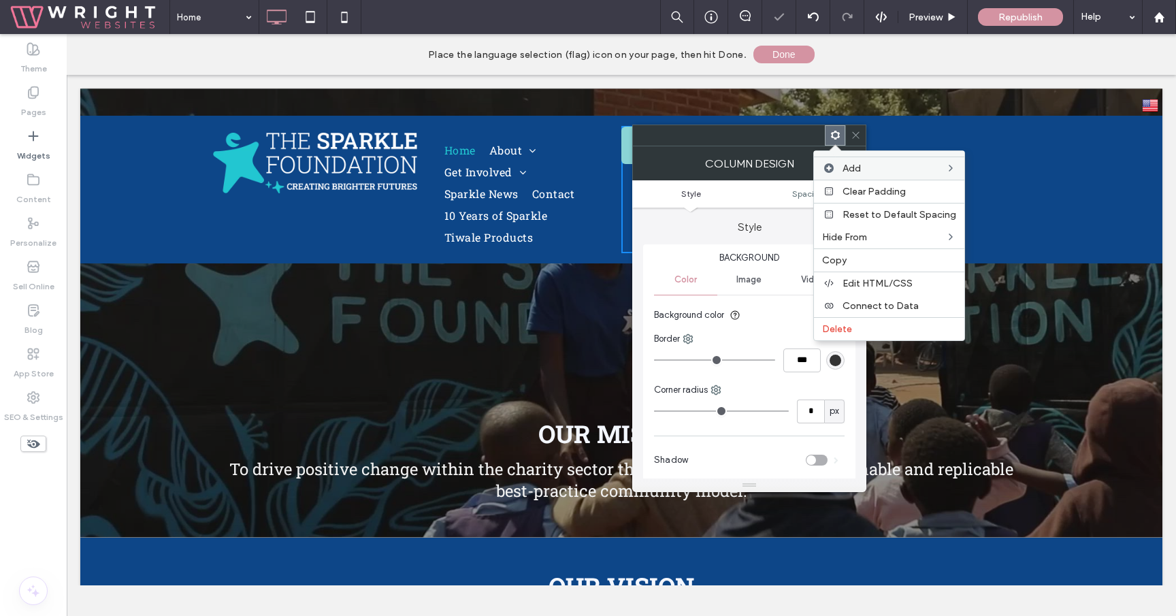
click icon
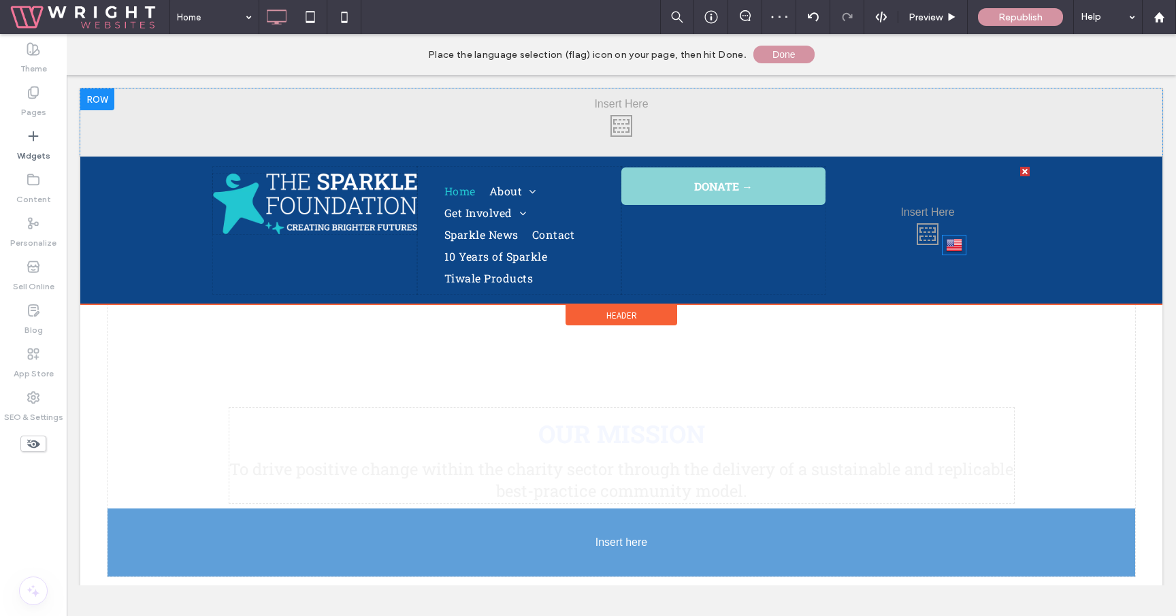
drag, startPoint x: 1084, startPoint y: 28, endPoint x: 888, endPoint y: 167, distance: 240.5
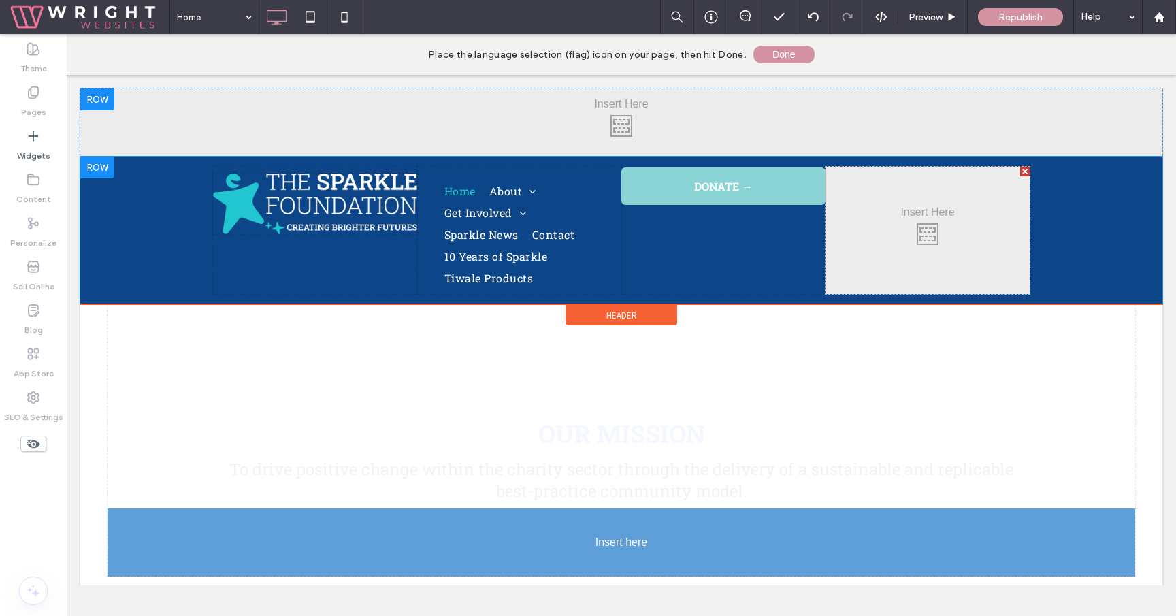
drag, startPoint x: 59, startPoint y: 443, endPoint x: 870, endPoint y: 183, distance: 852.3
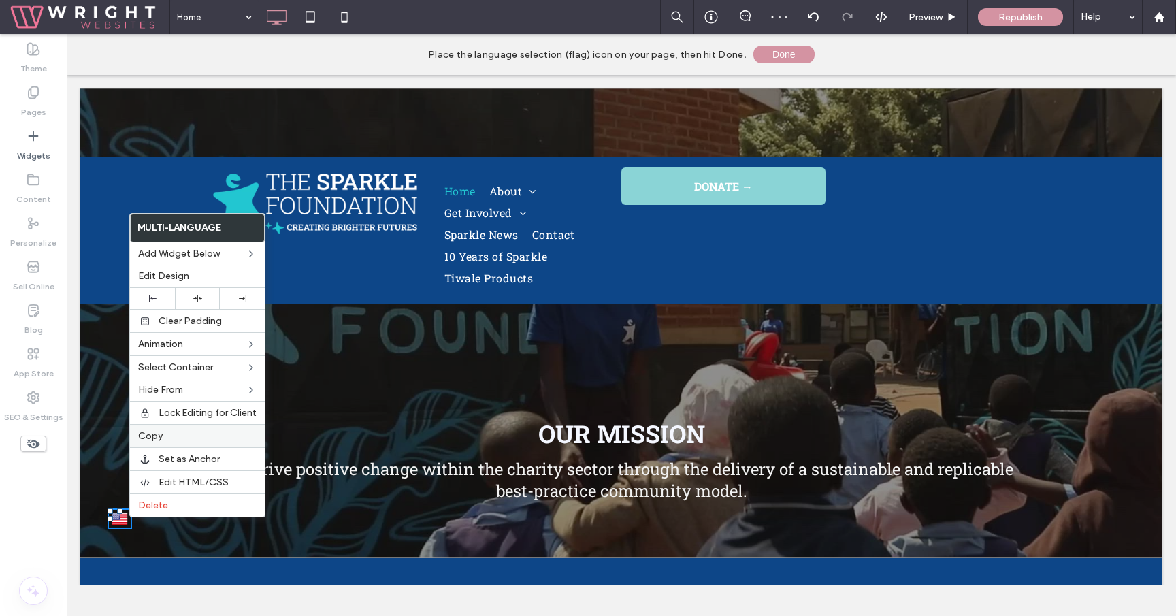
click label "Copy"
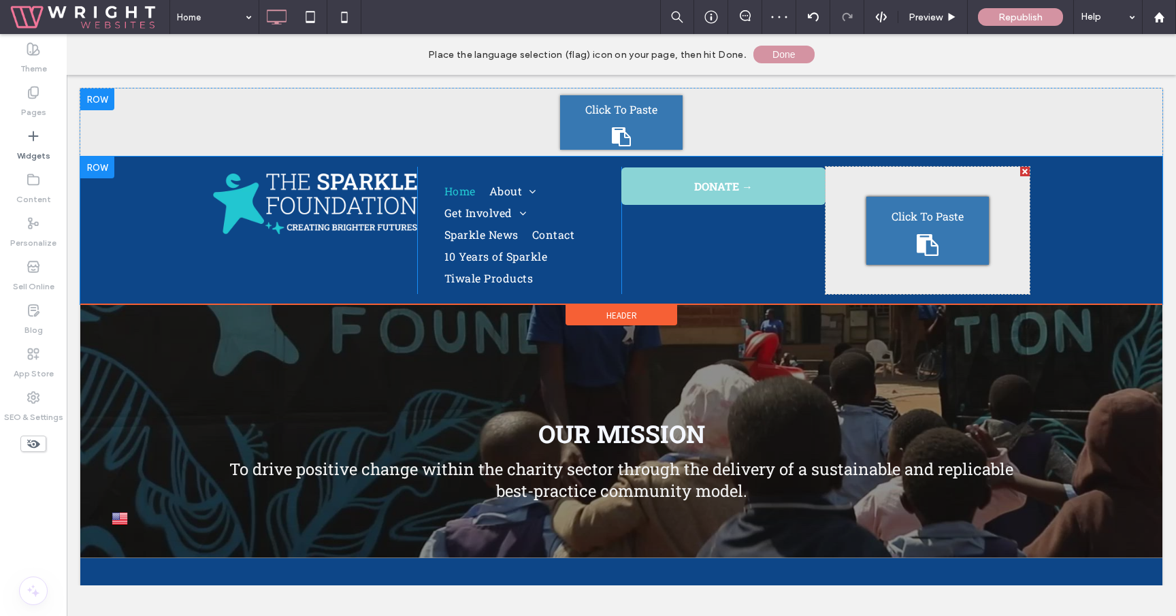
click span "Click To Paste"
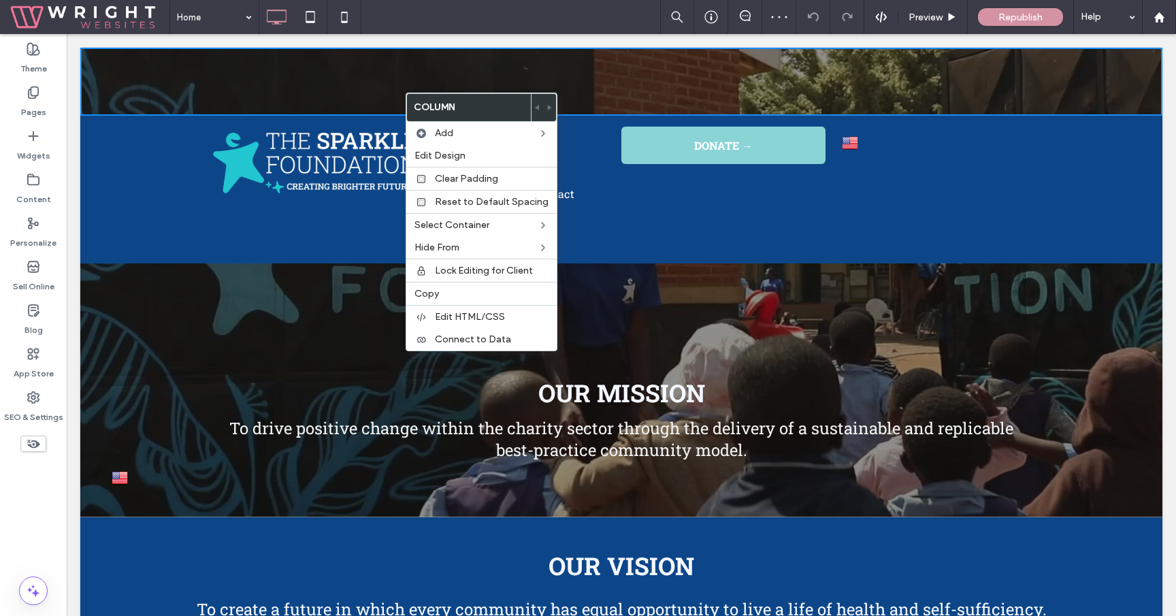
click at [144, 93] on div "Click To Paste" at bounding box center [621, 82] width 1082 height 68
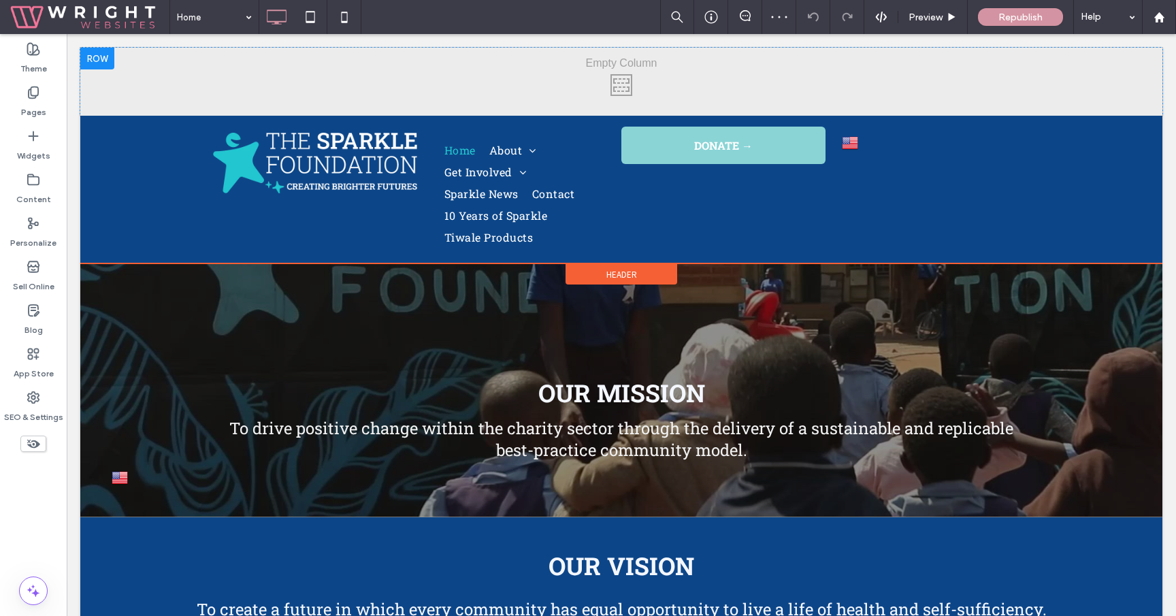
click at [95, 56] on div at bounding box center [97, 59] width 34 height 22
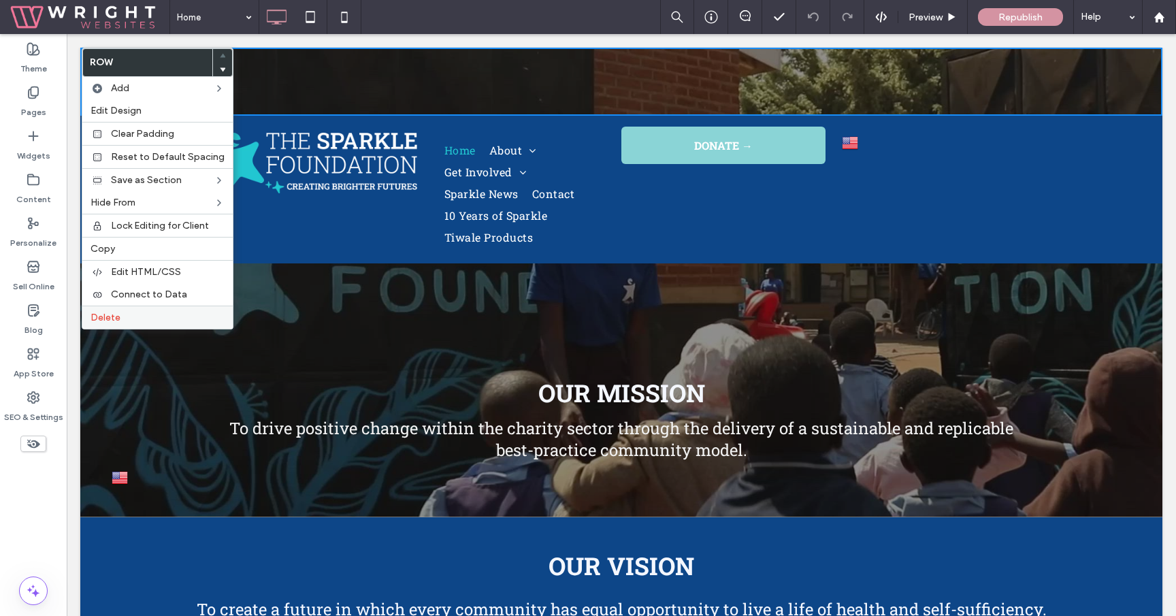
click at [162, 310] on div "Delete" at bounding box center [157, 316] width 150 height 23
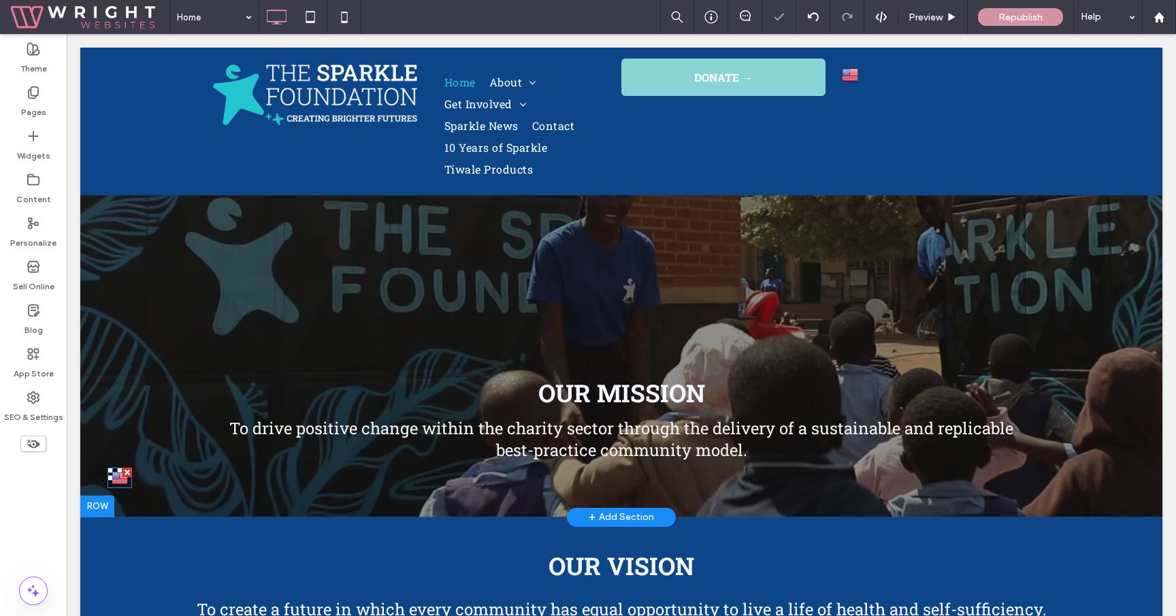
click at [127, 471] on div at bounding box center [127, 472] width 10 height 10
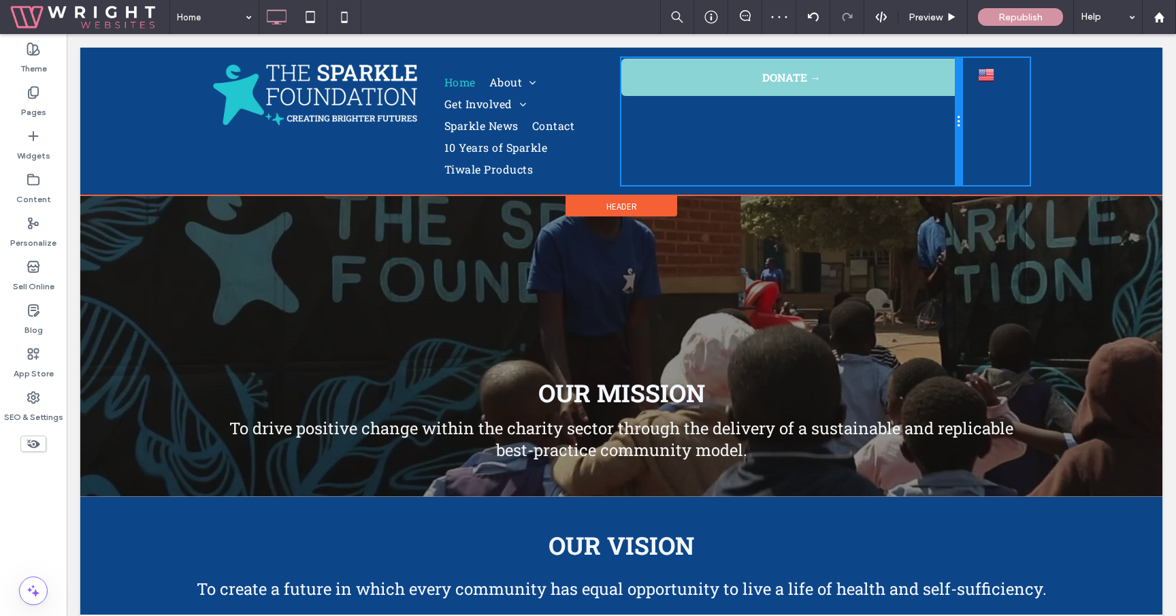
drag, startPoint x: 823, startPoint y: 107, endPoint x: 1077, endPoint y: 76, distance: 255.6
click at [1077, 76] on div "Click To Paste Home About What We Do The Sparkle Journey Meet The Team FAQ Get …" at bounding box center [621, 122] width 1082 height 148
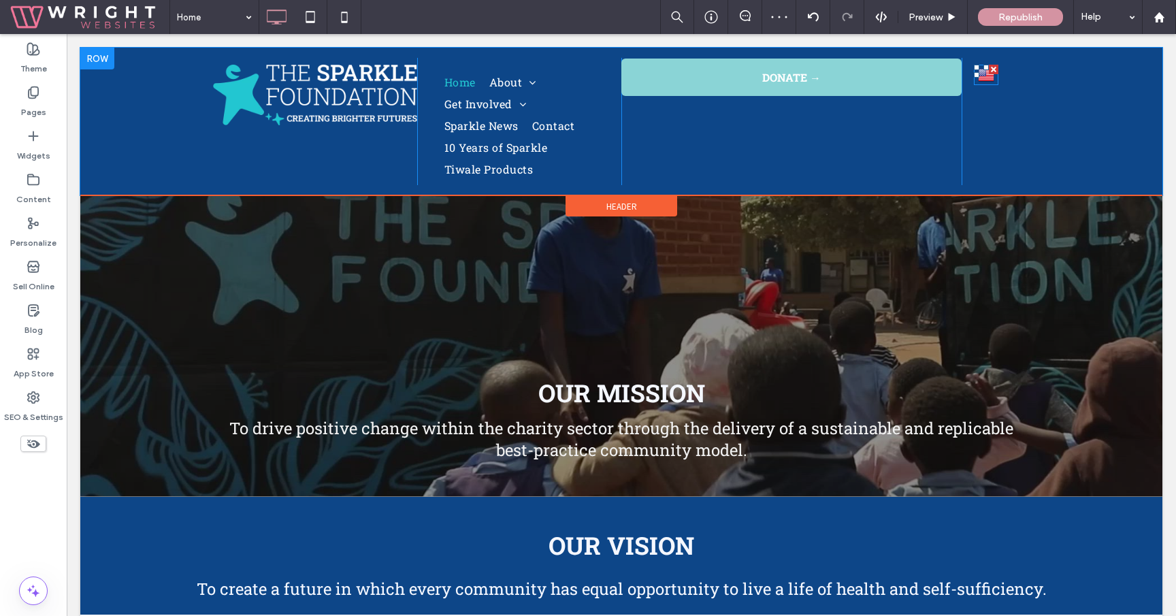
click at [990, 80] on img at bounding box center [986, 75] width 16 height 18
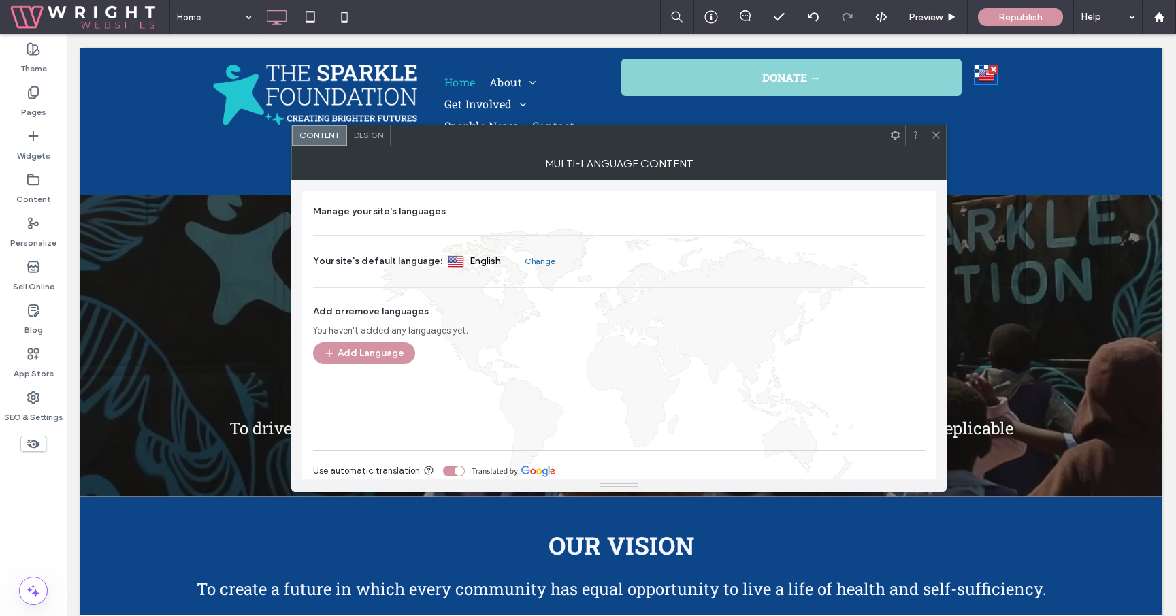
click at [932, 131] on icon at bounding box center [936, 135] width 10 height 10
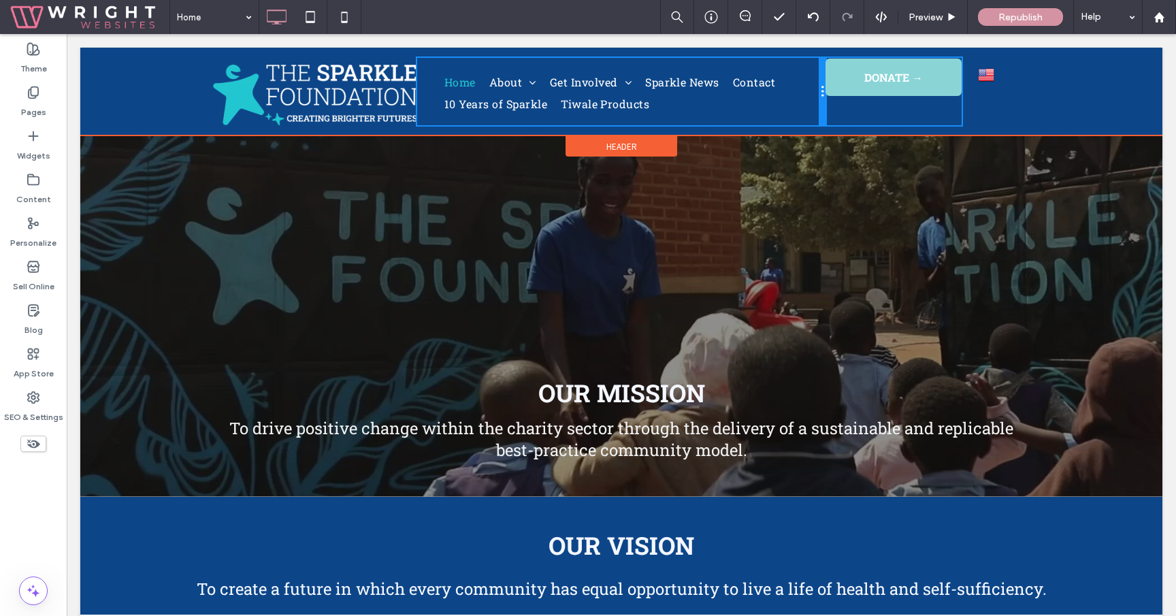
drag, startPoint x: 620, startPoint y: 101, endPoint x: 803, endPoint y: 83, distance: 183.9
click at [803, 83] on div "Home About What We Do The Sparkle Journey Meet The Team FAQ Get Involved Fundra…" at bounding box center [621, 91] width 408 height 67
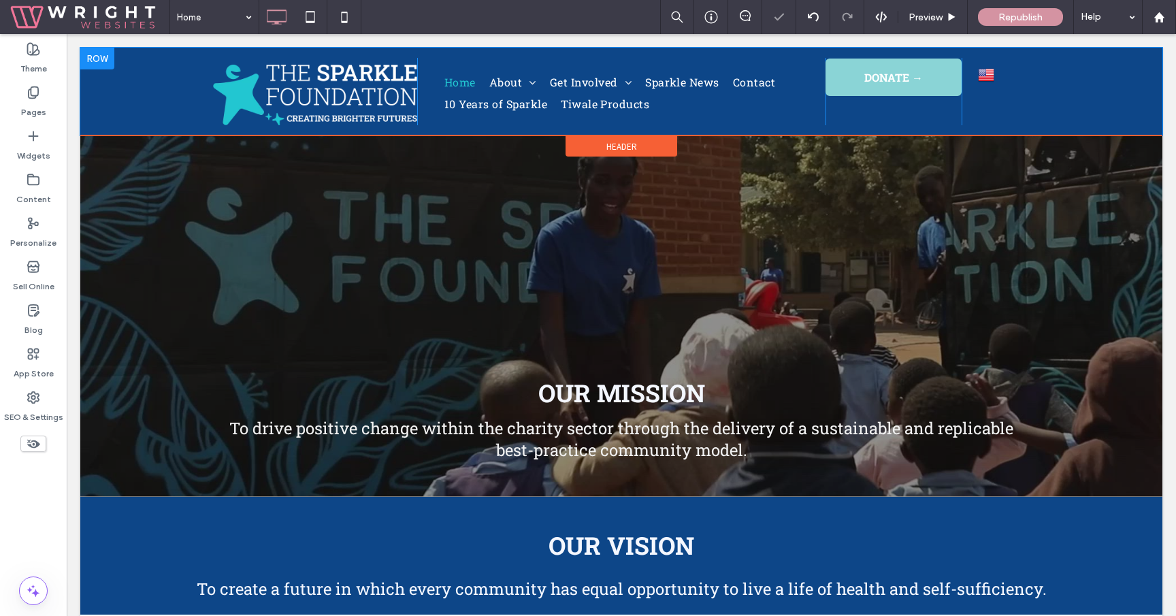
click at [152, 97] on div "Click To Paste Home About What We Do The Sparkle Journey Meet The Team FAQ Get …" at bounding box center [621, 92] width 1082 height 88
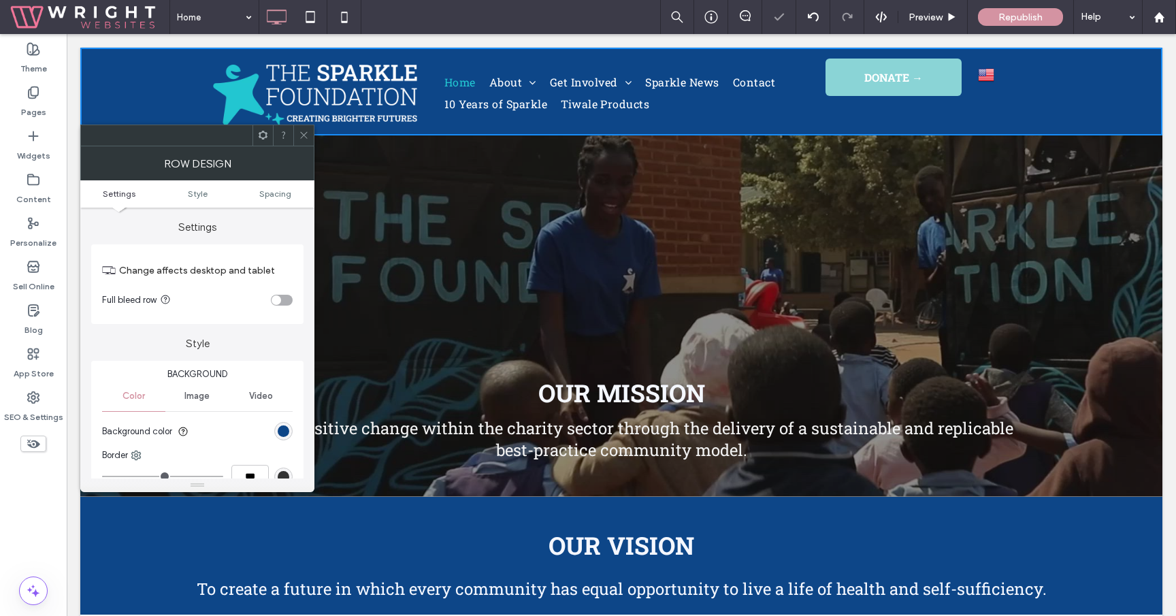
click at [282, 301] on div "toggle" at bounding box center [282, 300] width 22 height 11
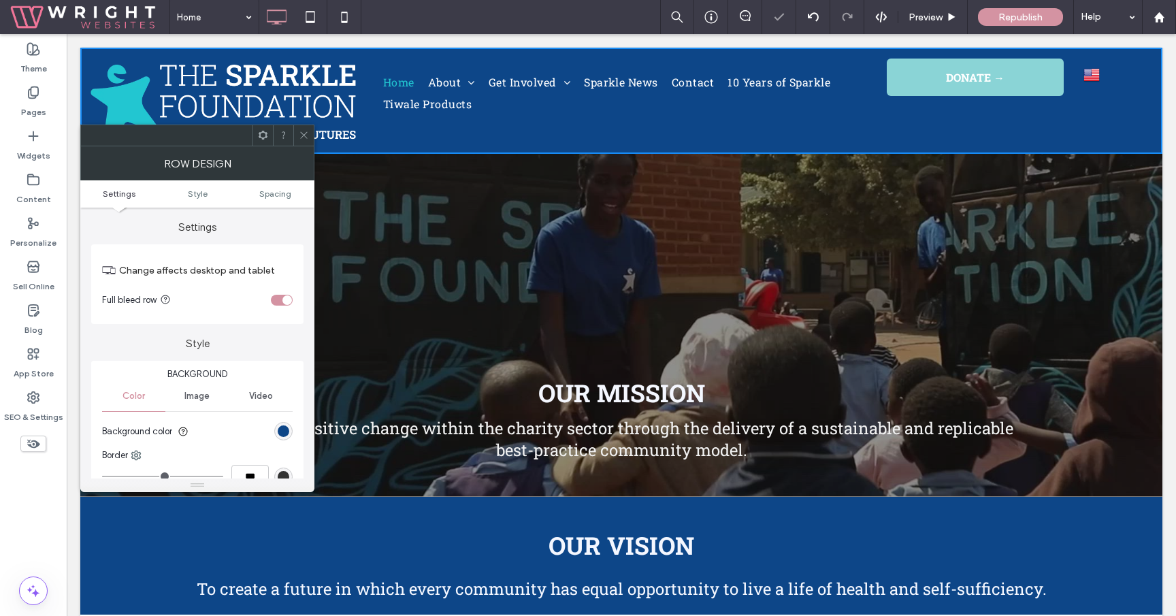
click at [304, 137] on icon at bounding box center [304, 135] width 10 height 10
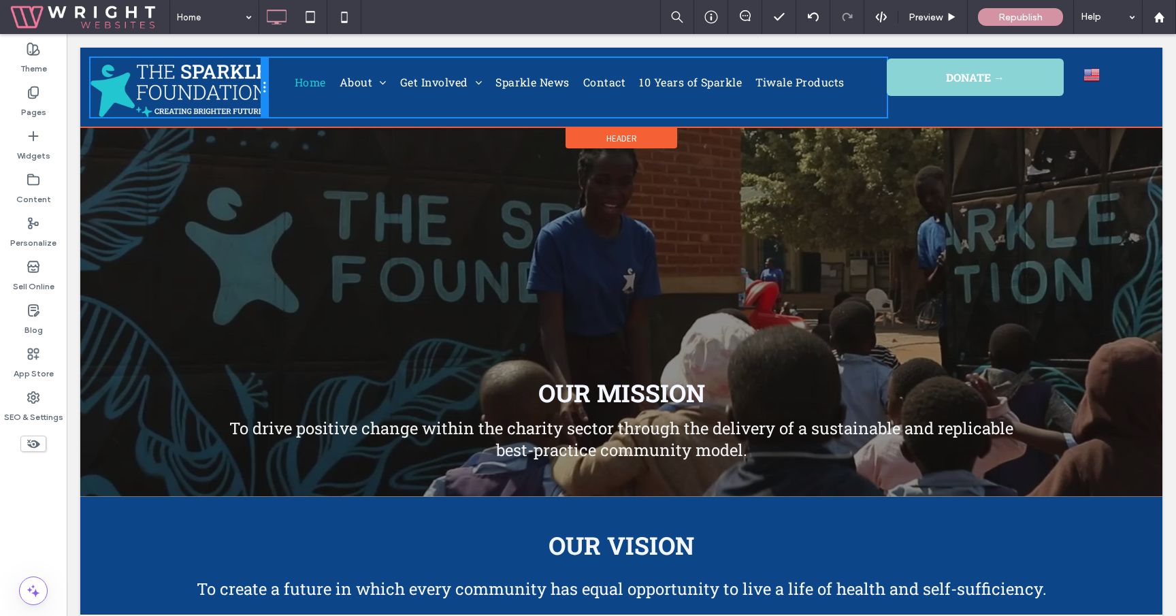
drag, startPoint x: 352, startPoint y: 127, endPoint x: 344, endPoint y: 155, distance: 29.7
click at [278, 121] on div "Click To Paste Home About What We Do The Sparkle Journey Meet The Team FAQ Get …" at bounding box center [621, 88] width 1082 height 80
drag, startPoint x: 582, startPoint y: 68, endPoint x: 648, endPoint y: 107, distance: 77.5
click at [582, 70] on div at bounding box center [582, 67] width 5 height 5
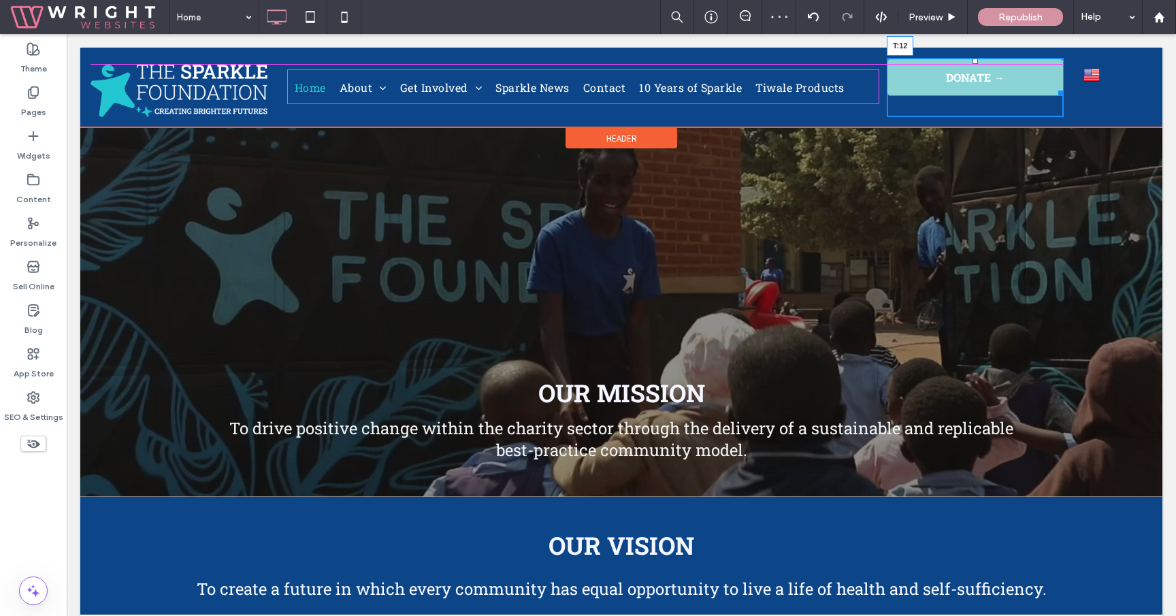
drag, startPoint x: 974, startPoint y: 63, endPoint x: 1041, endPoint y: 103, distance: 78.2
click at [974, 64] on div at bounding box center [974, 61] width 5 height 5
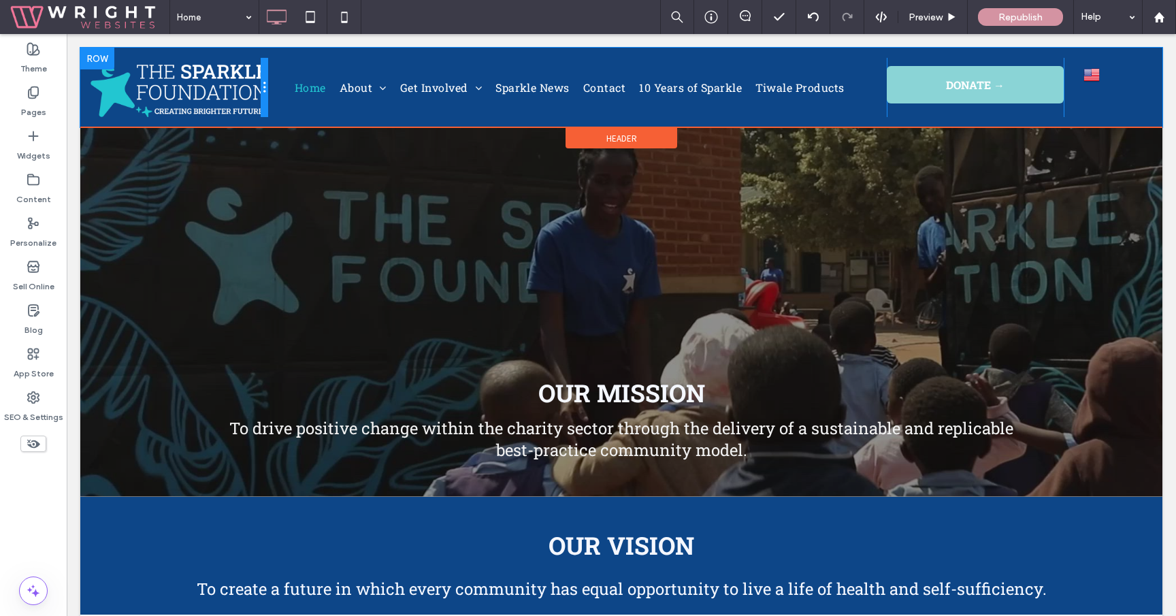
click at [265, 112] on div at bounding box center [264, 87] width 7 height 59
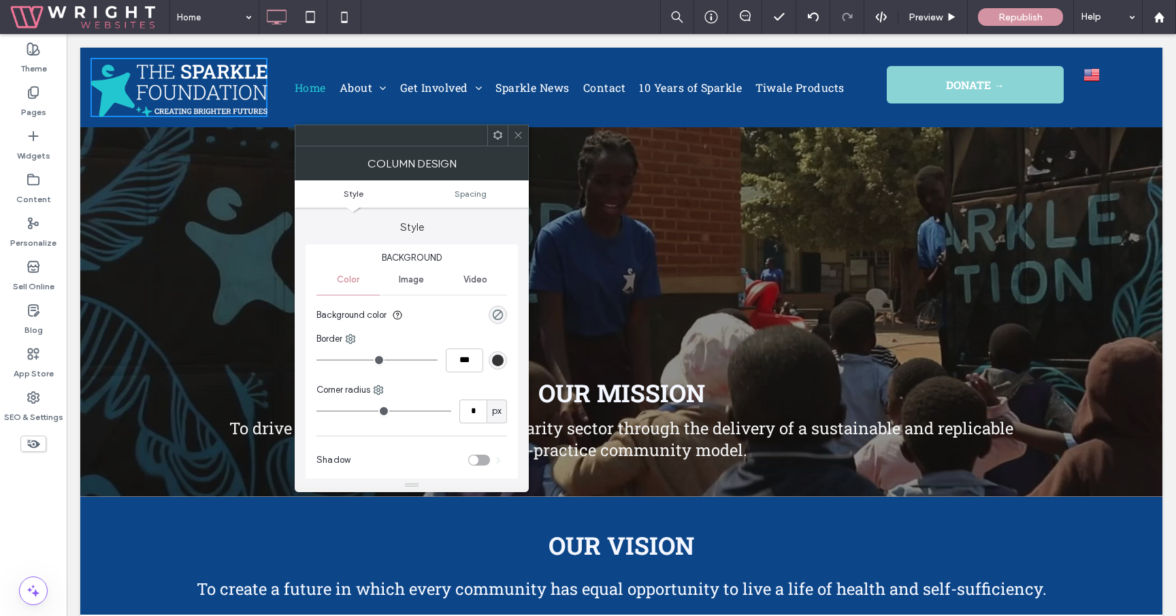
click at [255, 112] on img at bounding box center [178, 91] width 177 height 52
click at [514, 129] on span at bounding box center [518, 135] width 10 height 20
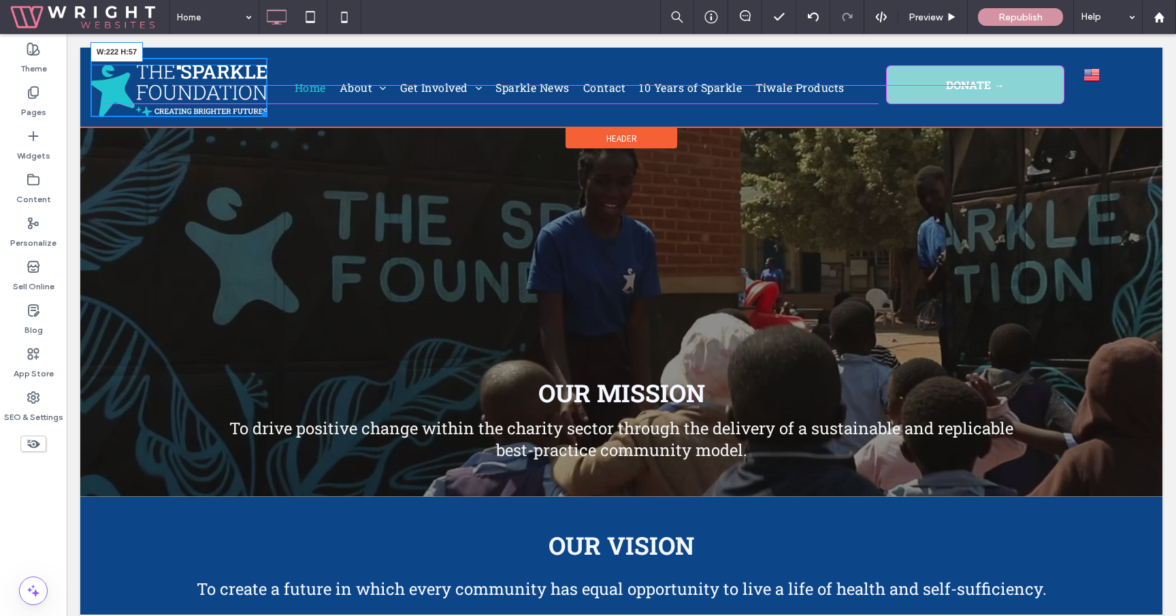
drag, startPoint x: 262, startPoint y: 112, endPoint x: 248, endPoint y: 101, distance: 17.4
click at [257, 107] on div at bounding box center [262, 112] width 10 height 10
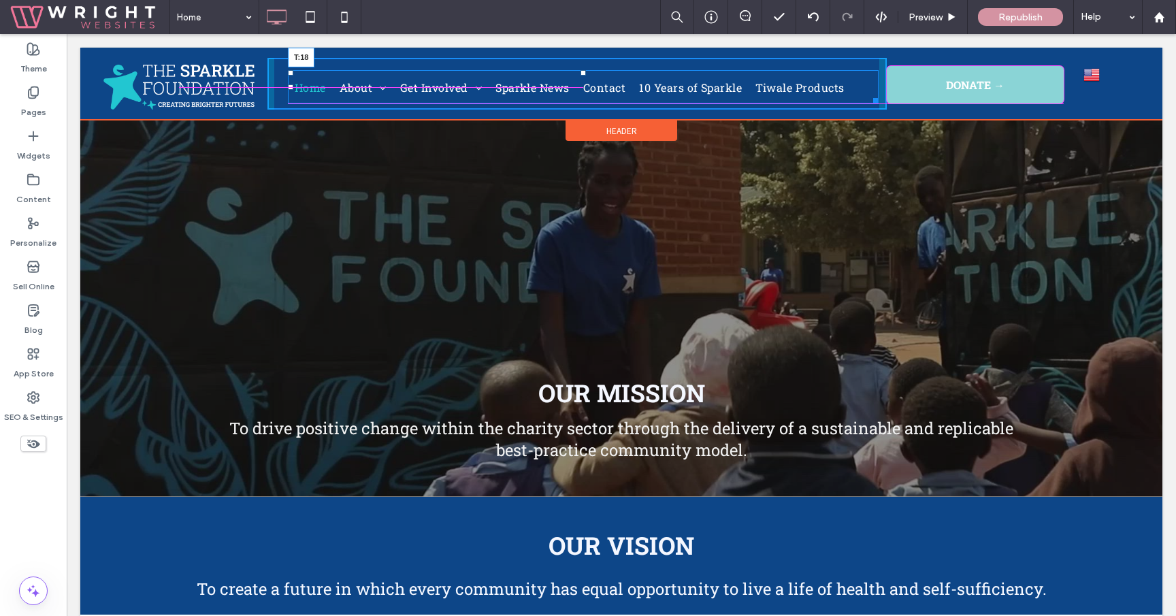
drag, startPoint x: 582, startPoint y: 71, endPoint x: 650, endPoint y: 107, distance: 76.7
click at [584, 73] on div at bounding box center [582, 72] width 5 height 5
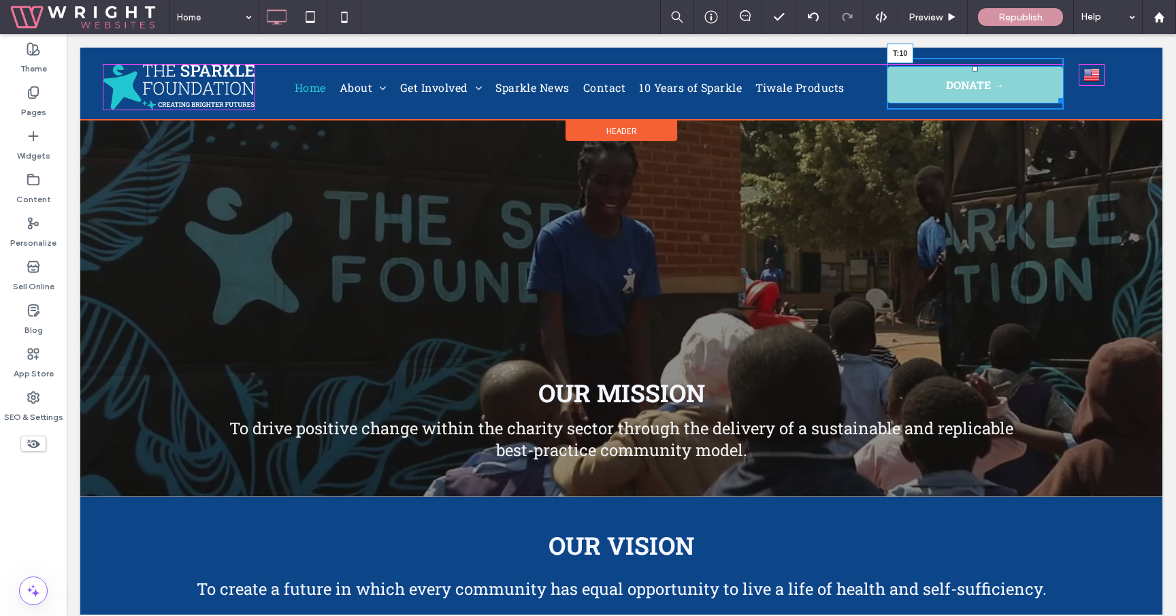
click at [974, 66] on div at bounding box center [974, 68] width 5 height 5
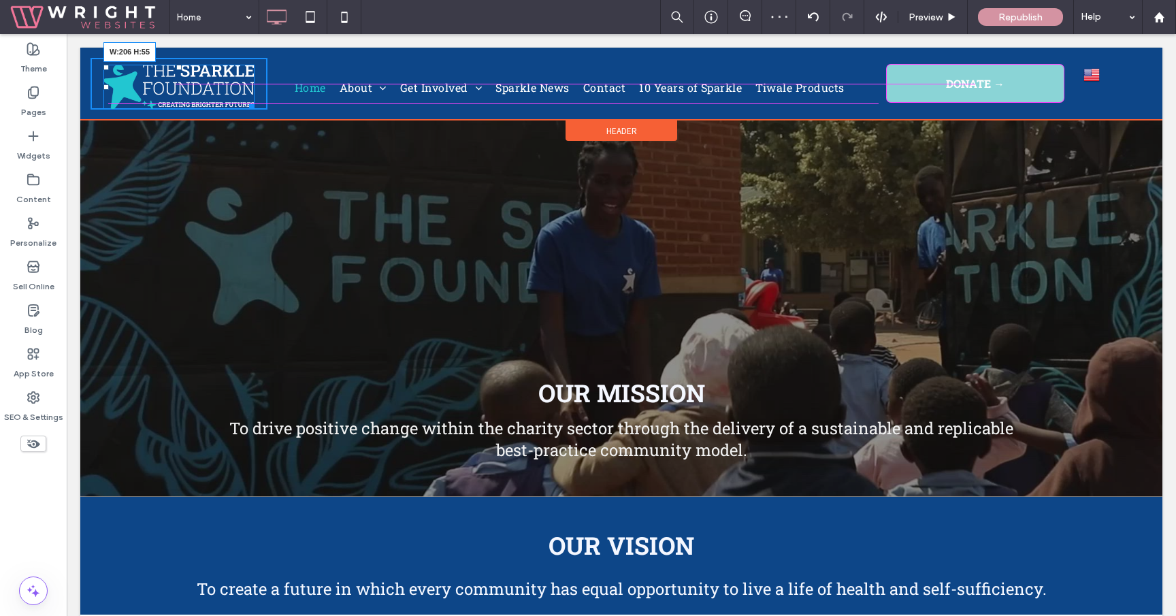
drag, startPoint x: 253, startPoint y: 104, endPoint x: 314, endPoint y: 133, distance: 67.2
click at [247, 99] on div at bounding box center [249, 104] width 10 height 10
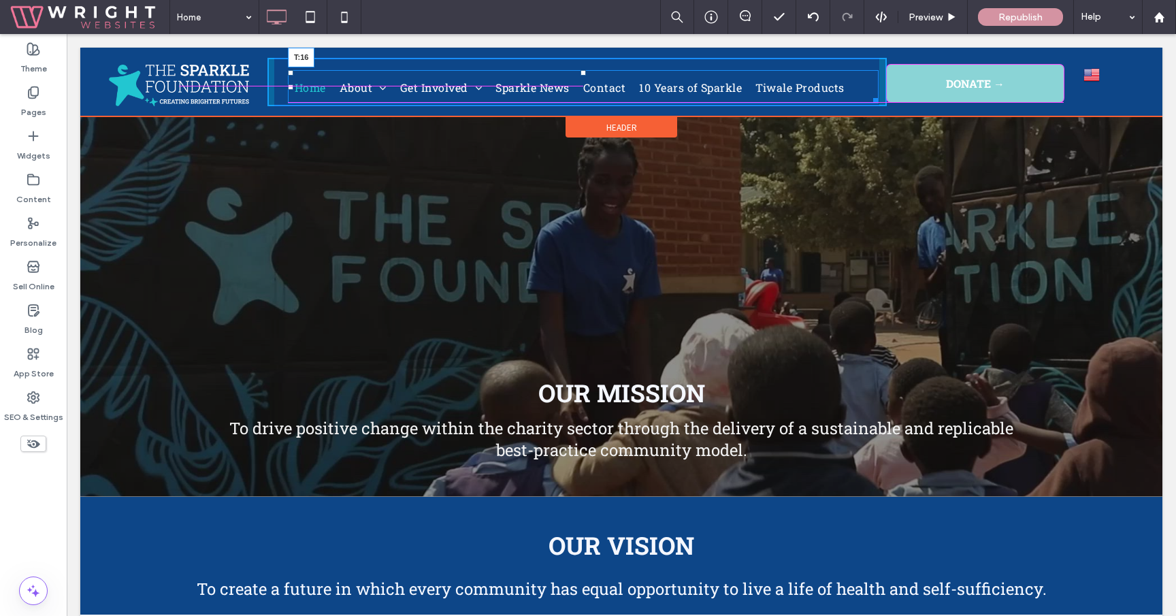
click at [583, 70] on div at bounding box center [582, 72] width 5 height 5
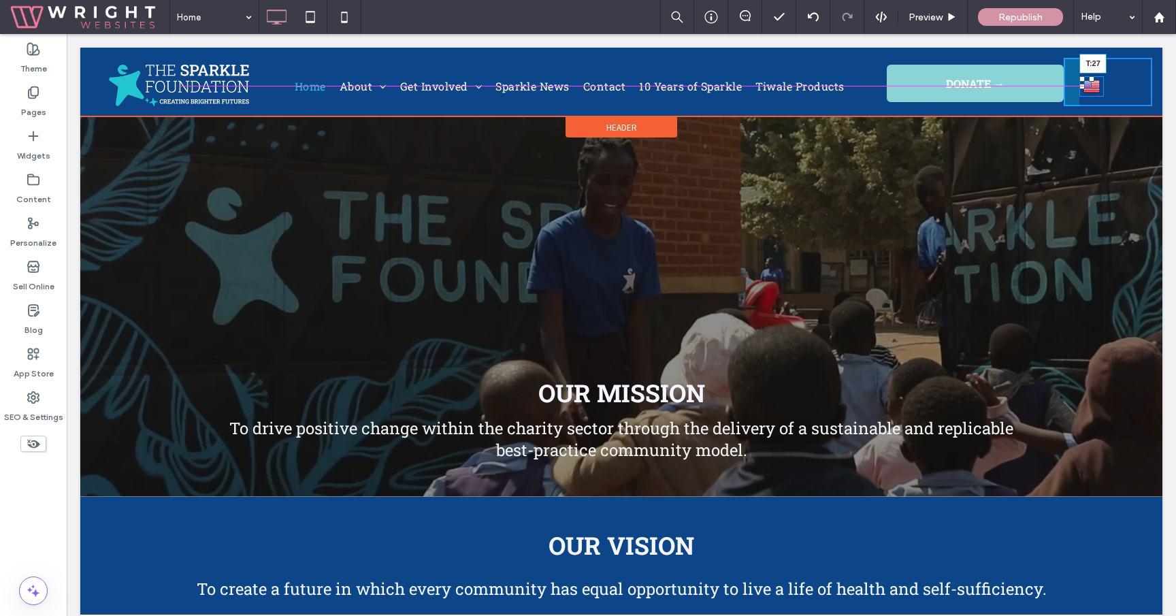
drag, startPoint x: 1091, startPoint y: 67, endPoint x: 1091, endPoint y: 79, distance: 11.6
click at [1091, 79] on div at bounding box center [1091, 78] width 5 height 5
click at [1089, 76] on div at bounding box center [1091, 78] width 5 height 5
click at [606, 118] on div "Header" at bounding box center [621, 127] width 112 height 20
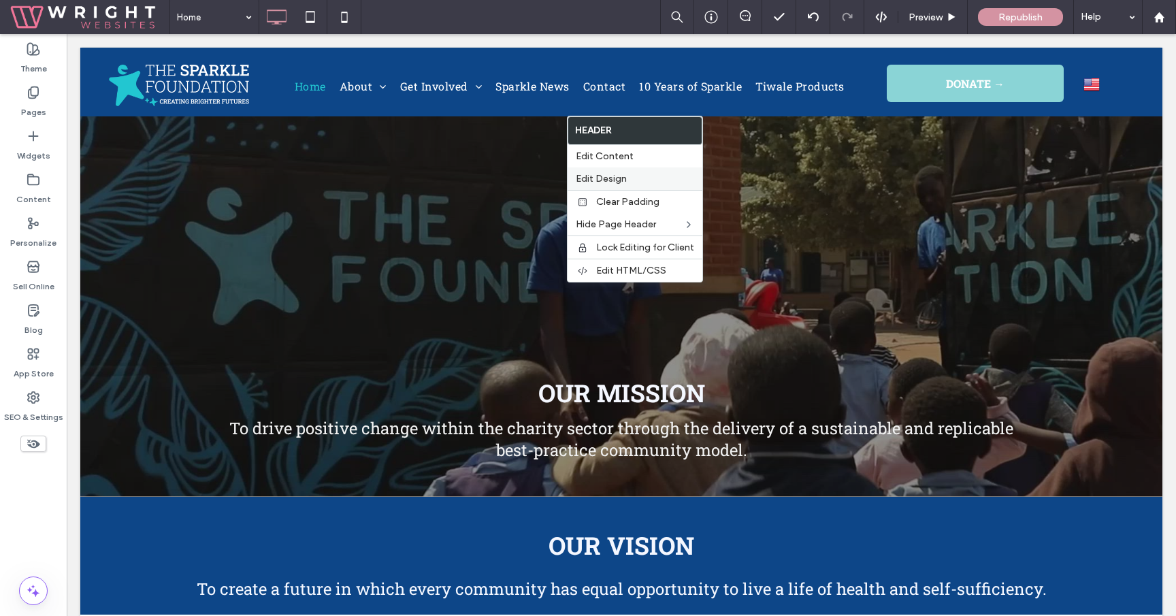
click at [616, 172] on div "Edit Design" at bounding box center [634, 178] width 135 height 22
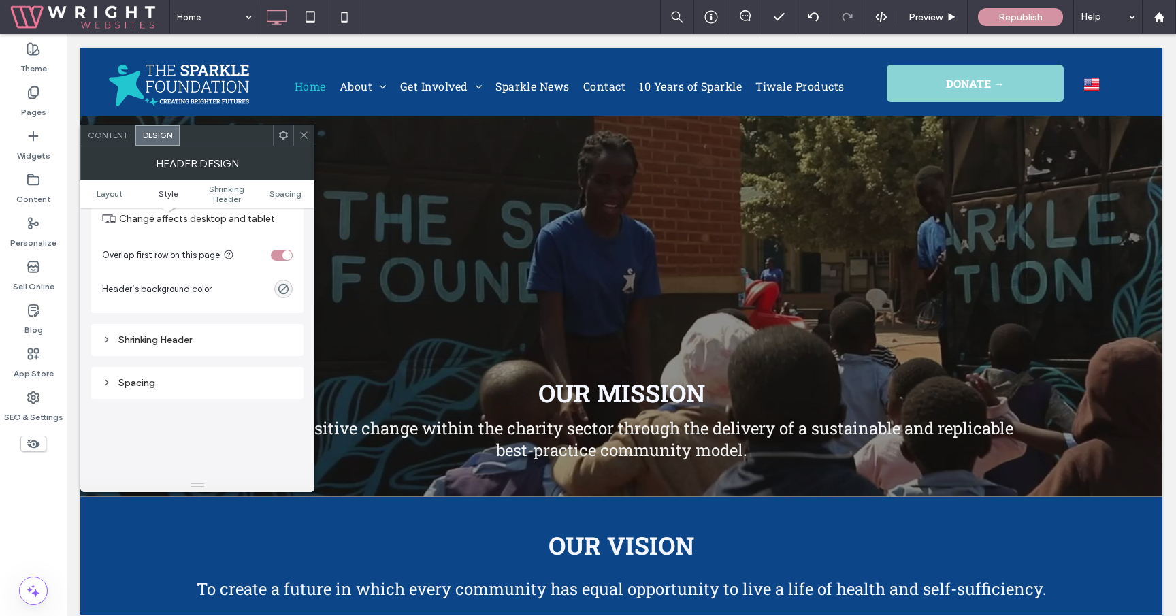
scroll to position [374, 0]
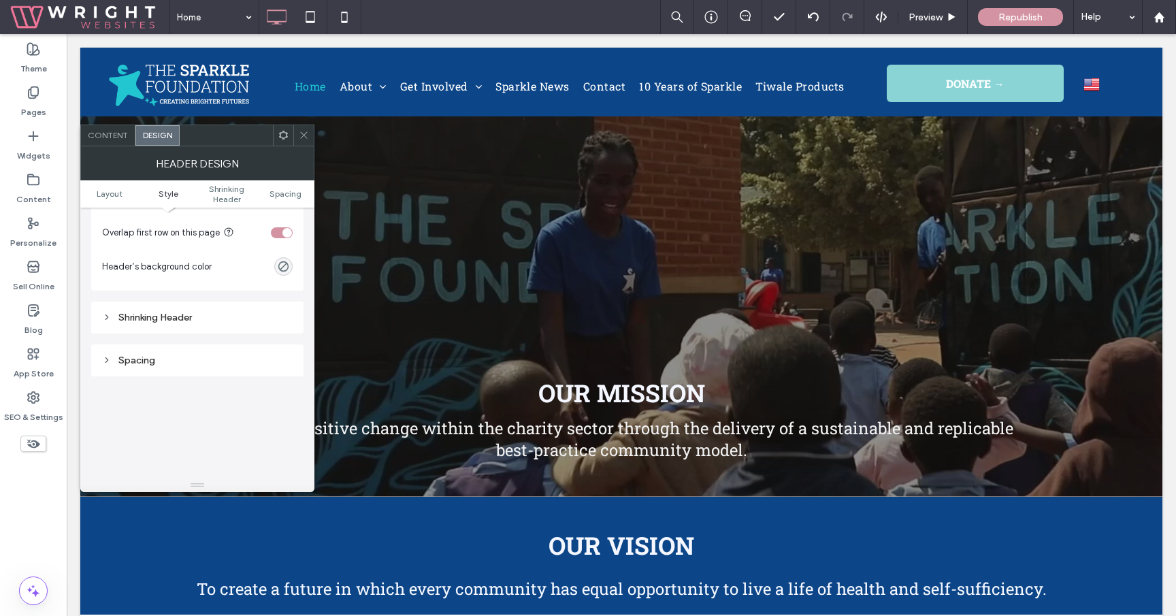
click at [205, 314] on div "Shrinking Header" at bounding box center [197, 318] width 191 height 12
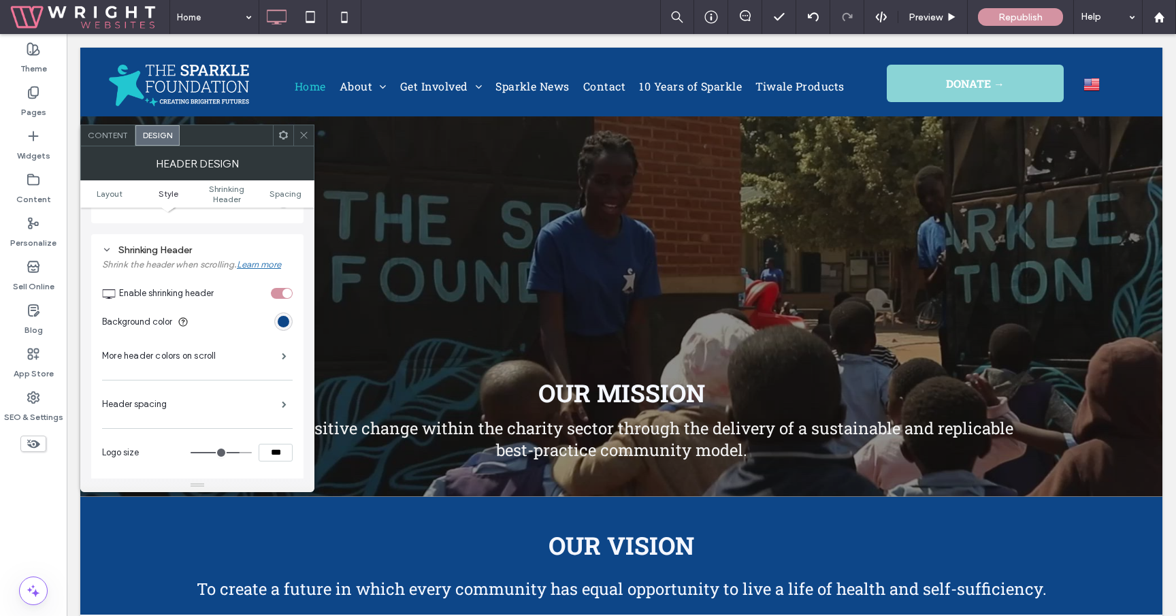
scroll to position [444, 0]
click at [280, 286] on div "toggle" at bounding box center [282, 290] width 22 height 11
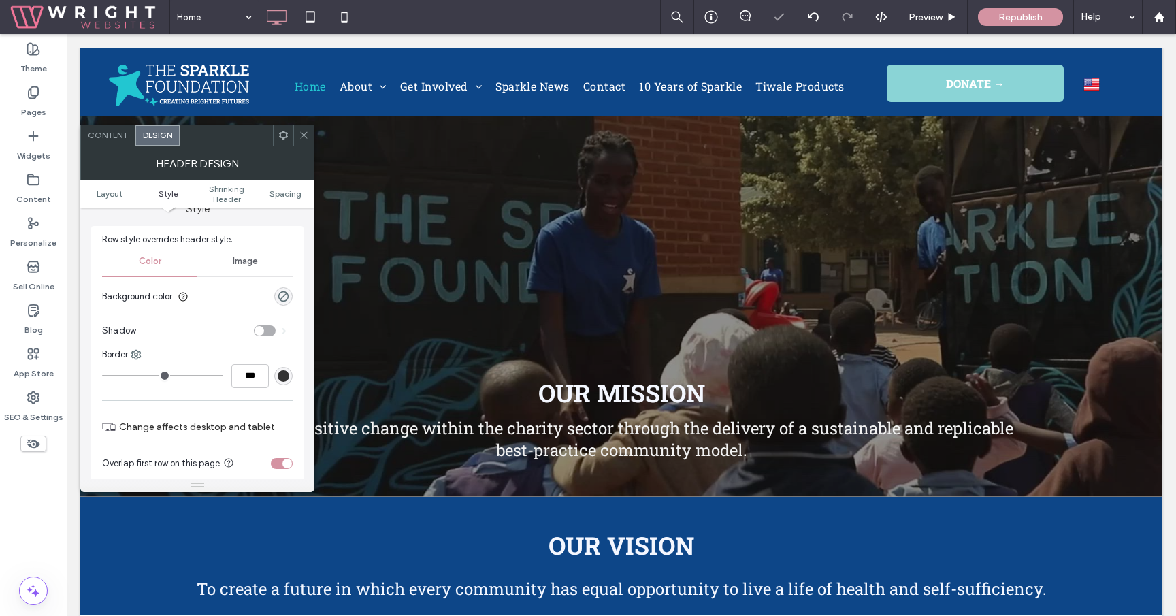
scroll to position [0, 0]
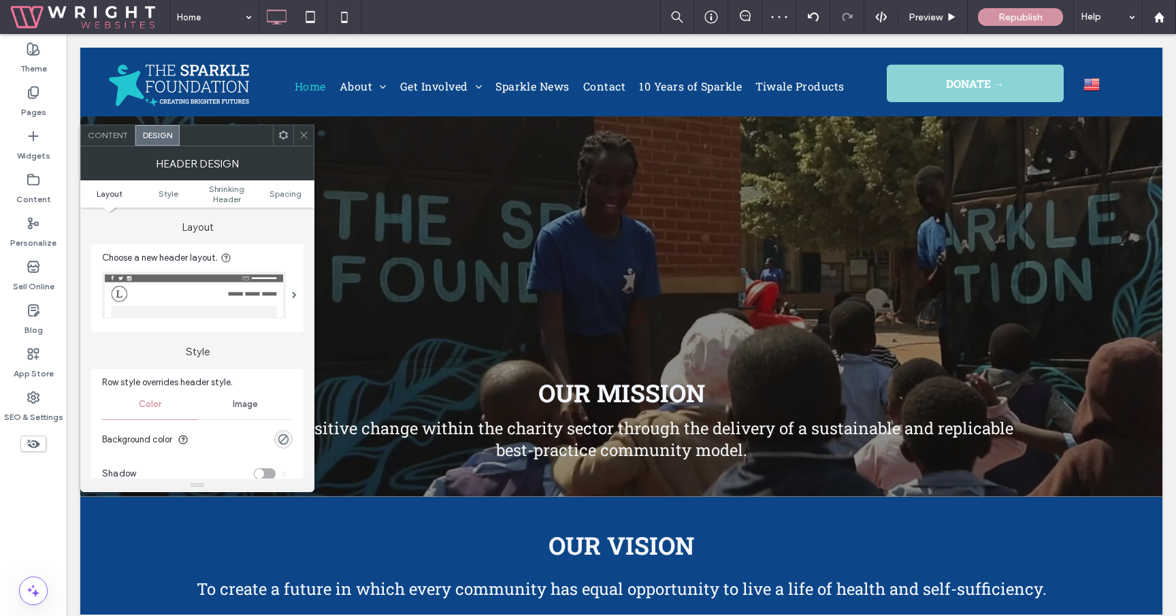
click at [114, 129] on div "Content" at bounding box center [108, 135] width 54 height 20
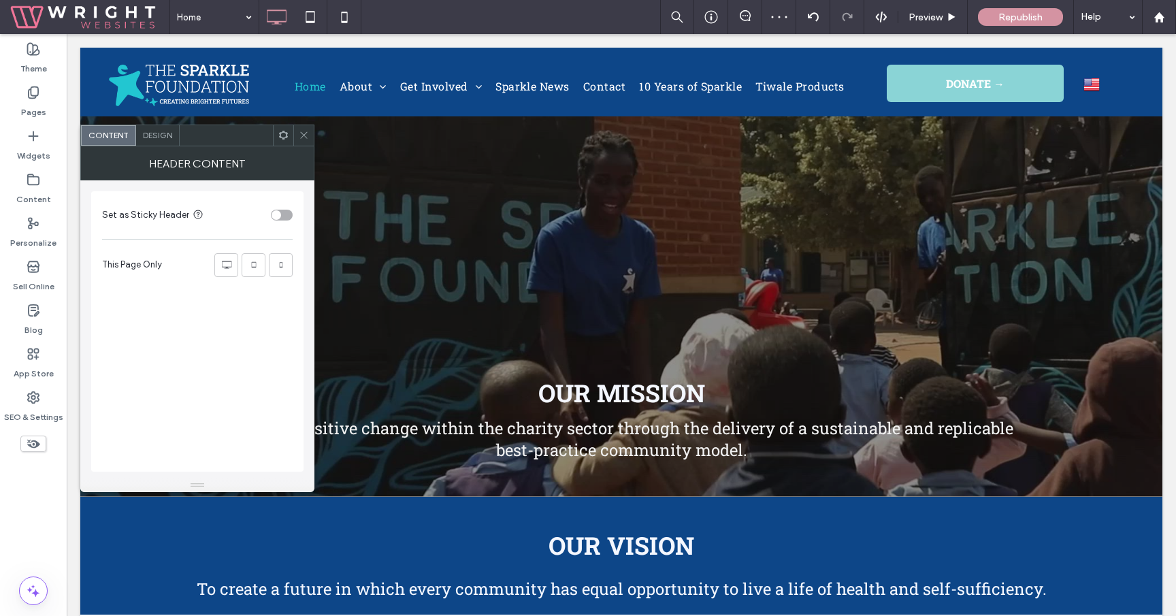
click at [280, 220] on section "Set as Sticky Header" at bounding box center [197, 215] width 191 height 34
click at [282, 210] on div "toggle" at bounding box center [282, 215] width 22 height 11
click at [297, 132] on div at bounding box center [303, 135] width 20 height 20
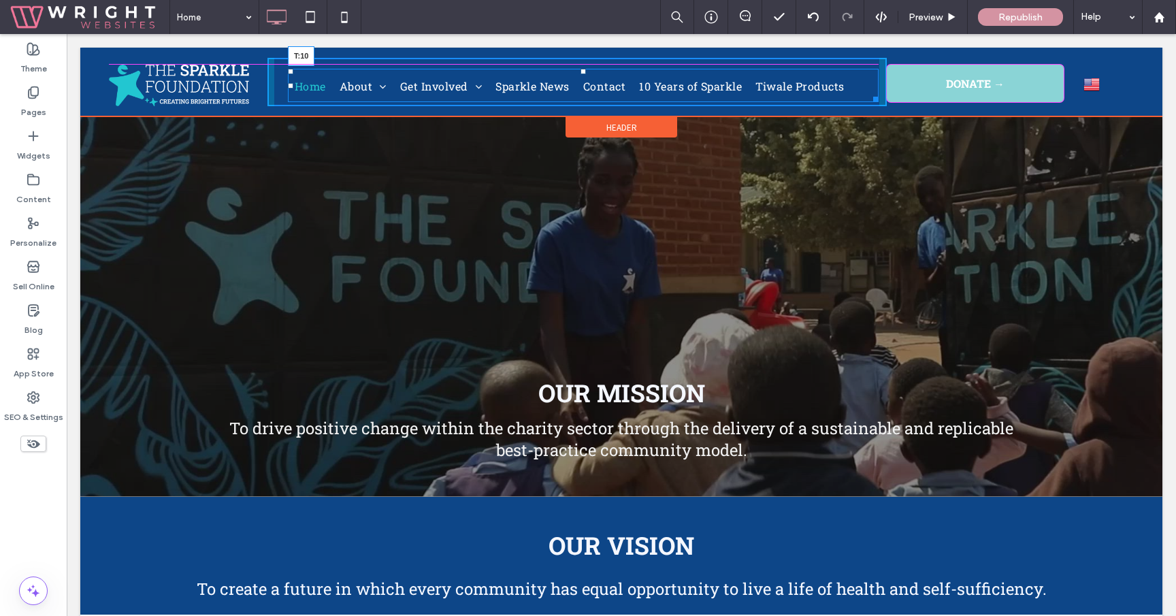
drag, startPoint x: 582, startPoint y: 71, endPoint x: 649, endPoint y: 101, distance: 72.8
click at [582, 69] on div at bounding box center [582, 71] width 5 height 5
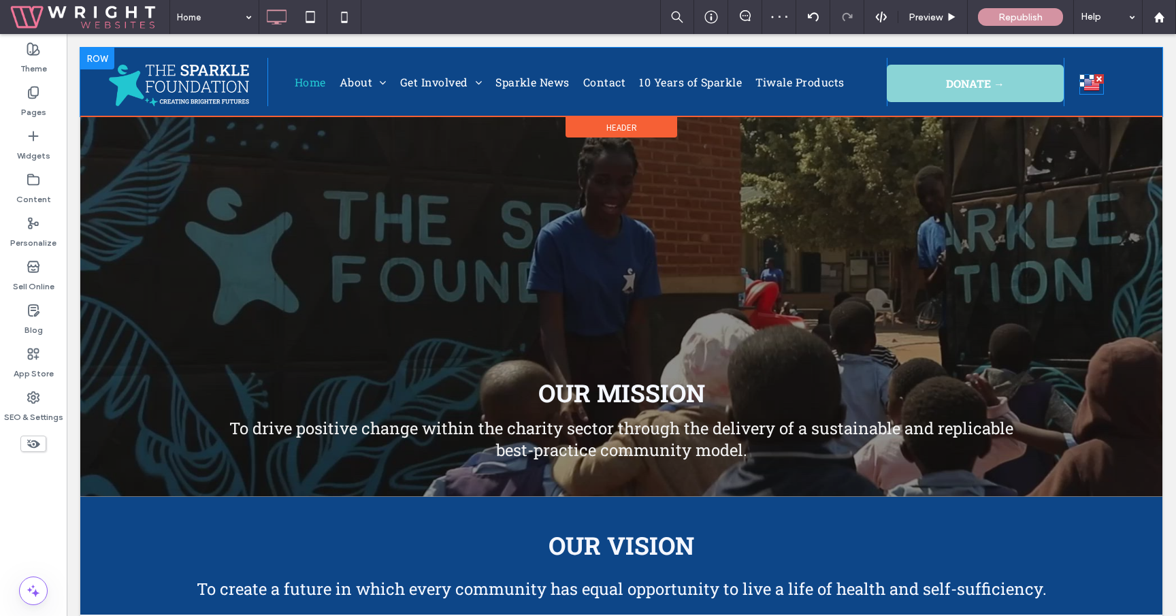
click at [1093, 82] on img at bounding box center [1091, 85] width 16 height 18
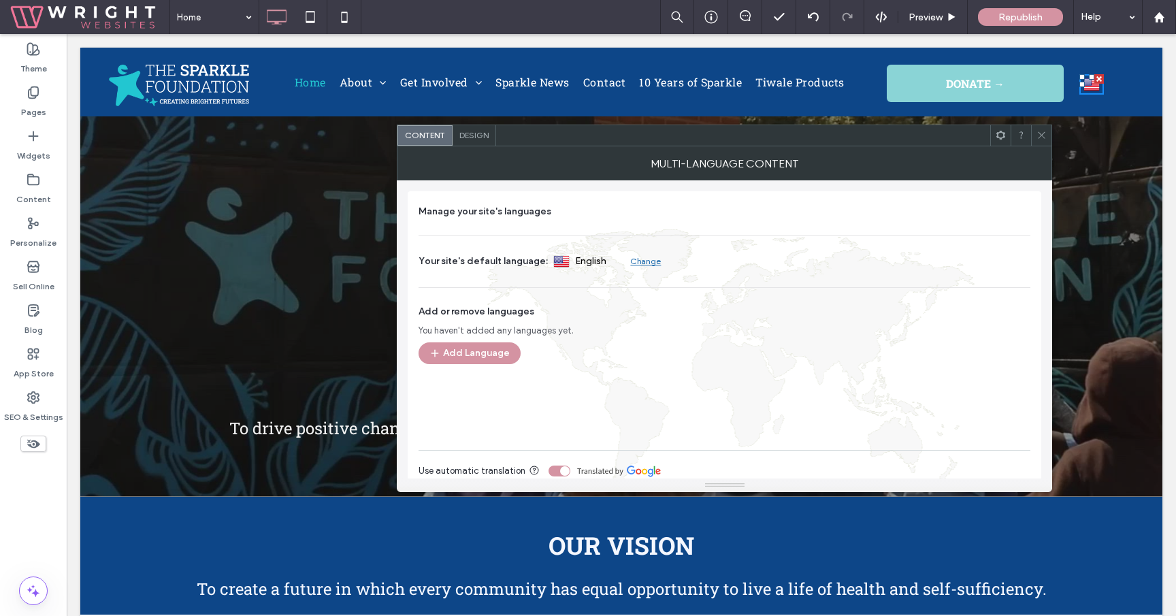
click at [1077, 101] on div "English en العربية‎ ar Click To Paste" at bounding box center [1107, 82] width 88 height 48
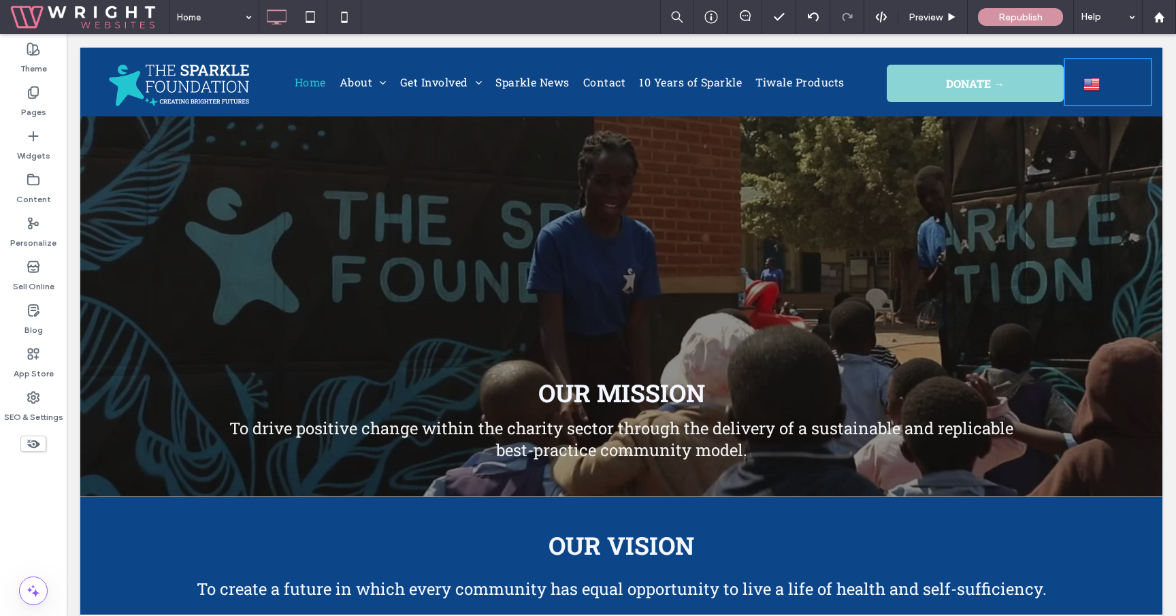
click at [1091, 78] on img at bounding box center [1091, 85] width 16 height 18
click at [1090, 85] on img at bounding box center [1091, 85] width 16 height 18
click at [1057, 116] on div "Click To Paste Home About What We Do The Sparkle Journey Meet The Team FAQ Get …" at bounding box center [621, 82] width 1082 height 69
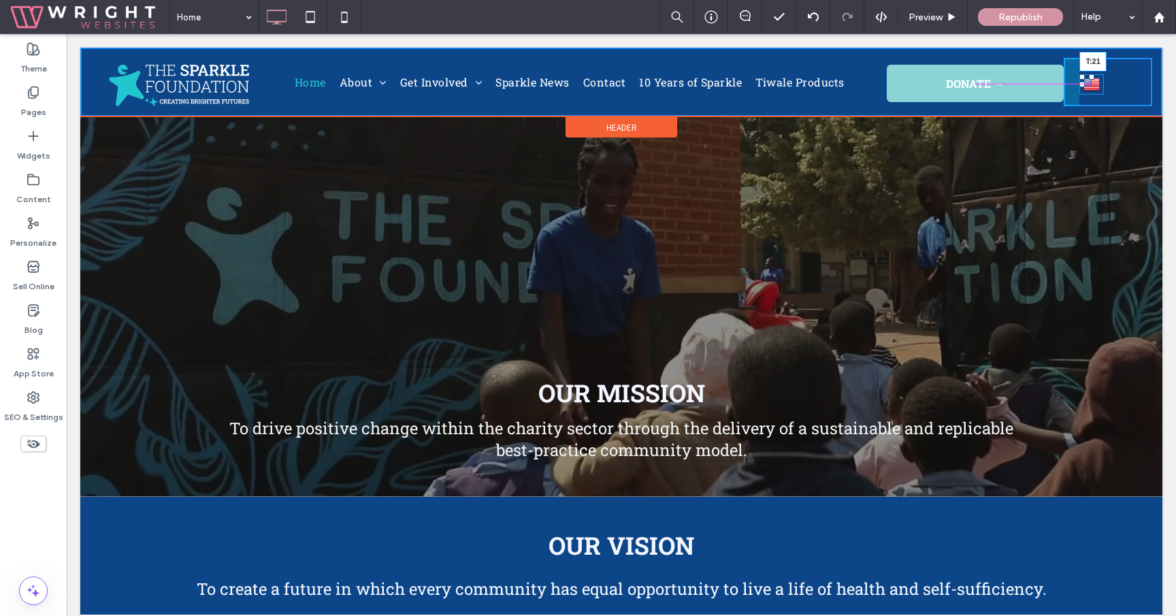
drag, startPoint x: 1091, startPoint y: 76, endPoint x: 1158, endPoint y: 107, distance: 73.7
click at [1091, 74] on div at bounding box center [1091, 76] width 5 height 5
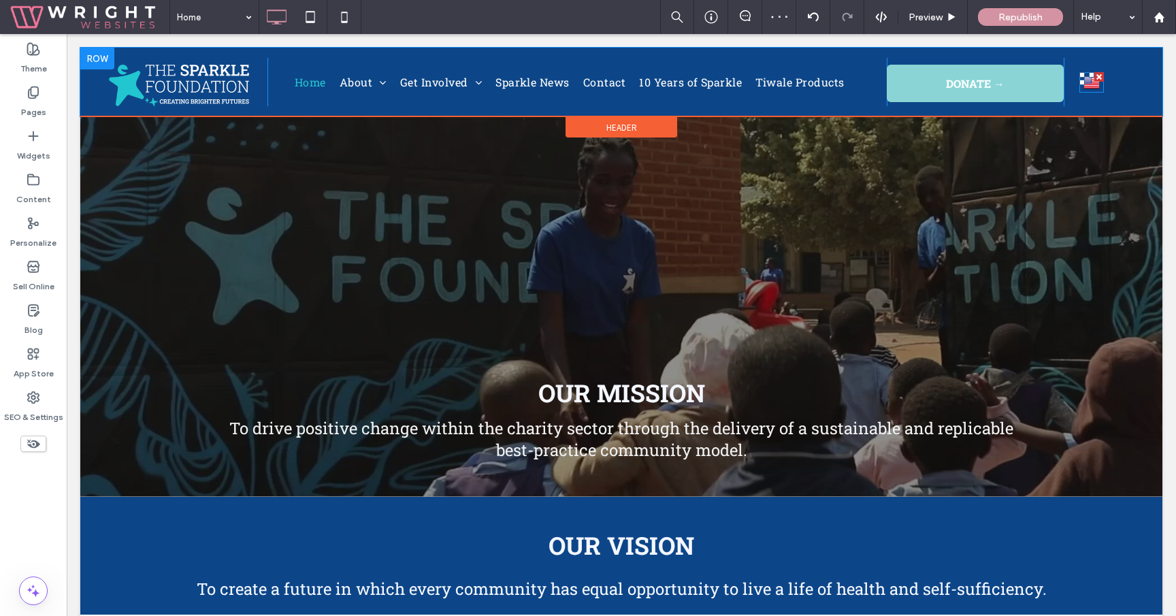
click at [1092, 79] on img at bounding box center [1091, 82] width 16 height 18
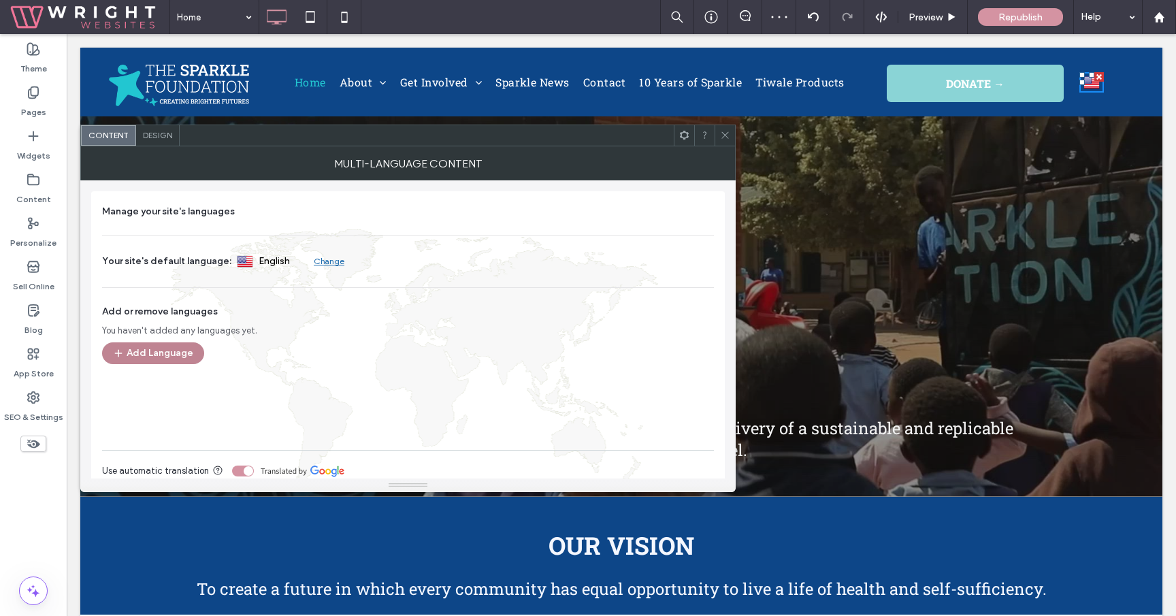
click at [172, 362] on button "Add Language" at bounding box center [153, 353] width 102 height 22
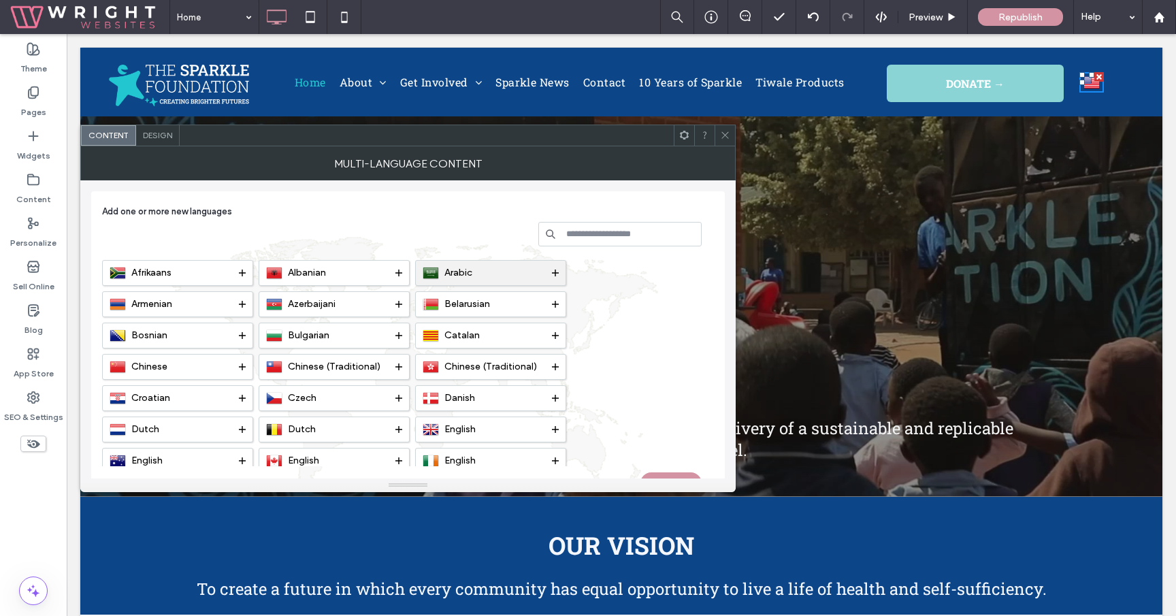
click at [557, 269] on icon at bounding box center [555, 272] width 7 height 7
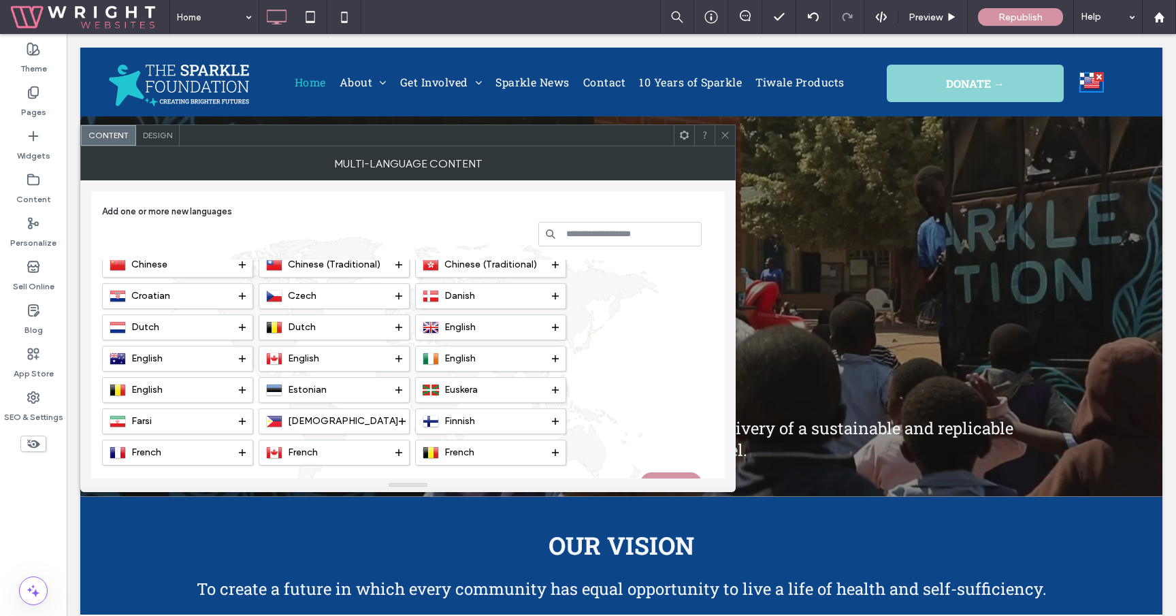
scroll to position [107, 0]
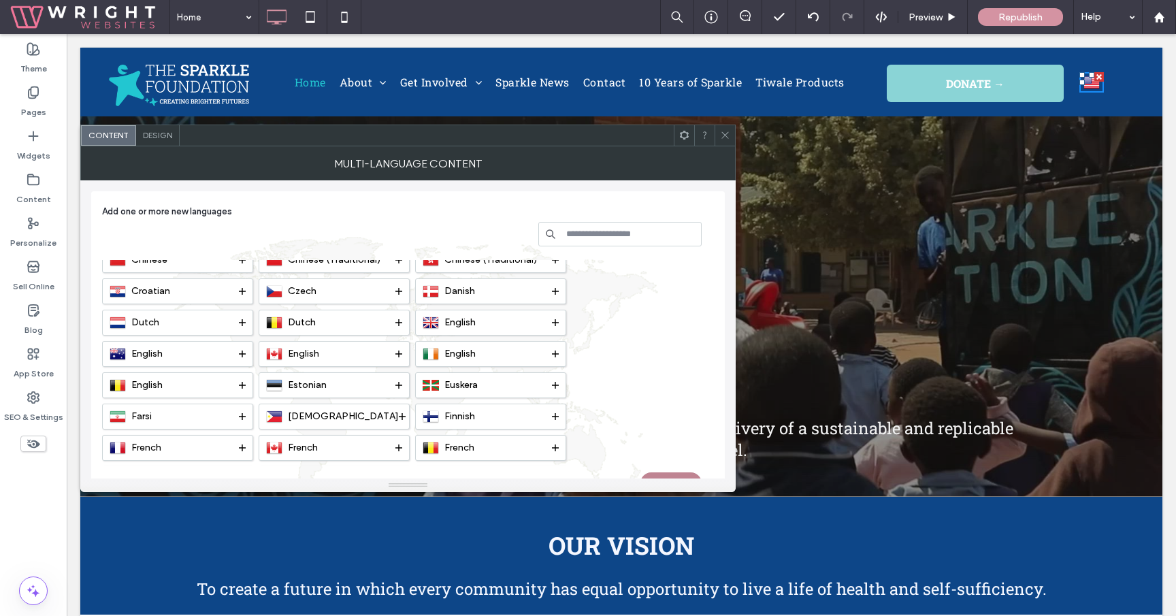
click at [680, 476] on button "Done" at bounding box center [670, 483] width 61 height 22
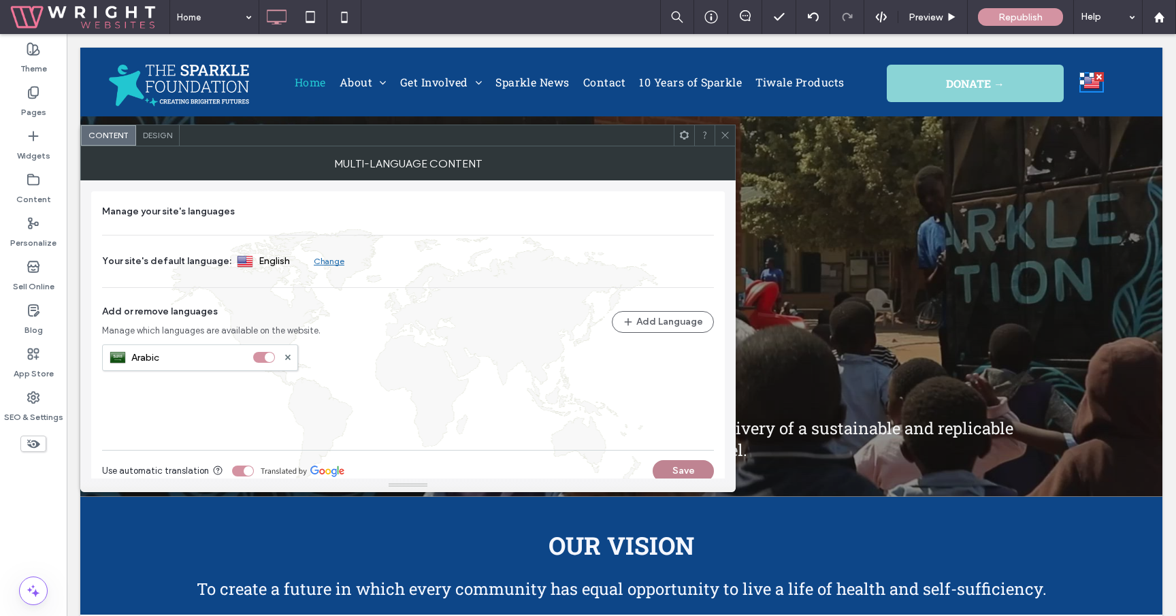
click at [679, 467] on button "Save" at bounding box center [682, 471] width 61 height 22
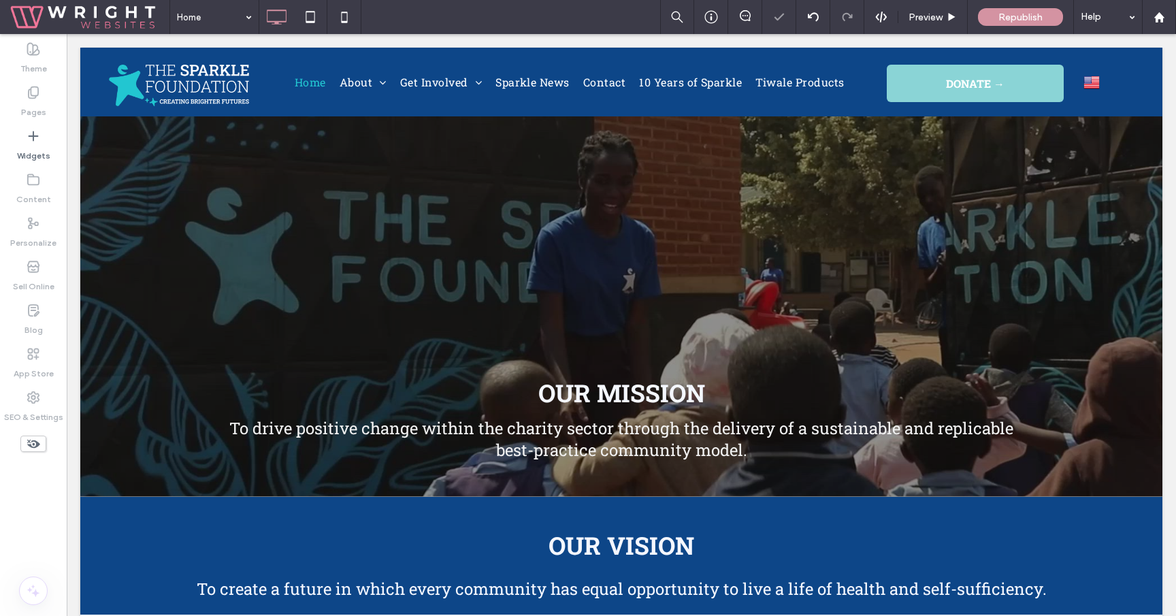
click at [679, 467] on div at bounding box center [588, 308] width 1176 height 616
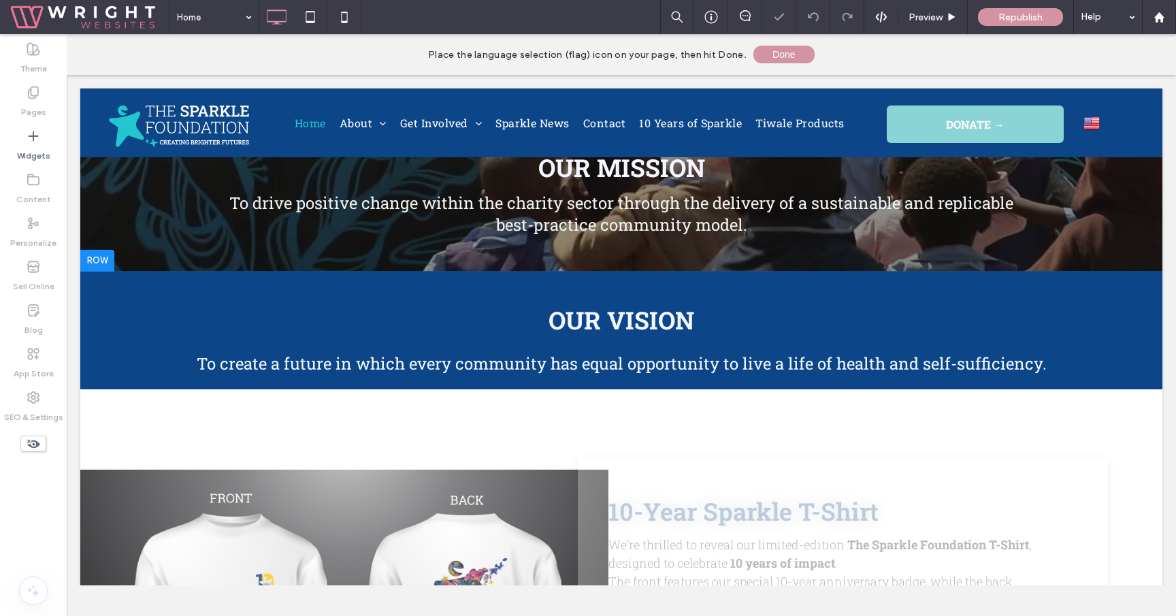
scroll to position [0, 0]
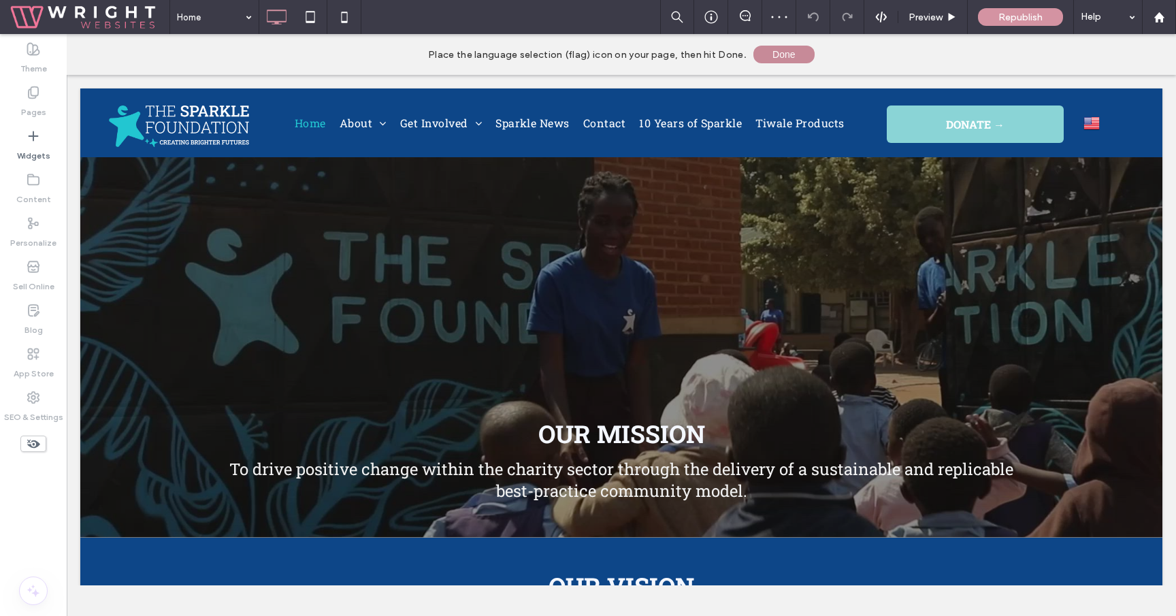
click at [768, 61] on button "Done" at bounding box center [783, 55] width 61 height 18
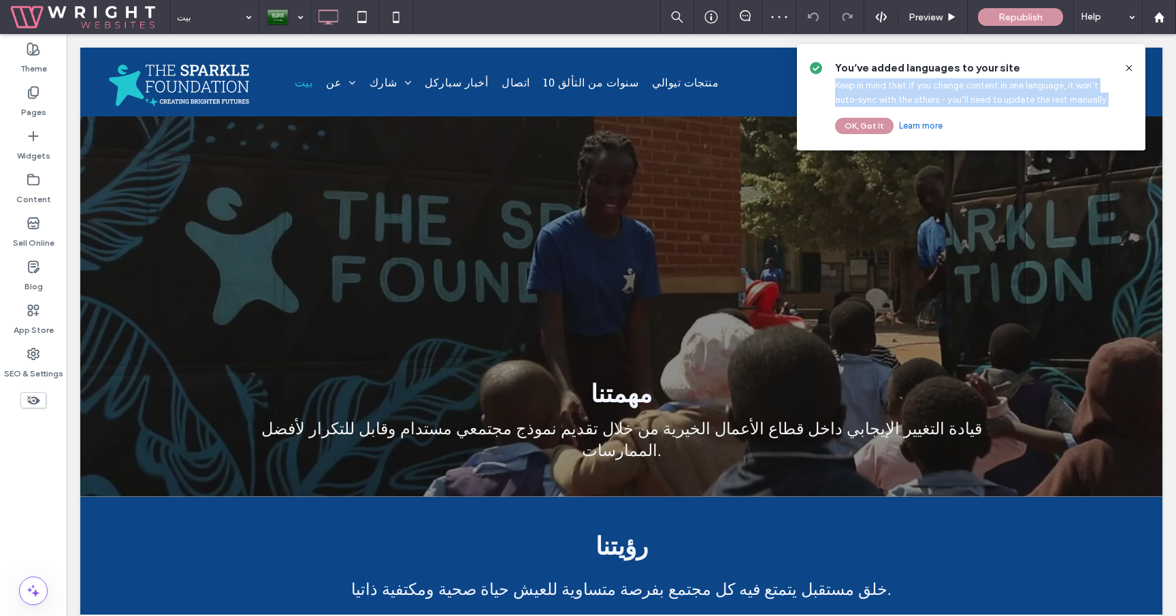
drag, startPoint x: 836, startPoint y: 85, endPoint x: 1128, endPoint y: 95, distance: 292.1
click at [1128, 95] on div "You’ve added languages to your site Keep in mind that if you change content in …" at bounding box center [971, 97] width 348 height 106
copy span "Keep in mind that if you change content in one language, it won’t auto-sync wit…"
click at [866, 123] on button "OK, Got It" at bounding box center [864, 126] width 59 height 16
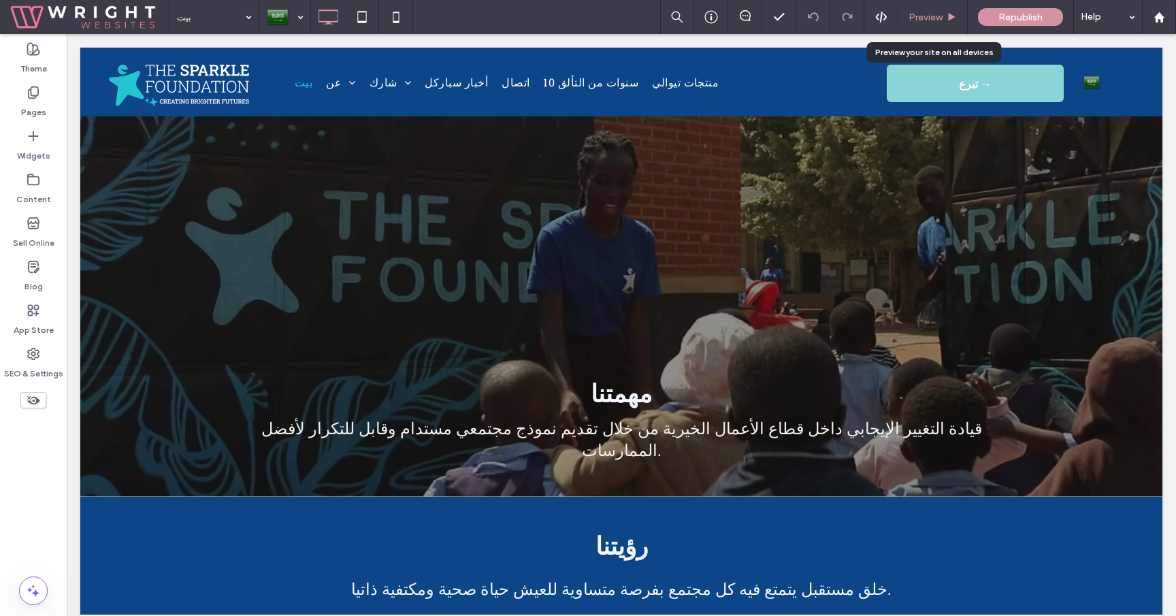
click at [934, 15] on span "Preview" at bounding box center [925, 18] width 34 height 12
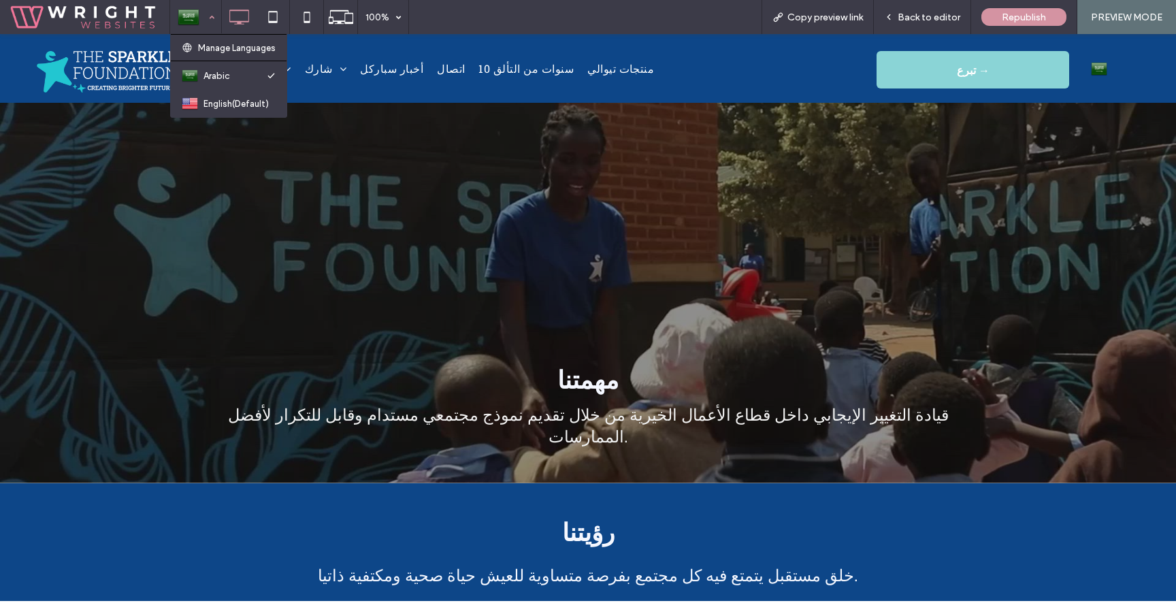
click at [216, 24] on div at bounding box center [196, 17] width 50 height 33
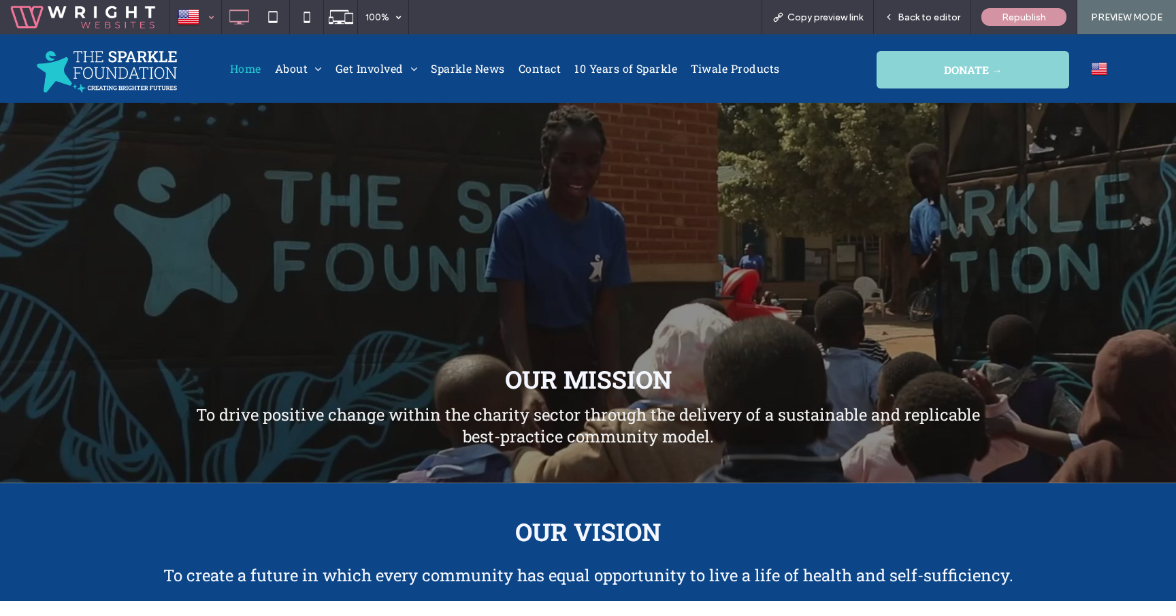
click at [195, 12] on div at bounding box center [196, 17] width 50 height 33
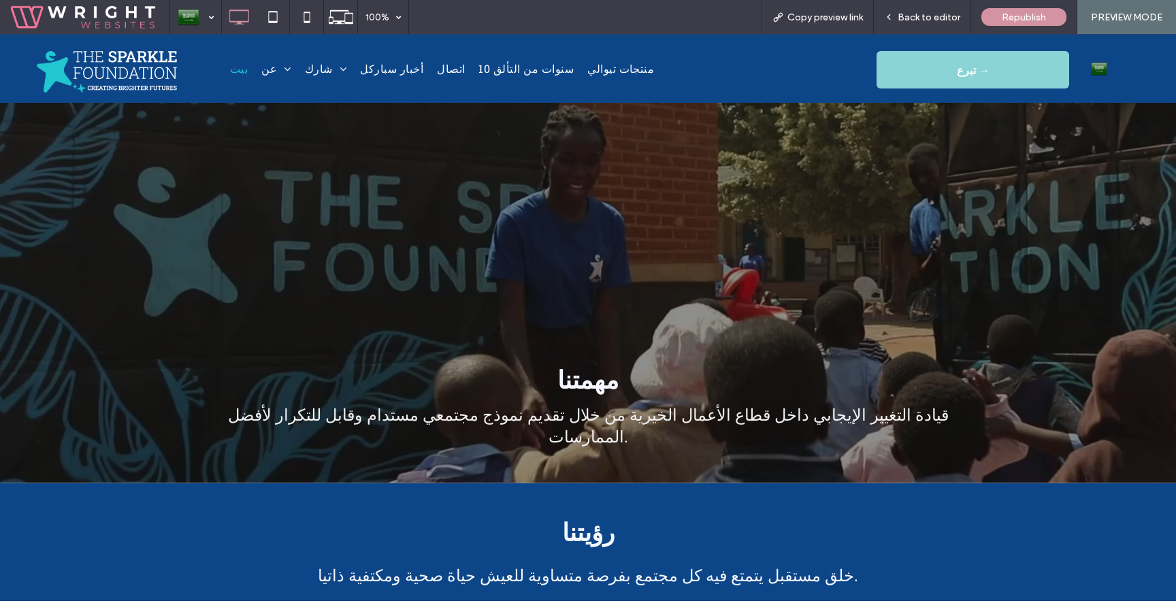
click at [1104, 71] on img at bounding box center [1099, 69] width 16 height 18
click at [1102, 90] on img at bounding box center [1099, 89] width 16 height 18
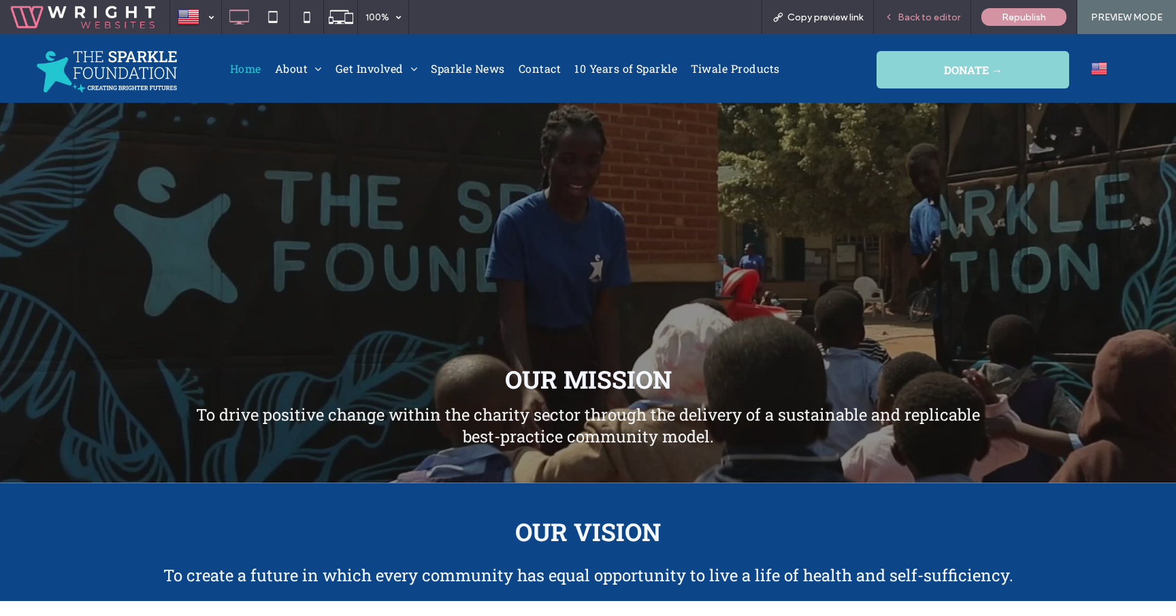
click at [938, 18] on span "Back to editor" at bounding box center [928, 18] width 63 height 12
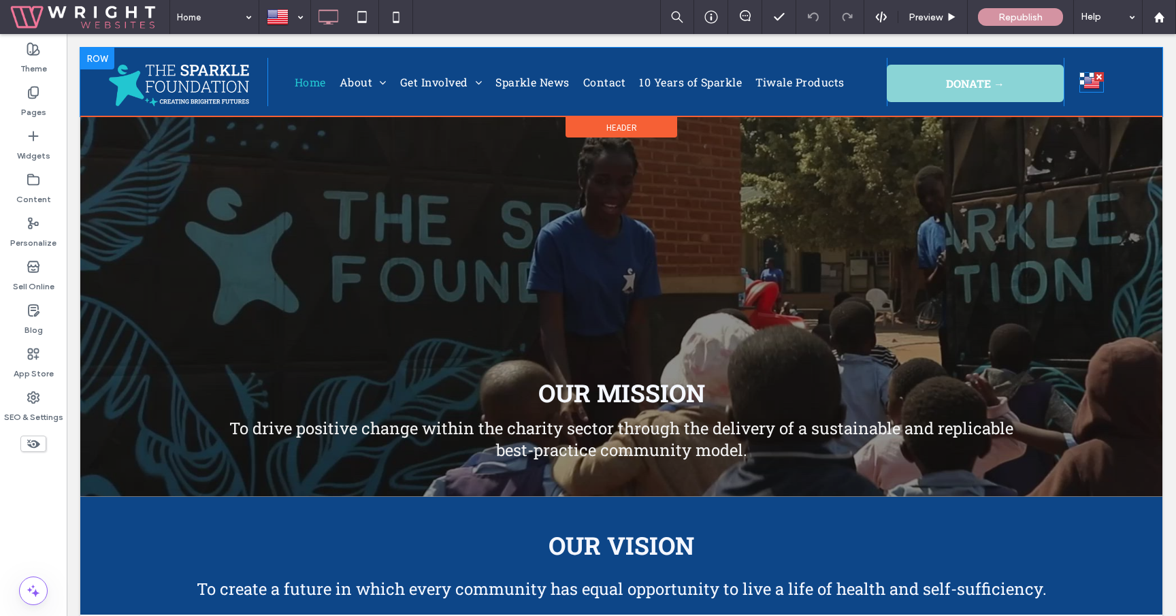
click at [1096, 83] on img at bounding box center [1091, 82] width 16 height 18
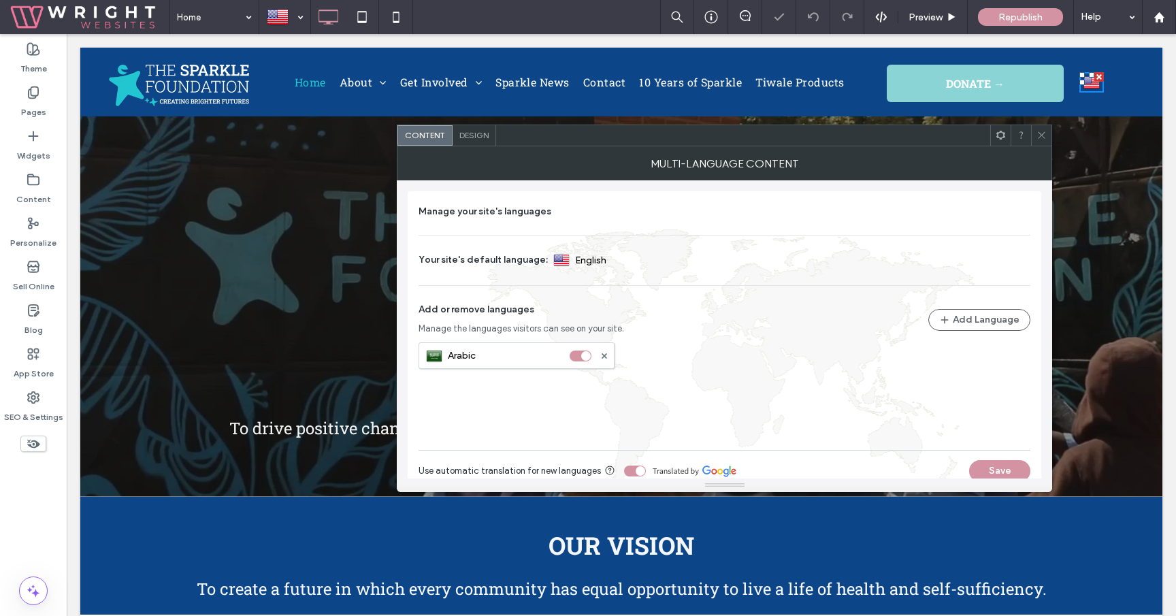
click at [474, 136] on span "Design" at bounding box center [473, 135] width 29 height 10
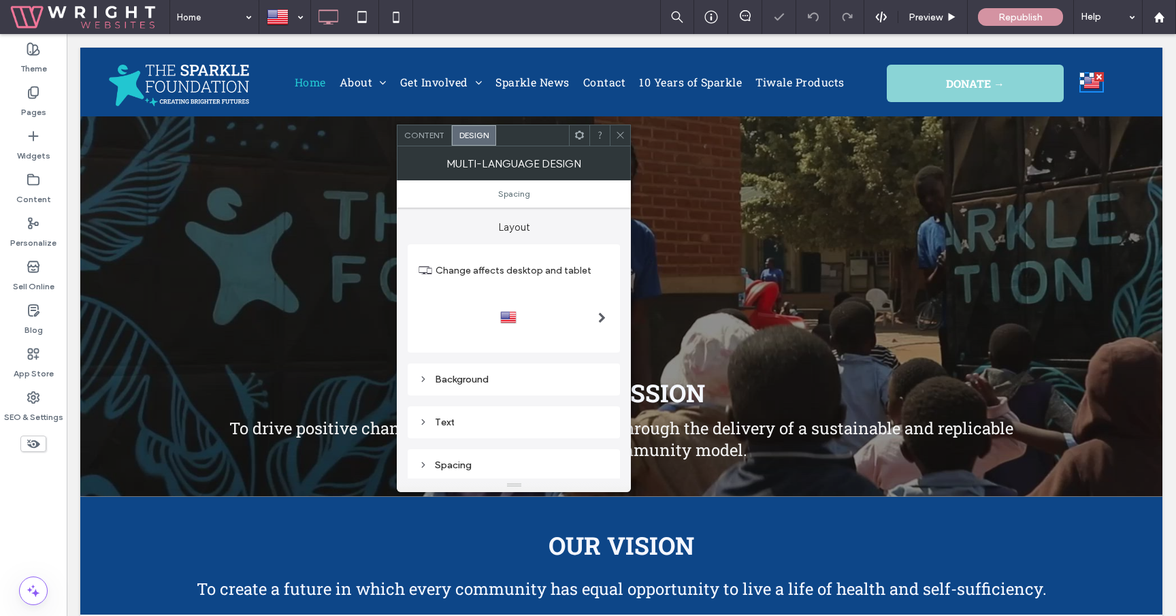
click at [549, 306] on div at bounding box center [513, 318] width 191 height 56
click at [569, 311] on div at bounding box center [513, 318] width 191 height 22
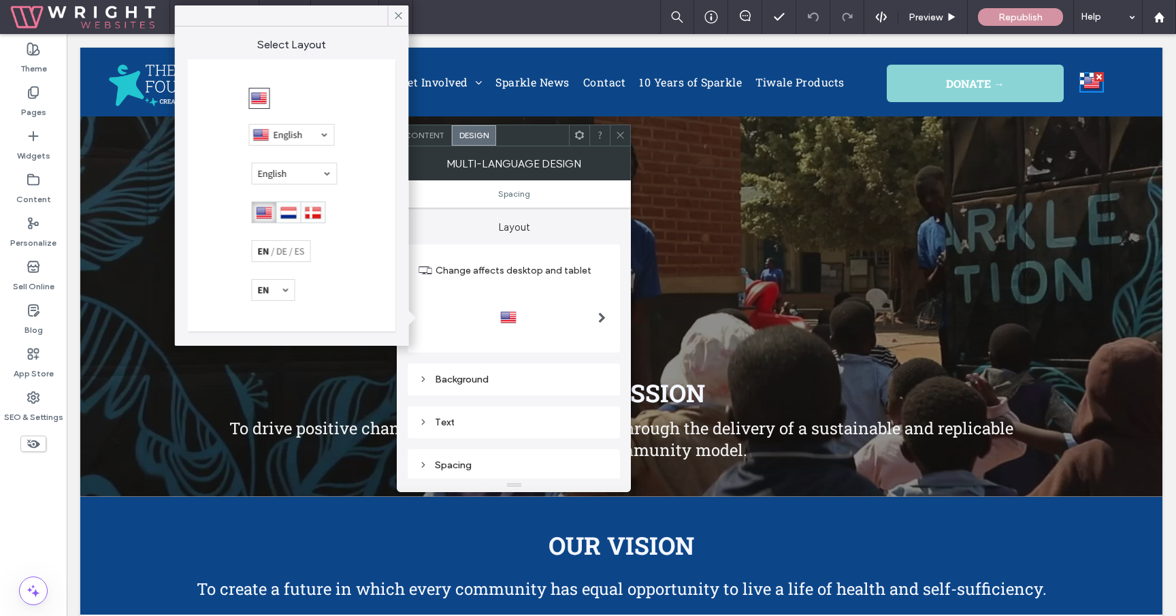
click at [310, 216] on div at bounding box center [289, 212] width 74 height 22
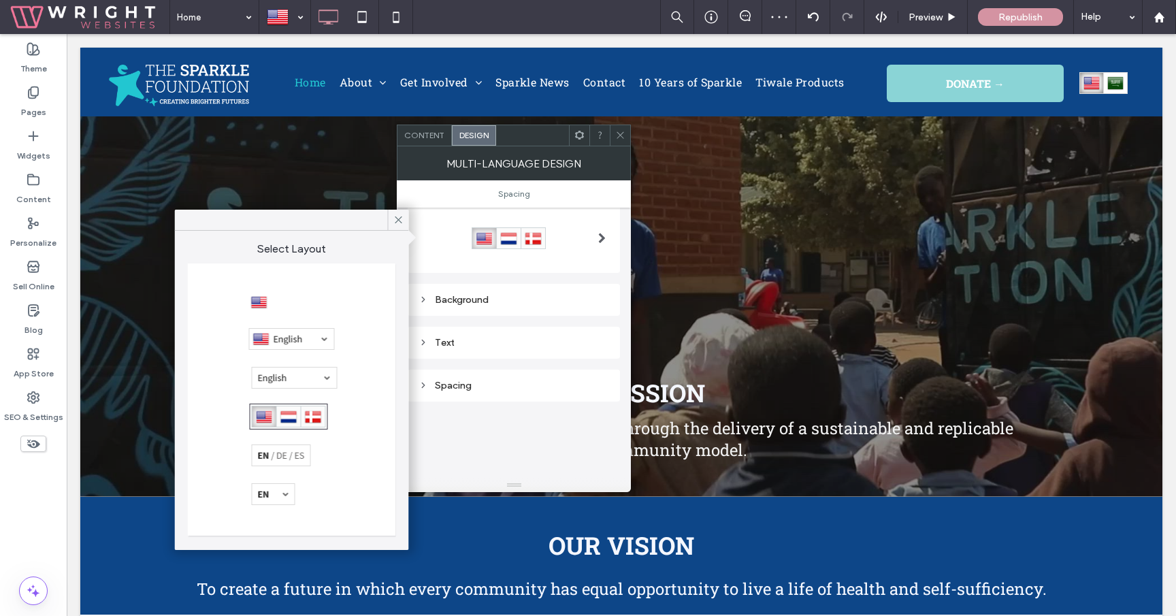
scroll to position [80, 0]
click at [507, 298] on div "Background" at bounding box center [513, 299] width 191 height 12
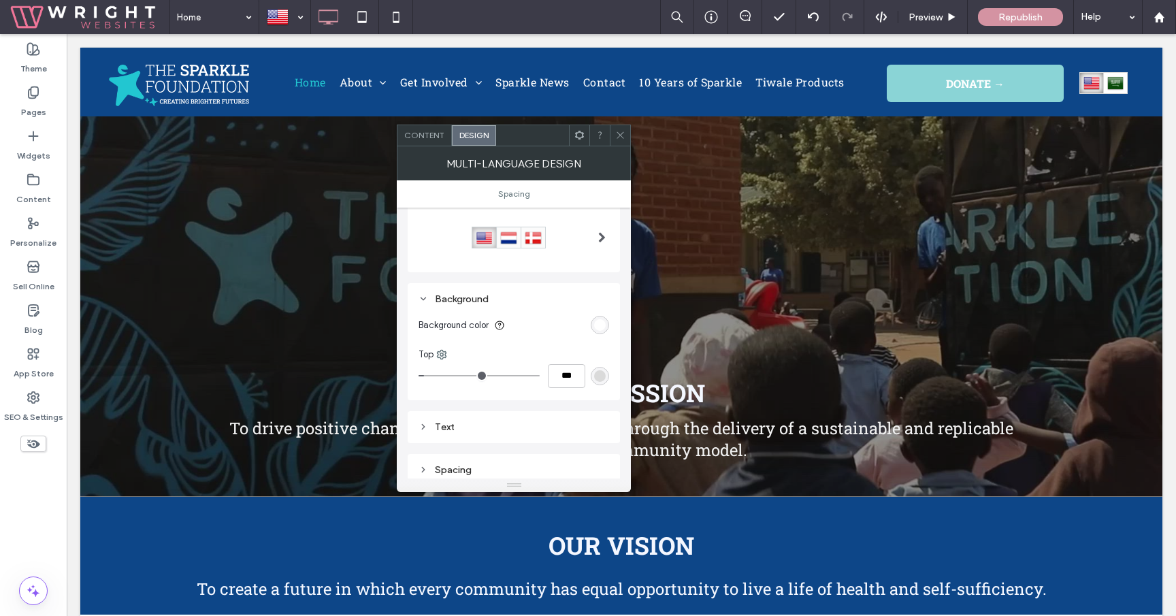
click at [599, 328] on div "rgb(255, 255, 255)" at bounding box center [600, 325] width 12 height 12
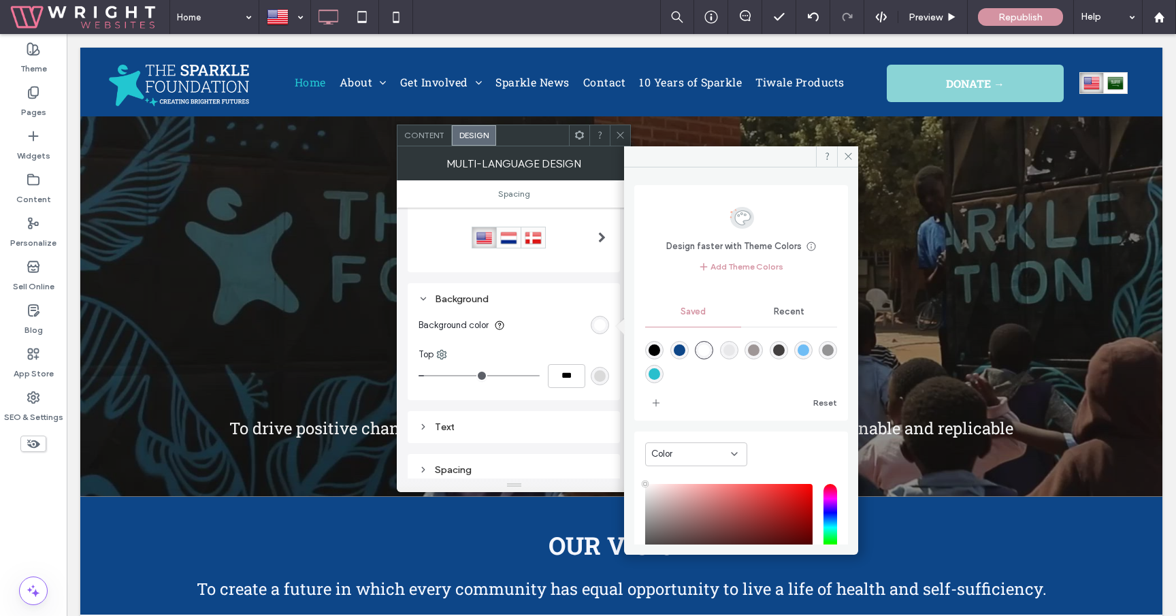
click at [790, 311] on span "Recent" at bounding box center [789, 311] width 31 height 11
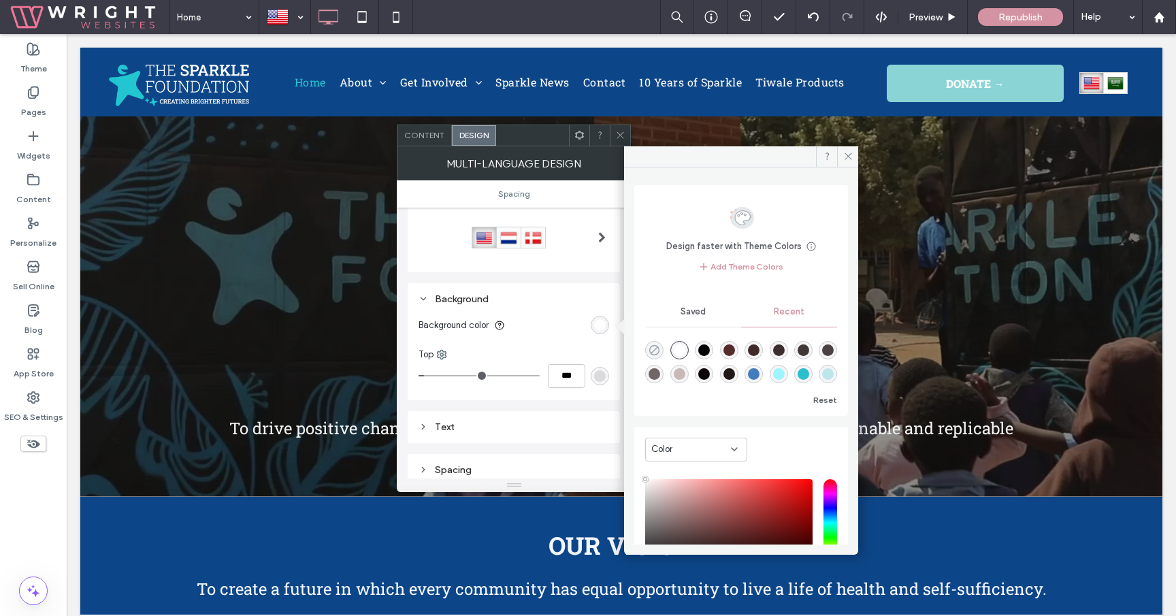
click at [655, 346] on icon "rgba(0, 0, 0, 0)" at bounding box center [654, 350] width 12 height 12
type input "*******"
type input "*"
type input "**"
click at [599, 376] on div "rgb(218, 218, 218)" at bounding box center [600, 376] width 12 height 12
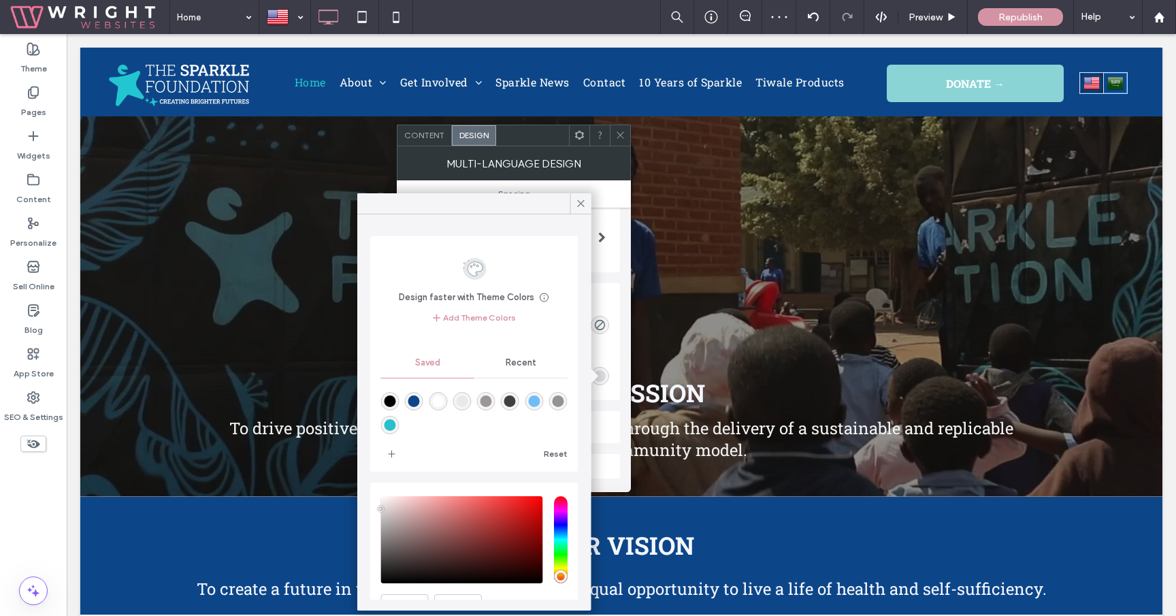
click at [493, 370] on div "Recent" at bounding box center [520, 363] width 93 height 30
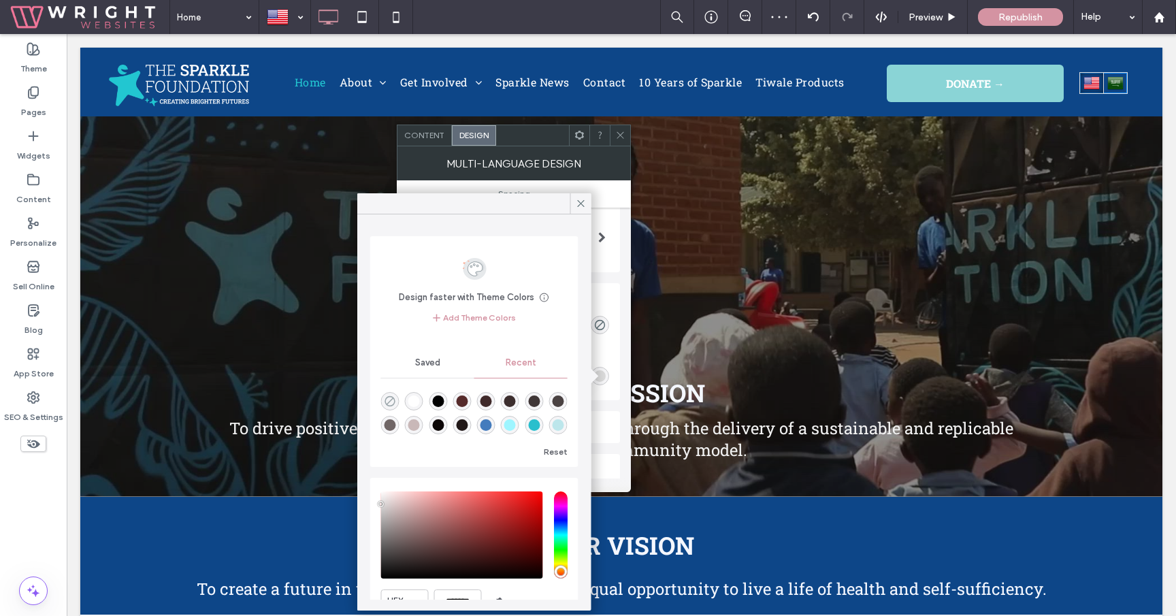
click at [391, 401] on icon "rgba(0, 0, 0, 0)" at bounding box center [390, 401] width 12 height 12
type input "*******"
type input "*"
type input "**"
click at [582, 201] on icon at bounding box center [581, 203] width 12 height 12
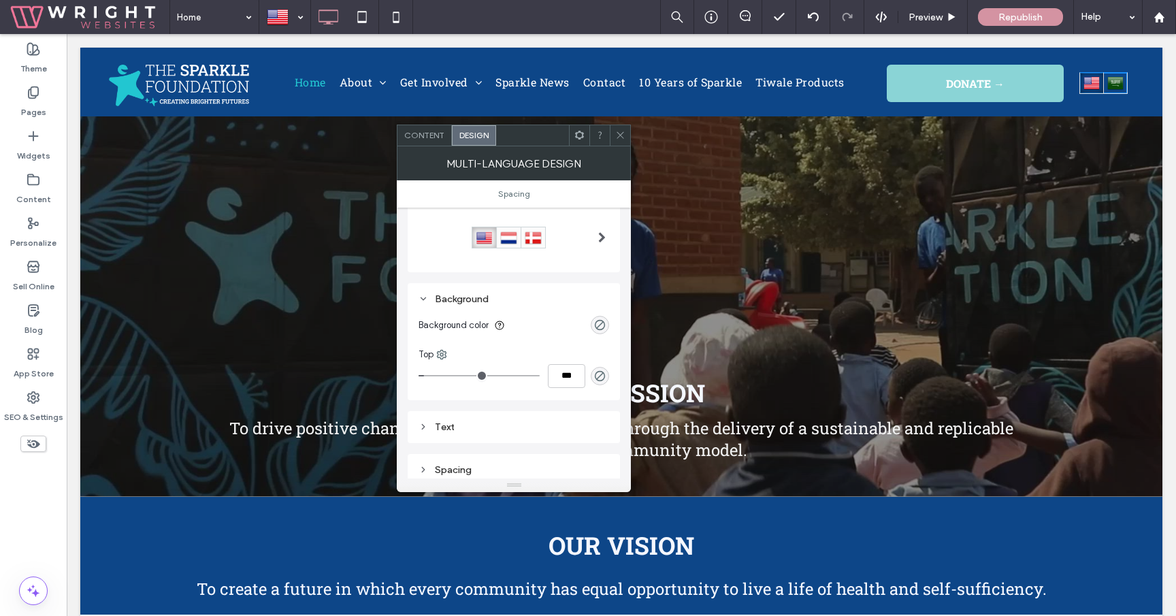
click at [452, 354] on div "Top" at bounding box center [513, 355] width 191 height 14
click at [444, 353] on icon at bounding box center [441, 354] width 11 height 11
click at [486, 378] on span "All sides" at bounding box center [481, 385] width 33 height 14
click at [596, 371] on icon "rgba(0, 0, 0, 0)" at bounding box center [600, 376] width 12 height 12
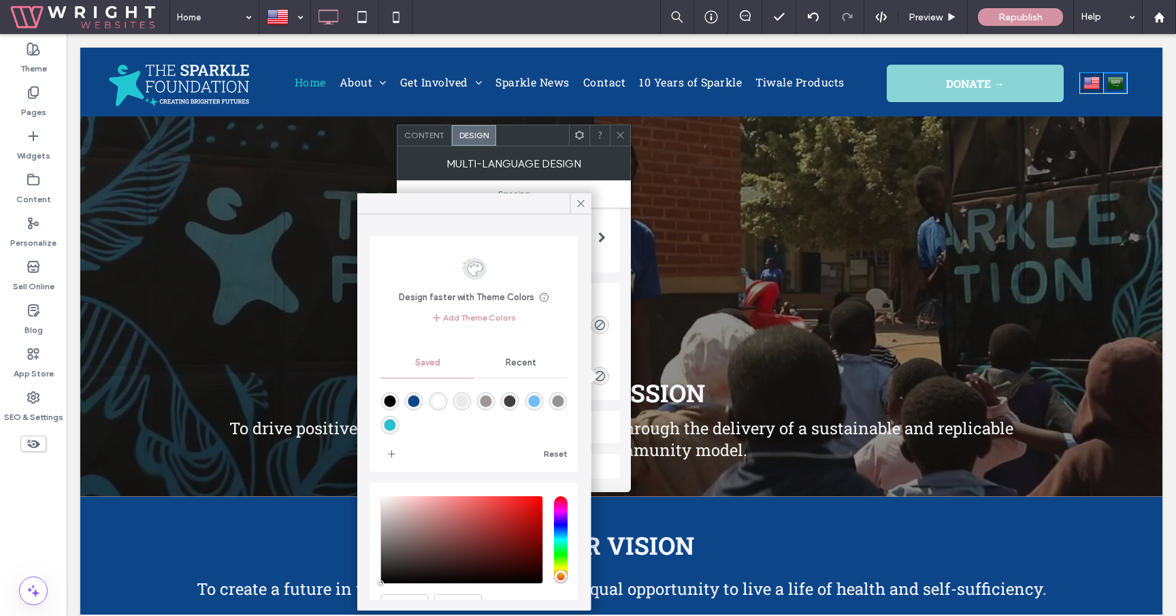
click at [502, 379] on div "Reset" at bounding box center [474, 421] width 186 height 86
click at [506, 367] on div "Recent" at bounding box center [520, 363] width 93 height 30
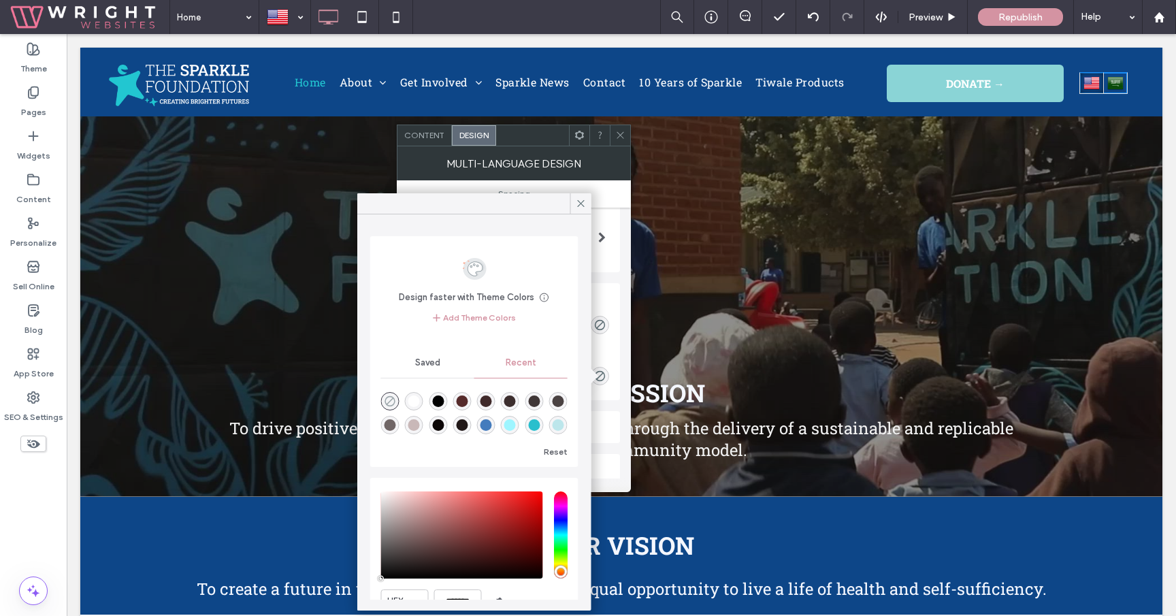
drag, startPoint x: 506, startPoint y: 367, endPoint x: 391, endPoint y: 398, distance: 118.3
click at [391, 398] on div "Design faster with Theme Colors Save time with Theme Colors Create a color pale…" at bounding box center [474, 351] width 208 height 231
click at [391, 398] on icon "rgba(0, 0, 0, 0)" at bounding box center [390, 401] width 12 height 12
click at [578, 208] on icon at bounding box center [581, 203] width 12 height 12
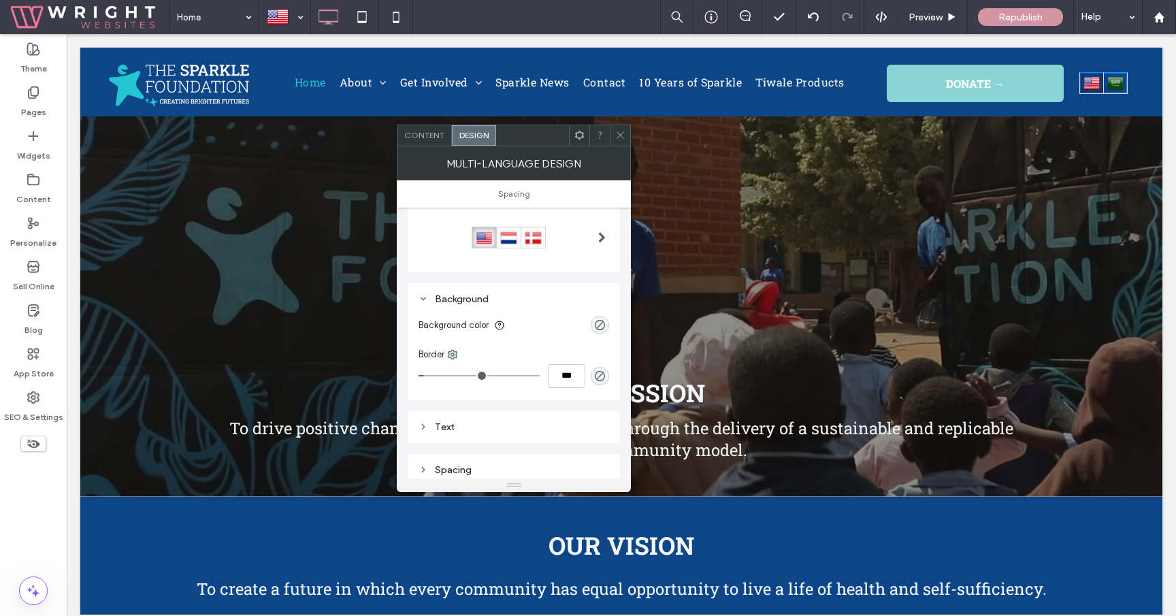
click at [620, 143] on span at bounding box center [620, 135] width 10 height 20
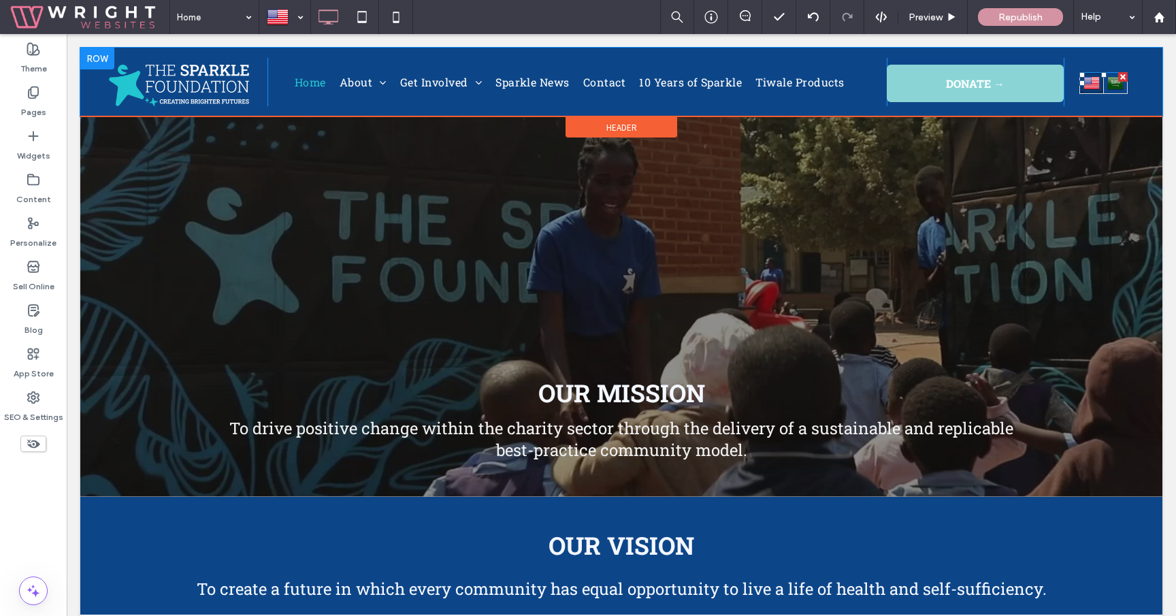
click at [1100, 80] on link "English en" at bounding box center [1091, 83] width 24 height 22
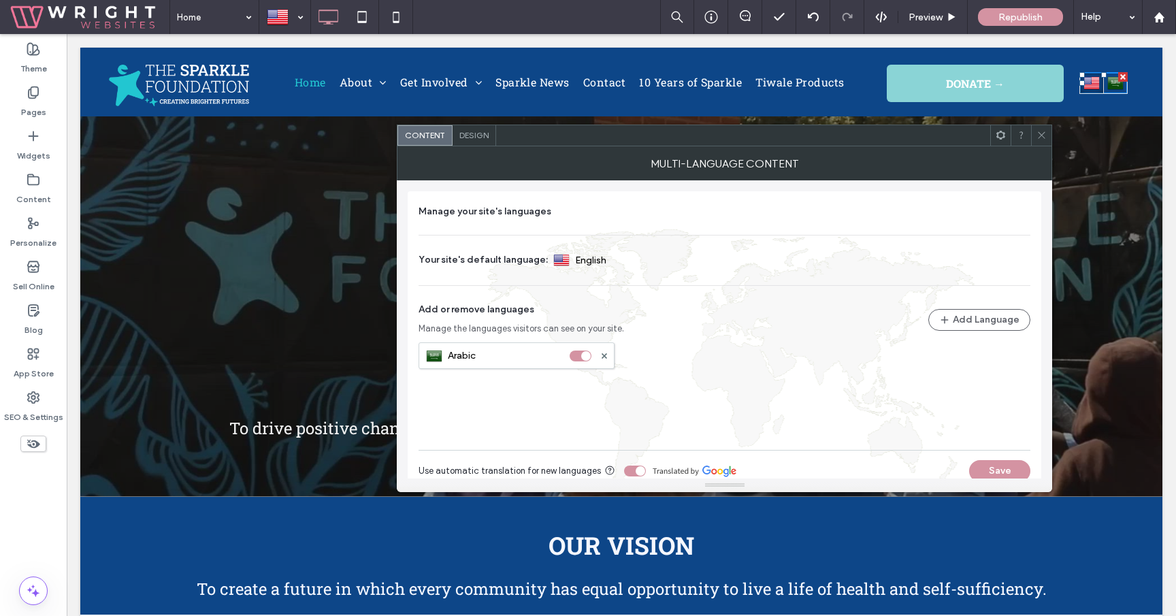
click at [466, 141] on div "Design" at bounding box center [474, 135] width 44 height 20
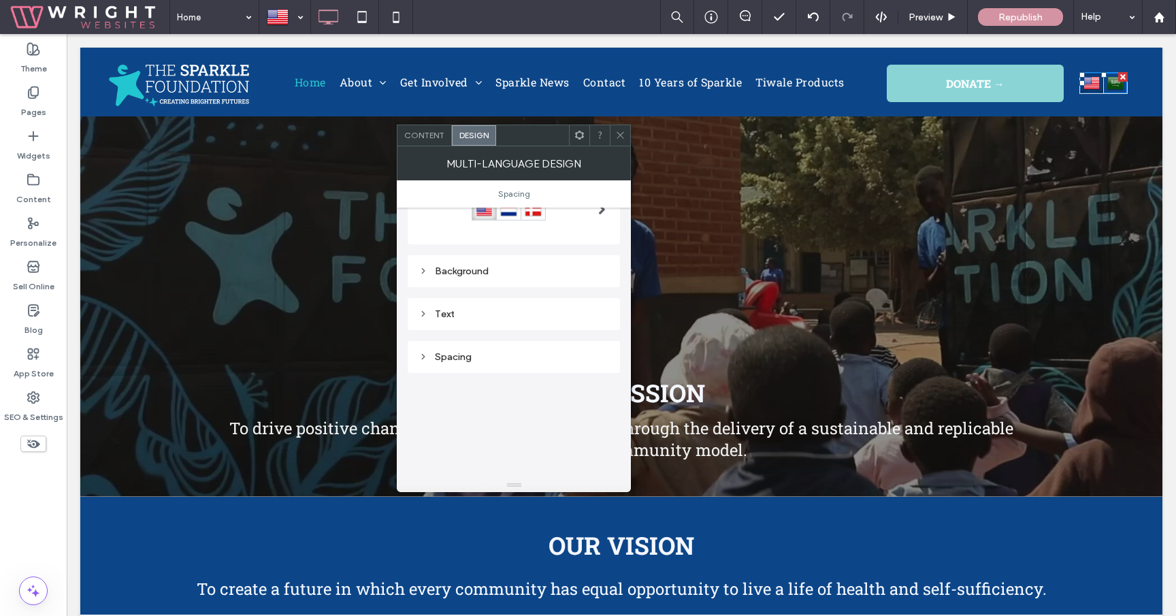
scroll to position [116, 0]
click at [519, 287] on div "Layout Change affects desktop and tablet Background Text" at bounding box center [514, 206] width 212 height 231
click at [518, 271] on div "Background" at bounding box center [514, 263] width 212 height 32
click at [510, 267] on div "Background" at bounding box center [513, 263] width 191 height 12
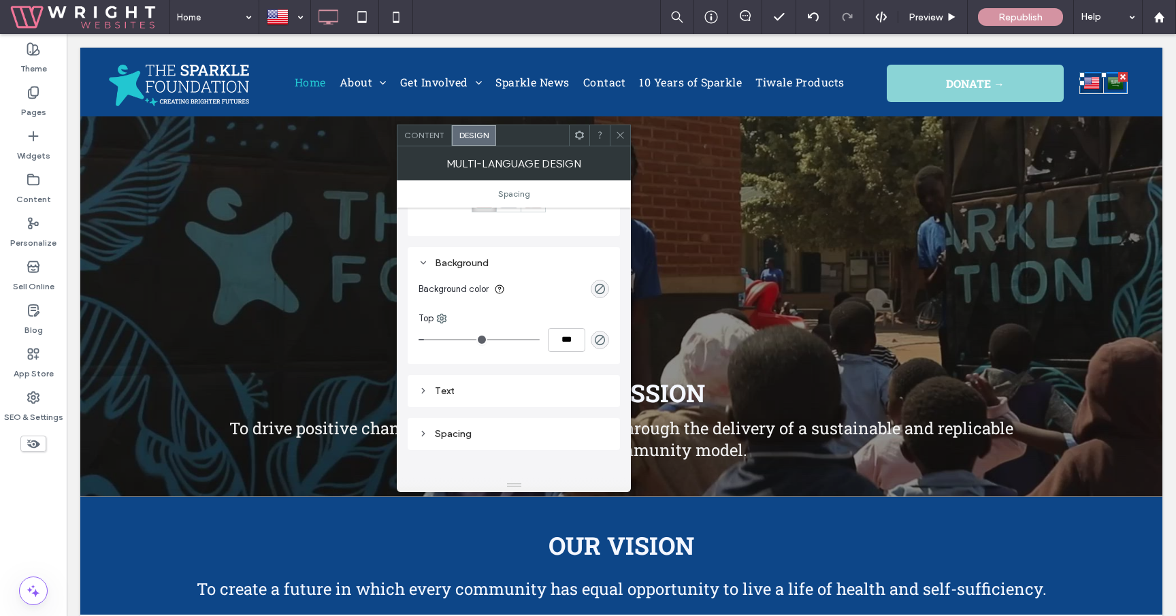
scroll to position [153, 0]
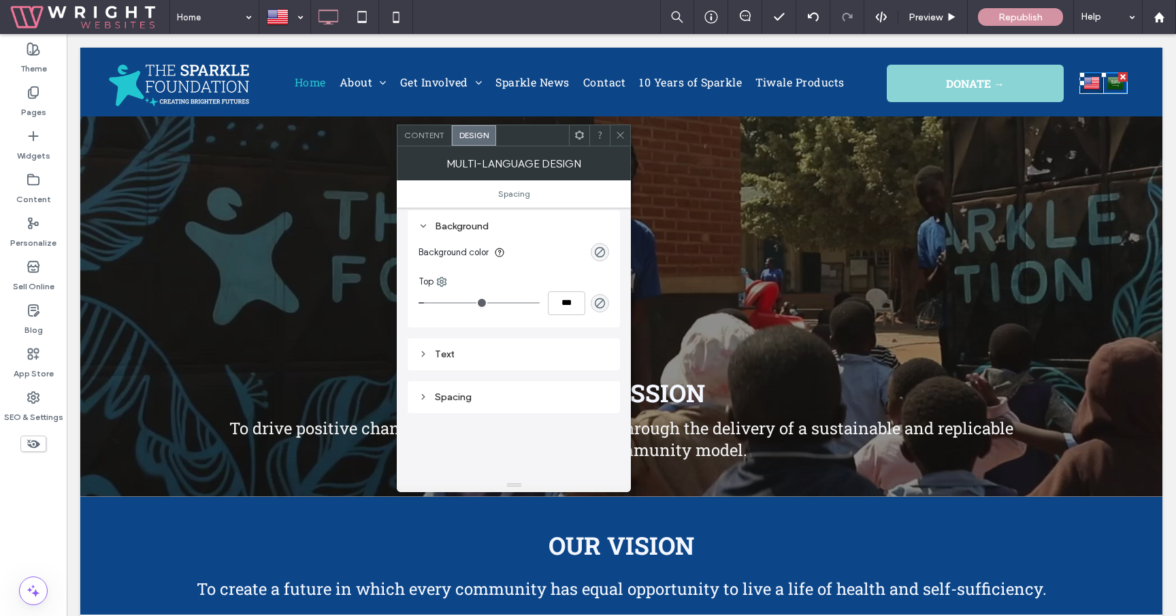
type input "*"
type input "***"
drag, startPoint x: 430, startPoint y: 303, endPoint x: 388, endPoint y: 302, distance: 42.2
click at [418, 302] on input "range" at bounding box center [478, 302] width 121 height 1
click at [440, 283] on icon at bounding box center [441, 281] width 11 height 11
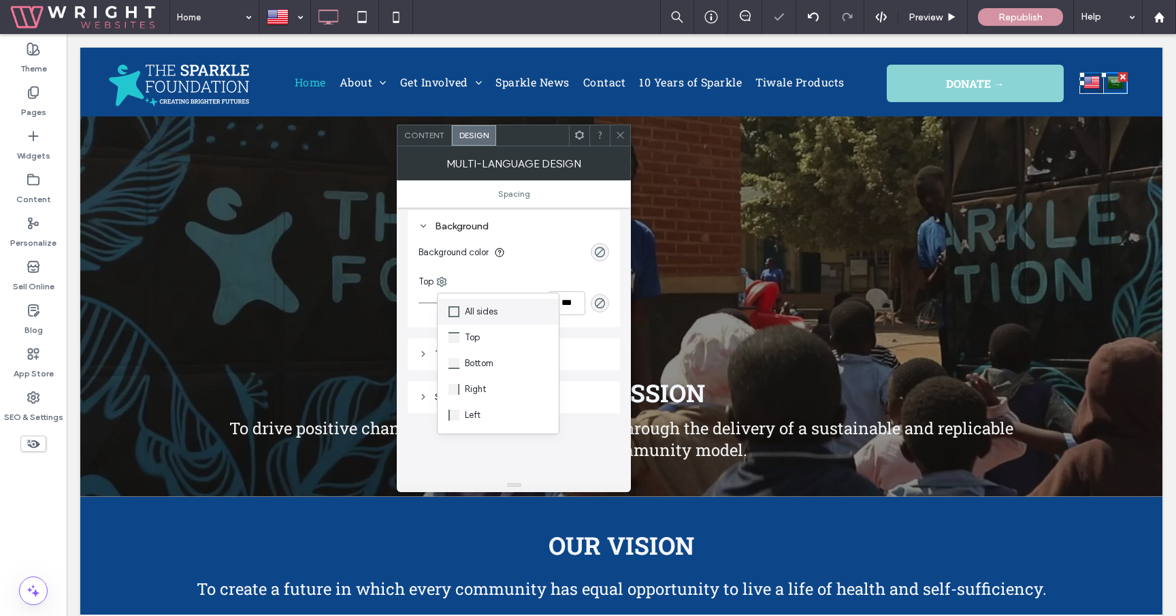
click at [478, 310] on span "All sides" at bounding box center [481, 312] width 33 height 14
click at [447, 278] on div "Border" at bounding box center [513, 282] width 191 height 14
click at [453, 280] on use at bounding box center [452, 281] width 9 height 9
click at [482, 361] on span "Bottom" at bounding box center [490, 364] width 29 height 14
type input "*"
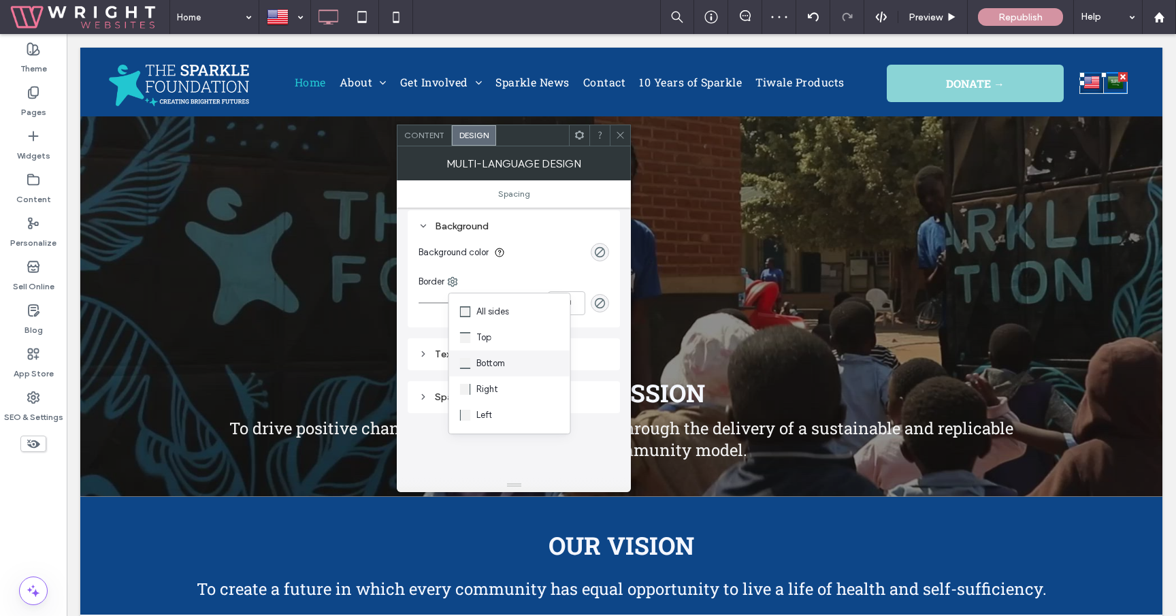
type input "***"
type input "*"
type input "***"
drag, startPoint x: 430, startPoint y: 304, endPoint x: 404, endPoint y: 303, distance: 25.9
click at [418, 303] on input "range" at bounding box center [478, 302] width 121 height 1
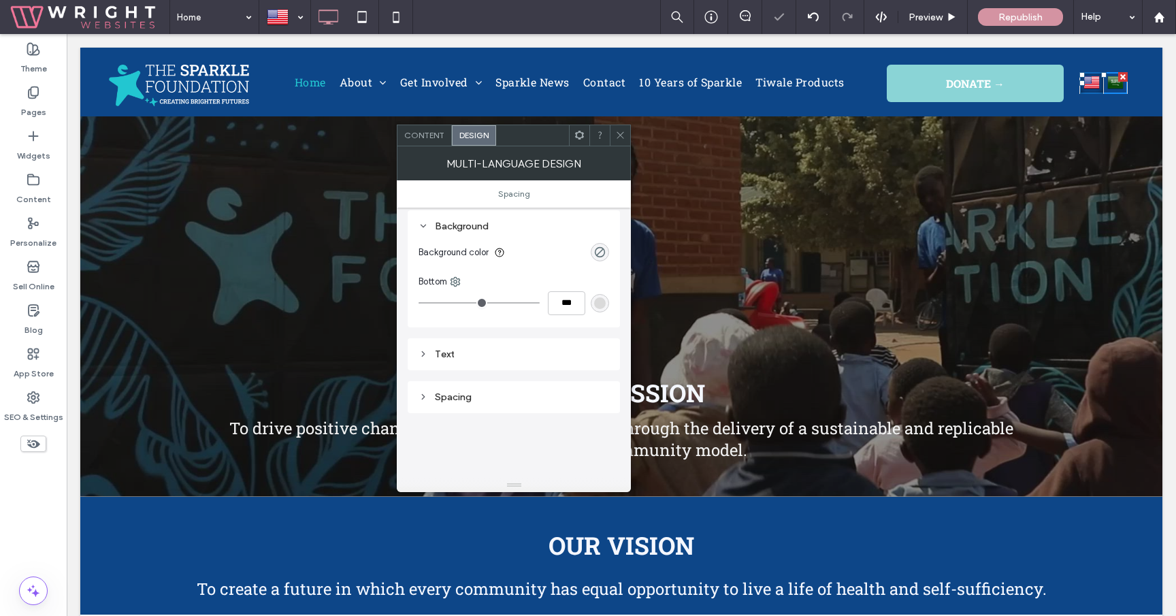
click at [457, 287] on div "Bottom" at bounding box center [513, 282] width 191 height 14
click at [457, 283] on icon at bounding box center [455, 281] width 11 height 11
click at [484, 384] on span "Right" at bounding box center [490, 389] width 22 height 14
click at [444, 286] on icon at bounding box center [448, 281] width 11 height 11
click at [444, 282] on use at bounding box center [448, 281] width 9 height 9
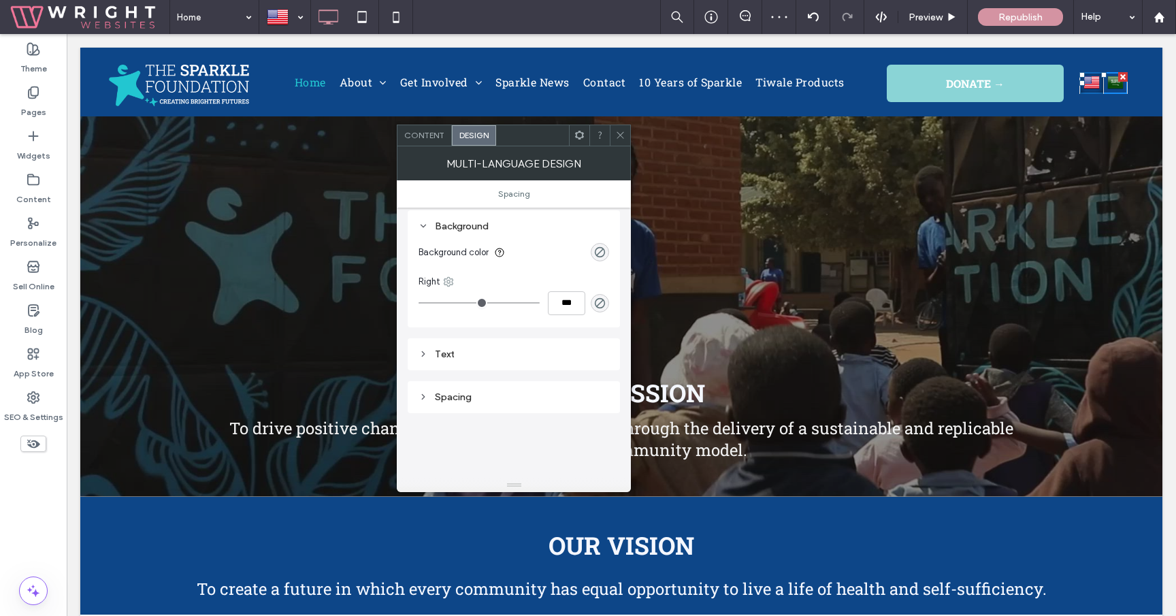
click at [448, 276] on icon at bounding box center [448, 281] width 11 height 11
click at [485, 408] on span "Left" at bounding box center [479, 415] width 16 height 14
type input "*"
type input "***"
type input "*"
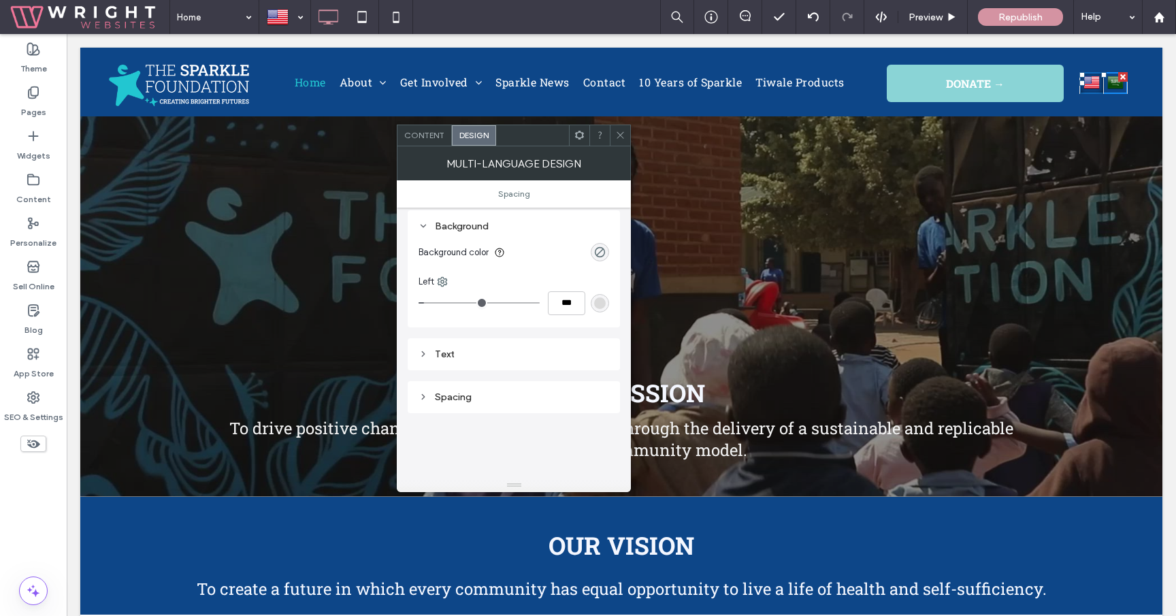
type input "***"
drag, startPoint x: 425, startPoint y: 305, endPoint x: 405, endPoint y: 303, distance: 19.2
type input "*"
click at [418, 303] on input "range" at bounding box center [478, 302] width 121 height 1
click at [619, 139] on icon at bounding box center [620, 135] width 10 height 10
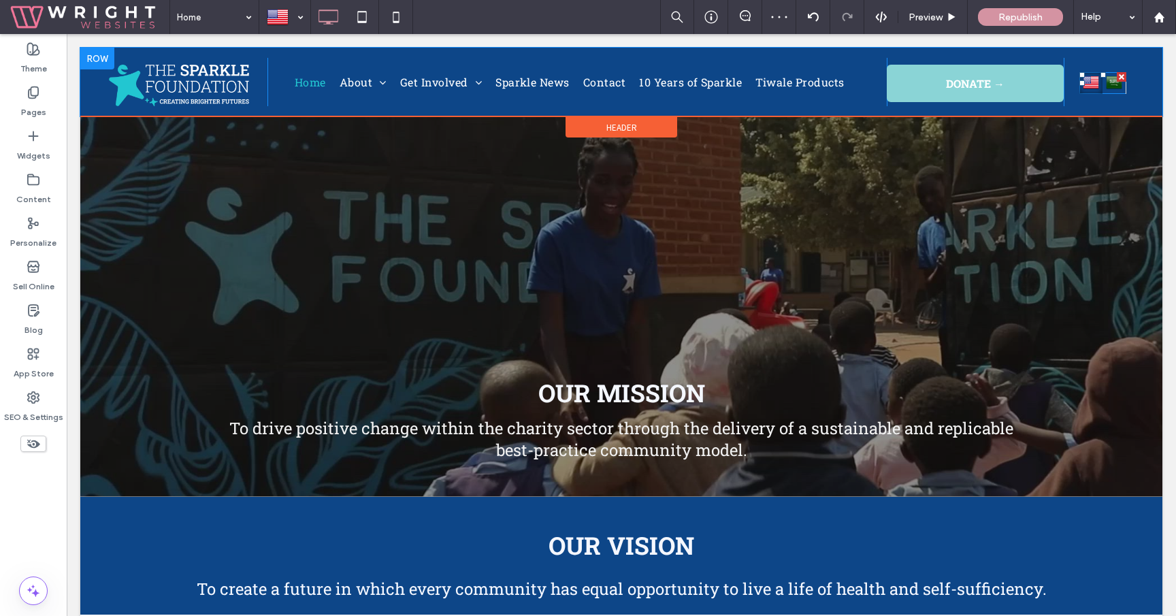
click at [1097, 85] on img at bounding box center [1090, 82] width 16 height 18
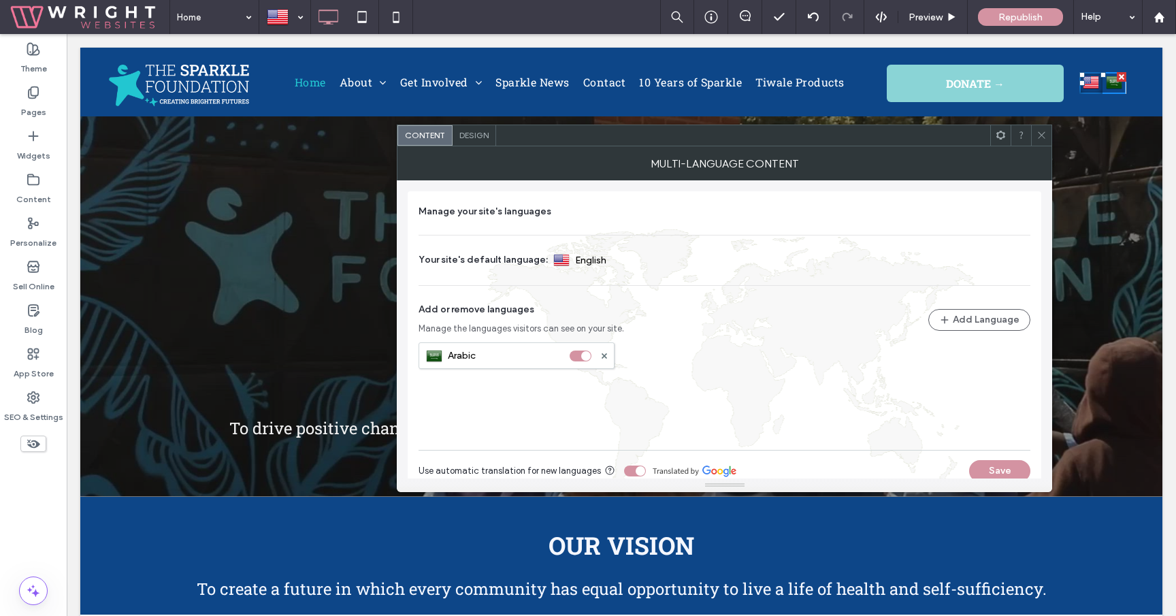
click at [480, 136] on span "Design" at bounding box center [473, 135] width 29 height 10
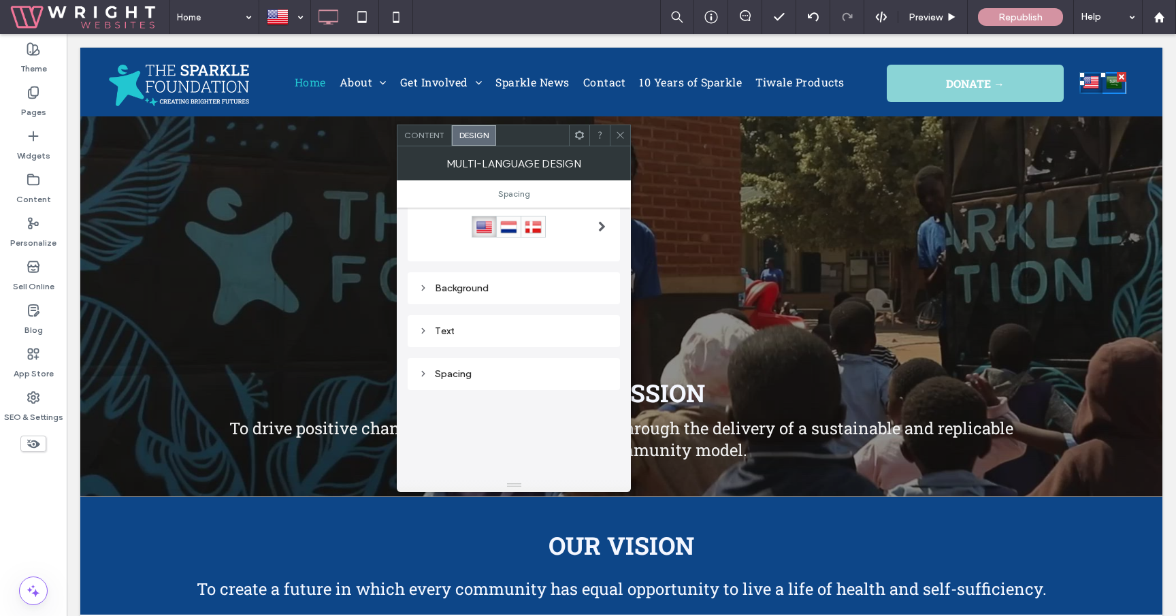
scroll to position [97, 0]
click at [519, 292] on div "Background" at bounding box center [514, 283] width 212 height 32
click at [518, 290] on div "Background" at bounding box center [513, 283] width 191 height 18
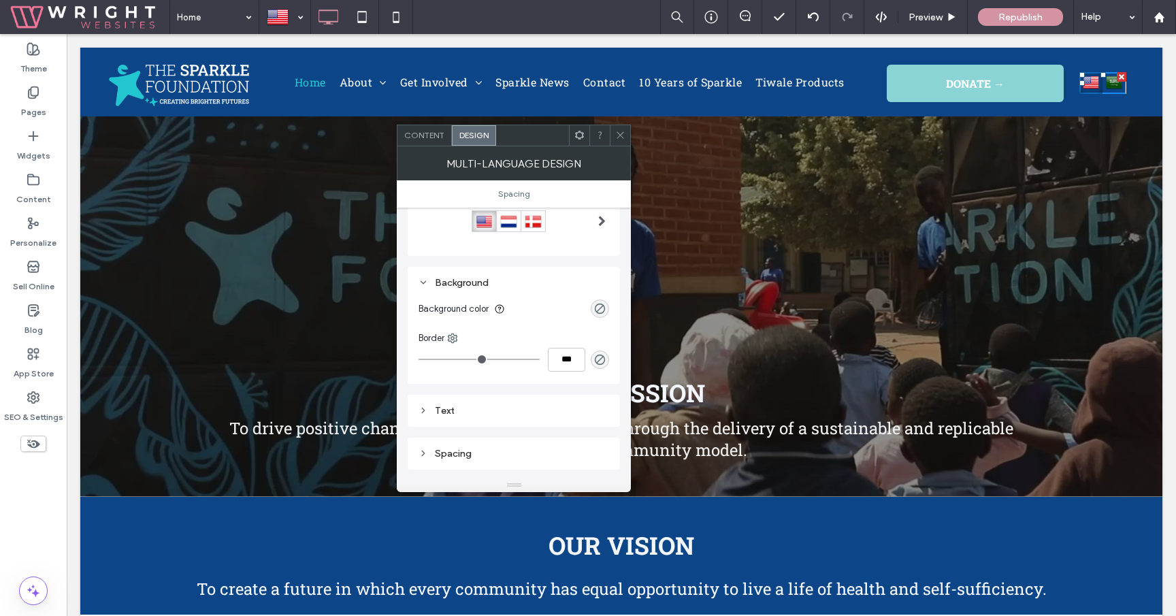
scroll to position [116, 0]
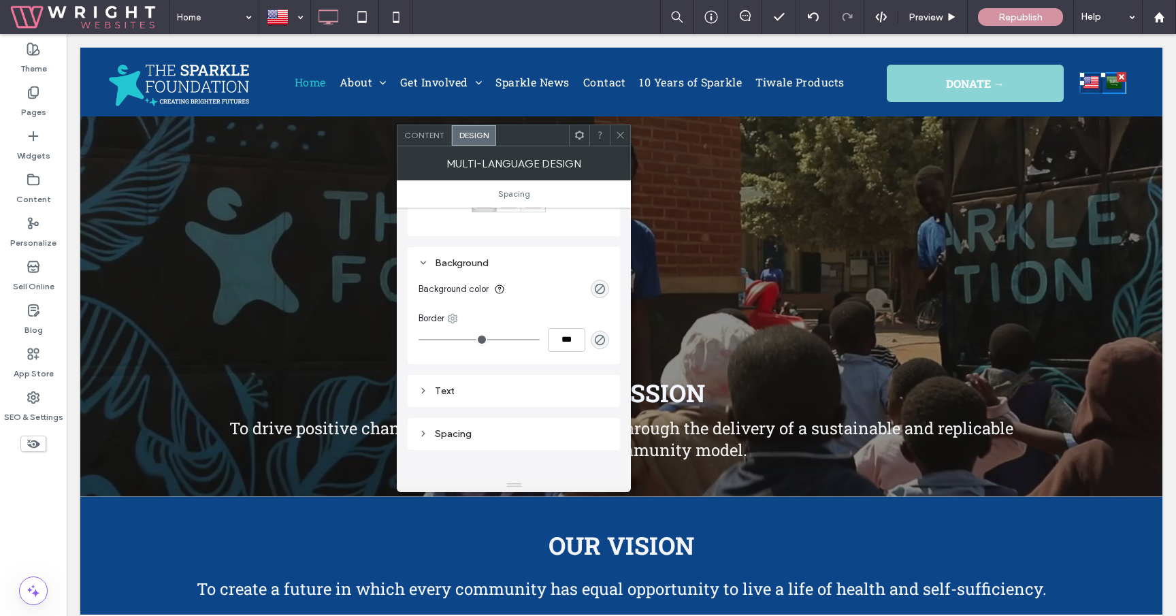
click at [453, 316] on use at bounding box center [452, 318] width 9 height 9
click at [492, 427] on span "Right" at bounding box center [487, 426] width 22 height 14
click at [601, 338] on icon "rgba(0, 0, 0, 0)" at bounding box center [600, 340] width 12 height 12
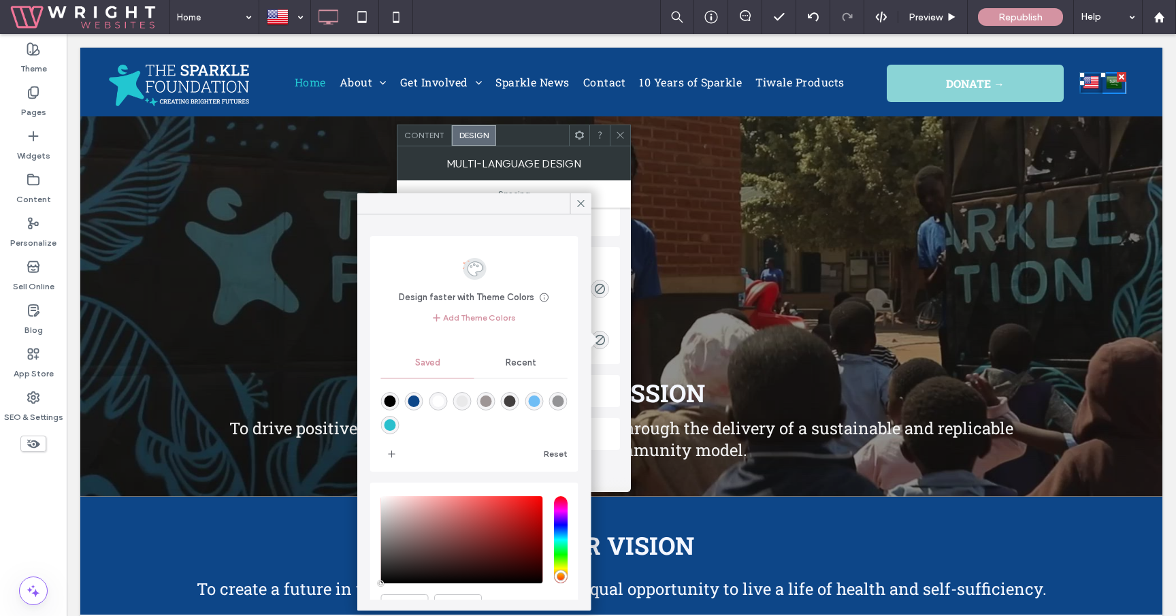
click at [529, 365] on span "Recent" at bounding box center [521, 362] width 31 height 11
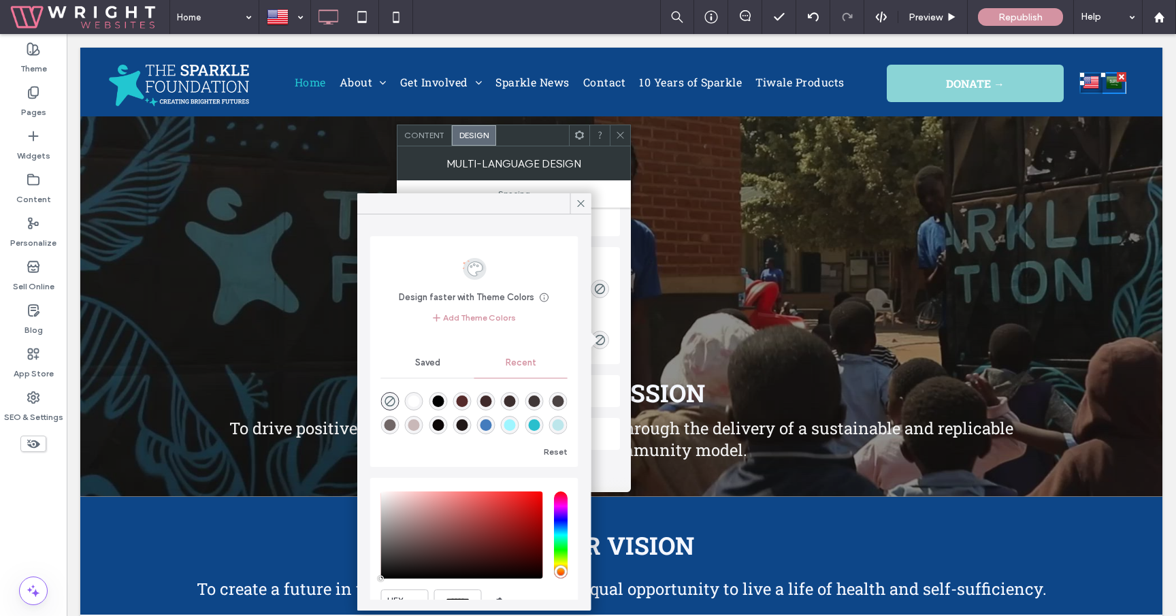
click at [489, 427] on div "rgba(68, 124, 189, 1)" at bounding box center [486, 425] width 12 height 12
type input "*"
type input "***"
type input "*******"
type input "***"
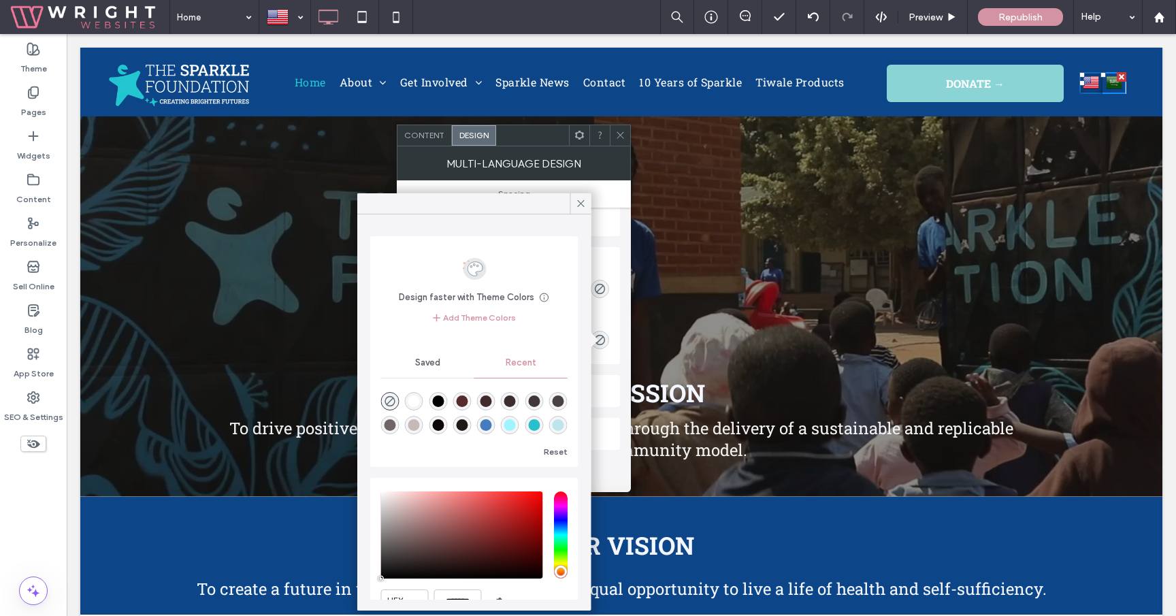
type input "****"
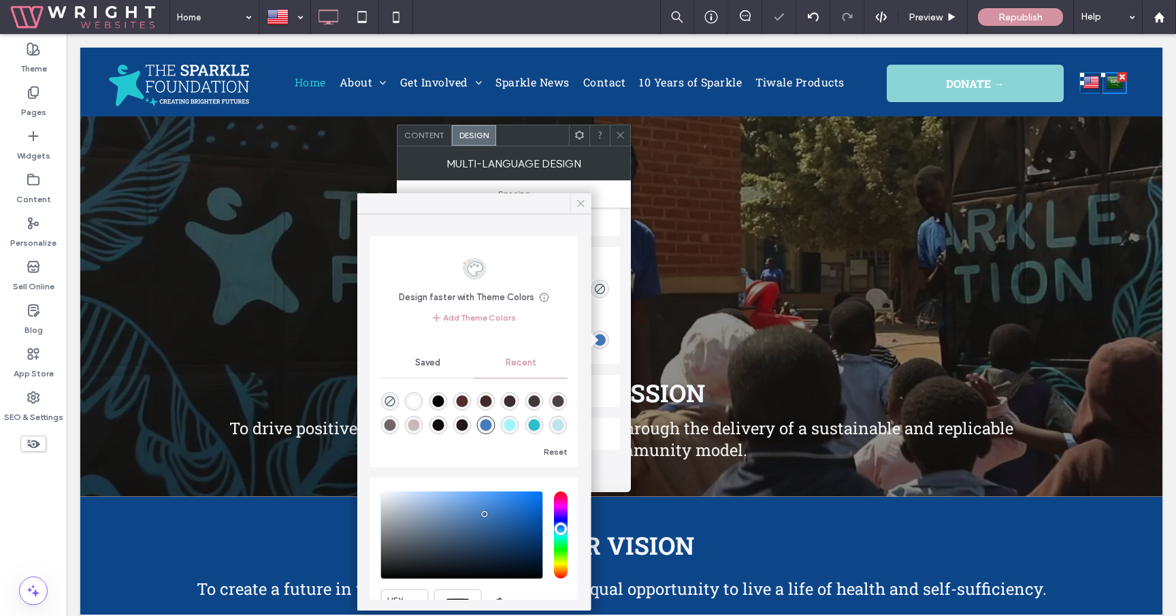
click at [586, 201] on icon at bounding box center [581, 203] width 12 height 12
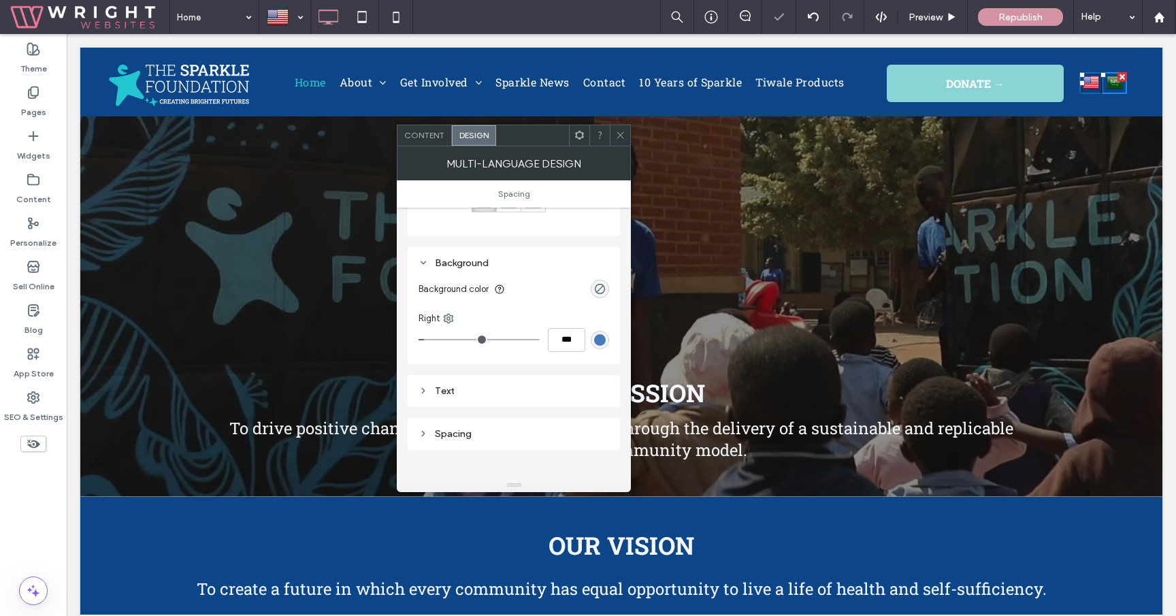
click at [617, 137] on use at bounding box center [620, 135] width 7 height 7
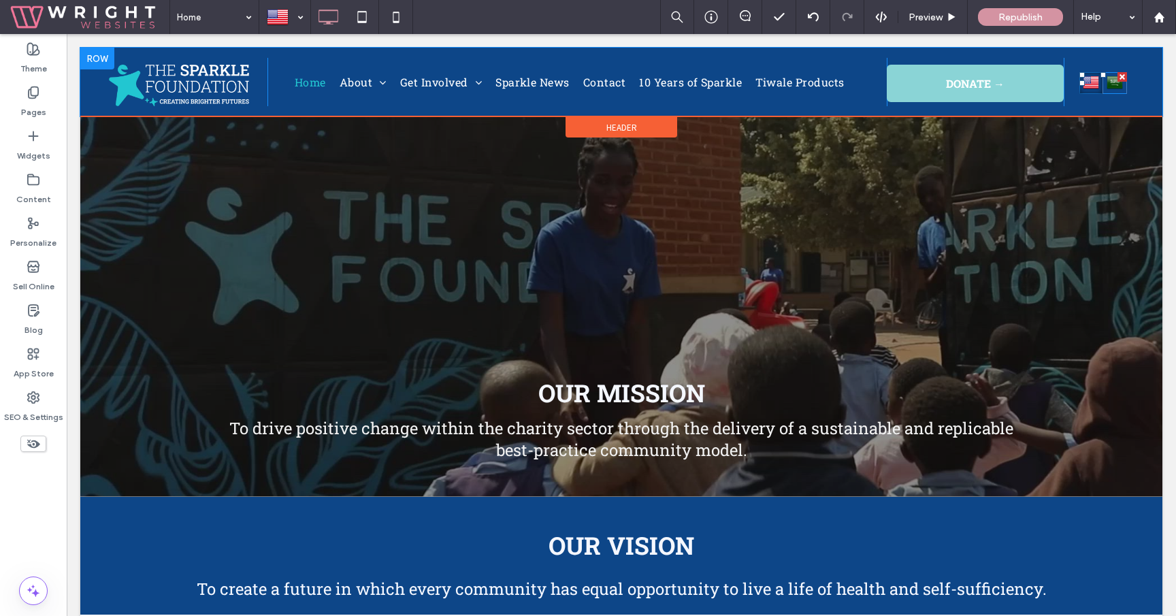
click at [1092, 86] on img at bounding box center [1090, 82] width 16 height 18
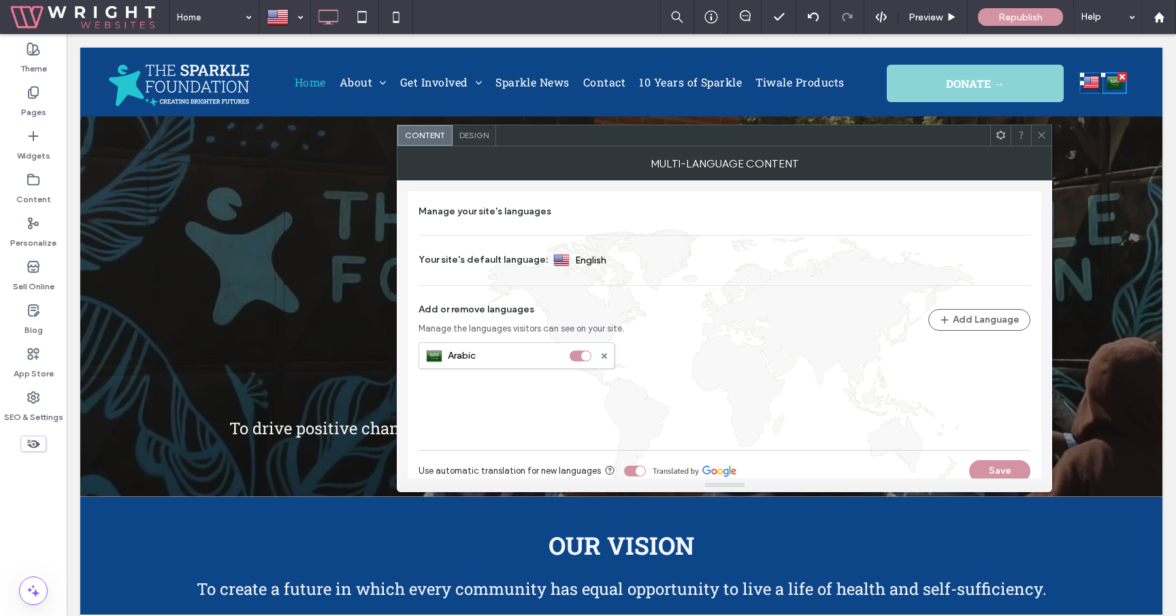
click at [480, 131] on span "Design" at bounding box center [473, 135] width 29 height 10
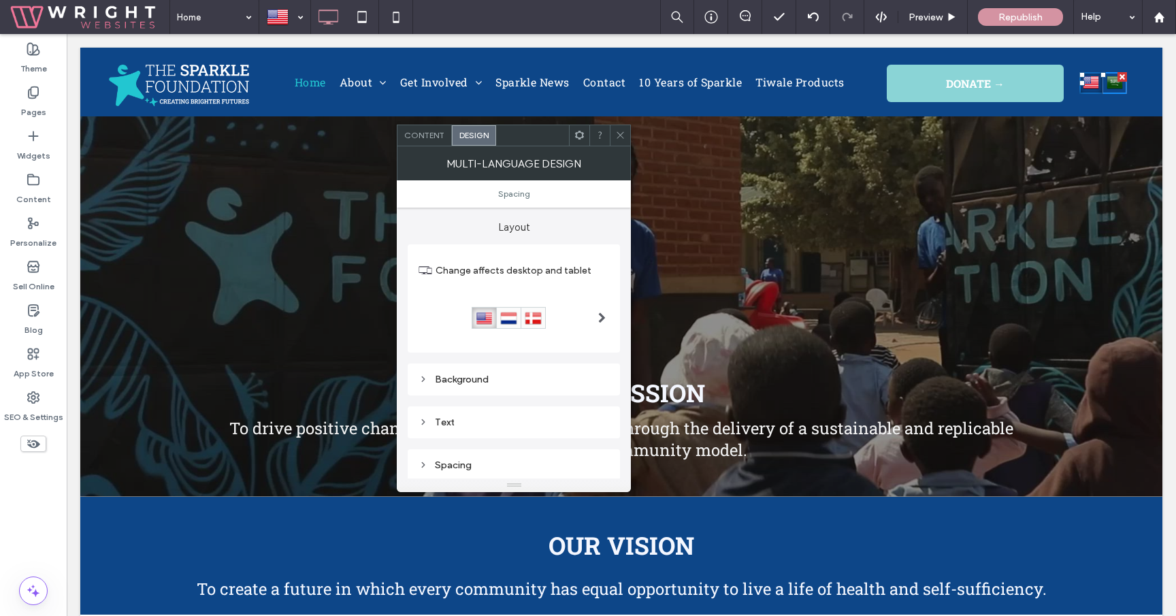
click at [576, 314] on div at bounding box center [513, 318] width 191 height 22
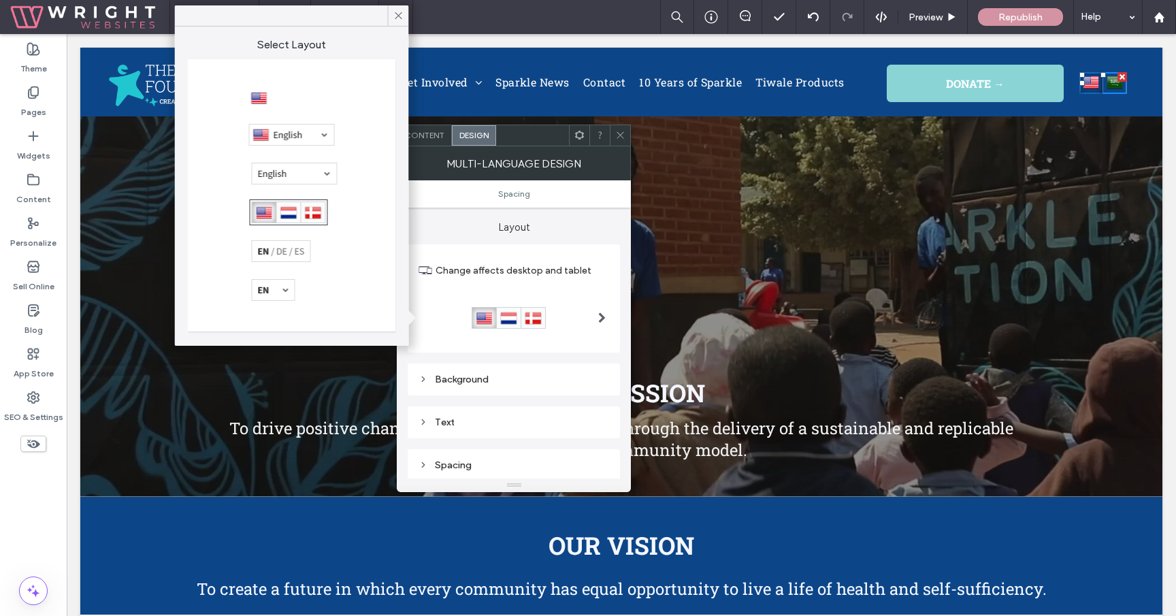
click at [316, 137] on div at bounding box center [292, 135] width 86 height 22
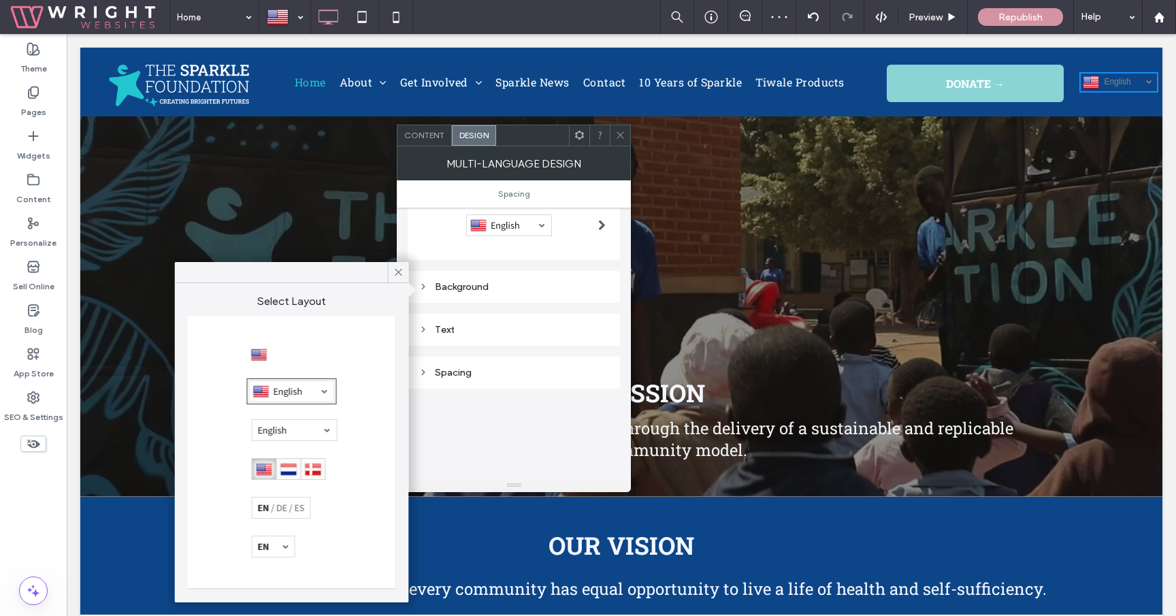
scroll to position [94, 0]
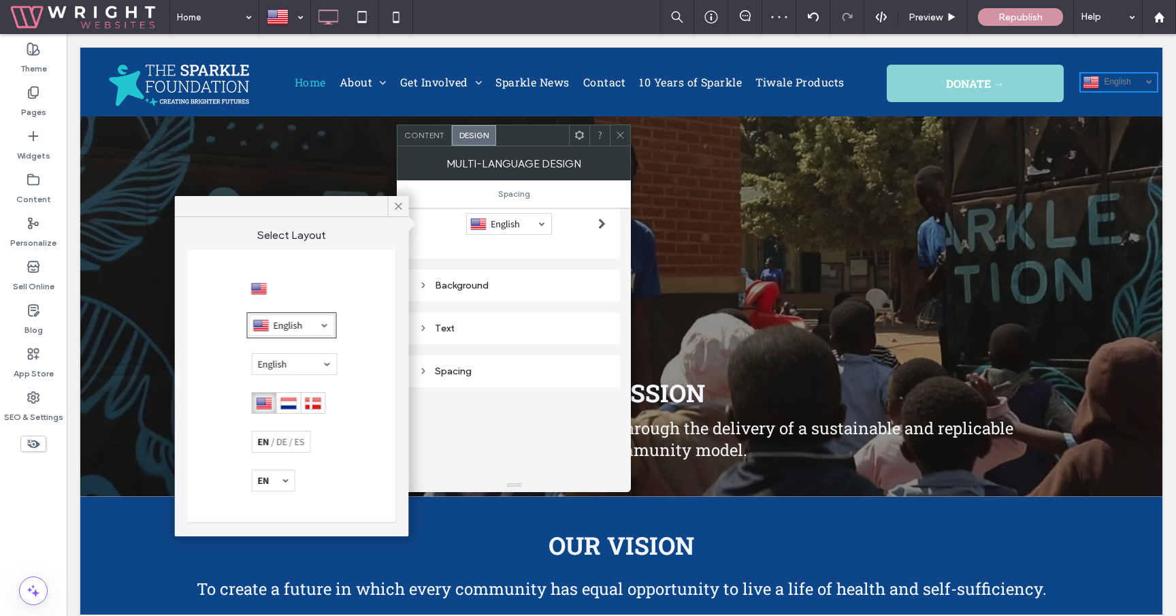
click at [503, 338] on div "Text" at bounding box center [514, 328] width 212 height 32
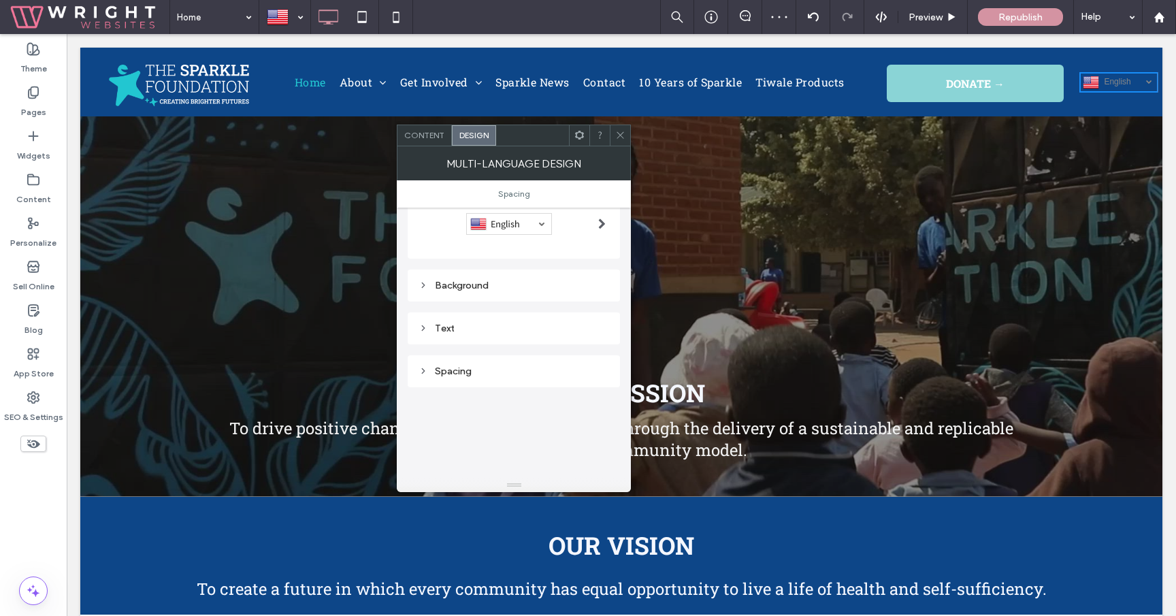
click at [501, 328] on div "Text" at bounding box center [513, 328] width 191 height 12
click at [597, 329] on div "rgb(136, 136, 136)" at bounding box center [600, 331] width 12 height 12
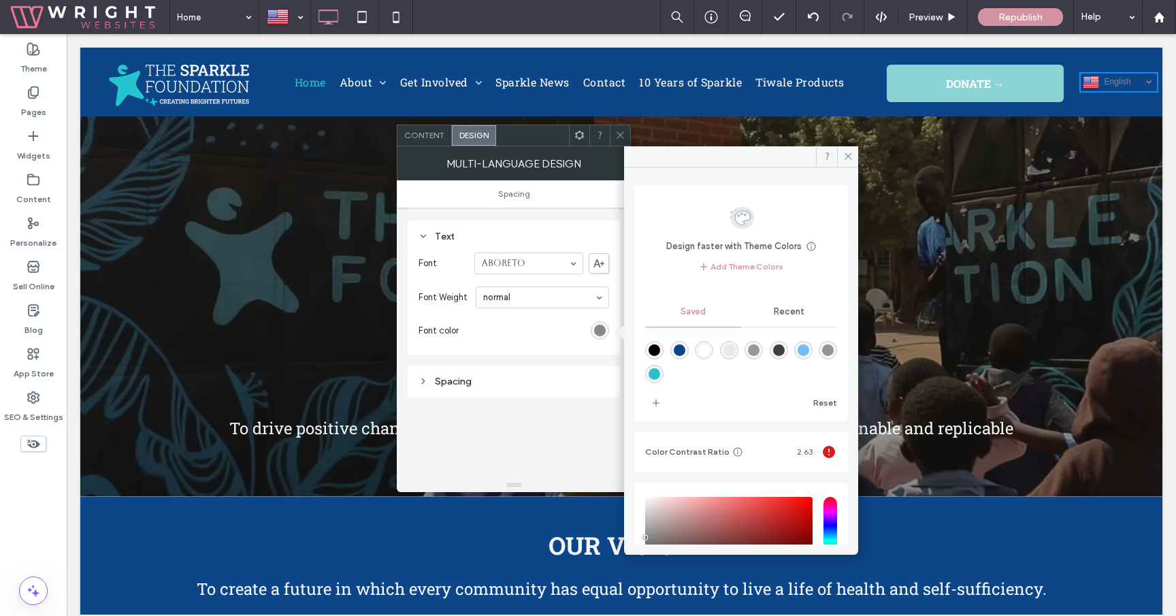
click at [710, 346] on div "rgba(255,255,255,1)" at bounding box center [704, 350] width 12 height 12
type input "*******"
type input "***"
click at [535, 293] on input at bounding box center [539, 298] width 112 height 10
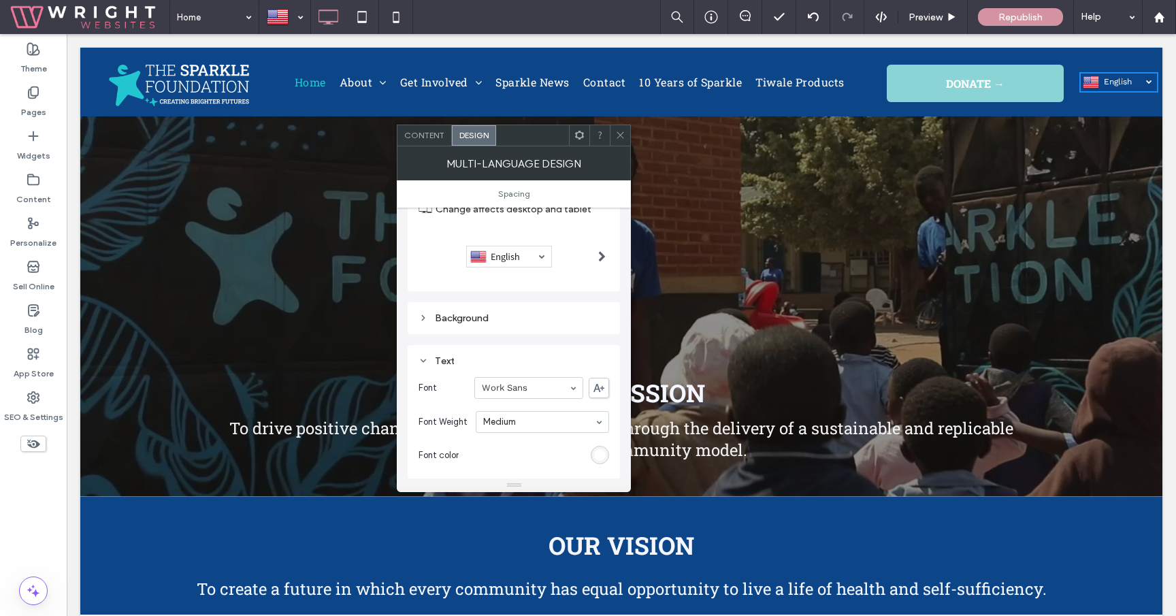
scroll to position [0, 0]
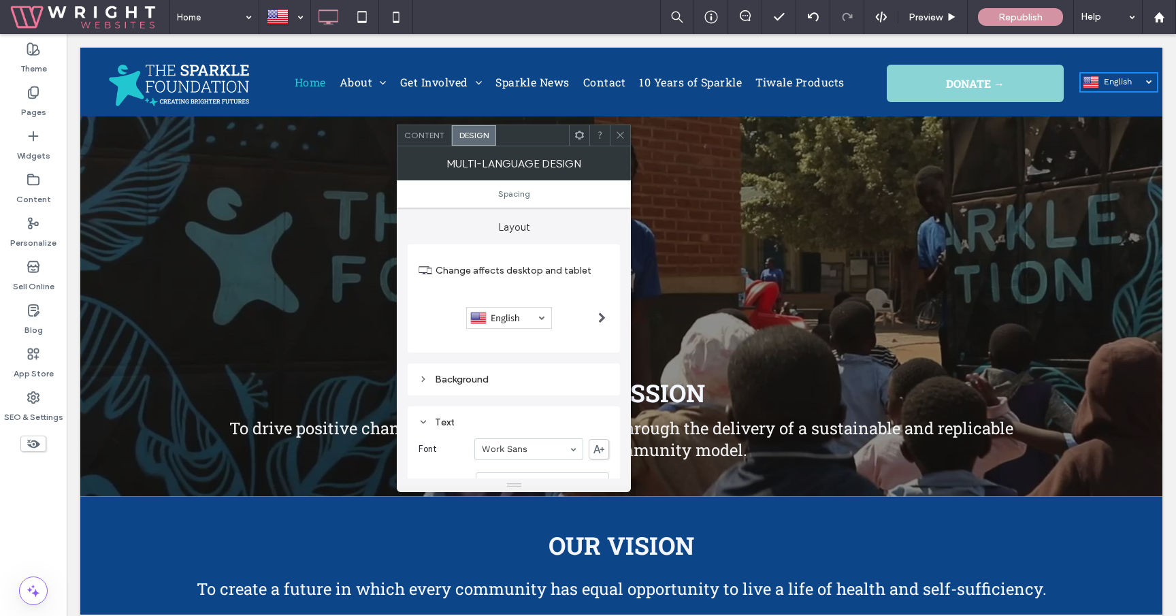
click at [624, 134] on icon at bounding box center [620, 135] width 10 height 10
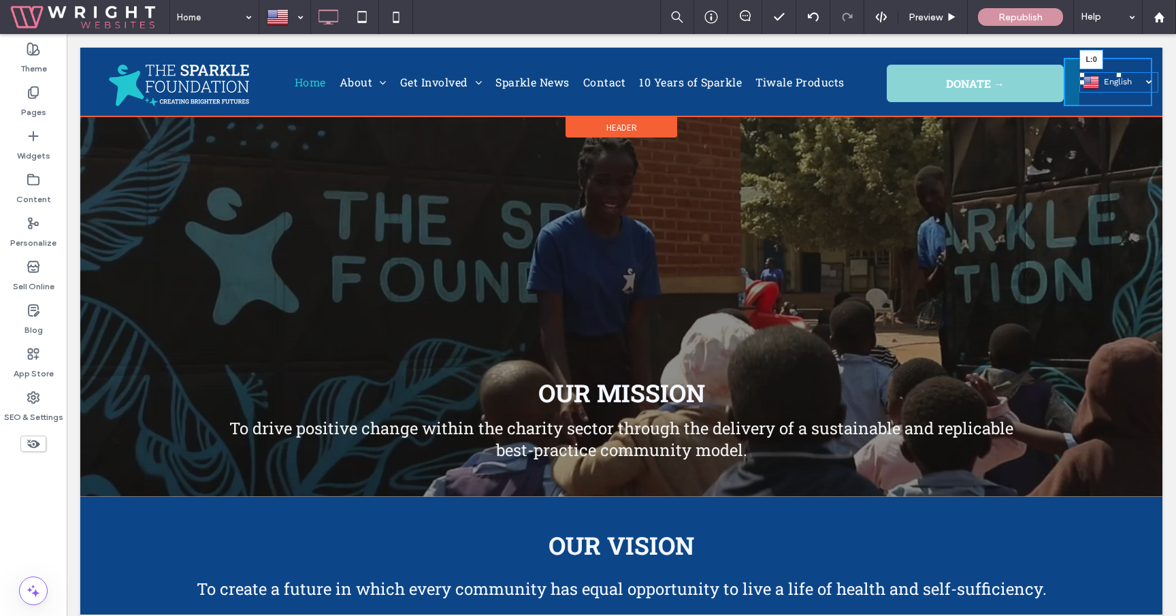
drag, startPoint x: 1080, startPoint y: 82, endPoint x: 1133, endPoint y: 116, distance: 62.5
click at [1073, 88] on div at bounding box center [588, 308] width 1176 height 616
click at [1073, 88] on div "English en العربية‎ ar Click To Paste" at bounding box center [1107, 82] width 88 height 48
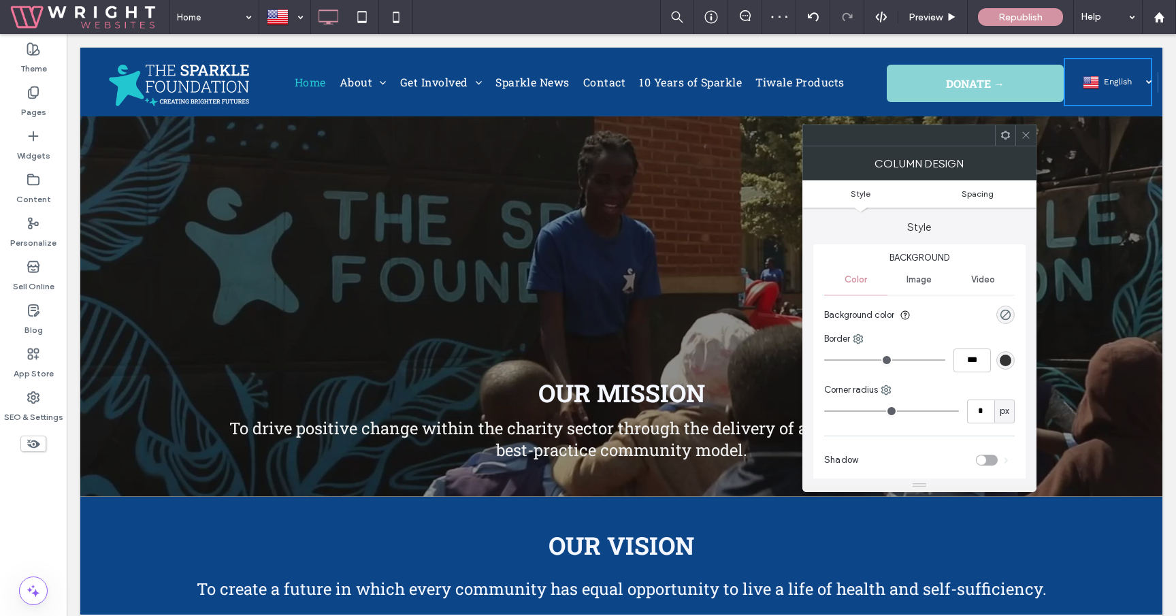
click at [987, 193] on span "Spacing" at bounding box center [977, 193] width 32 height 10
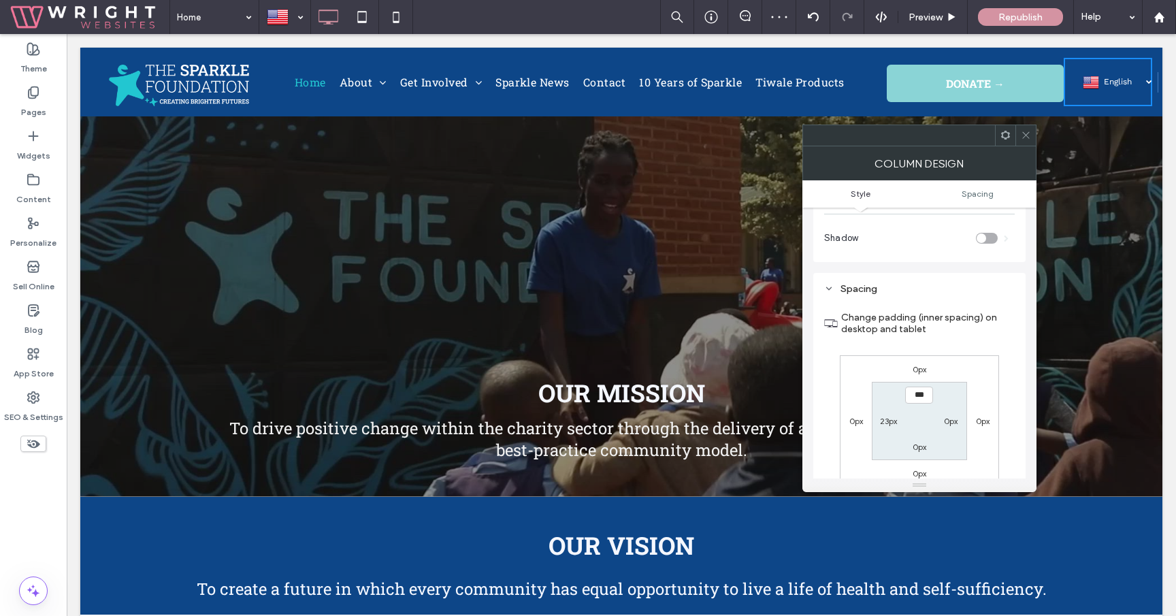
scroll to position [277, 0]
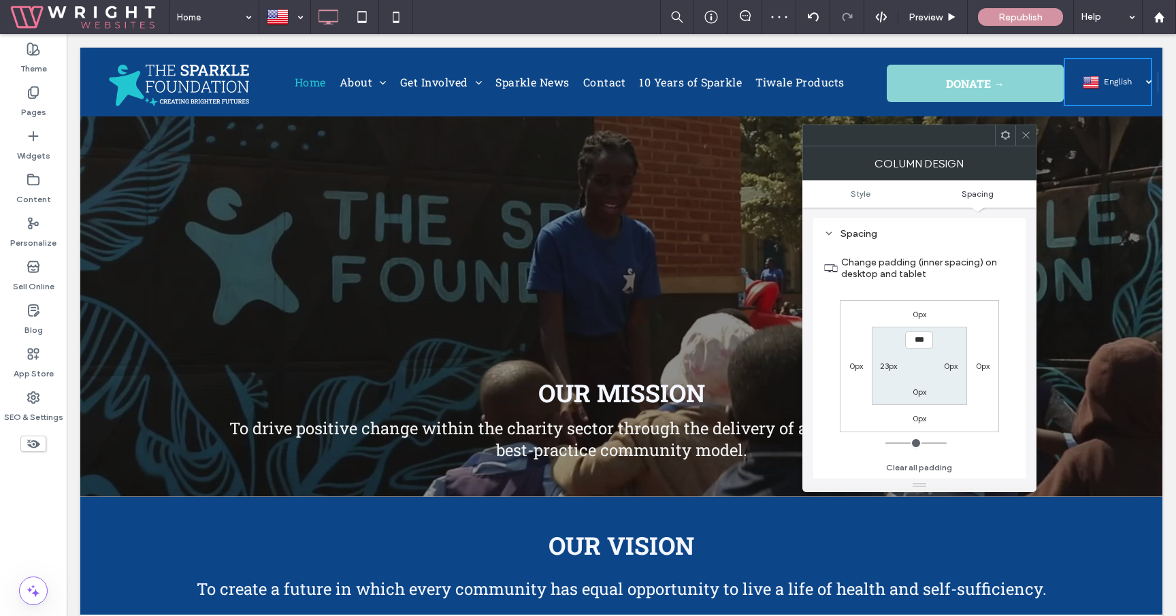
click at [887, 368] on label "23px" at bounding box center [888, 366] width 17 height 10
type input "**"
type input "****"
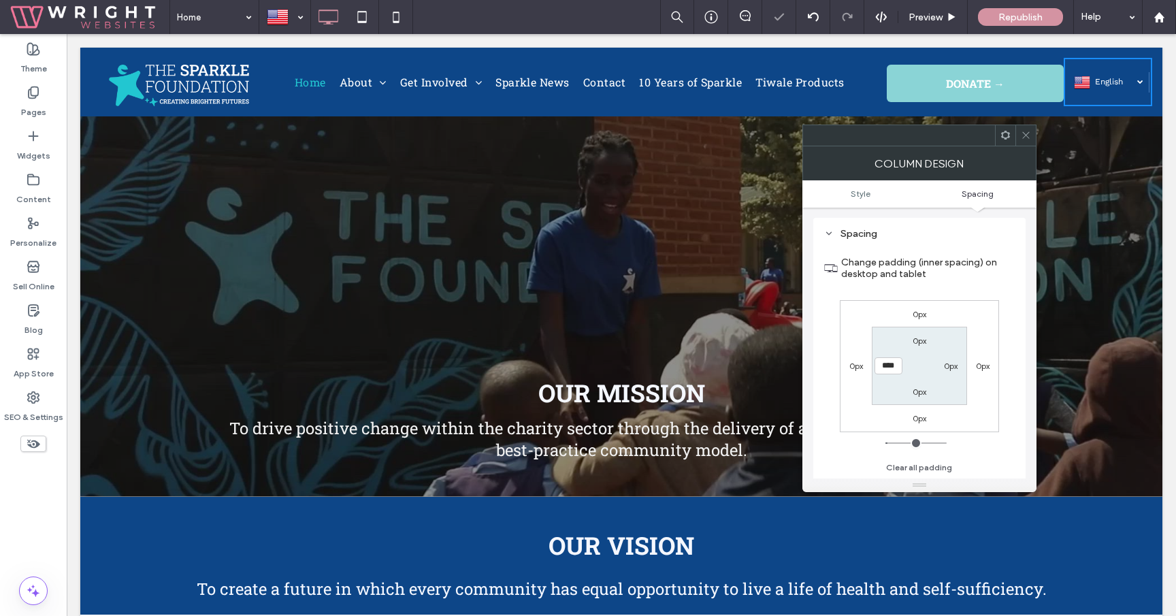
click at [1019, 140] on div at bounding box center [1025, 135] width 20 height 20
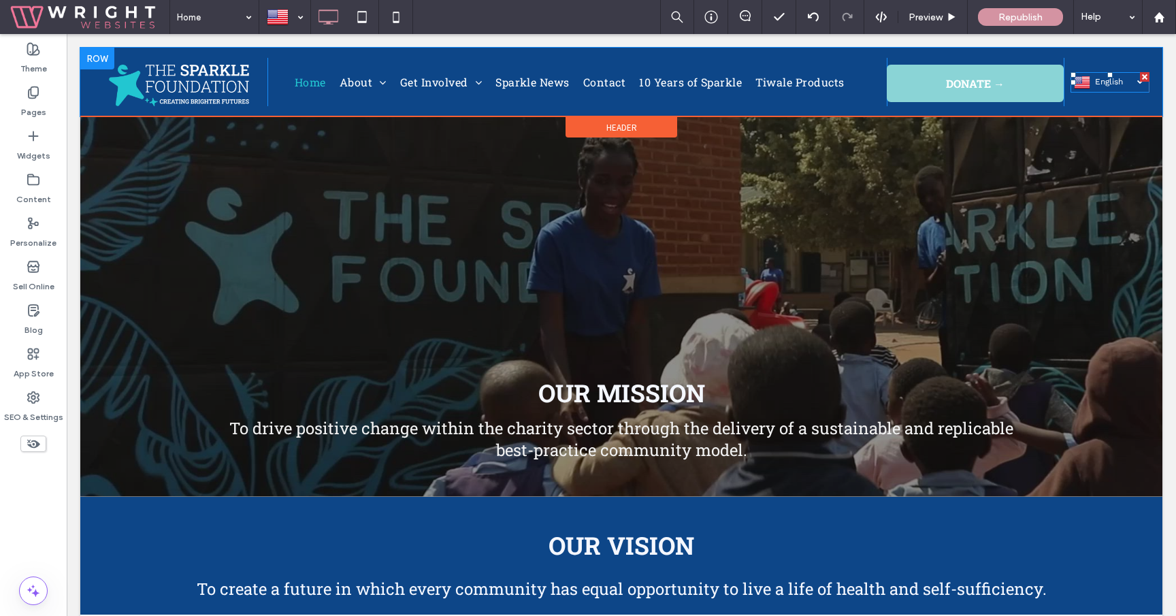
click at [1114, 87] on link "English en" at bounding box center [1109, 82] width 79 height 20
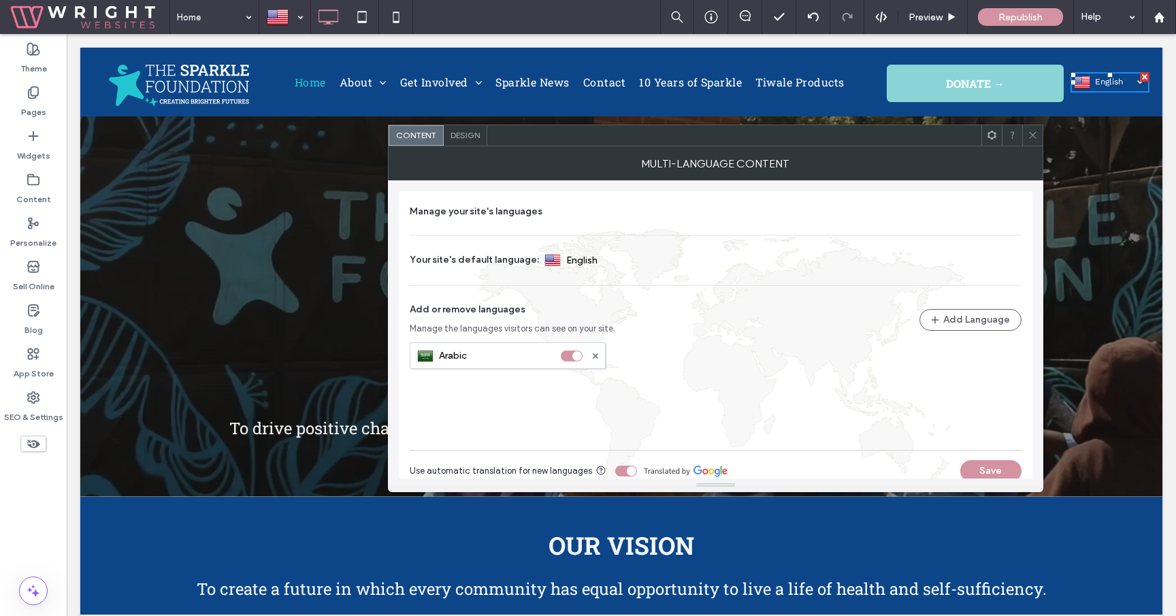
click at [474, 132] on span "Design" at bounding box center [464, 135] width 29 height 10
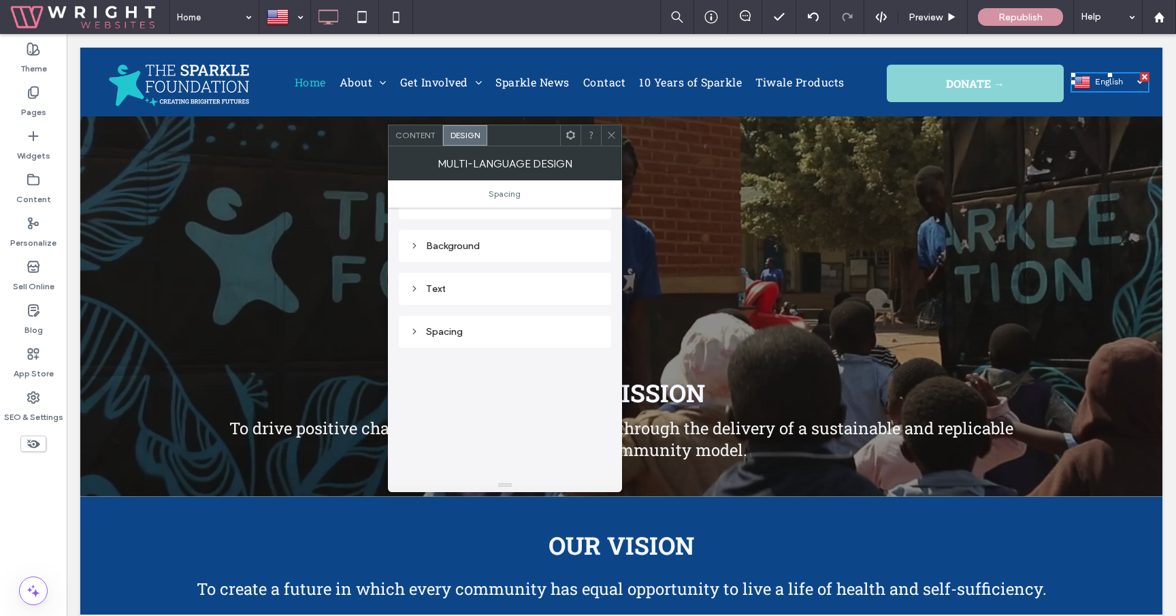
click at [540, 337] on div "Spacing" at bounding box center [505, 332] width 191 height 12
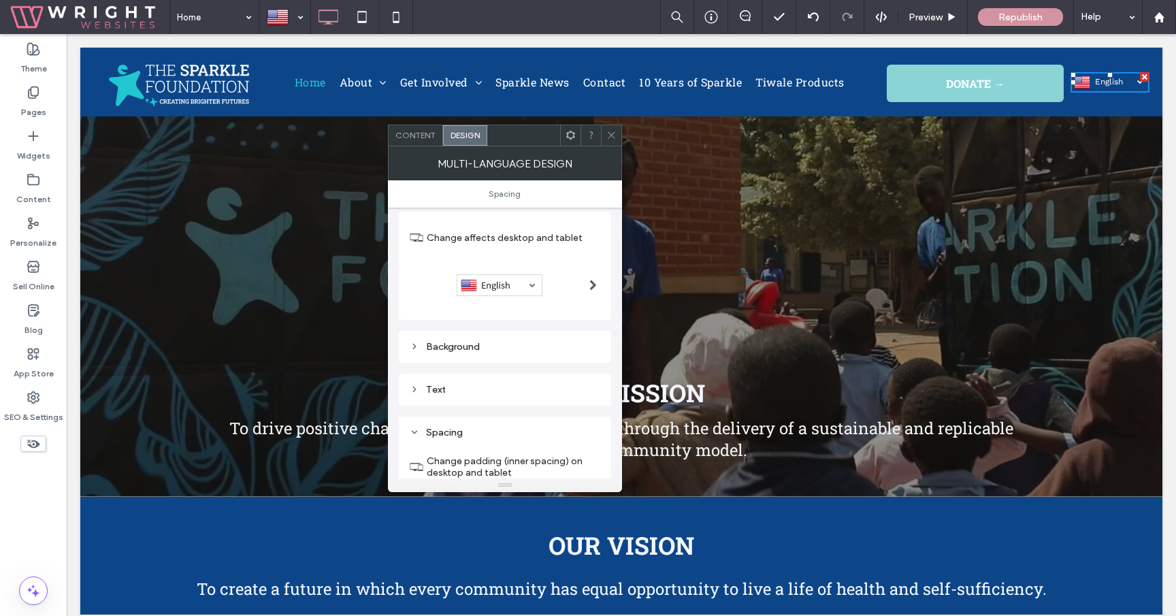
scroll to position [0, 0]
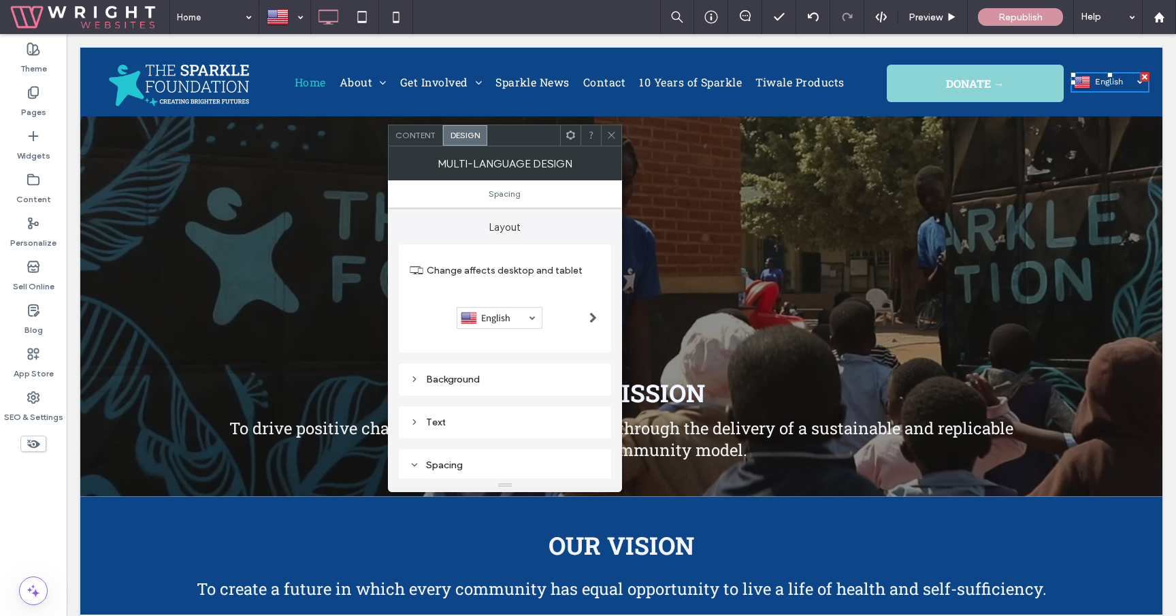
click at [512, 378] on div "Background" at bounding box center [505, 380] width 191 height 12
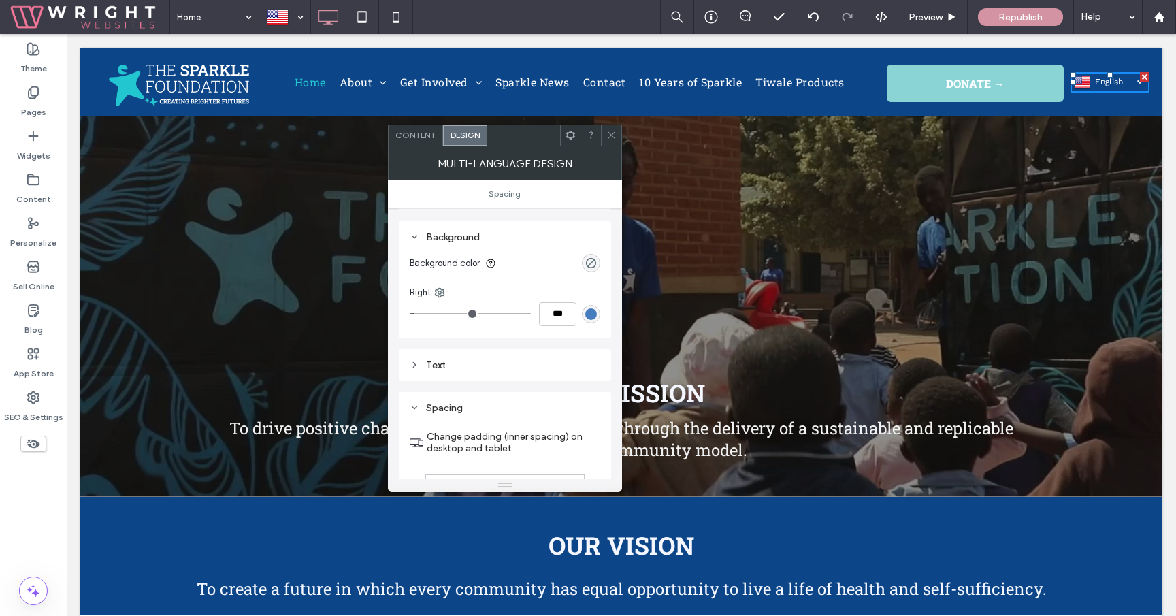
scroll to position [146, 0]
type input "*"
type input "***"
type input "*"
type input "***"
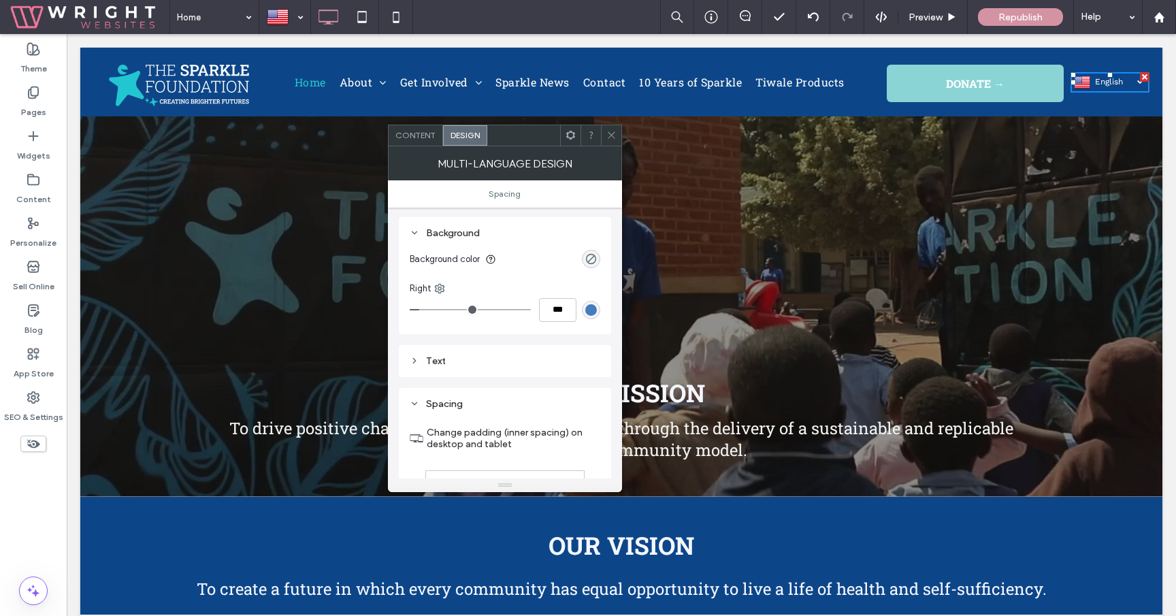
type input "*"
type input "***"
drag, startPoint x: 422, startPoint y: 308, endPoint x: 387, endPoint y: 308, distance: 34.7
type input "*"
click at [410, 309] on input "range" at bounding box center [470, 309] width 121 height 1
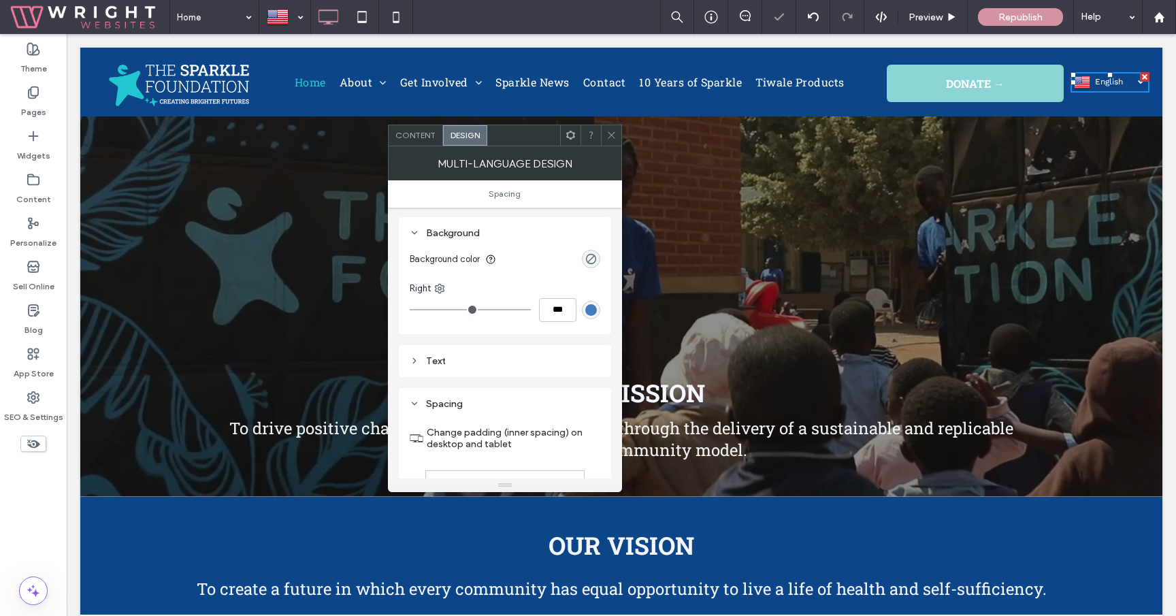
click at [614, 141] on span at bounding box center [611, 135] width 10 height 20
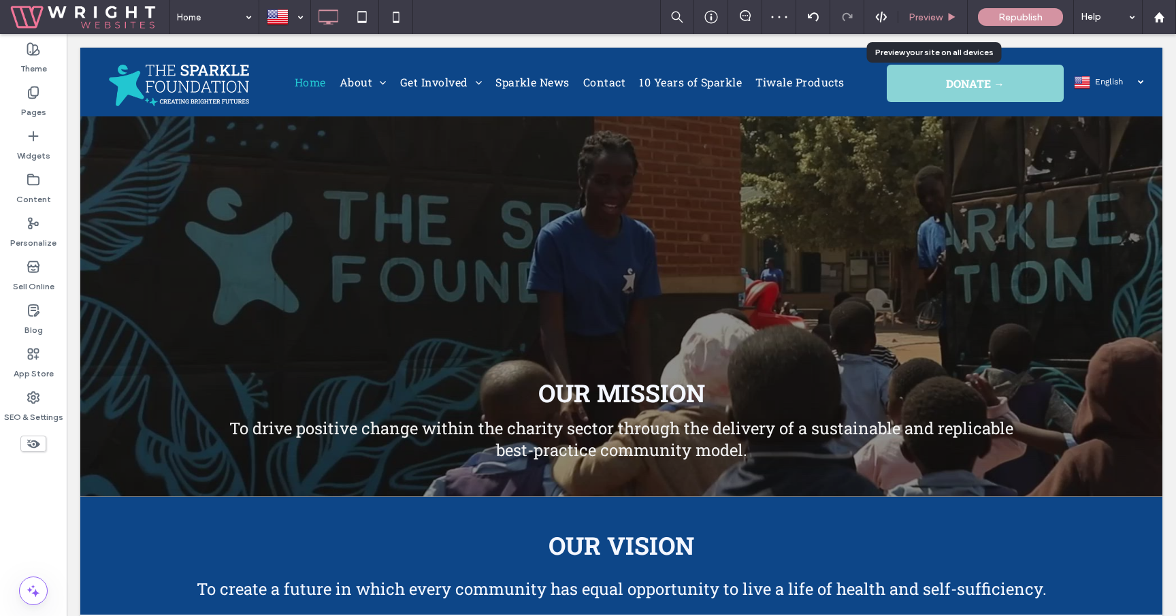
click at [931, 19] on span "Preview" at bounding box center [925, 18] width 34 height 12
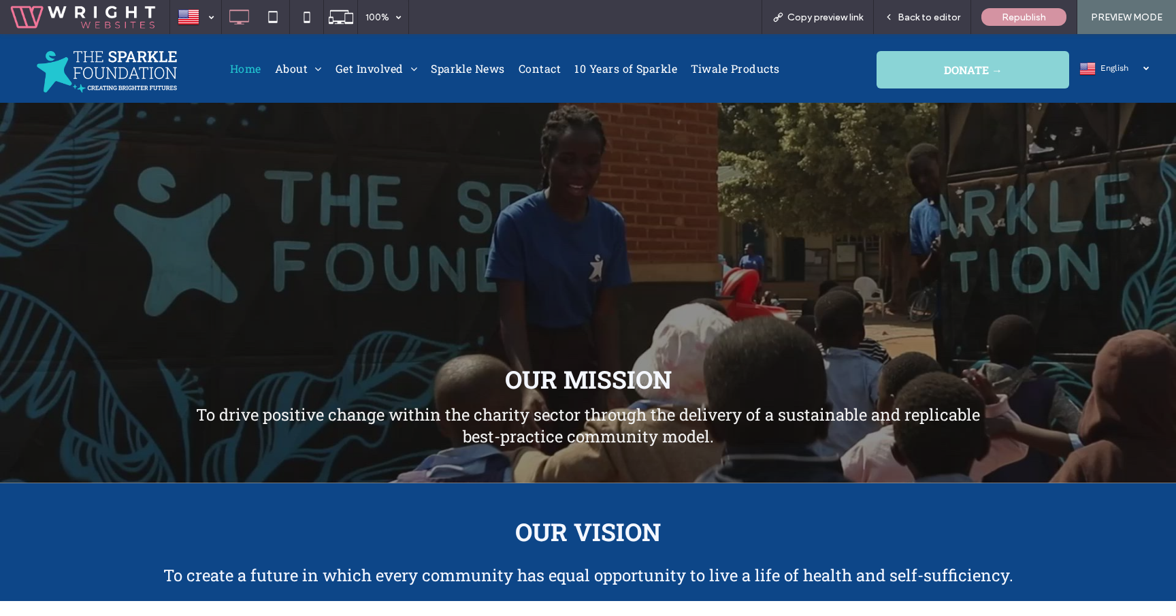
click at [1119, 66] on span "English" at bounding box center [1122, 68] width 45 height 10
click at [1108, 93] on span "العربية‎" at bounding box center [1111, 89] width 22 height 10
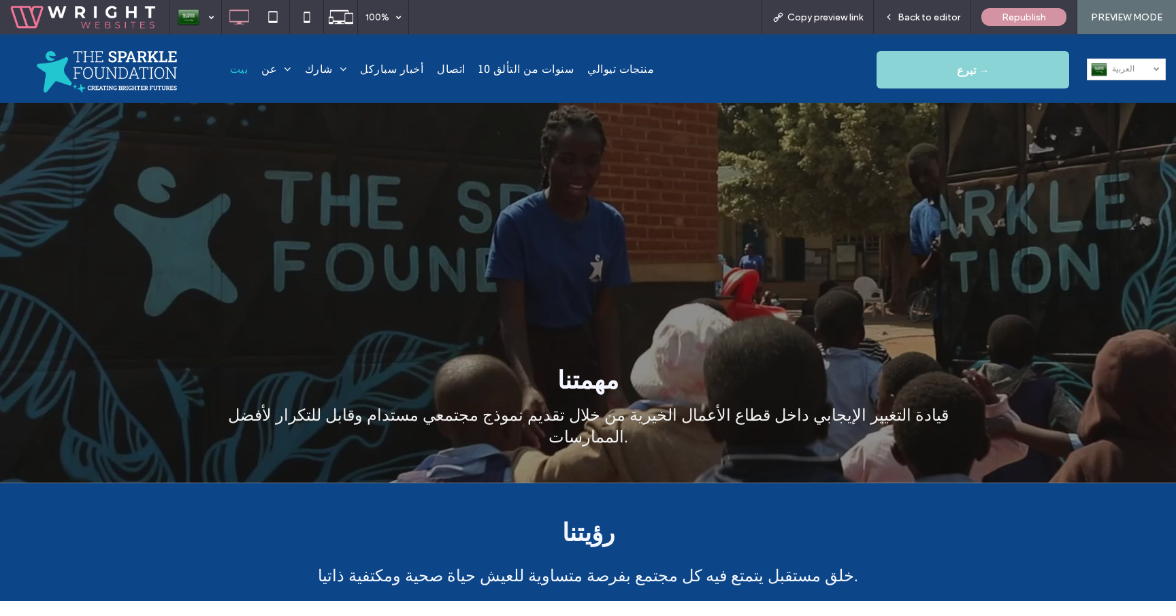
click at [1126, 76] on link "العربية‎ ar" at bounding box center [1126, 70] width 79 height 22
click at [1125, 89] on span "English" at bounding box center [1125, 90] width 27 height 10
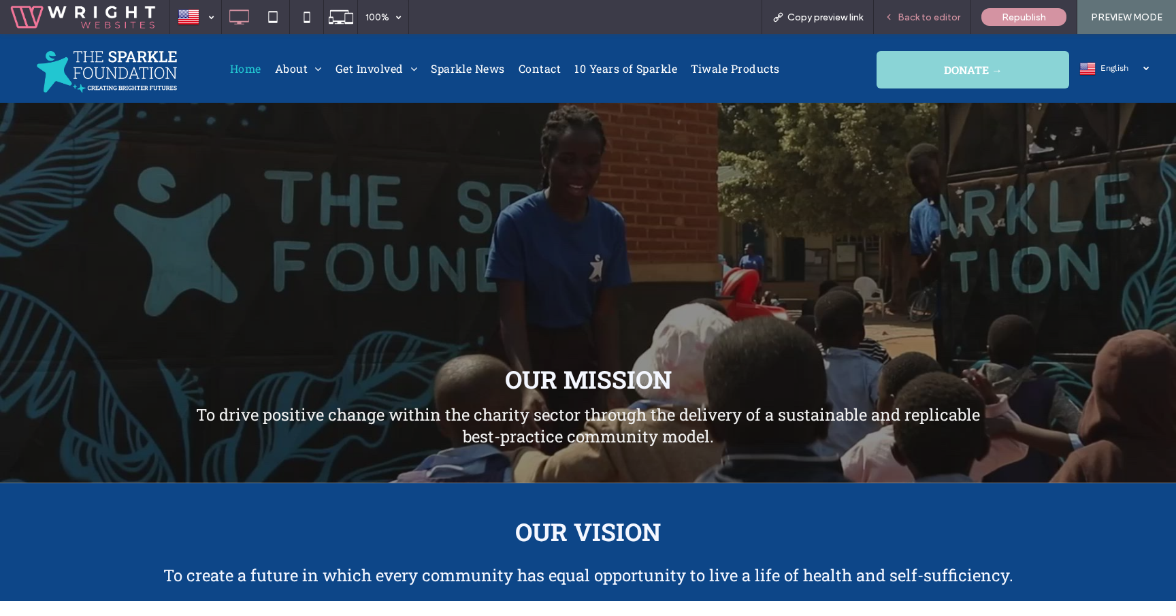
click at [956, 27] on div "Back to editor" at bounding box center [922, 17] width 97 height 34
click at [951, 24] on div "Back to editor" at bounding box center [922, 17] width 97 height 34
click at [931, 19] on span "Back to editor" at bounding box center [928, 18] width 63 height 12
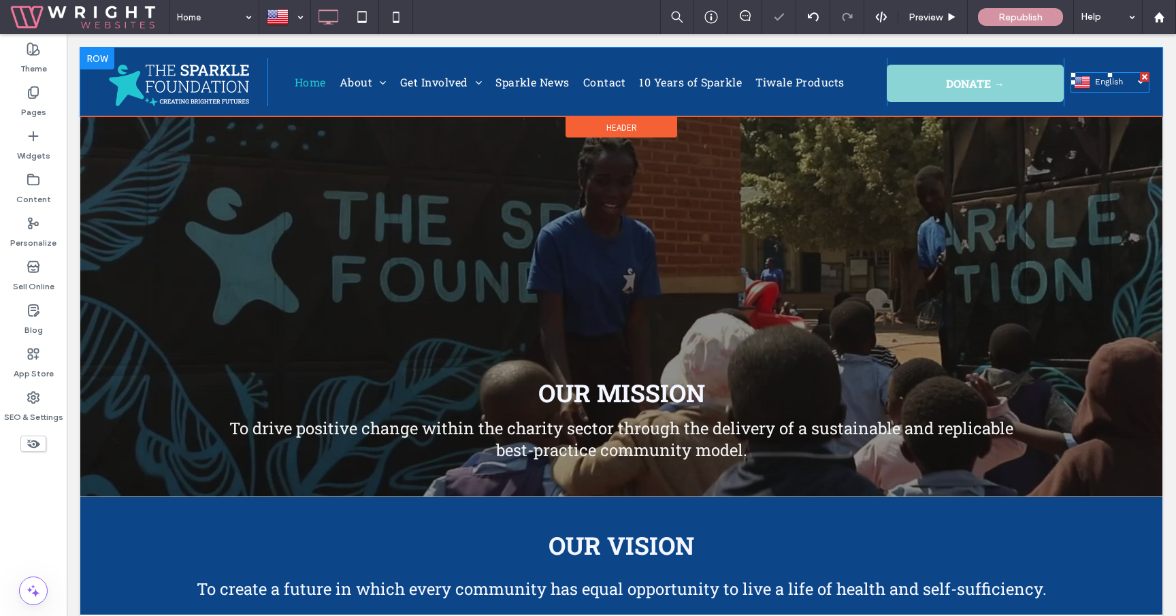
click at [1095, 80] on span "English" at bounding box center [1117, 82] width 45 height 10
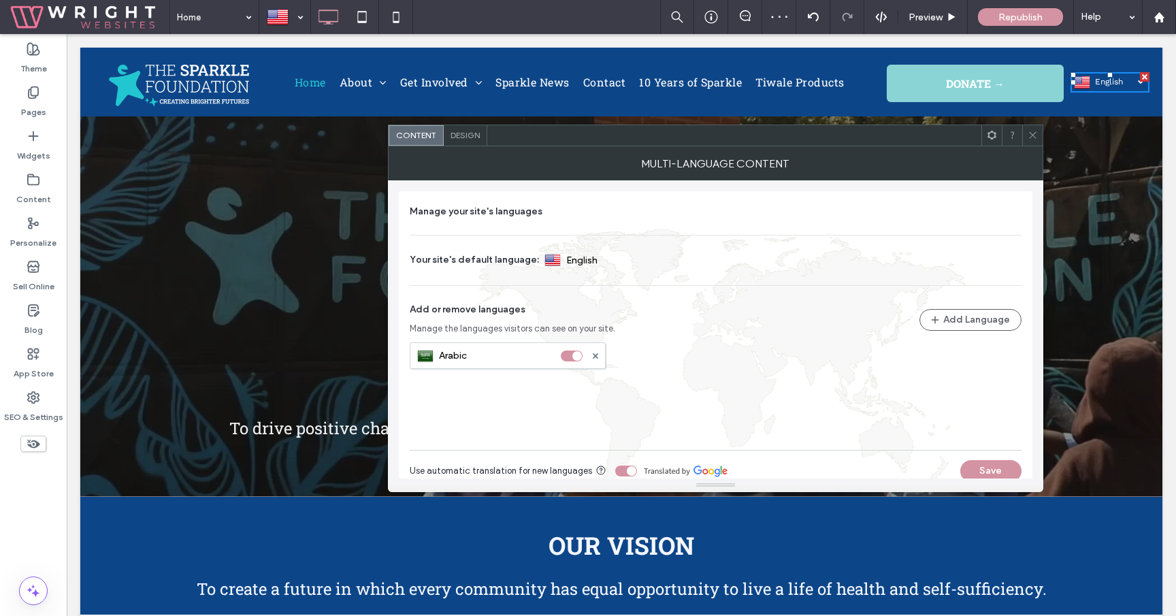
click at [476, 138] on span "Design" at bounding box center [464, 135] width 29 height 10
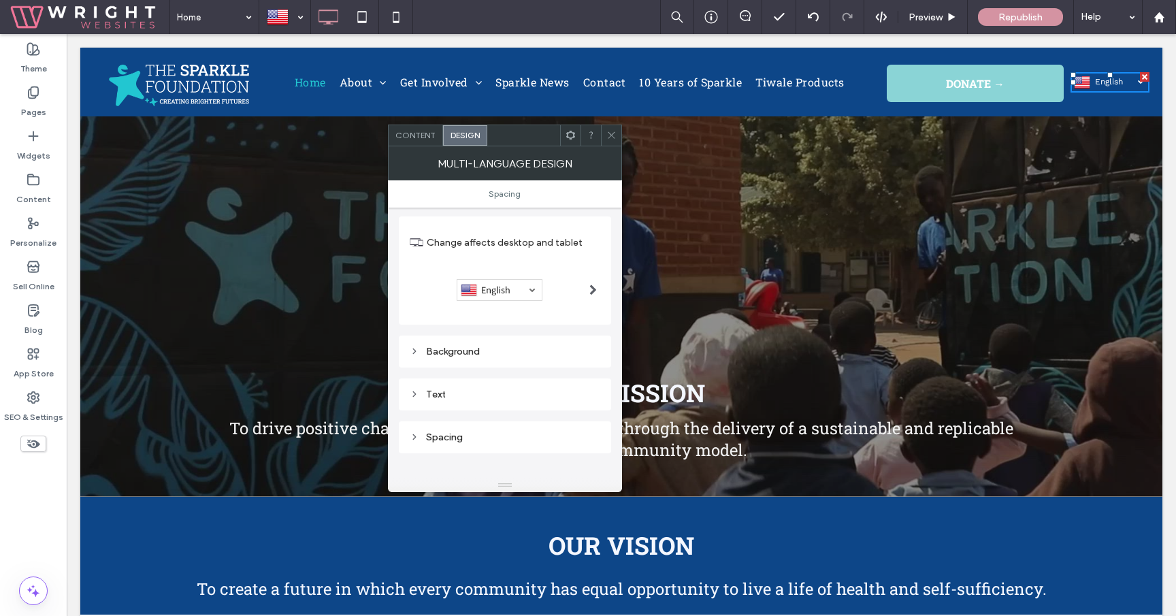
scroll to position [46, 0]
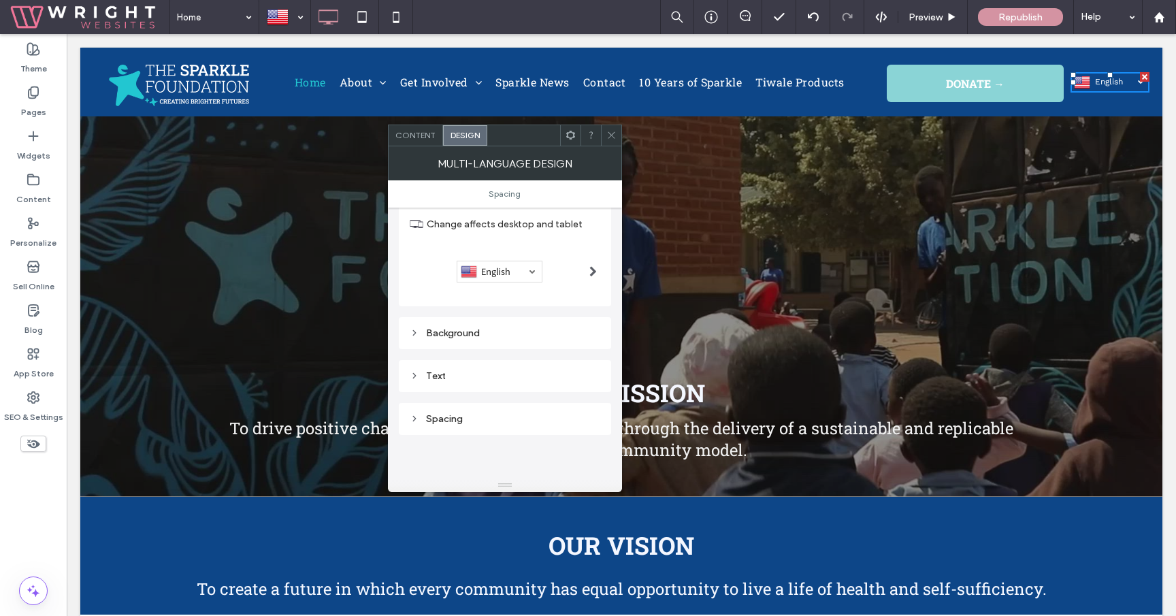
click at [565, 334] on div "Background" at bounding box center [505, 333] width 191 height 12
click at [598, 363] on div "rgba(0, 0, 0, 0)" at bounding box center [591, 359] width 18 height 18
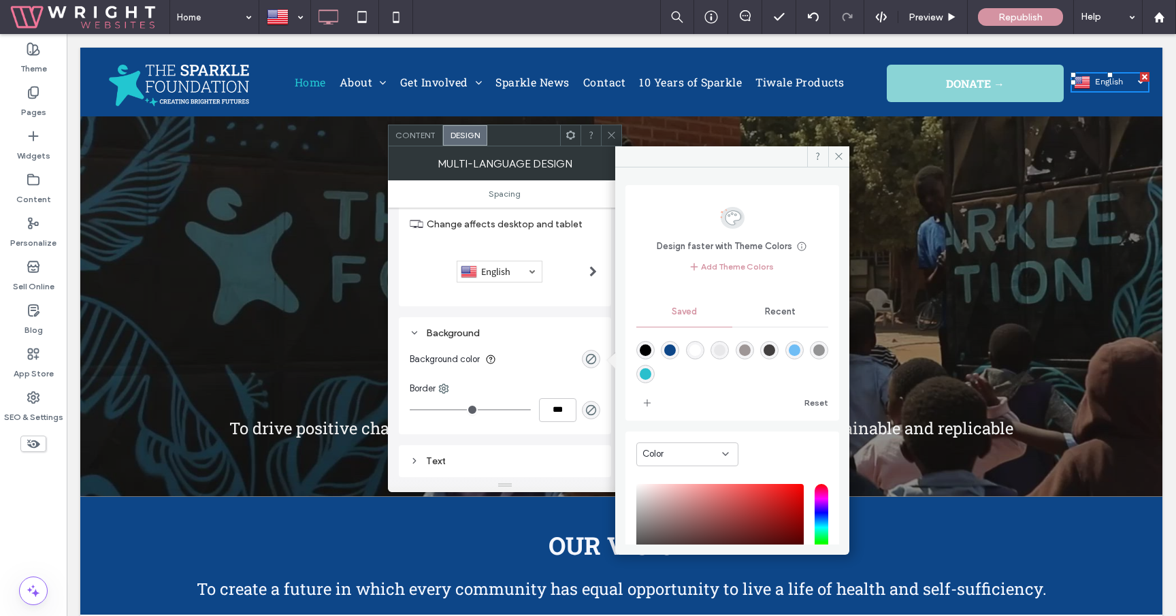
click at [701, 348] on div "rgba(255,255,255,1)" at bounding box center [695, 350] width 12 height 12
type input "*******"
type input "***"
type input "****"
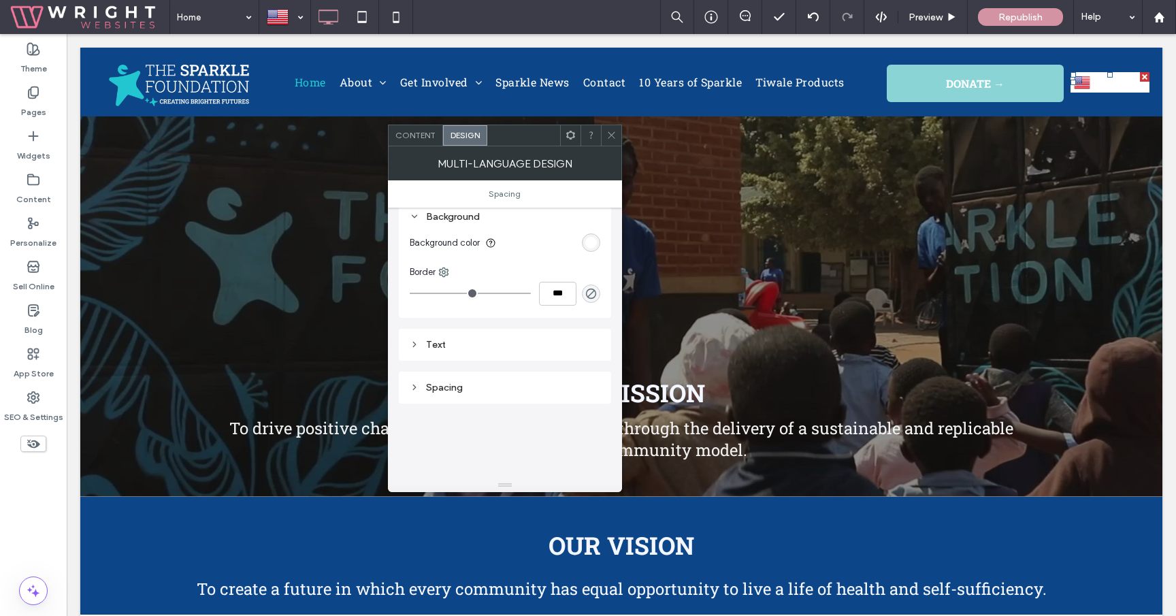
scroll to position [167, 0]
click at [541, 335] on div "Text" at bounding box center [505, 341] width 191 height 12
click at [578, 431] on section "Font color" at bounding box center [505, 435] width 191 height 34
click at [589, 432] on div "rgb(255, 255, 255)" at bounding box center [591, 435] width 12 height 12
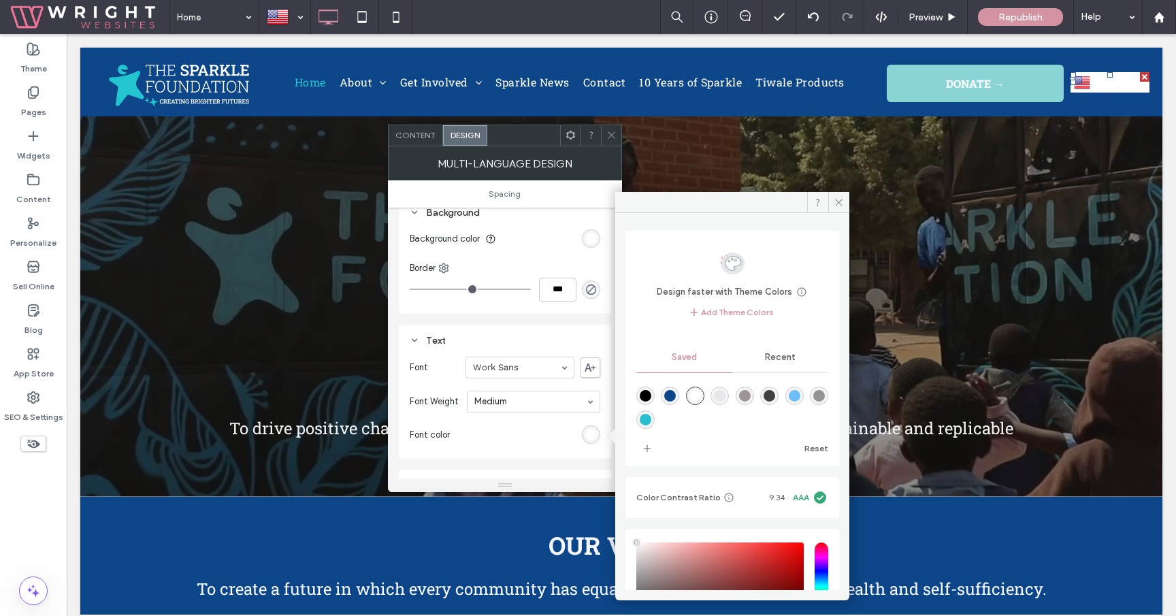
click at [676, 395] on div "rgba(13,70,136,1)" at bounding box center [670, 396] width 12 height 12
type input "*******"
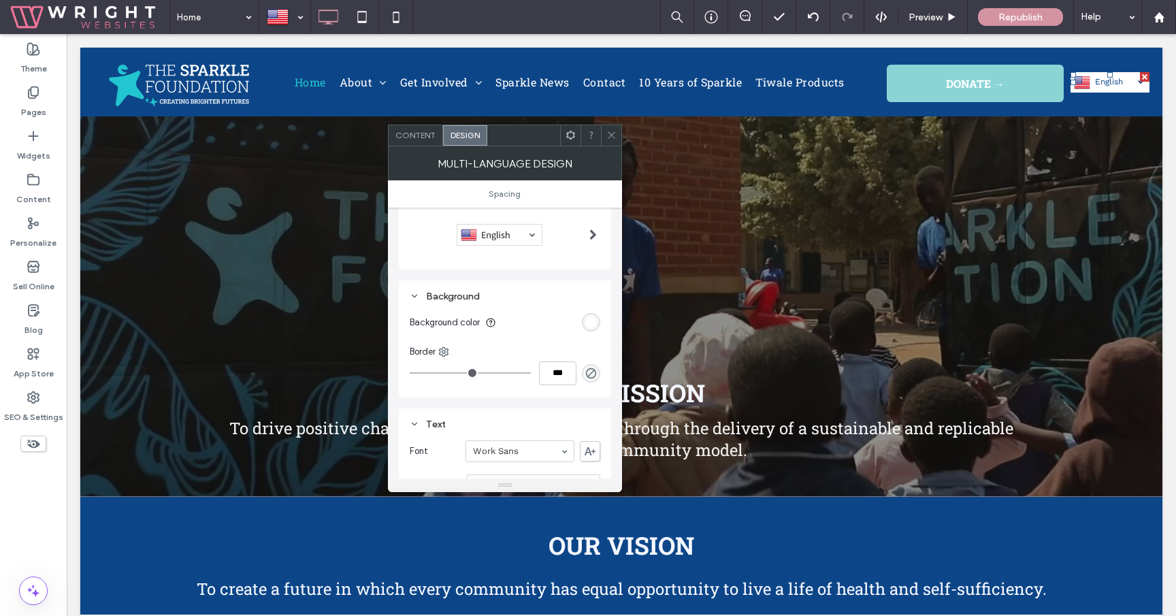
scroll to position [54, 0]
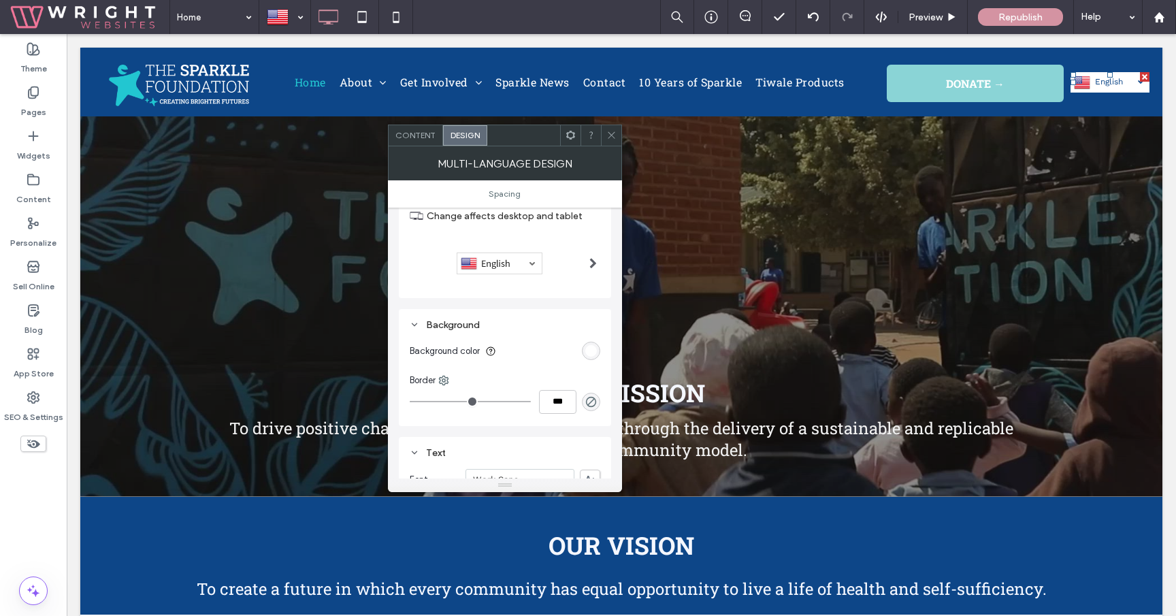
click at [571, 259] on div at bounding box center [505, 263] width 191 height 22
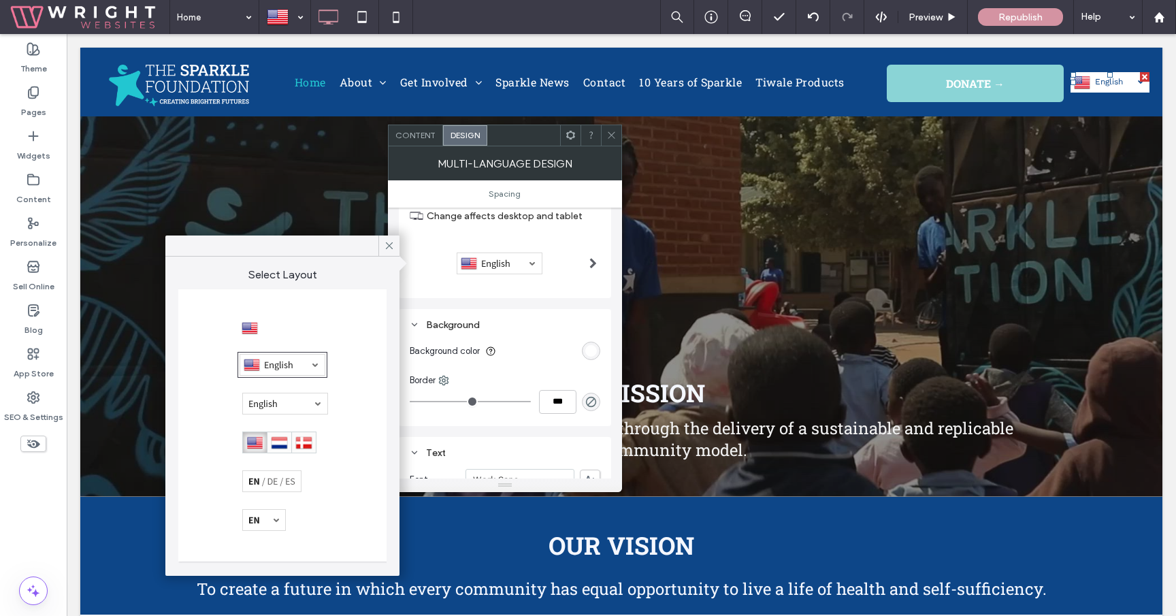
click at [283, 438] on div at bounding box center [279, 442] width 74 height 22
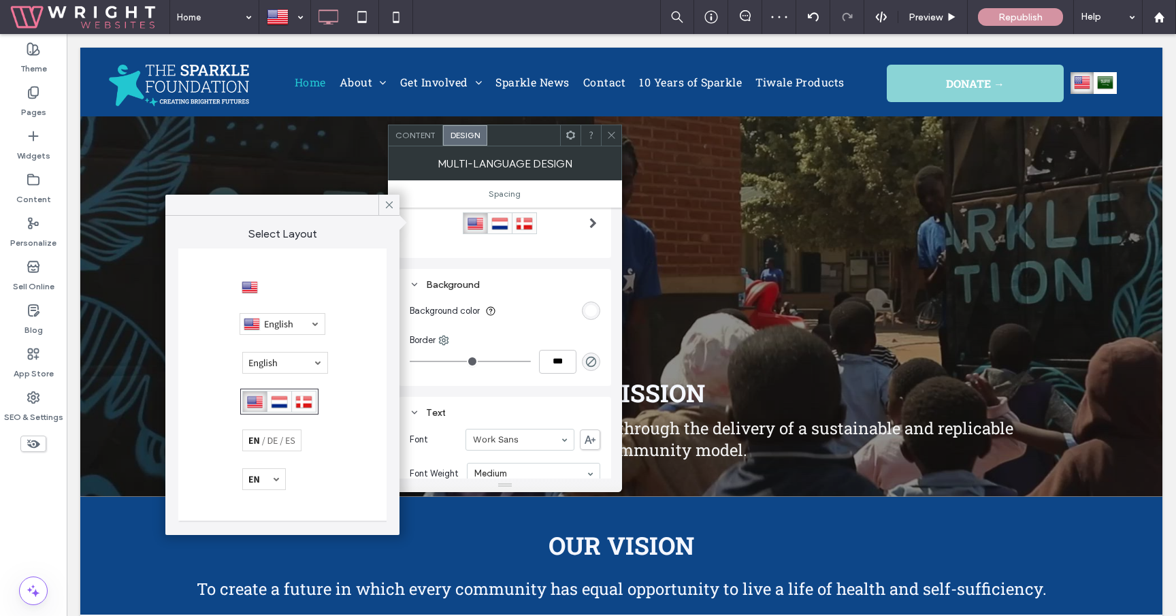
scroll to position [95, 0]
click at [584, 313] on div "rgb(255, 255, 255)" at bounding box center [591, 310] width 18 height 18
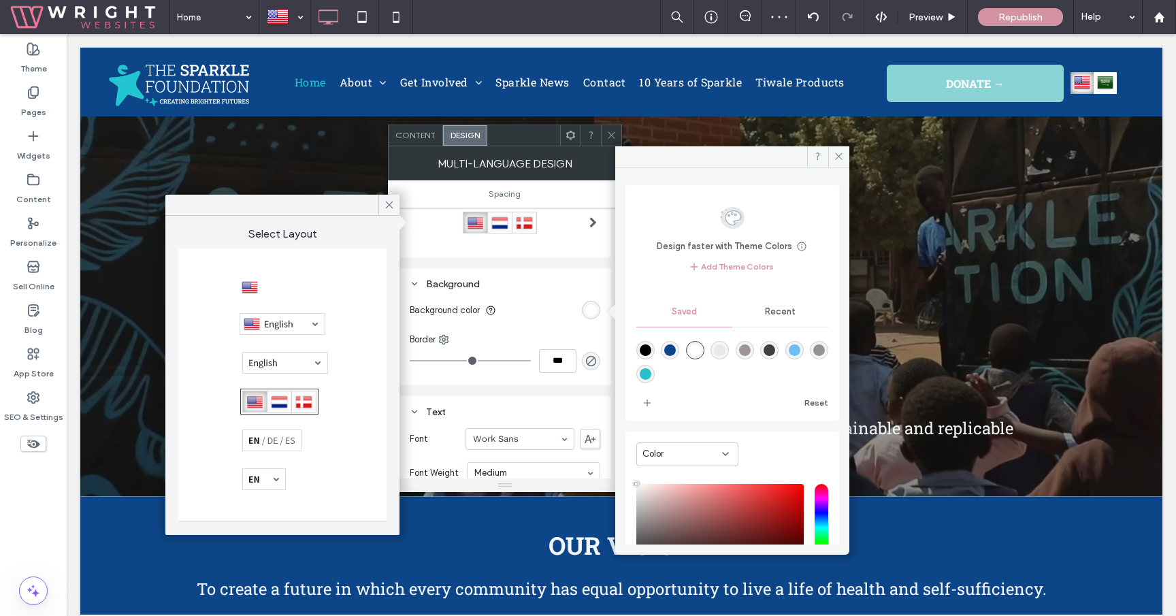
click at [747, 315] on div "Recent" at bounding box center [780, 312] width 96 height 30
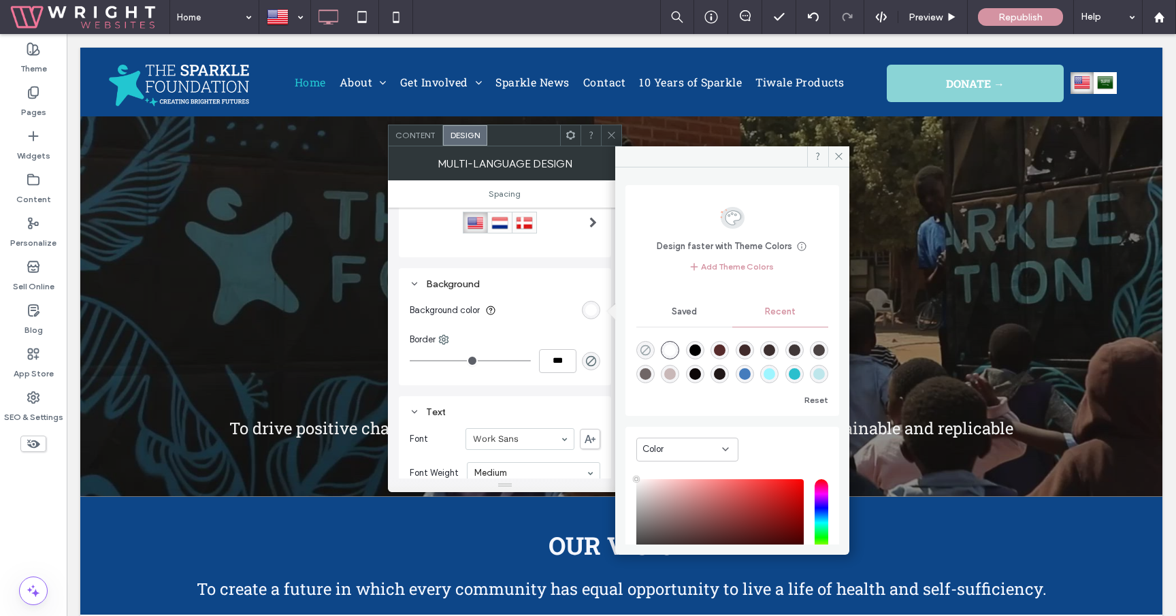
click at [646, 349] on icon "rgba(0, 0, 0, 0)" at bounding box center [646, 350] width 12 height 12
type input "*******"
type input "*"
type input "**"
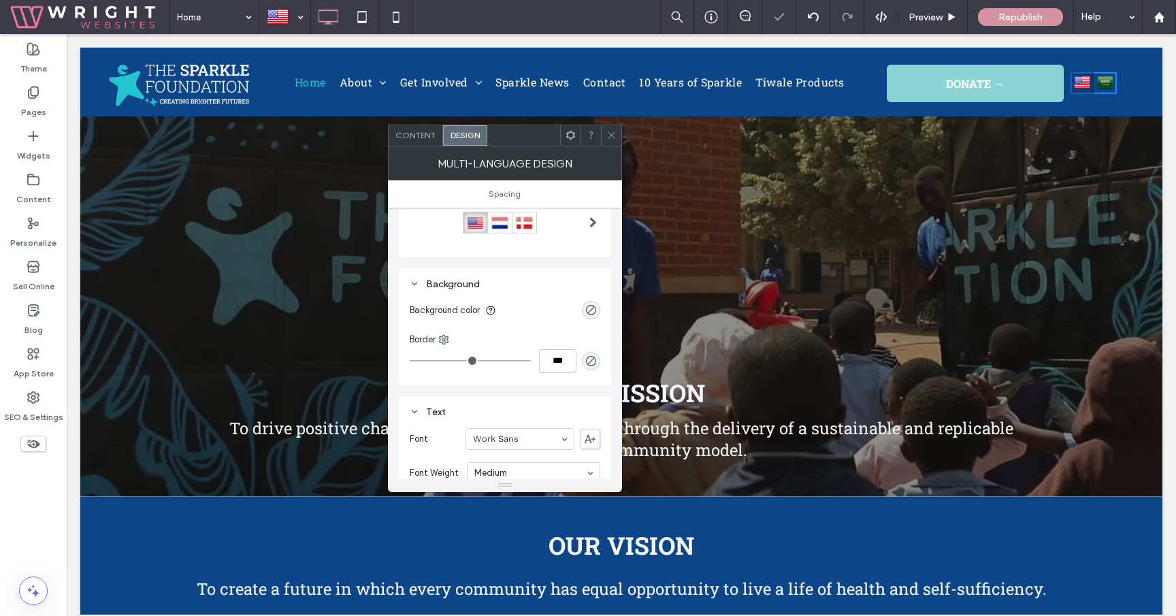
scroll to position [118, 0]
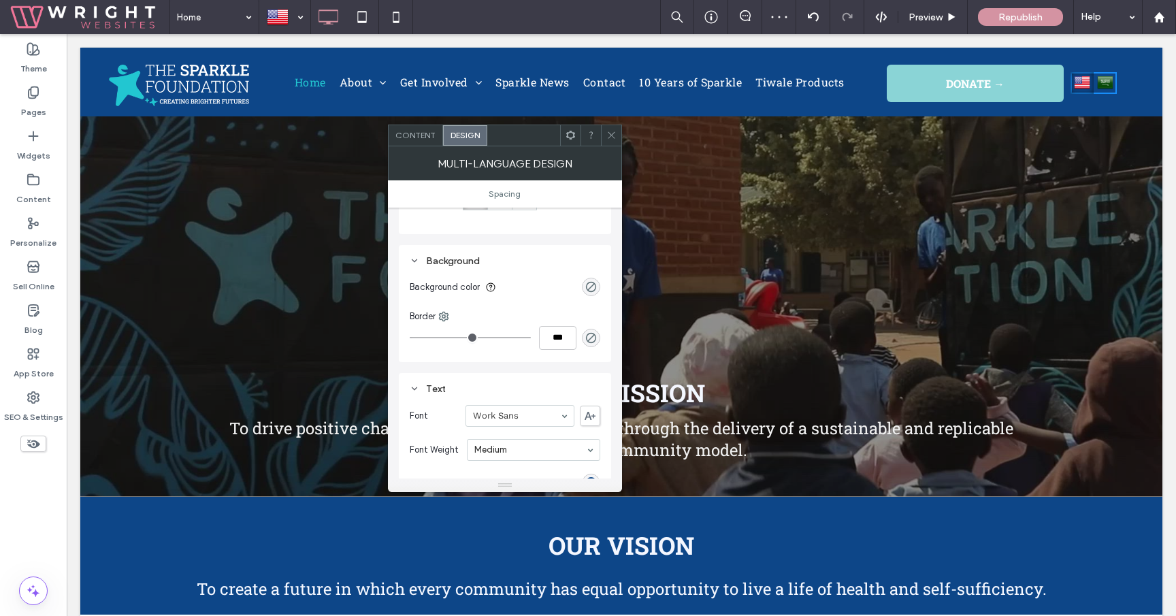
click at [544, 310] on div "Border" at bounding box center [505, 317] width 191 height 14
click at [447, 314] on icon at bounding box center [443, 316] width 11 height 11
click at [471, 340] on span "All sides" at bounding box center [483, 347] width 33 height 14
click at [446, 315] on use at bounding box center [443, 316] width 9 height 9
click at [469, 357] on div "All sides" at bounding box center [500, 346] width 121 height 26
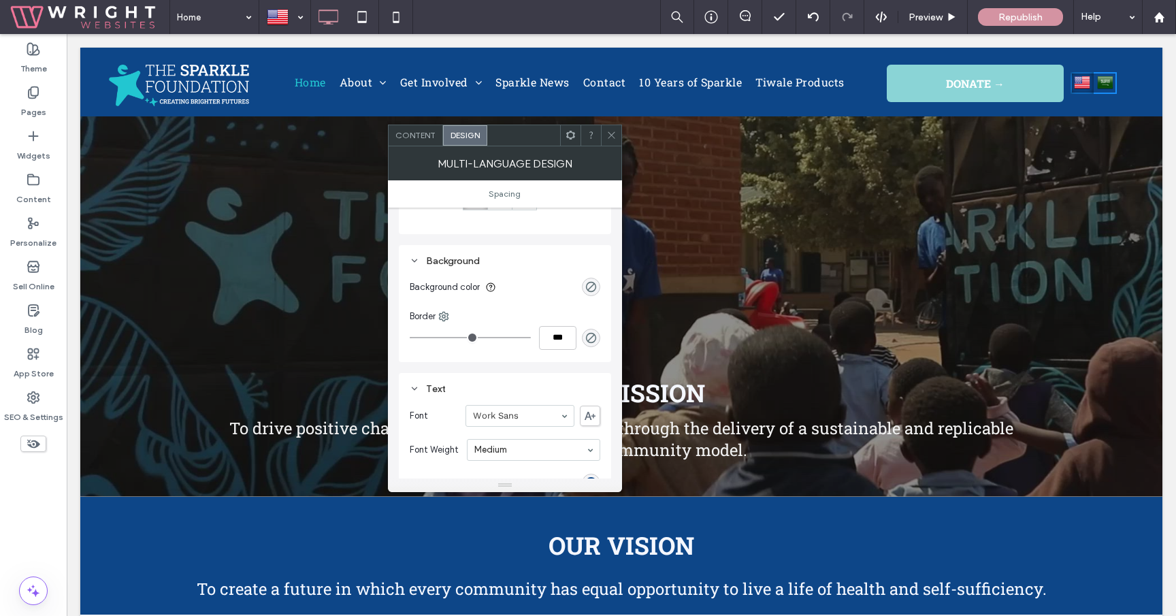
click at [445, 306] on div "Background color Border ***" at bounding box center [505, 310] width 191 height 80
click at [445, 311] on div "Border" at bounding box center [505, 317] width 191 height 14
click at [451, 323] on div "Border ***" at bounding box center [505, 330] width 191 height 40
click at [443, 313] on icon at bounding box center [443, 316] width 11 height 11
click at [476, 392] on span "Bottom" at bounding box center [481, 398] width 29 height 14
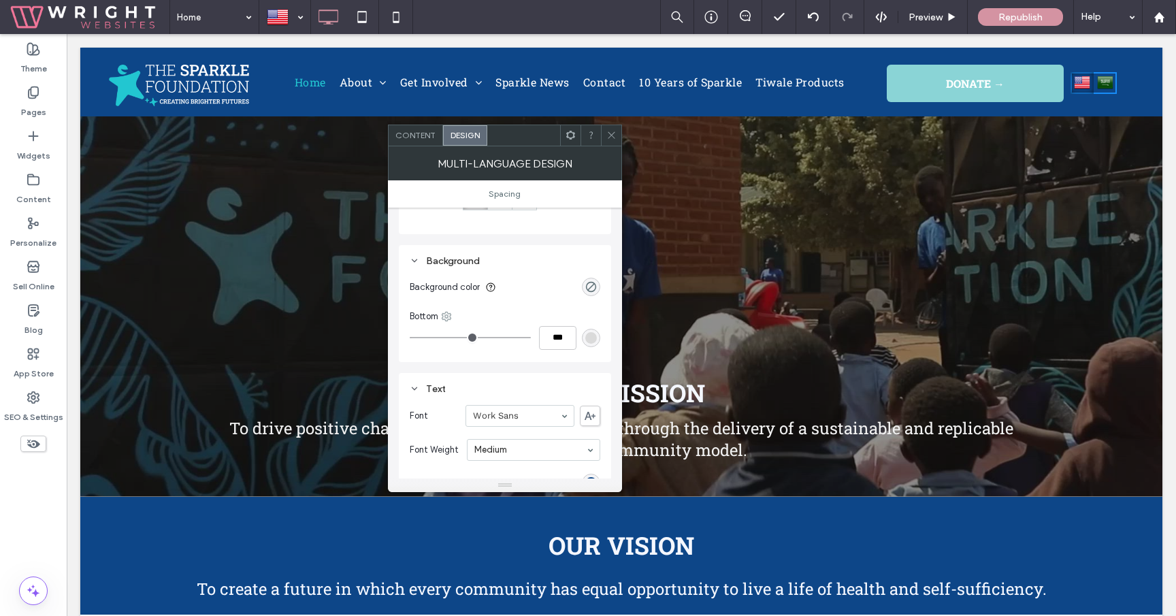
click at [449, 317] on icon at bounding box center [446, 316] width 11 height 11
click at [476, 372] on span "Top" at bounding box center [477, 372] width 15 height 14
click at [437, 313] on icon at bounding box center [432, 316] width 11 height 11
click at [480, 427] on div "Right" at bounding box center [489, 424] width 121 height 26
click at [440, 312] on icon at bounding box center [439, 316] width 11 height 11
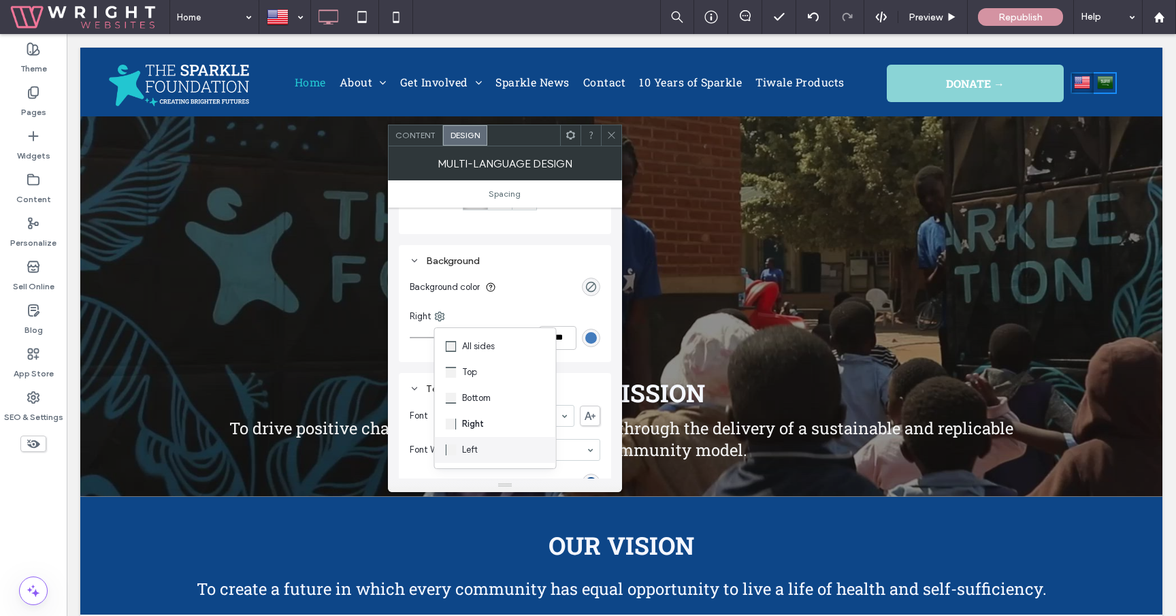
click at [485, 438] on div "Left" at bounding box center [495, 450] width 121 height 26
click at [609, 135] on icon at bounding box center [611, 135] width 10 height 10
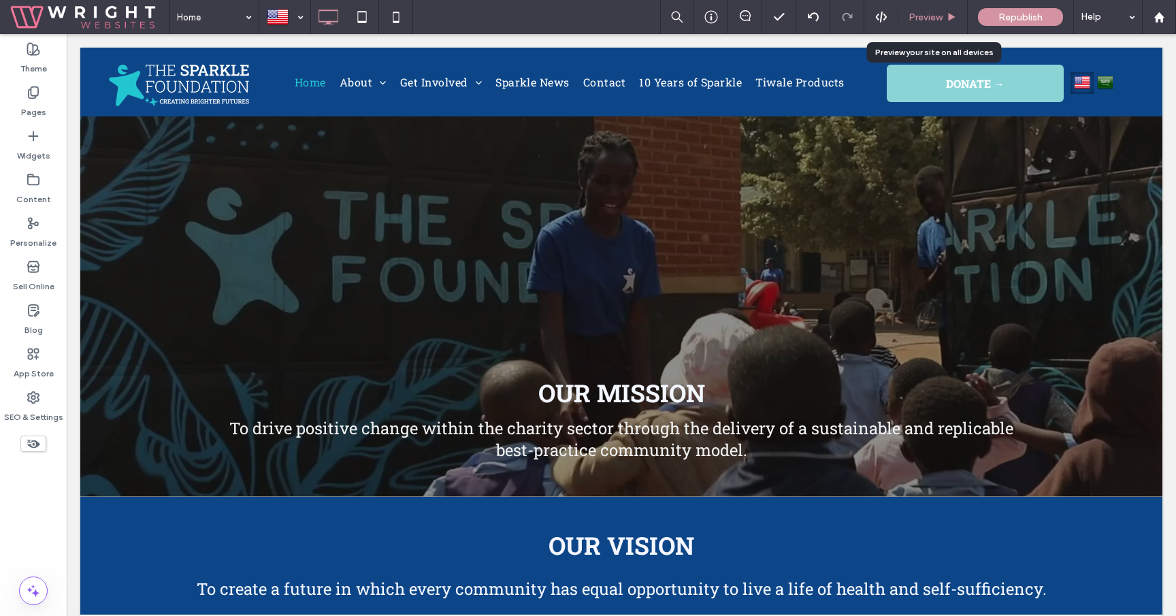
click at [941, 14] on span "Preview" at bounding box center [925, 18] width 34 height 12
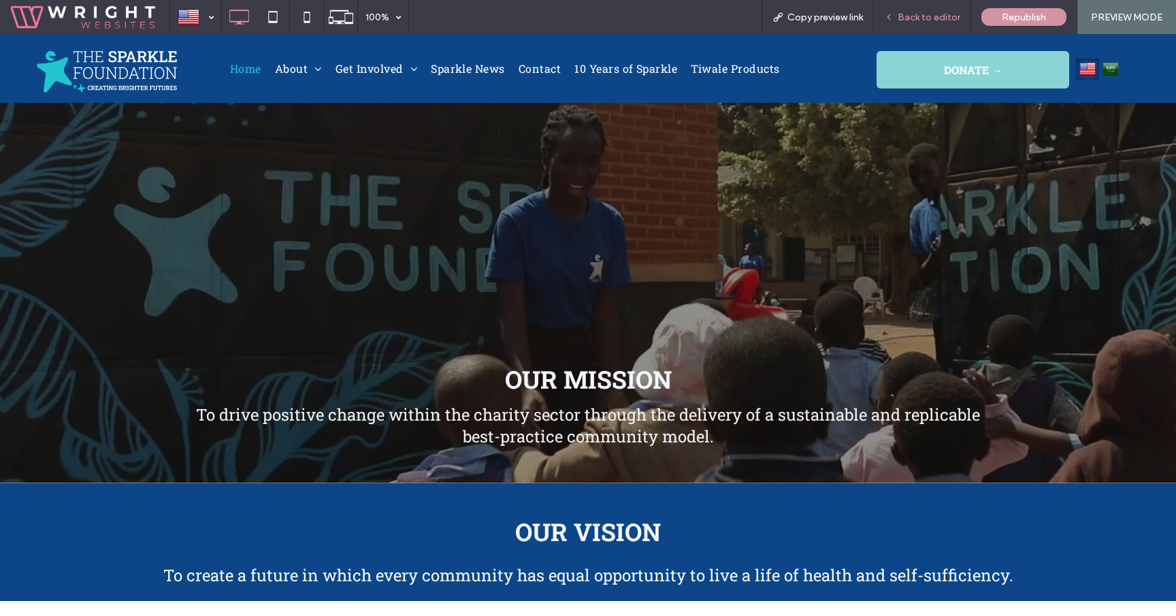
click at [939, 8] on div "Back to editor" at bounding box center [922, 17] width 97 height 34
click at [949, 15] on span "Back to editor" at bounding box center [928, 18] width 63 height 12
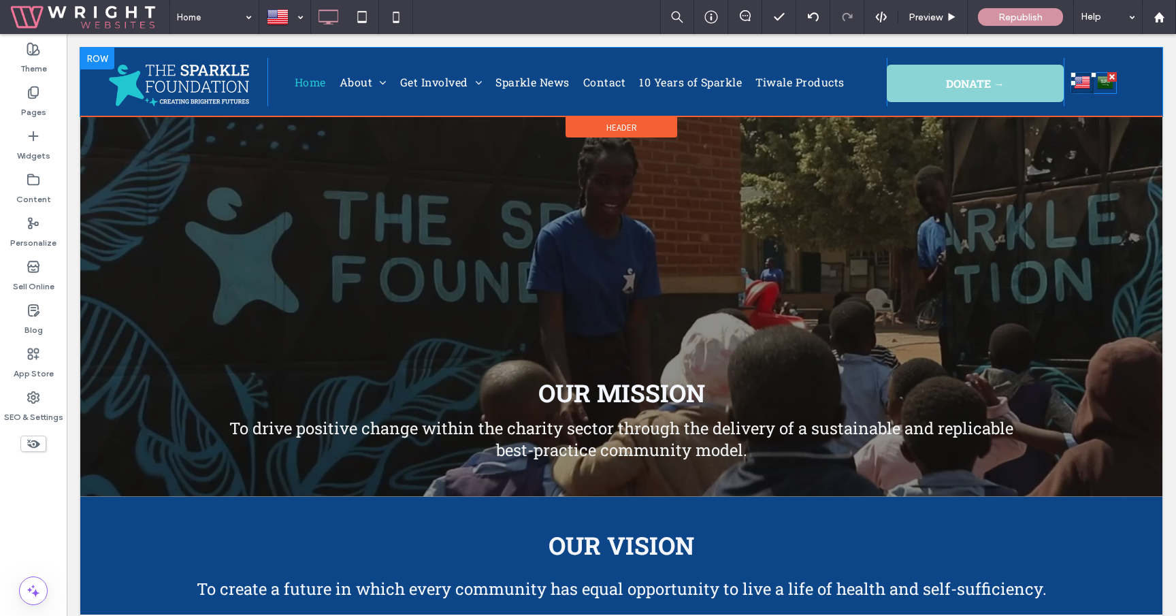
click at [1097, 82] on img at bounding box center [1105, 82] width 16 height 18
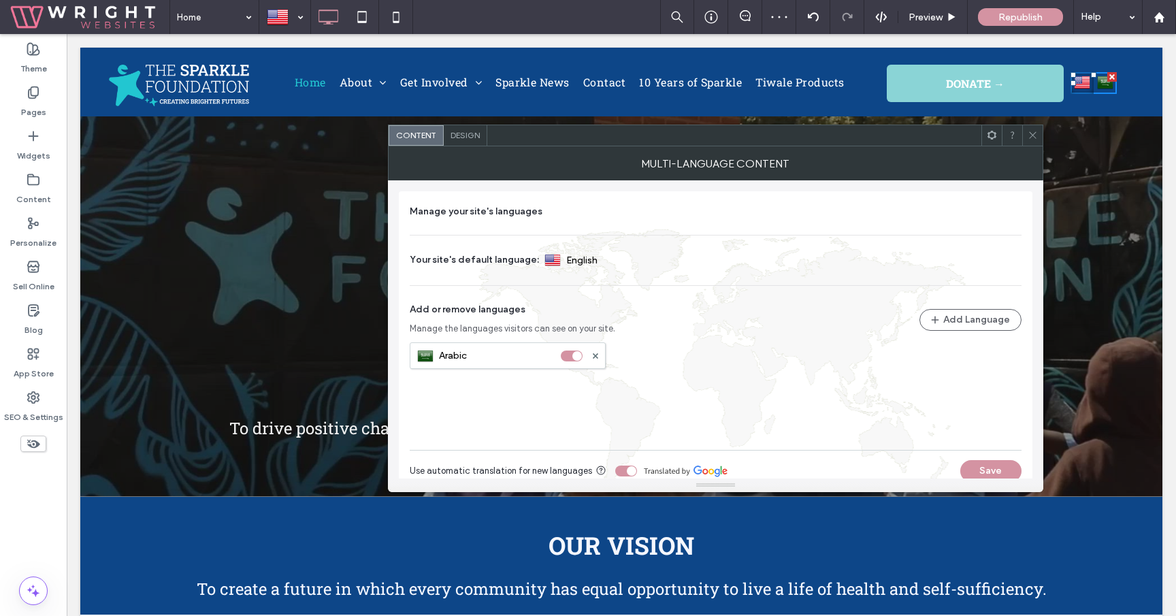
click at [468, 139] on span "Design" at bounding box center [464, 135] width 29 height 10
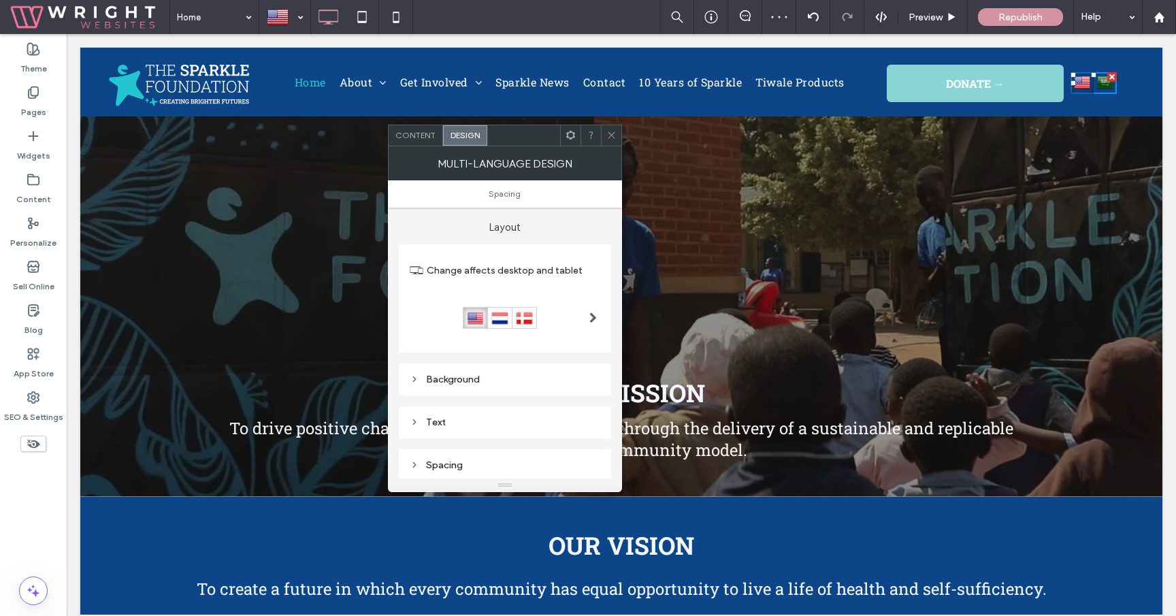
click at [552, 299] on div at bounding box center [505, 318] width 191 height 56
click at [576, 316] on div at bounding box center [505, 318] width 191 height 22
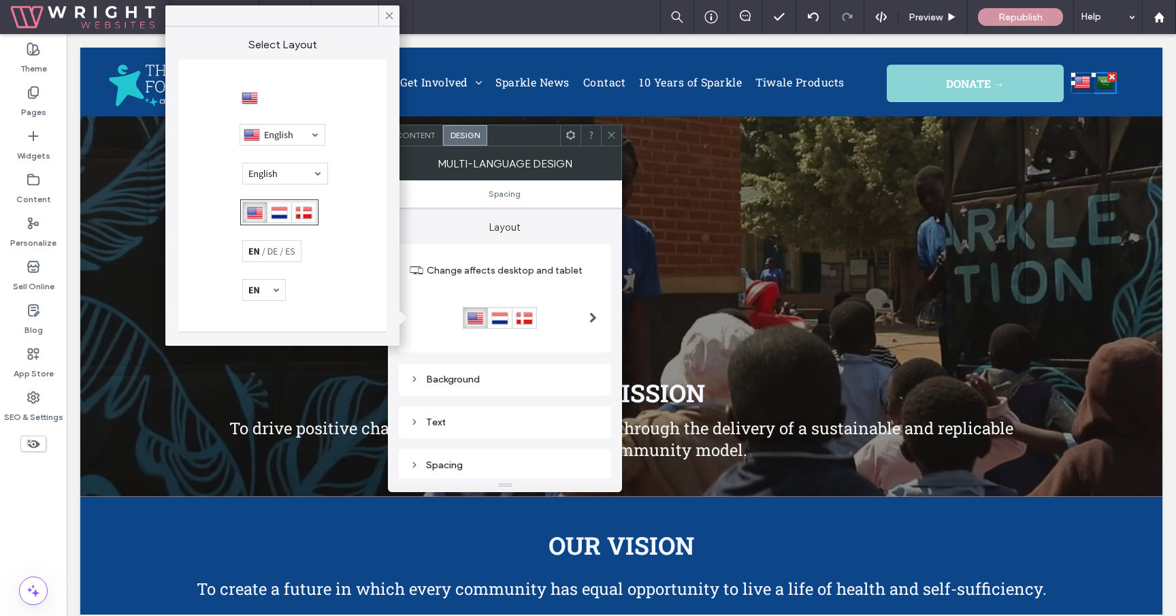
click at [292, 133] on div at bounding box center [282, 135] width 86 height 22
click at [611, 135] on use at bounding box center [611, 135] width 7 height 7
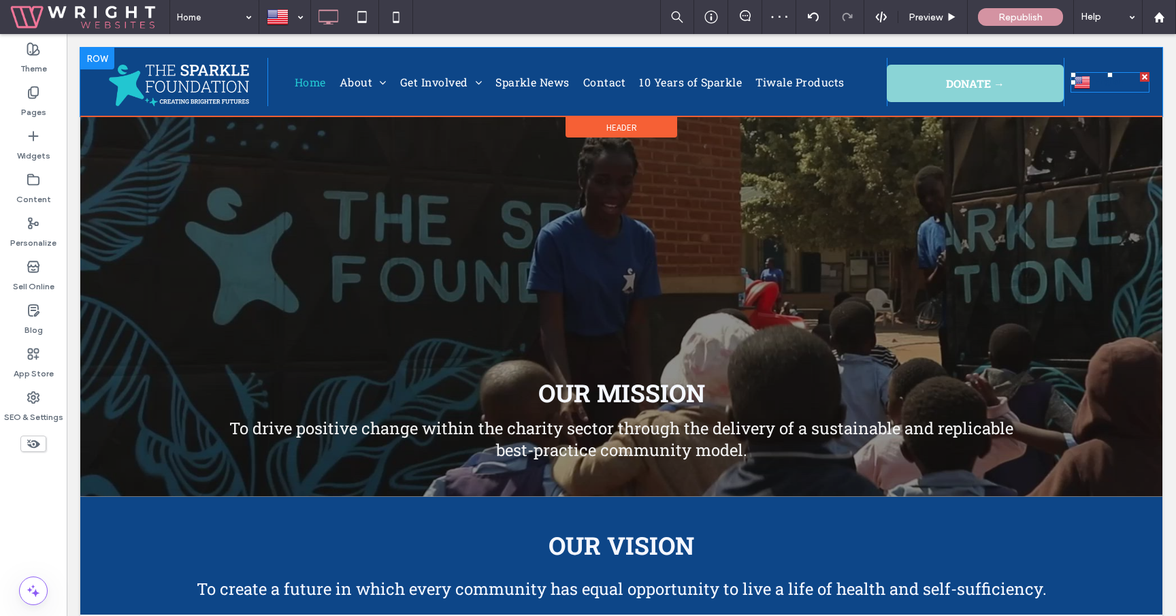
click at [1085, 84] on img at bounding box center [1082, 82] width 16 height 18
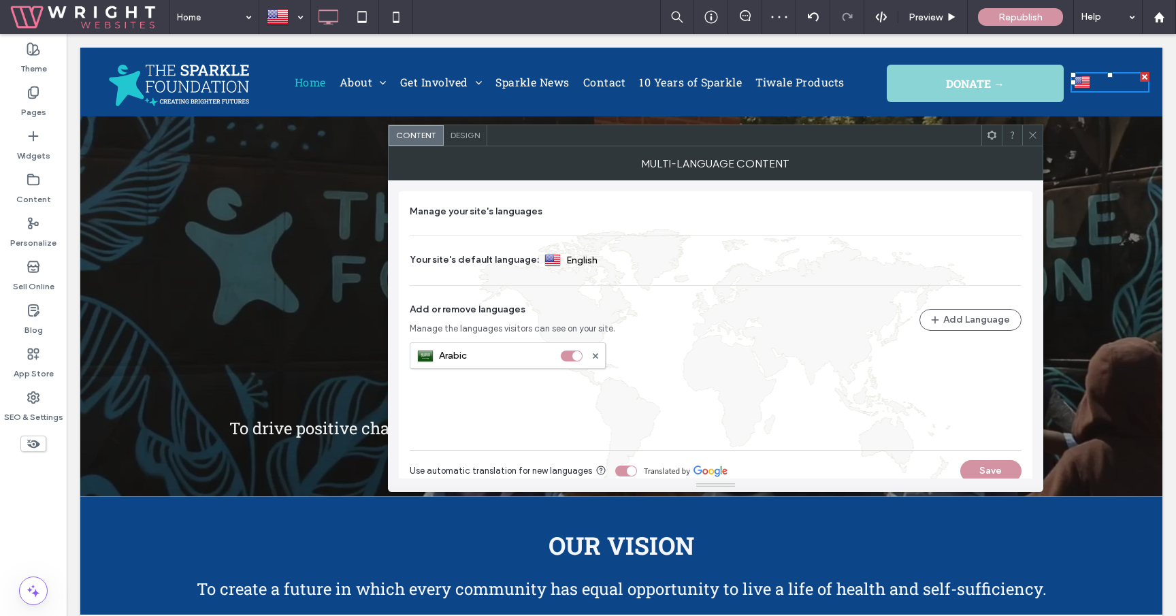
click at [455, 139] on span "Design" at bounding box center [464, 135] width 29 height 10
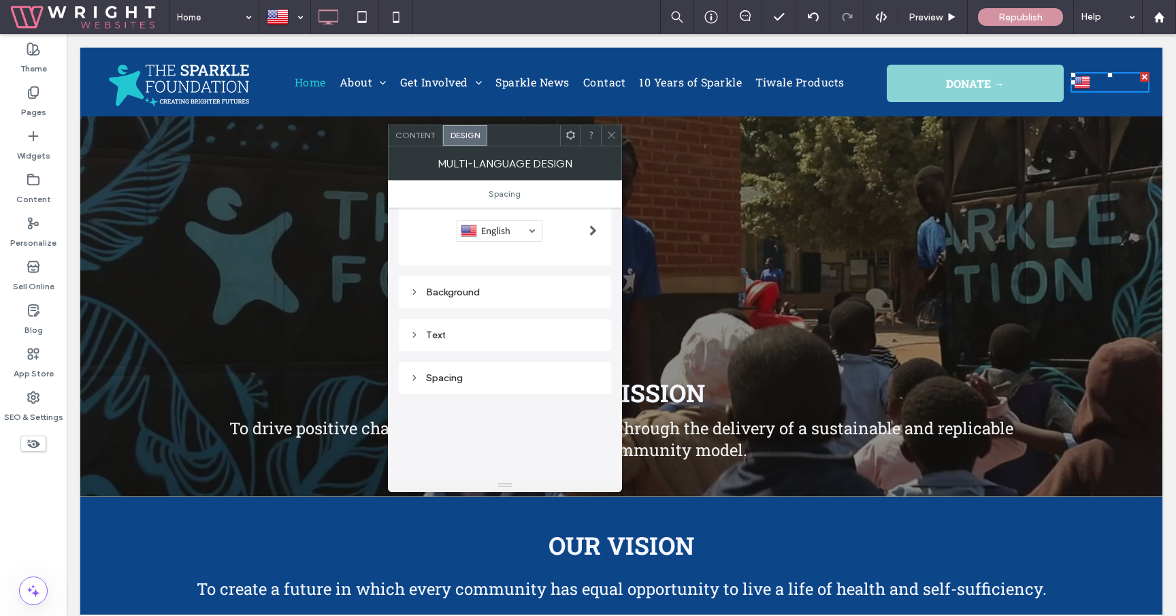
scroll to position [111, 0]
click at [487, 308] on div "Text" at bounding box center [505, 311] width 191 height 12
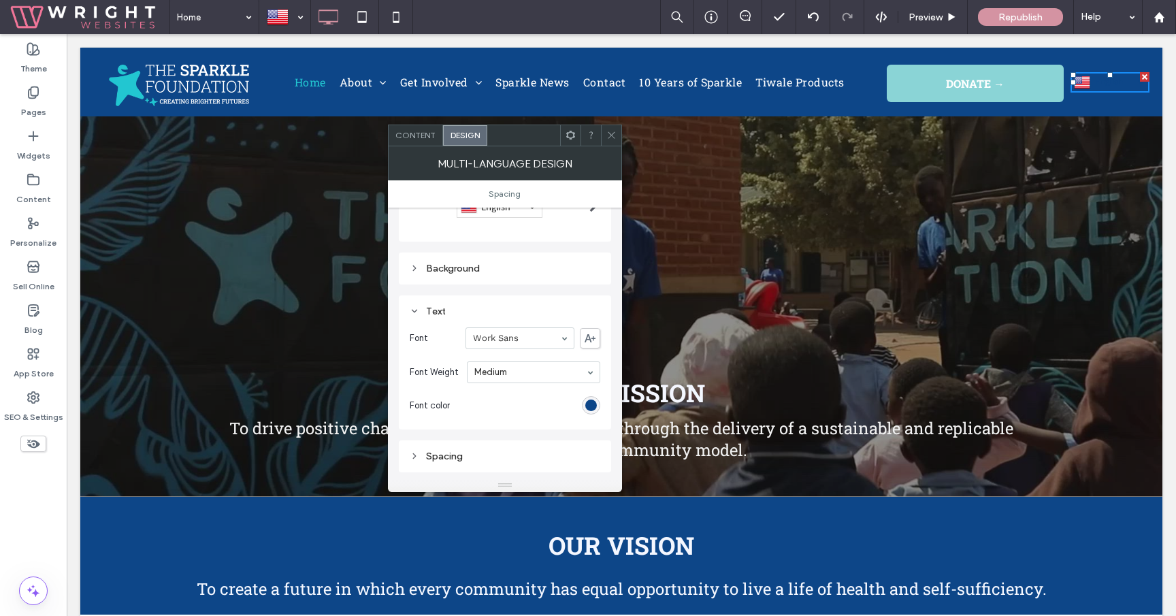
click at [493, 261] on div "Background" at bounding box center [505, 268] width 191 height 18
click at [594, 295] on icon "rgba(0, 0, 0, 0)" at bounding box center [591, 294] width 12 height 12
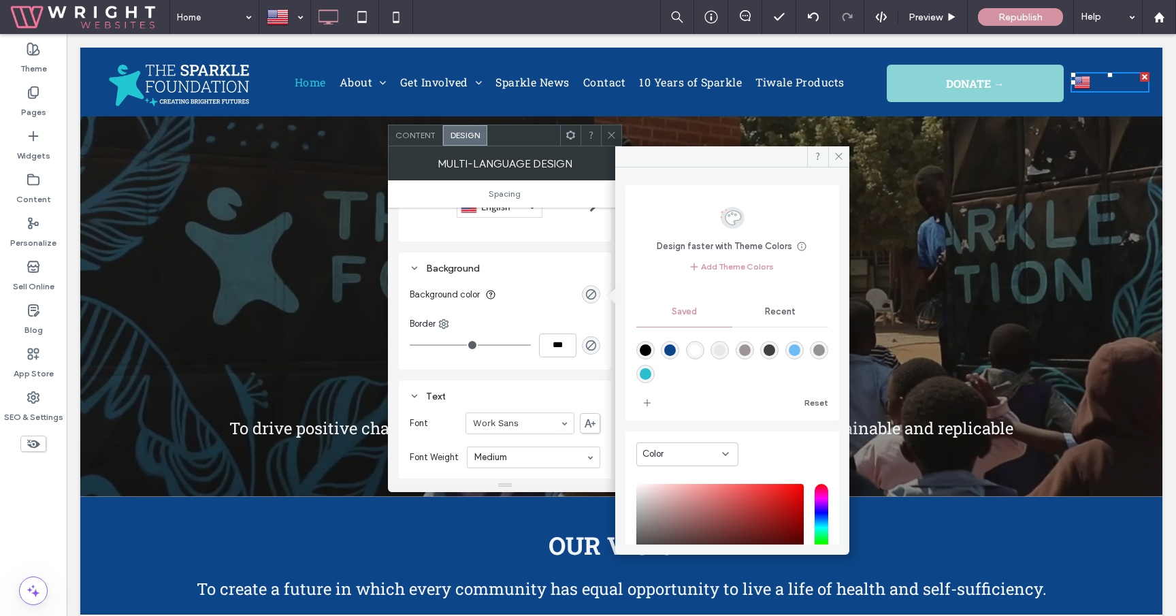
click at [701, 347] on div "rgba(255,255,255,1)" at bounding box center [695, 350] width 12 height 12
type input "*******"
type input "***"
type input "****"
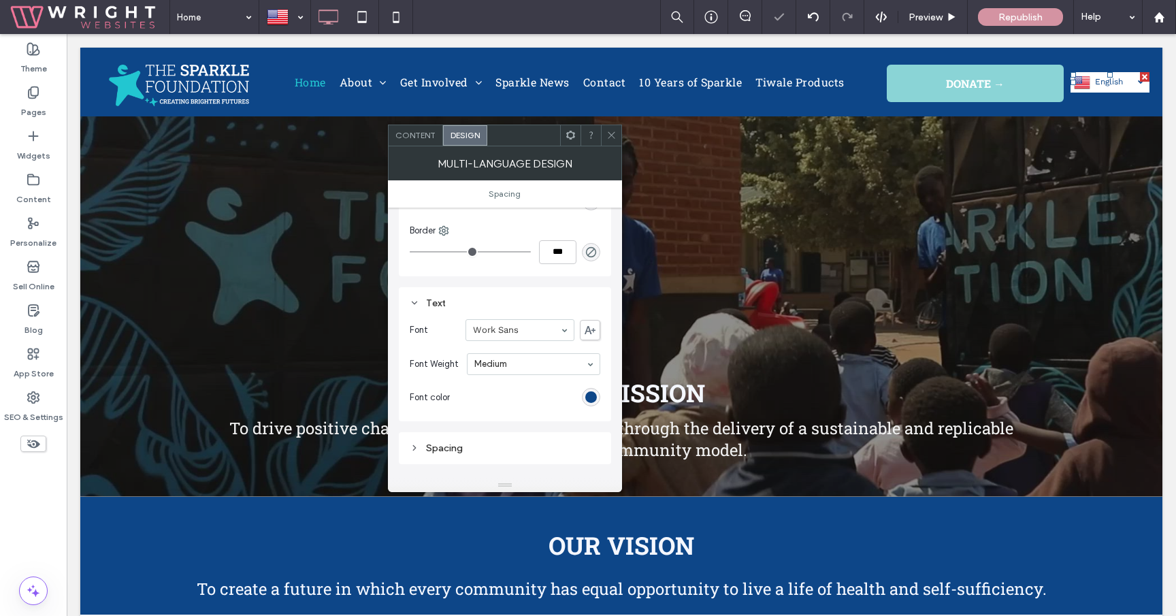
scroll to position [218, 0]
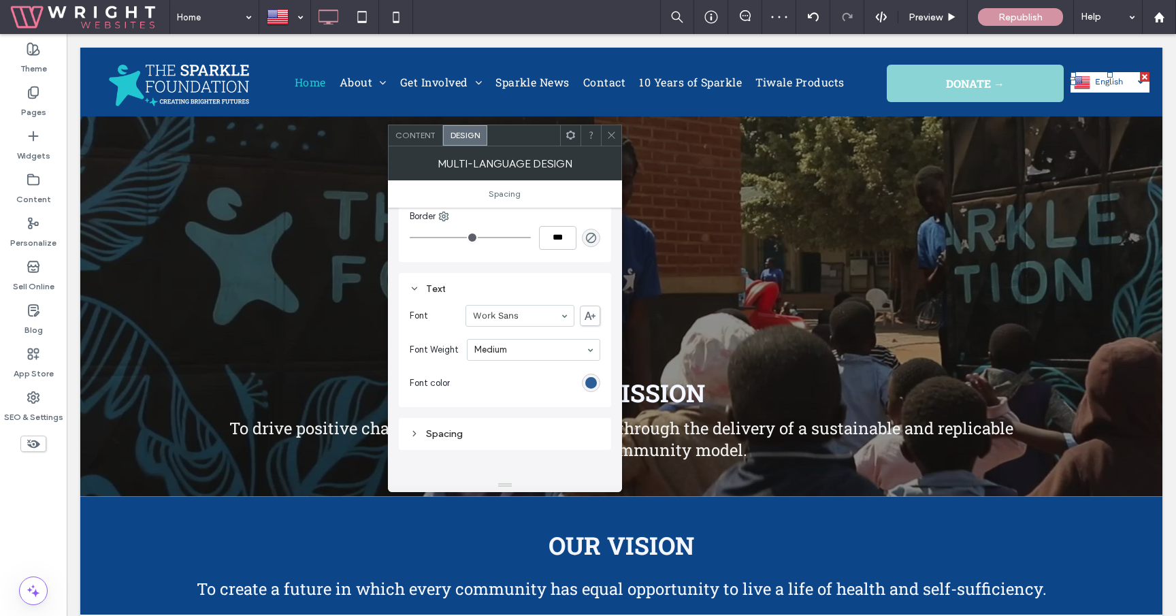
click at [596, 384] on div "rgb(13, 70, 136)" at bounding box center [591, 383] width 12 height 12
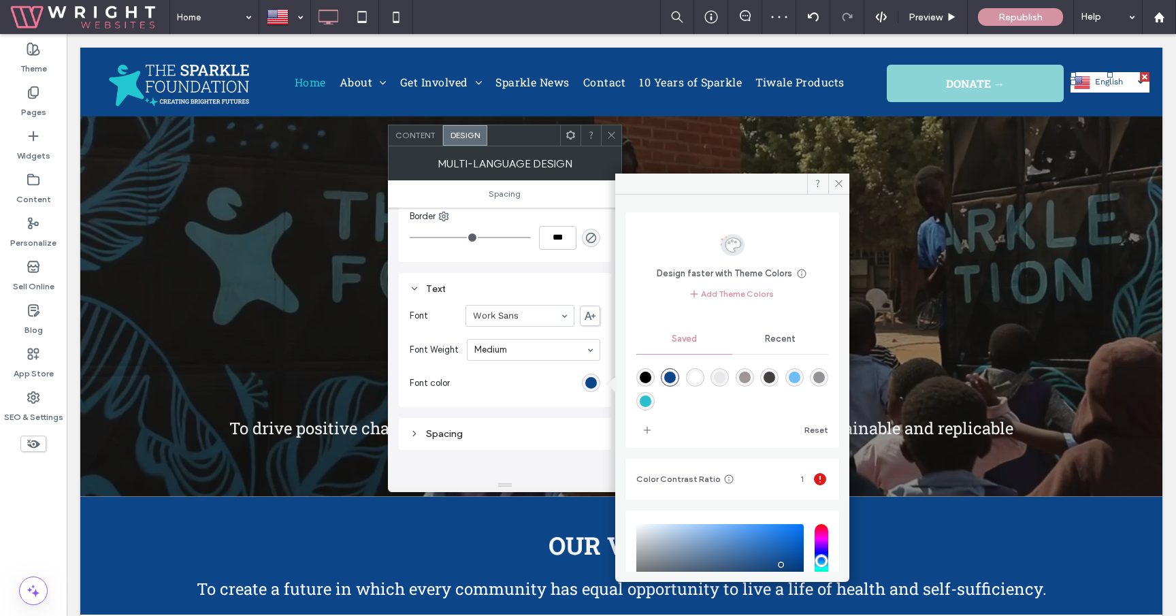
click at [541, 392] on section "Font color" at bounding box center [505, 383] width 191 height 34
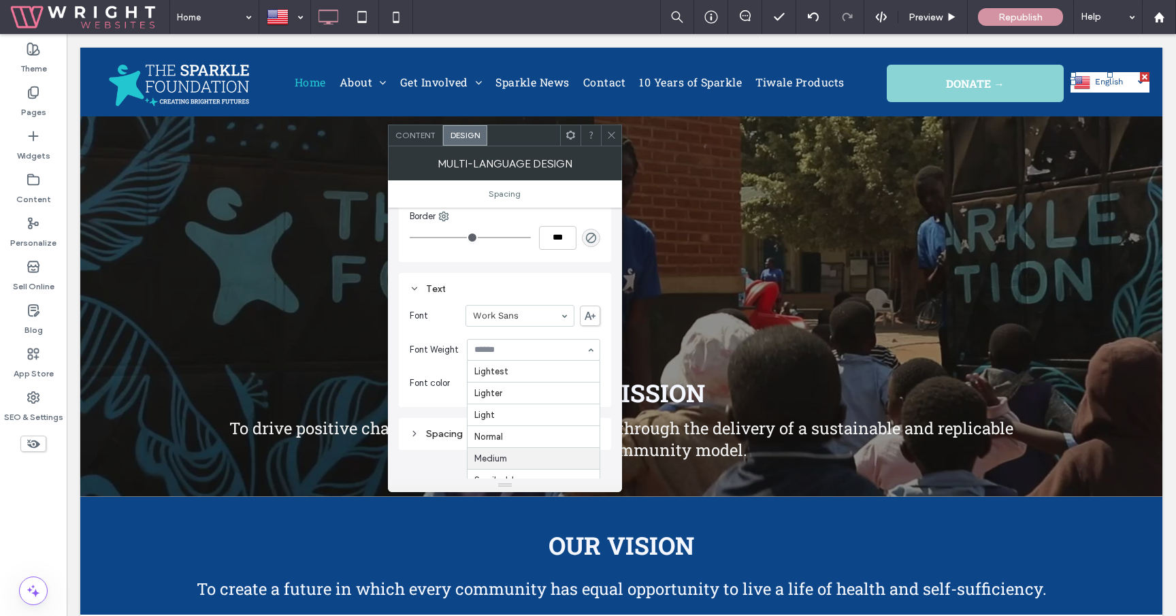
scroll to position [67, 0]
click at [613, 137] on use at bounding box center [611, 135] width 7 height 7
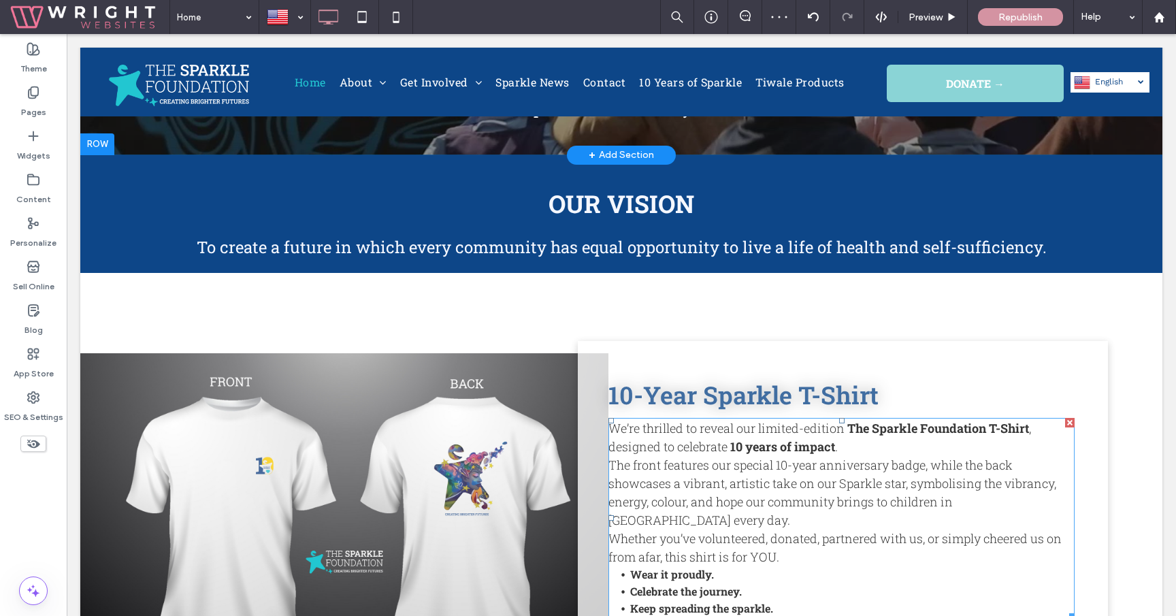
scroll to position [0, 0]
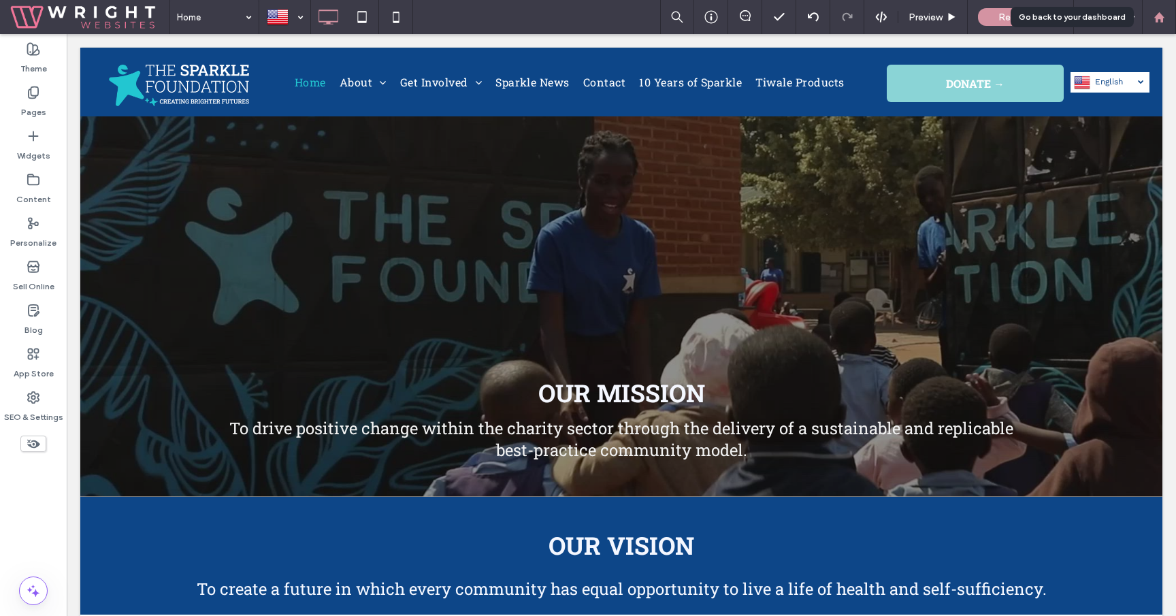
click at [1167, 17] on div at bounding box center [1158, 18] width 33 height 12
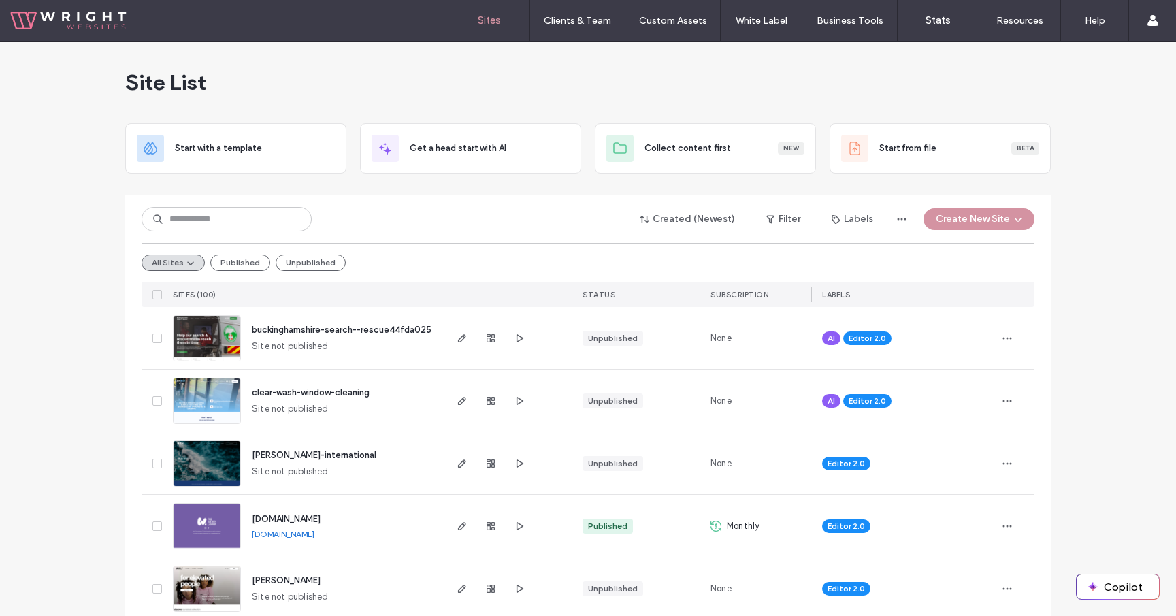
click at [549, 89] on div "Site List" at bounding box center [587, 83] width 925 height 82
click at [276, 226] on input at bounding box center [227, 219] width 170 height 24
type input "*******"
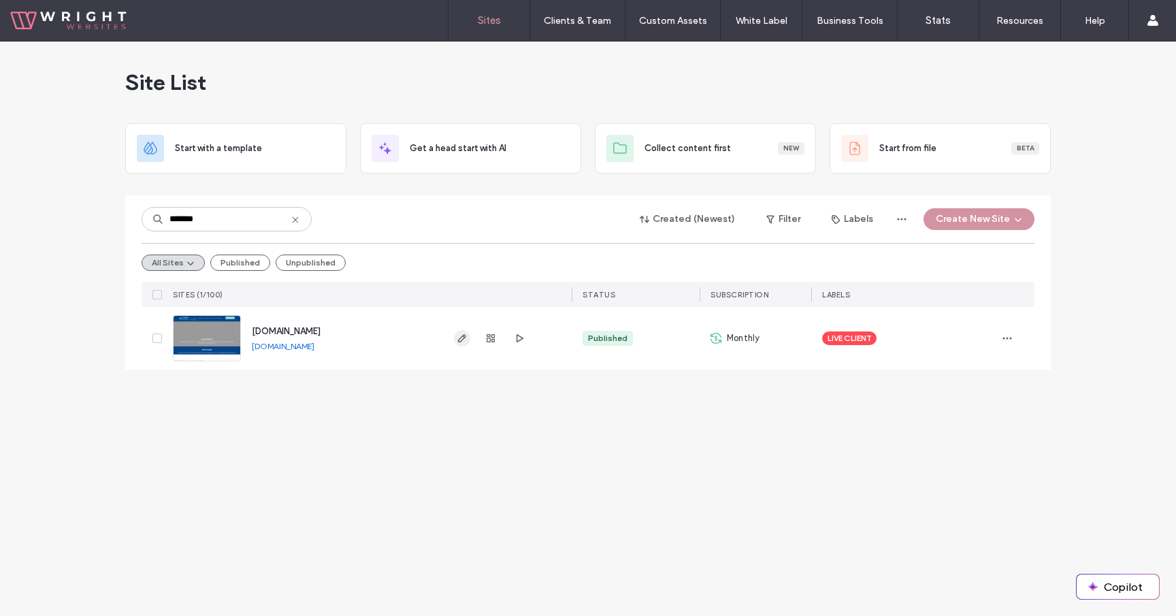
click at [465, 335] on icon "button" at bounding box center [462, 338] width 11 height 11
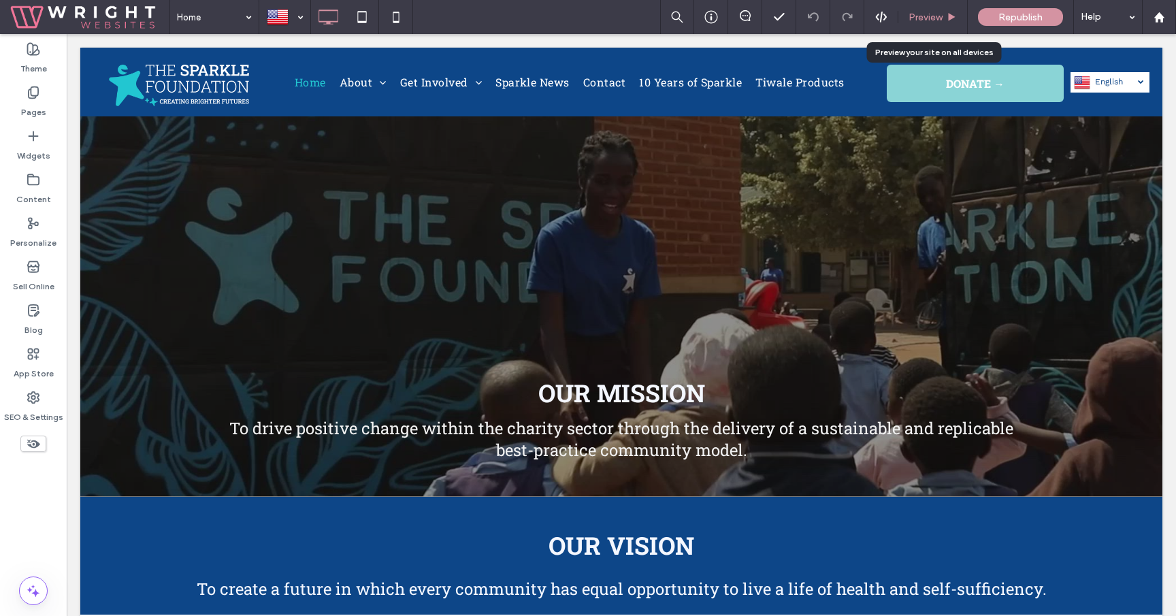
click at [935, 14] on span "Preview" at bounding box center [925, 18] width 34 height 12
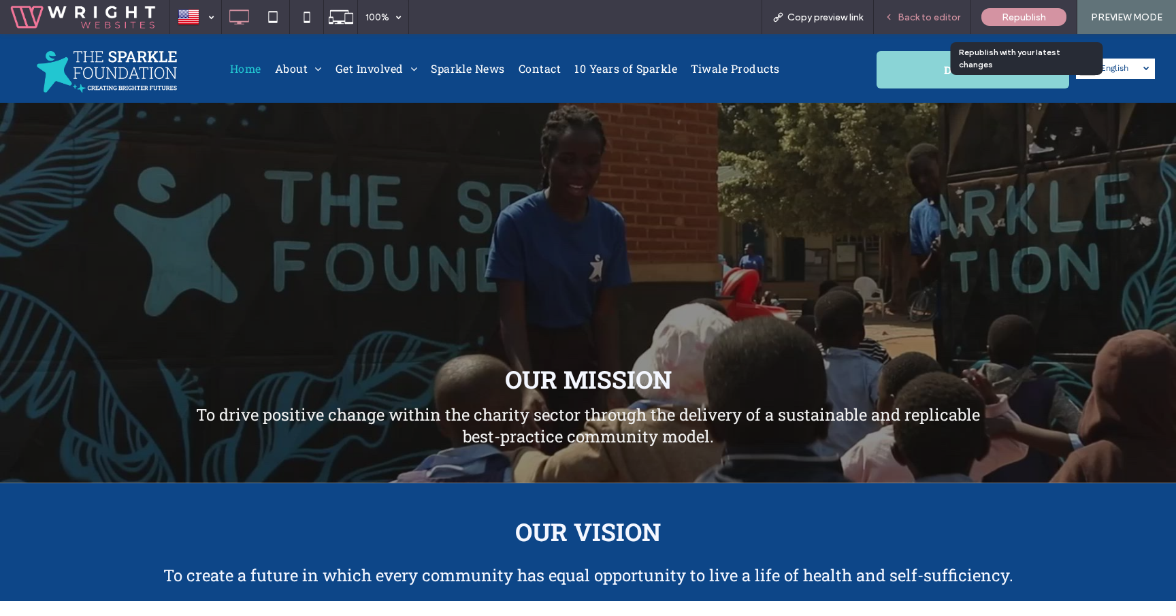
click at [952, 14] on span "Back to editor" at bounding box center [928, 18] width 63 height 12
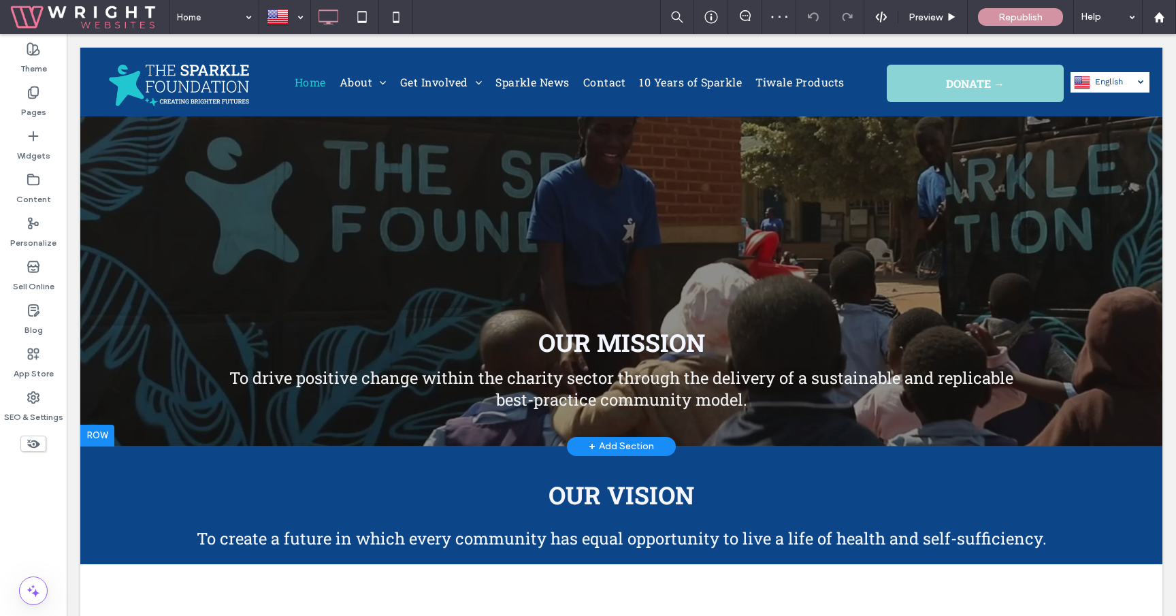
scroll to position [28, 0]
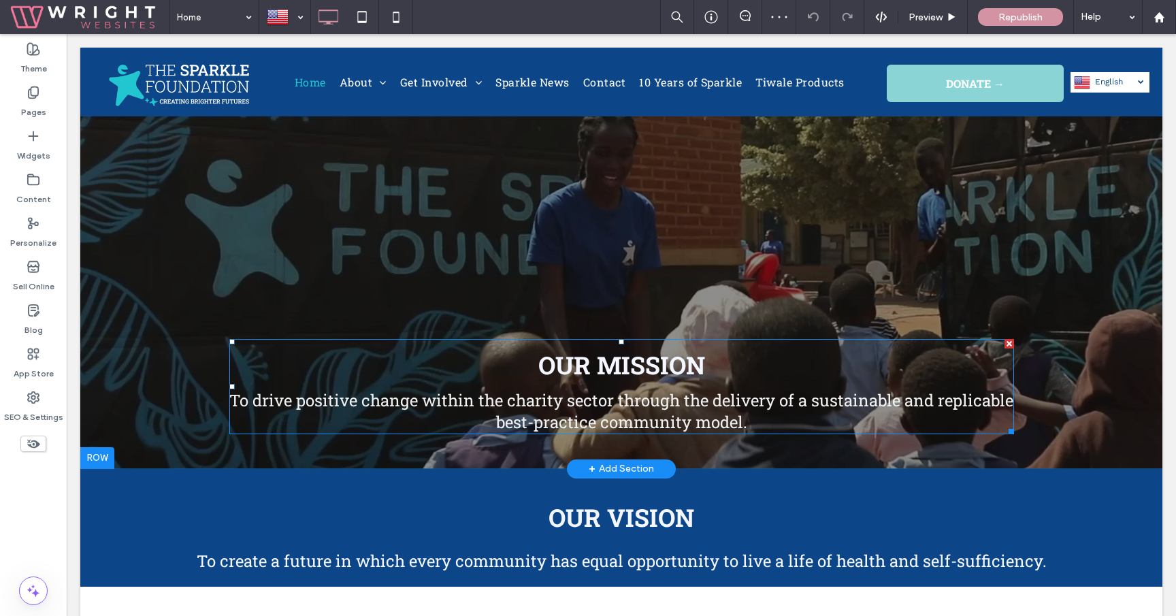
click at [601, 399] on span "To drive positive change within the charity sector through the delivery of a su…" at bounding box center [621, 411] width 784 height 44
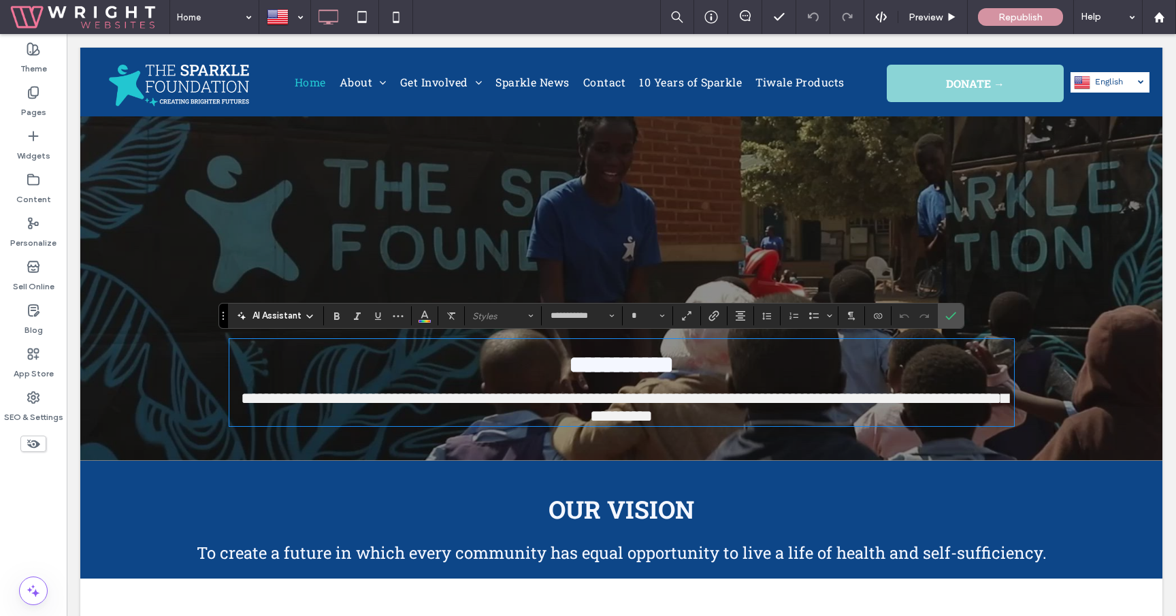
click at [763, 414] on h1 "**********" at bounding box center [621, 406] width 784 height 35
type input "**"
click at [959, 315] on label "Confirm" at bounding box center [950, 315] width 20 height 24
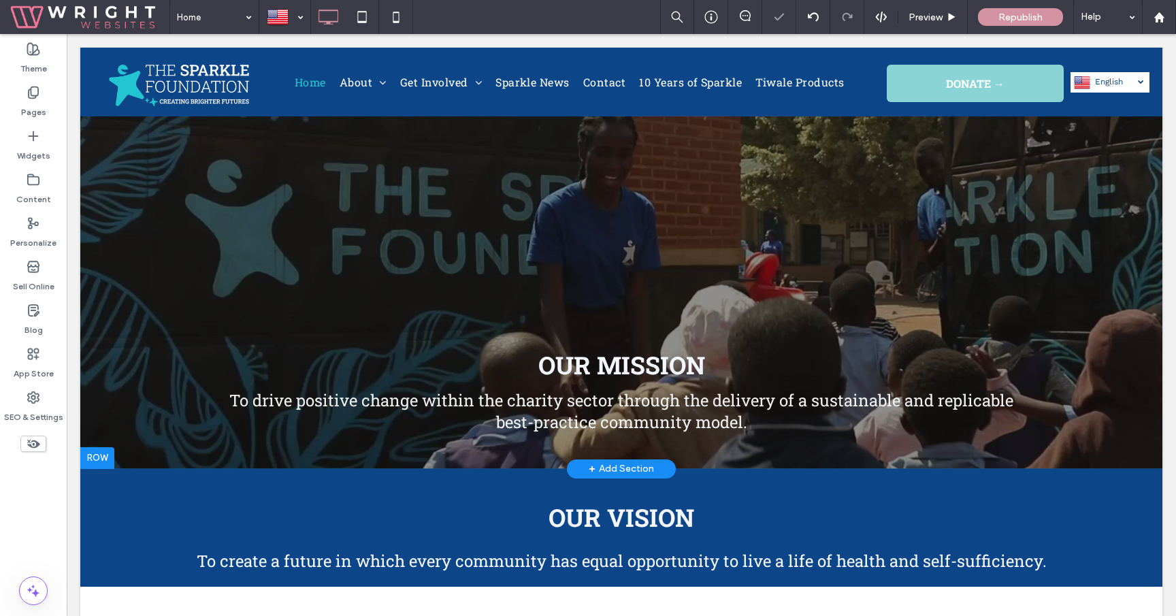
scroll to position [0, 0]
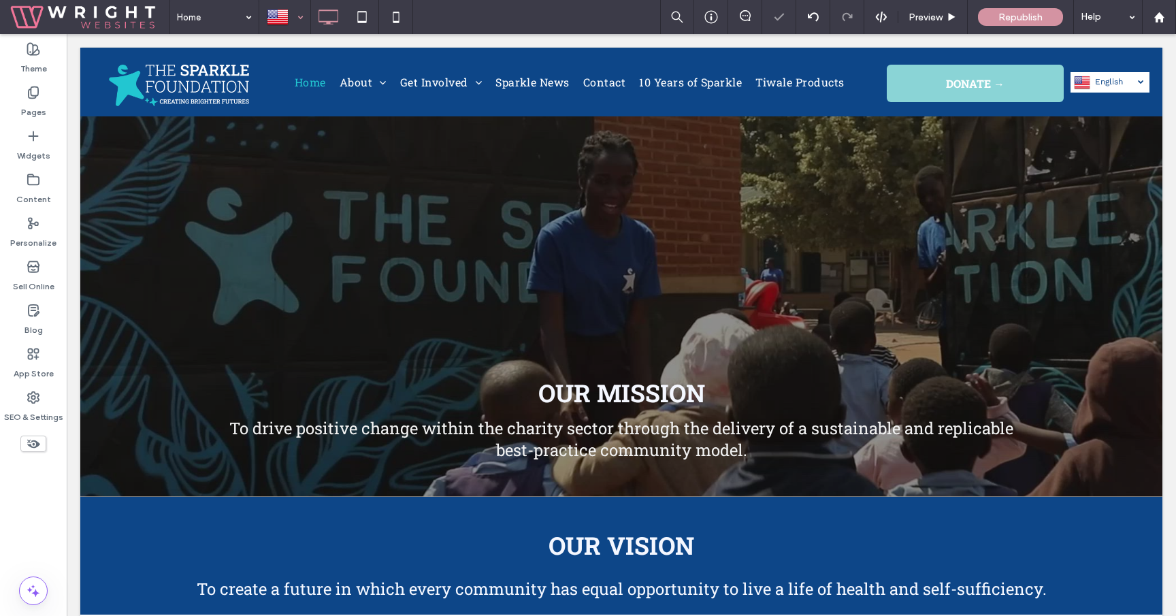
click at [280, 20] on div at bounding box center [285, 17] width 50 height 33
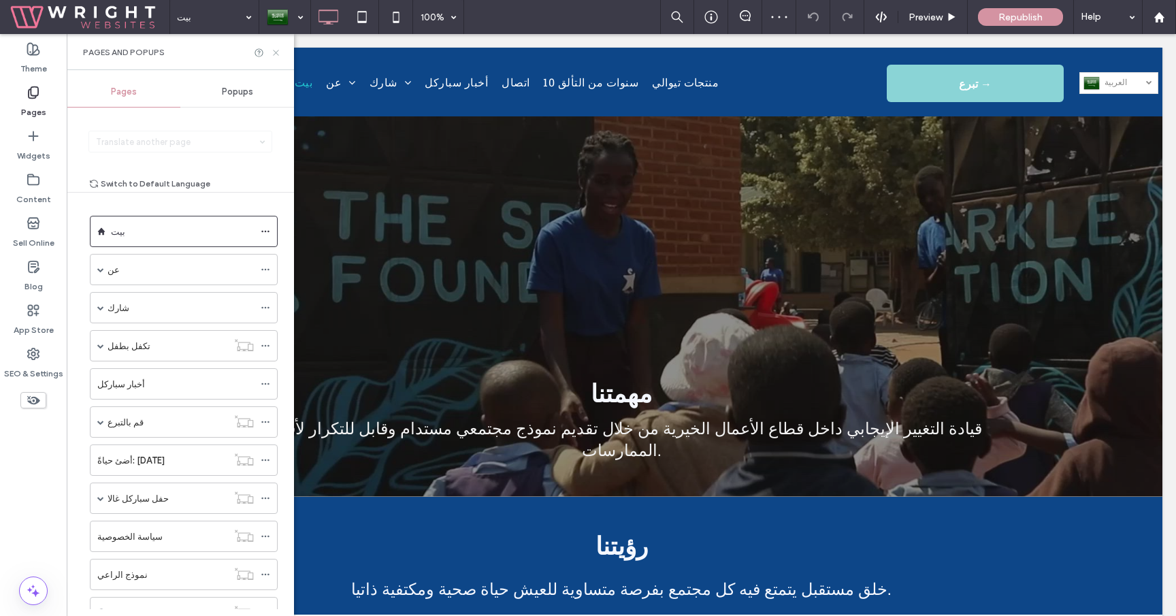
click at [273, 48] on icon at bounding box center [276, 53] width 10 height 10
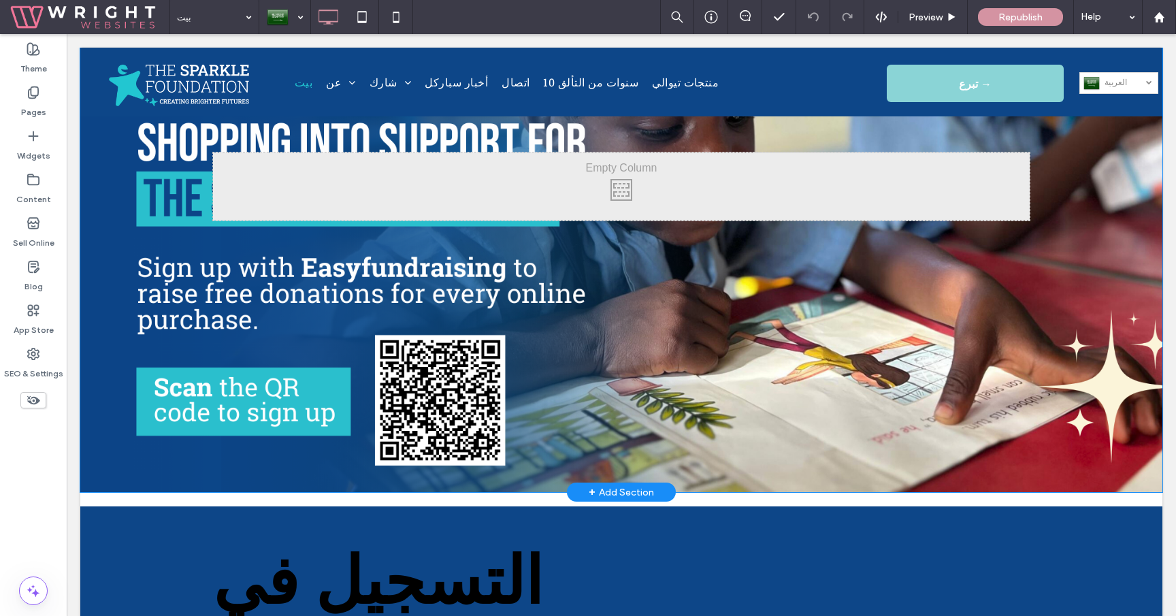
scroll to position [1222, 0]
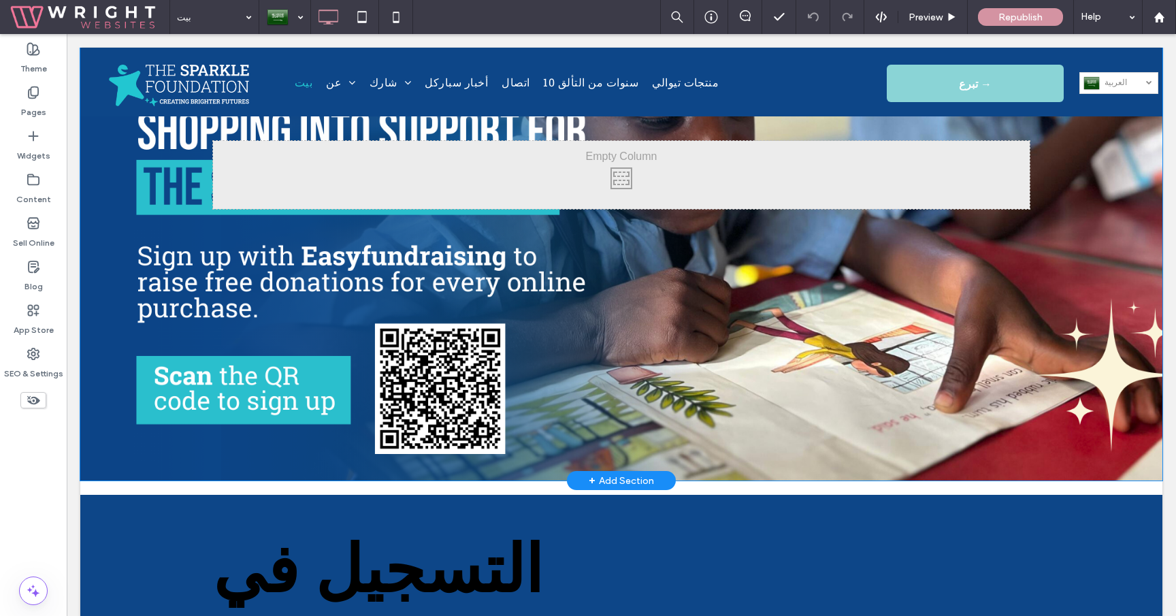
click at [658, 378] on div "Click To Paste Row + Add Section" at bounding box center [621, 175] width 1082 height 612
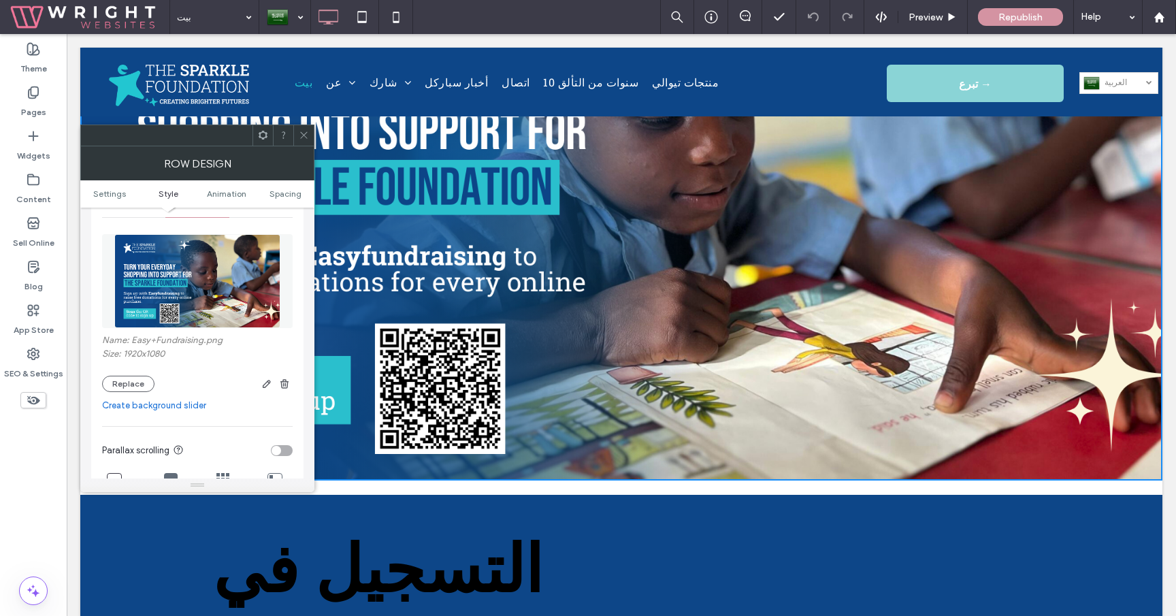
scroll to position [200, 0]
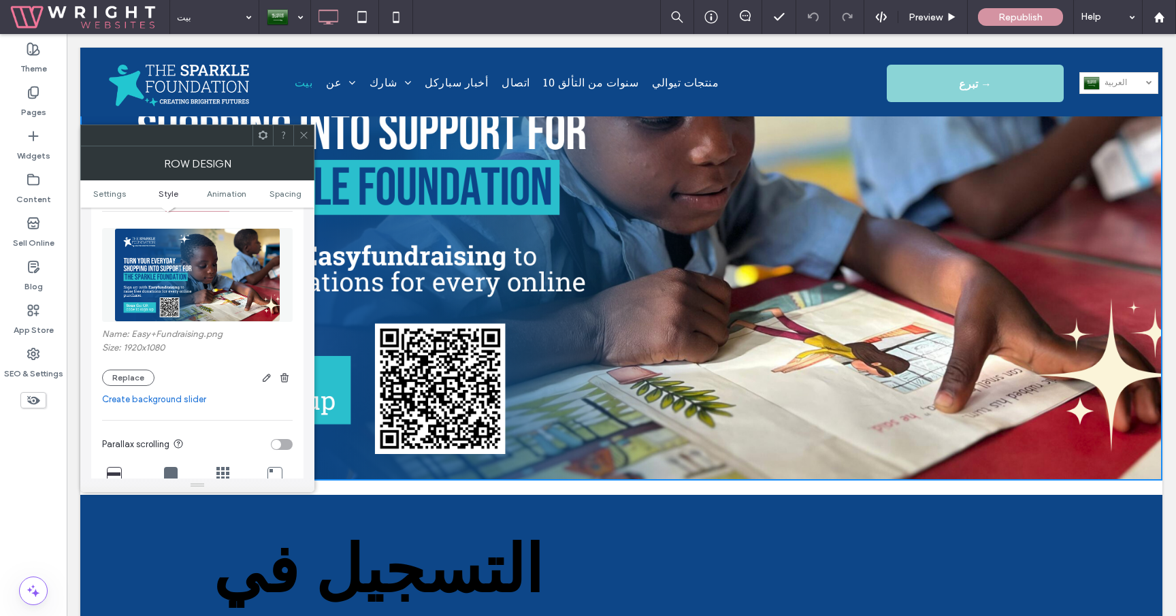
click at [301, 135] on icon at bounding box center [304, 135] width 10 height 10
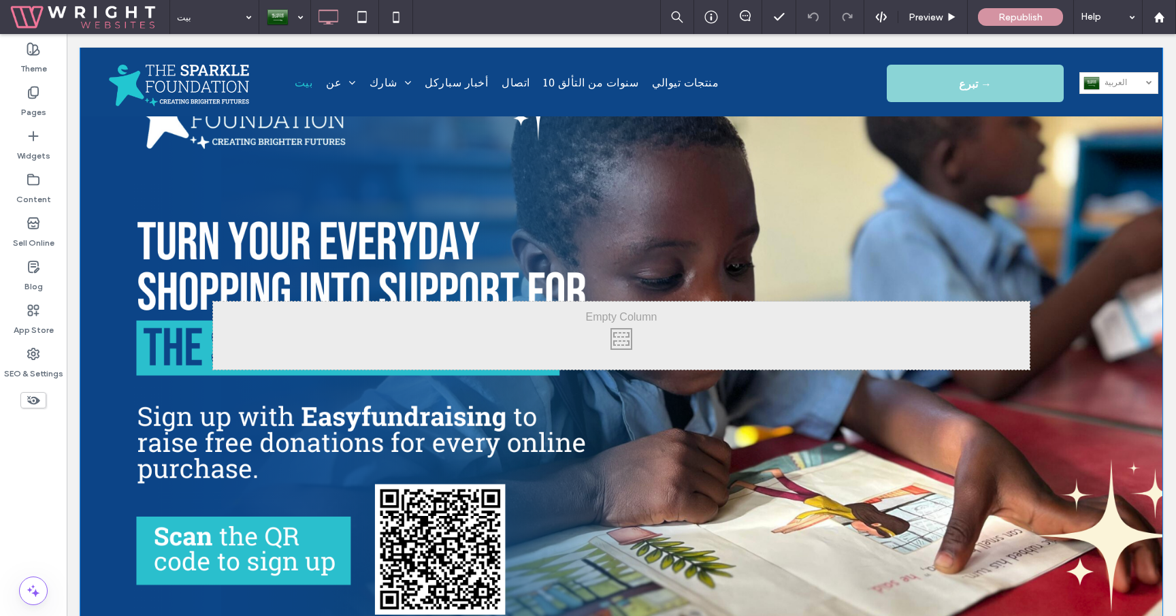
scroll to position [1061, 0]
click at [110, 295] on div "Click To Paste Row + Add Section" at bounding box center [621, 336] width 1082 height 612
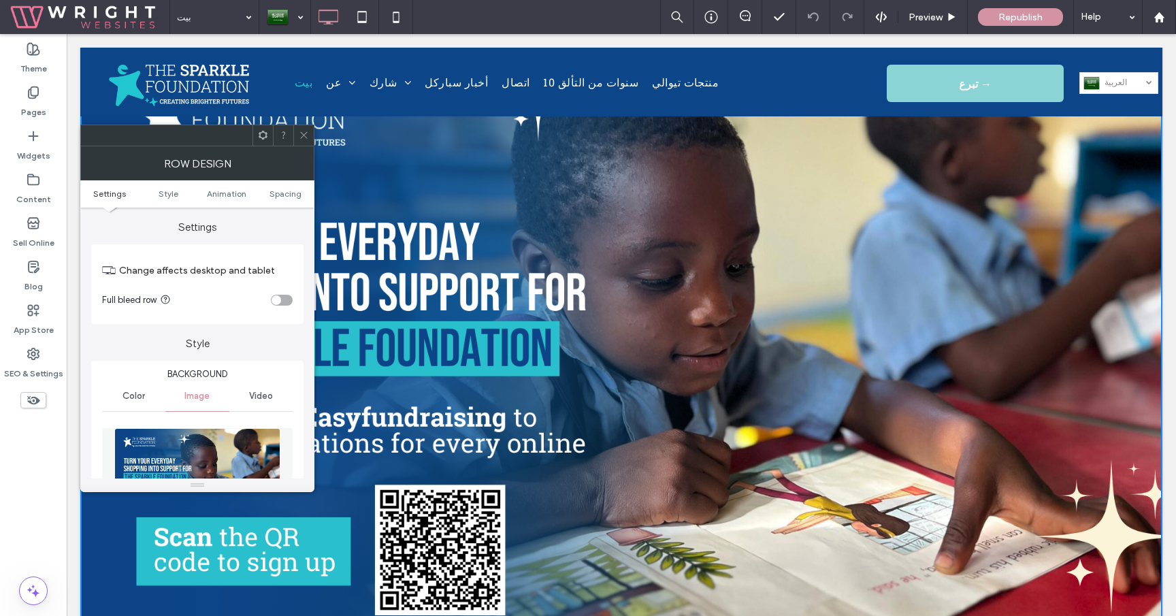
click at [301, 131] on icon at bounding box center [304, 135] width 10 height 10
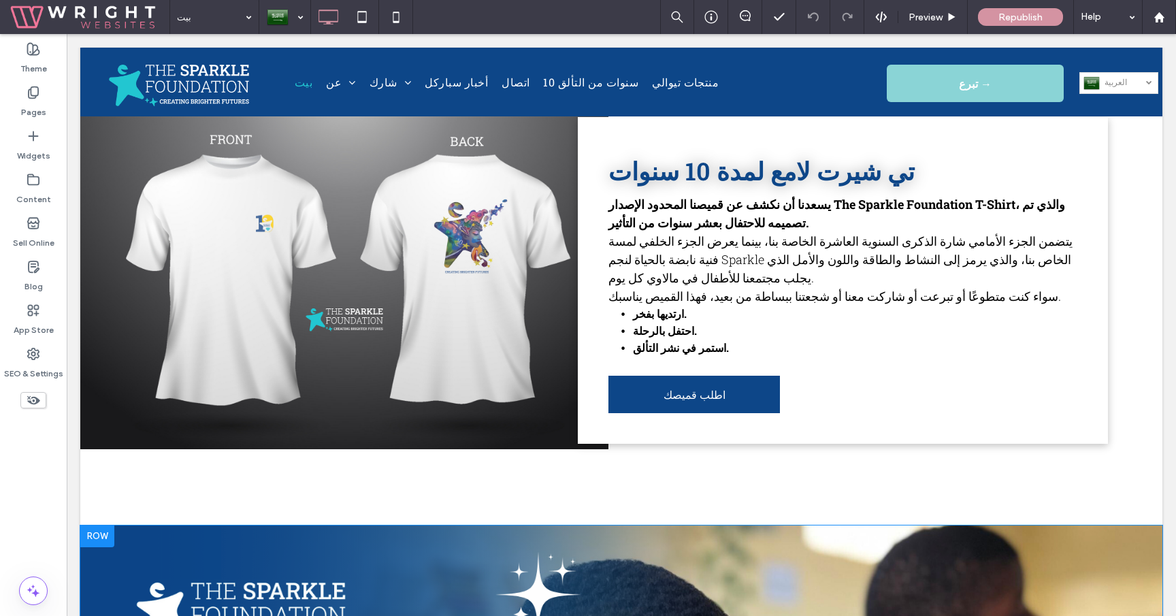
scroll to position [0, 0]
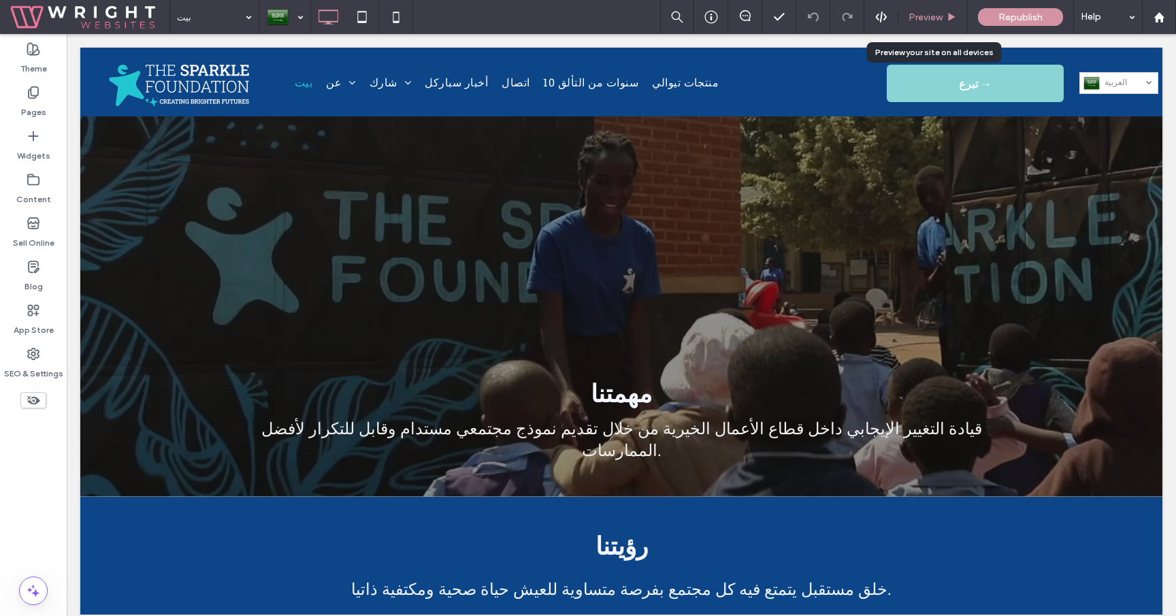
click at [935, 3] on div "Preview" at bounding box center [932, 17] width 69 height 34
click at [932, 16] on span "Preview" at bounding box center [925, 18] width 34 height 12
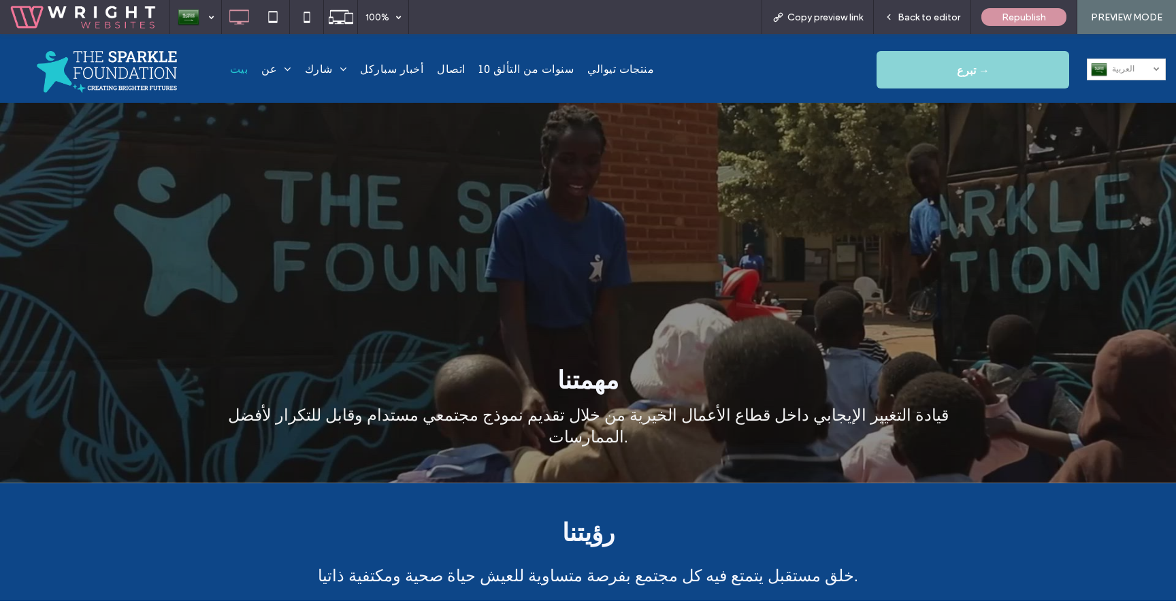
click at [1123, 69] on span "العربية‎" at bounding box center [1131, 69] width 39 height 10
click at [990, 171] on div "مهمتنا قيادة التغيير الإيجابي داخل قطاع الأعمال الخيرية من خلال تقديم نموذج مجت…" at bounding box center [587, 258] width 1121 height 391
click at [1126, 77] on link "العربية‎ ar" at bounding box center [1126, 70] width 79 height 22
click at [1117, 88] on span "English" at bounding box center [1125, 90] width 27 height 10
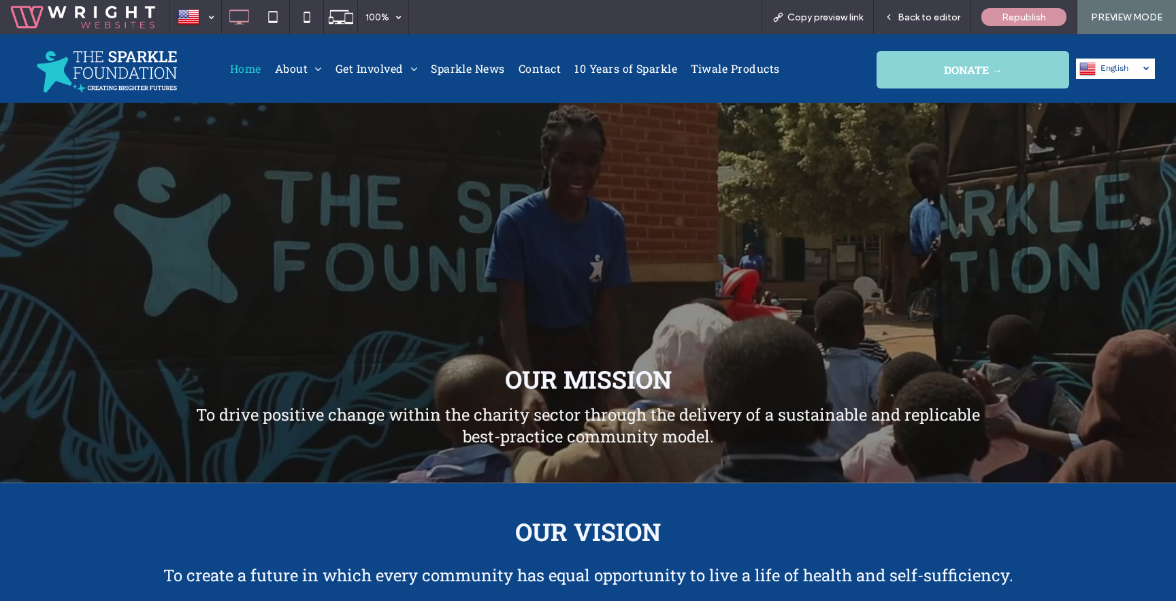
click at [1119, 71] on span "English" at bounding box center [1122, 68] width 45 height 10
click at [1114, 100] on div "Click To Paste Home About What We Do The Sparkle Journey Meet The Team FAQ Get …" at bounding box center [588, 68] width 1176 height 69
click at [1110, 76] on link "English en" at bounding box center [1115, 69] width 79 height 20
drag, startPoint x: 1110, startPoint y: 93, endPoint x: 1103, endPoint y: 139, distance: 46.1
click at [1110, 93] on span "العربية‎" at bounding box center [1111, 89] width 22 height 10
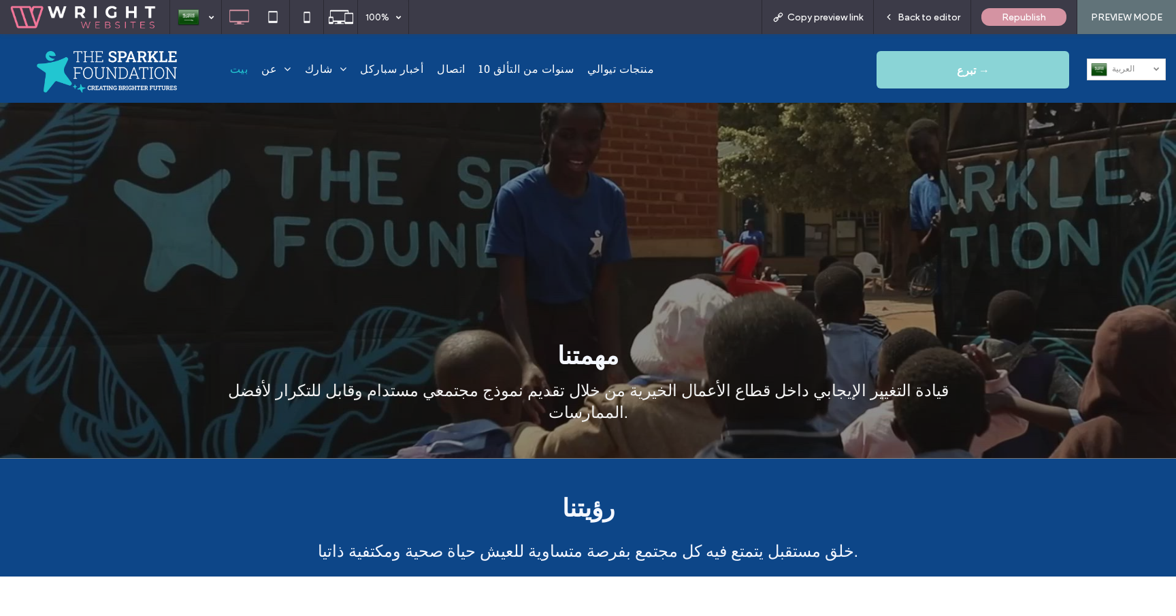
scroll to position [32, 0]
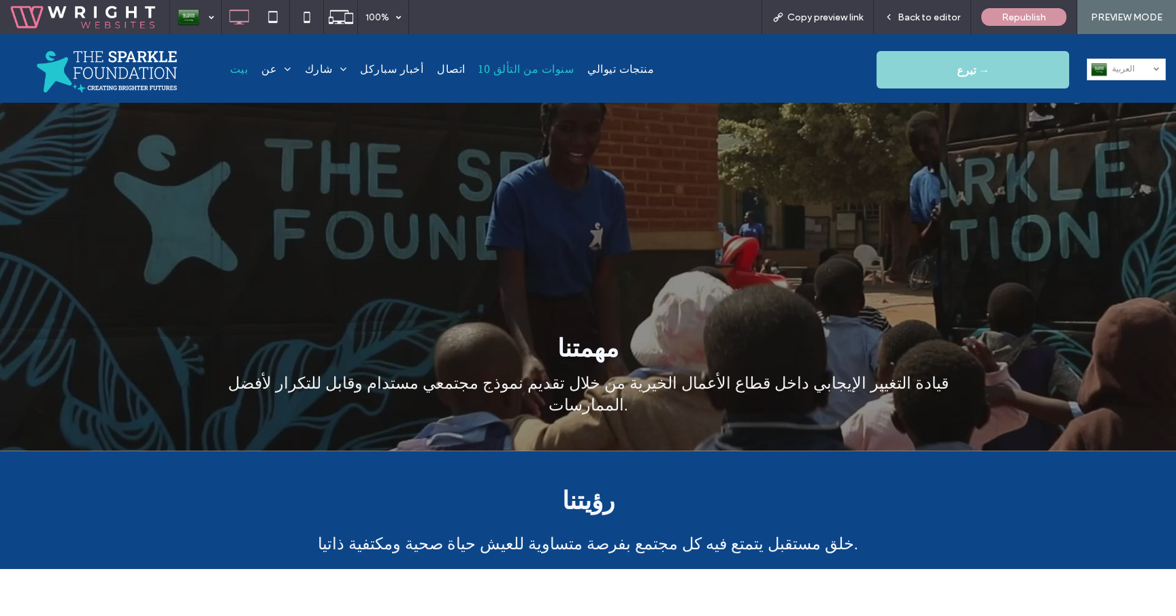
click at [482, 72] on span "10 سنوات من التألق" at bounding box center [525, 69] width 95 height 22
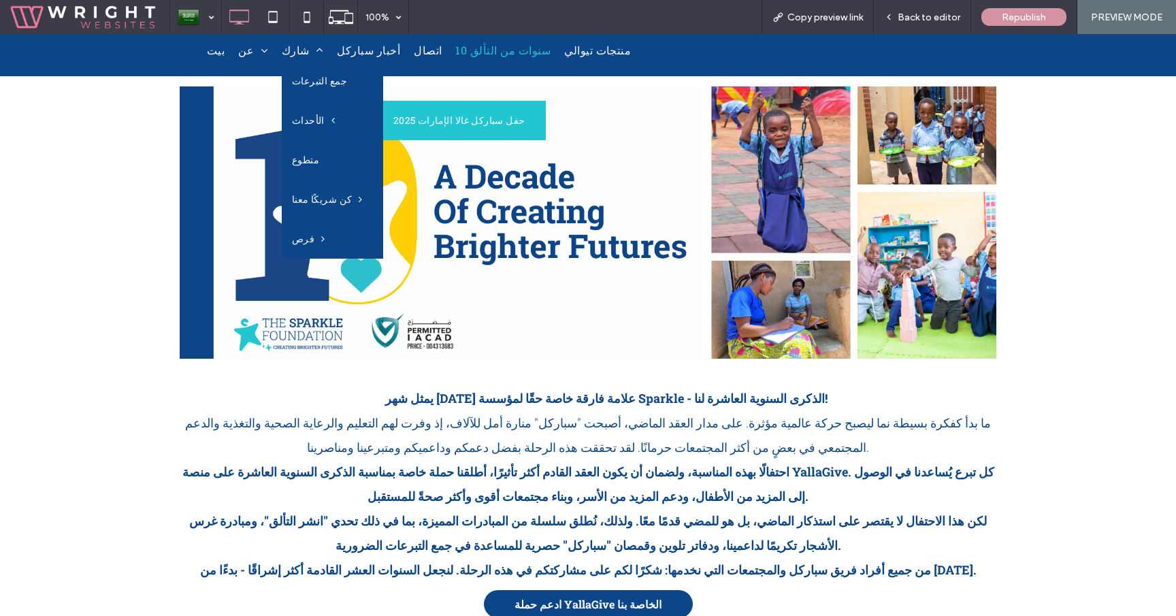
click at [398, 116] on link "حفل سباركل غالا الإمارات 2025" at bounding box center [464, 120] width 163 height 39
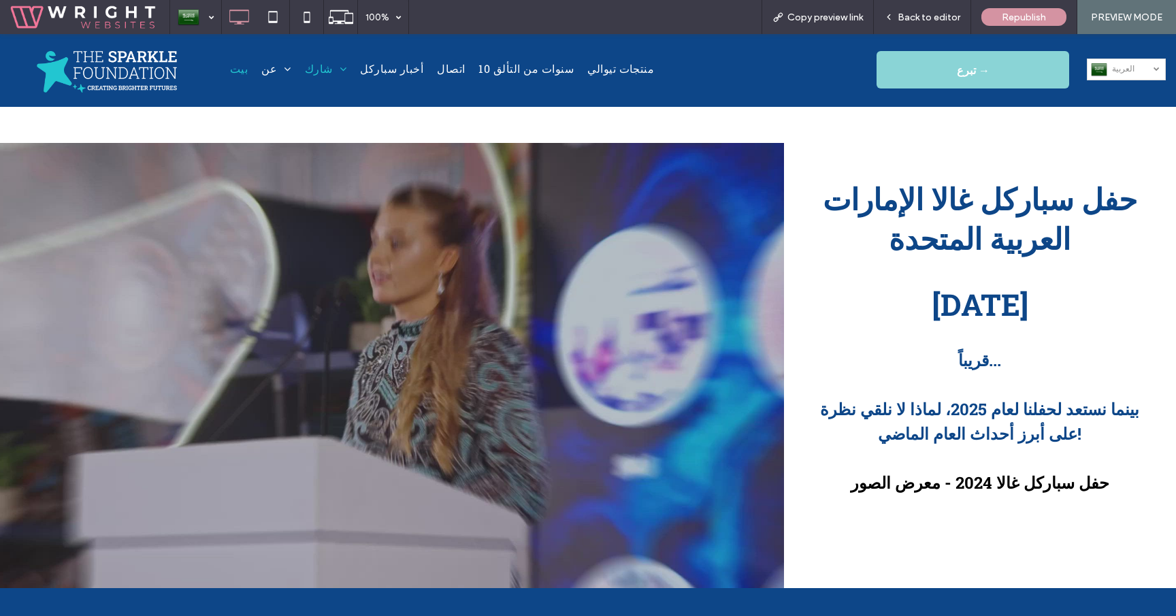
click at [243, 75] on link "بيت" at bounding box center [238, 69] width 31 height 22
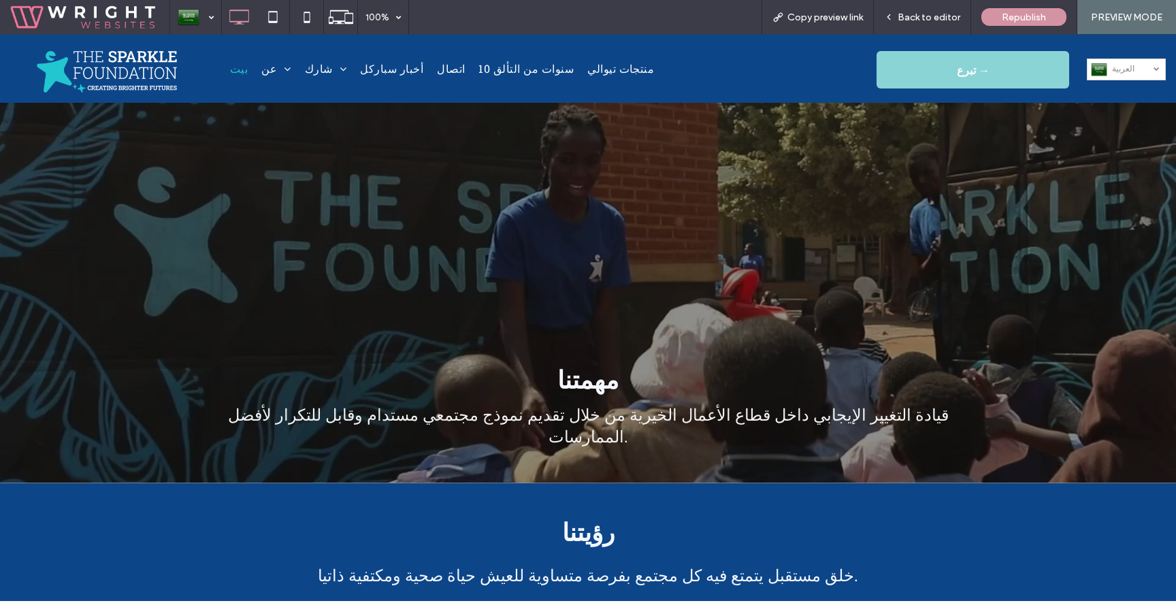
click at [118, 72] on img at bounding box center [107, 72] width 140 height 42
click at [931, 19] on span "Back to editor" at bounding box center [928, 18] width 63 height 12
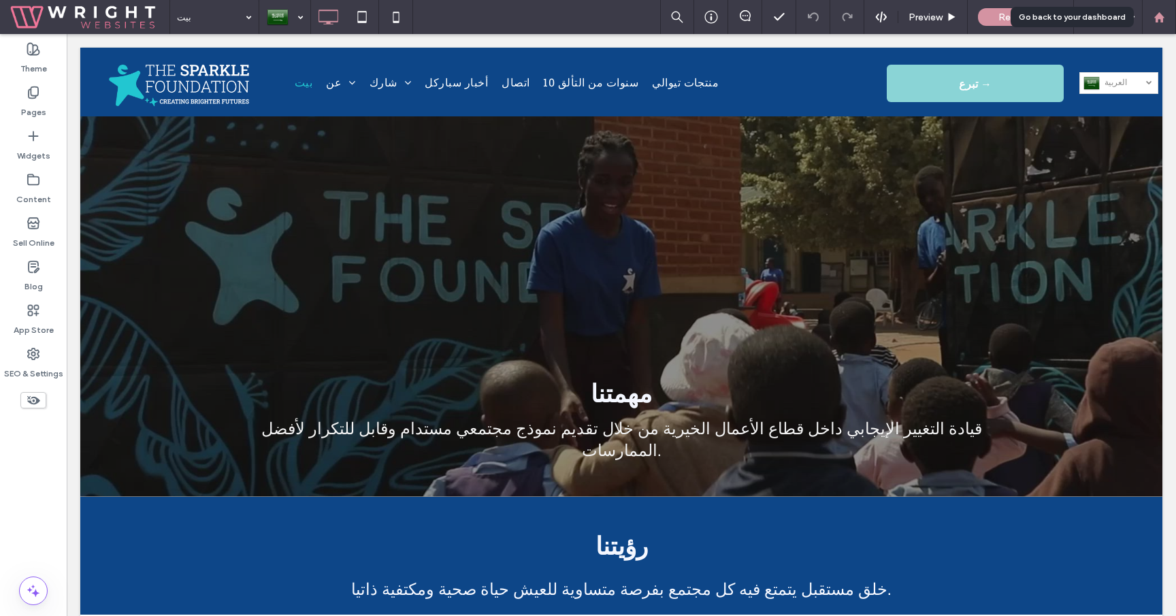
click at [1163, 22] on icon at bounding box center [1159, 18] width 12 height 12
